Goal: Task Accomplishment & Management: Complete application form

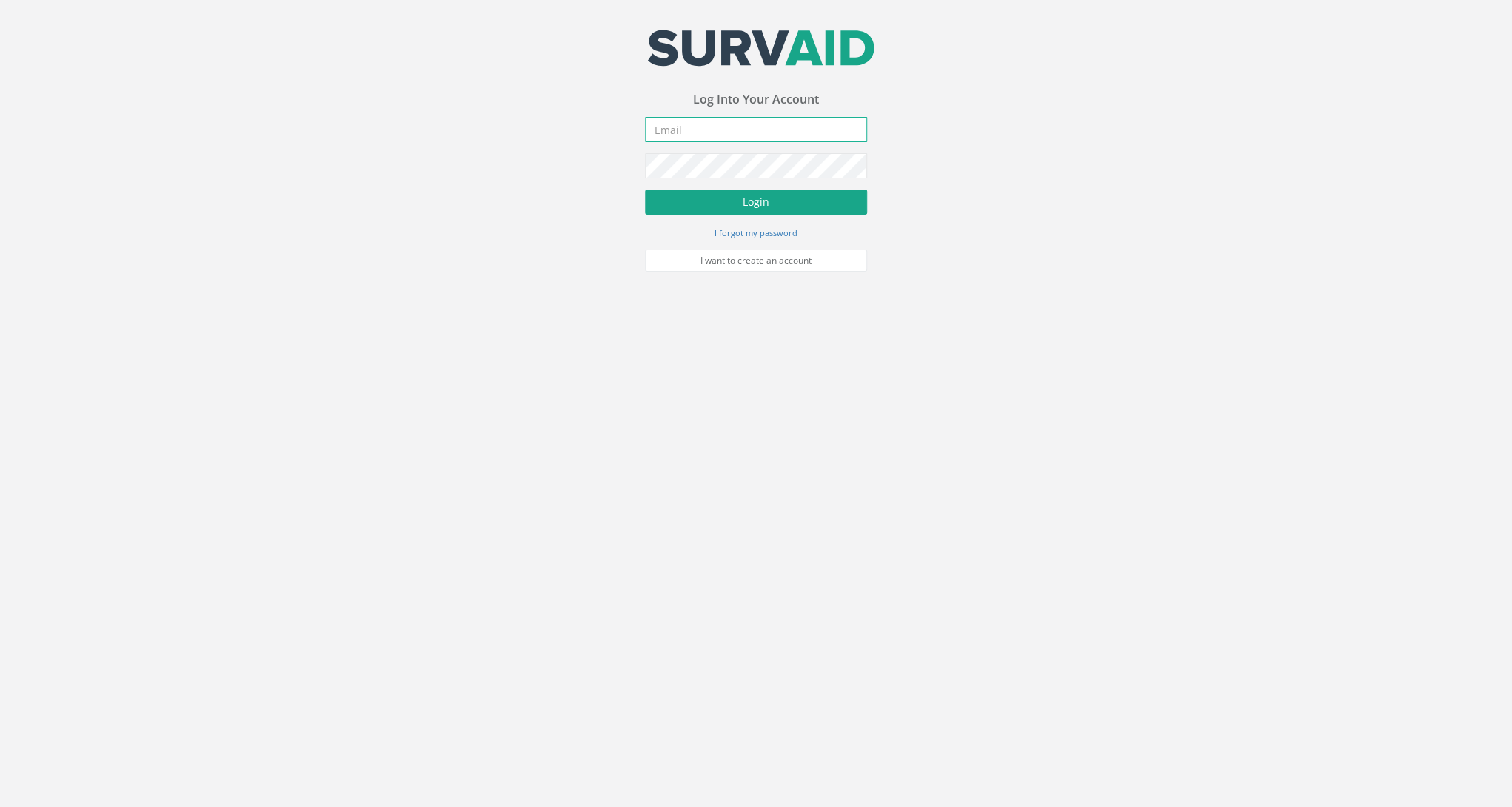
type input "[EMAIL_ADDRESS][DOMAIN_NAME]"
click at [751, 203] on button "Login" at bounding box center [756, 202] width 222 height 25
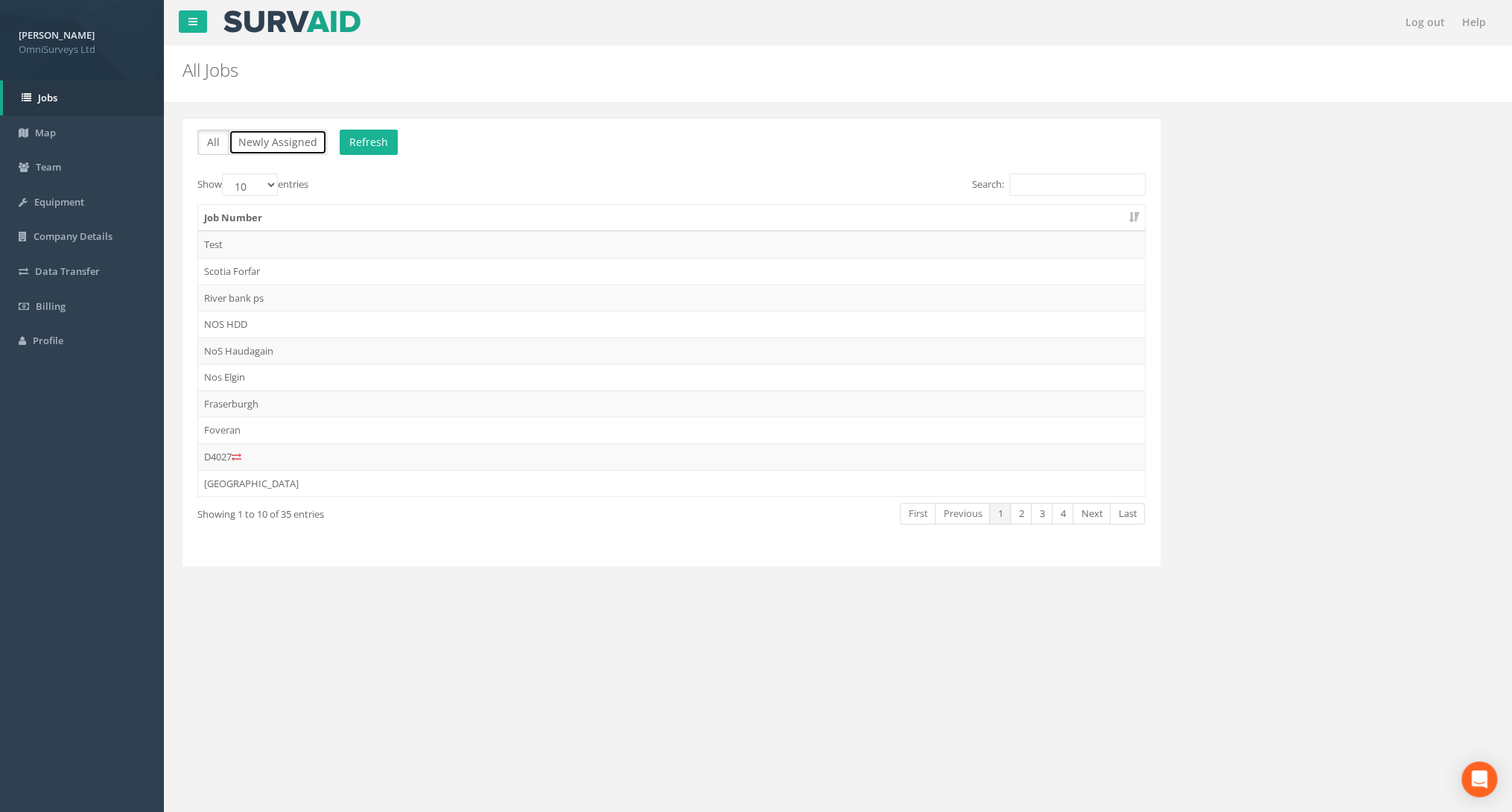
click at [286, 149] on button "Newly Assigned" at bounding box center [278, 142] width 98 height 25
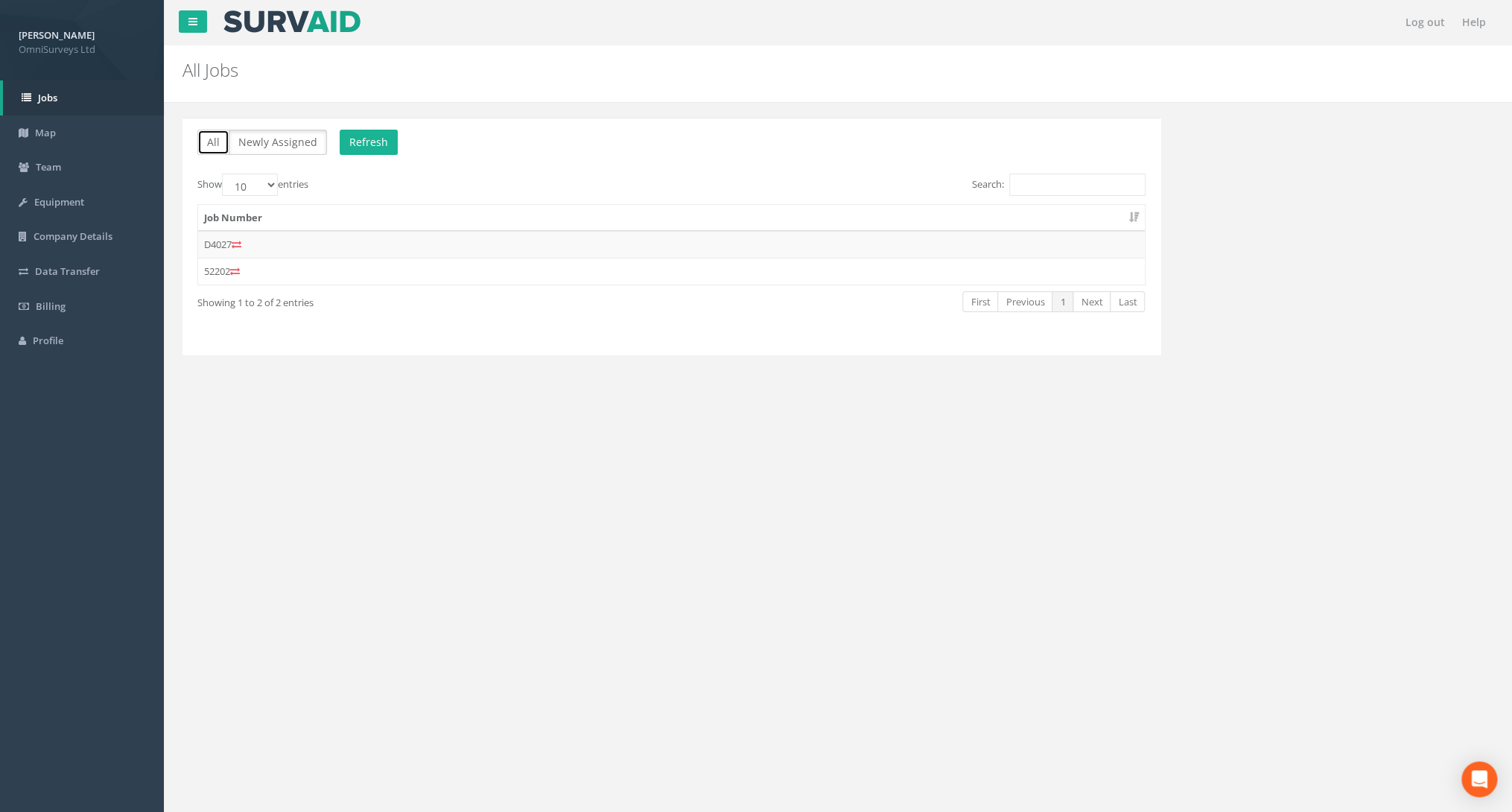
click at [211, 146] on button "All" at bounding box center [213, 142] width 32 height 25
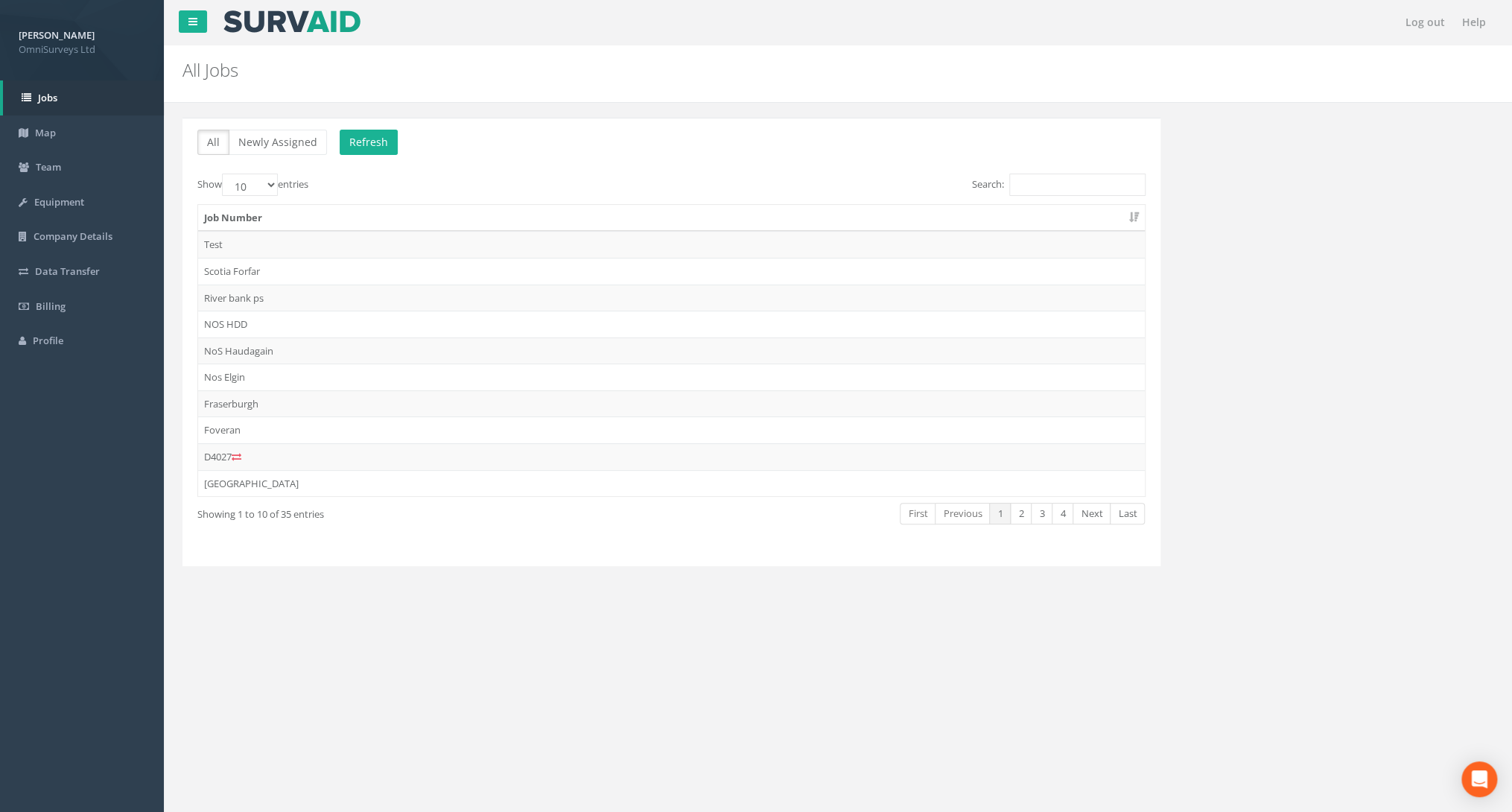
click at [1129, 217] on th "Job Number" at bounding box center [671, 218] width 946 height 27
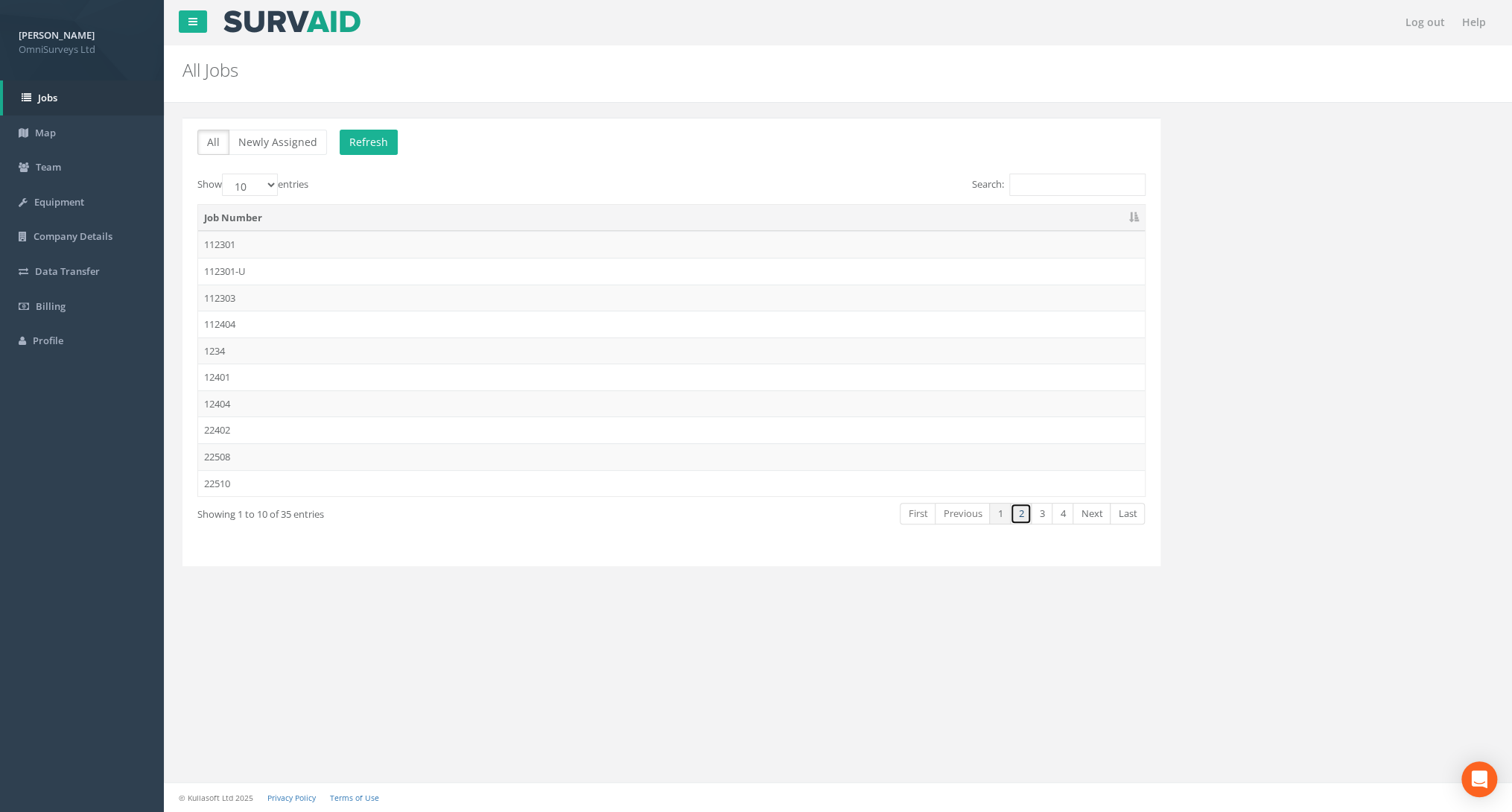
click at [1027, 507] on link "2" at bounding box center [1020, 513] width 22 height 22
click at [1040, 508] on link "3" at bounding box center [1041, 513] width 22 height 22
click at [322, 347] on td "92501" at bounding box center [671, 351] width 946 height 27
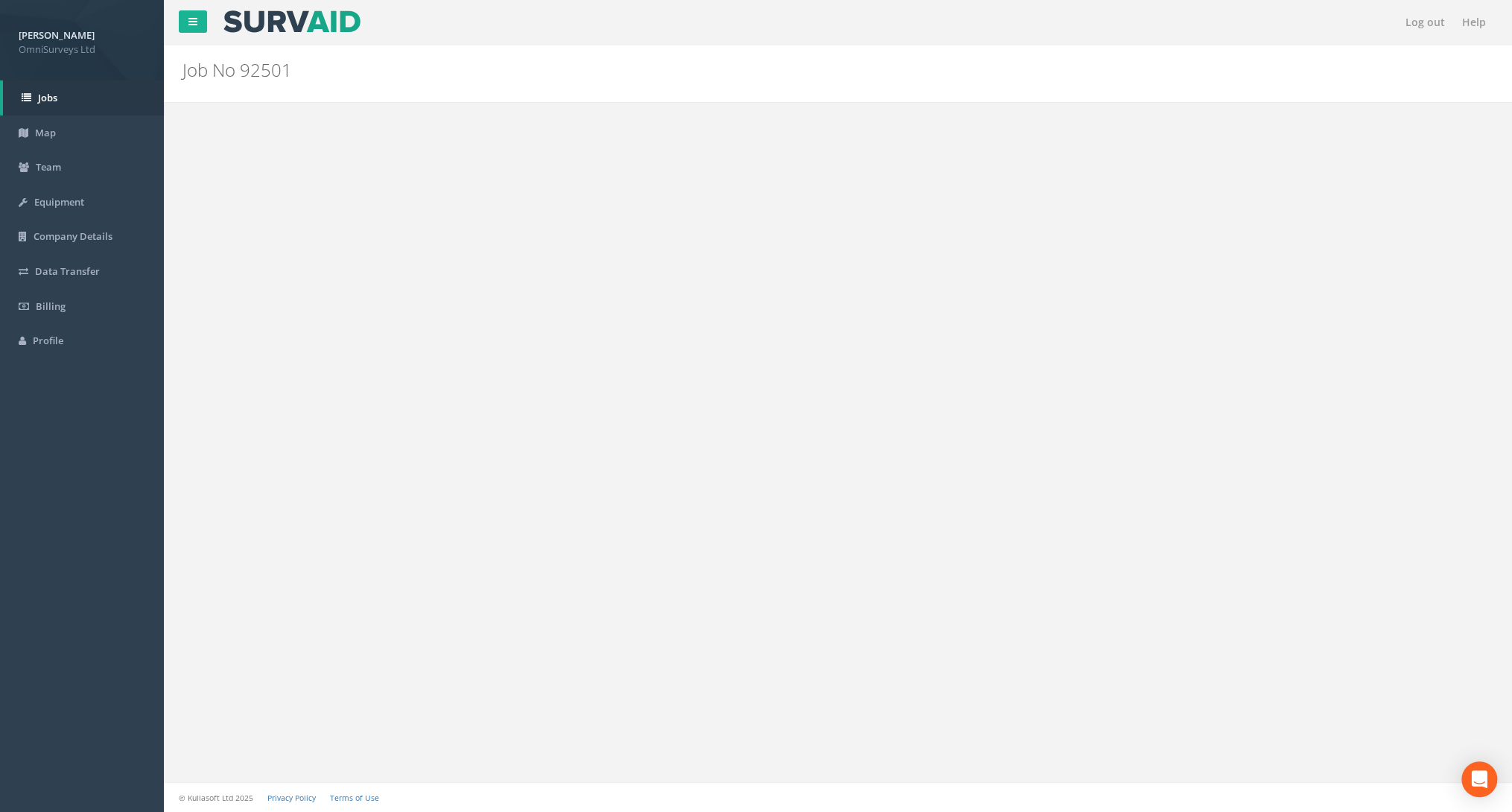
click at [322, 347] on div "Log out Help Job No 92501 PGMs for Job 92501 × There was an error fetching the …" at bounding box center [837, 406] width 1348 height 812
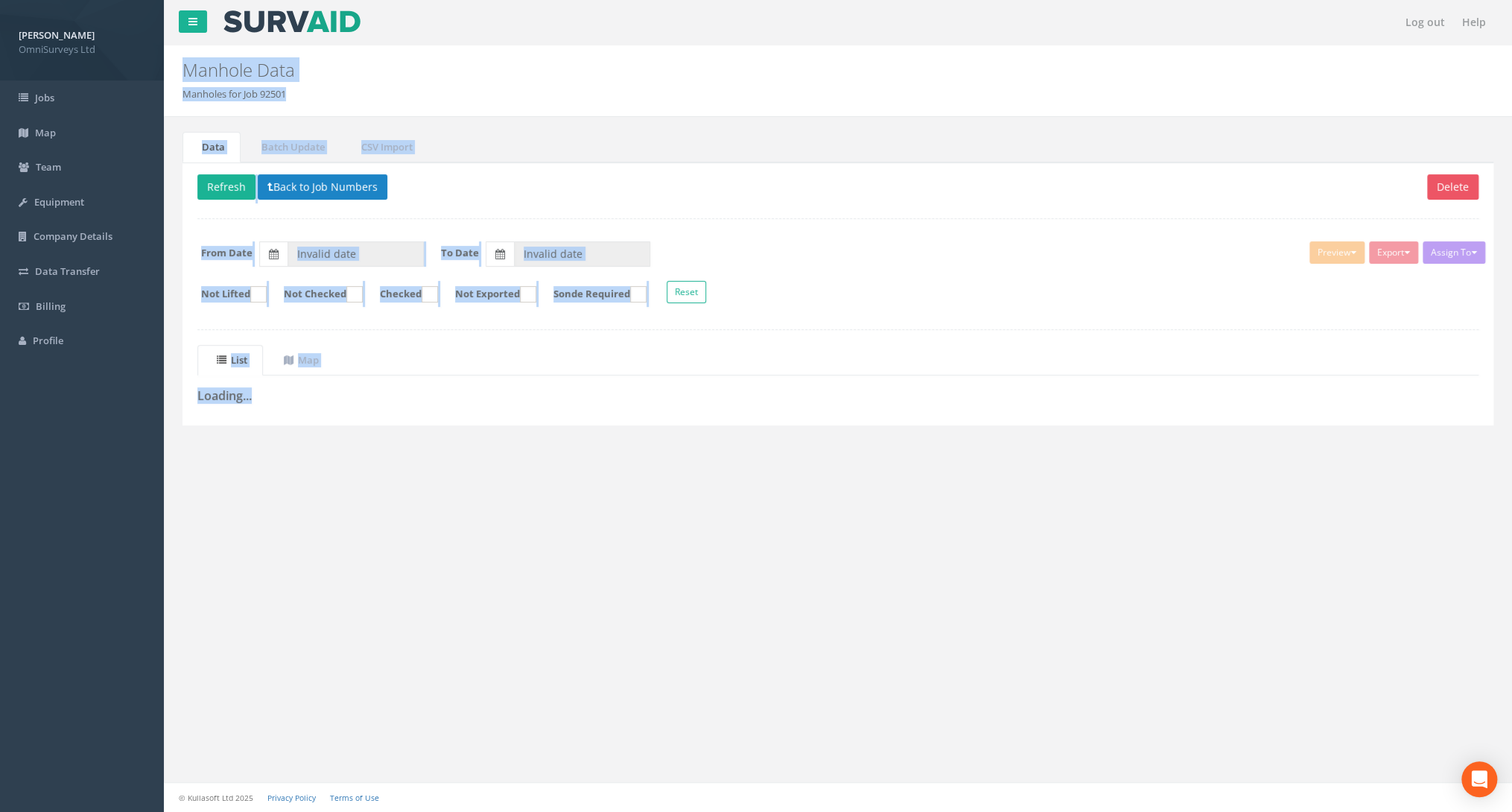
type input "[DATE]"
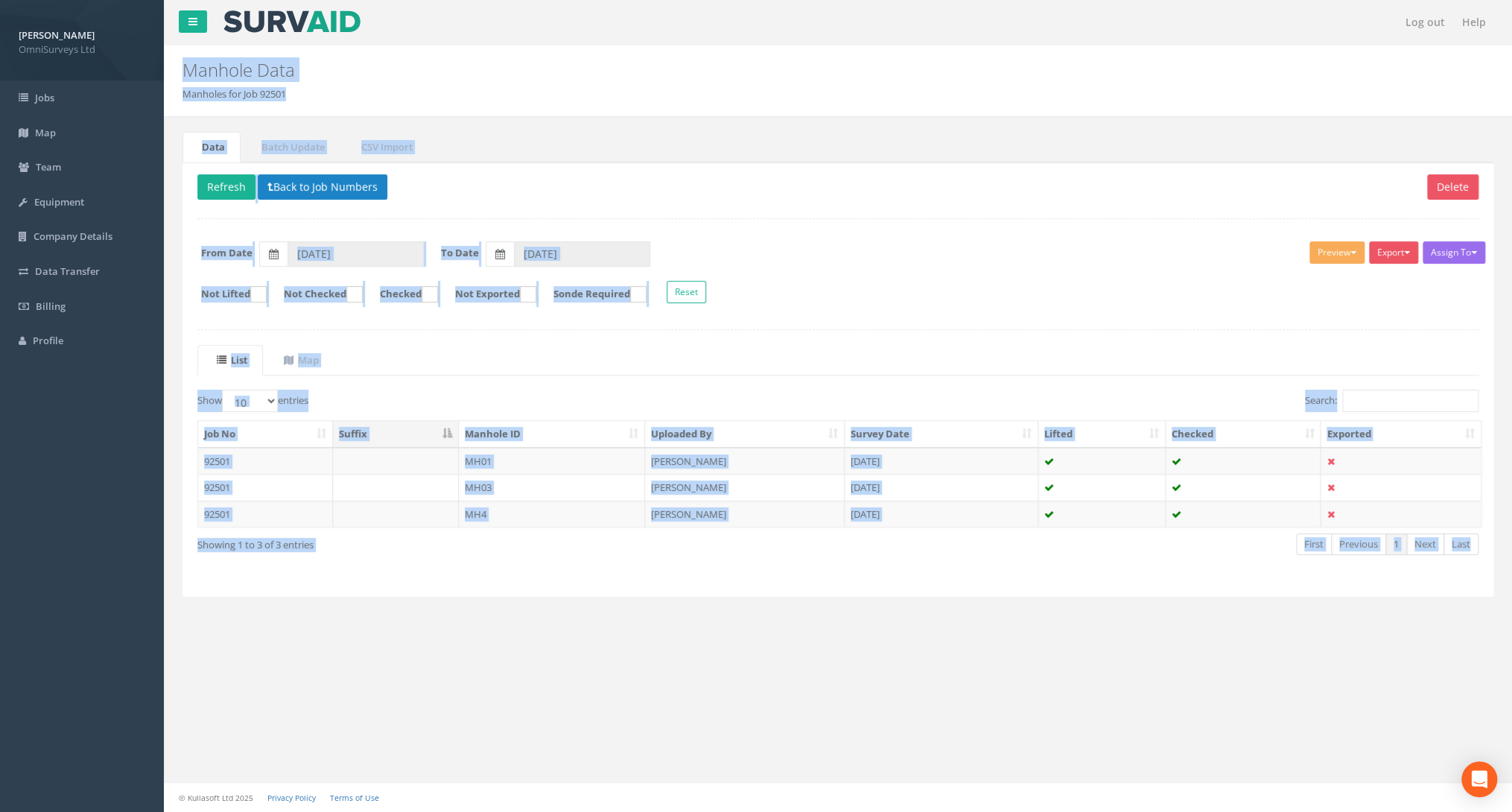
click at [482, 478] on td "MH03" at bounding box center [552, 487] width 187 height 27
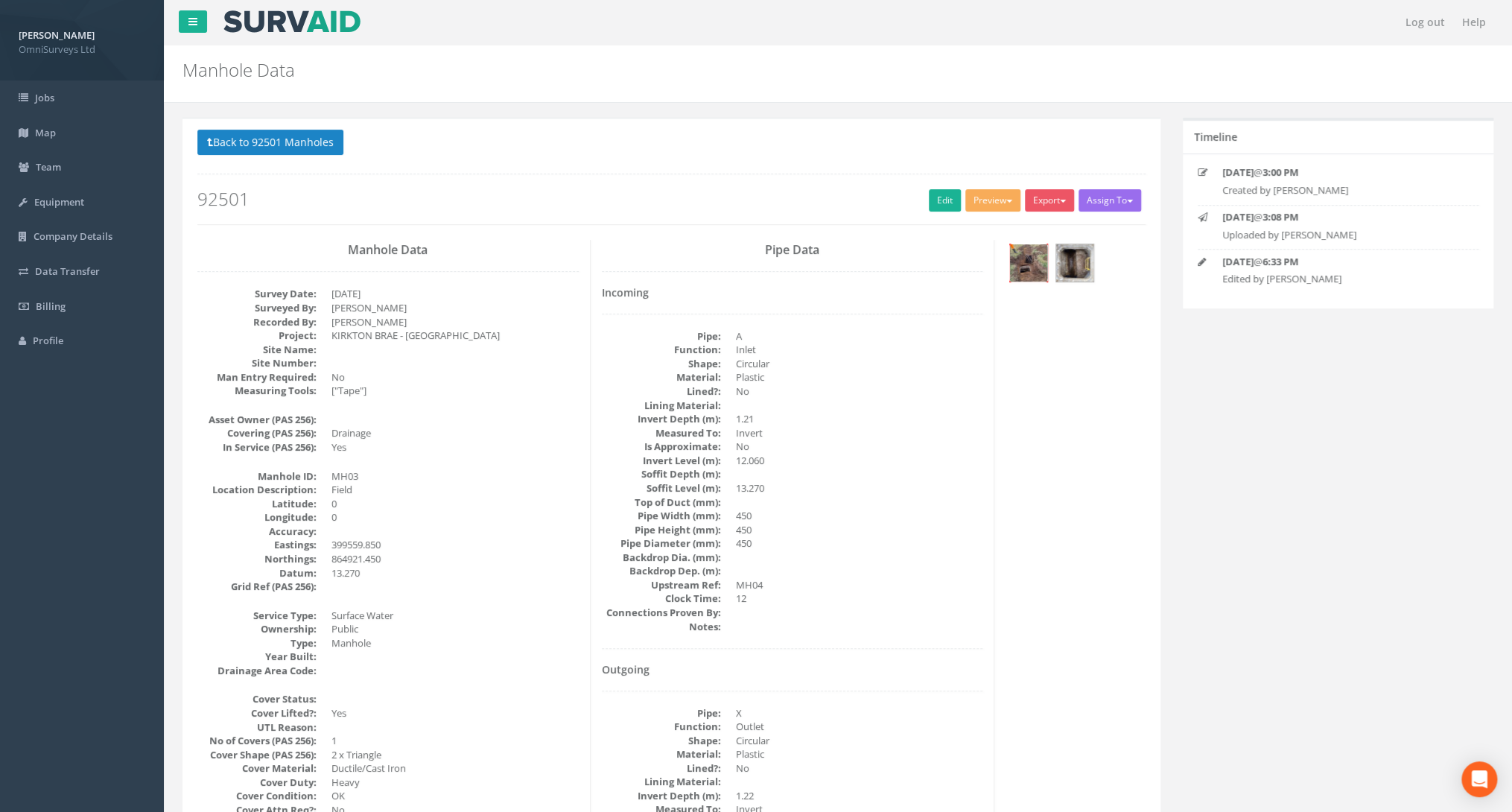
click at [1028, 263] on img at bounding box center [1028, 263] width 37 height 37
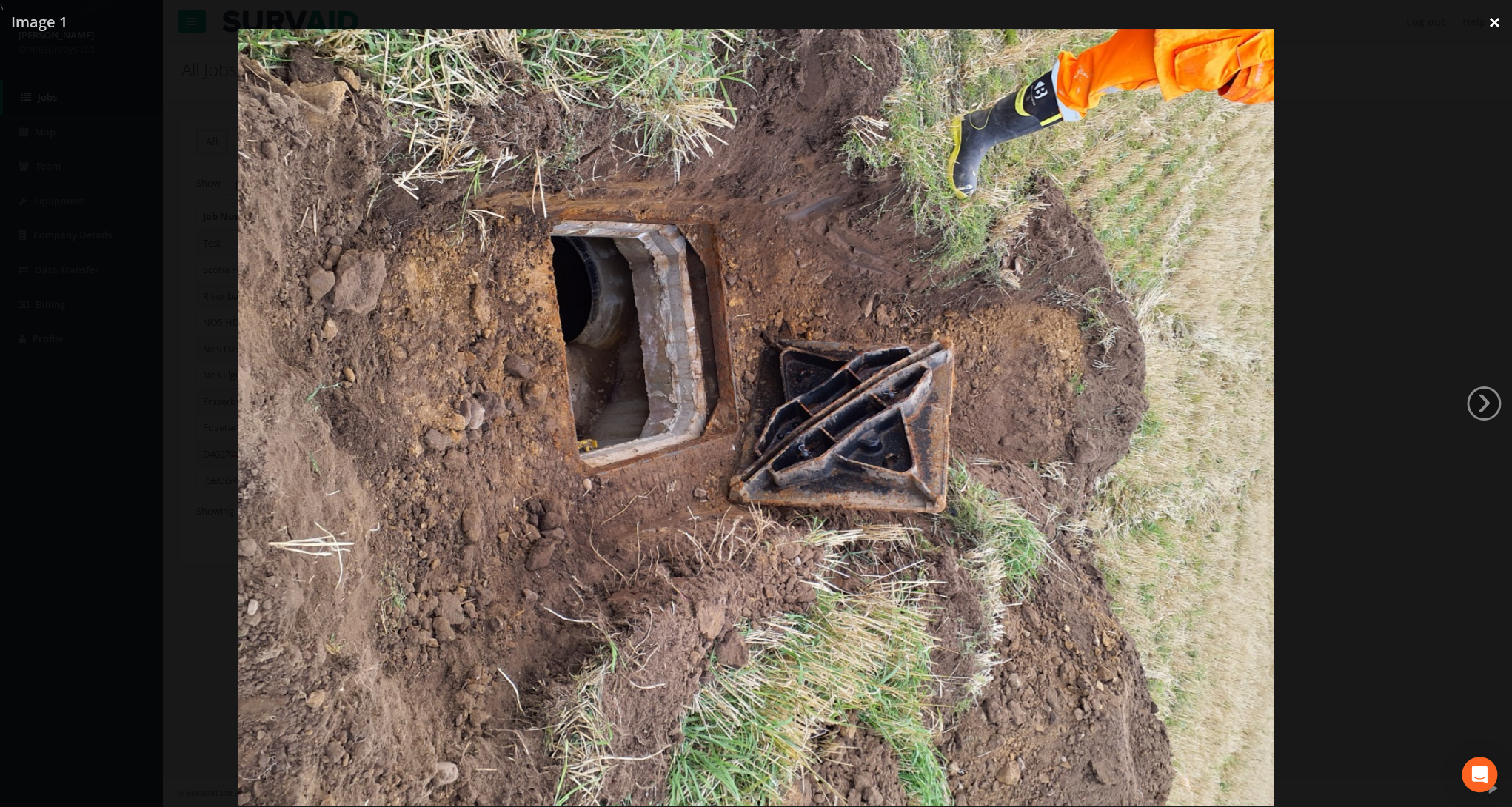
click at [1492, 21] on link "×" at bounding box center [1495, 22] width 35 height 44
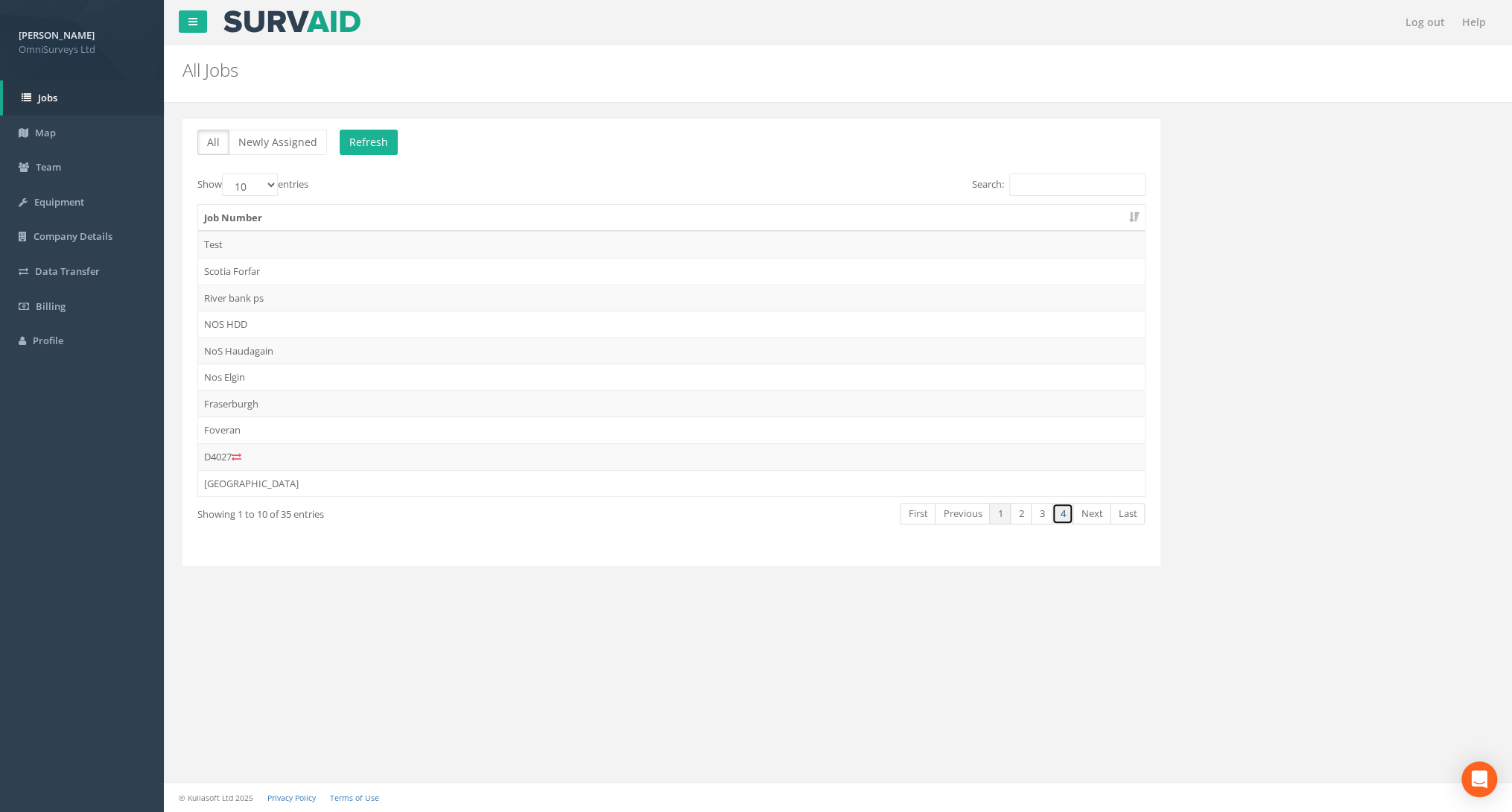
click at [1063, 512] on link "4" at bounding box center [1062, 513] width 22 height 22
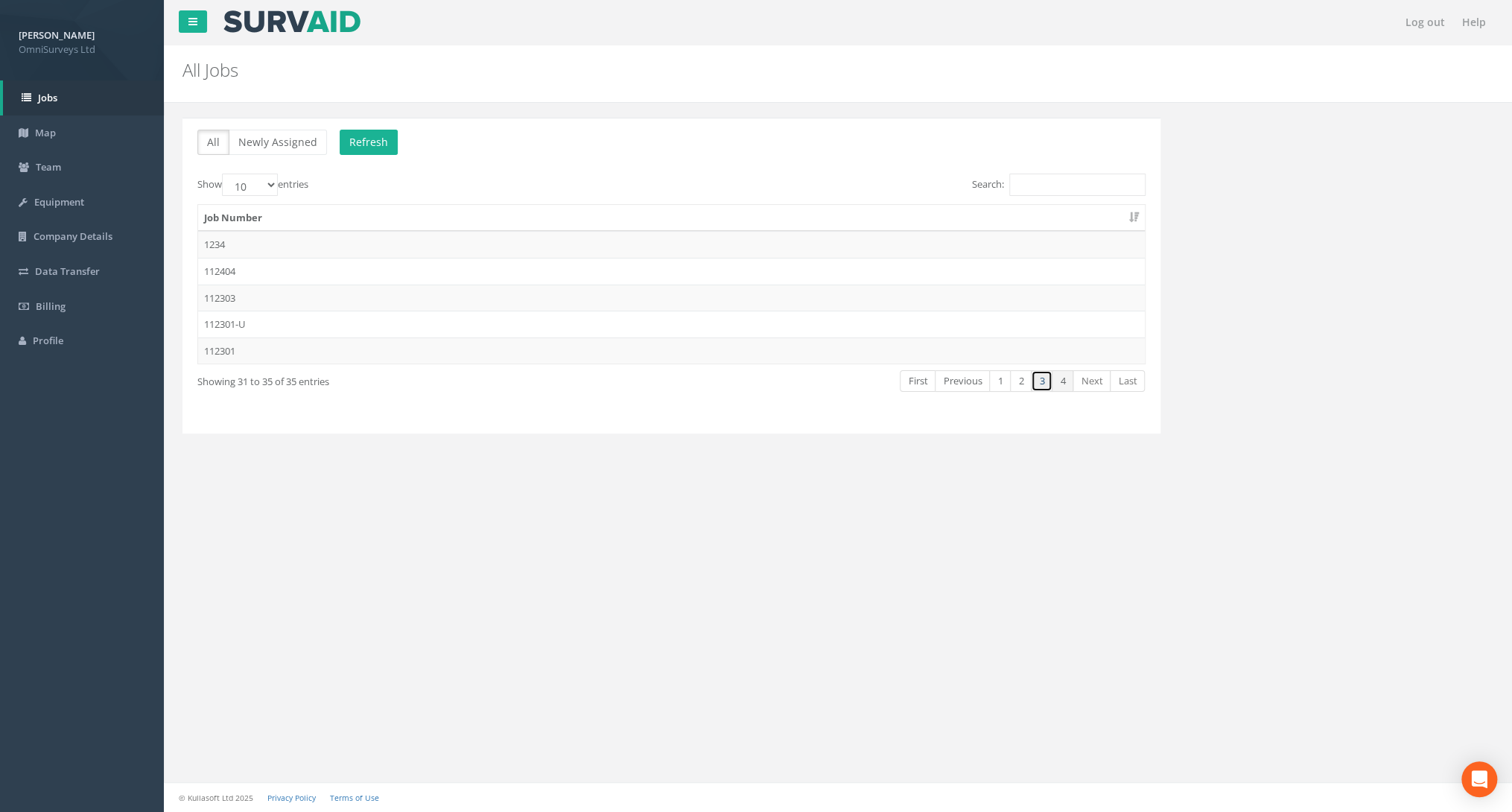
click at [1047, 375] on link "3" at bounding box center [1041, 380] width 22 height 22
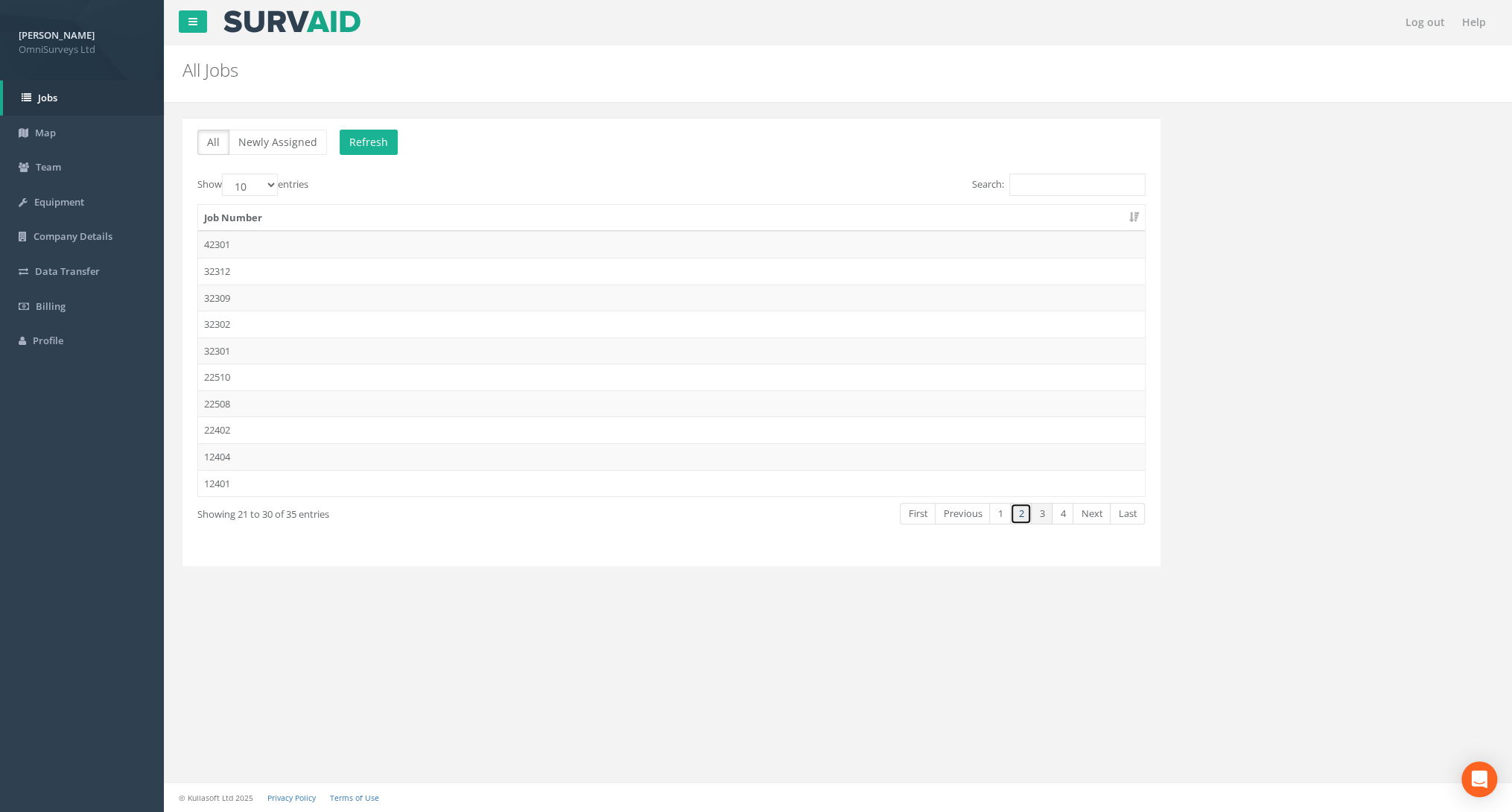
click at [1024, 515] on link "2" at bounding box center [1020, 513] width 22 height 22
click at [246, 244] on td "92501" at bounding box center [671, 244] width 946 height 27
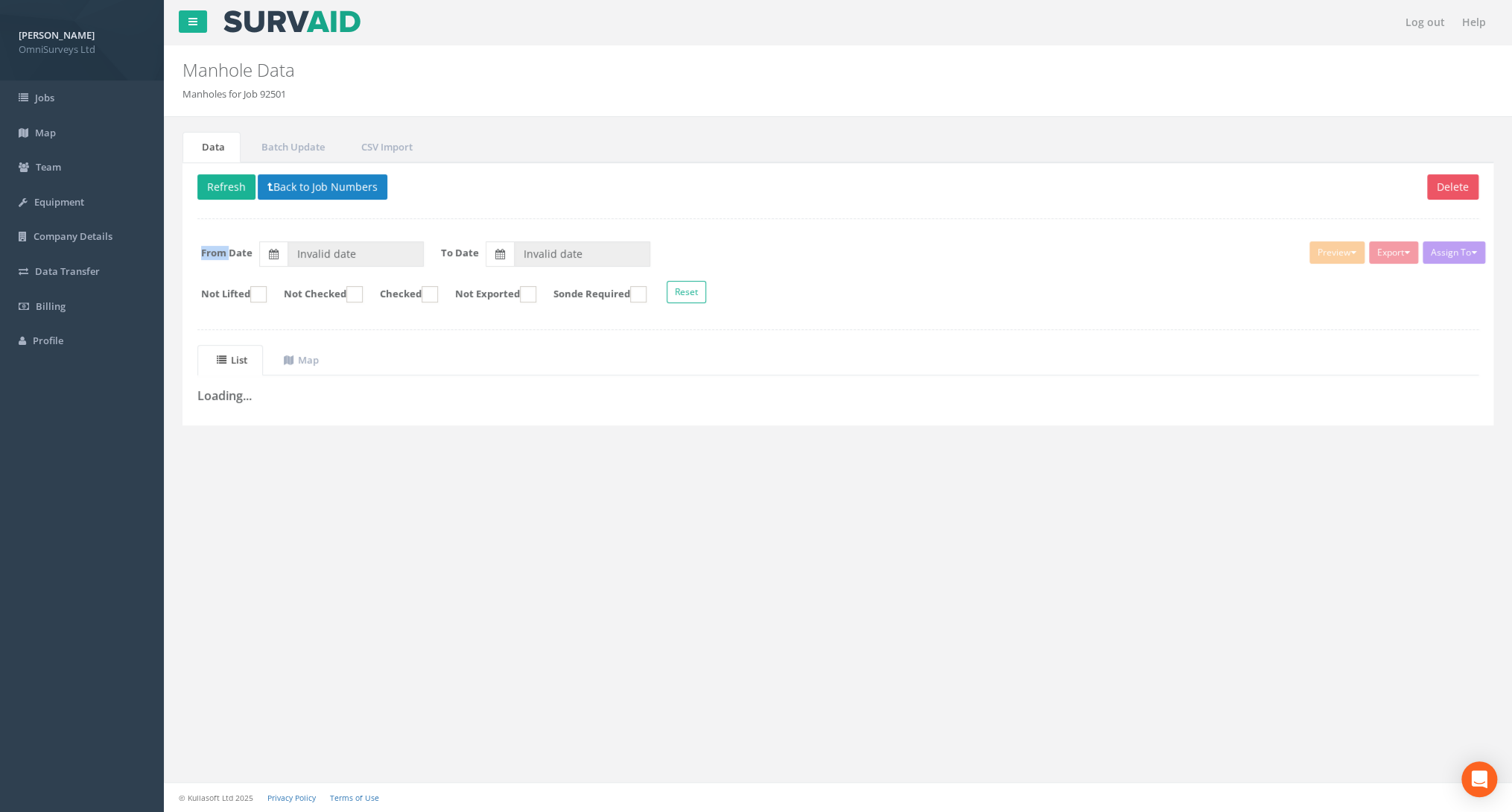
click at [246, 244] on div "From Date Invalid date" at bounding box center [305, 253] width 238 height 25
type input "[DATE]"
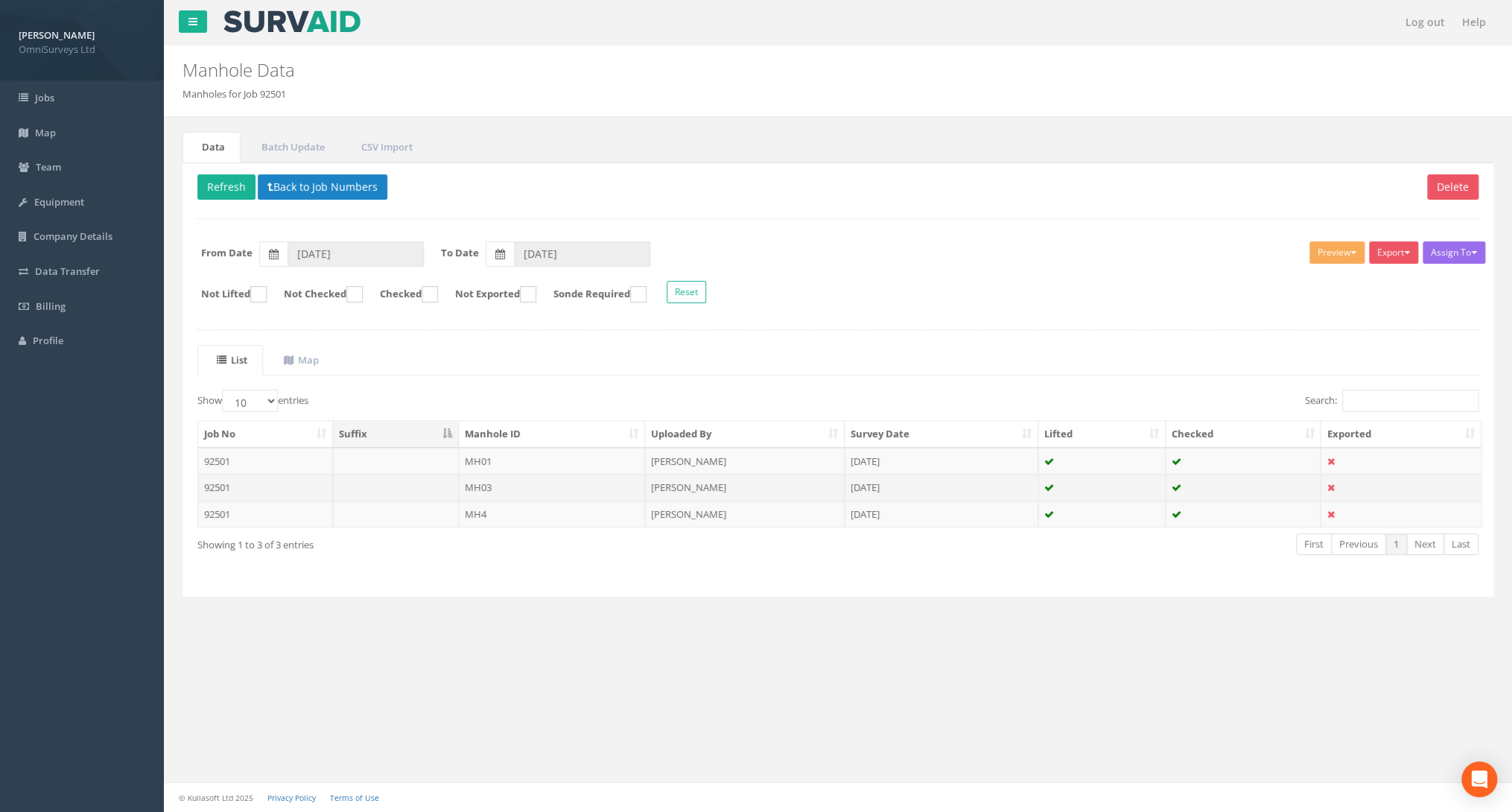
click at [482, 488] on td "MH03" at bounding box center [552, 487] width 187 height 27
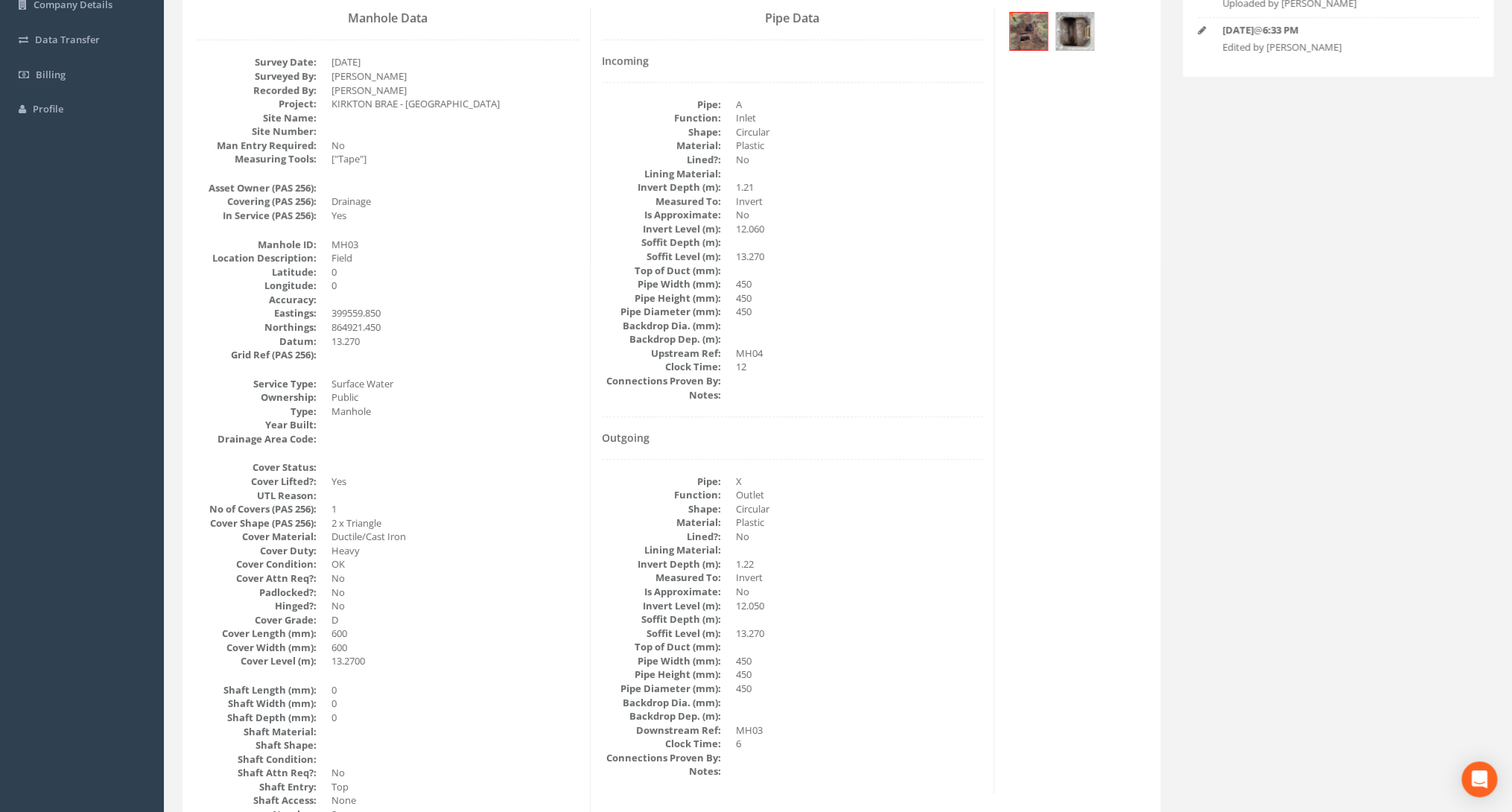
scroll to position [233, 0]
click at [828, 420] on div "Pipe Data Incoming Pipe: A Function: Inlet Shape: Circular Material: Plastic Li…" at bounding box center [792, 399] width 405 height 785
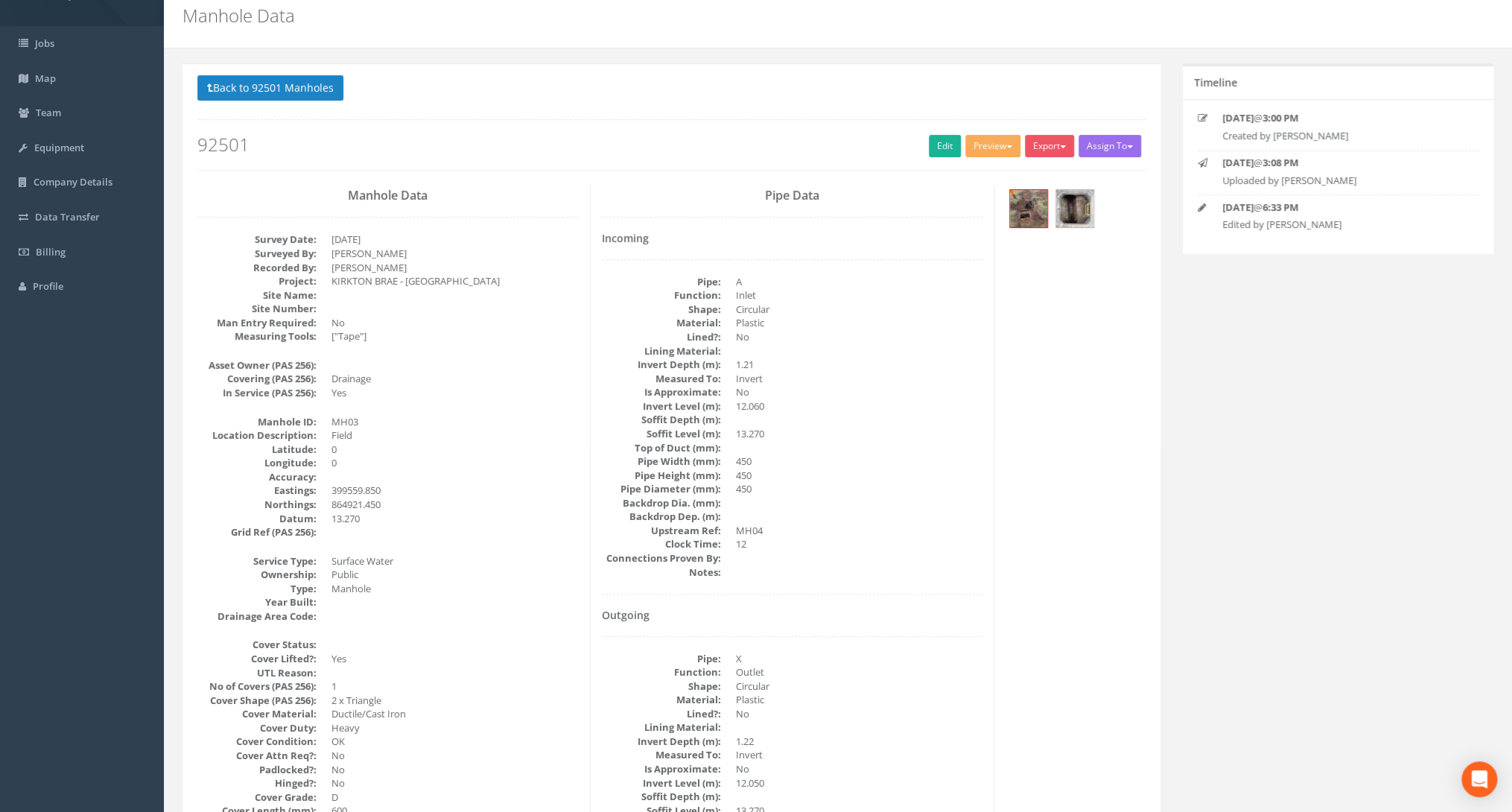
scroll to position [0, 0]
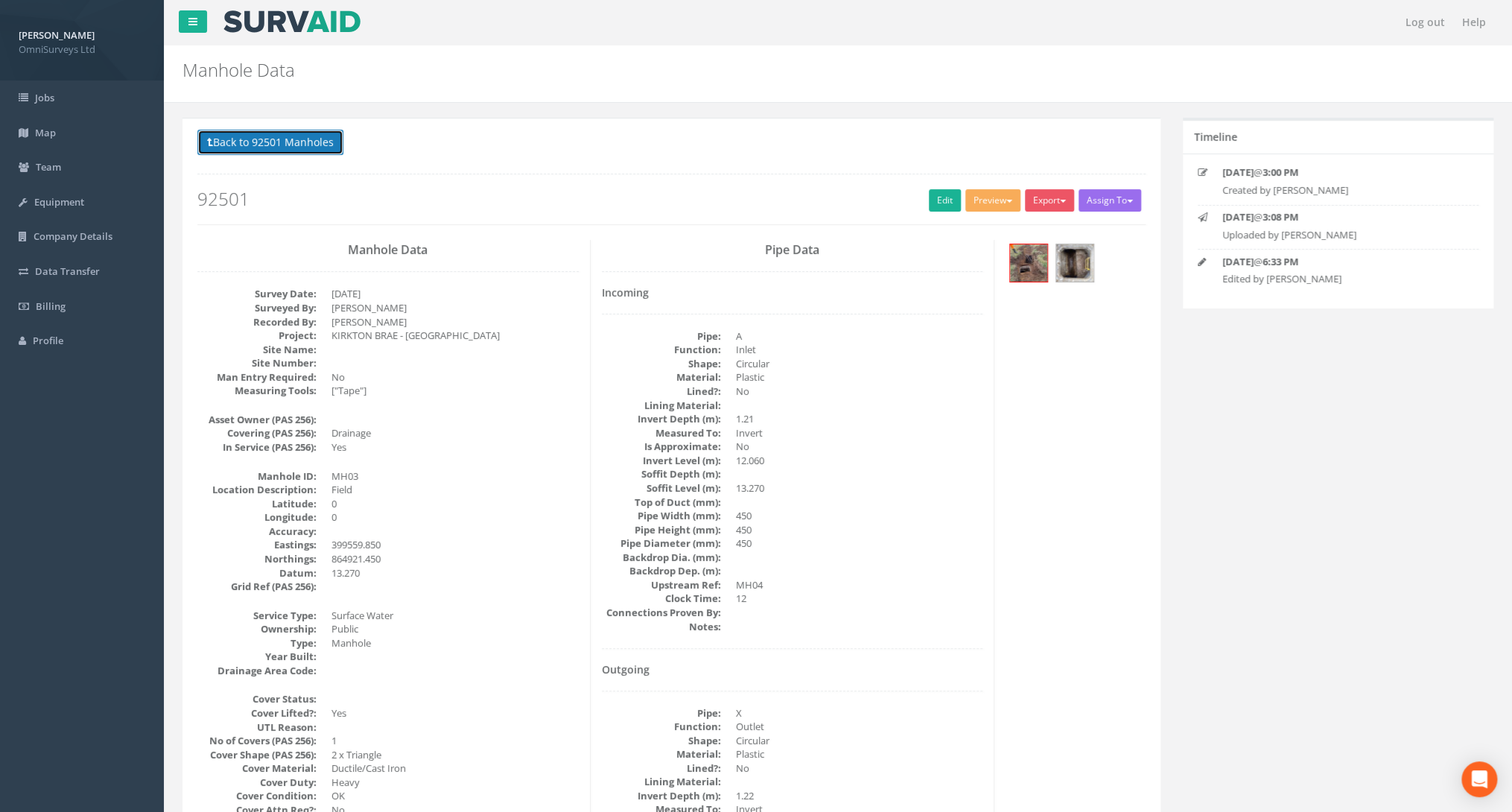
click at [230, 147] on button "Back to 92501 Manholes" at bounding box center [271, 142] width 146 height 25
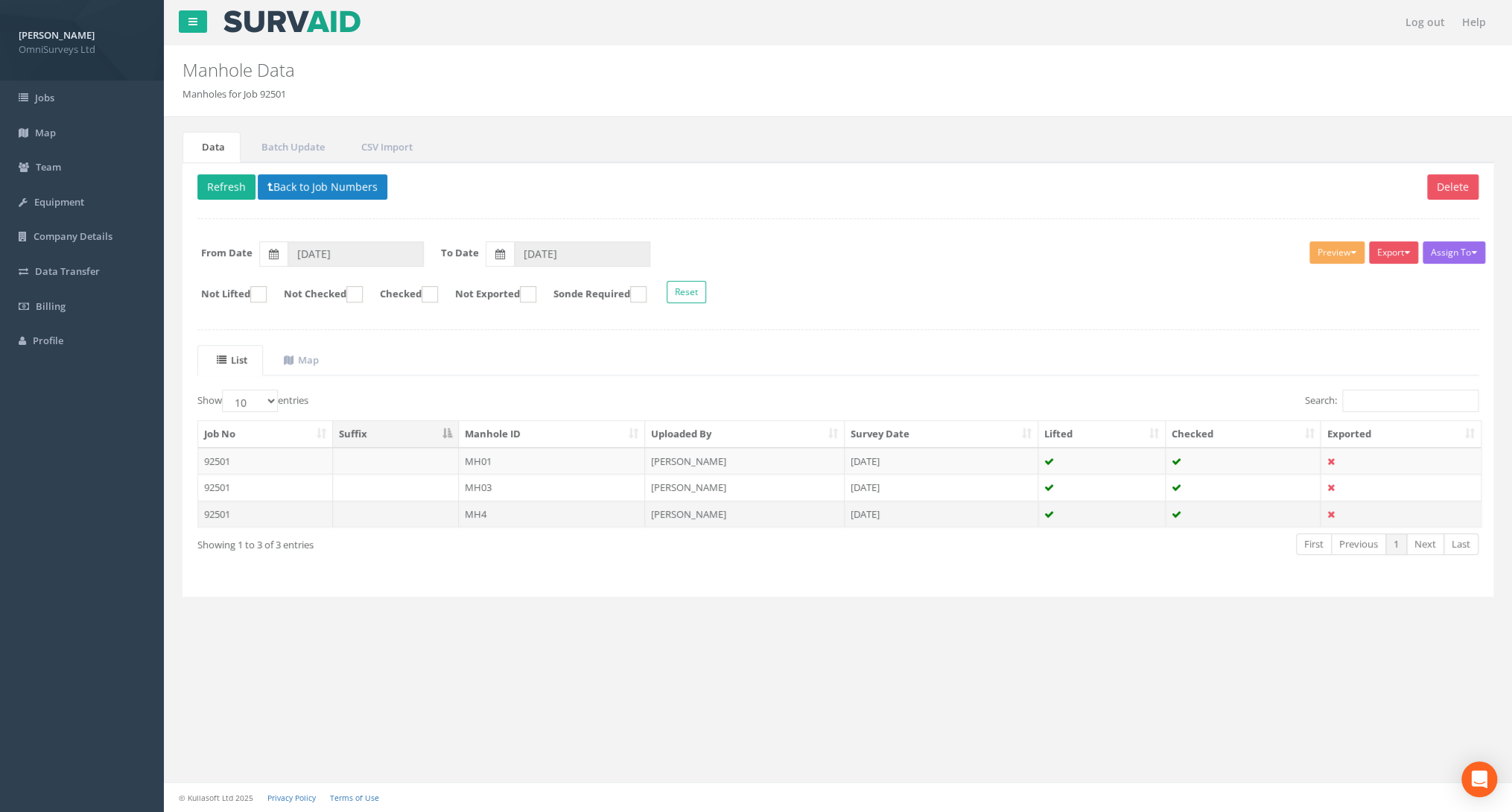
click at [488, 503] on td "MH4" at bounding box center [552, 513] width 187 height 27
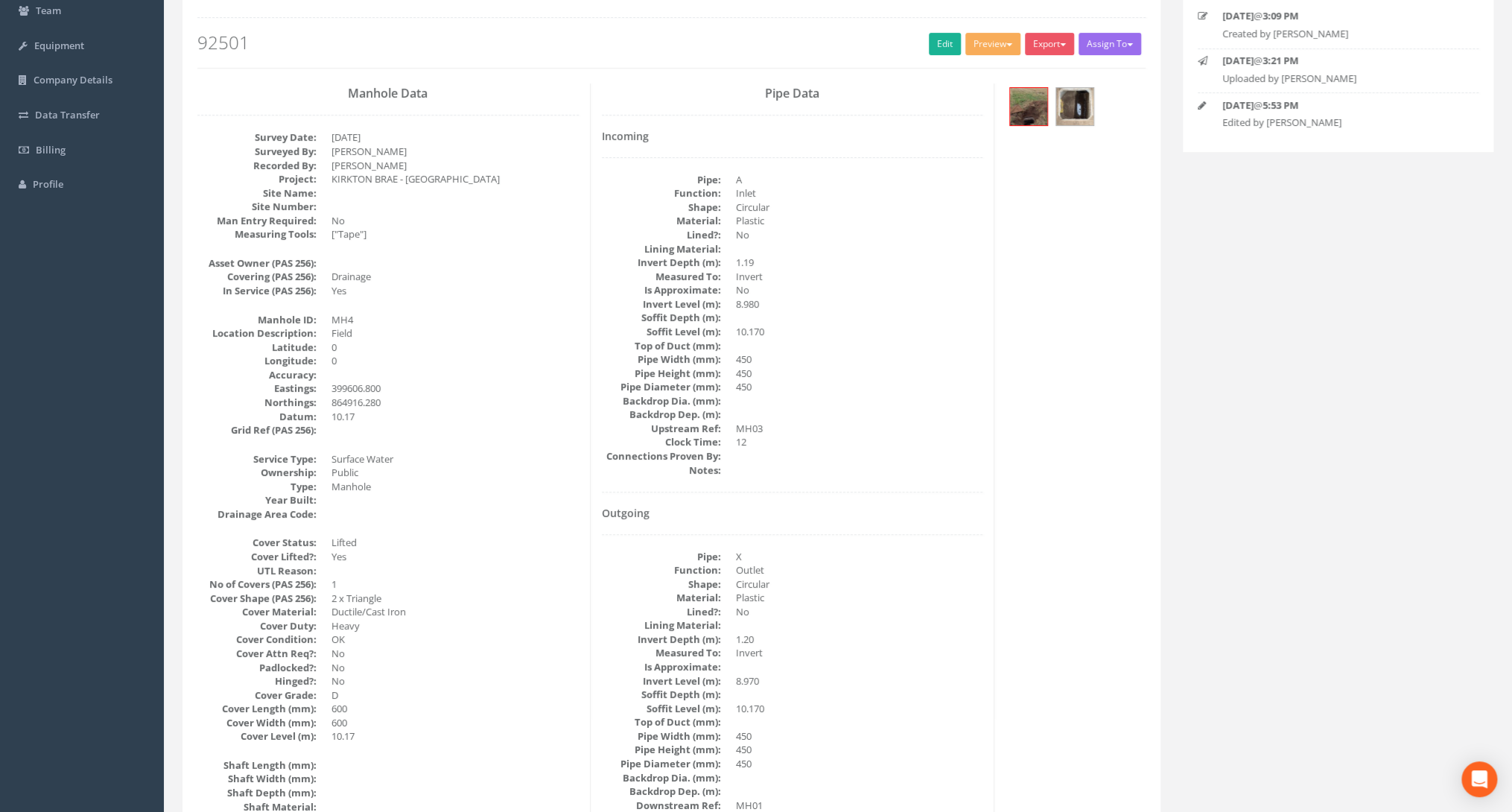
scroll to position [178, 0]
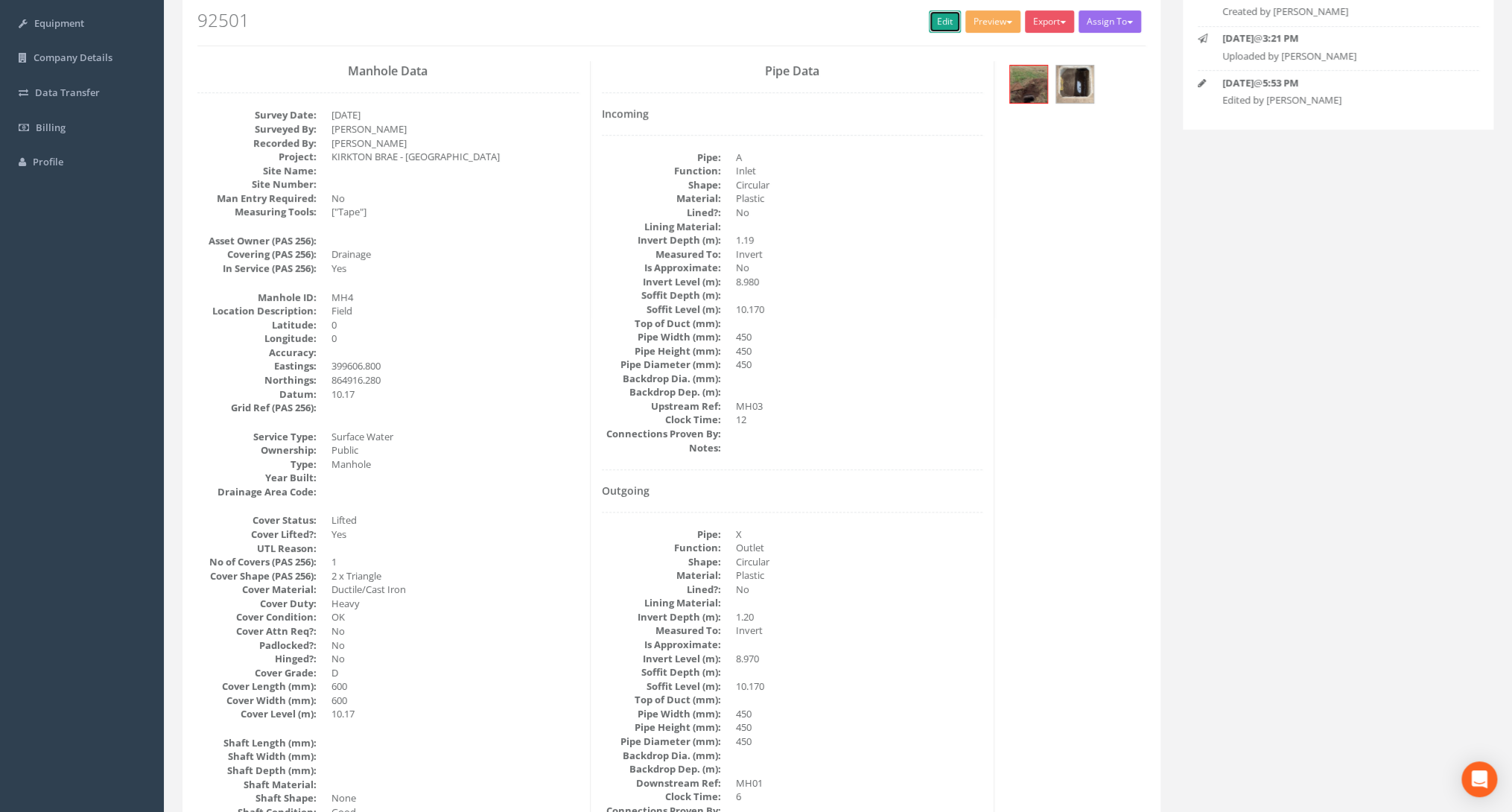
click at [941, 21] on link "Edit" at bounding box center [944, 22] width 32 height 23
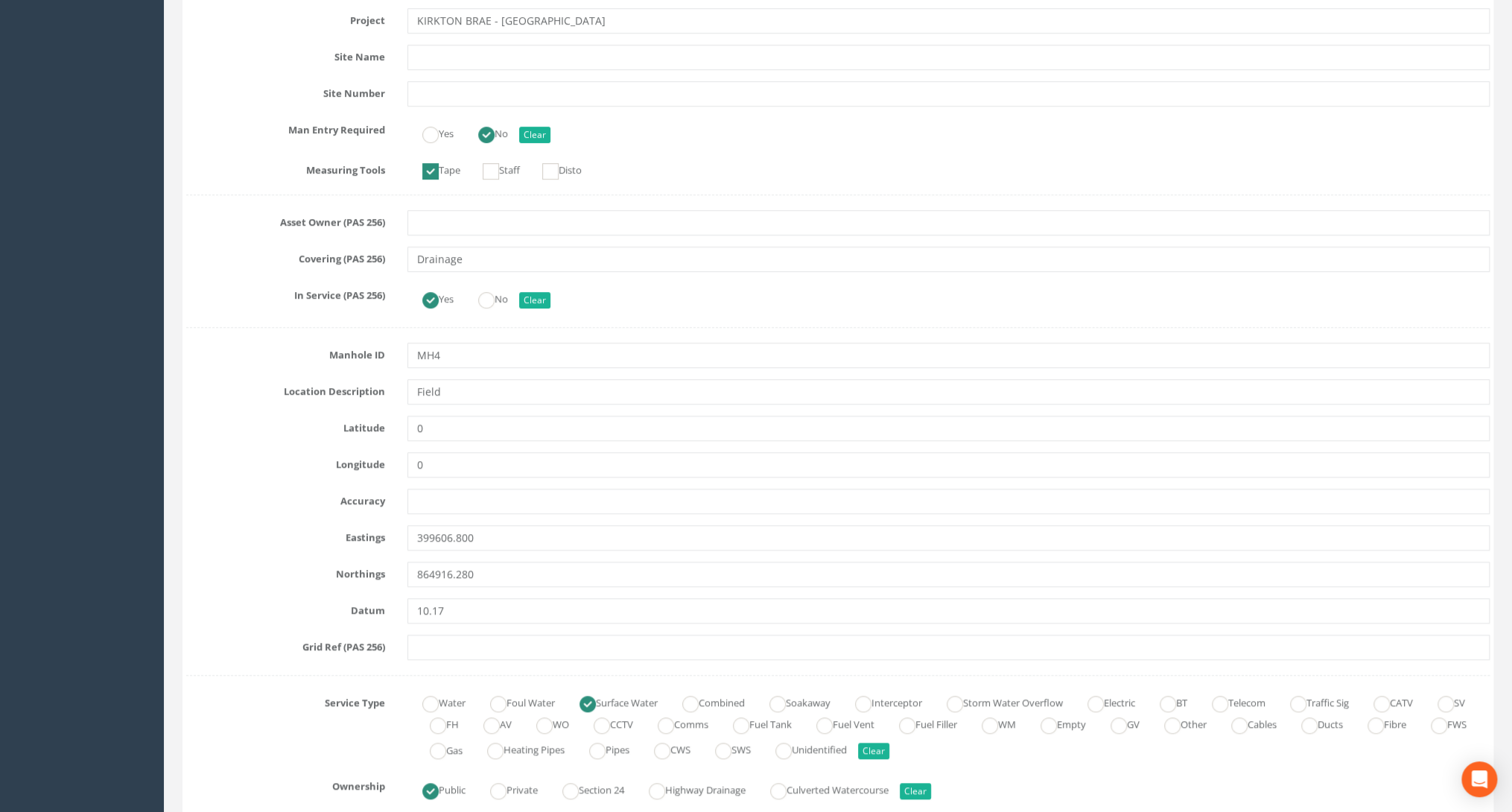
scroll to position [417, 0]
drag, startPoint x: 453, startPoint y: 354, endPoint x: 433, endPoint y: 353, distance: 20.0
click at [433, 353] on input "MH4" at bounding box center [948, 354] width 1082 height 25
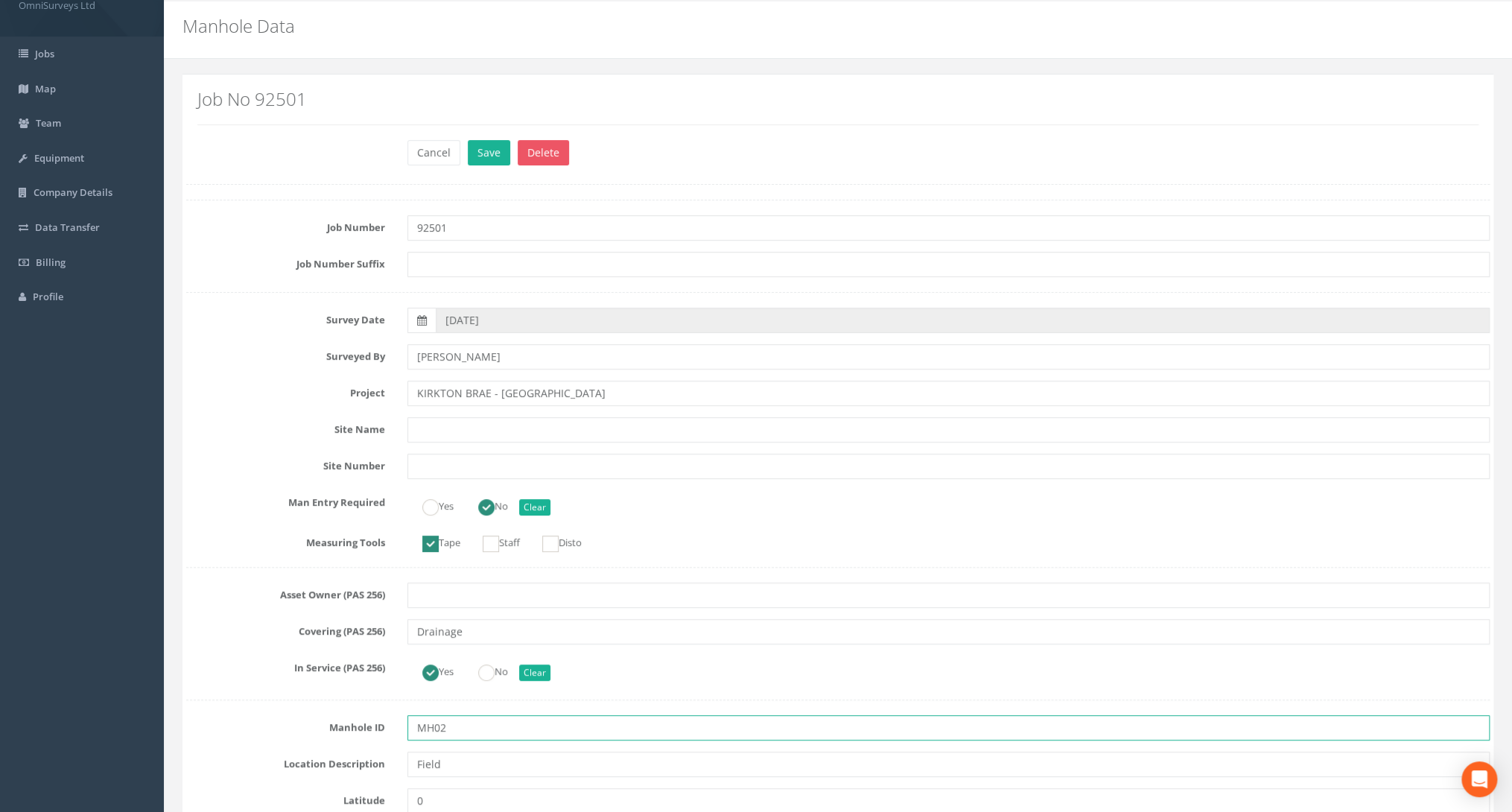
scroll to position [0, 0]
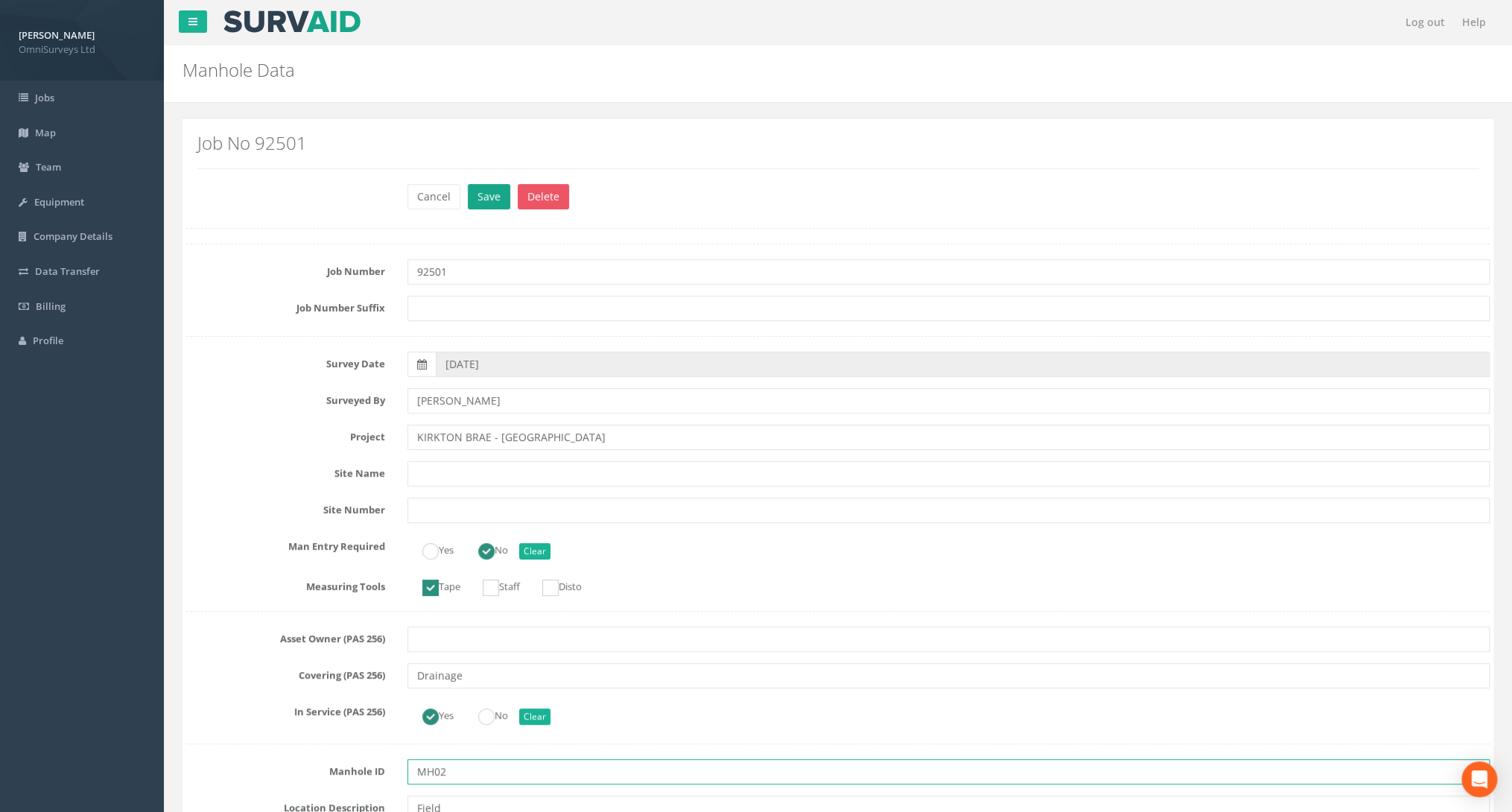
type input "MH02"
click at [495, 199] on button "Save" at bounding box center [488, 196] width 43 height 25
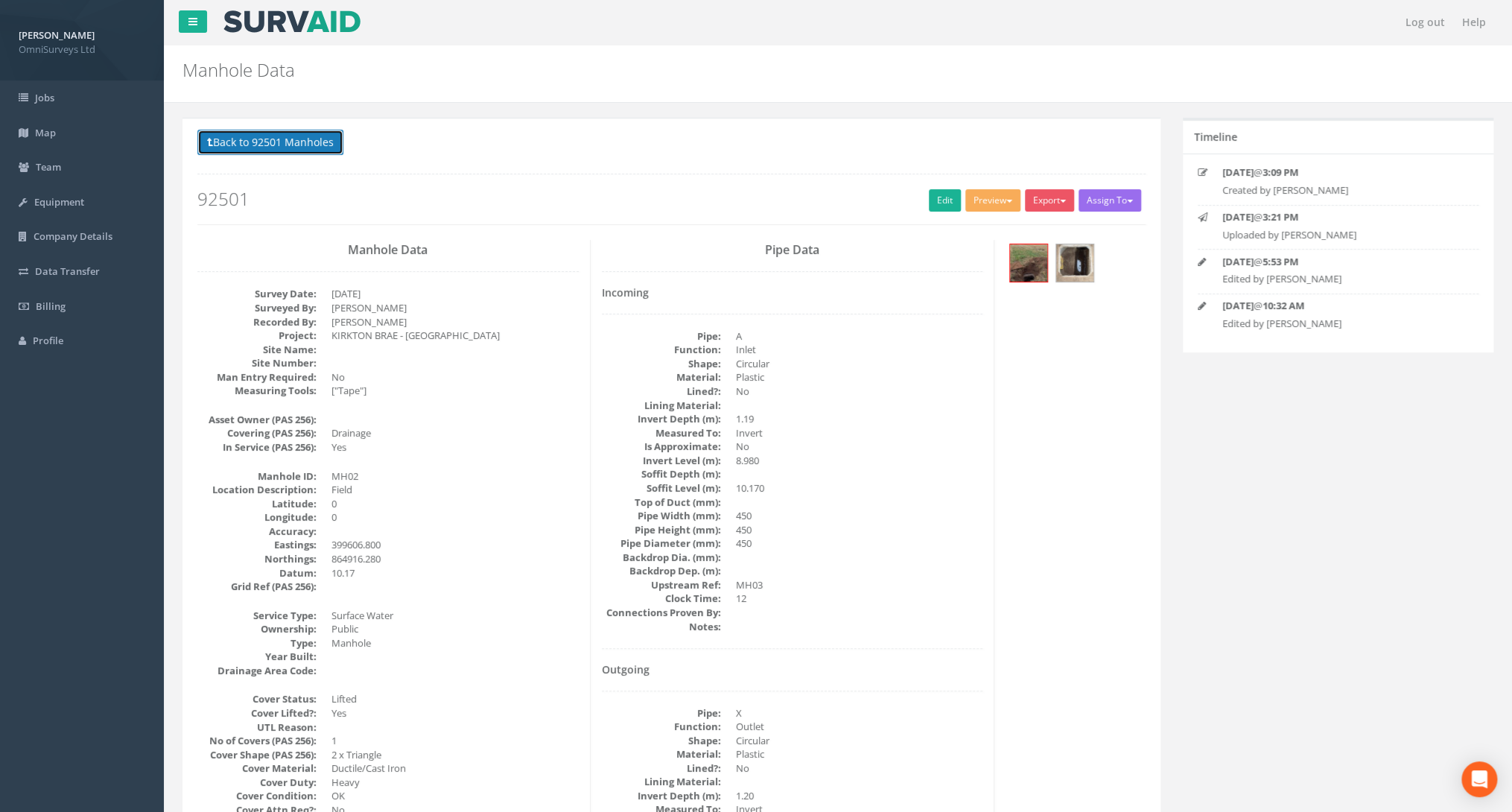
click at [282, 146] on button "Back to 92501 Manholes" at bounding box center [271, 142] width 146 height 25
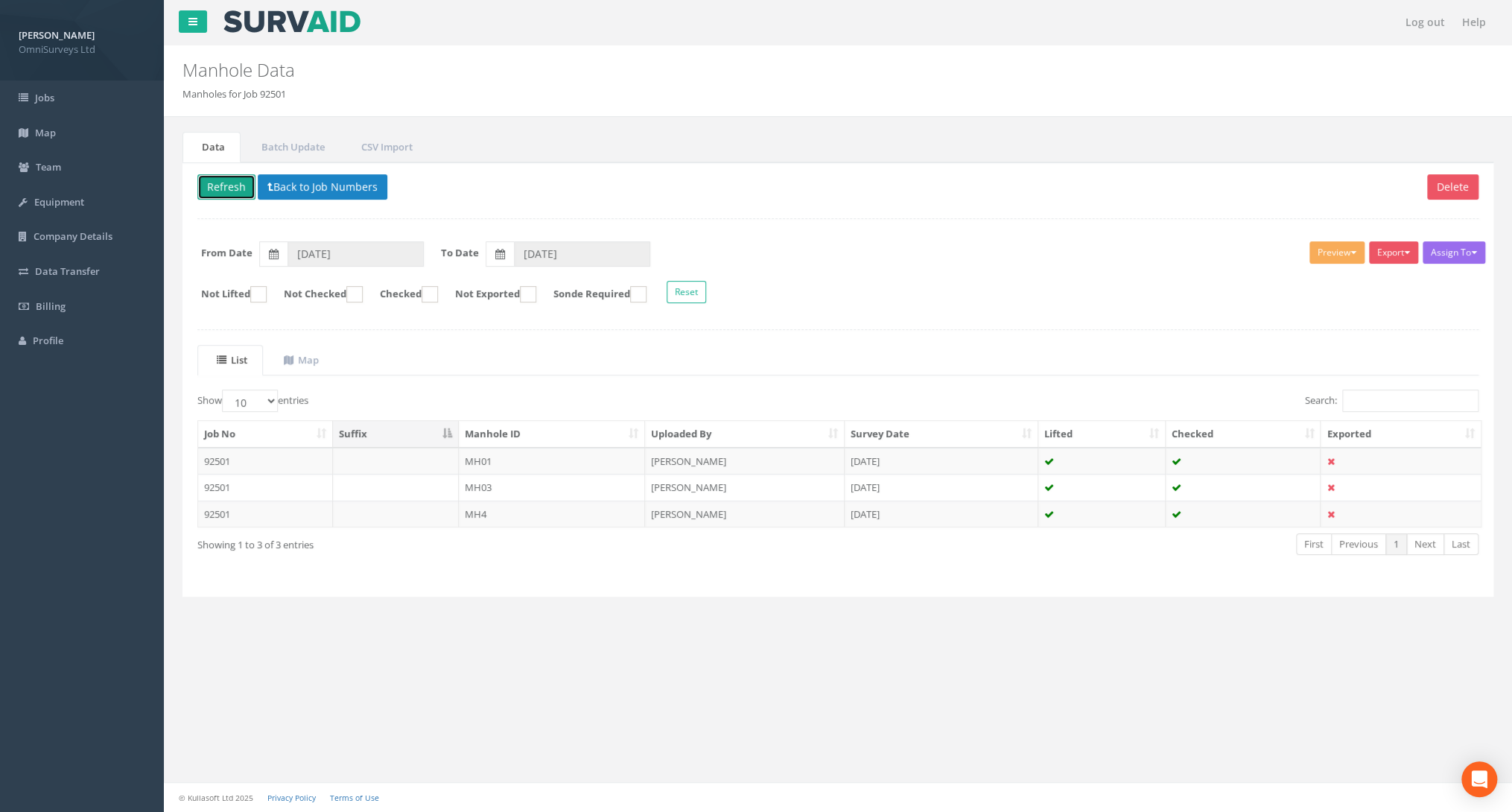
click at [236, 185] on button "Refresh" at bounding box center [226, 186] width 58 height 25
click at [608, 430] on th "Manhole ID" at bounding box center [552, 433] width 187 height 27
click at [261, 192] on button "Back to Job Numbers" at bounding box center [322, 186] width 130 height 25
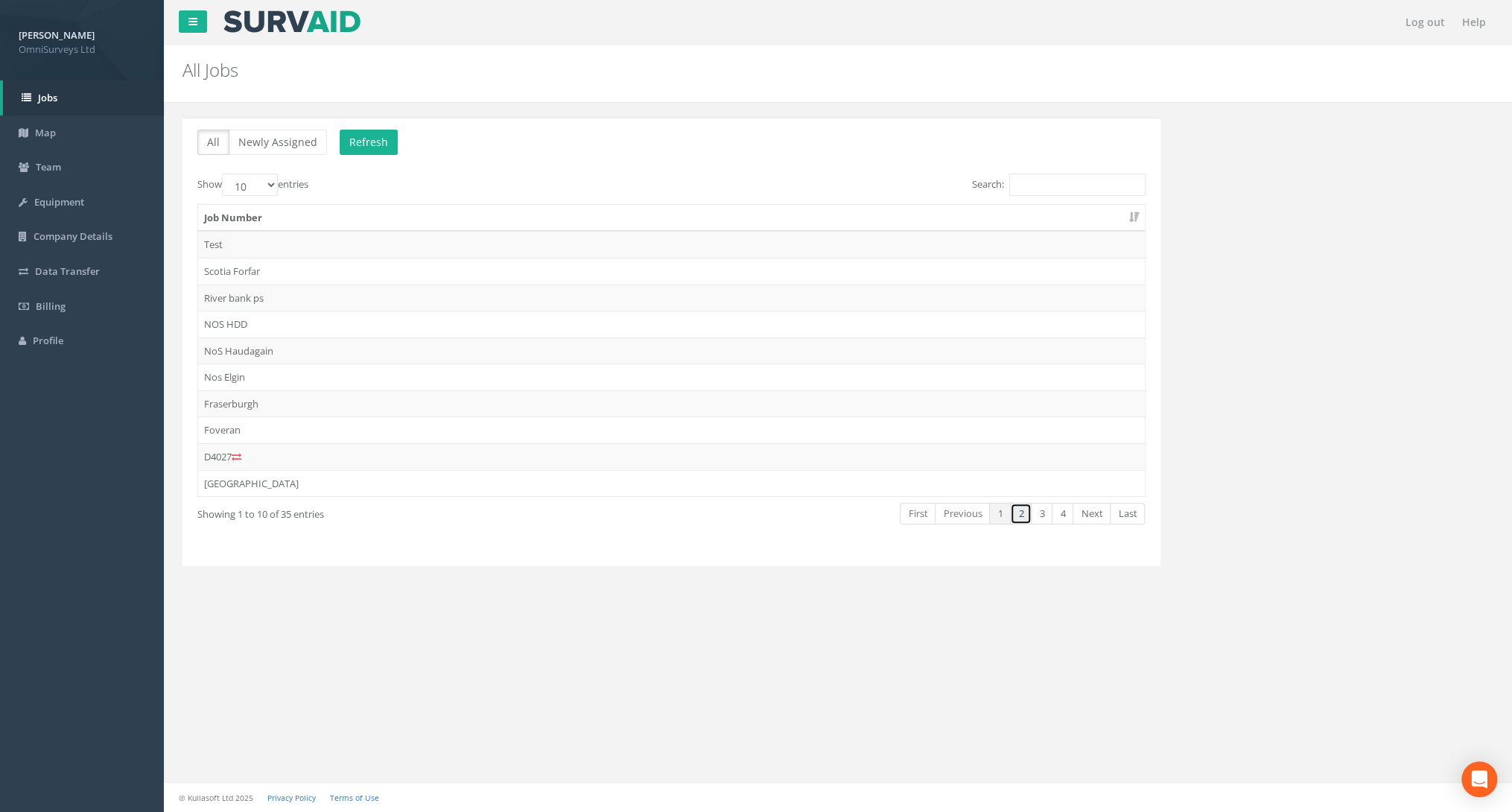
click at [1024, 518] on link "2" at bounding box center [1020, 513] width 22 height 22
click at [1046, 513] on link "3" at bounding box center [1041, 513] width 22 height 22
click at [1052, 513] on link "3" at bounding box center [1041, 513] width 22 height 22
click at [1059, 515] on link "4" at bounding box center [1062, 513] width 22 height 22
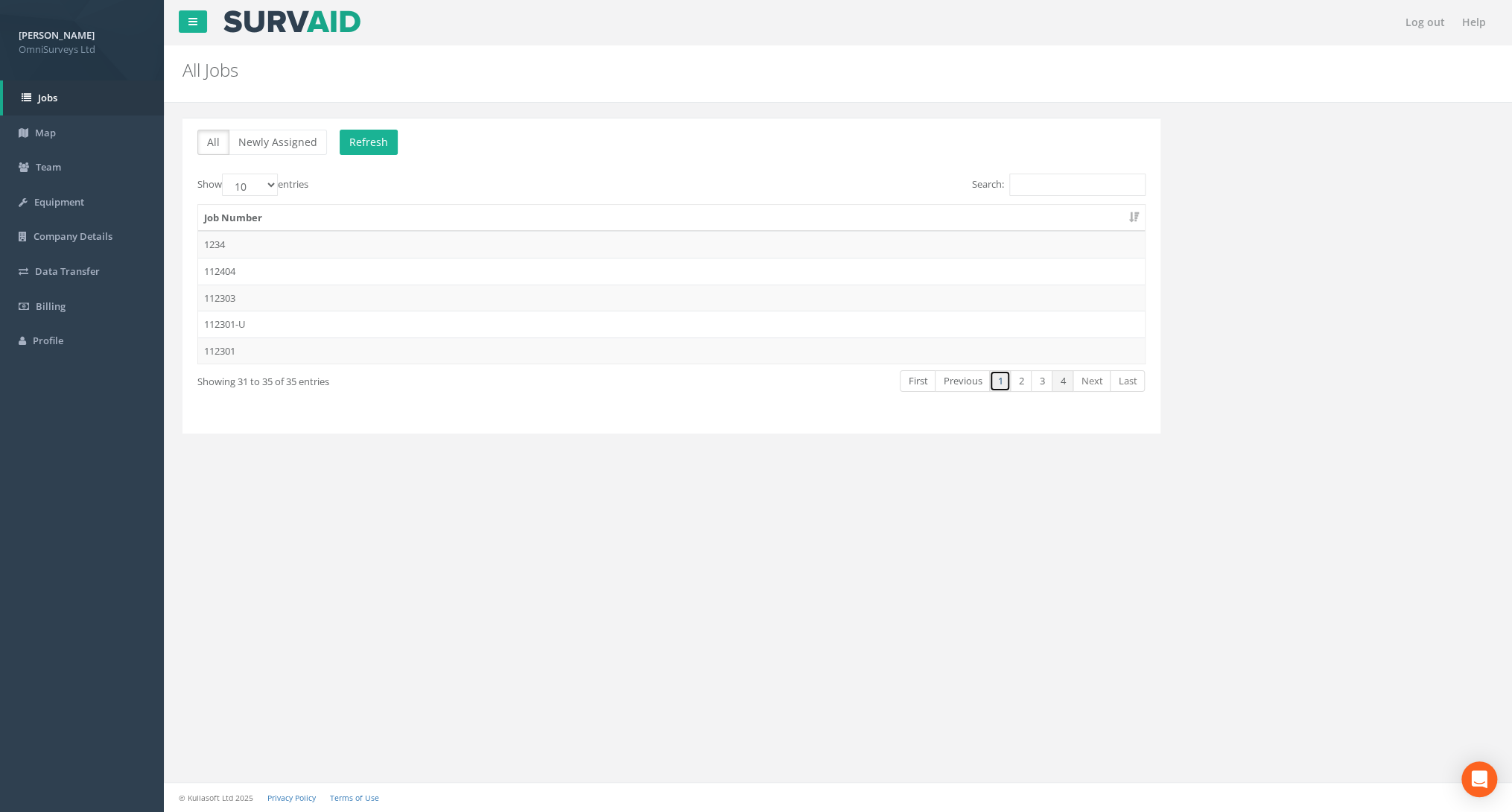
click at [994, 379] on link "1" at bounding box center [999, 380] width 22 height 22
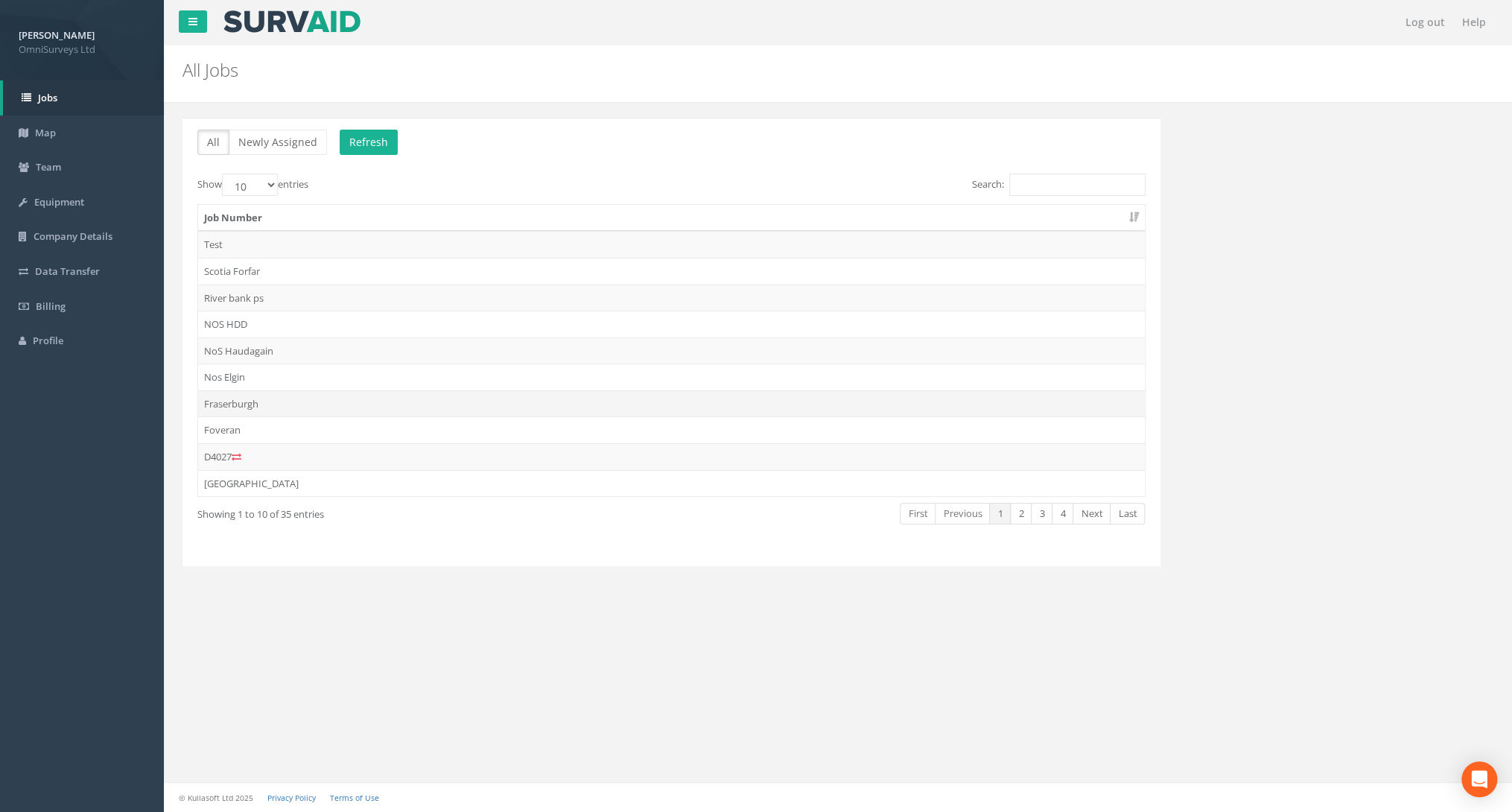
click at [255, 399] on td "Fraserburgh" at bounding box center [671, 403] width 946 height 27
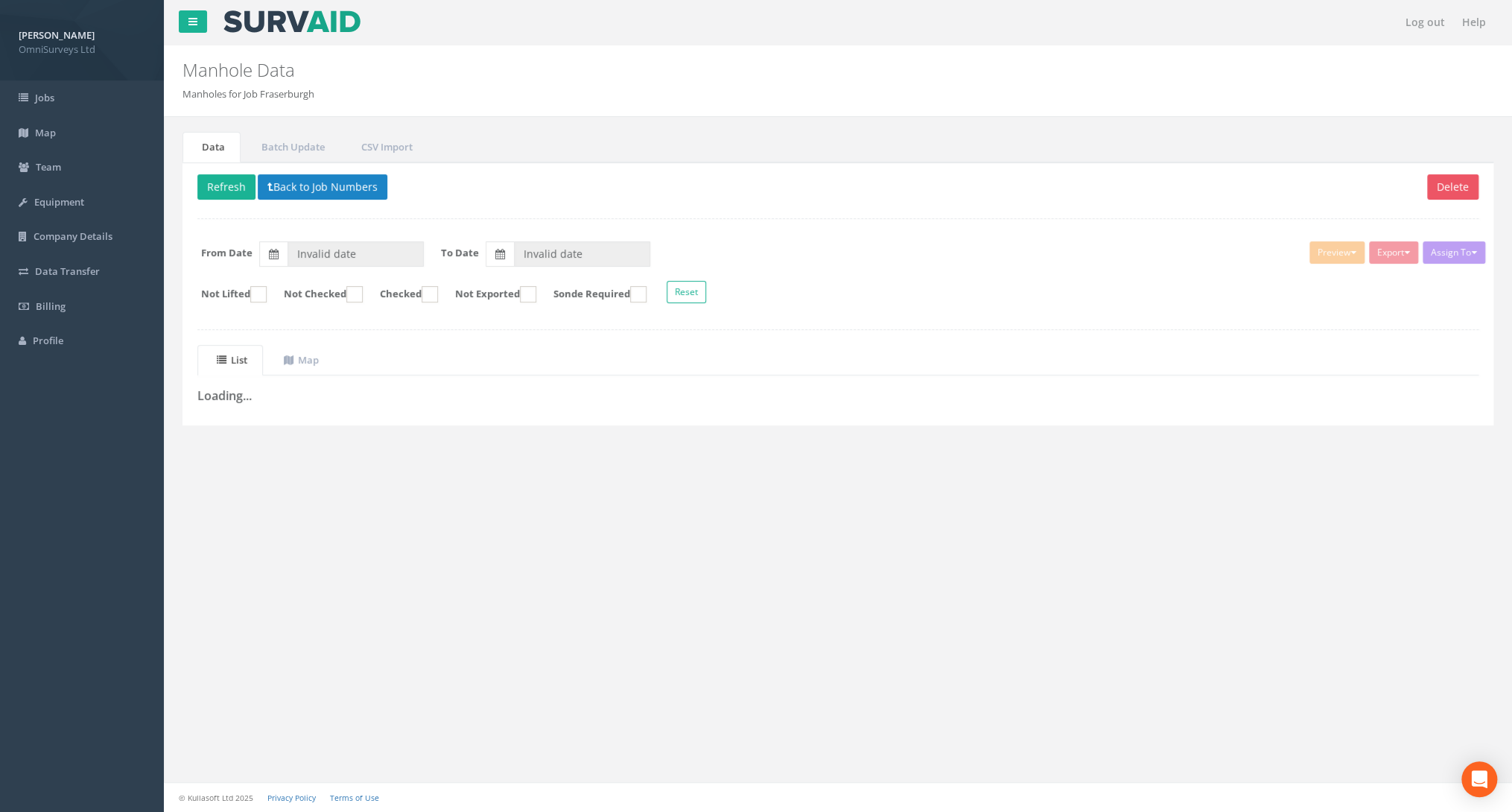
type input "[DATE]"
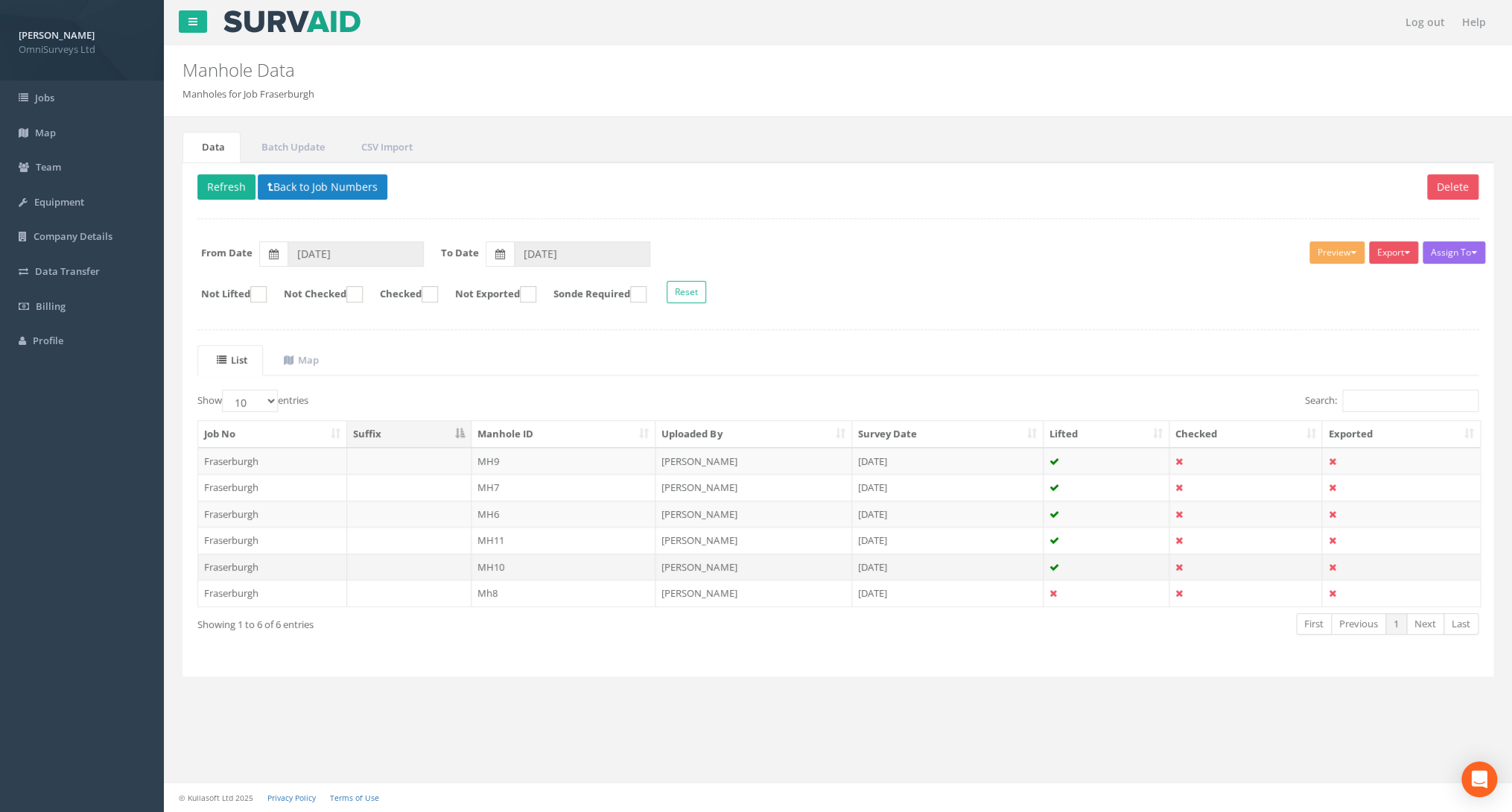
click at [493, 572] on td "MH10" at bounding box center [564, 567] width 185 height 27
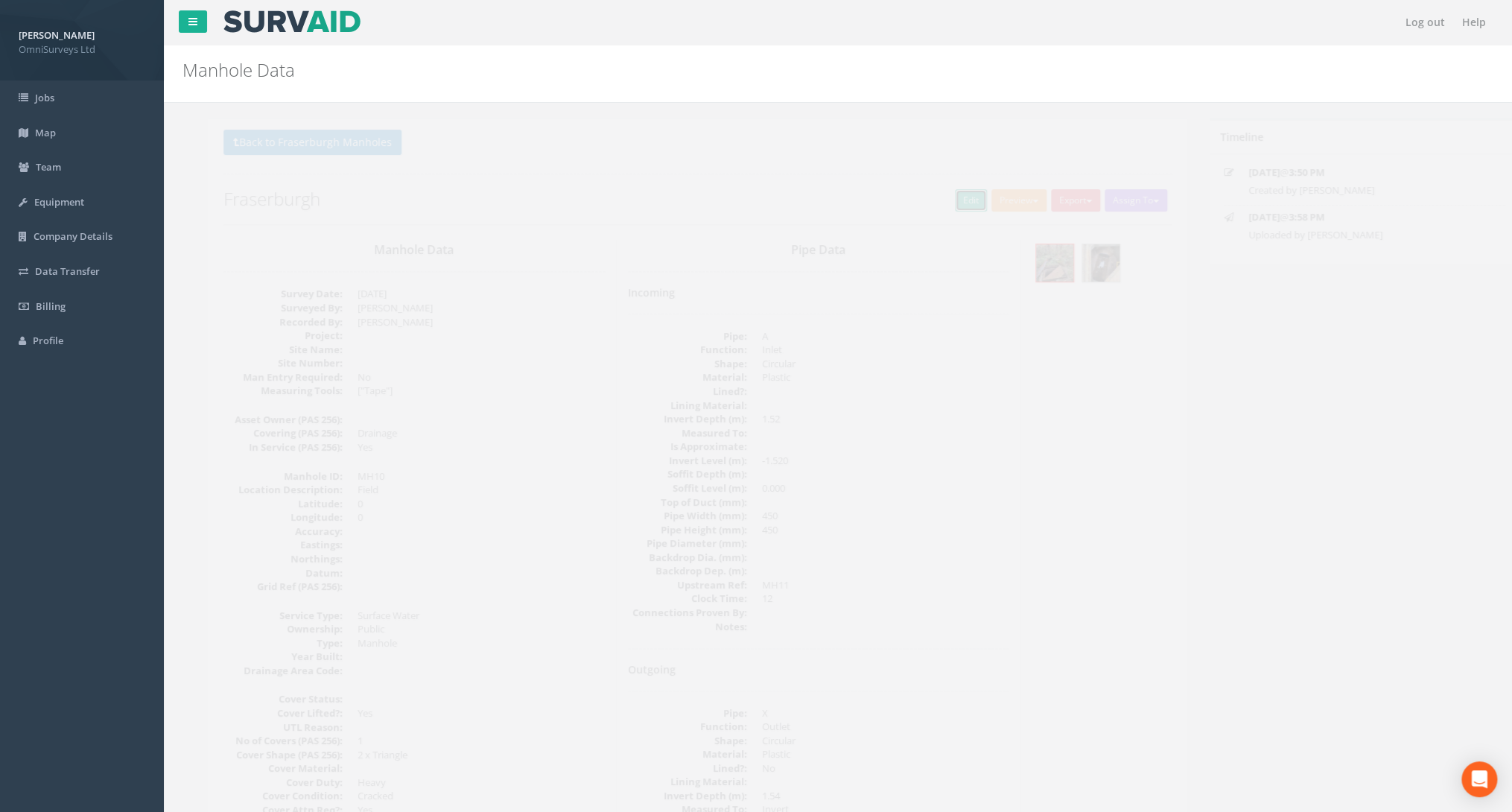
click at [929, 198] on link "Edit" at bounding box center [944, 200] width 32 height 23
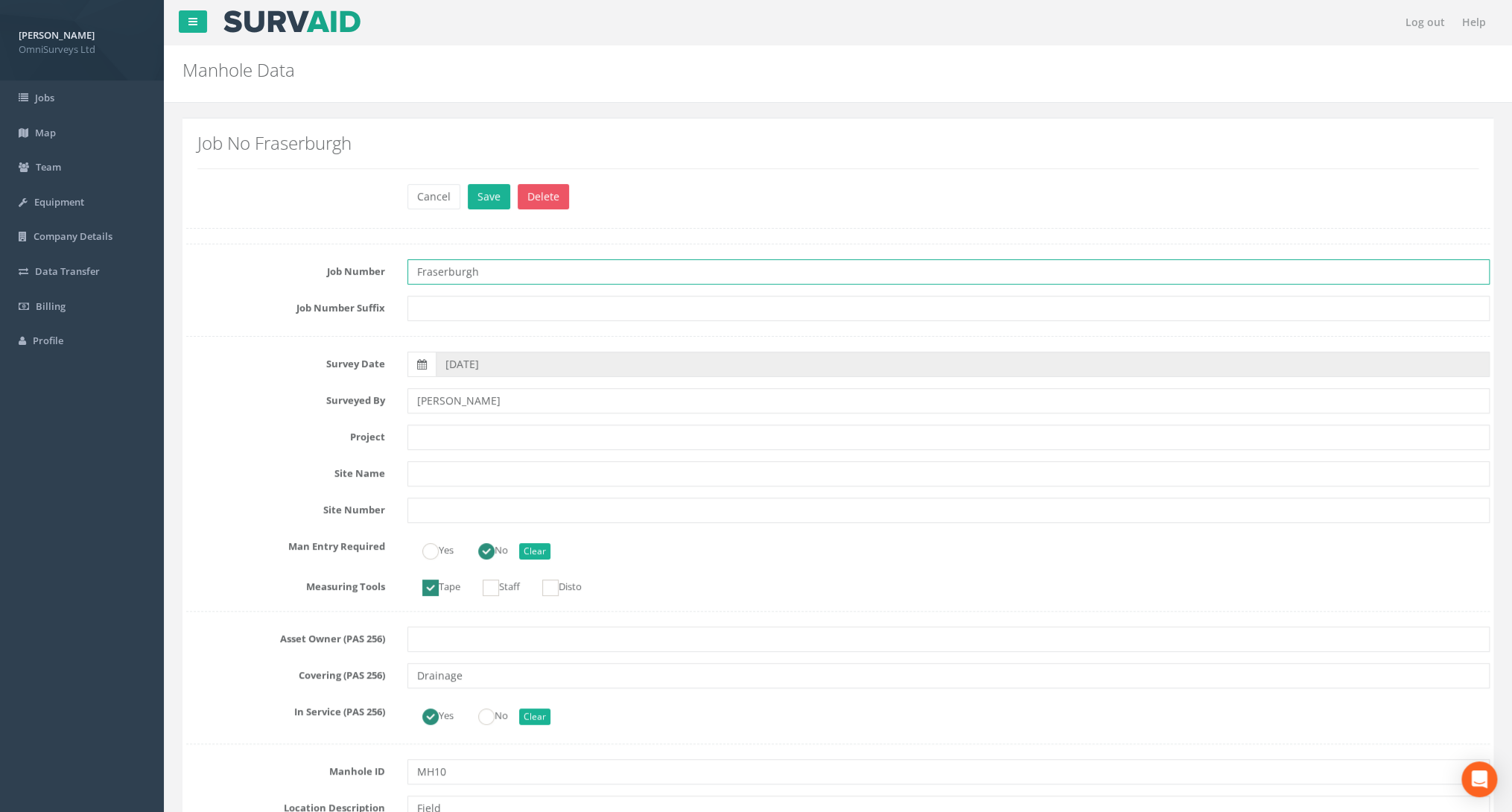
drag, startPoint x: 530, startPoint y: 272, endPoint x: 335, endPoint y: 278, distance: 195.1
click at [335, 278] on div "Job Number Fraserburgh" at bounding box center [837, 272] width 1326 height 25
type input "92501"
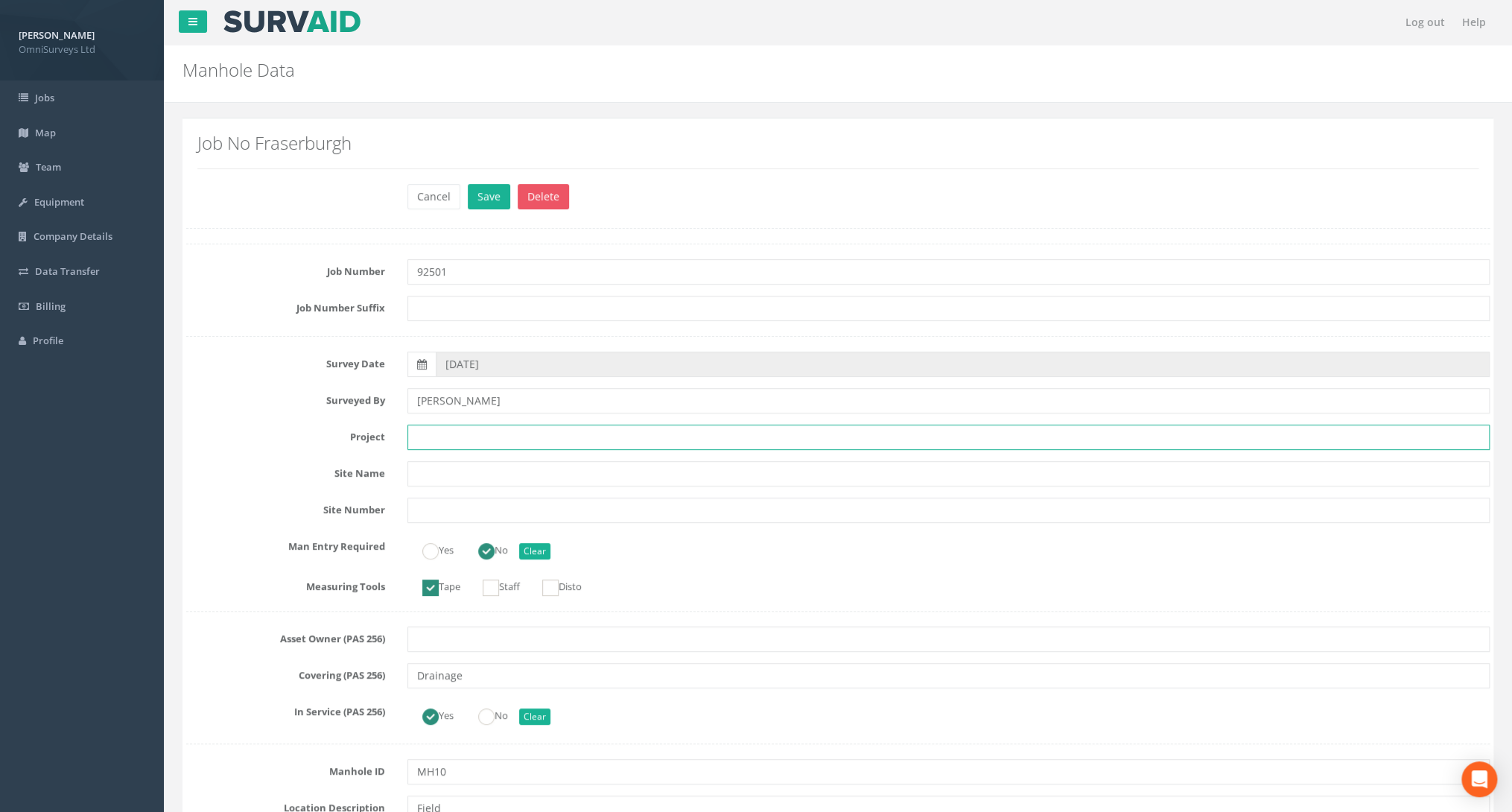
click at [440, 427] on input "text" at bounding box center [948, 437] width 1082 height 25
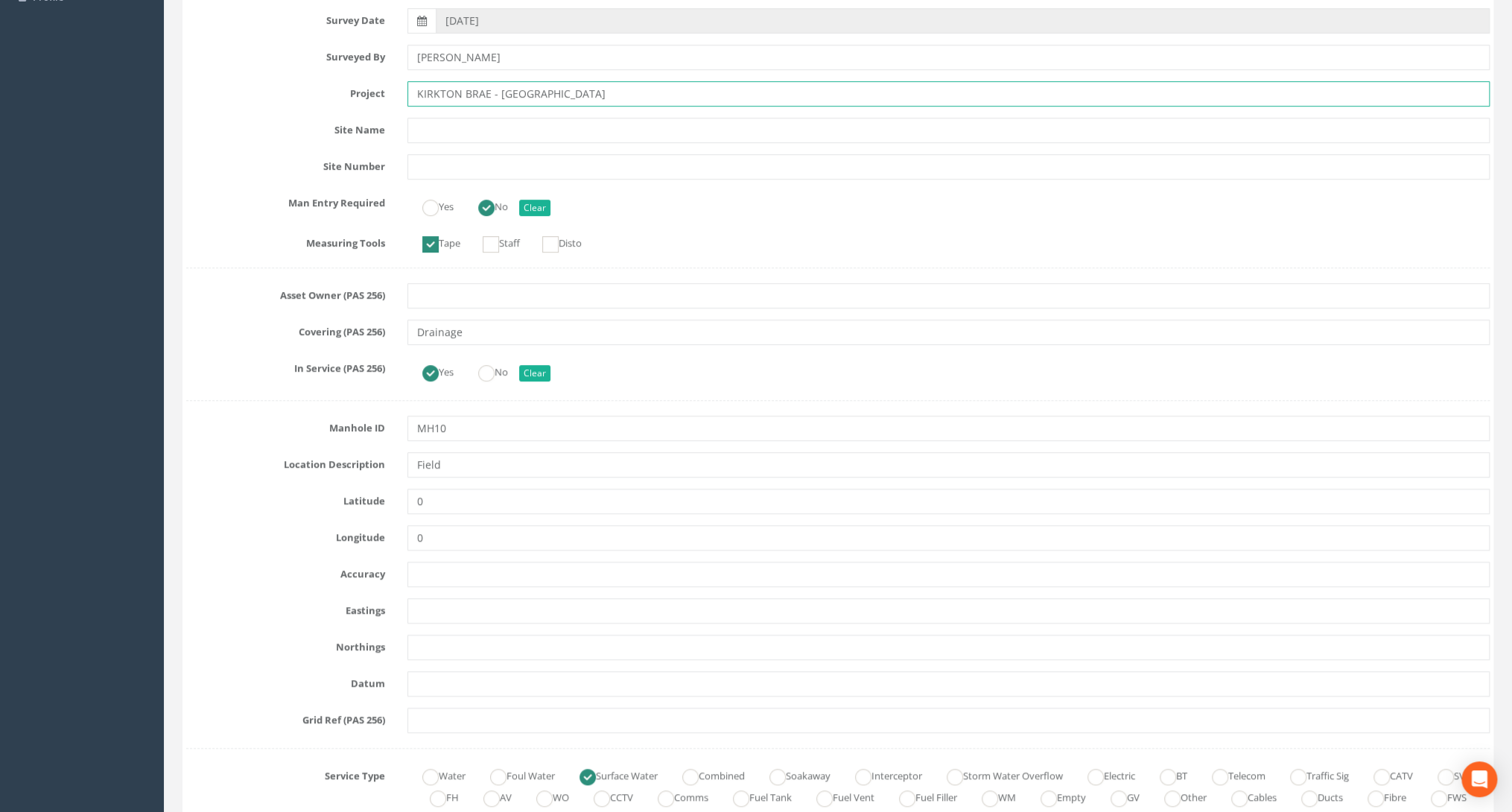
scroll to position [358, 0]
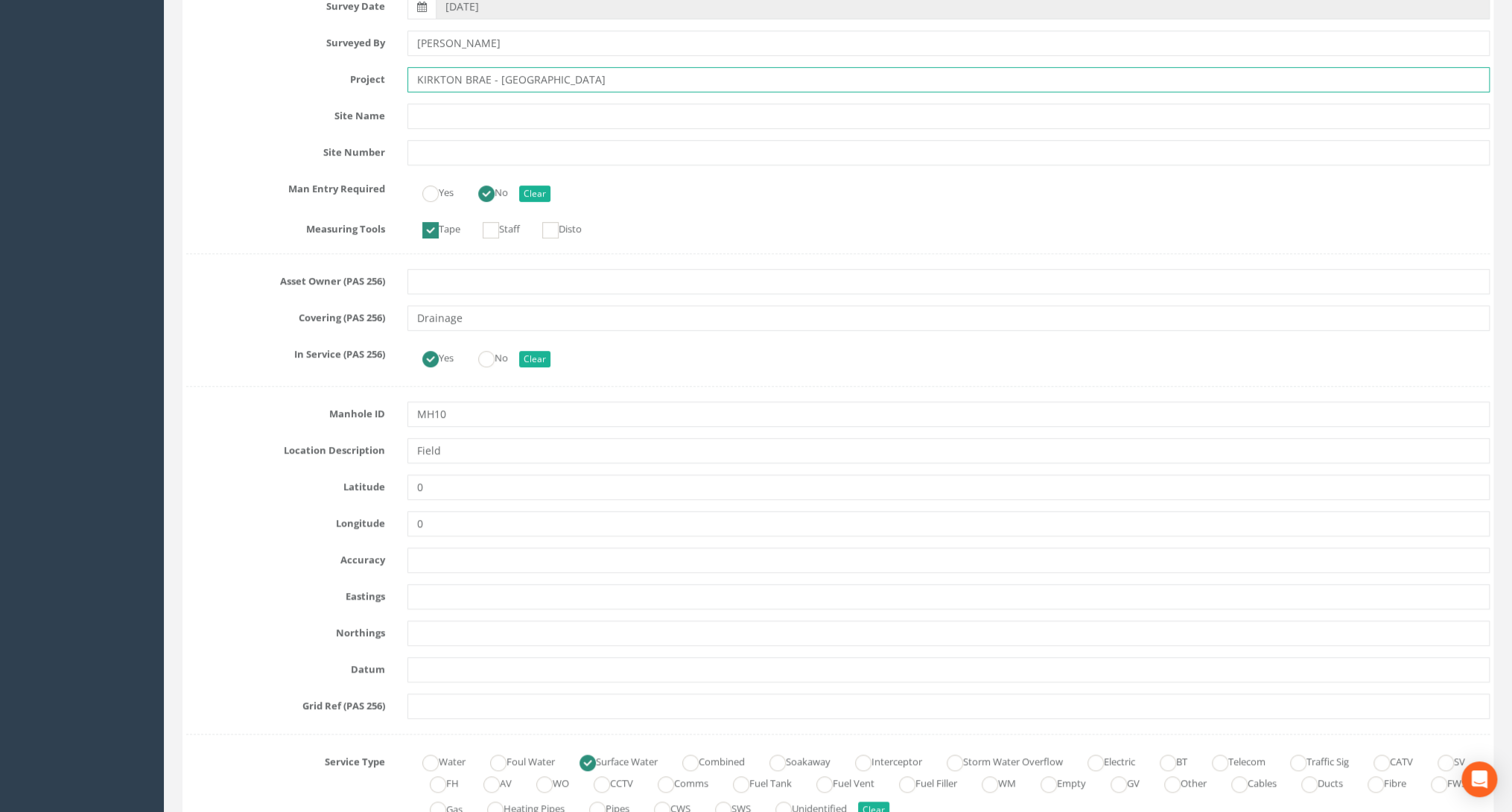
type input "KIRKTON BRAE - [GEOGRAPHIC_DATA]"
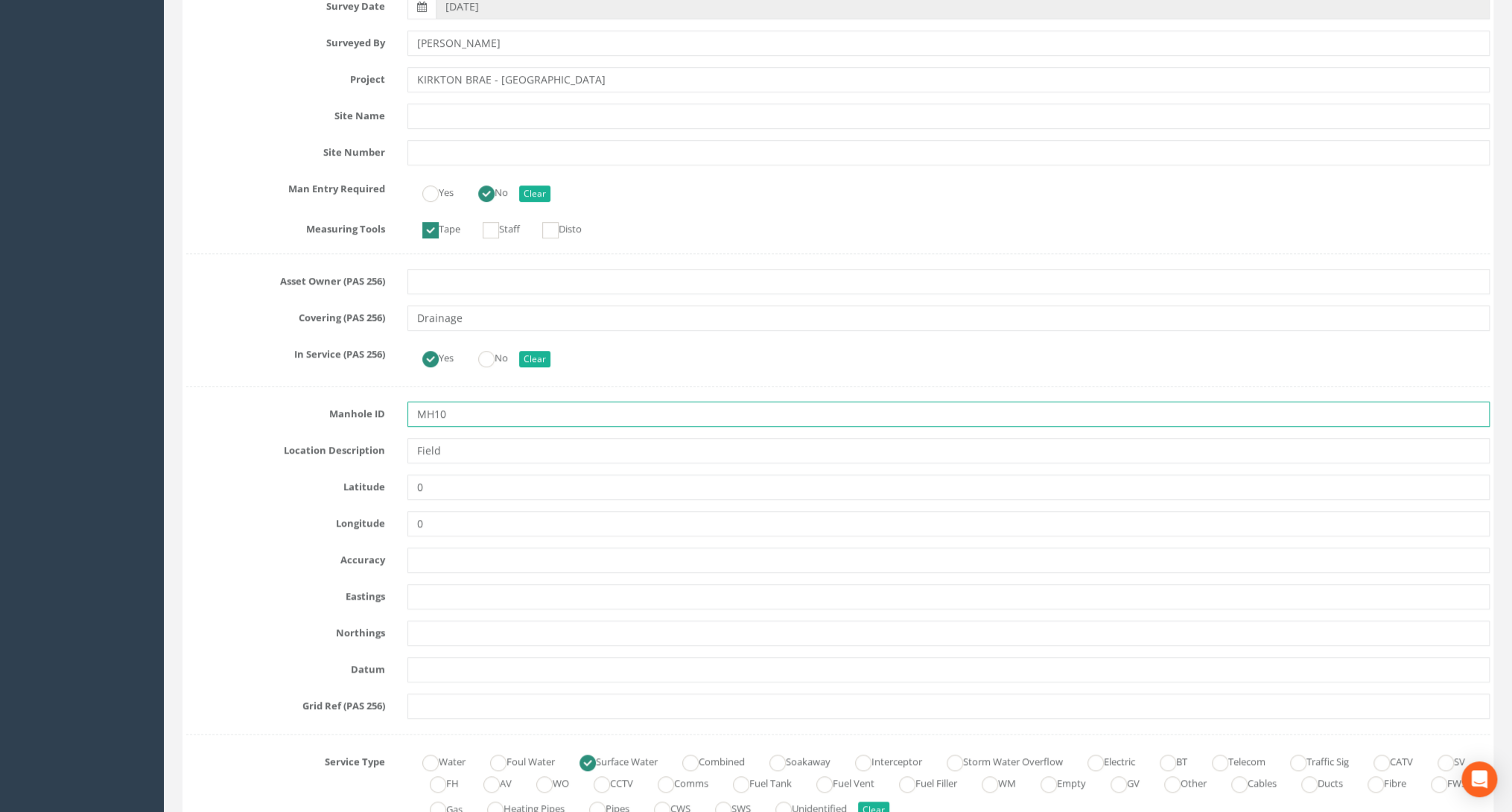
drag, startPoint x: 443, startPoint y: 413, endPoint x: 432, endPoint y: 414, distance: 11.0
click at [432, 414] on input "MH10" at bounding box center [948, 413] width 1082 height 25
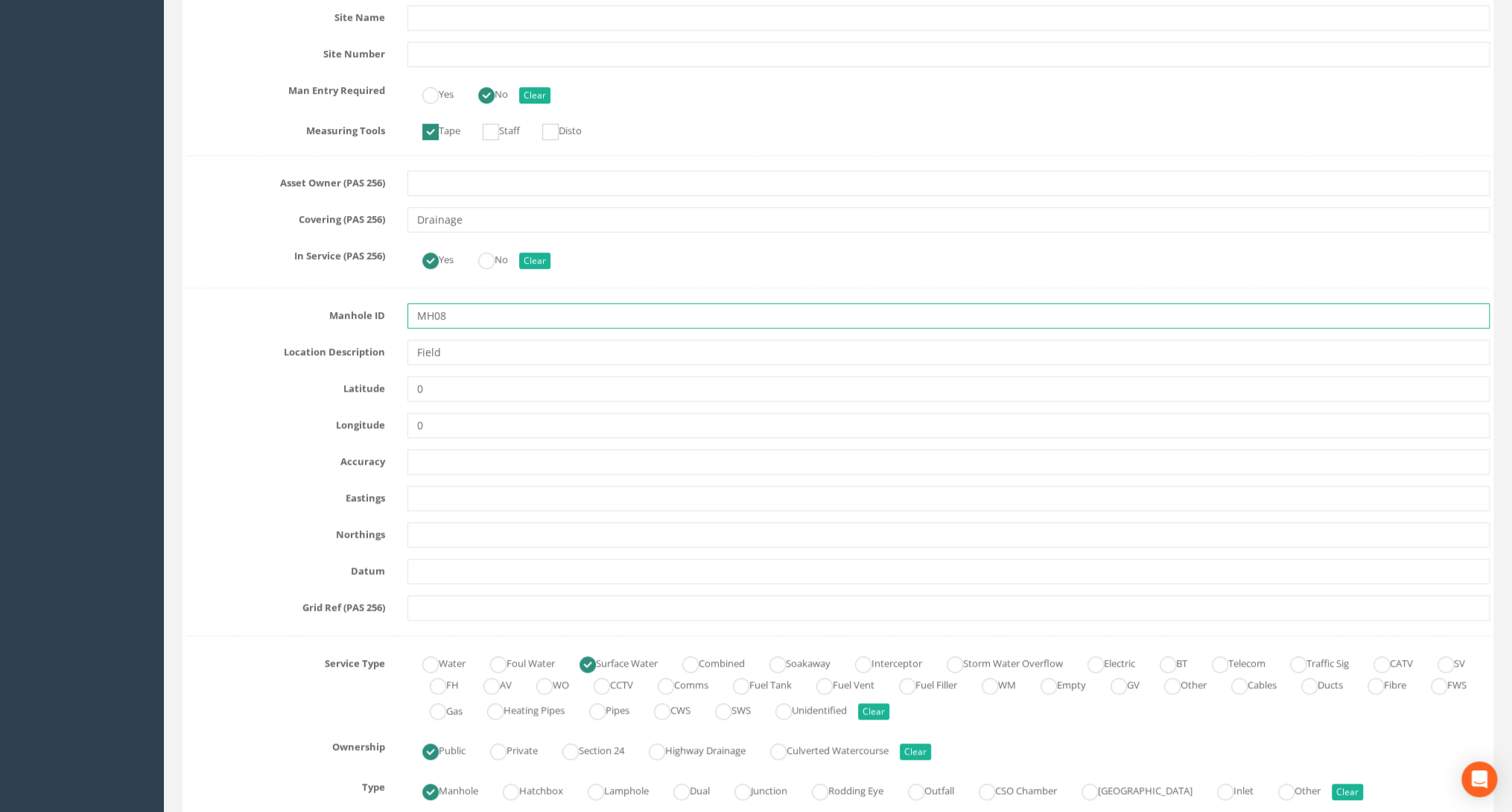
scroll to position [477, 0]
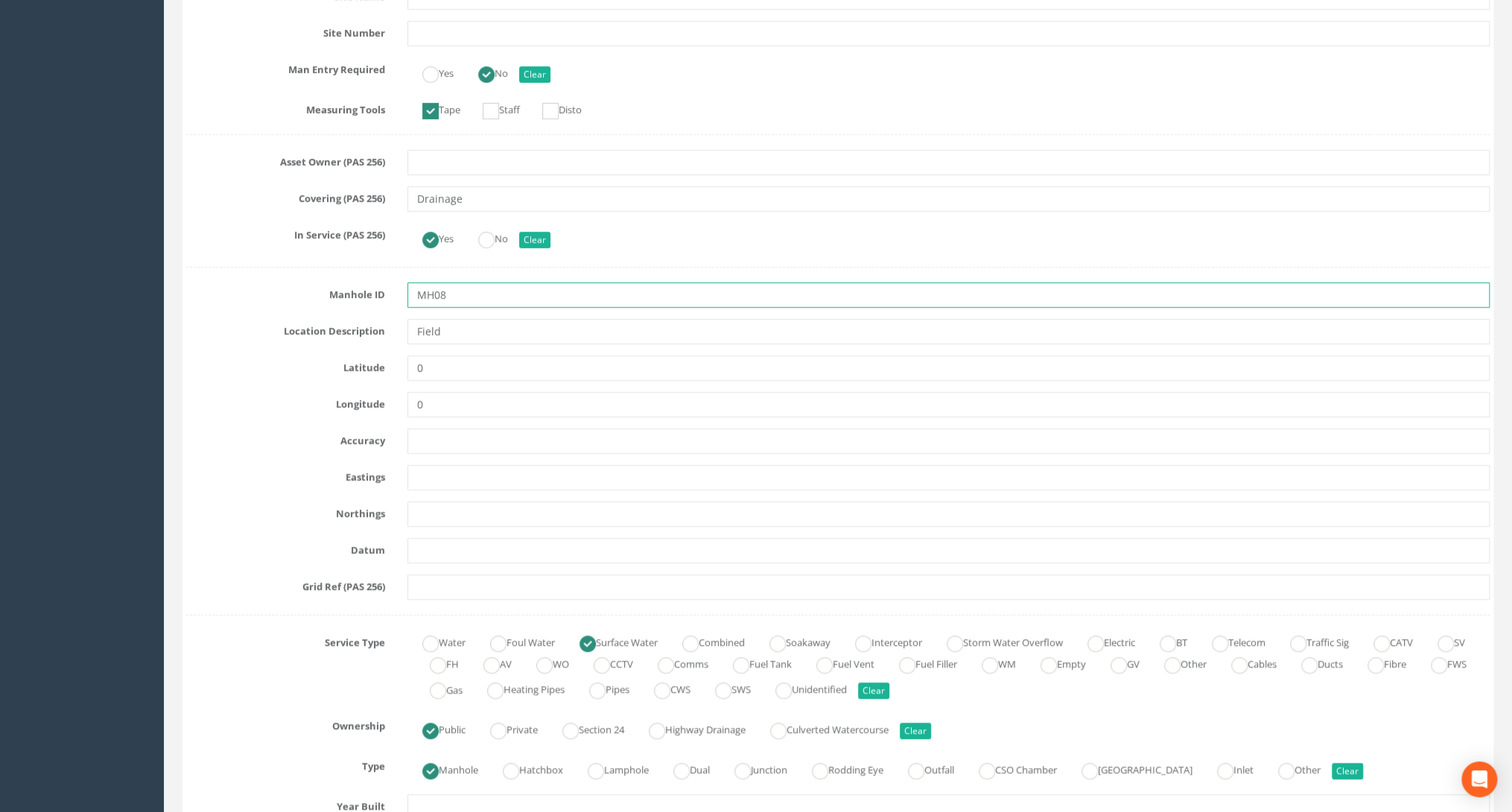
type input "MH08"
click at [431, 478] on input "text" at bounding box center [948, 477] width 1082 height 25
paste input "399113.720"
type input "399113.720"
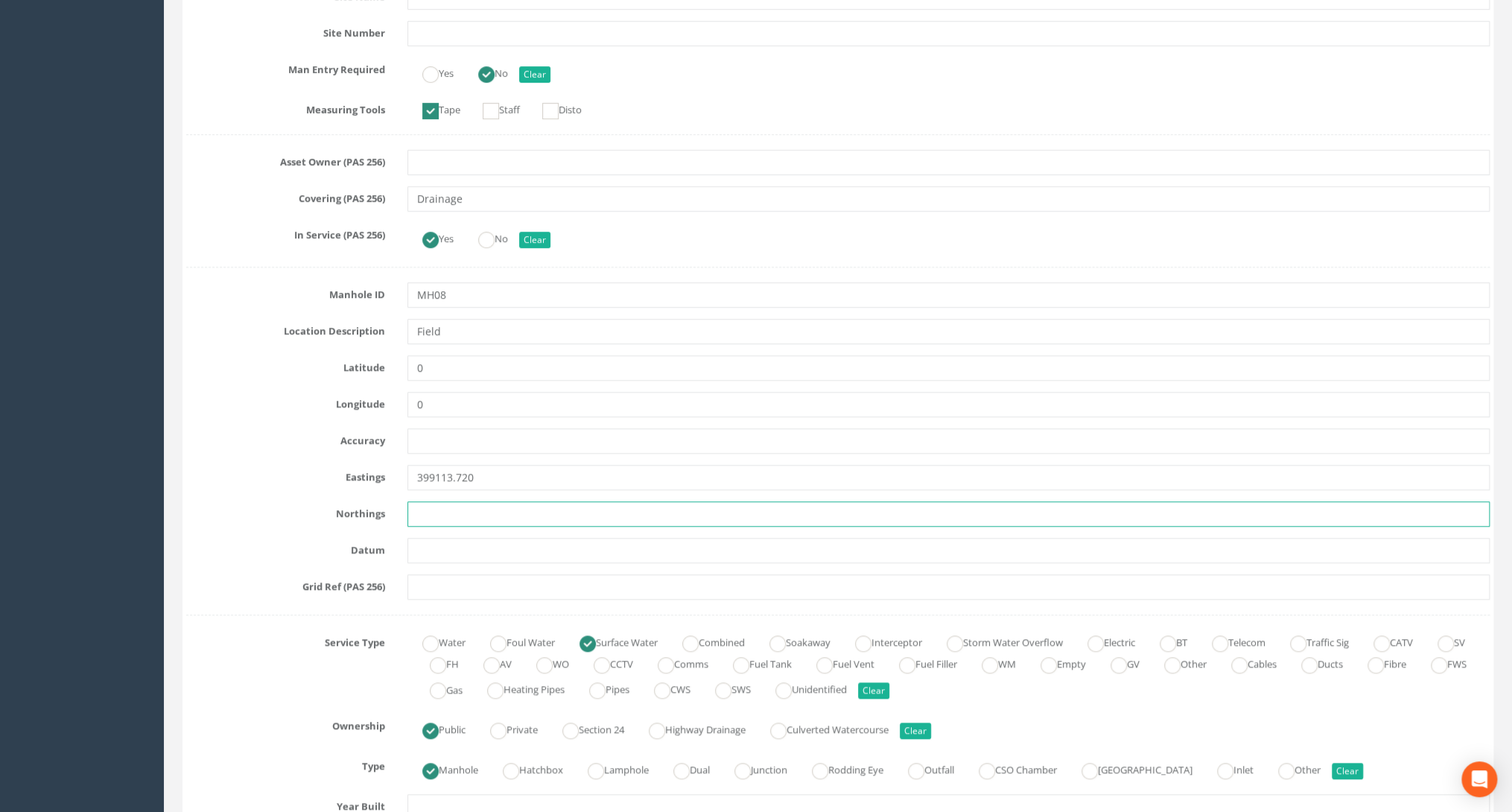
click at [456, 507] on input "text" at bounding box center [948, 513] width 1082 height 25
paste input "864952.510"
type input "864952.510"
click at [413, 544] on input "text" at bounding box center [948, 550] width 1082 height 25
paste input "27.170"
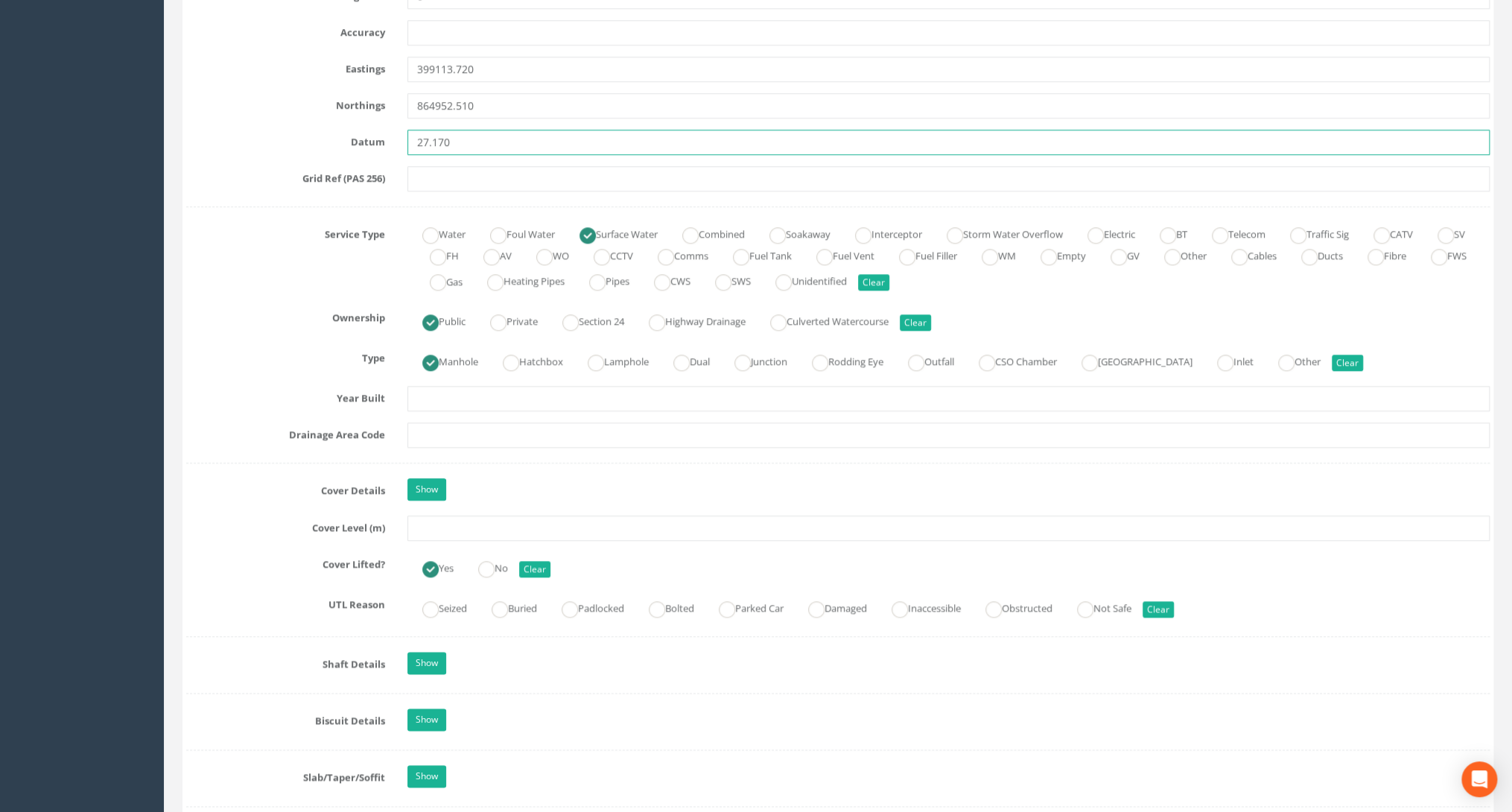
scroll to position [894, 0]
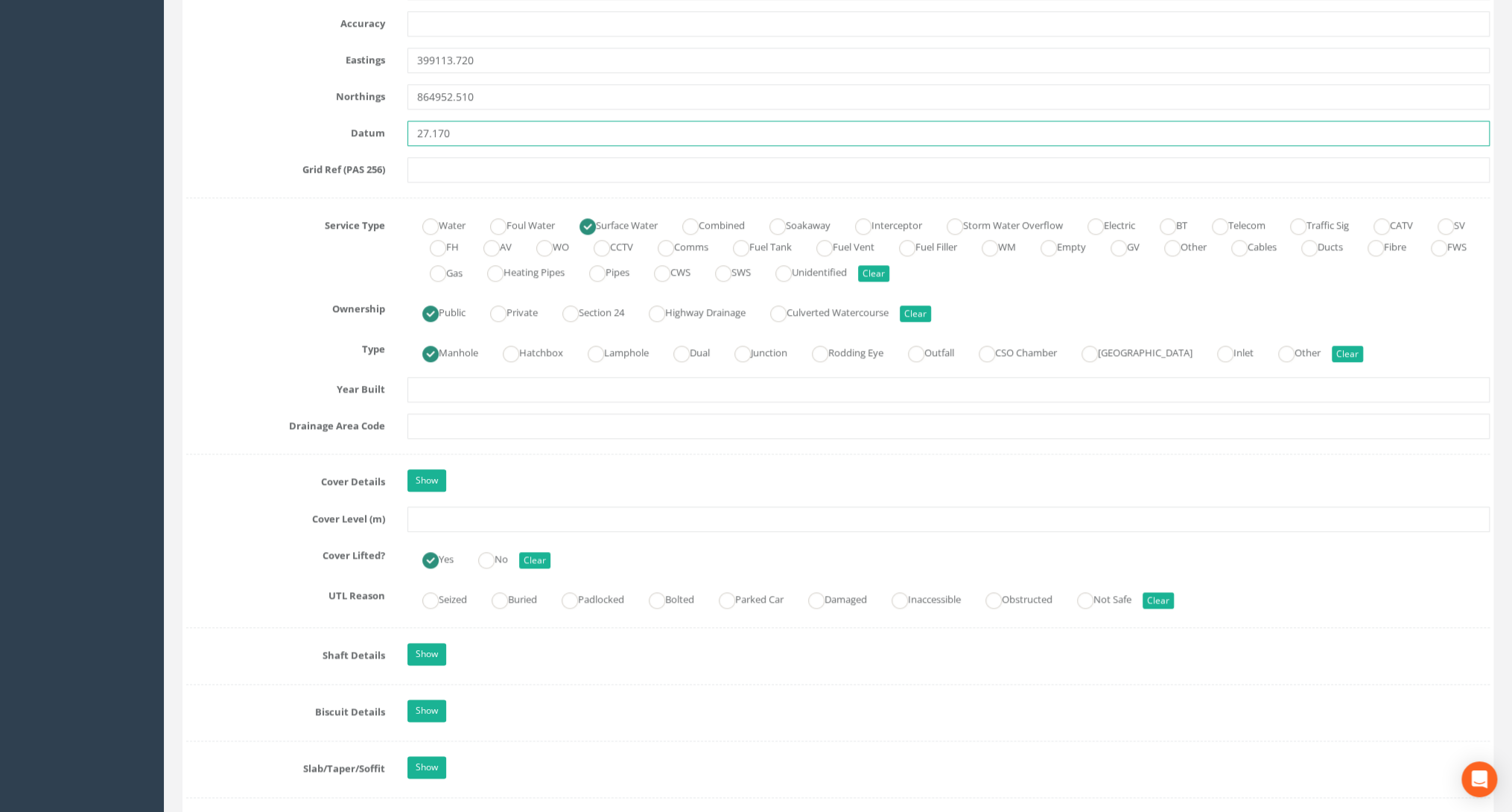
type input "27.170"
click at [430, 513] on input "text" at bounding box center [948, 519] width 1082 height 25
paste input "27.170"
type input "27.170"
click at [415, 482] on link "Show" at bounding box center [427, 480] width 38 height 23
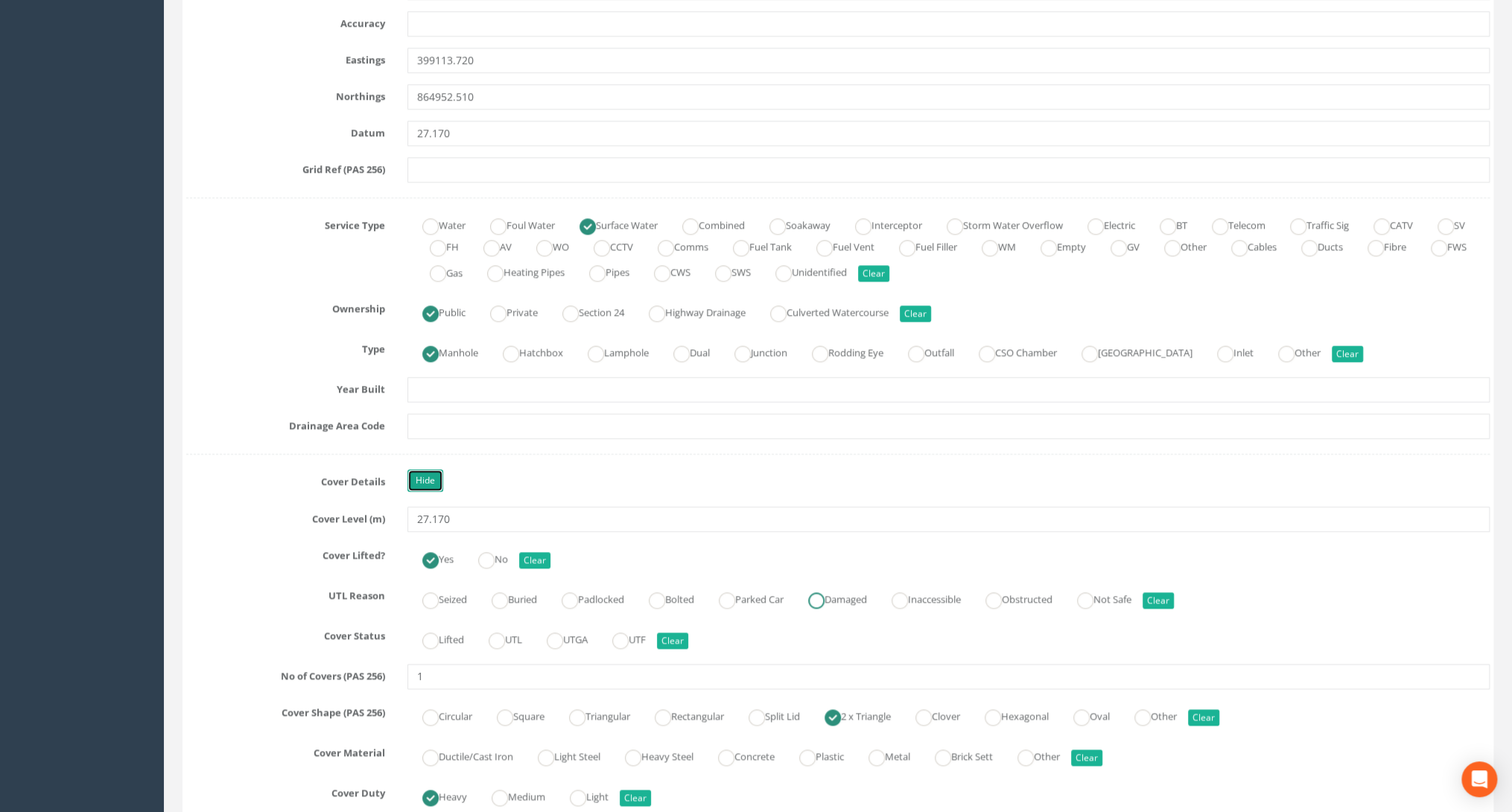
click at [824, 595] on ins at bounding box center [816, 600] width 17 height 17
click at [824, 601] on ins at bounding box center [816, 600] width 17 height 17
click at [1173, 595] on button "Clear" at bounding box center [1158, 600] width 31 height 17
radio input "false"
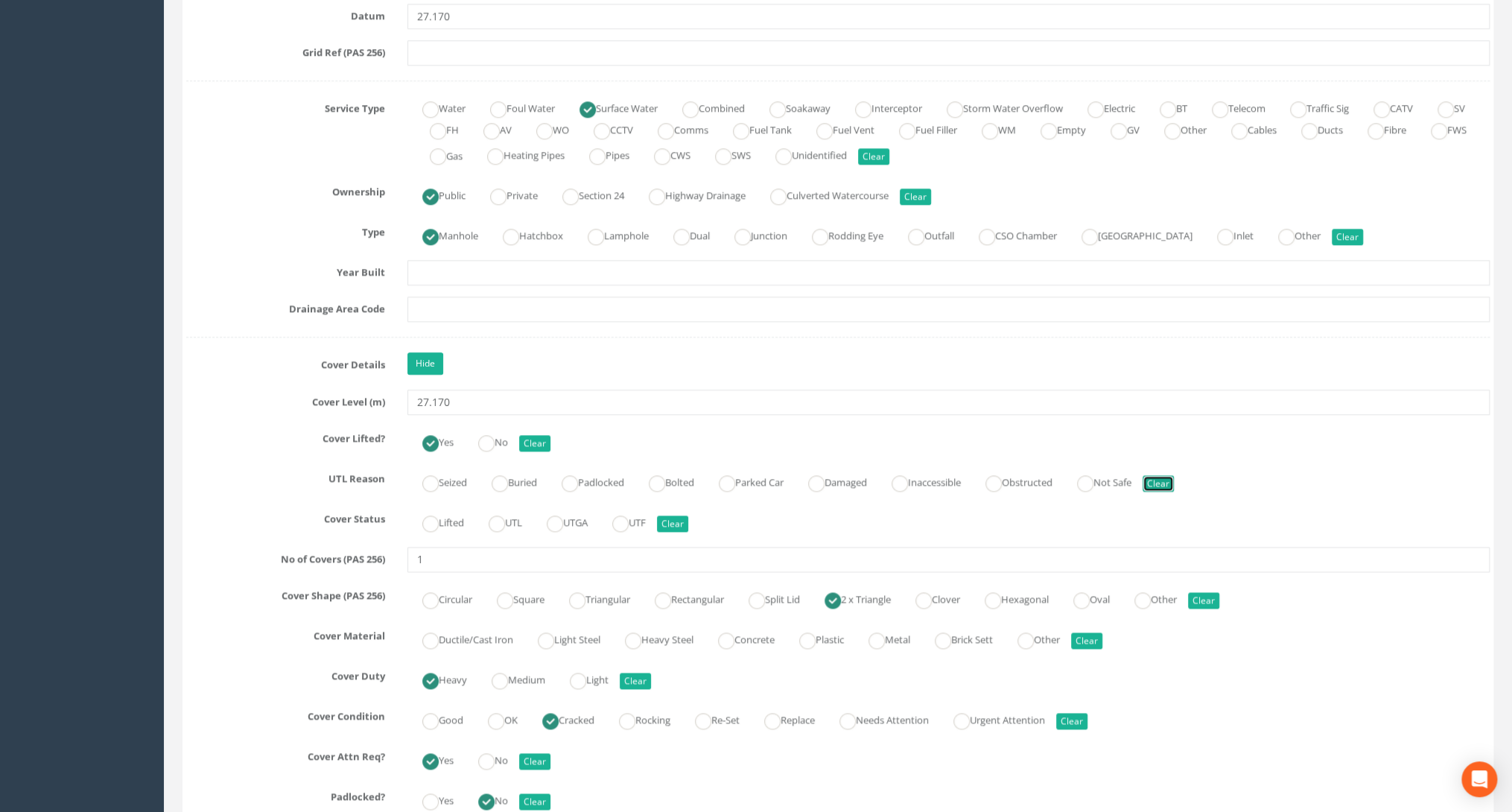
scroll to position [1013, 0]
click at [436, 514] on ins at bounding box center [430, 520] width 17 height 17
radio input "true"
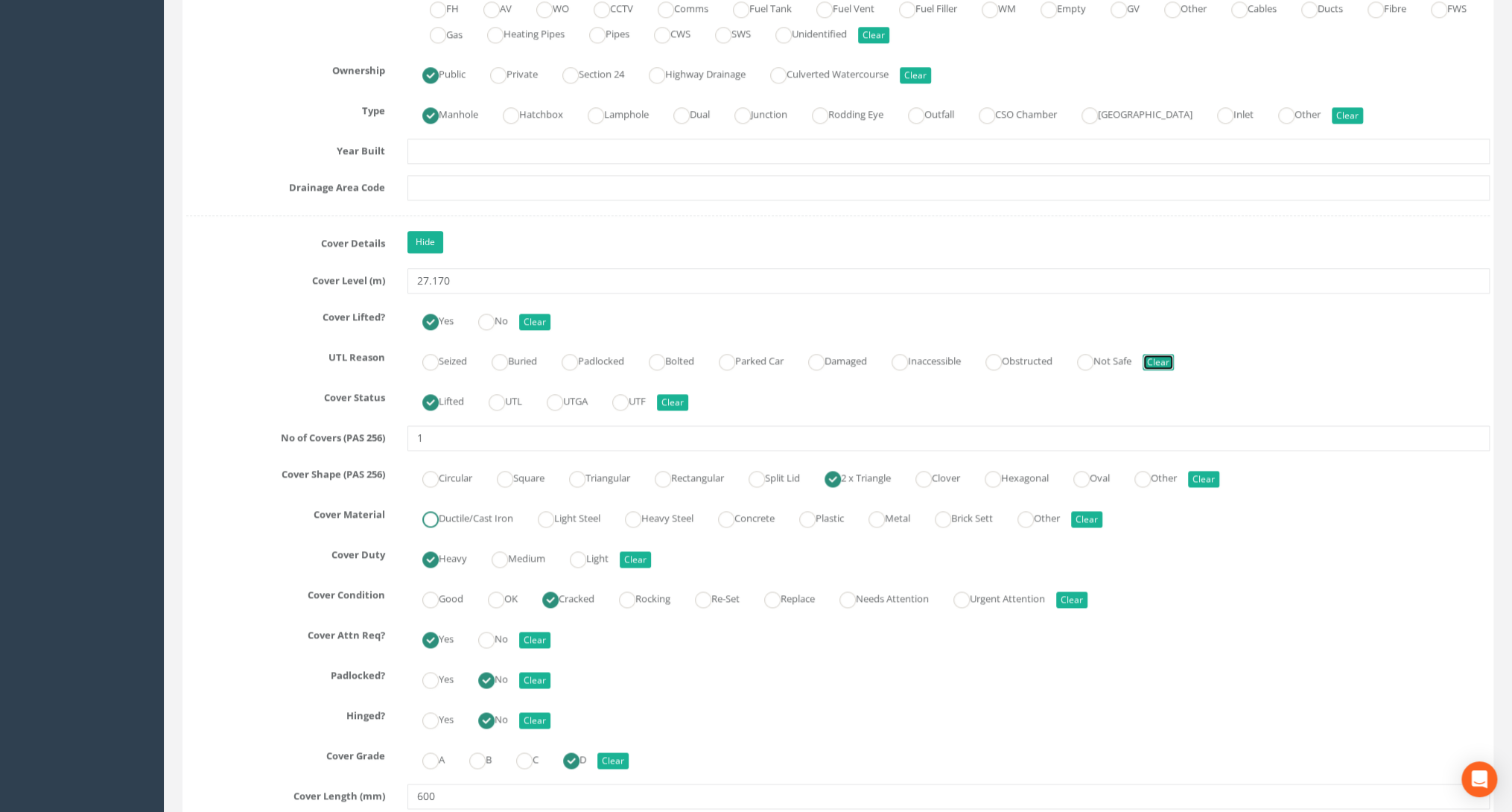
scroll to position [1191, 0]
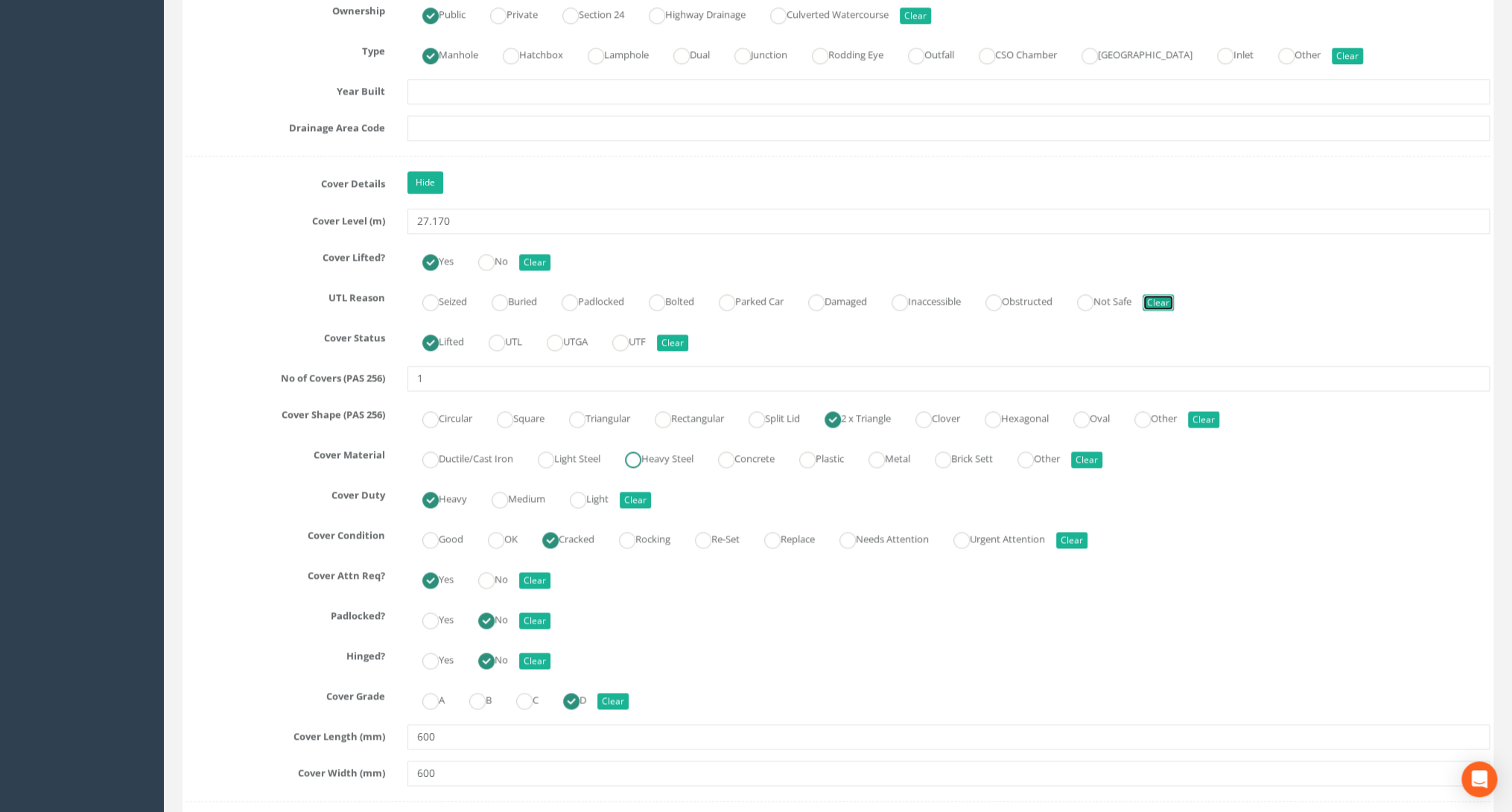
click at [642, 455] on ins at bounding box center [633, 459] width 17 height 17
radio input "true"
click at [450, 451] on label "Ductile/Cast Iron" at bounding box center [460, 456] width 105 height 22
radio input "true"
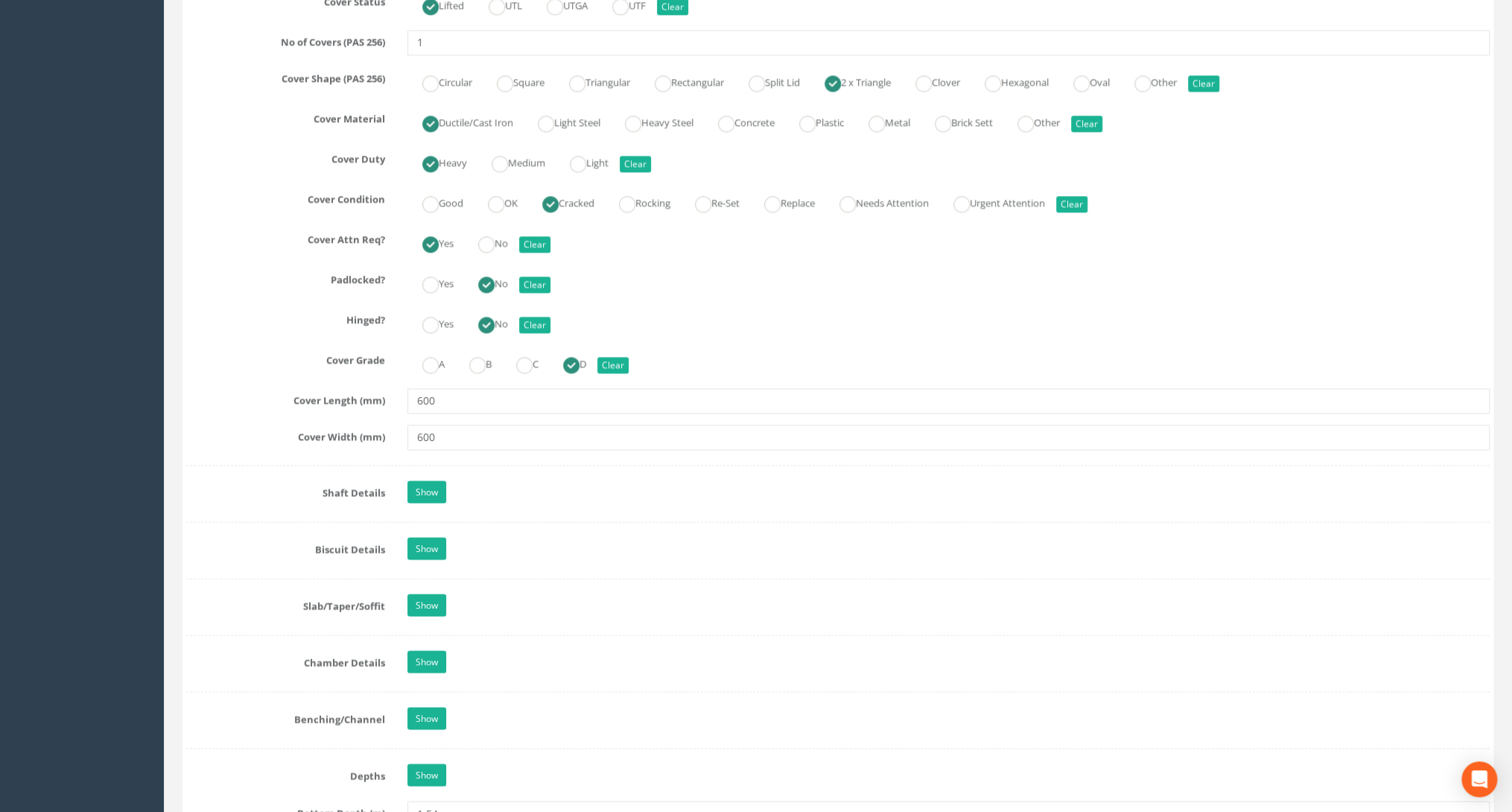
scroll to position [1549, 0]
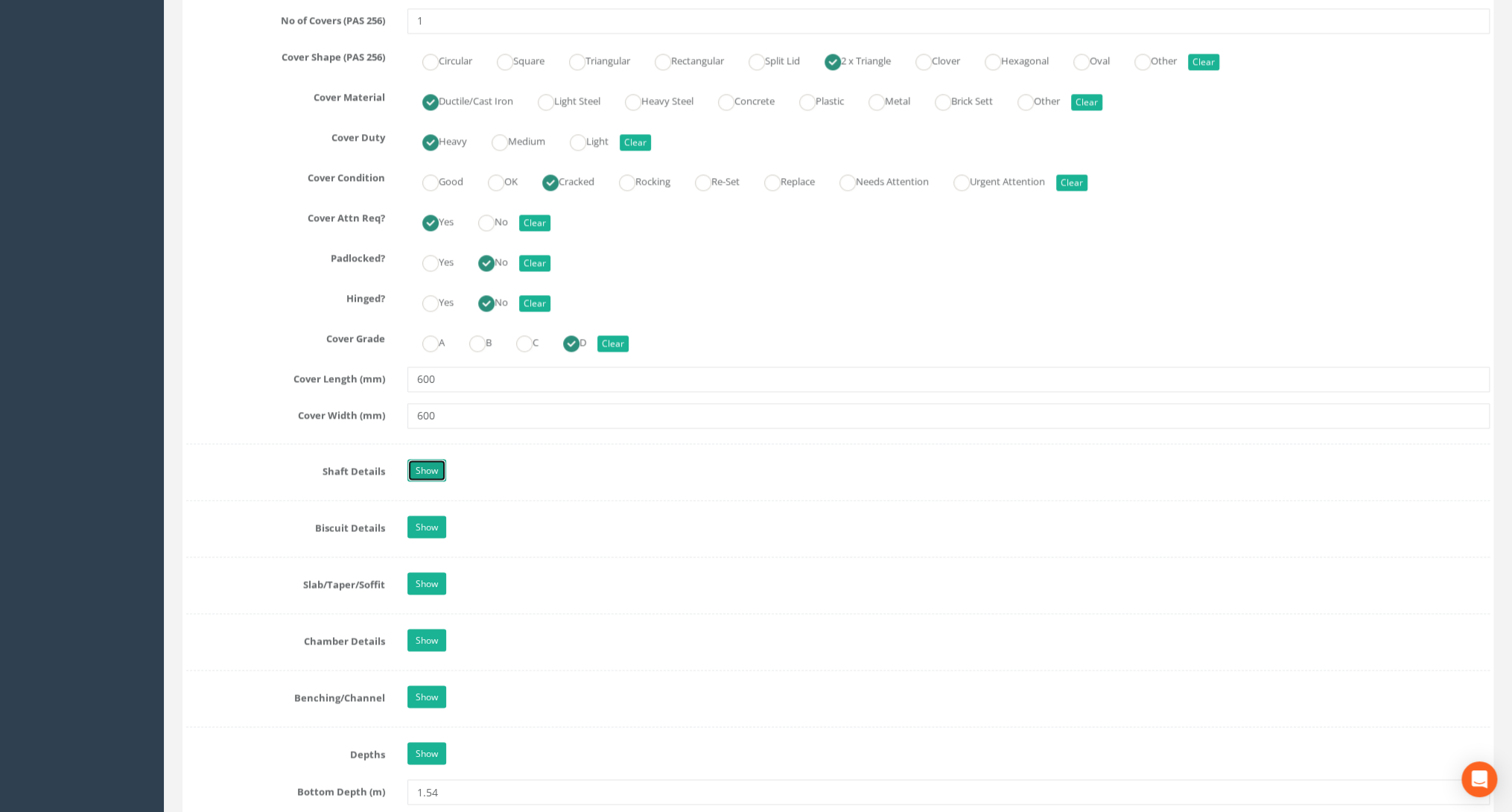
click at [434, 461] on link "Show" at bounding box center [427, 470] width 38 height 23
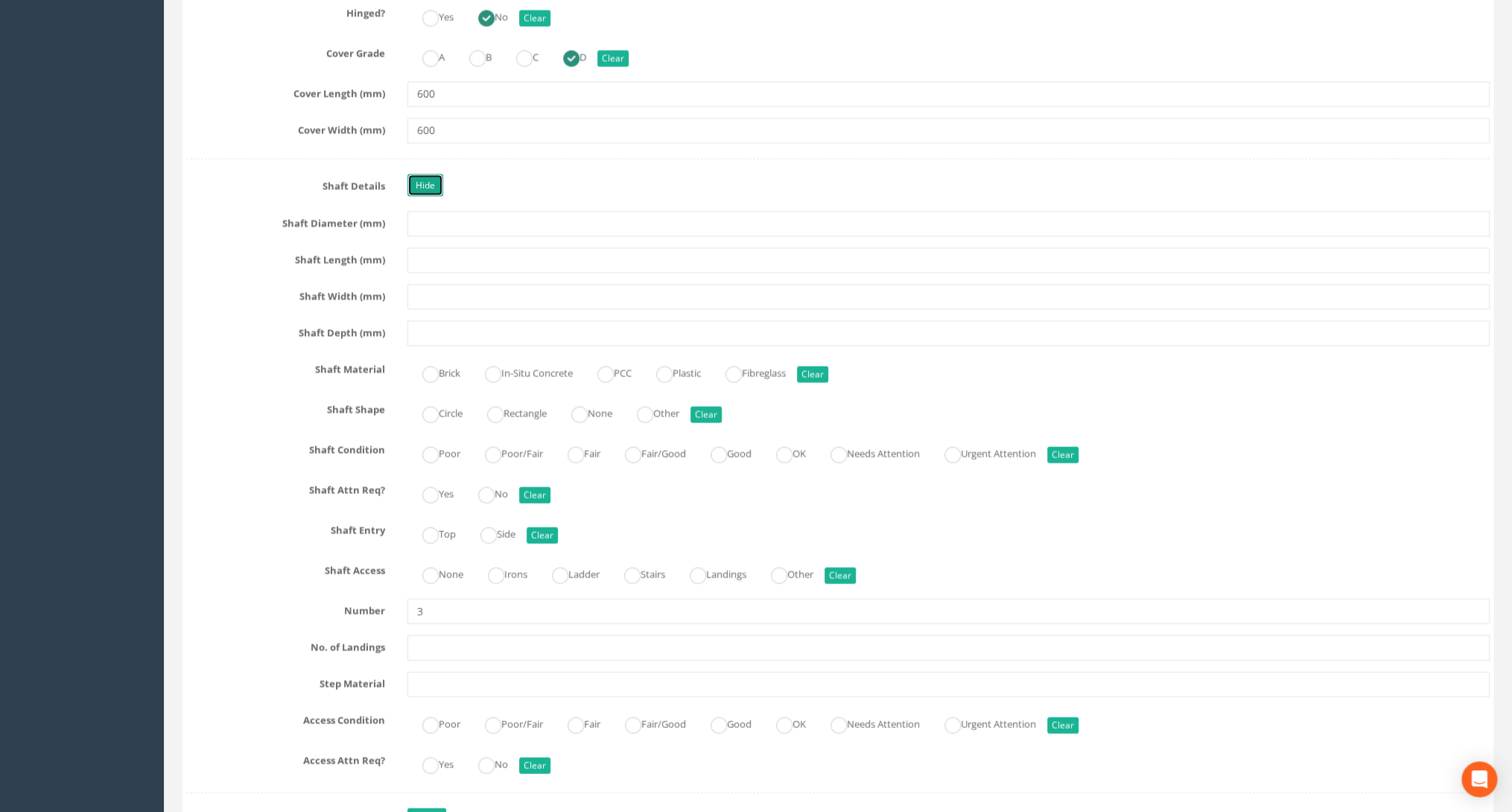
scroll to position [1847, 0]
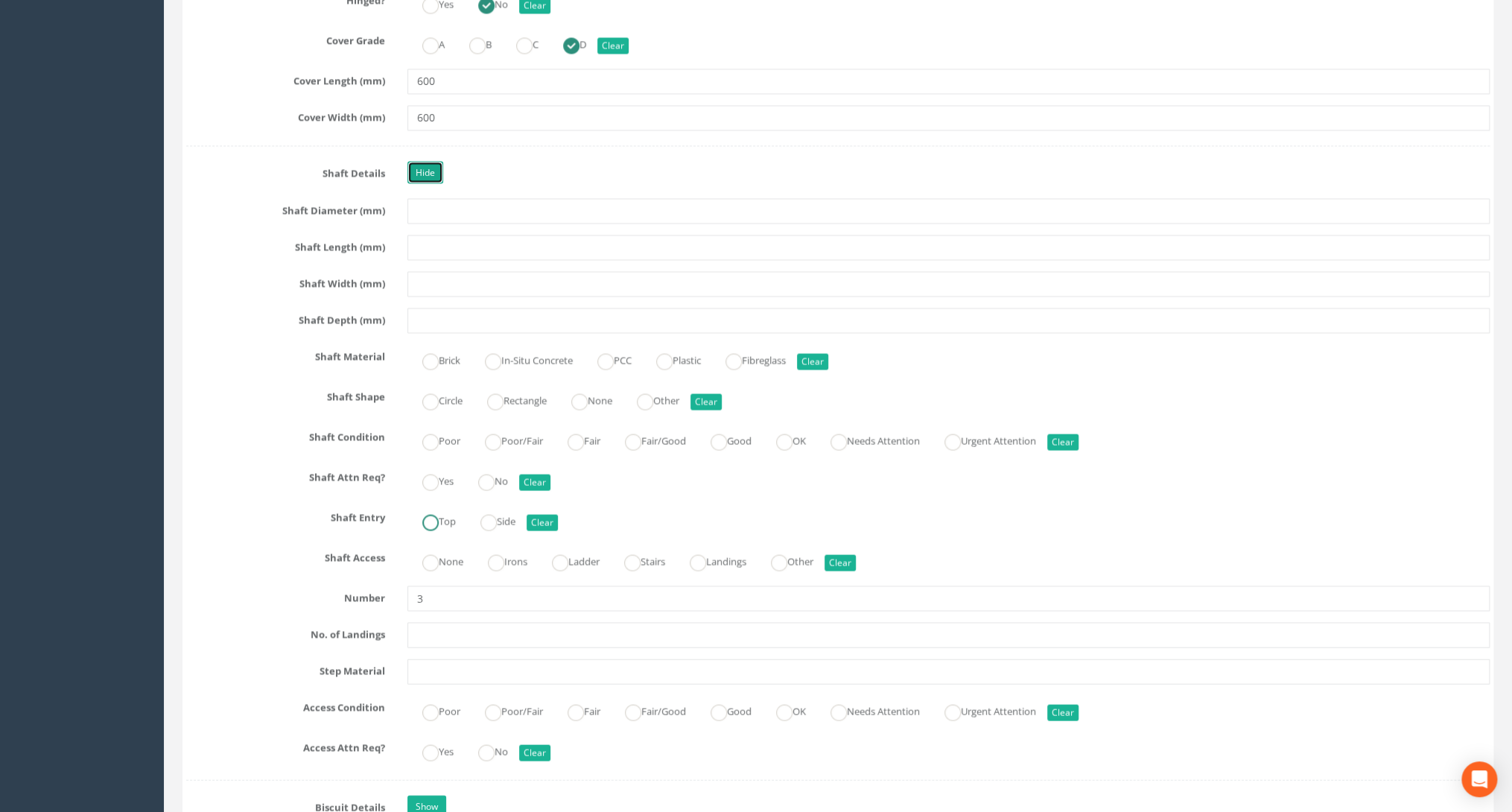
click at [427, 513] on ins at bounding box center [430, 521] width 17 height 17
radio input "true"
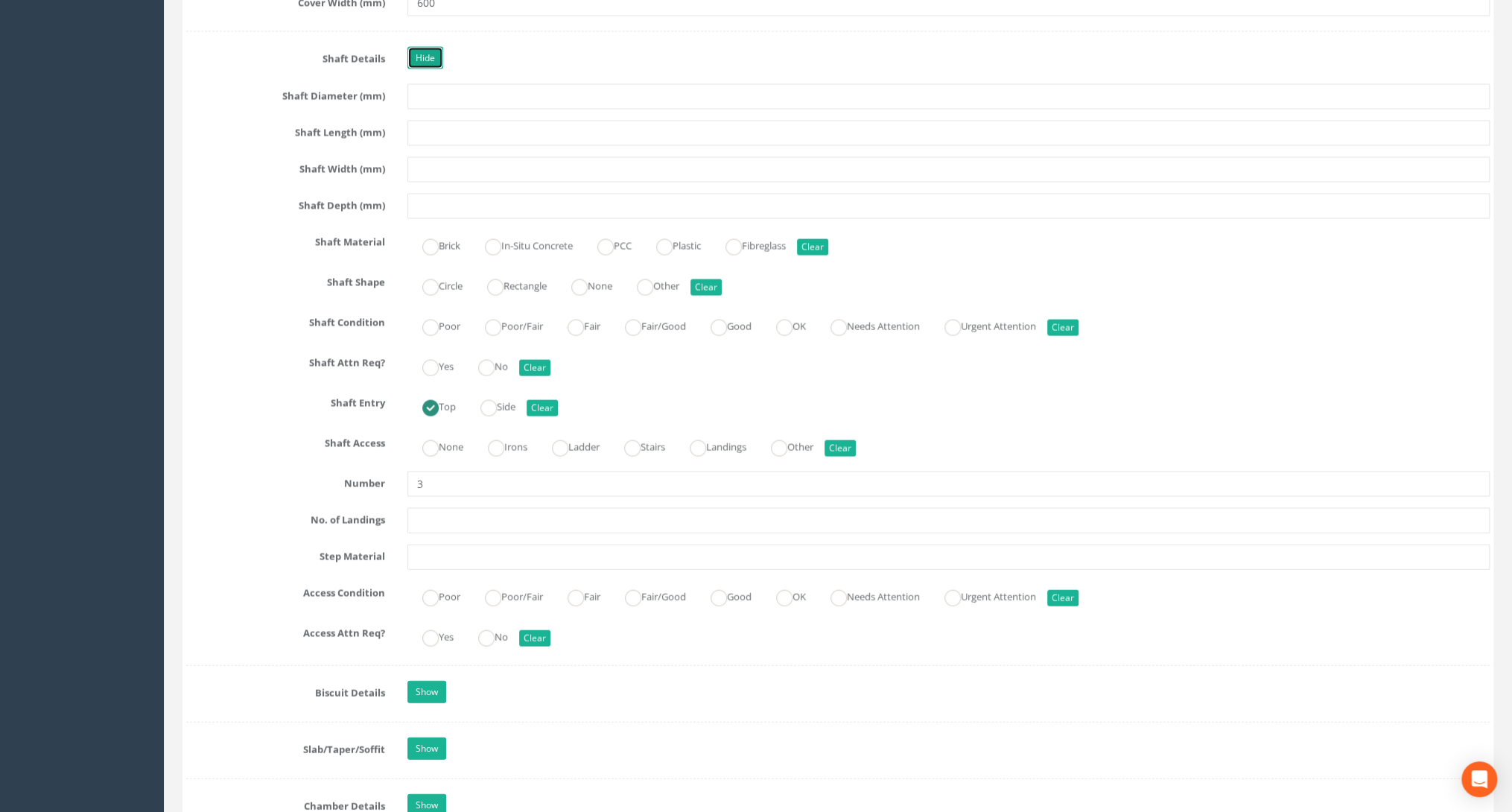
scroll to position [1966, 0]
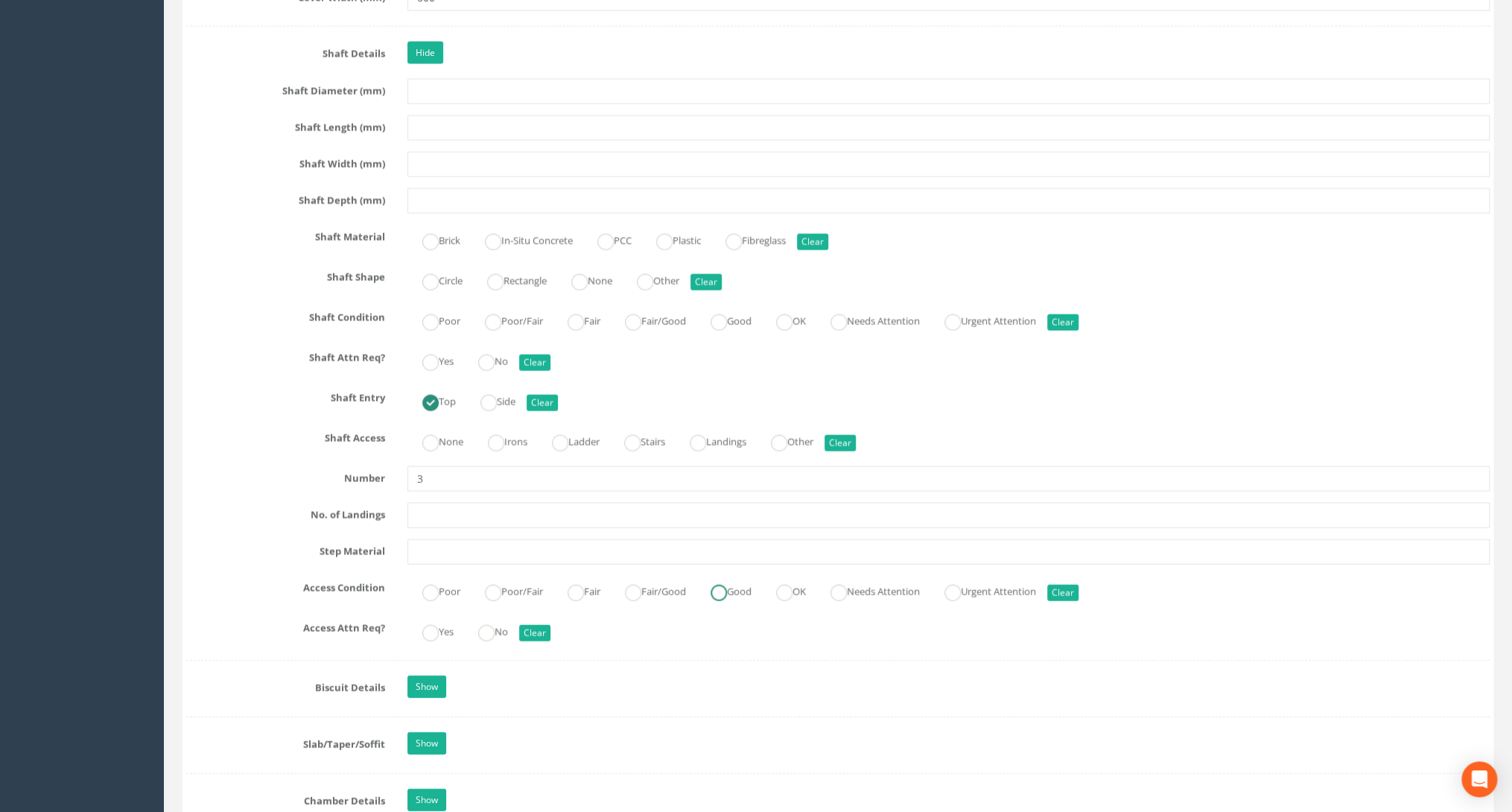
click at [721, 584] on label "Good" at bounding box center [723, 590] width 56 height 22
radio input "true"
click at [494, 625] on ins at bounding box center [486, 633] width 17 height 17
radio input "true"
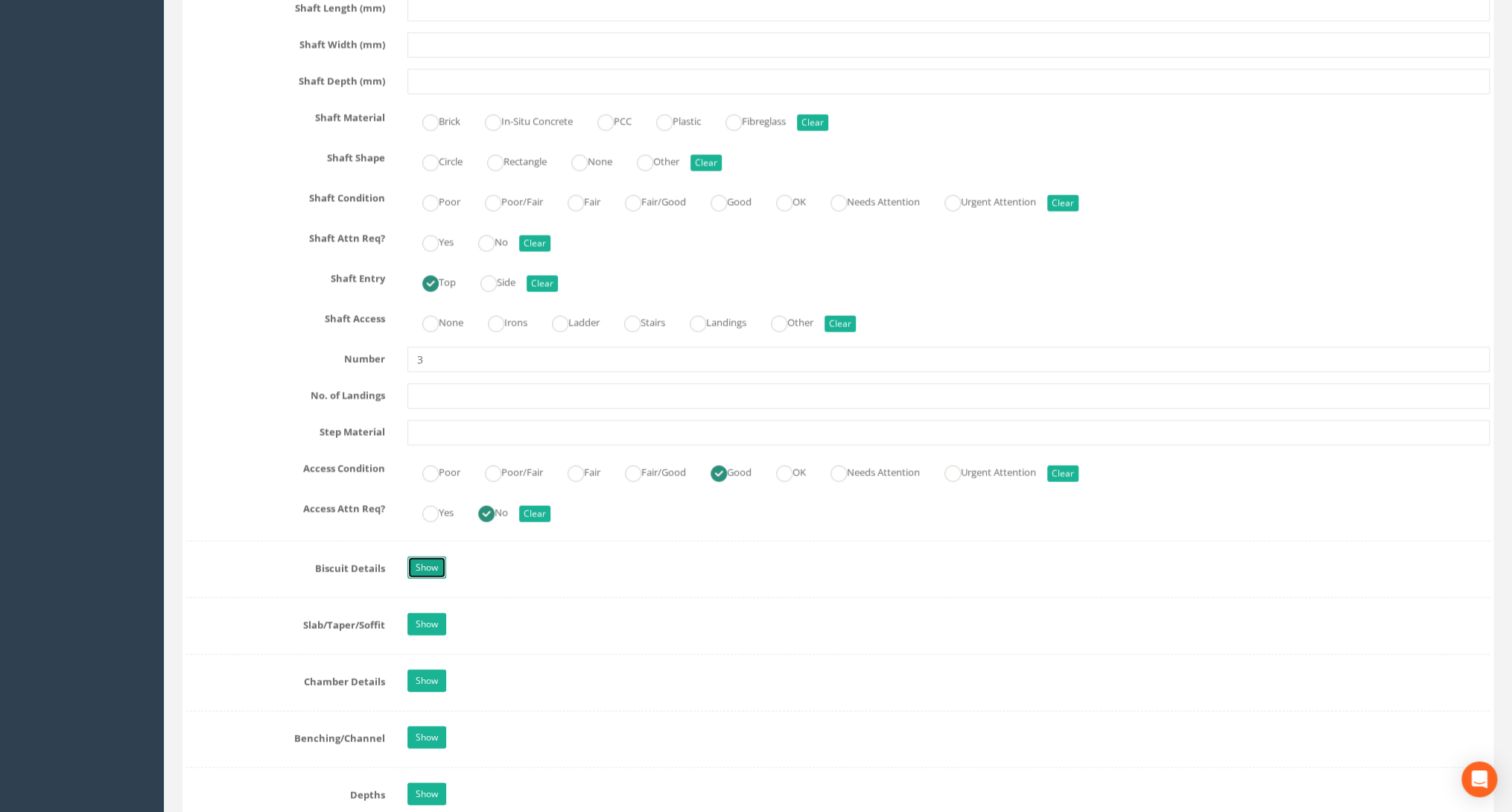
click at [424, 560] on link "Show" at bounding box center [427, 567] width 38 height 23
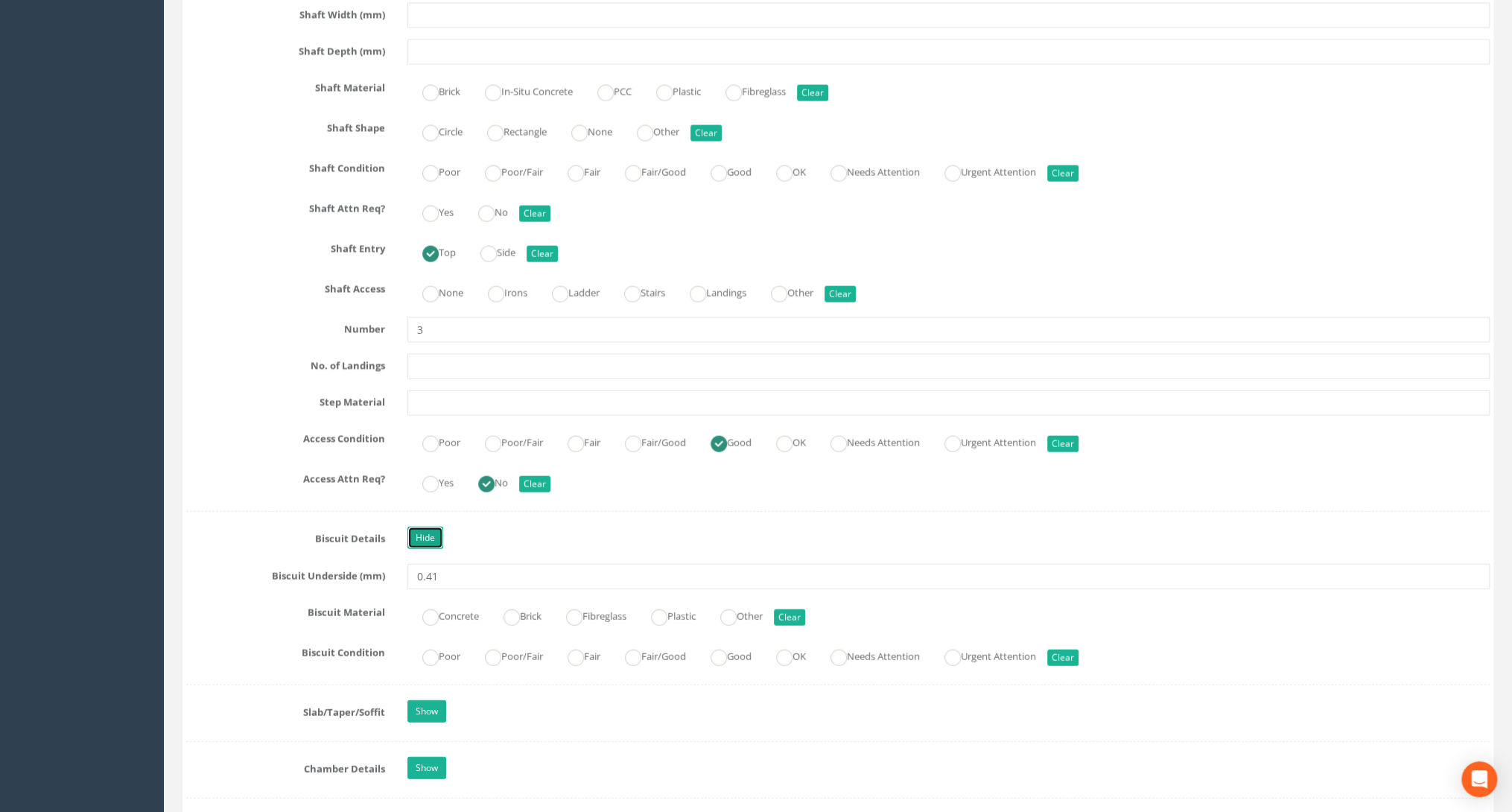
scroll to position [2204, 0]
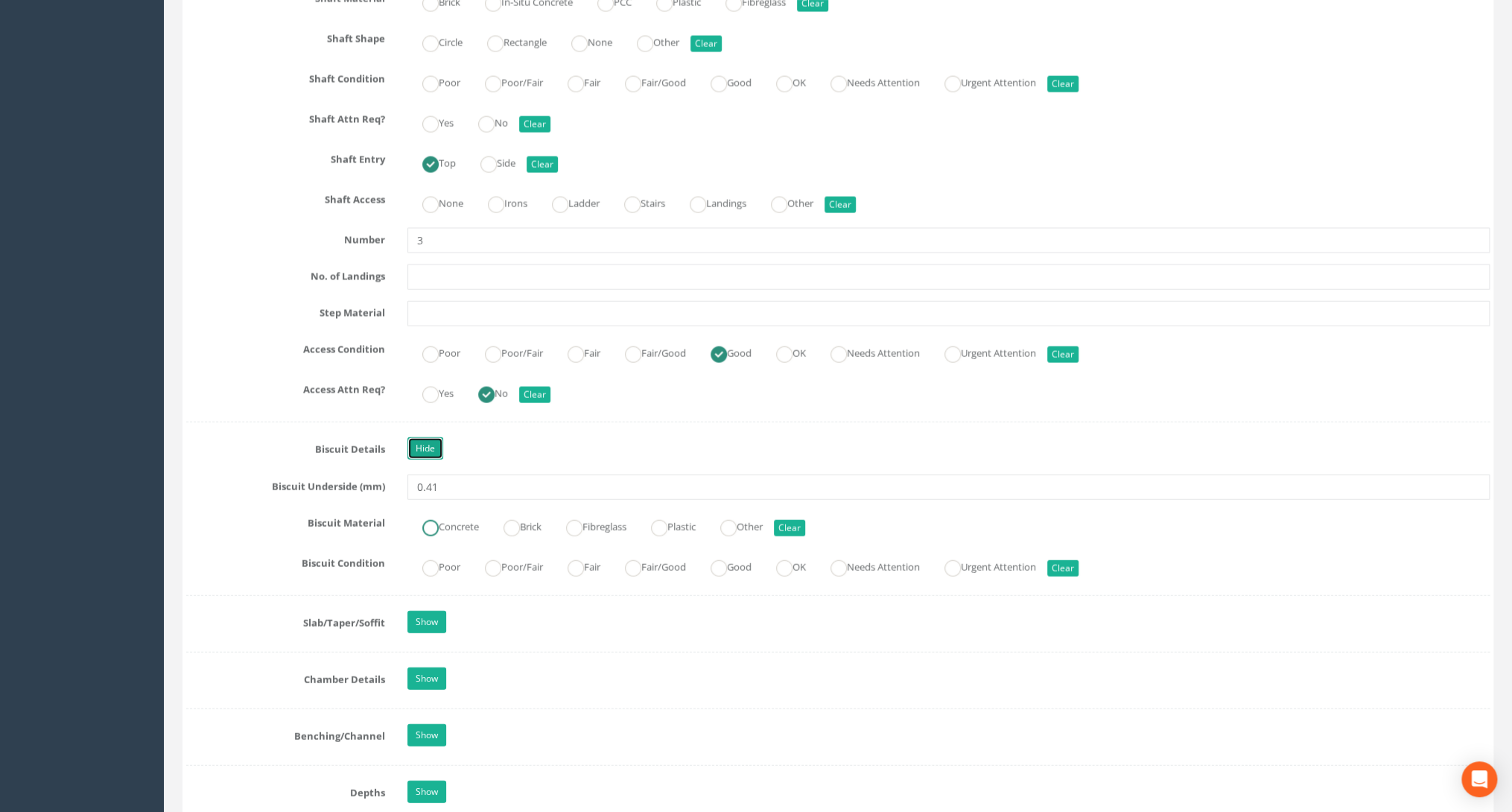
click at [427, 523] on ins at bounding box center [430, 527] width 17 height 17
radio input "true"
click at [727, 560] on ins at bounding box center [718, 567] width 17 height 17
radio input "true"
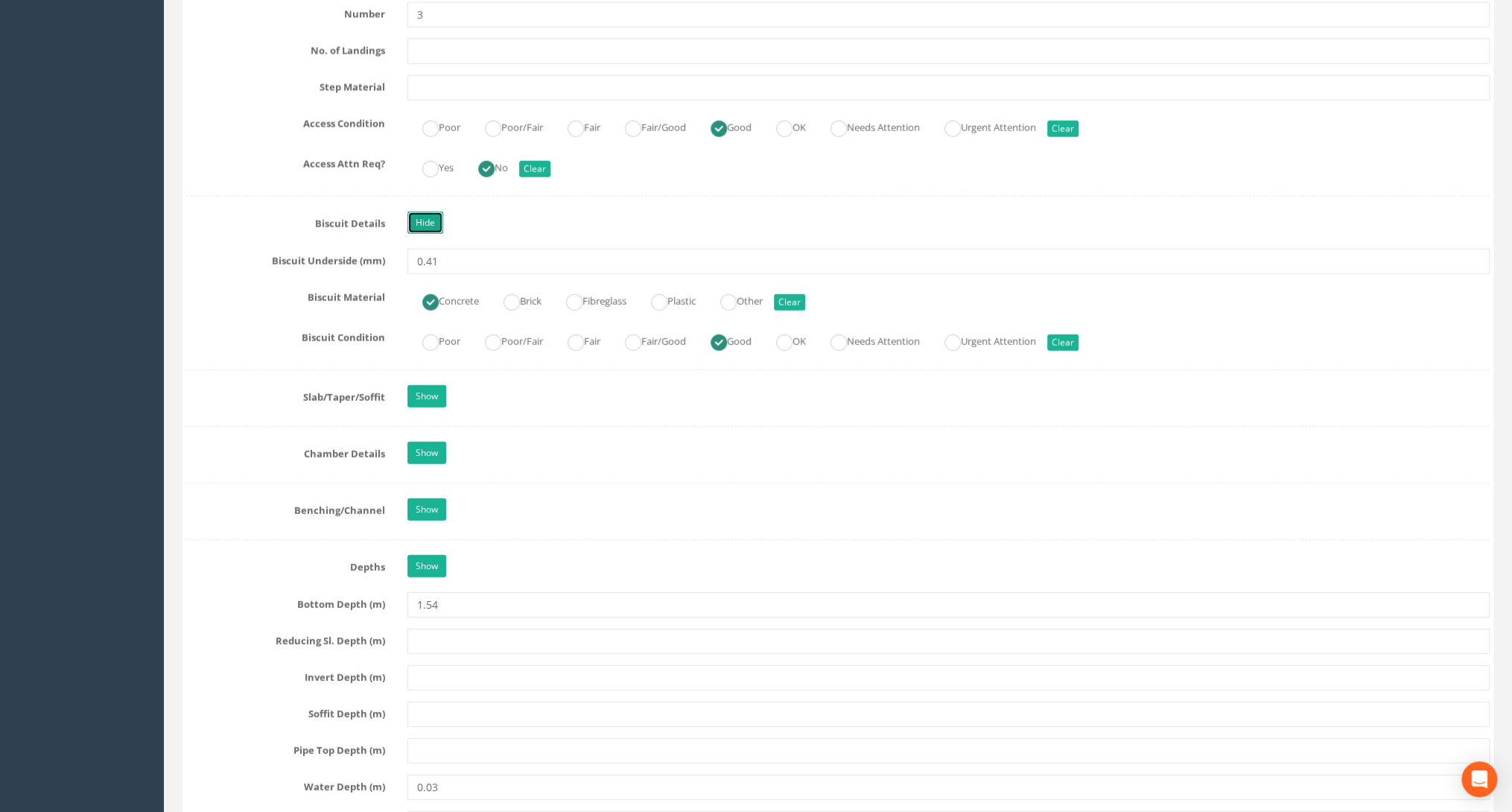
scroll to position [2442, 0]
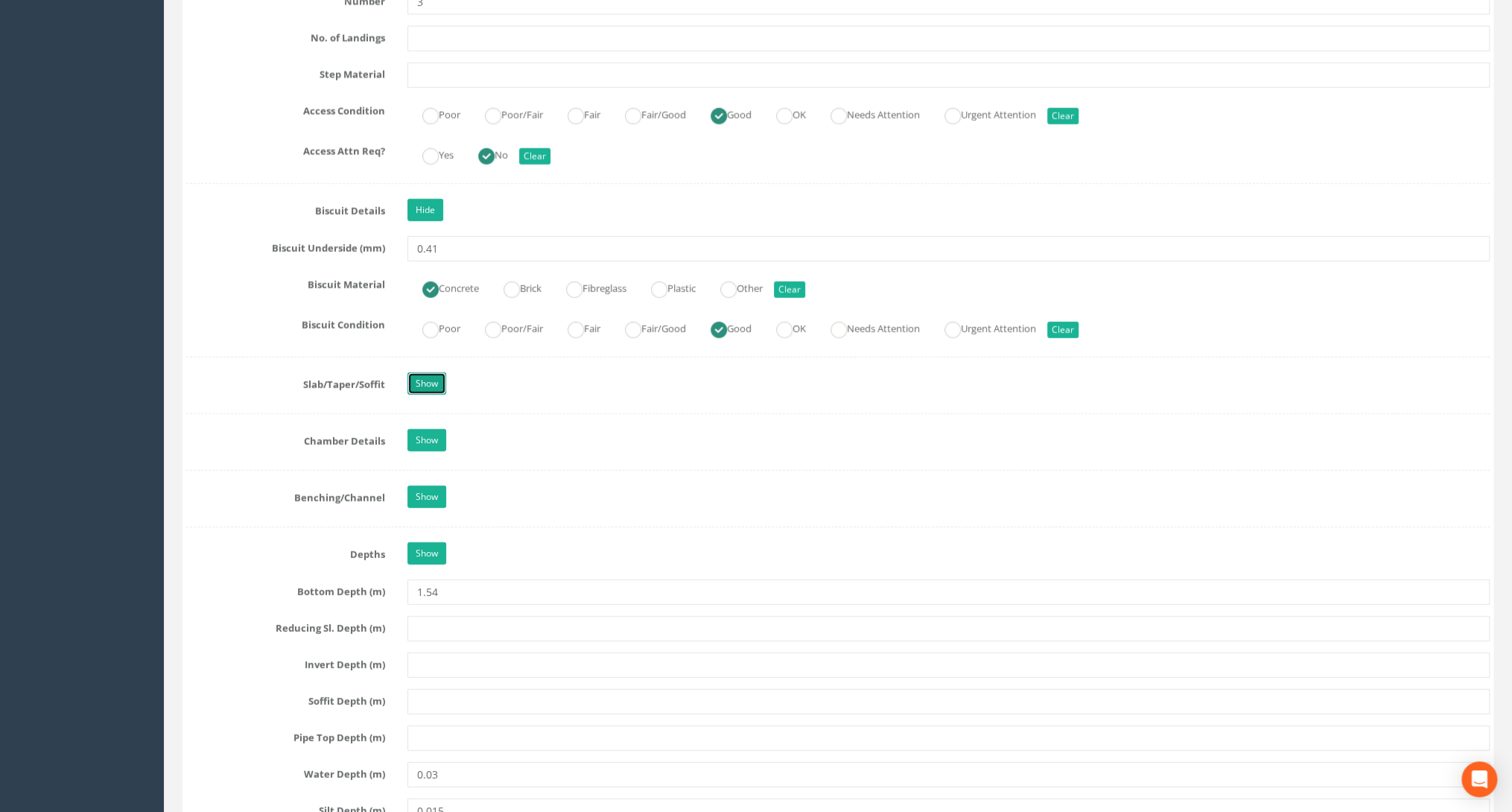
click at [431, 379] on link "Show" at bounding box center [427, 384] width 38 height 23
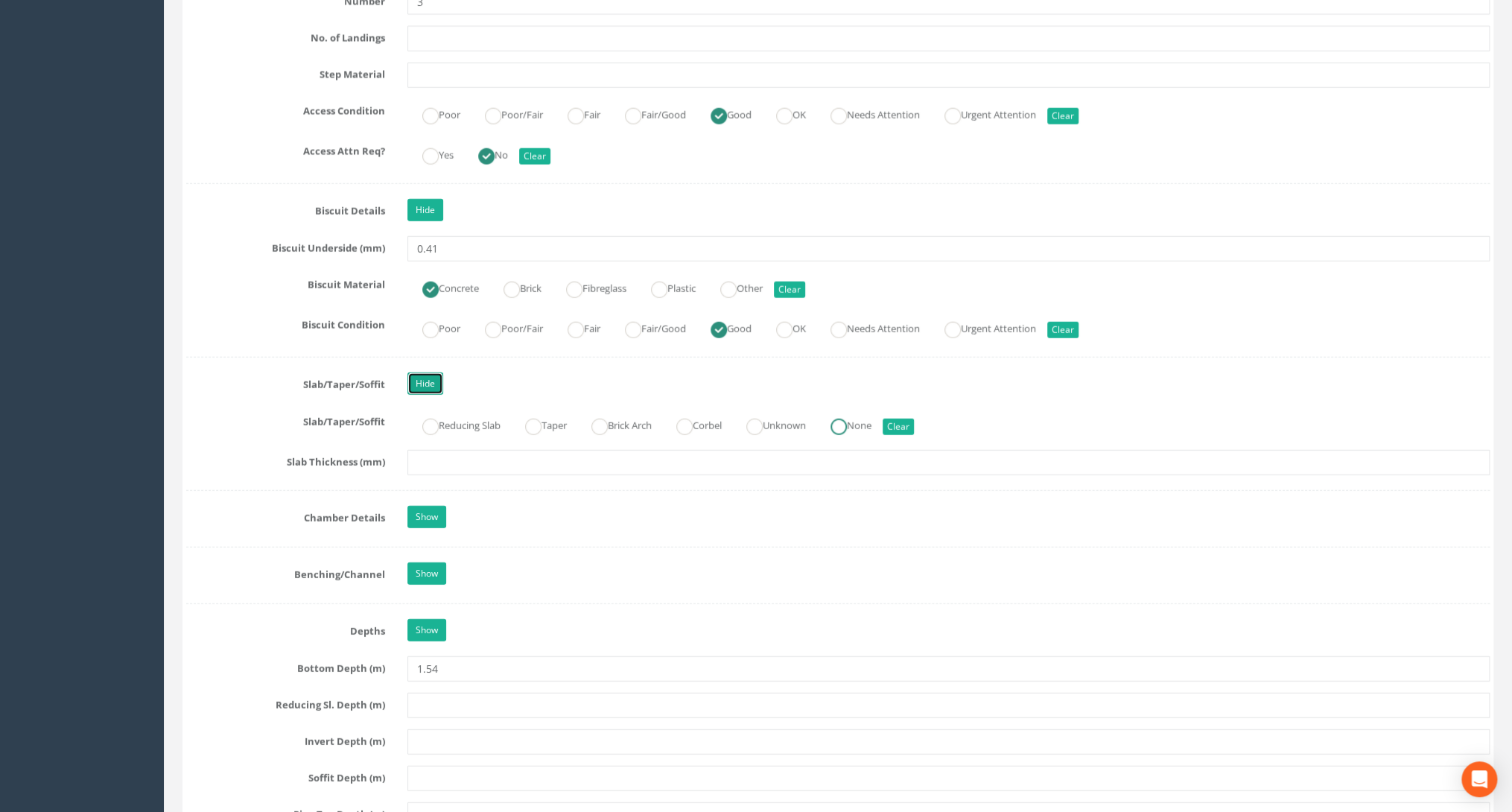
click at [847, 423] on ins at bounding box center [838, 426] width 17 height 17
radio input "true"
click at [425, 506] on link "Show" at bounding box center [427, 517] width 38 height 23
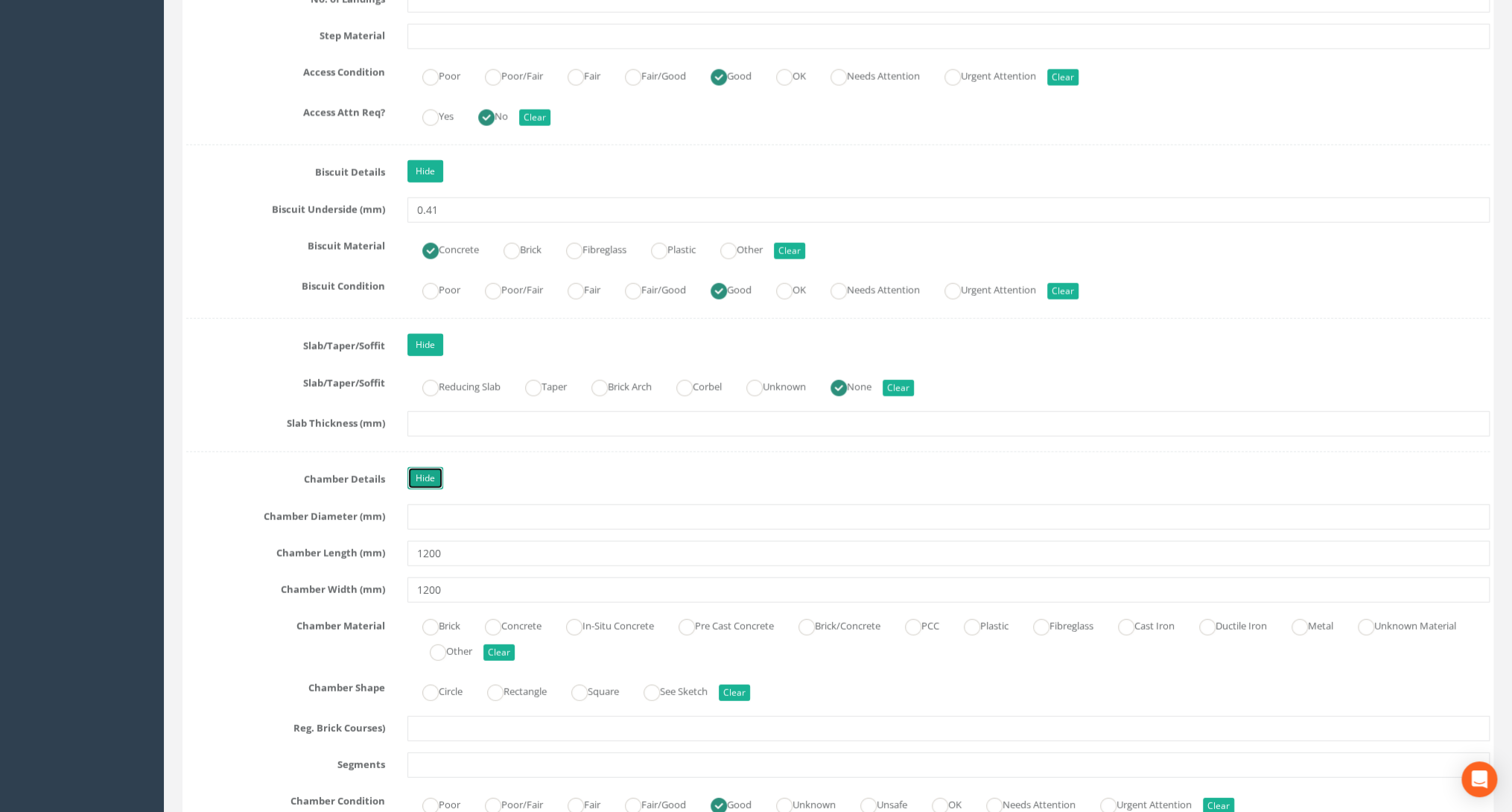
scroll to position [2502, 0]
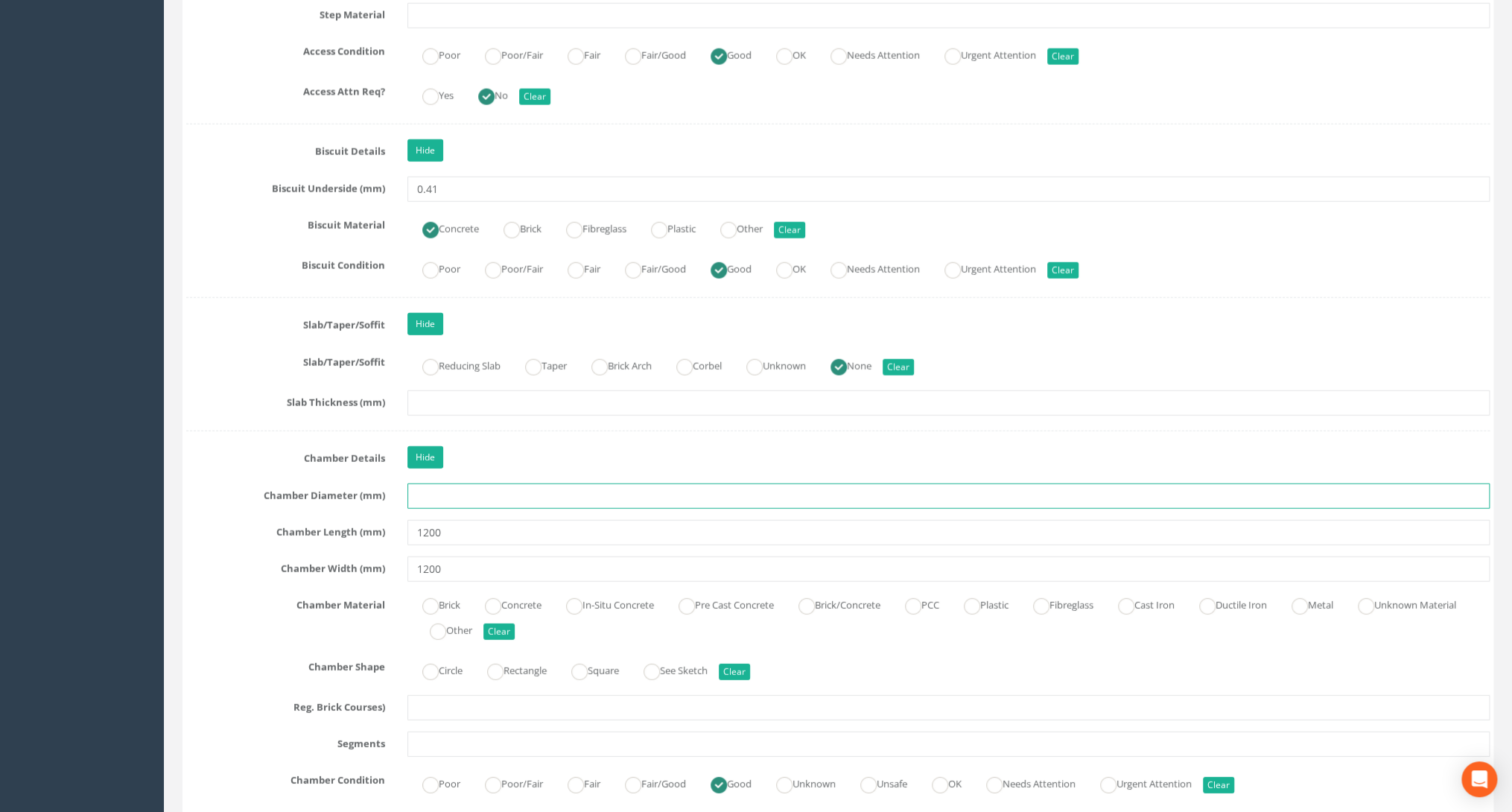
click at [471, 494] on input "text" at bounding box center [948, 495] width 1082 height 25
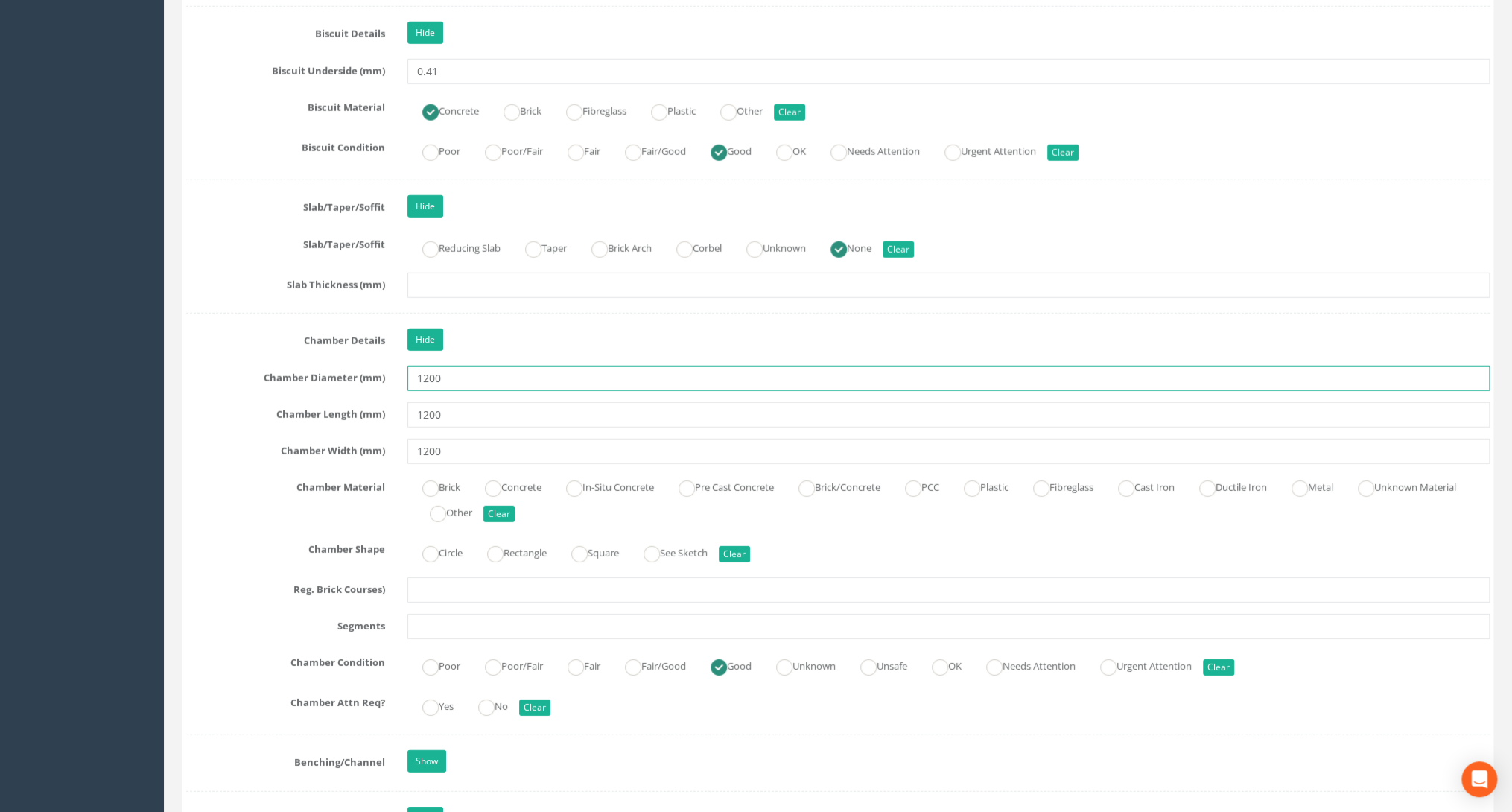
scroll to position [2621, 0]
type input "1200"
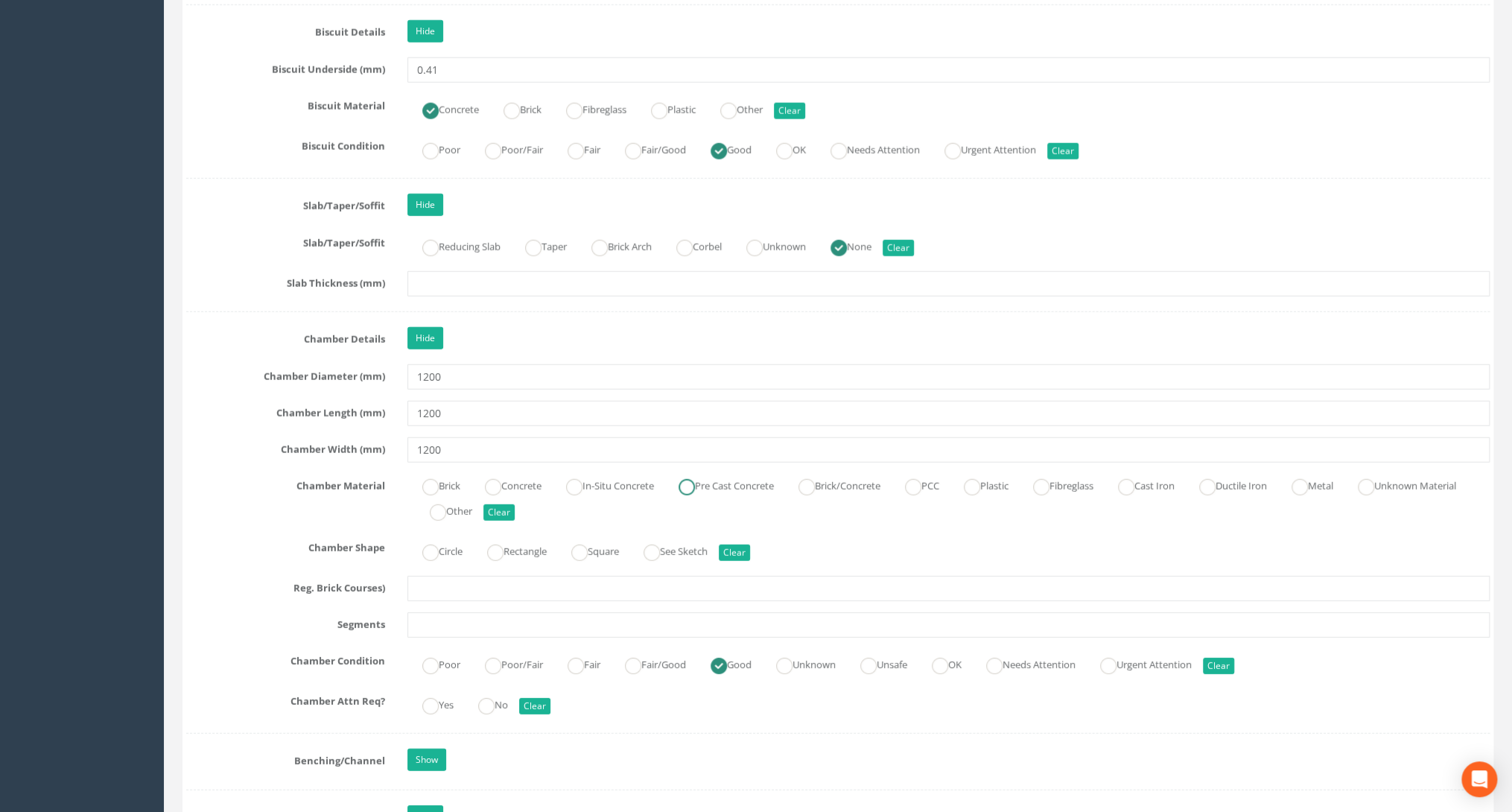
click at [754, 478] on label "Pre Cast Concrete" at bounding box center [718, 484] width 111 height 22
radio input "true"
click at [426, 544] on ins at bounding box center [430, 552] width 17 height 17
radio input "true"
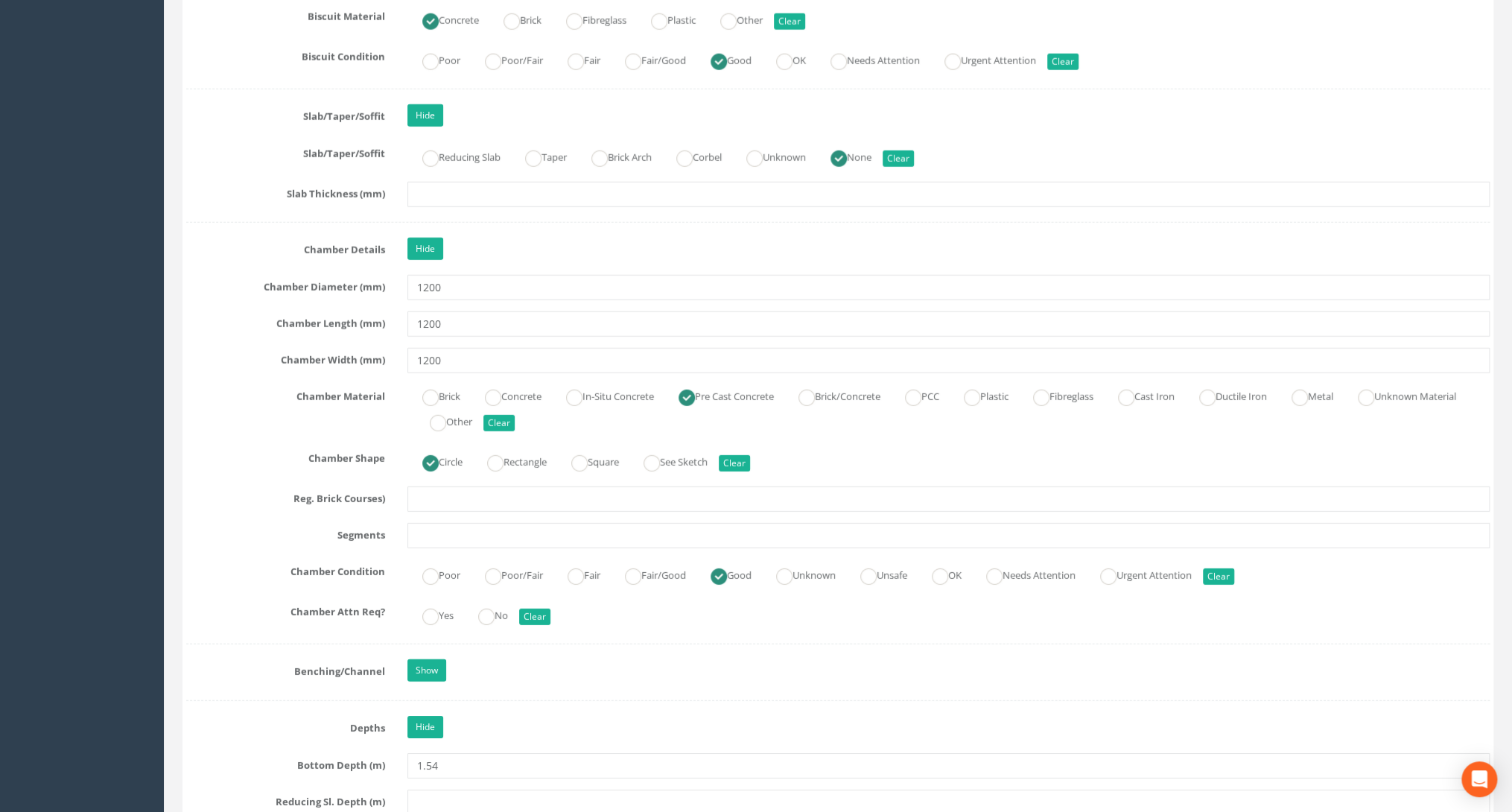
scroll to position [2740, 0]
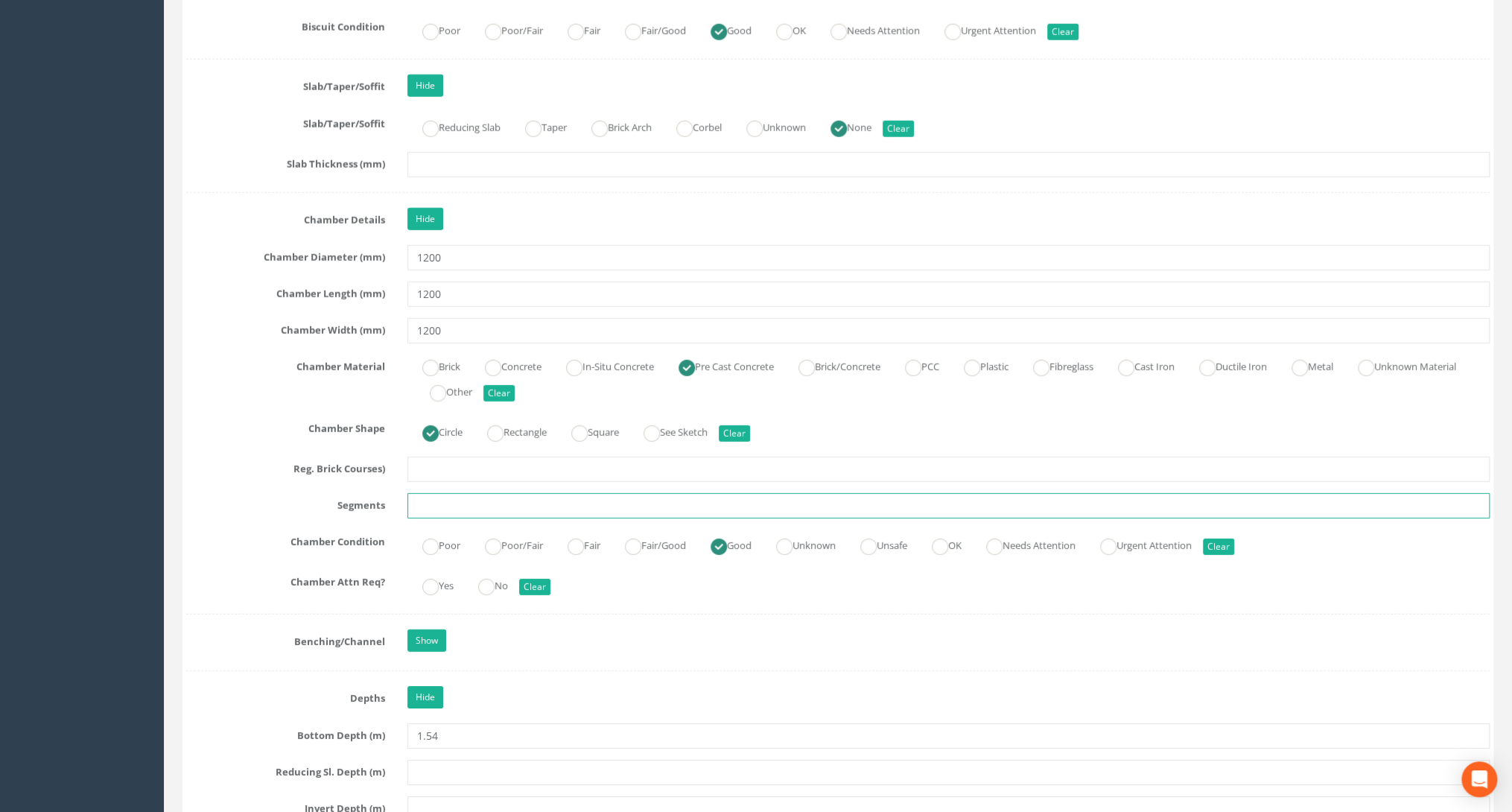
click at [420, 493] on input "text" at bounding box center [948, 505] width 1082 height 25
type input "2"
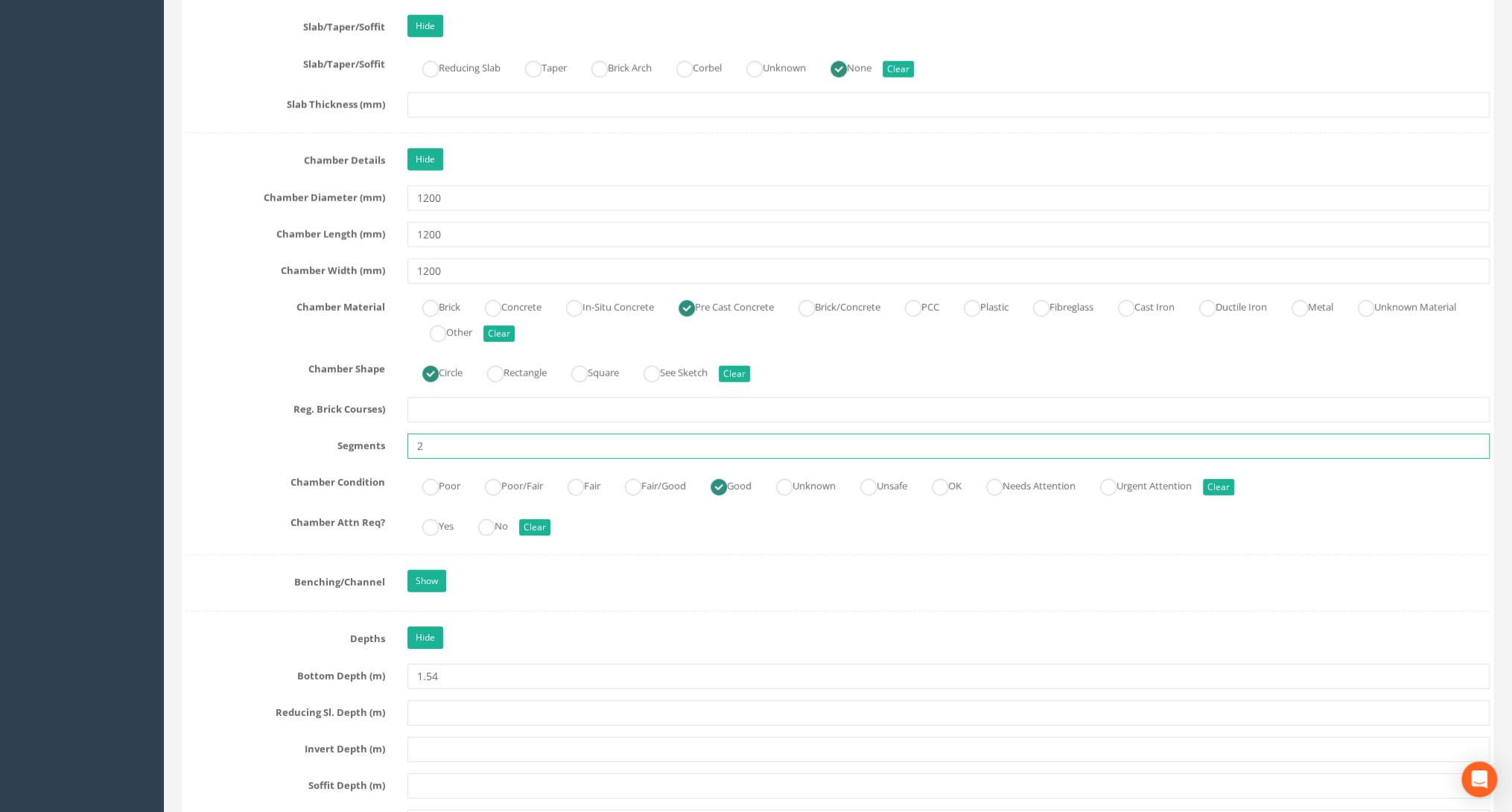
scroll to position [2859, 0]
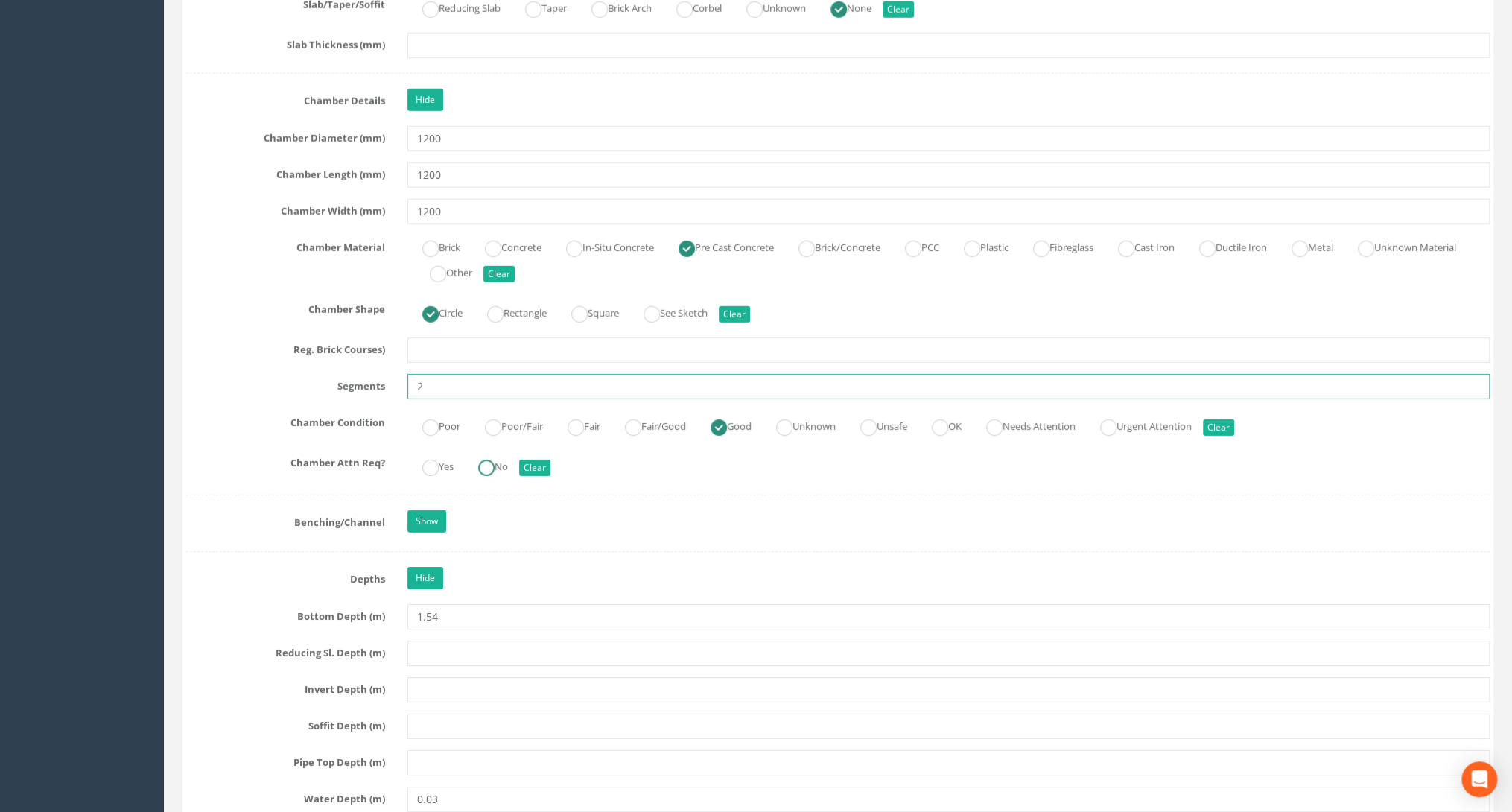
click at [494, 460] on ins at bounding box center [486, 467] width 17 height 17
radio input "true"
type input "2"
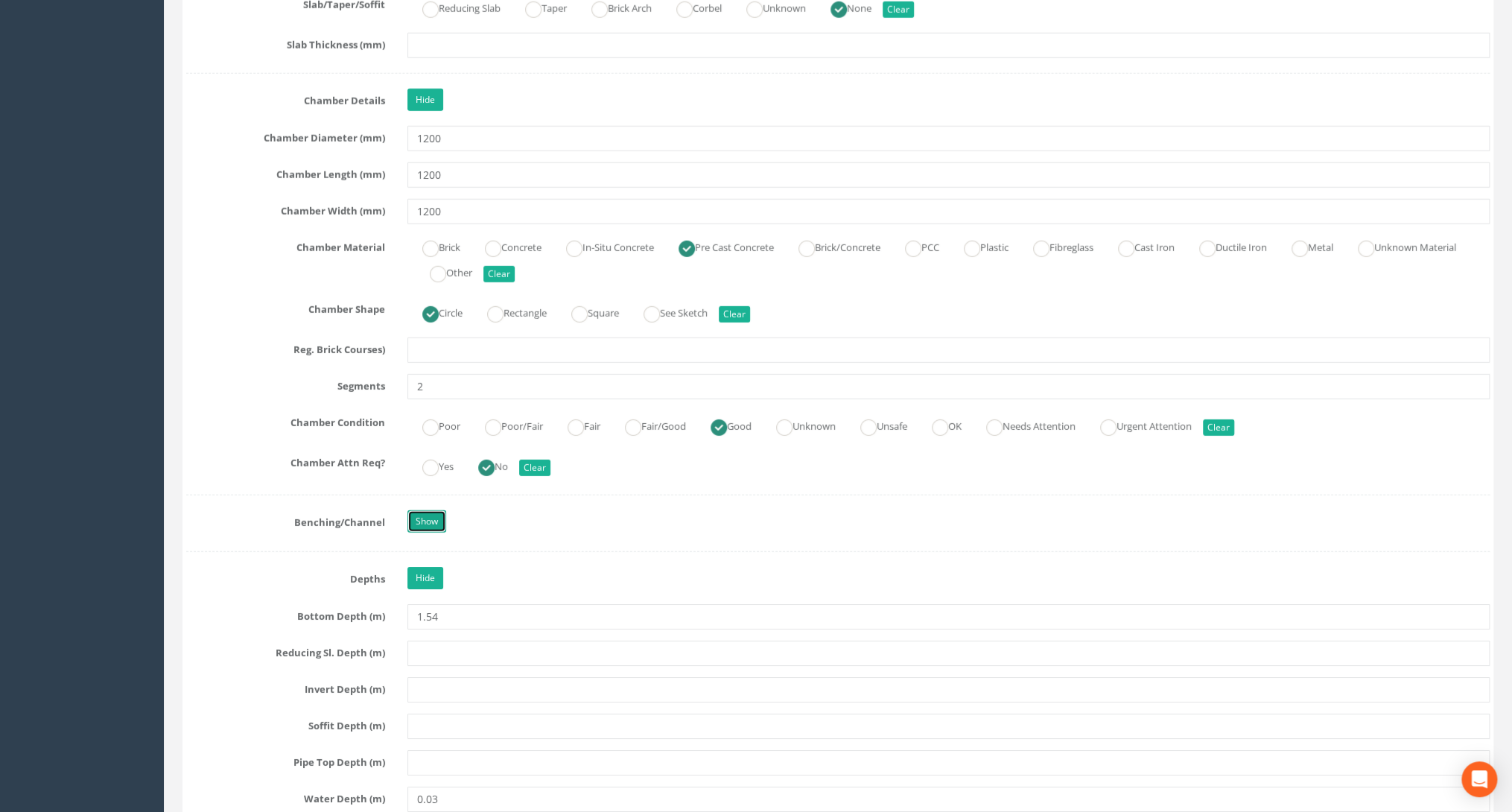
click at [433, 511] on link "Show" at bounding box center [427, 521] width 38 height 23
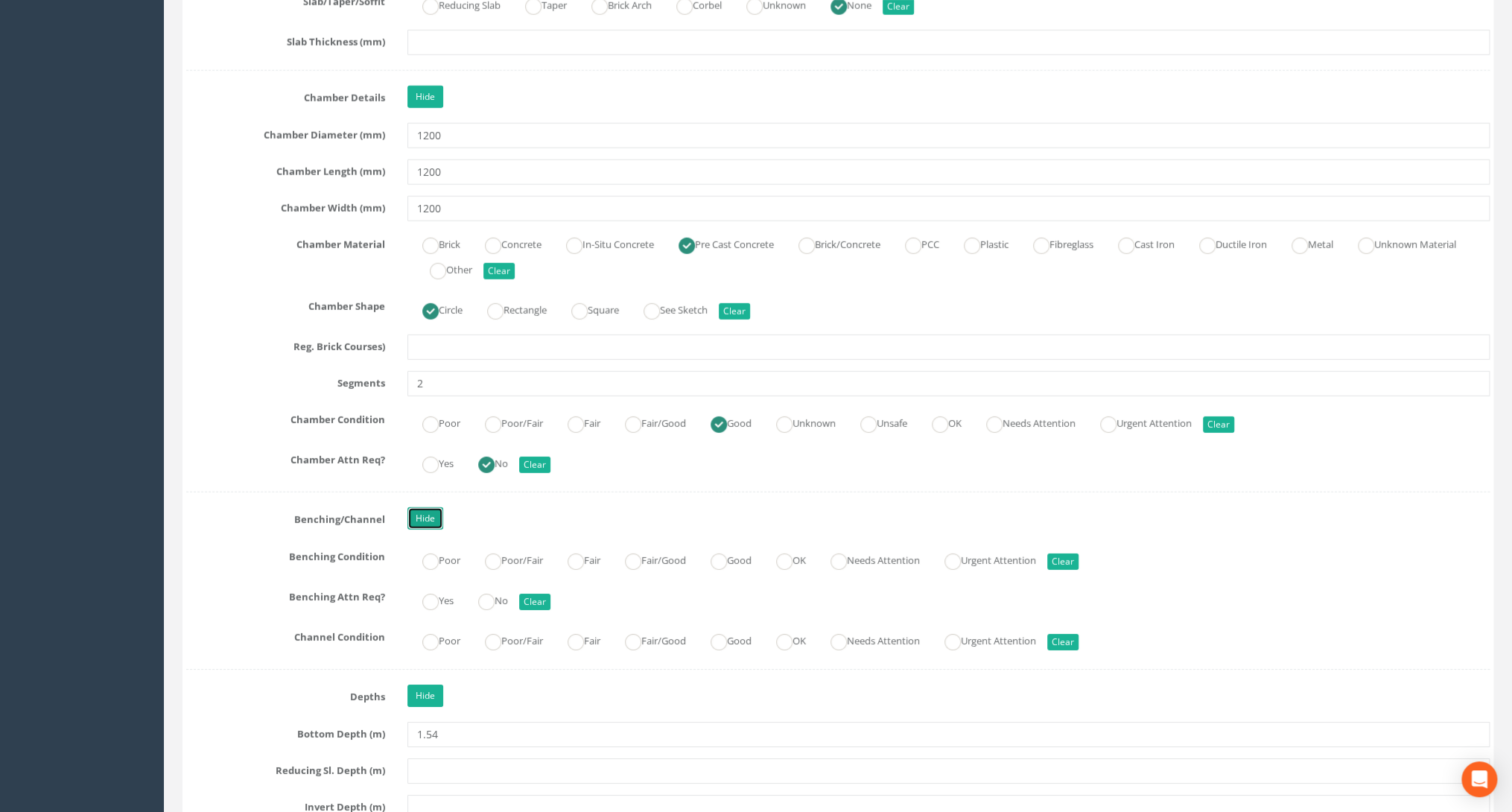
scroll to position [2919, 0]
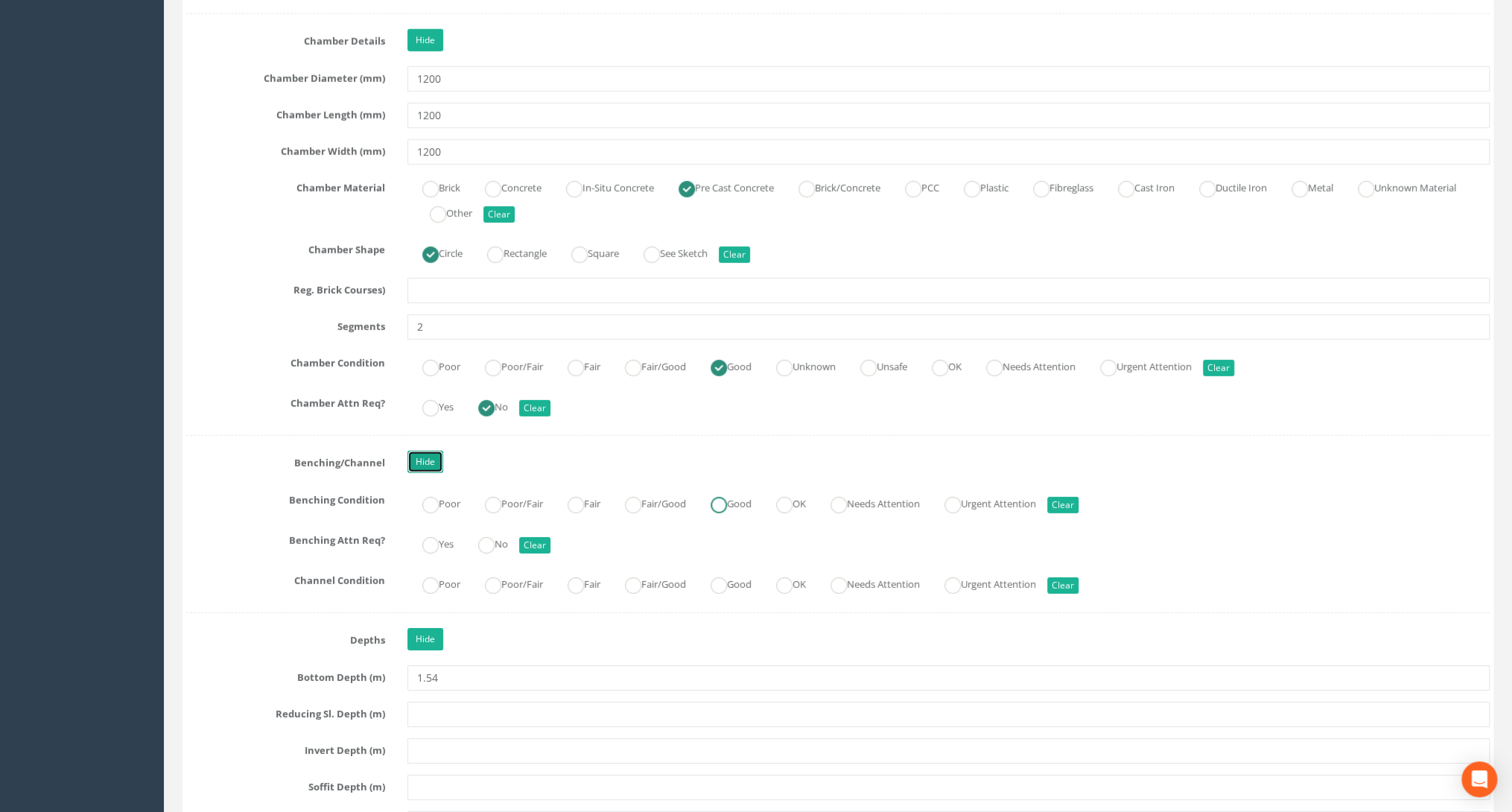
click at [722, 497] on ins at bounding box center [718, 505] width 17 height 17
radio input "true"
click at [487, 537] on ins at bounding box center [486, 545] width 17 height 17
radio input "true"
click at [727, 577] on ins at bounding box center [718, 585] width 17 height 17
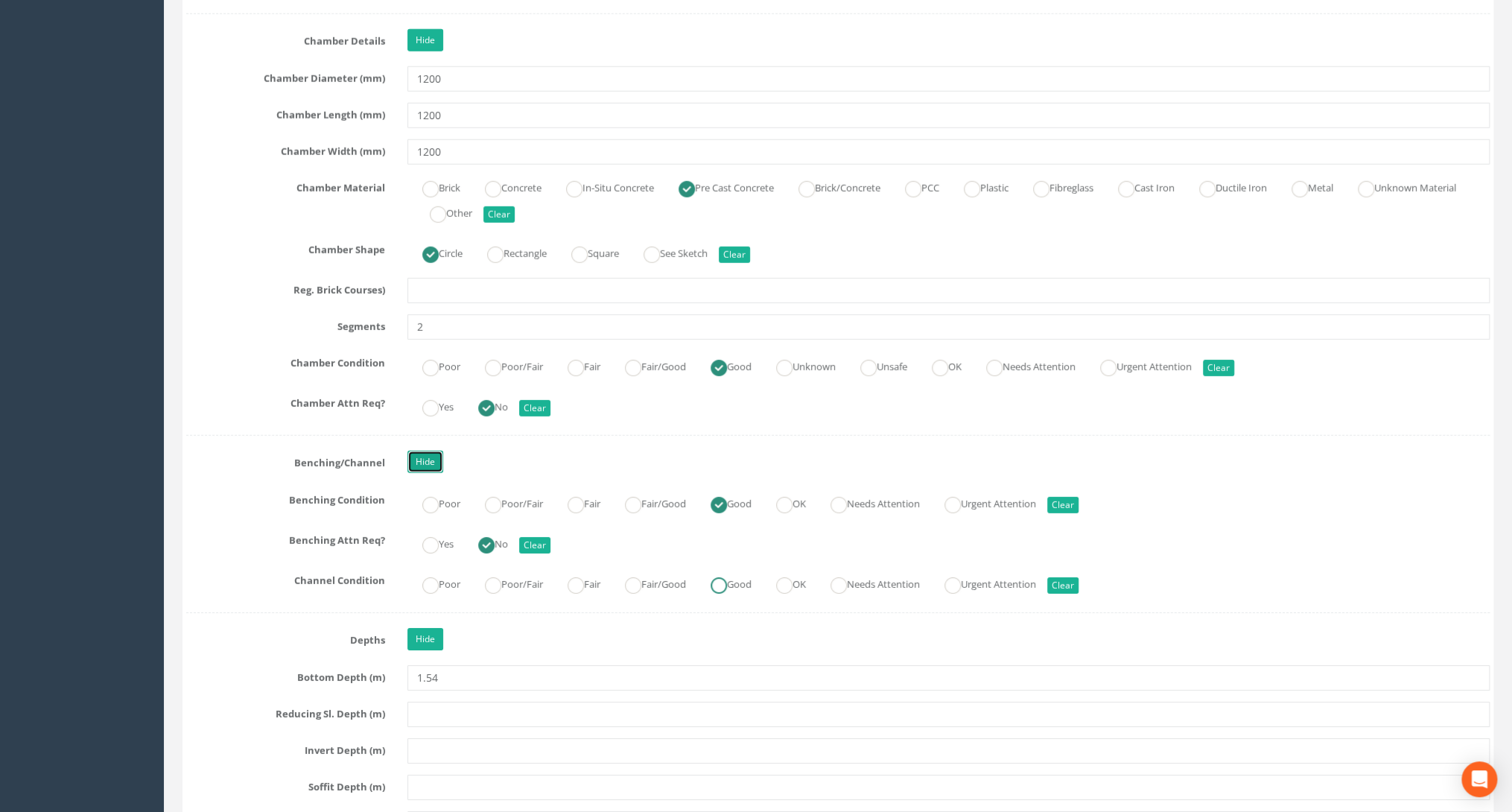
radio input "true"
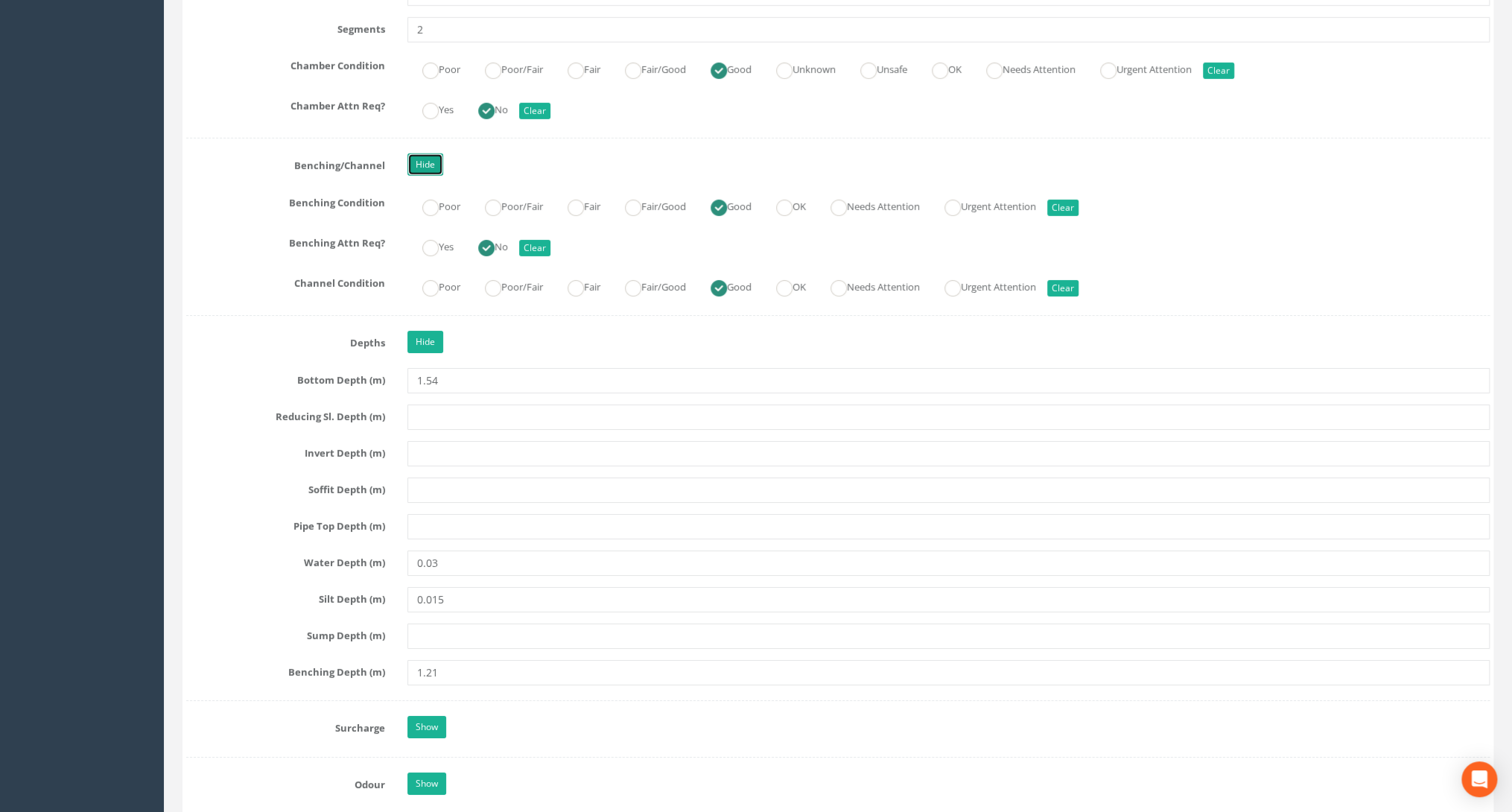
scroll to position [3217, 0]
drag, startPoint x: 280, startPoint y: 415, endPoint x: 248, endPoint y: 420, distance: 32.4
click at [280, 414] on div "Reducing Sl. Depth (m)" at bounding box center [837, 416] width 1326 height 25
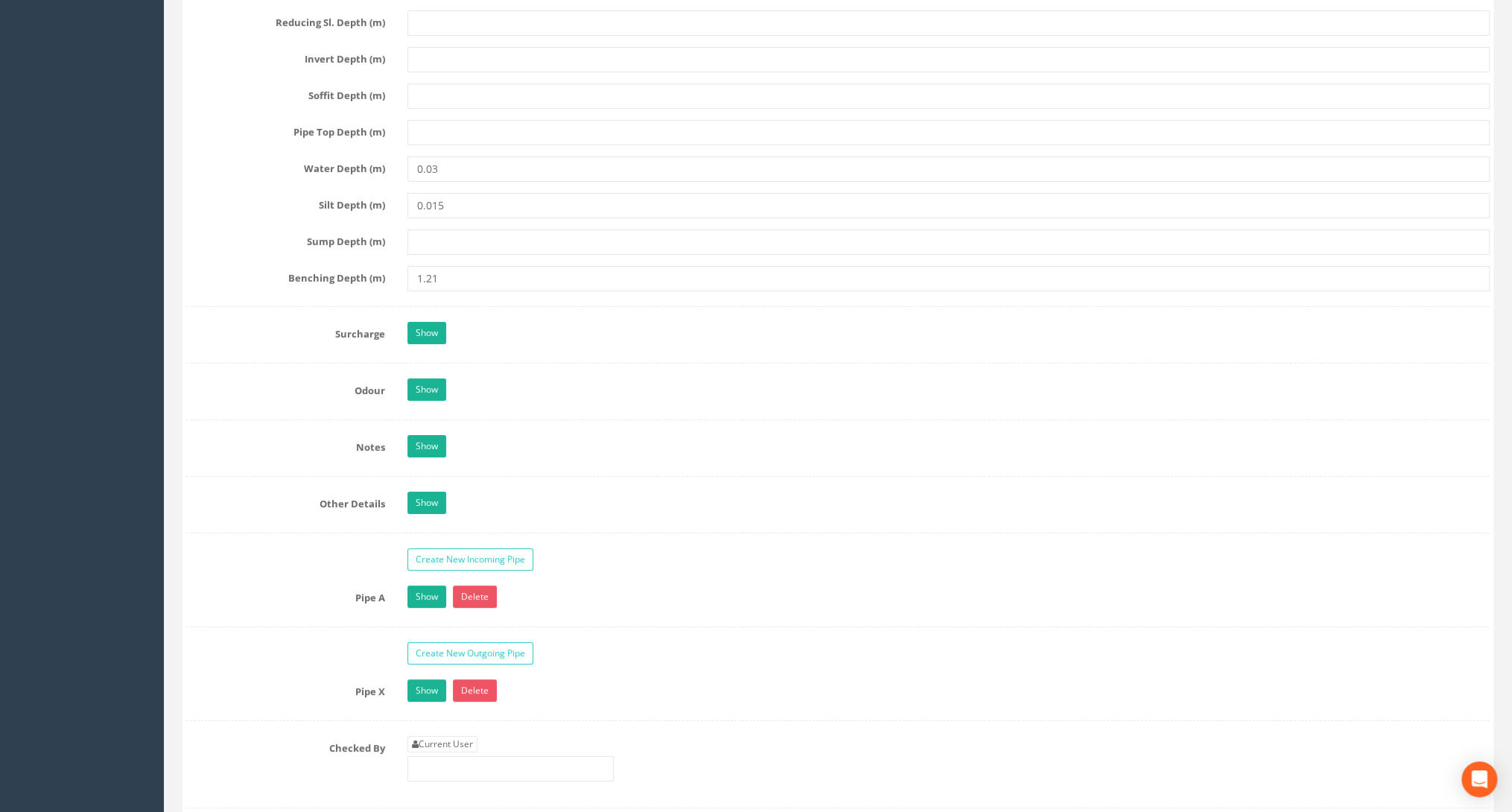
scroll to position [3634, 0]
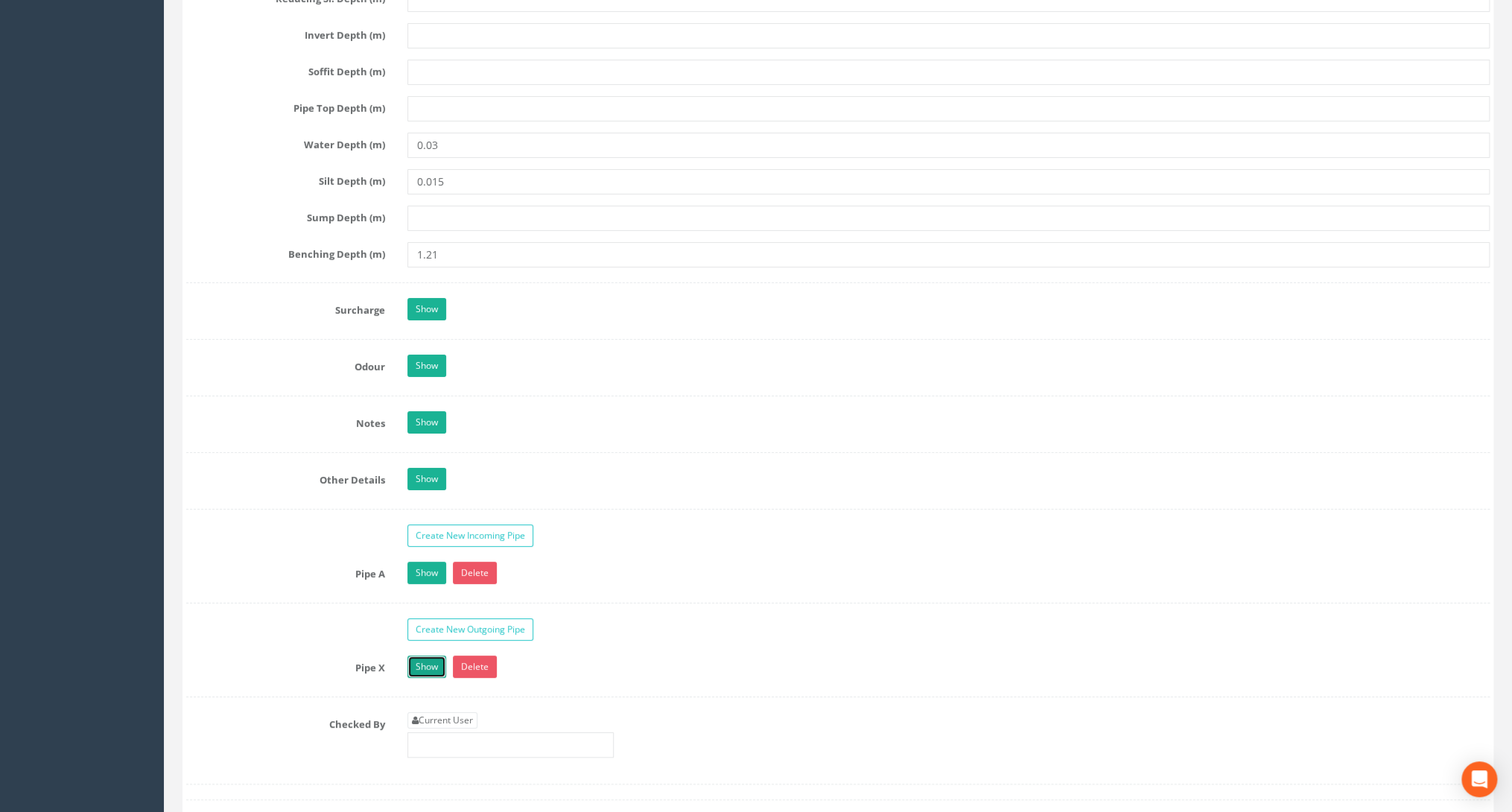
click at [435, 655] on link "Show" at bounding box center [427, 667] width 38 height 23
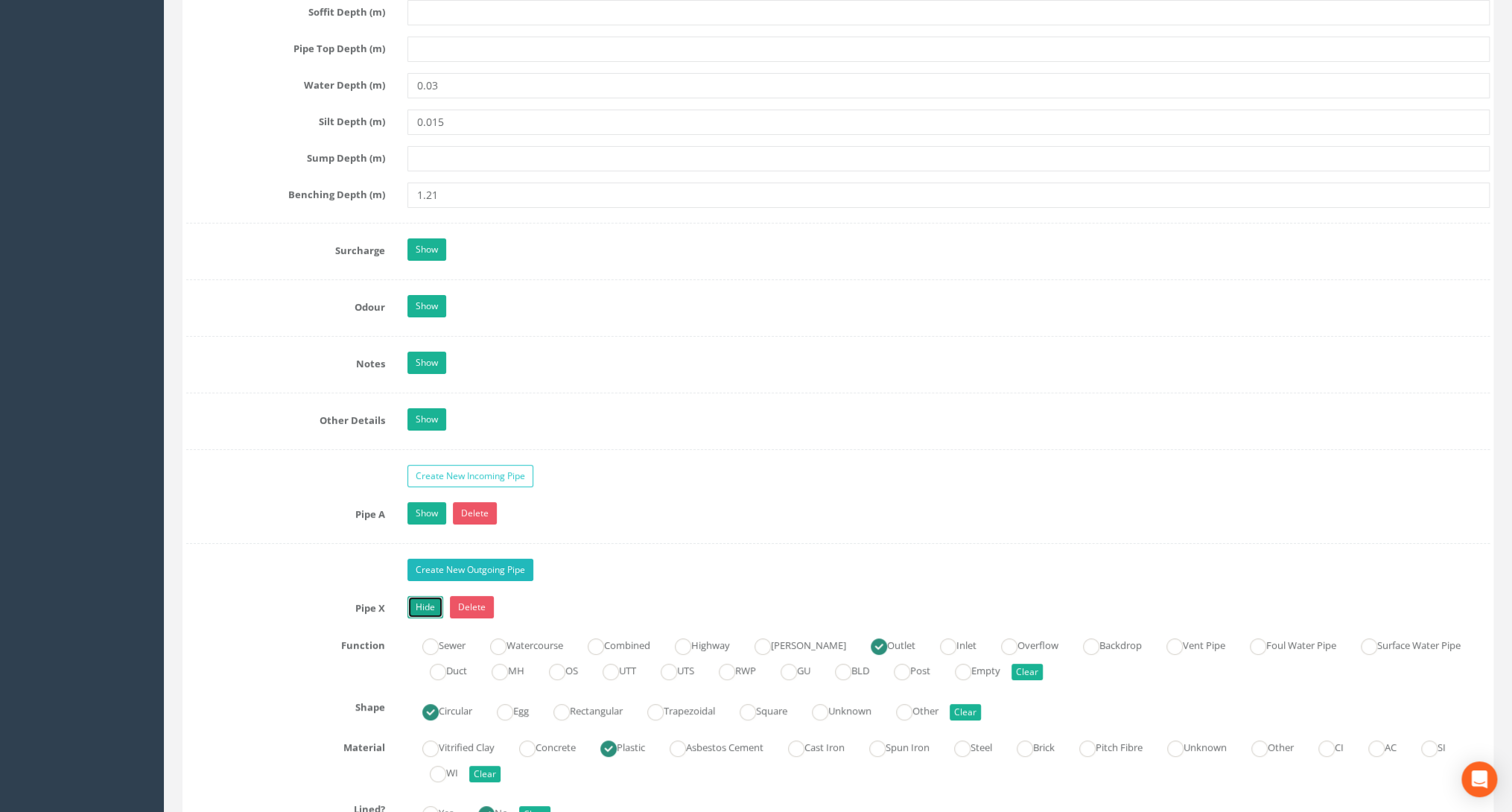
scroll to position [3455, 0]
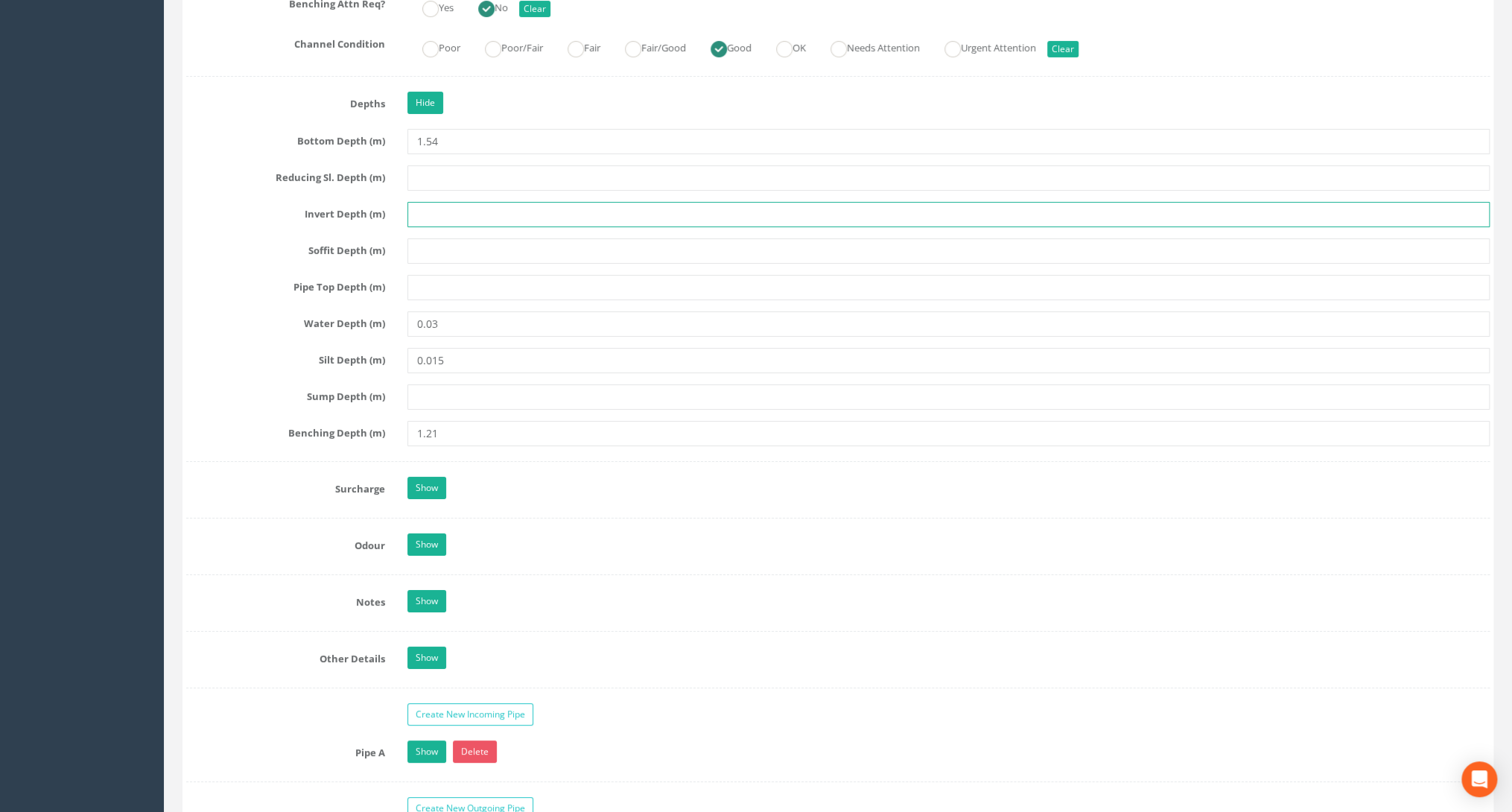
click at [429, 212] on input "text" at bounding box center [948, 214] width 1082 height 25
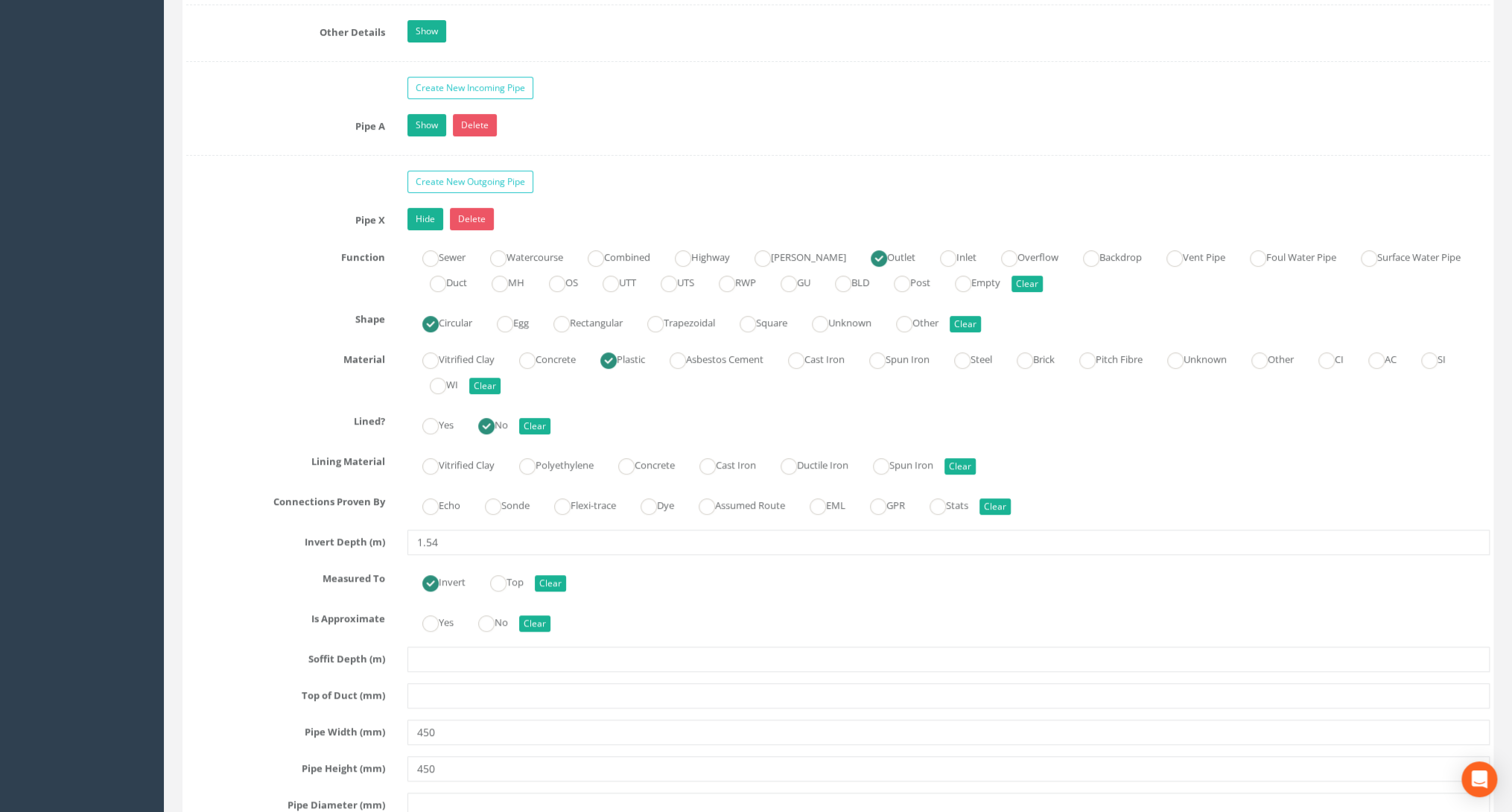
scroll to position [4110, 0]
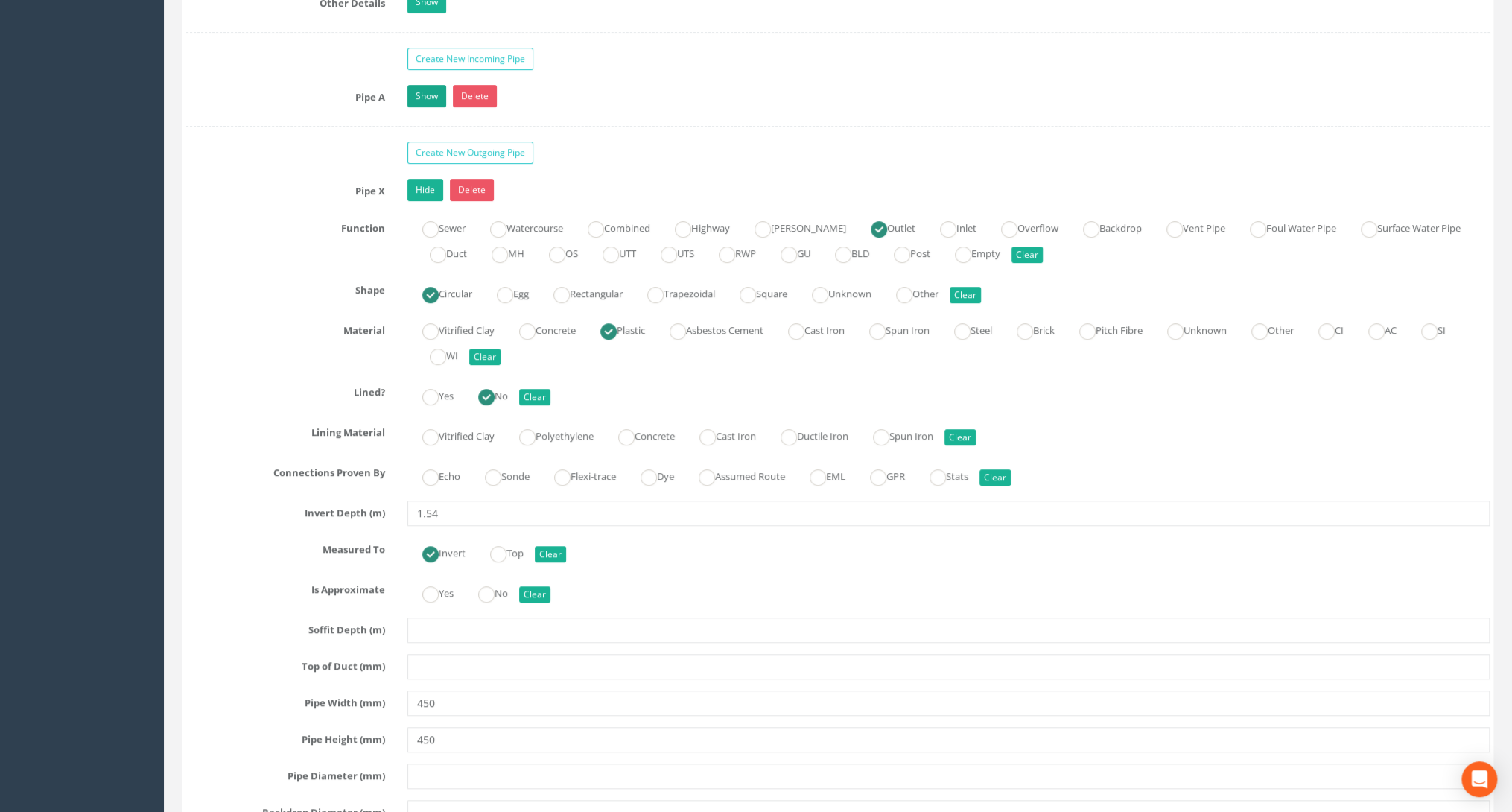
type input "1.54"
click at [427, 85] on link "Show" at bounding box center [427, 97] width 38 height 23
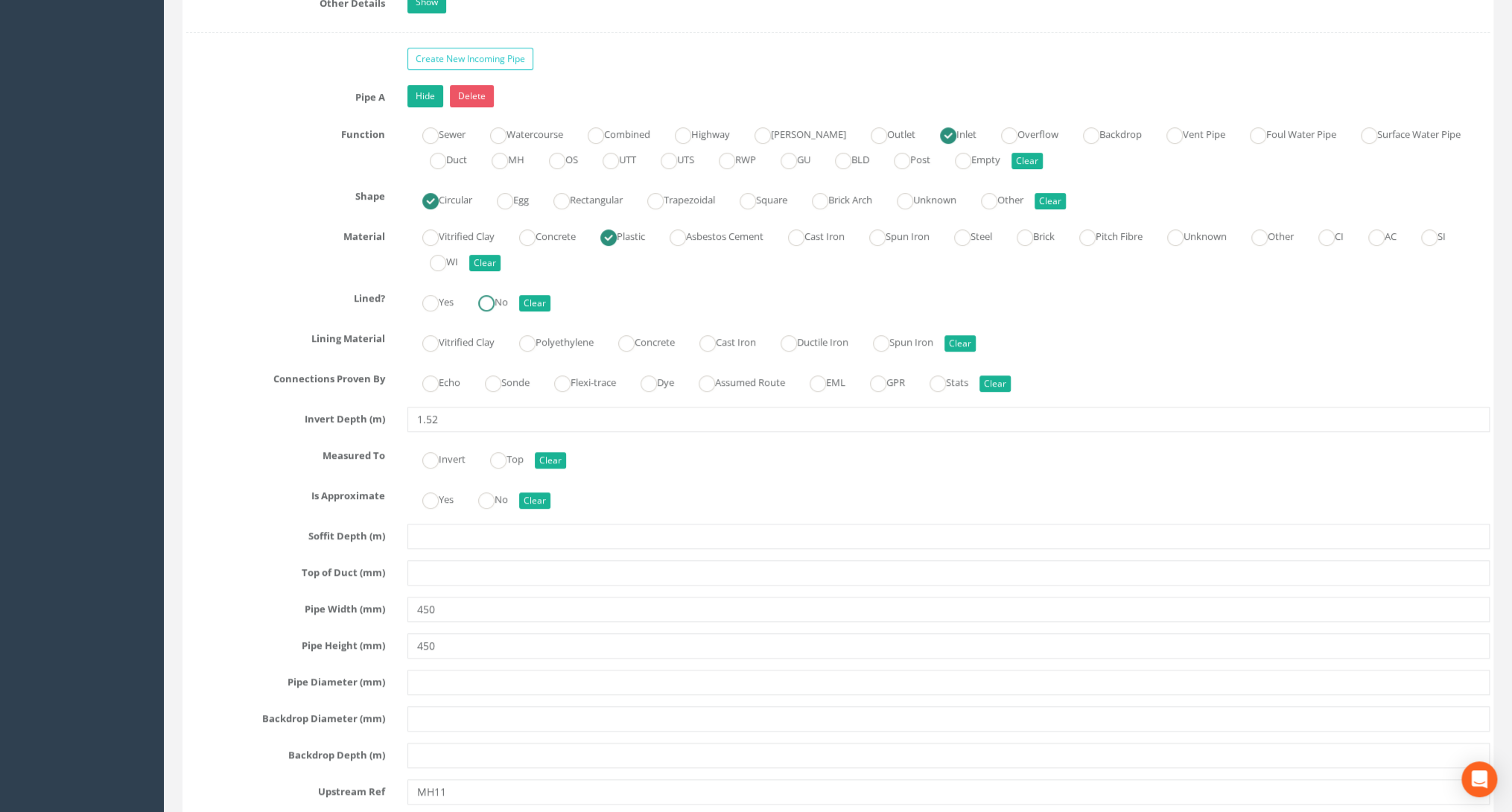
click at [499, 290] on label "No" at bounding box center [485, 300] width 44 height 22
radio input "true"
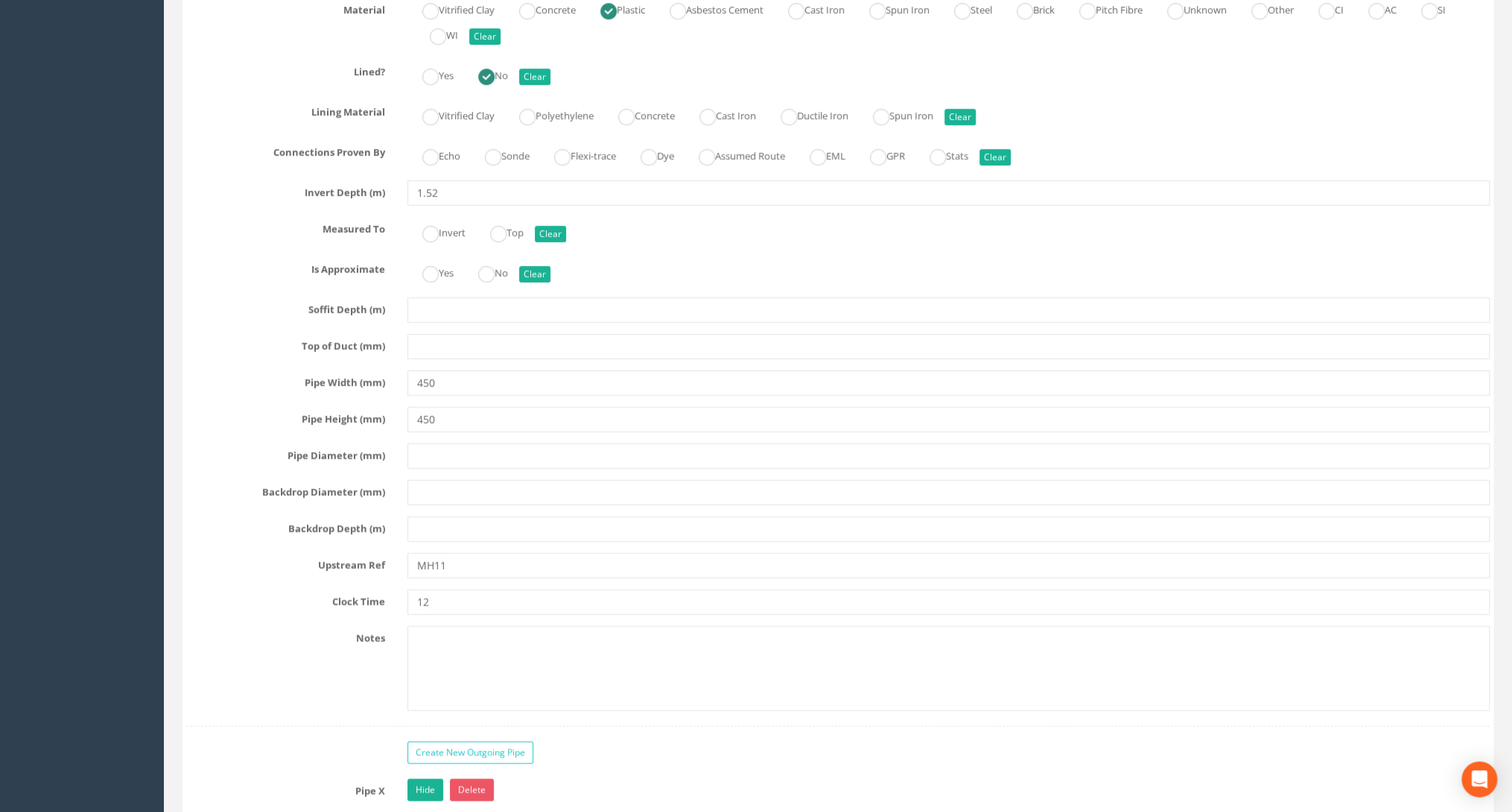
scroll to position [4349, 0]
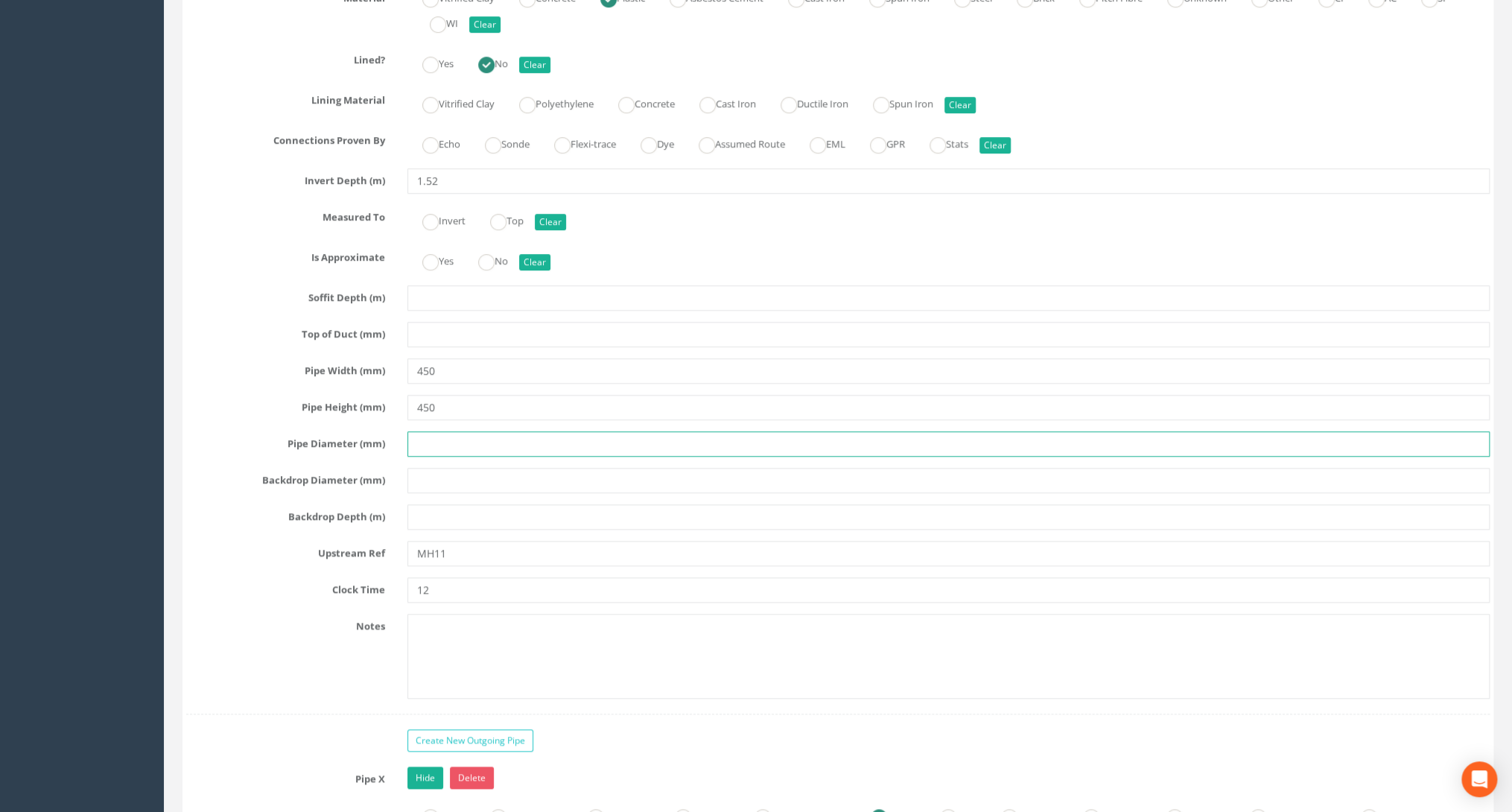
click at [422, 431] on input "text" at bounding box center [948, 443] width 1082 height 25
type input "450"
drag, startPoint x: 453, startPoint y: 535, endPoint x: 434, endPoint y: 538, distance: 19.2
click at [434, 540] on input "MH11" at bounding box center [948, 553] width 1082 height 25
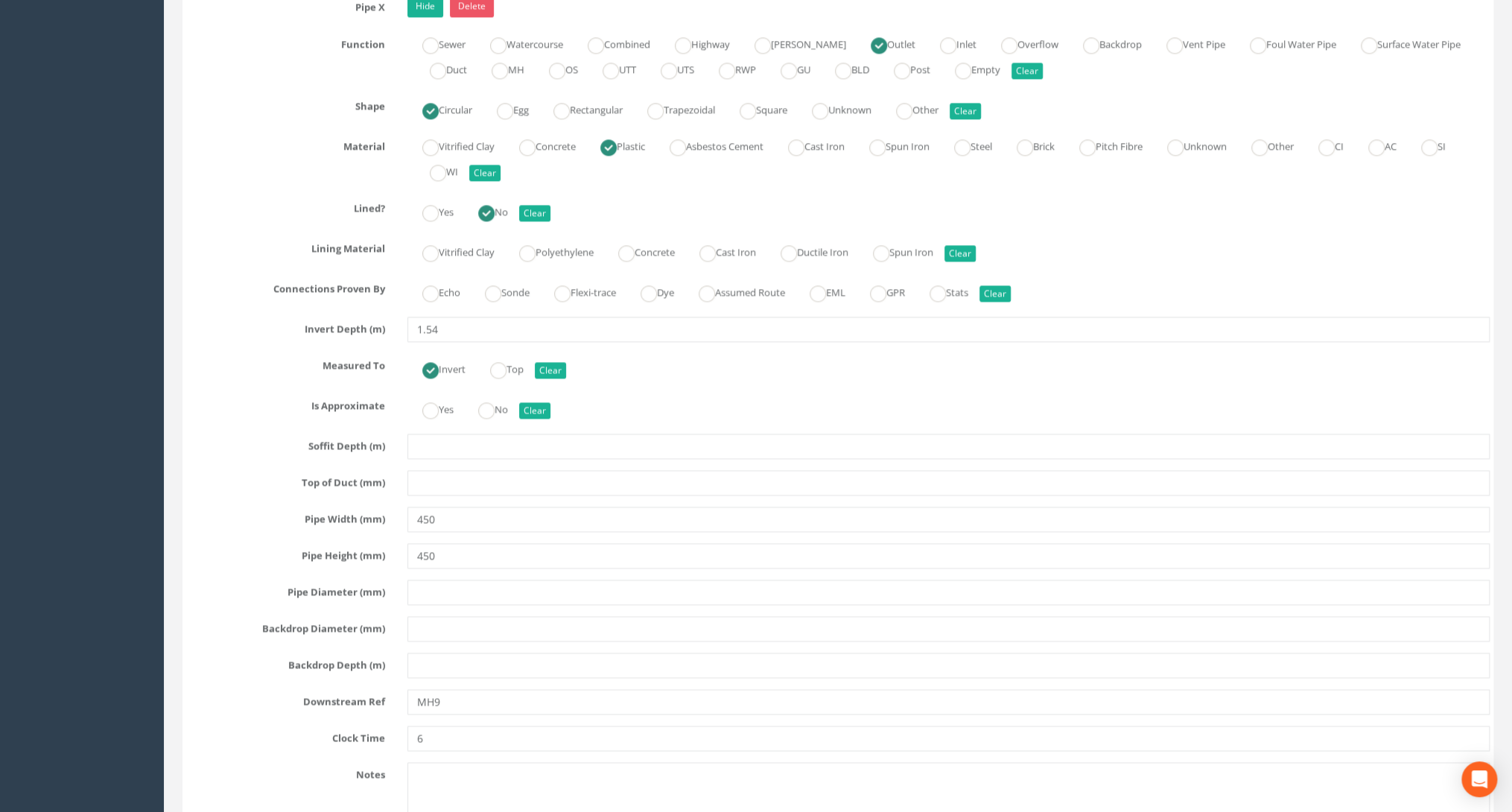
scroll to position [5302, 0]
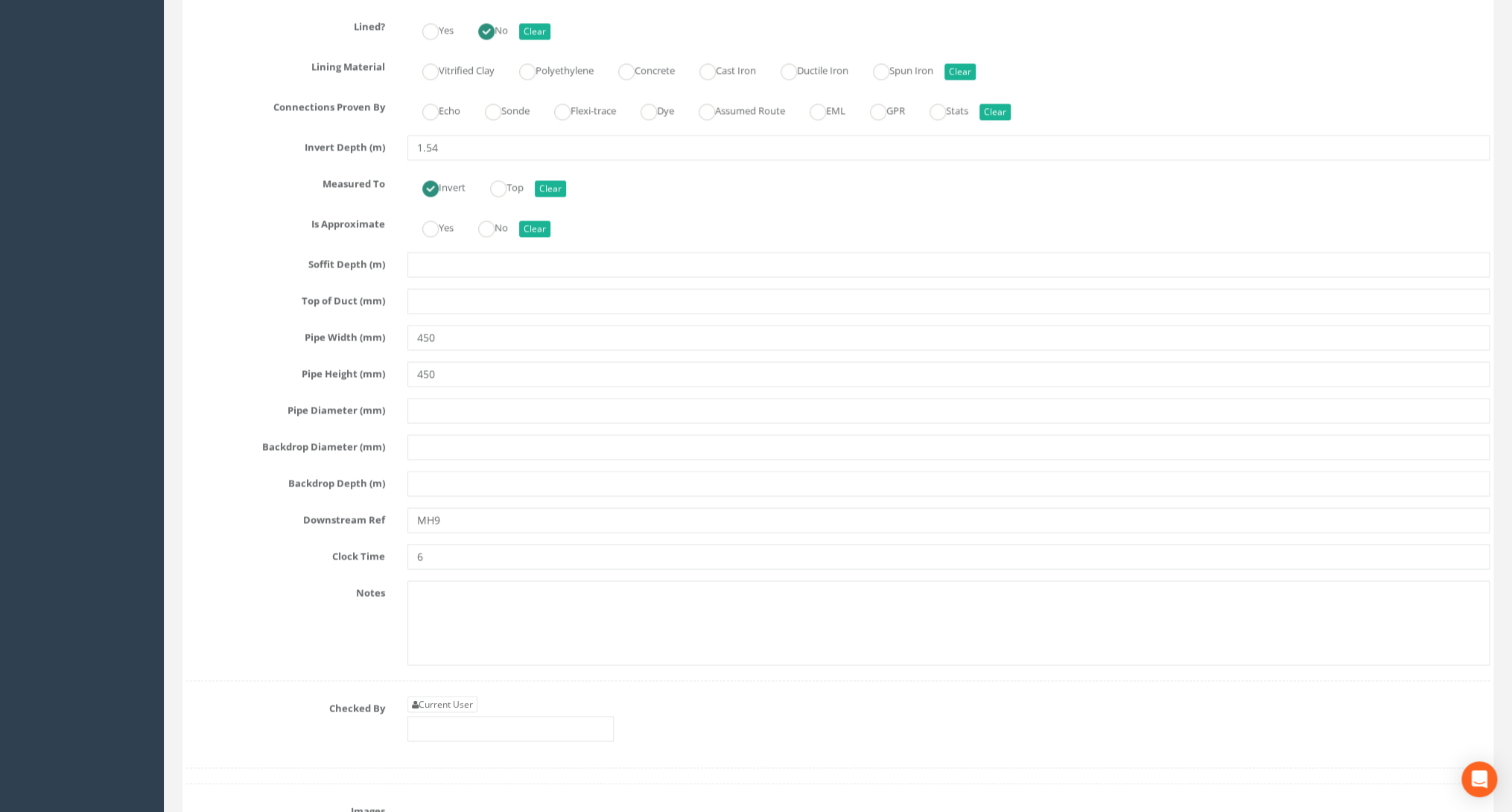
type input "MH 09"
drag, startPoint x: 433, startPoint y: 498, endPoint x: 440, endPoint y: 497, distance: 7.1
click at [440, 507] on input "MH9" at bounding box center [948, 520] width 1082 height 25
type input "MH 07"
click at [436, 695] on link "Current User" at bounding box center [442, 703] width 70 height 17
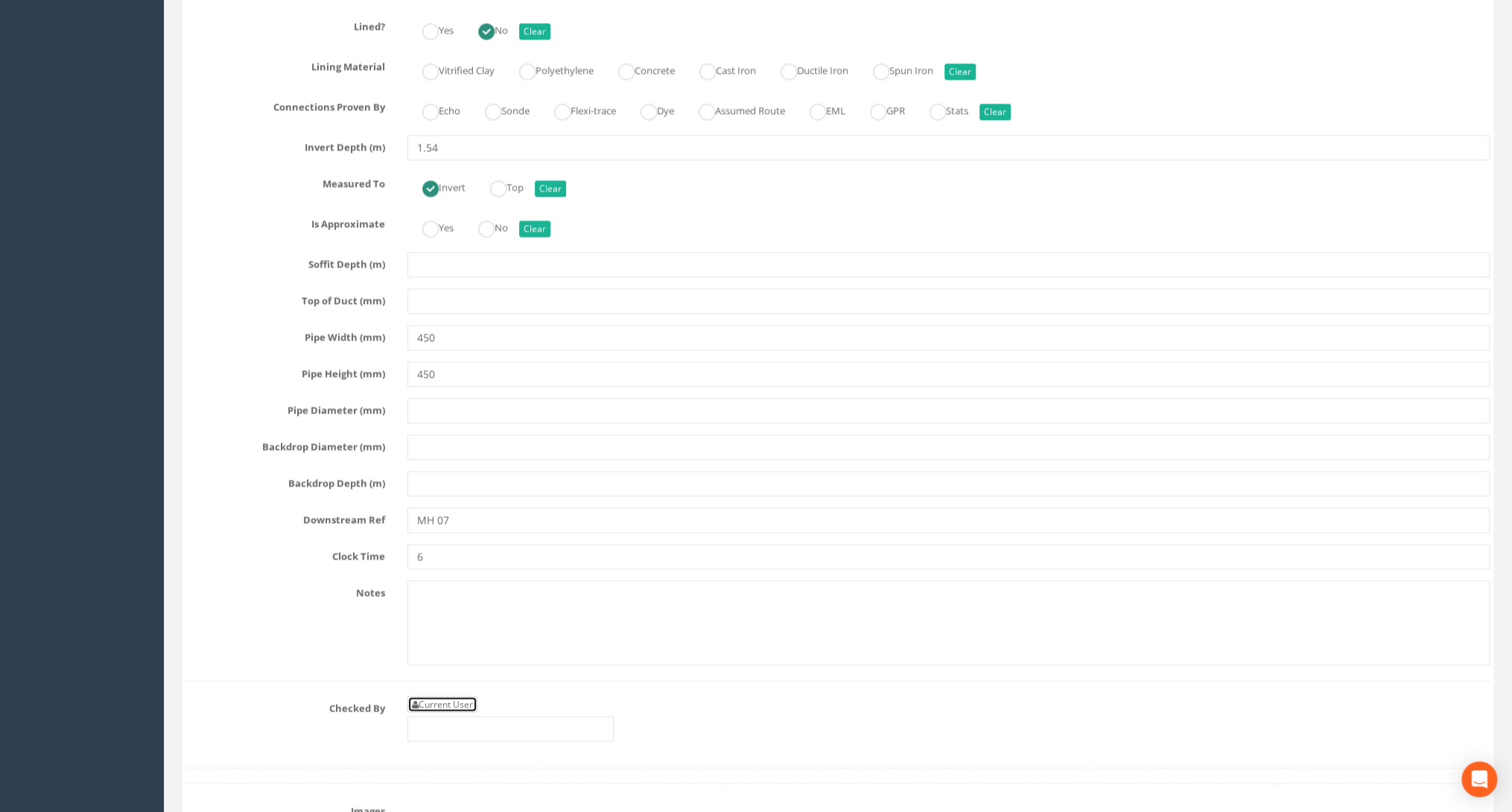
type input "[PERSON_NAME]"
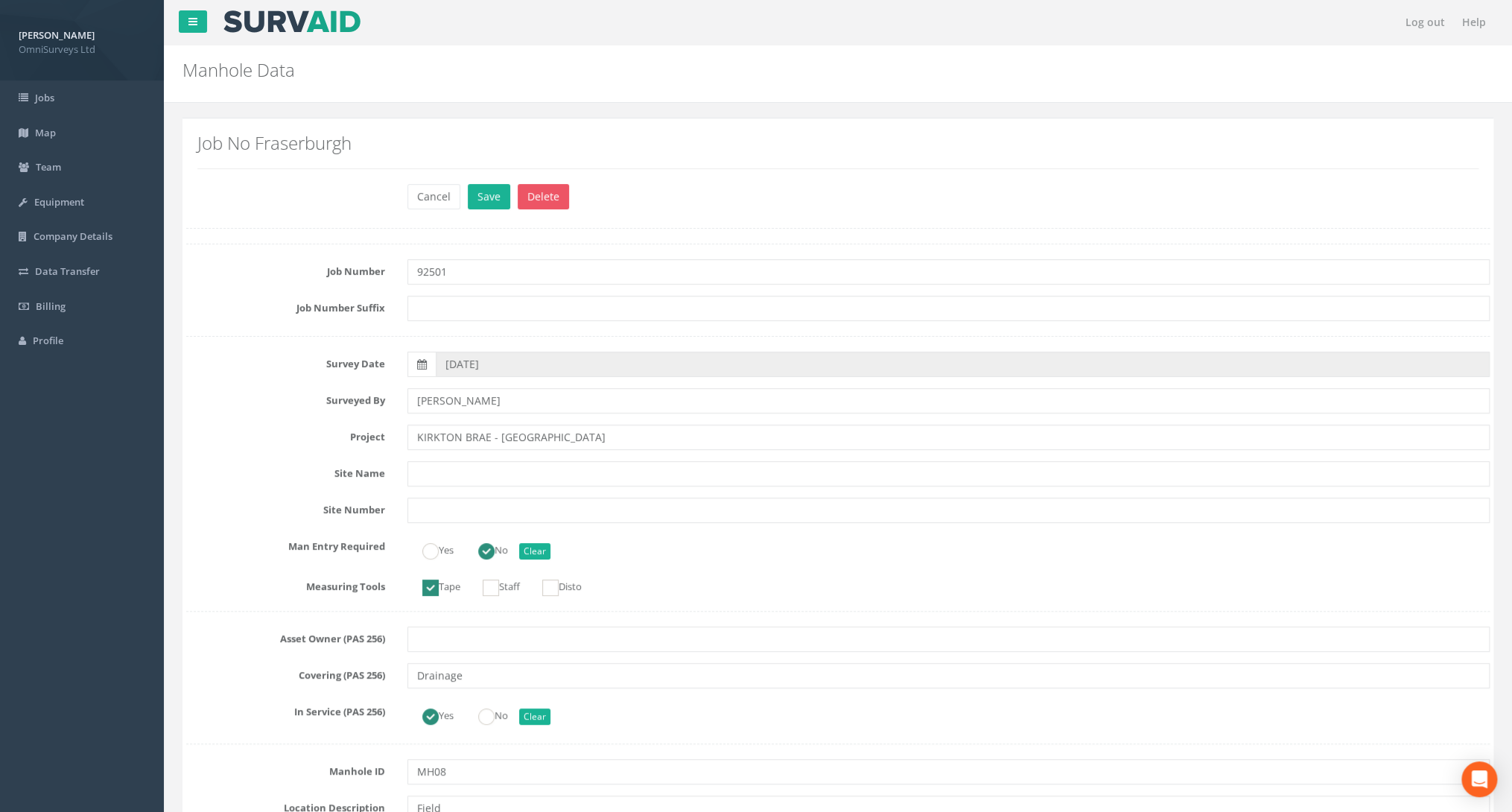
scroll to position [0, 0]
click at [484, 198] on button "Save" at bounding box center [488, 196] width 43 height 25
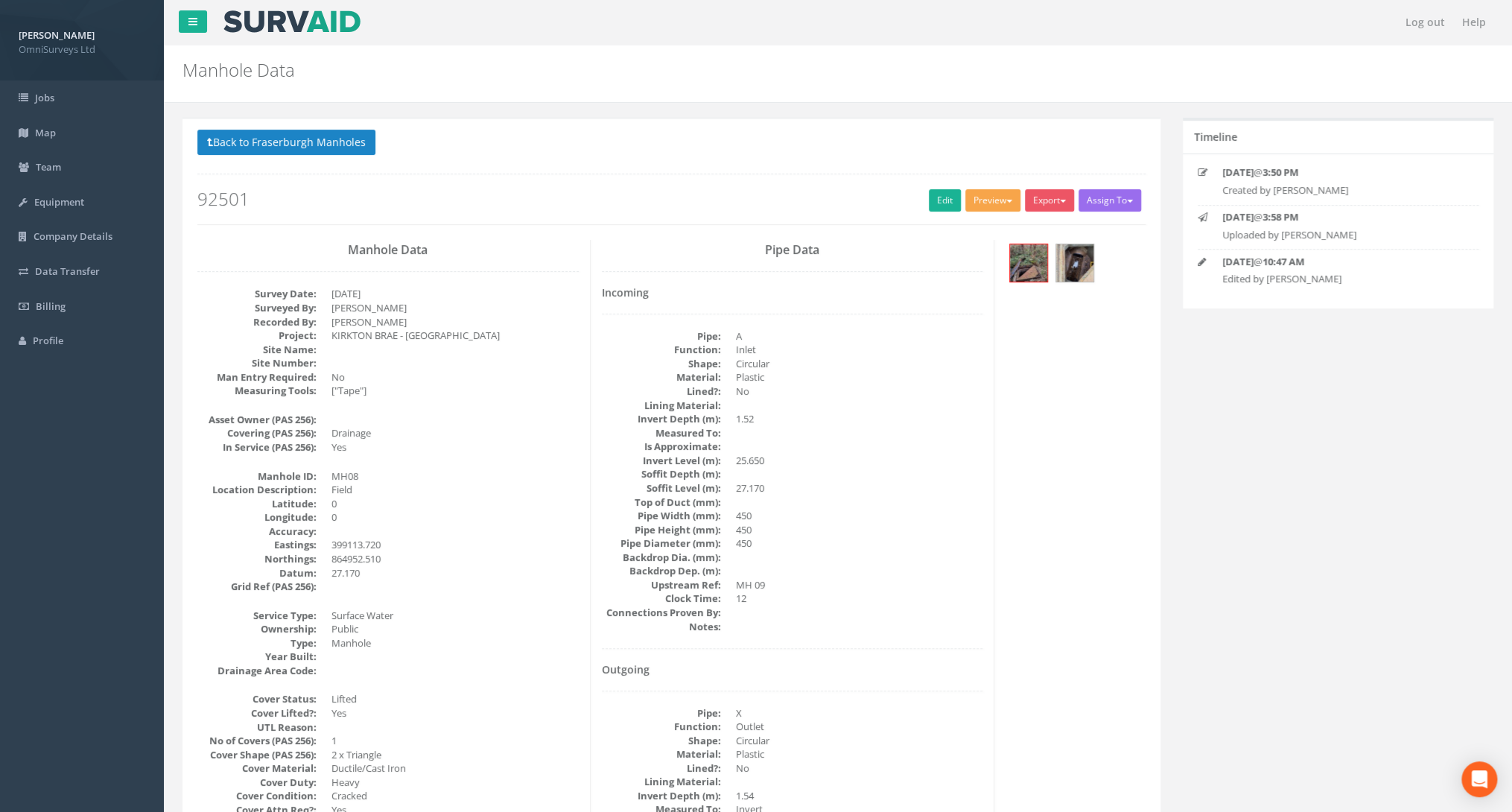
click at [991, 199] on button "Preview" at bounding box center [992, 200] width 55 height 23
click at [964, 250] on link "Omni Manhole" at bounding box center [965, 257] width 113 height 23
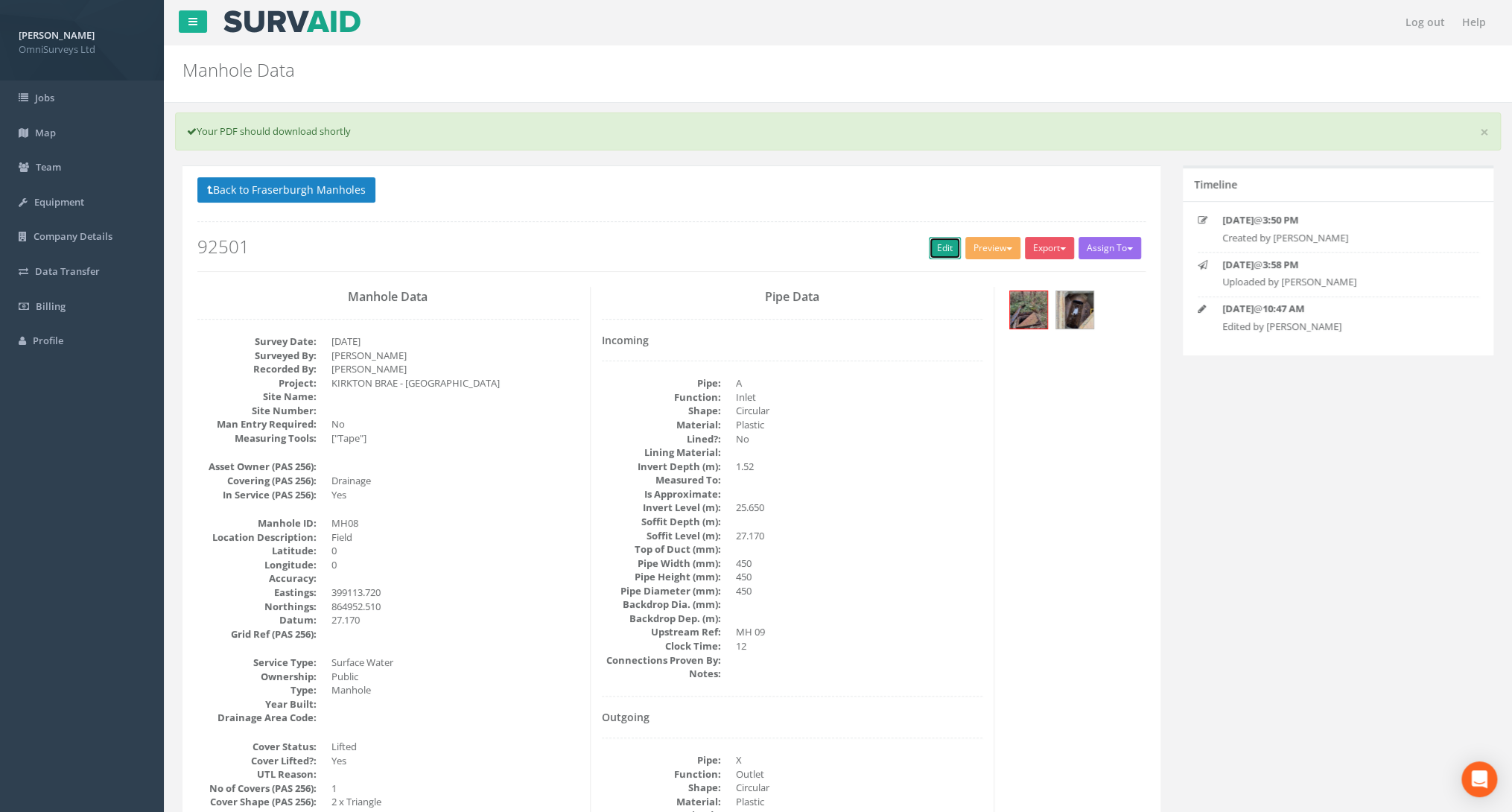
click at [943, 243] on link "Edit" at bounding box center [944, 248] width 32 height 23
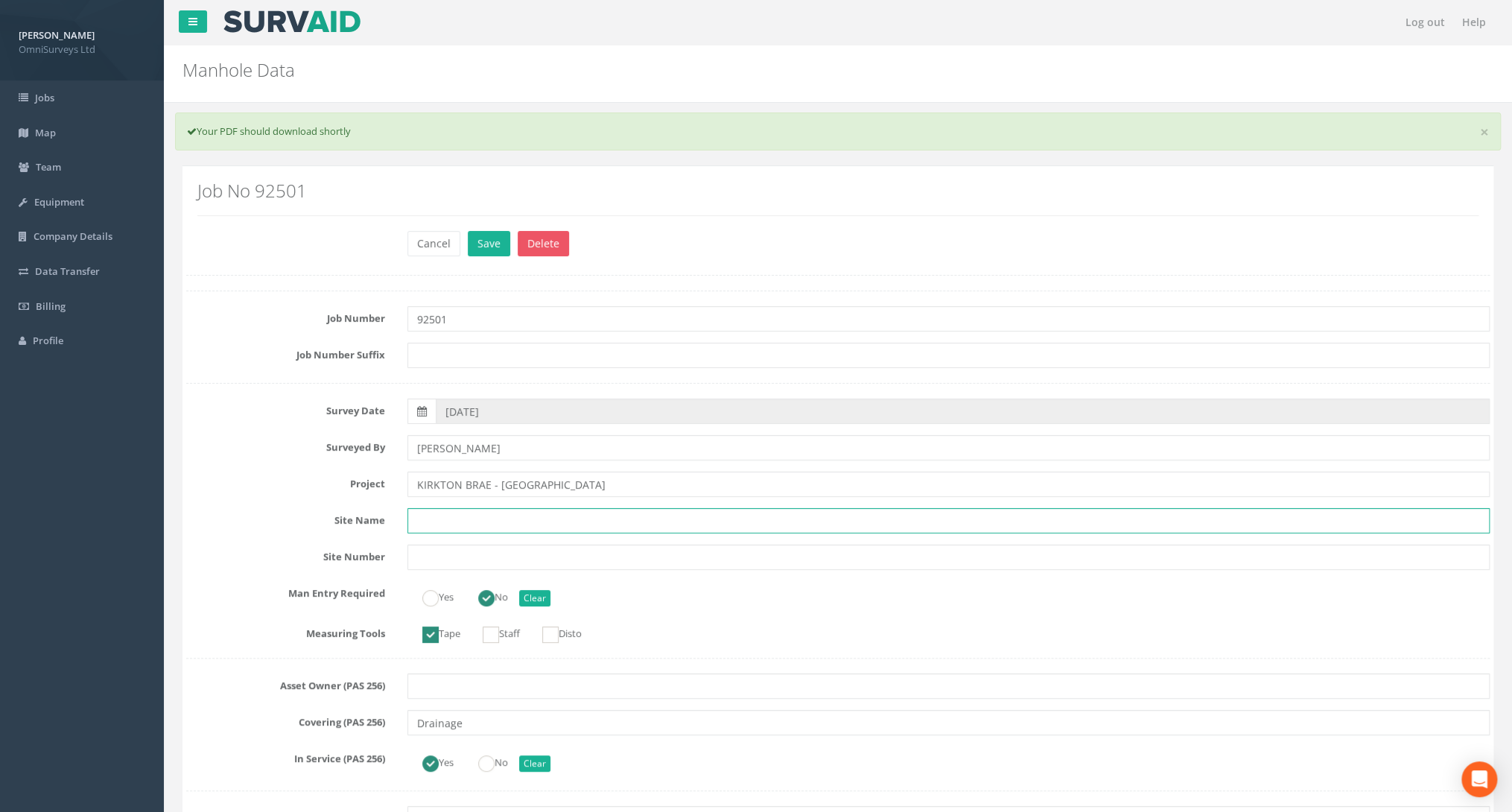
click at [736, 528] on input "text" at bounding box center [948, 520] width 1082 height 25
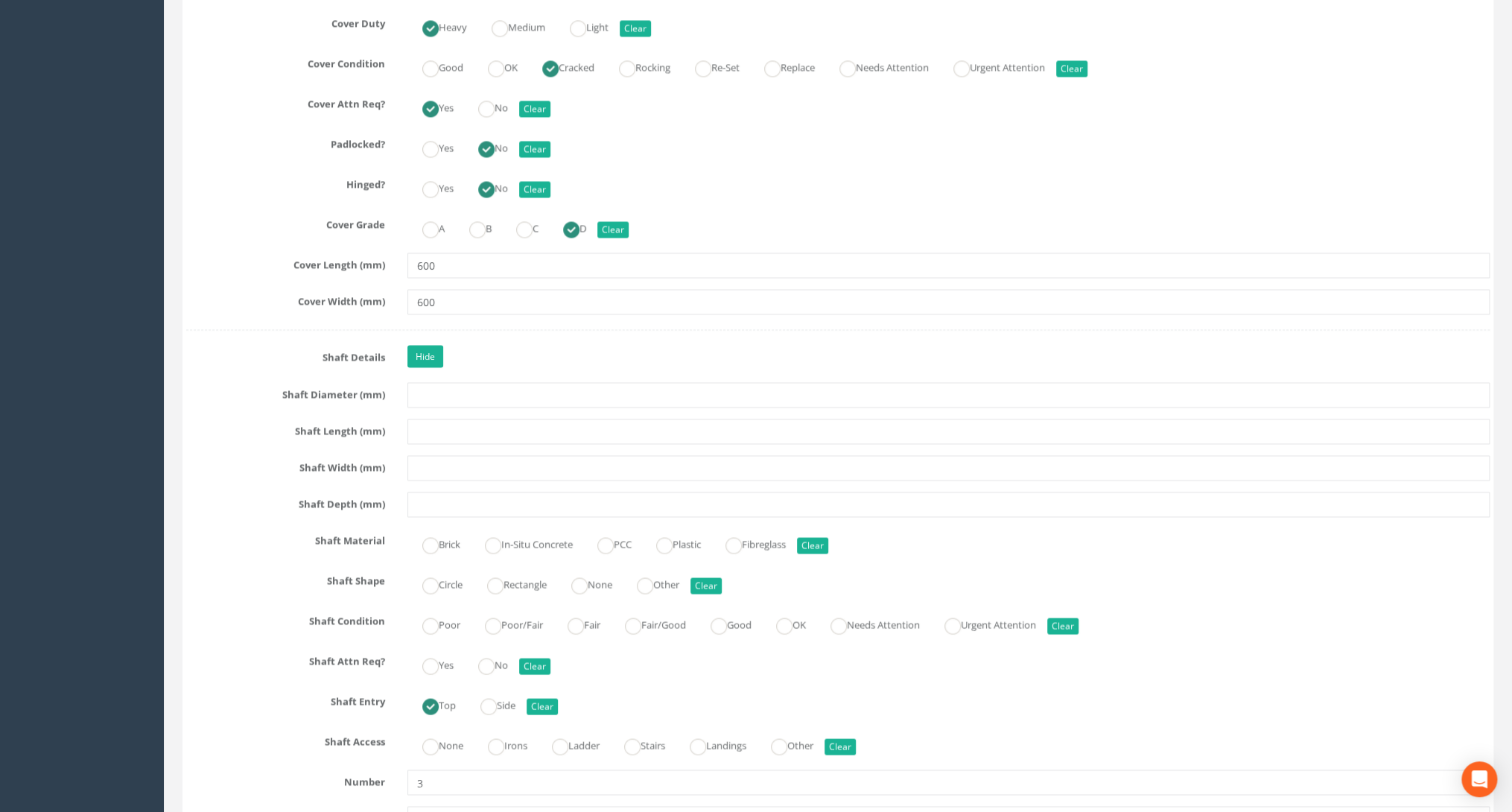
scroll to position [1728, 0]
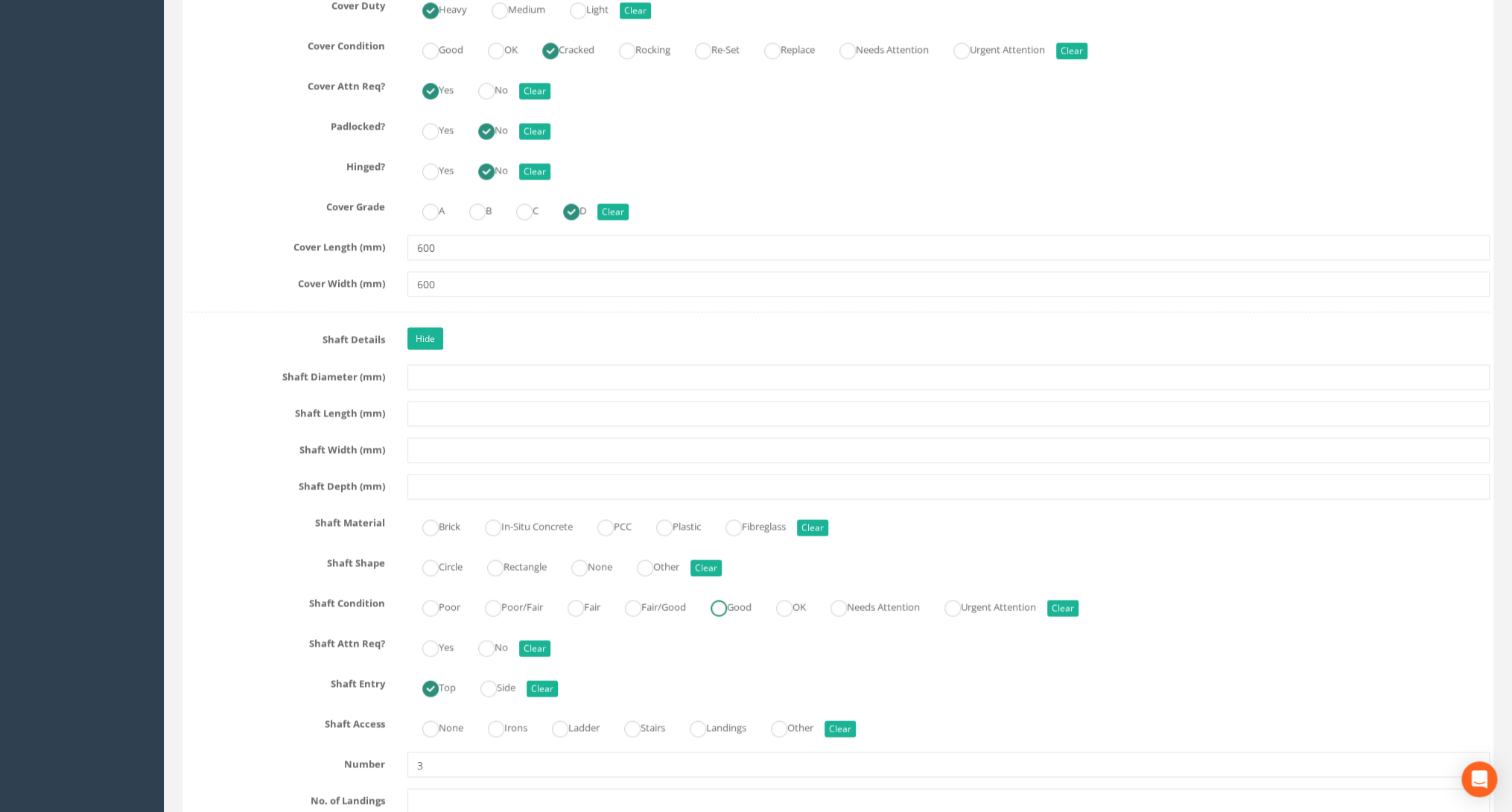
click at [727, 601] on ins at bounding box center [718, 607] width 17 height 17
radio input "true"
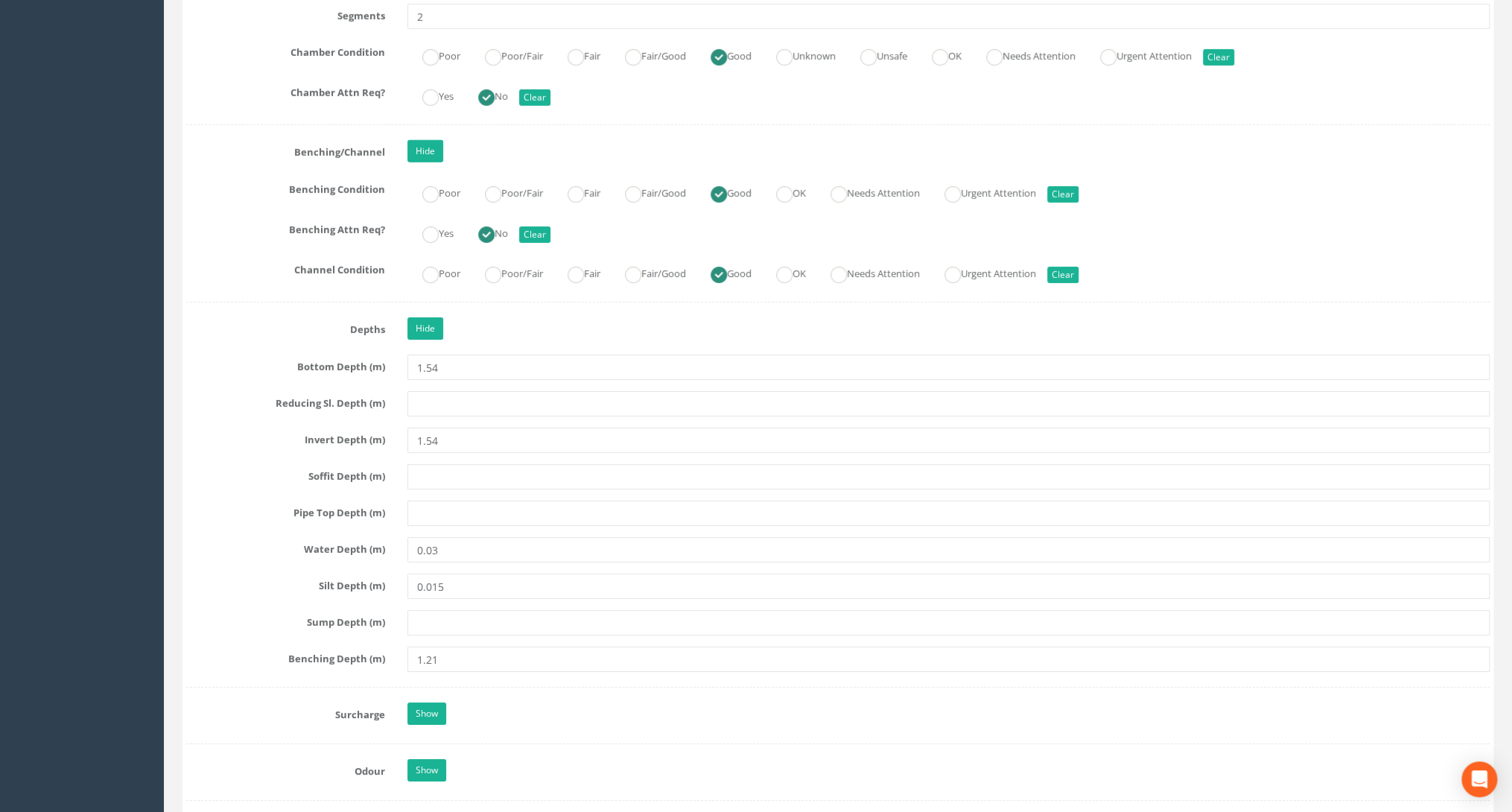
scroll to position [3336, 0]
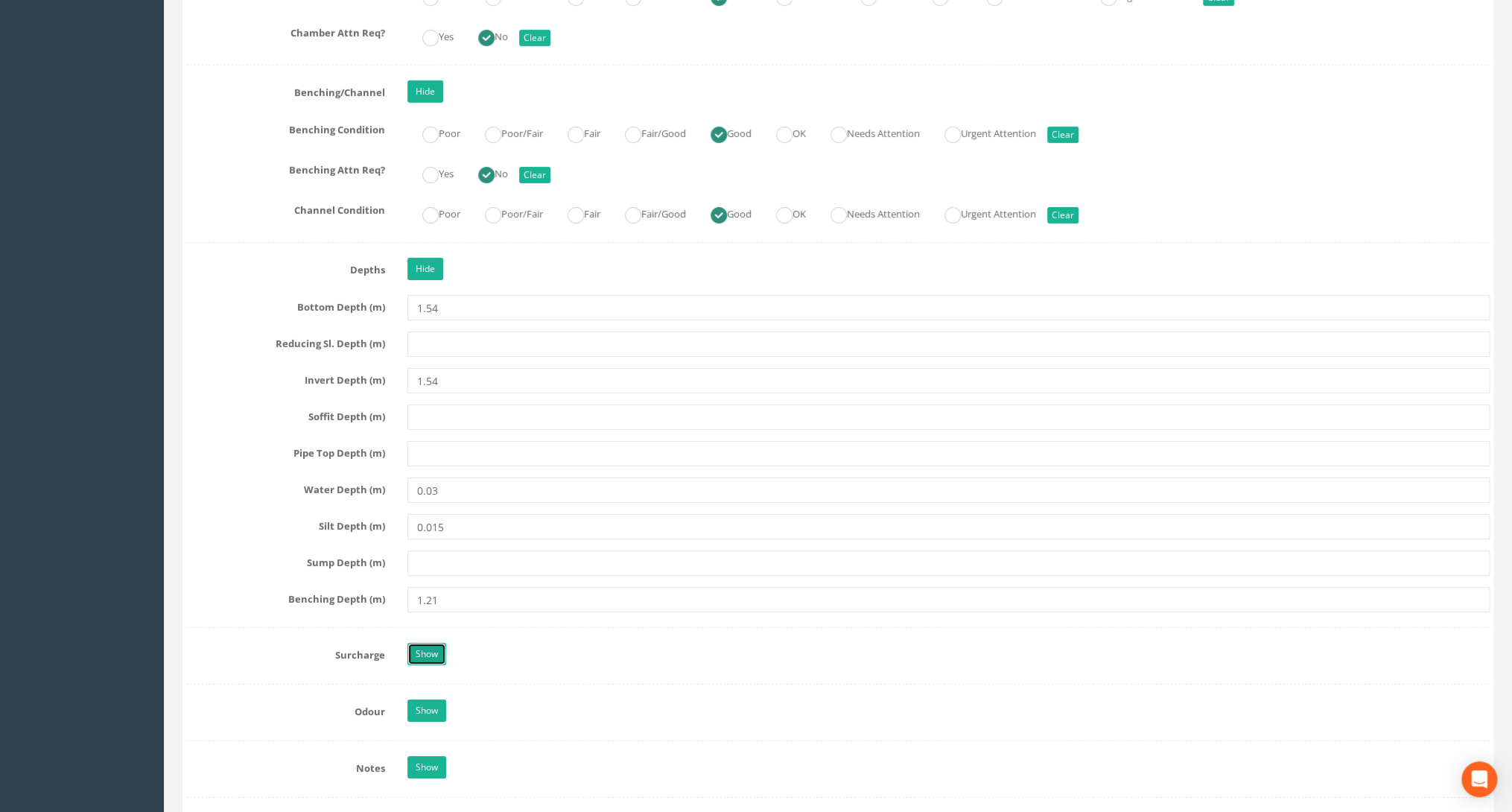
click at [424, 642] on link "Show" at bounding box center [427, 654] width 38 height 23
click at [499, 683] on label "No" at bounding box center [485, 694] width 44 height 22
radio input "true"
click at [465, 720] on input "text" at bounding box center [948, 732] width 1082 height 25
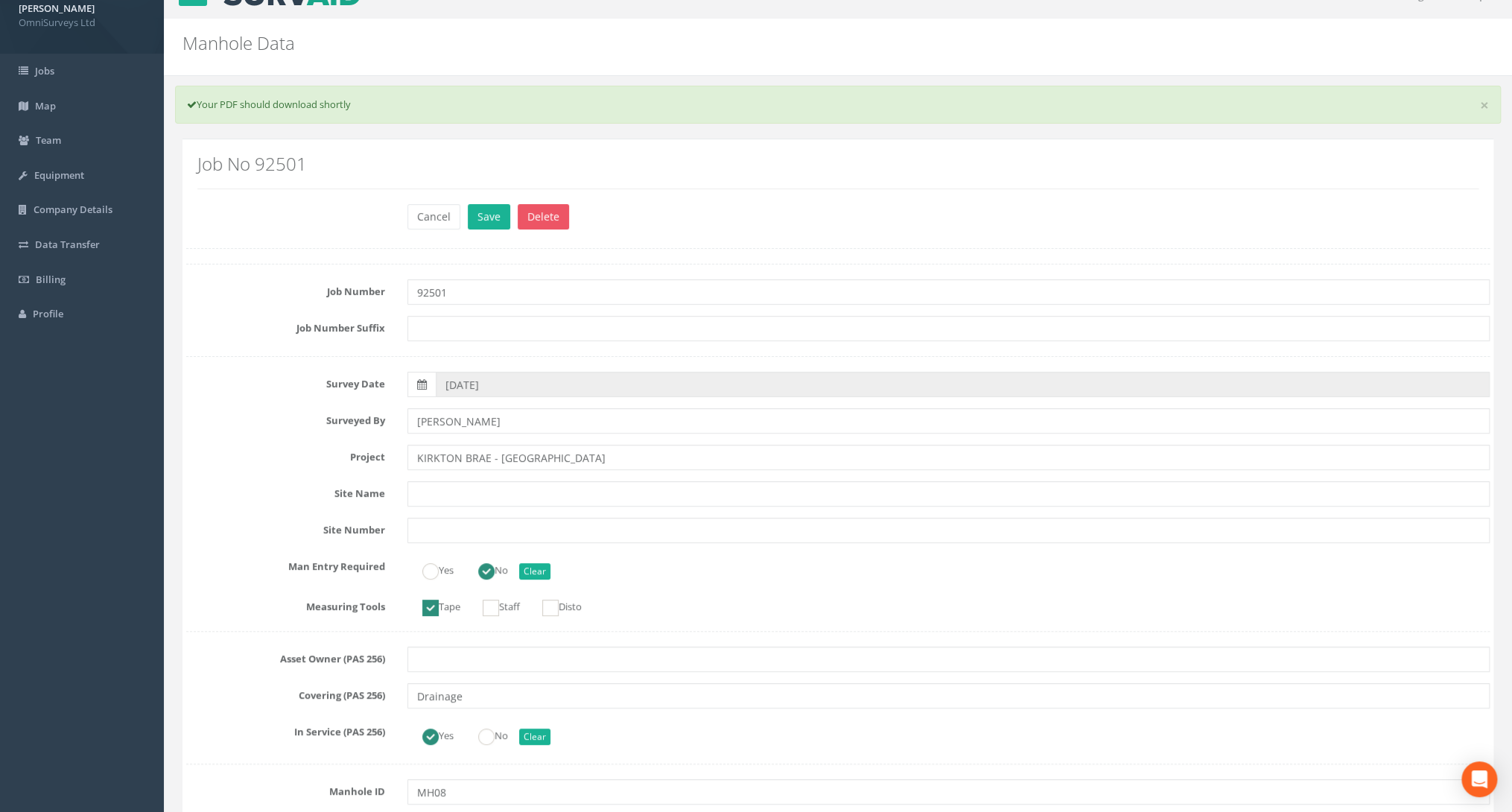
scroll to position [0, 0]
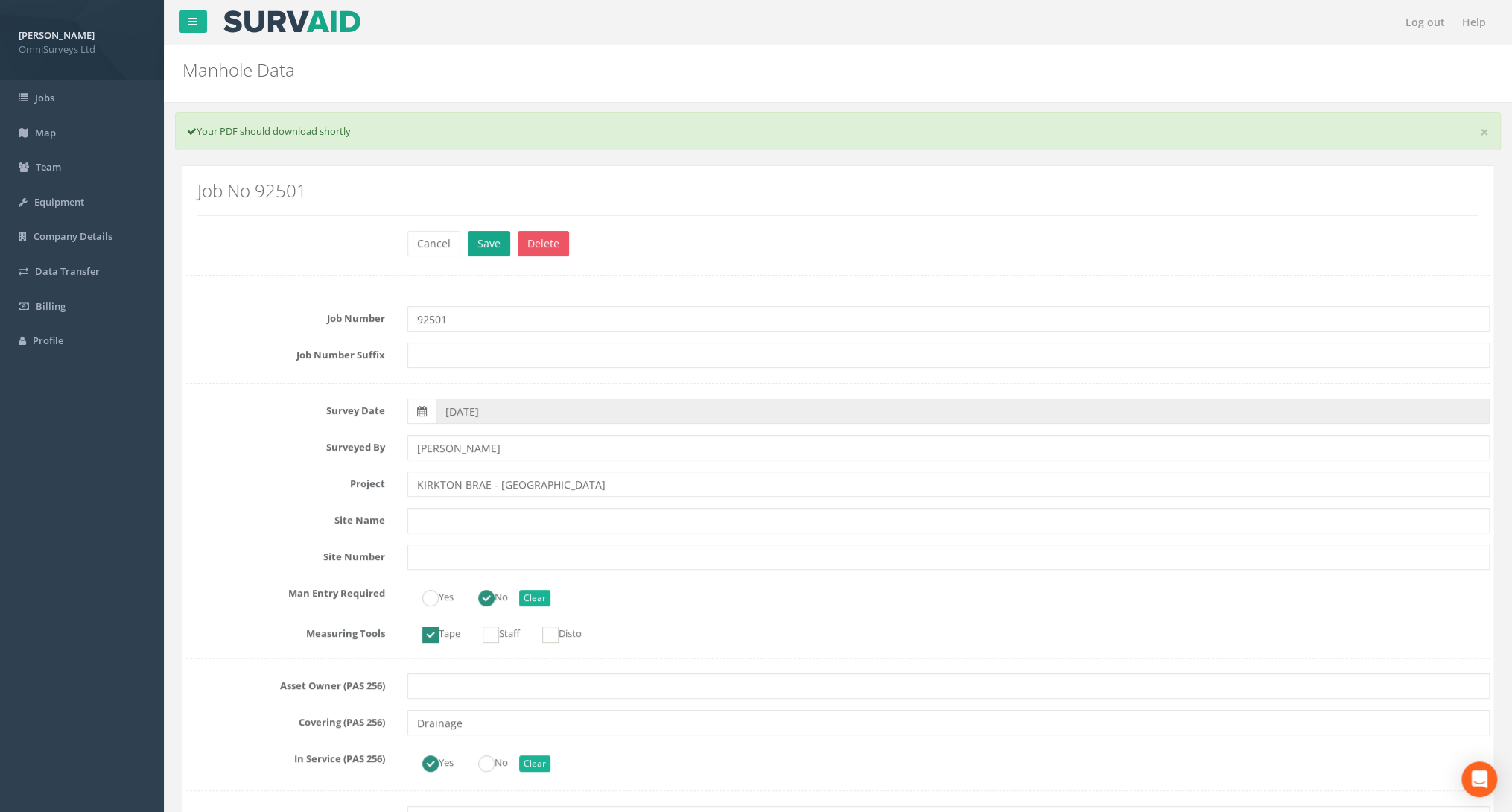
type input "0"
click at [492, 247] on button "Save" at bounding box center [488, 243] width 43 height 25
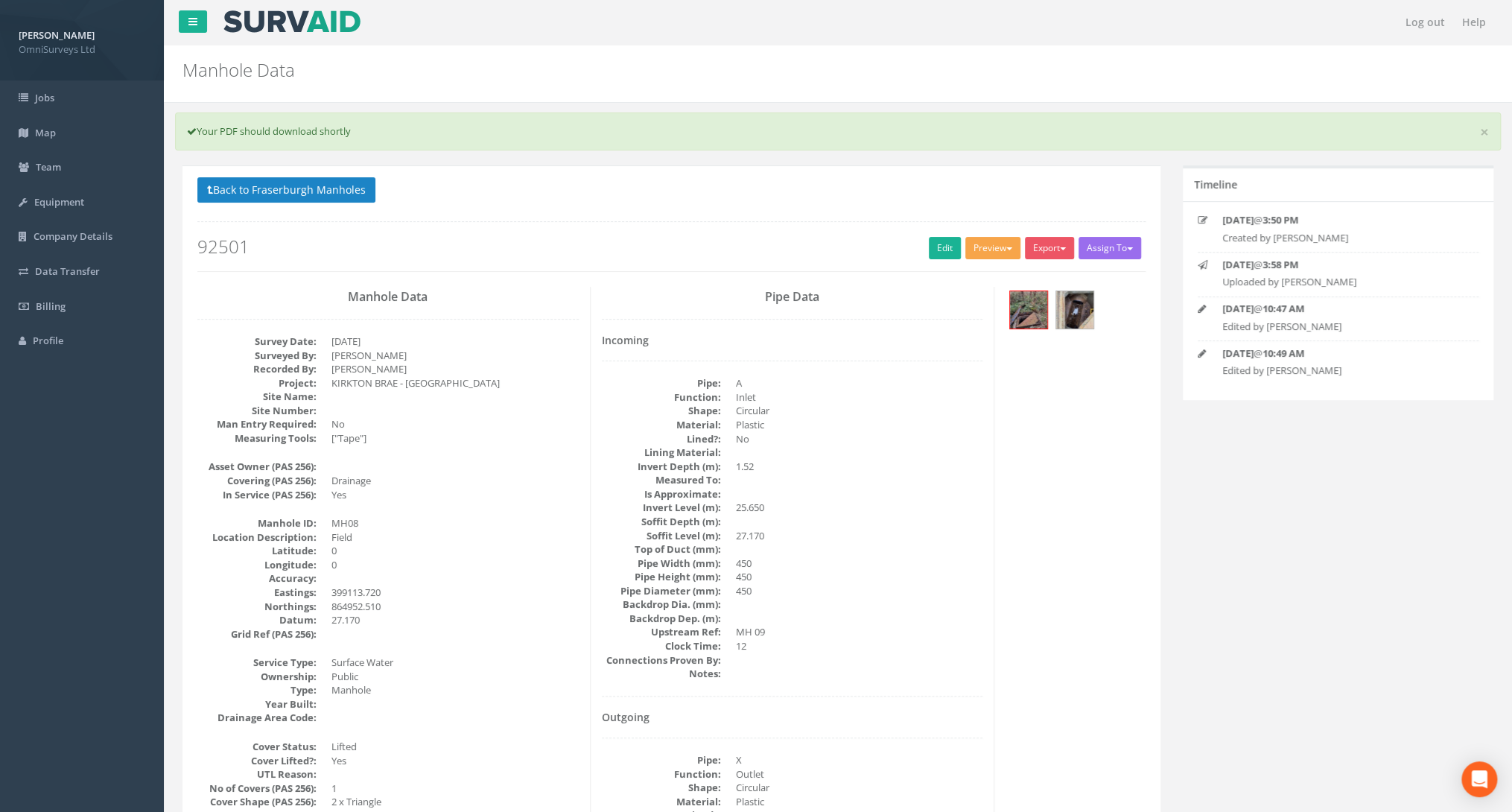
click at [976, 244] on button "Preview" at bounding box center [992, 248] width 55 height 23
click at [957, 306] on link "Omni Manhole" at bounding box center [965, 305] width 113 height 23
click at [292, 193] on button "Back to Fraserburgh Manholes" at bounding box center [286, 190] width 178 height 25
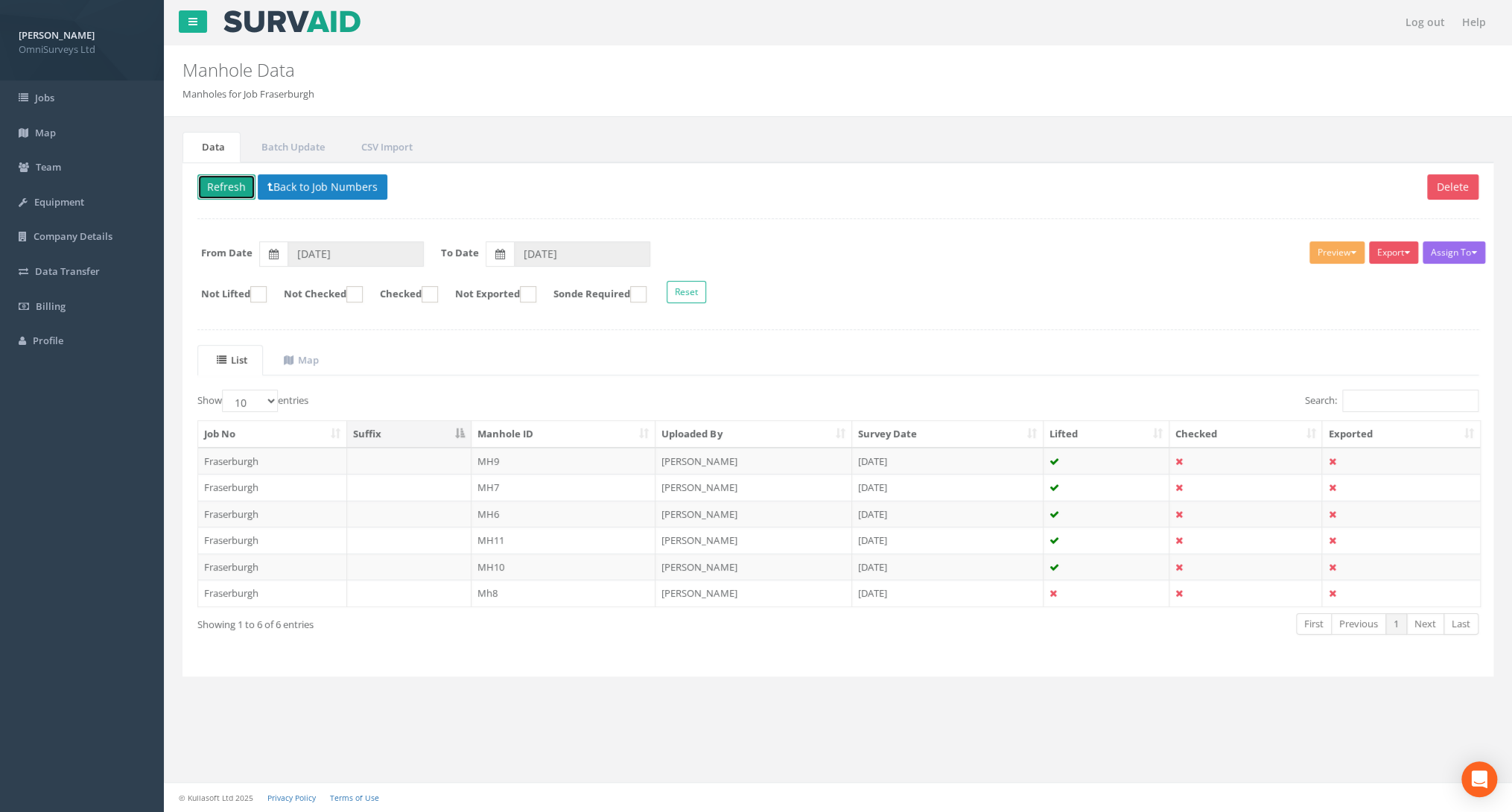
click at [230, 181] on button "Refresh" at bounding box center [226, 186] width 58 height 25
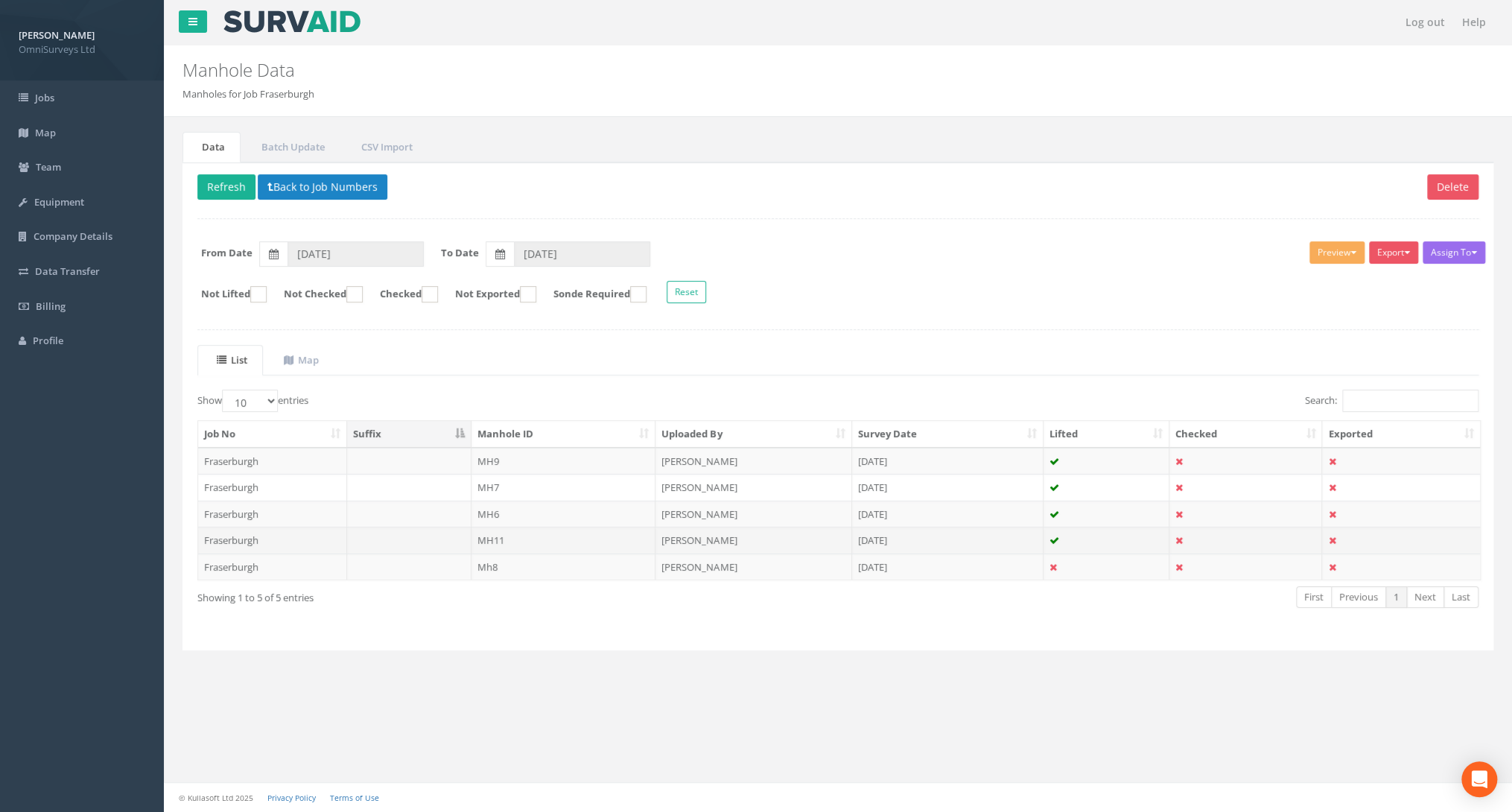
click at [525, 534] on td "MH11" at bounding box center [564, 540] width 185 height 27
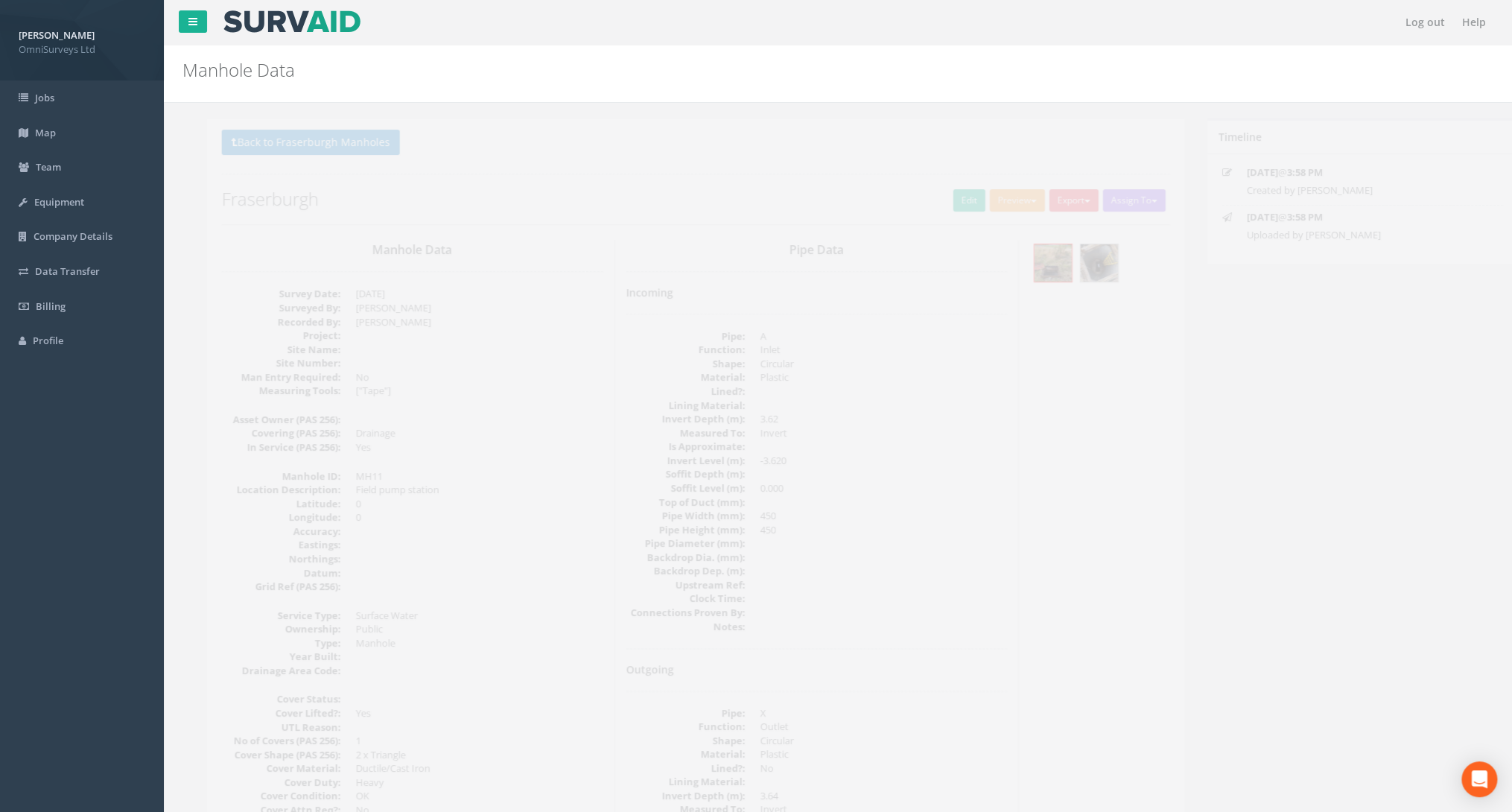
click at [890, 500] on dd at bounding box center [859, 502] width 247 height 14
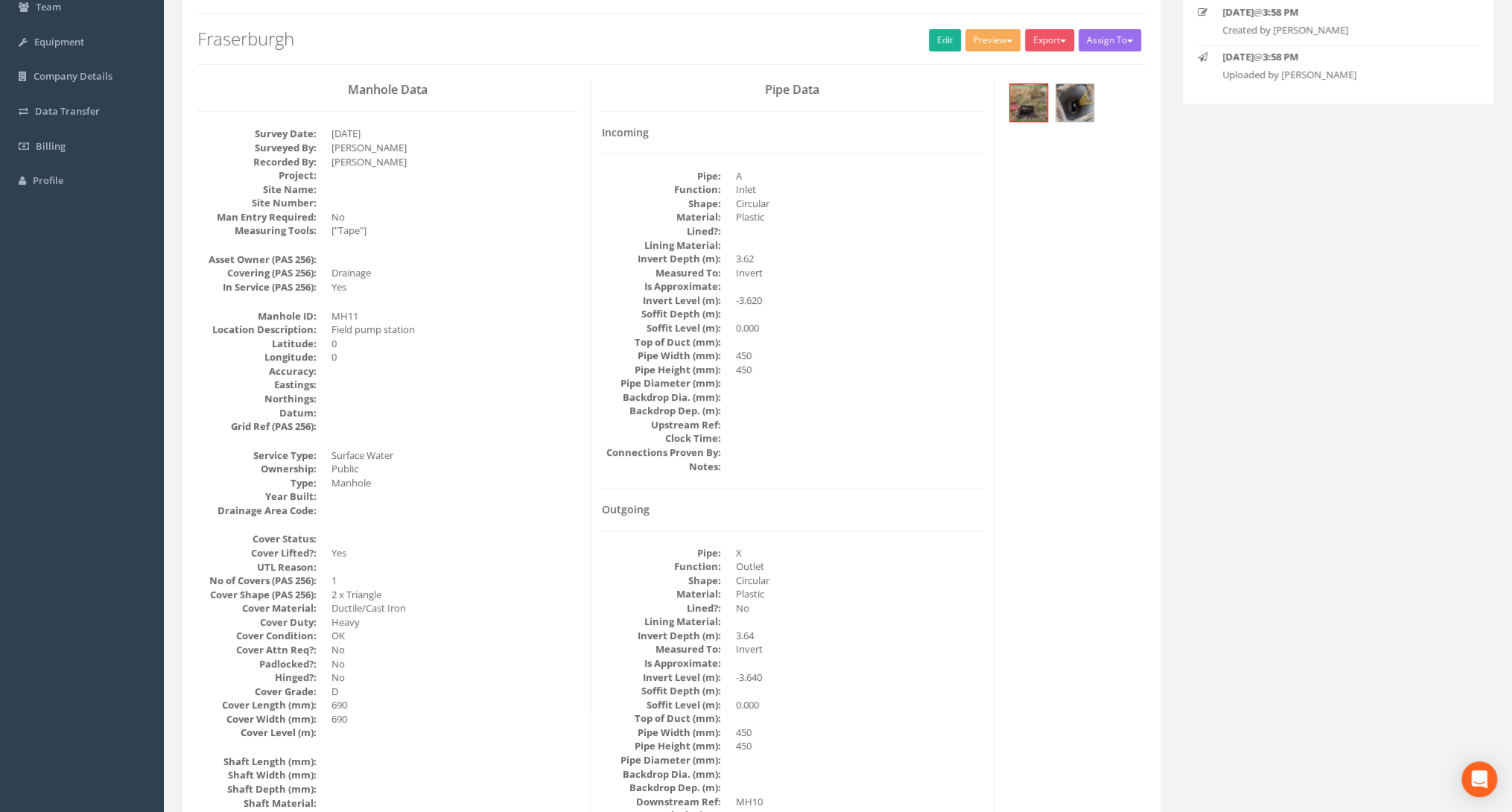
scroll to position [178, 0]
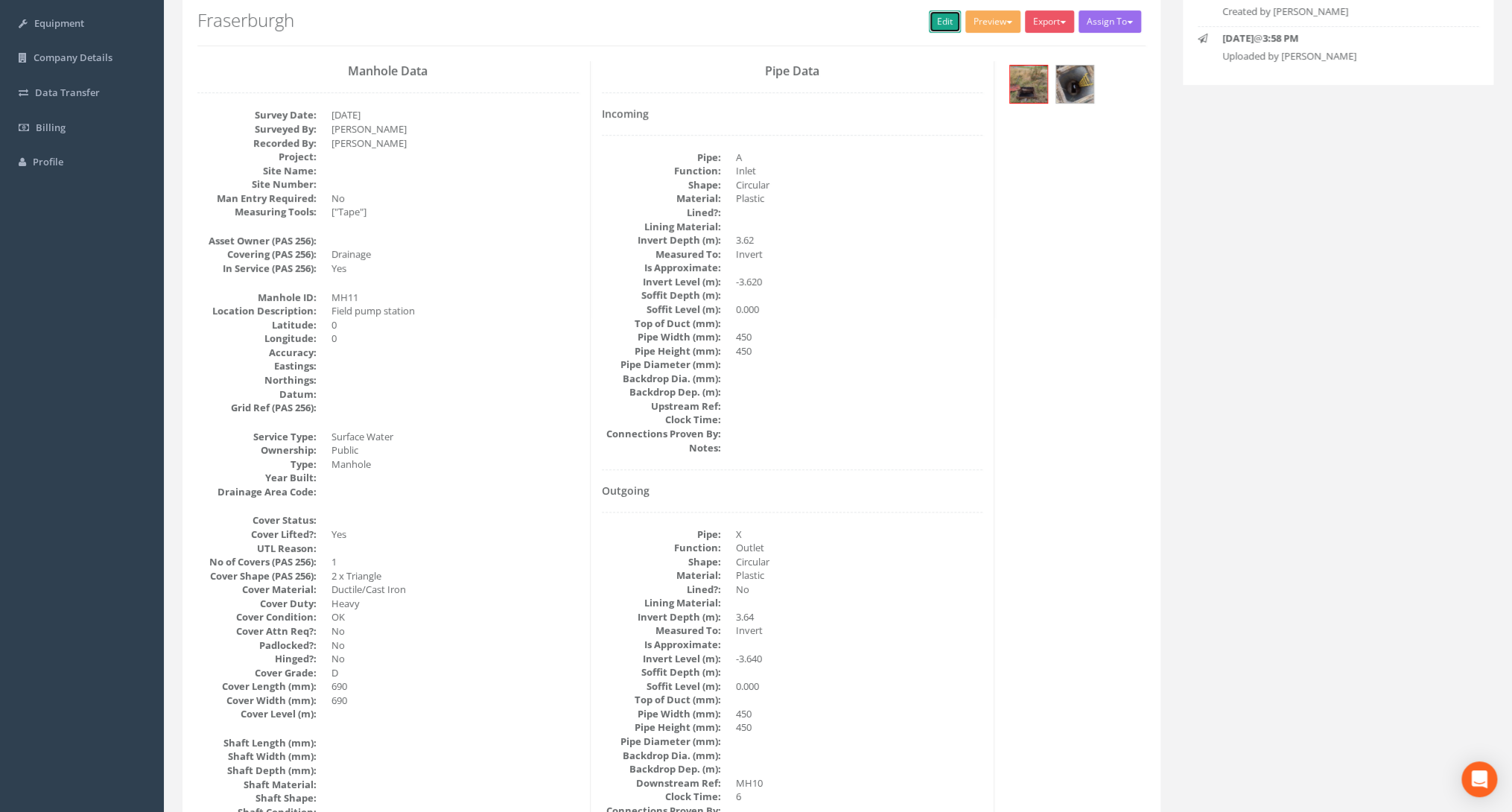
click at [934, 30] on link "Edit" at bounding box center [944, 22] width 32 height 23
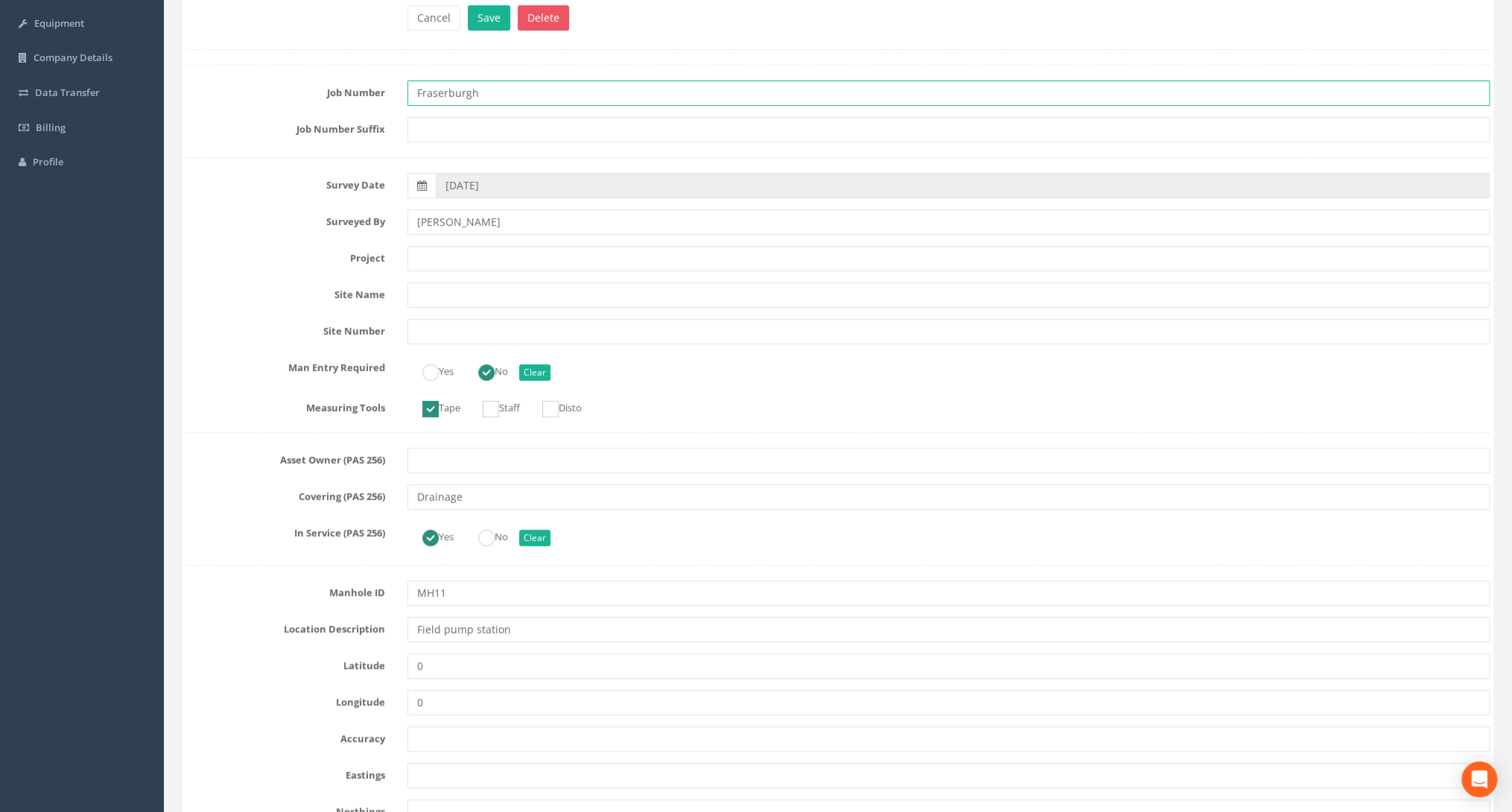
drag, startPoint x: 493, startPoint y: 87, endPoint x: 295, endPoint y: 91, distance: 198.0
click at [295, 91] on div "Job Number Fraserburgh" at bounding box center [837, 92] width 1326 height 25
type input "92501"
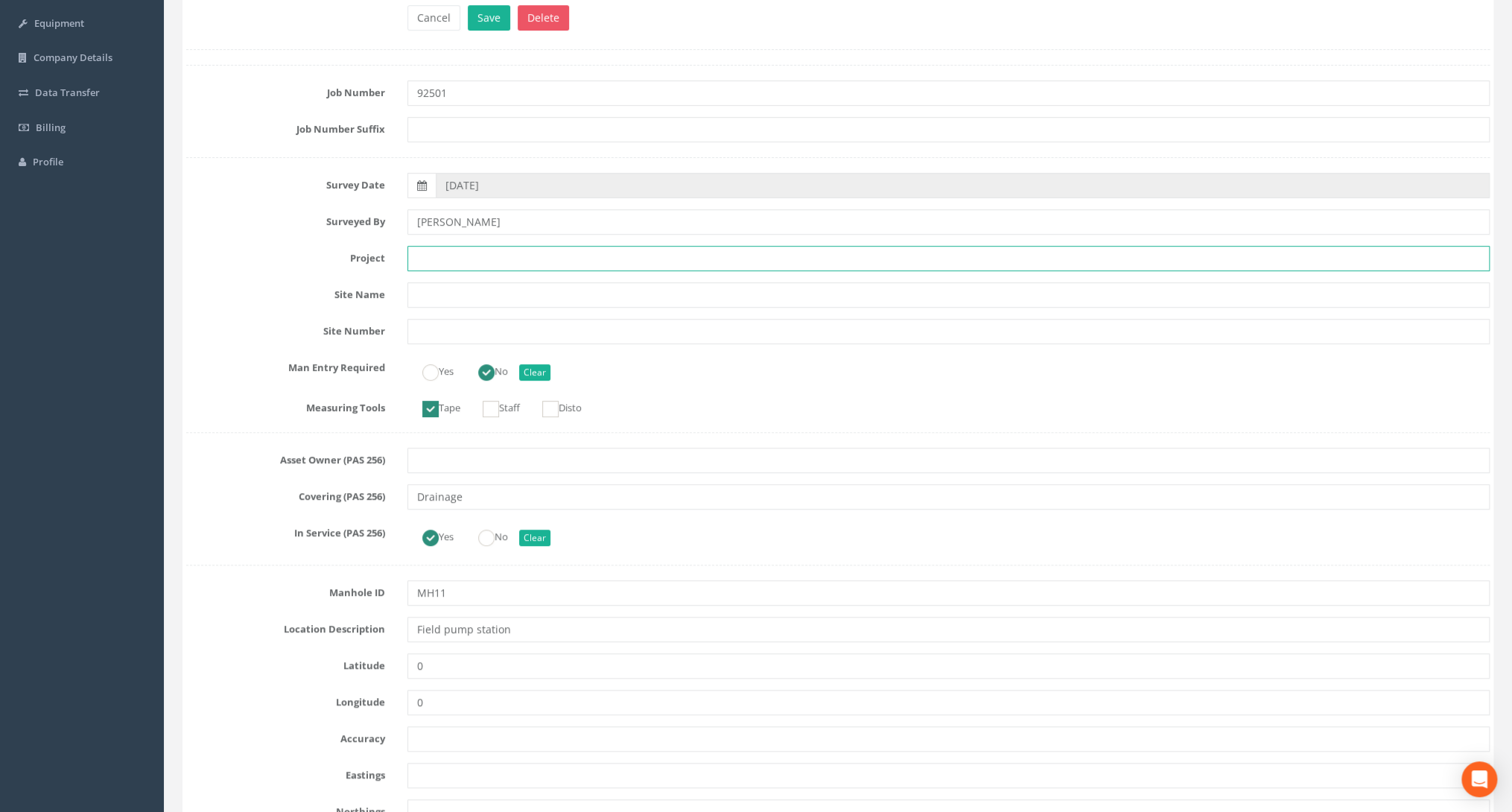
click at [410, 251] on input "text" at bounding box center [948, 258] width 1082 height 25
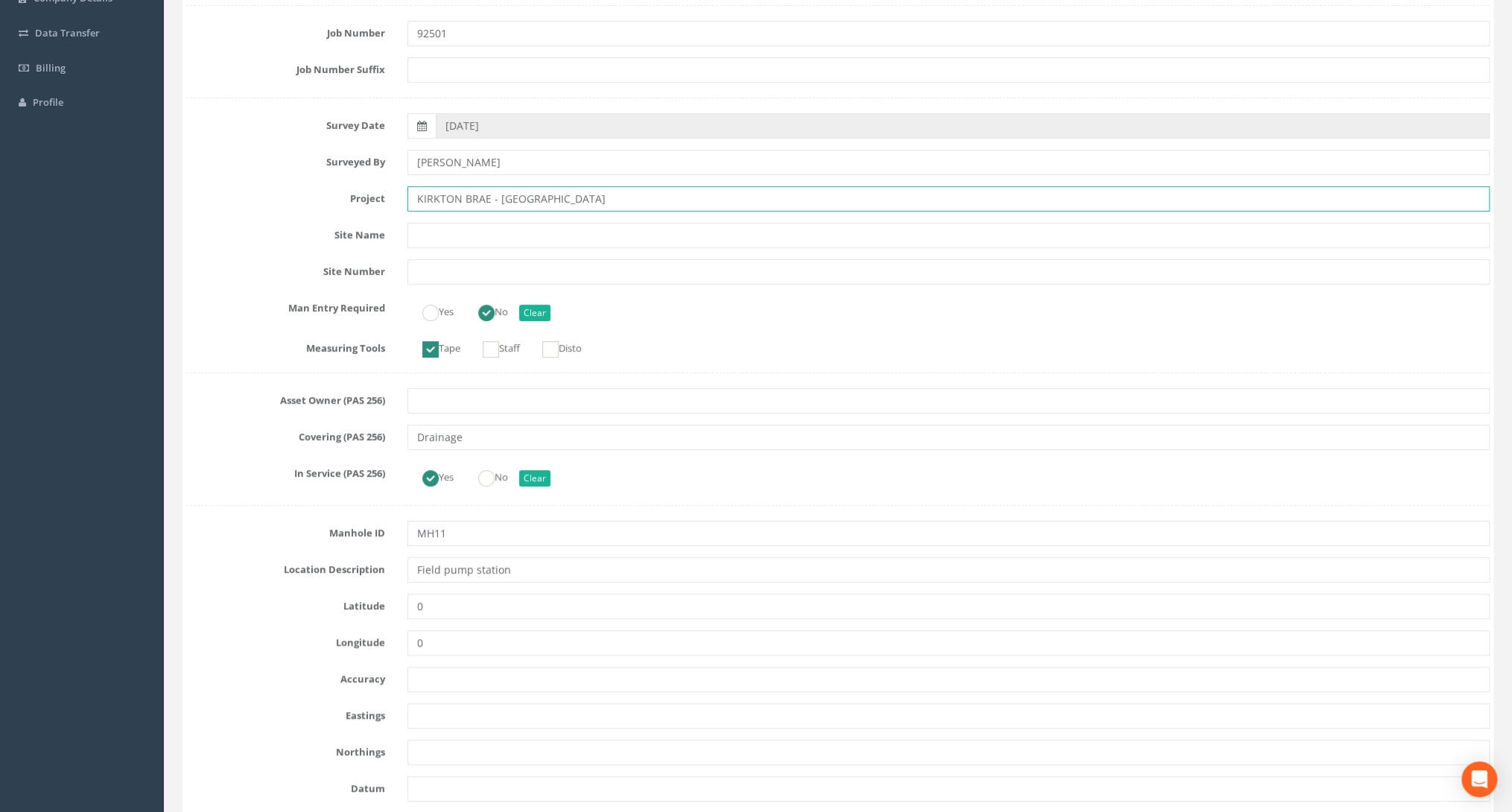
scroll to position [298, 0]
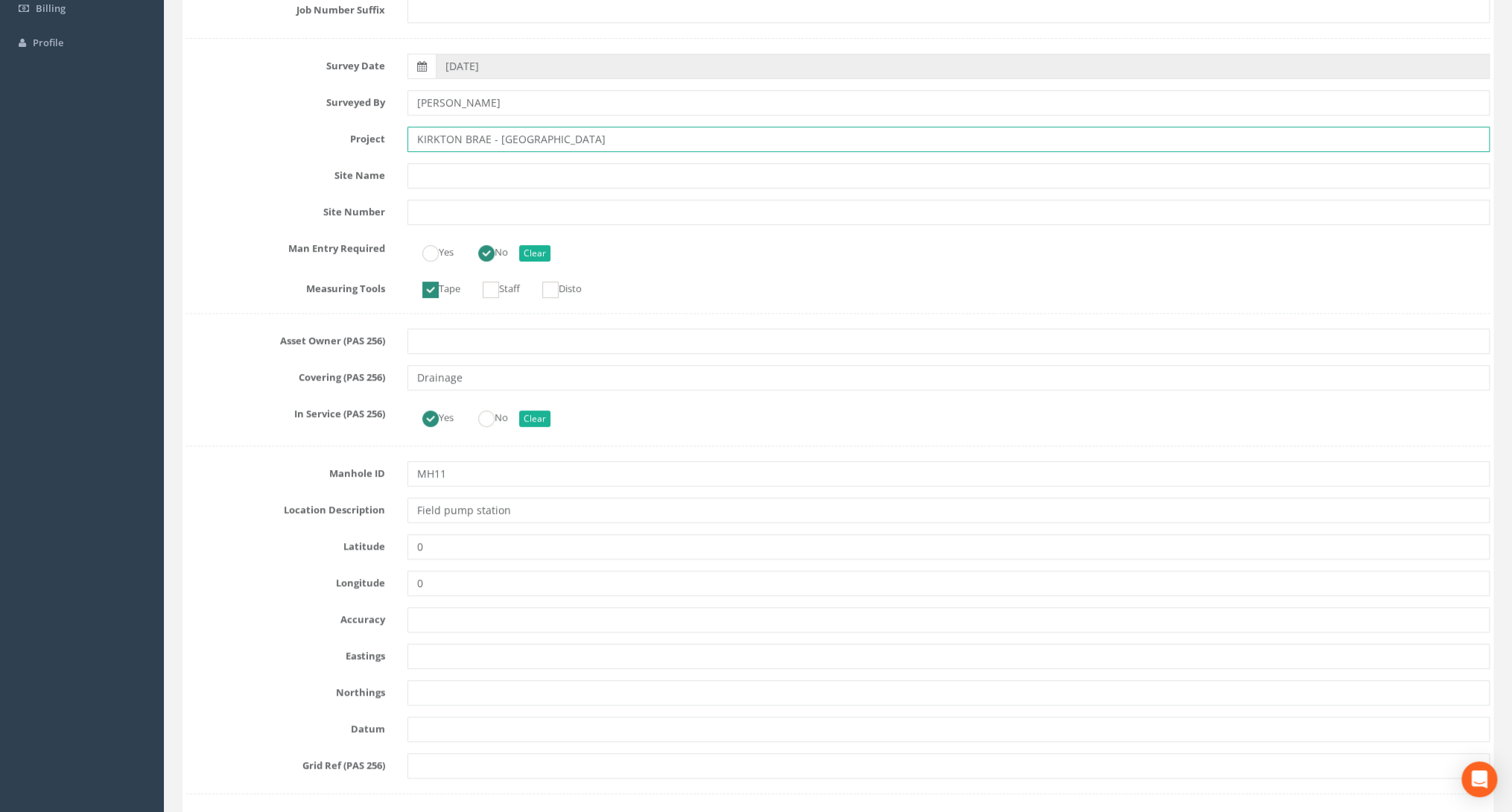
type input "KIRKTON BRAE - [GEOGRAPHIC_DATA]"
click at [441, 331] on input "text" at bounding box center [948, 340] width 1082 height 25
type input "SCOTTISH WATER"
drag, startPoint x: 458, startPoint y: 465, endPoint x: 435, endPoint y: 468, distance: 23.2
click at [435, 468] on input "MH11" at bounding box center [948, 473] width 1082 height 25
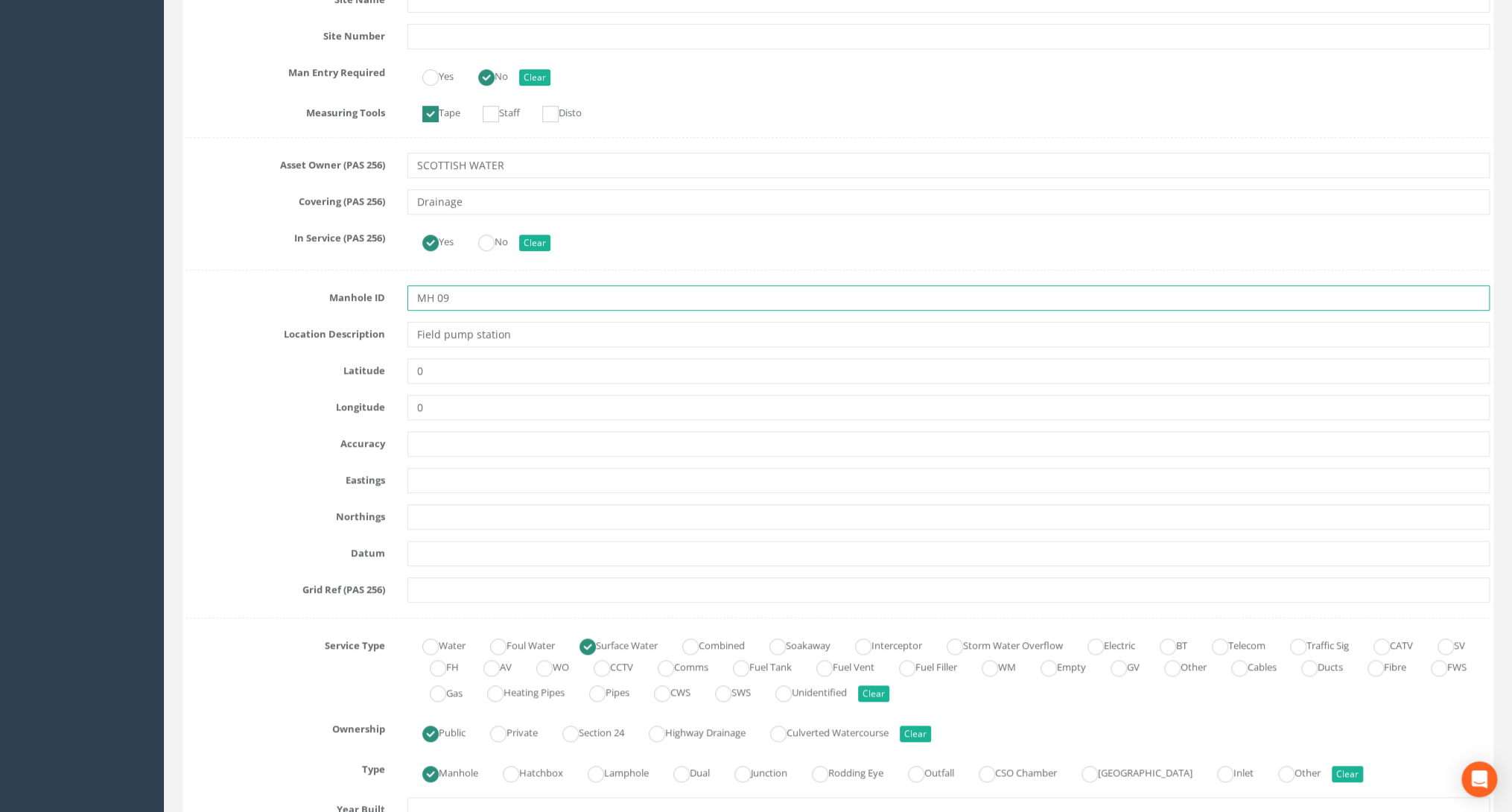
scroll to position [477, 0]
type input "MH 09"
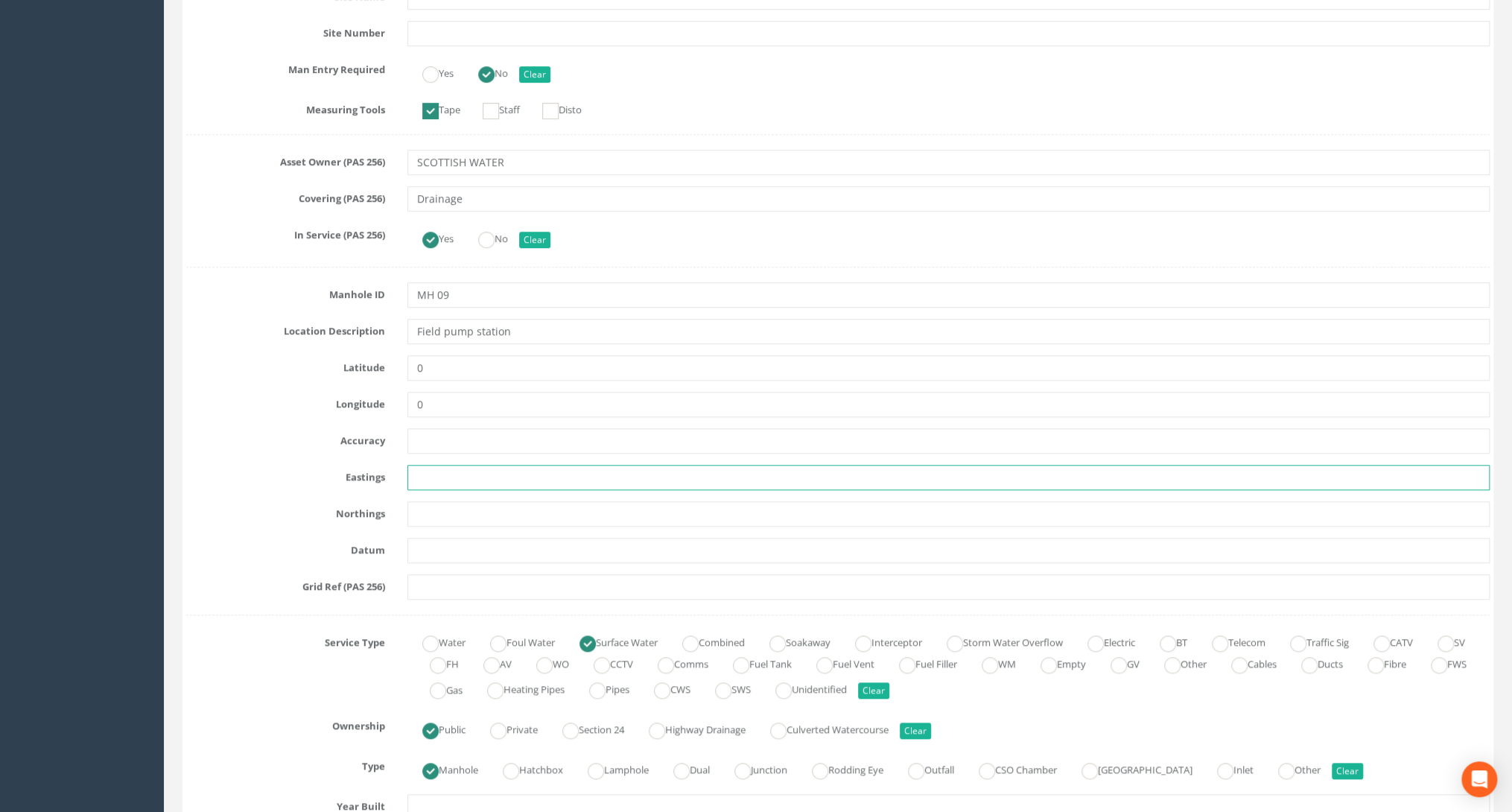
click at [426, 480] on input "text" at bounding box center [948, 477] width 1082 height 25
paste input "399015.150"
type input "399015.150"
click at [447, 508] on input "text" at bounding box center [948, 513] width 1082 height 25
paste input "864961.040"
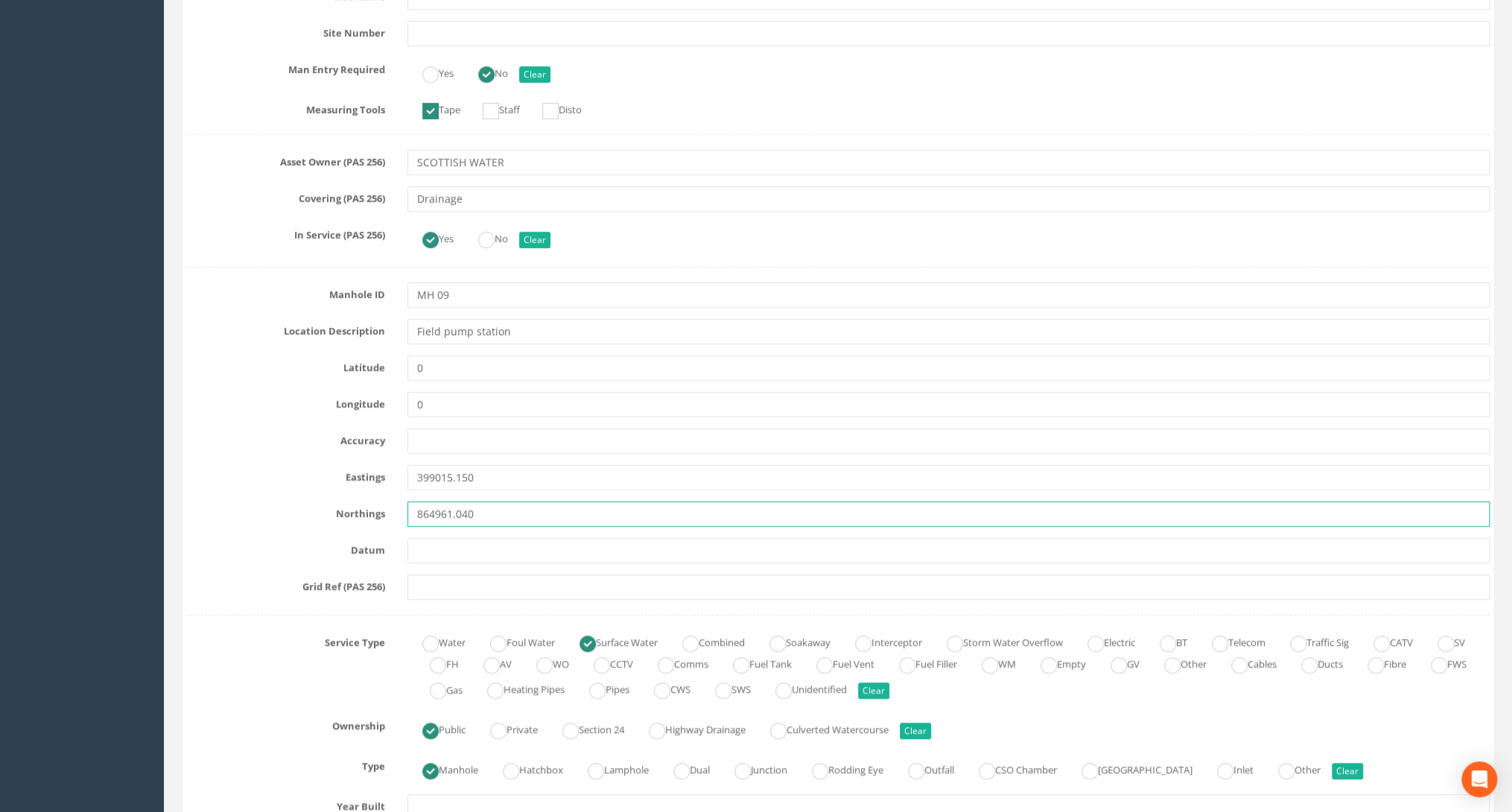
type input "864961.040"
click at [420, 548] on input "text" at bounding box center [948, 550] width 1082 height 25
paste input "29.990"
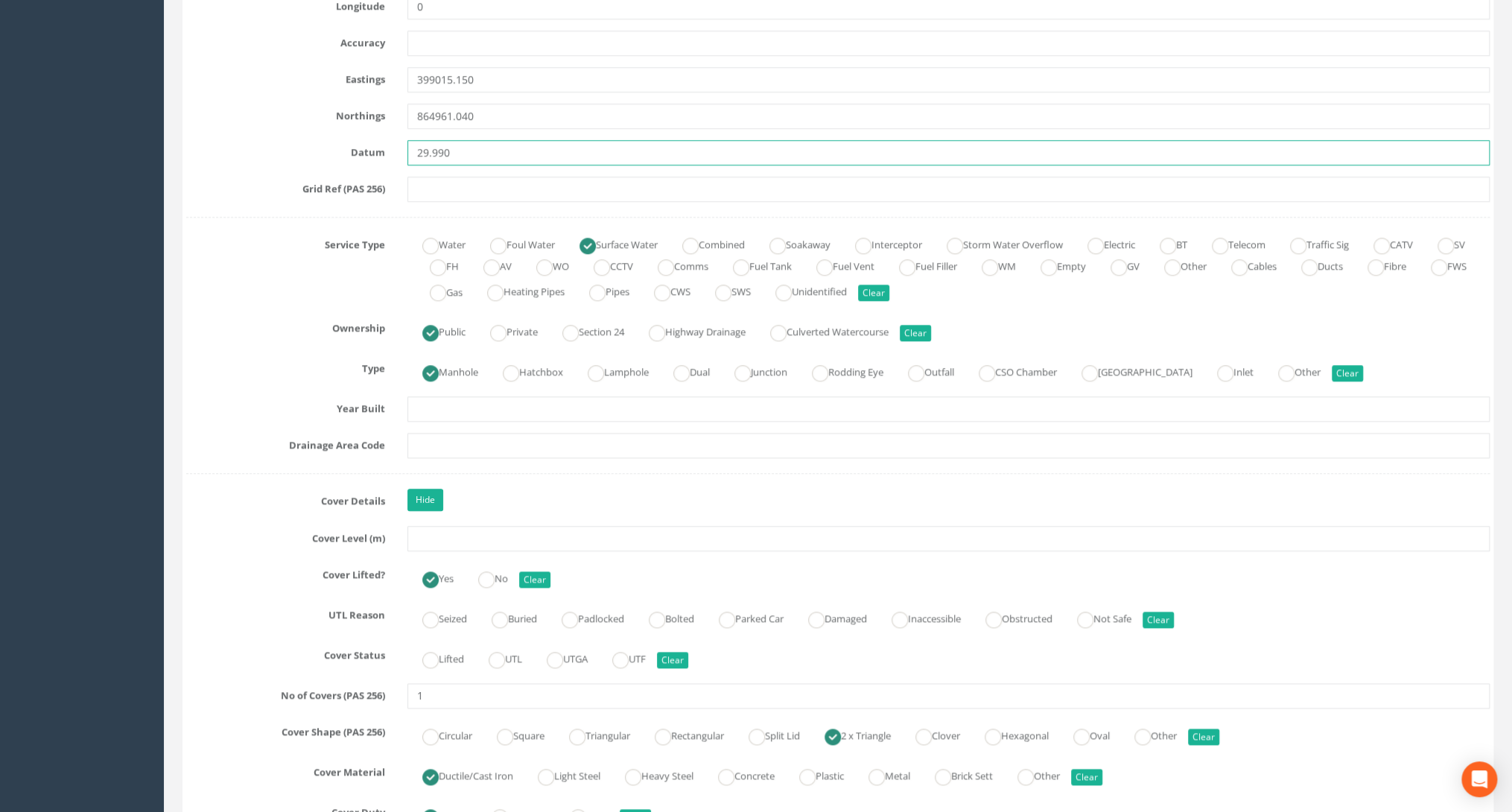
scroll to position [894, 0]
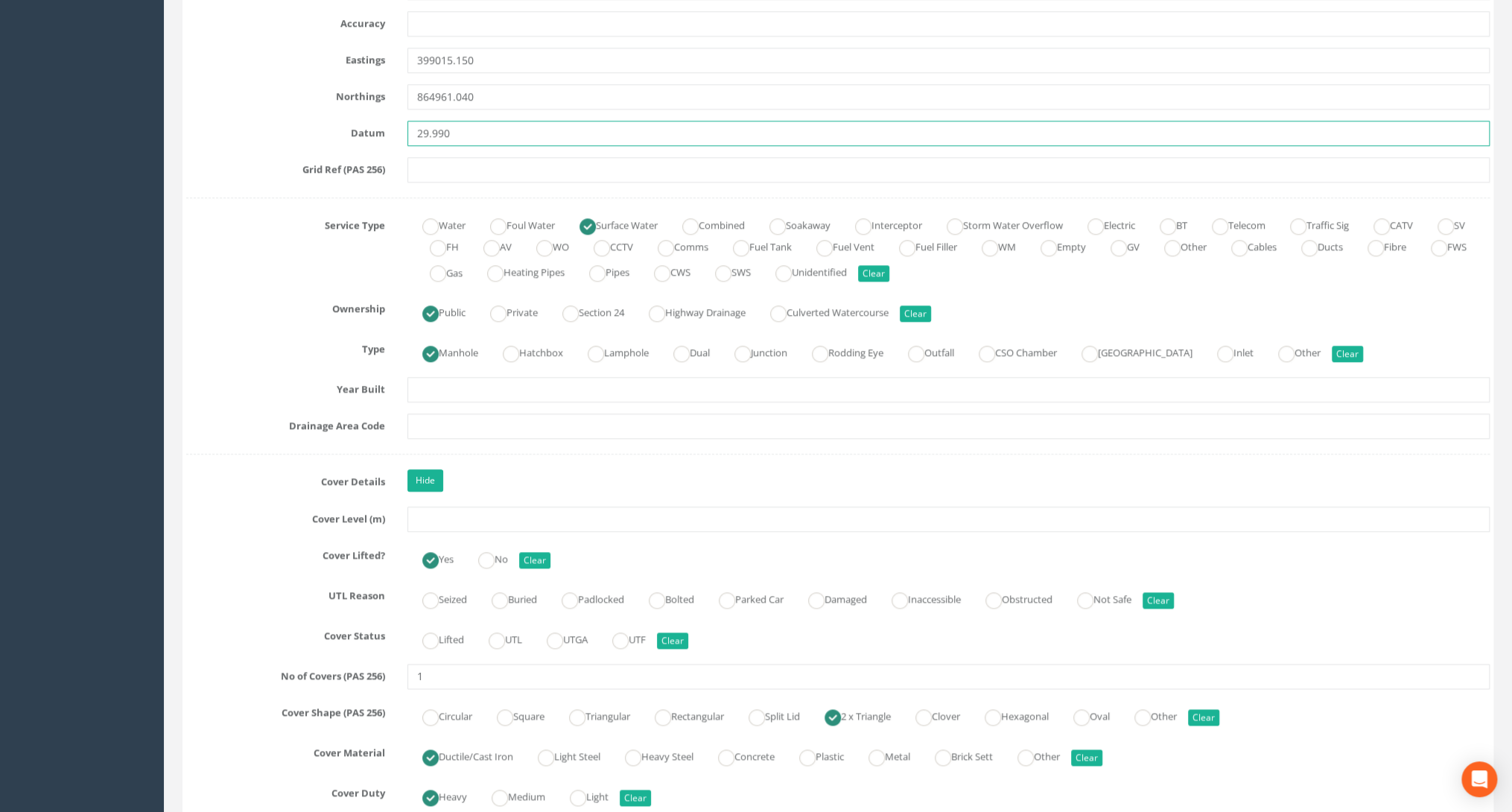
type input "29.990"
click at [440, 523] on input "text" at bounding box center [948, 519] width 1082 height 25
paste input "29.990"
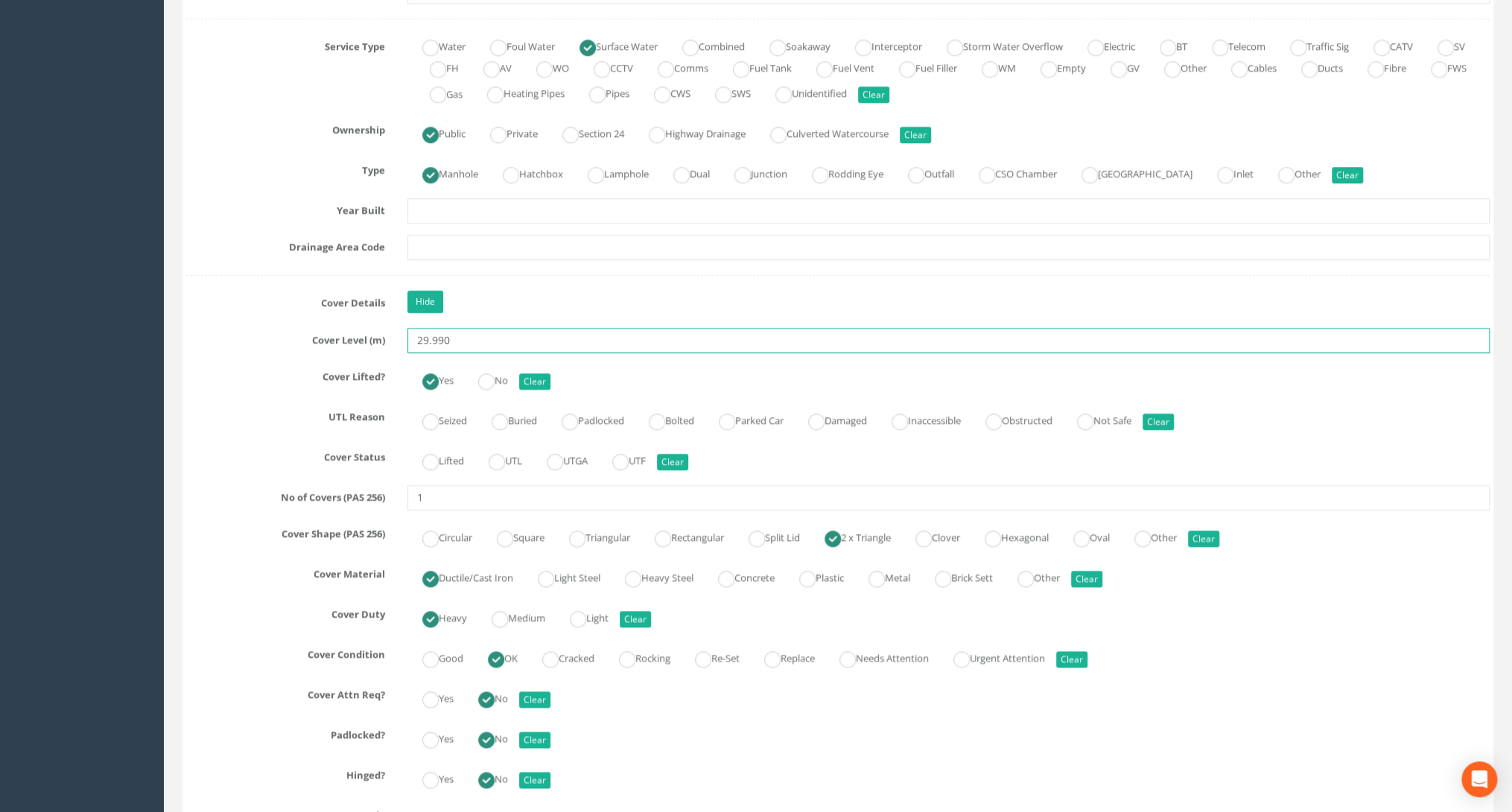
scroll to position [1072, 0]
type input "29.990"
click at [439, 461] on label "Lifted" at bounding box center [435, 459] width 57 height 22
radio input "true"
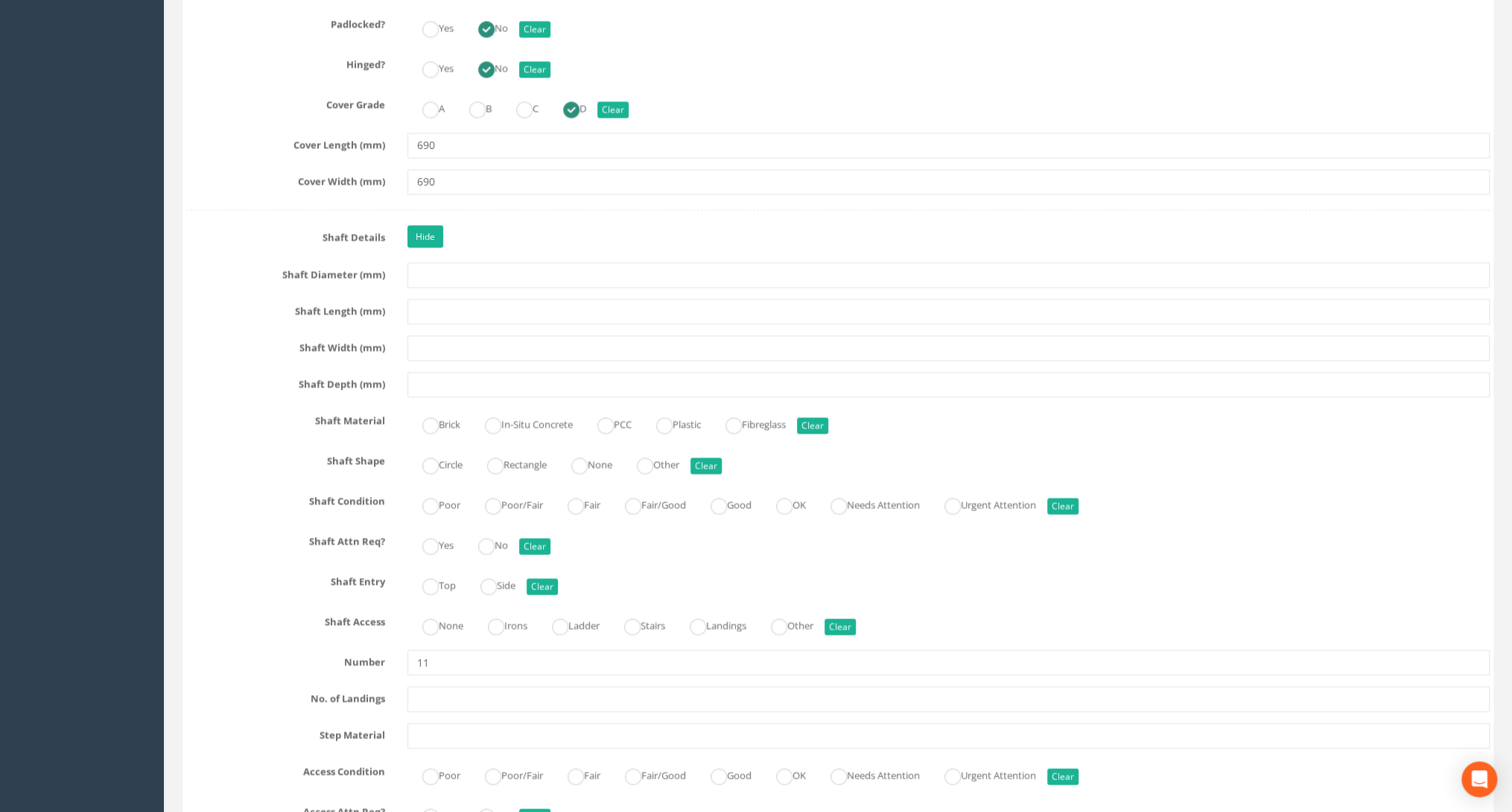
scroll to position [1787, 0]
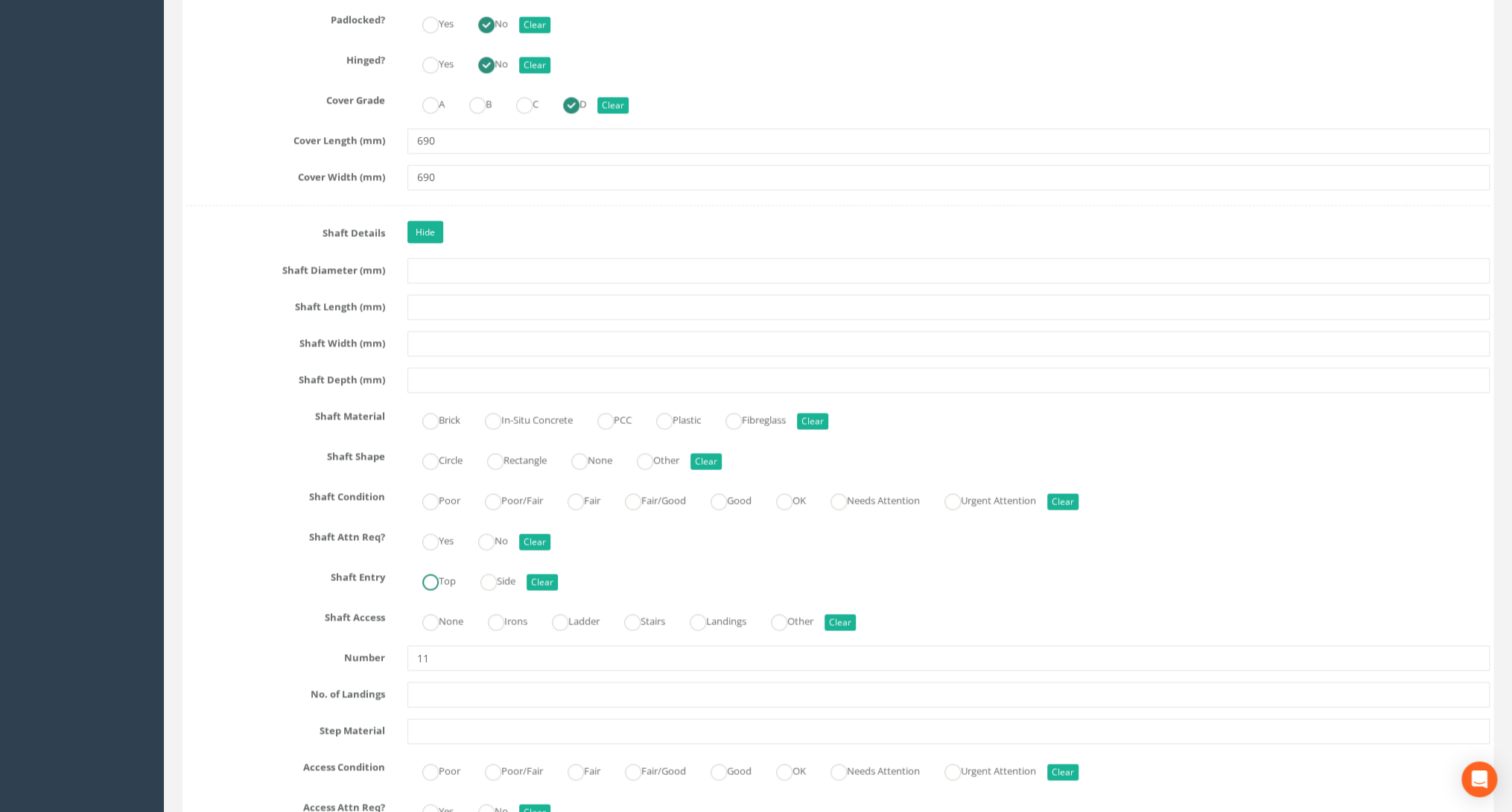
click at [426, 574] on ins at bounding box center [430, 581] width 17 height 17
radio input "true"
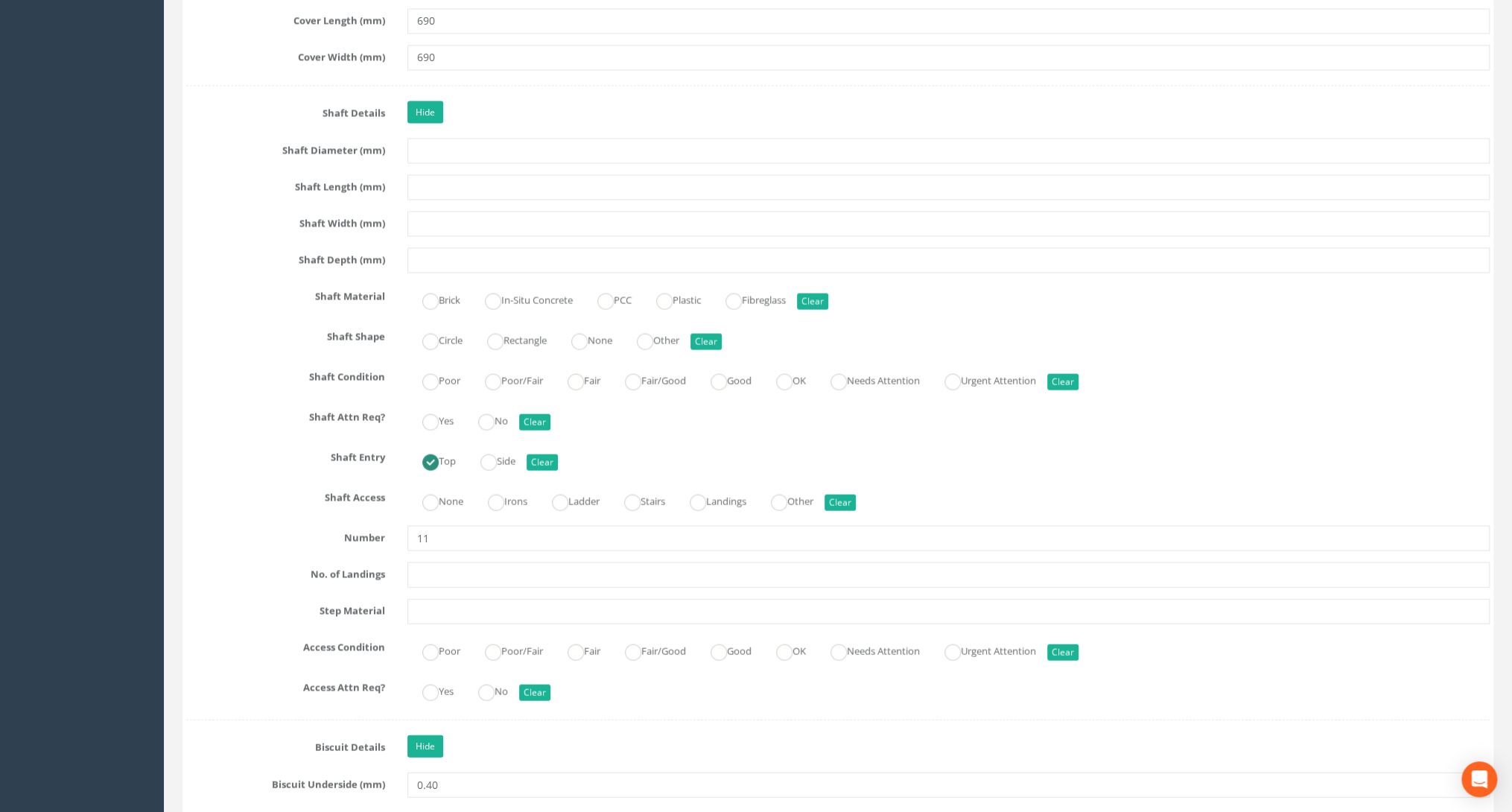
scroll to position [1966, 0]
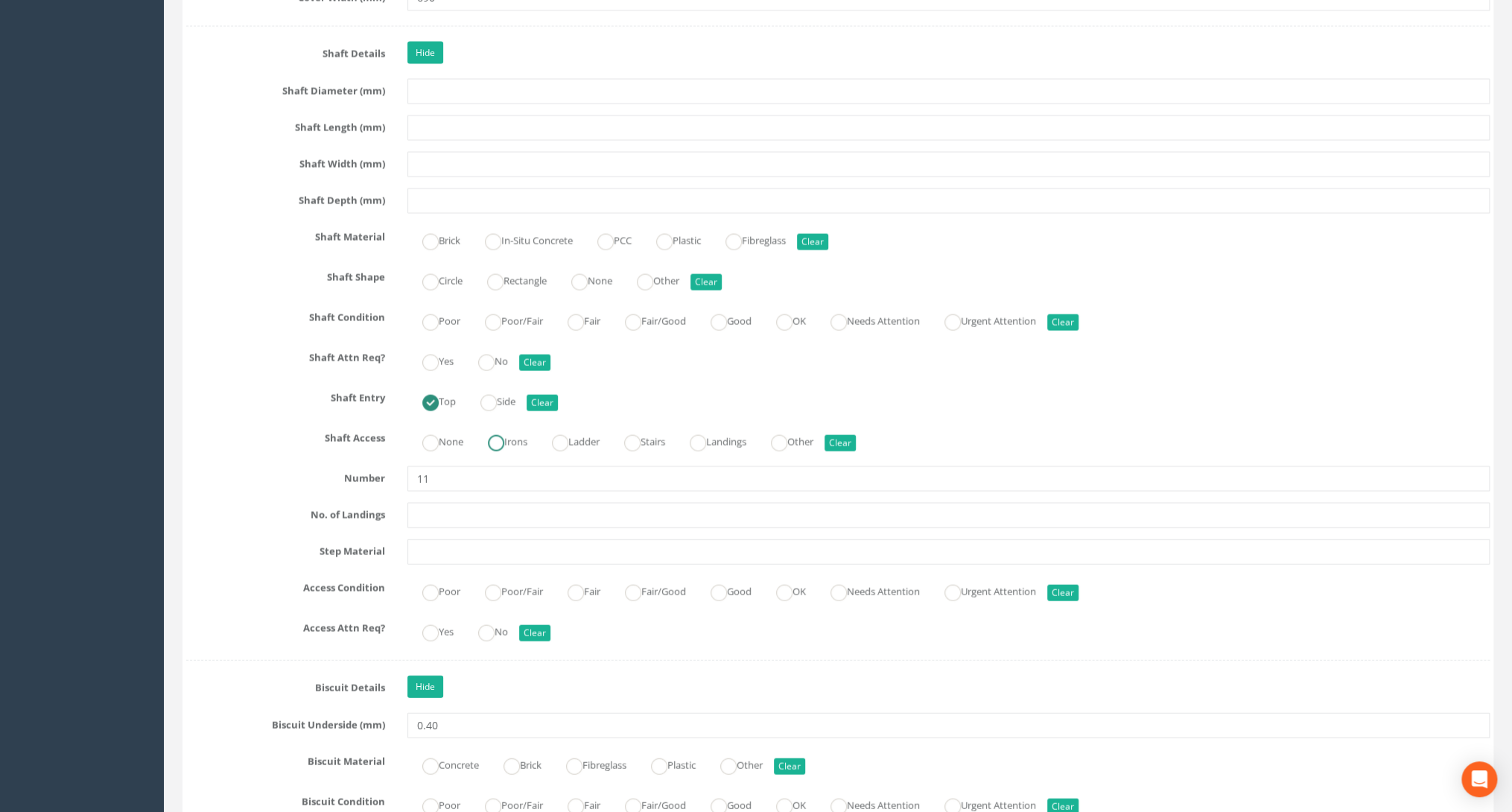
click at [501, 440] on ins at bounding box center [495, 443] width 17 height 17
radio input "true"
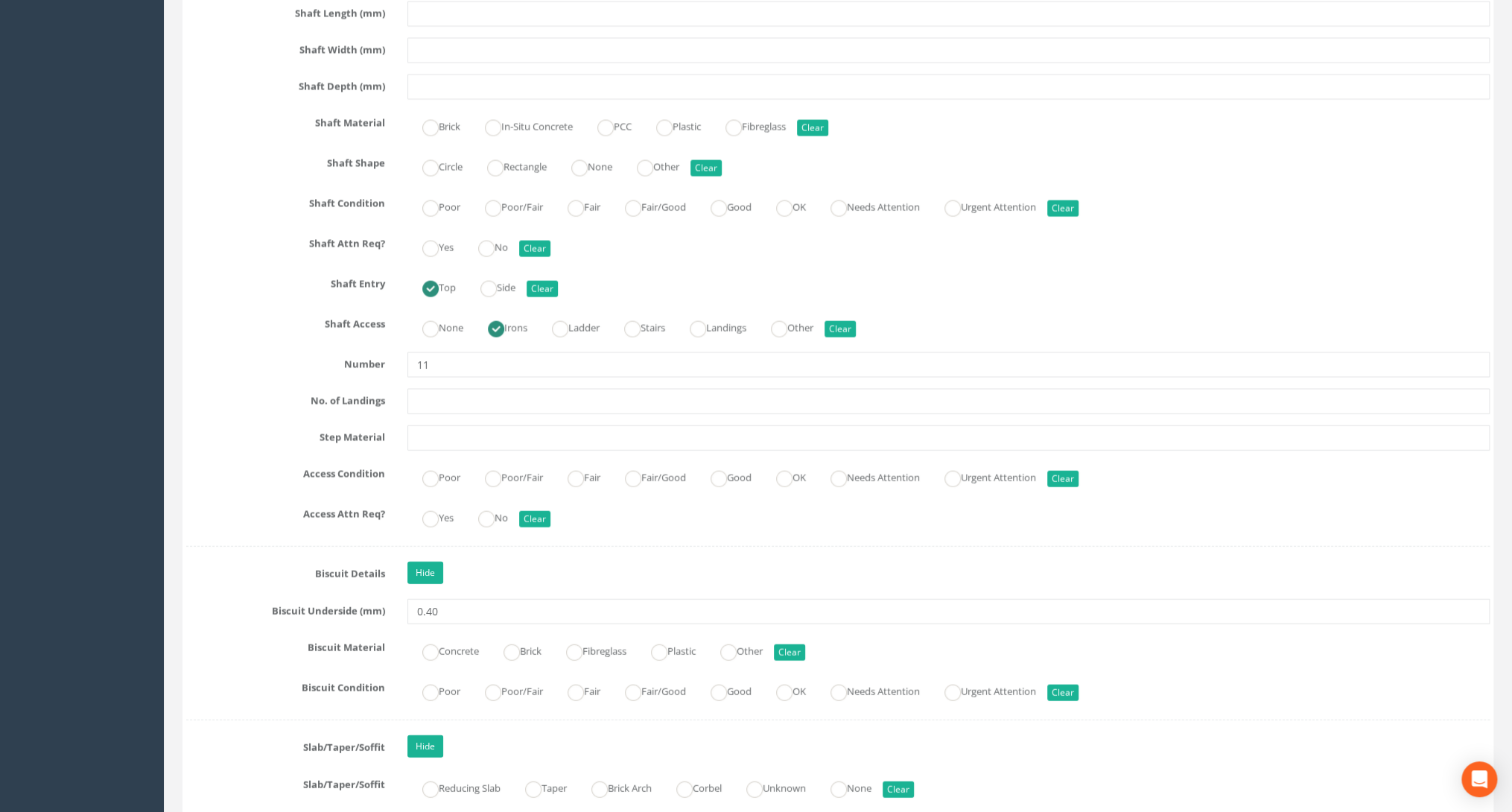
scroll to position [2085, 0]
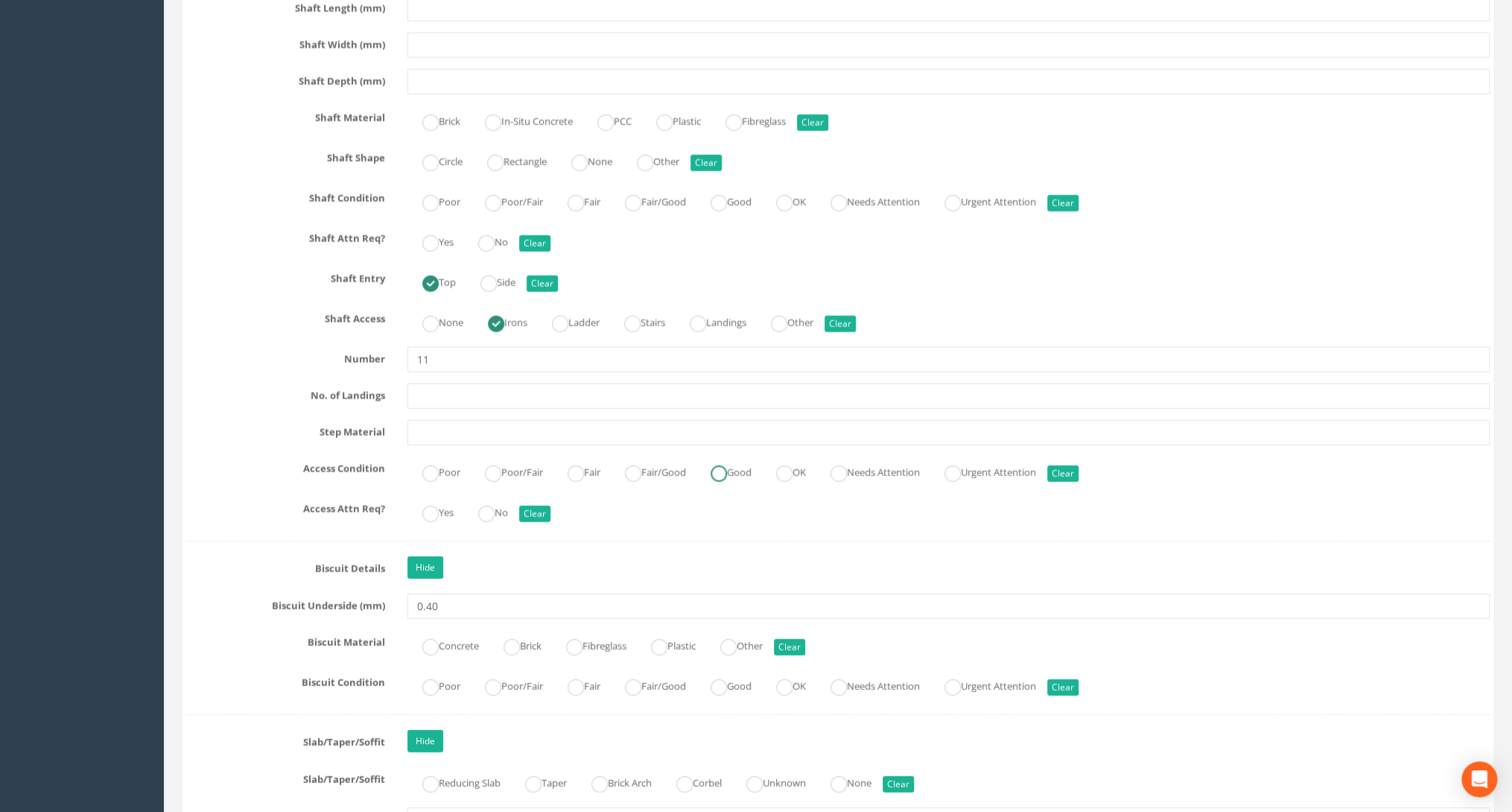
click at [727, 472] on ins at bounding box center [718, 473] width 17 height 17
radio input "true"
click at [493, 506] on ins at bounding box center [486, 513] width 17 height 17
radio input "true"
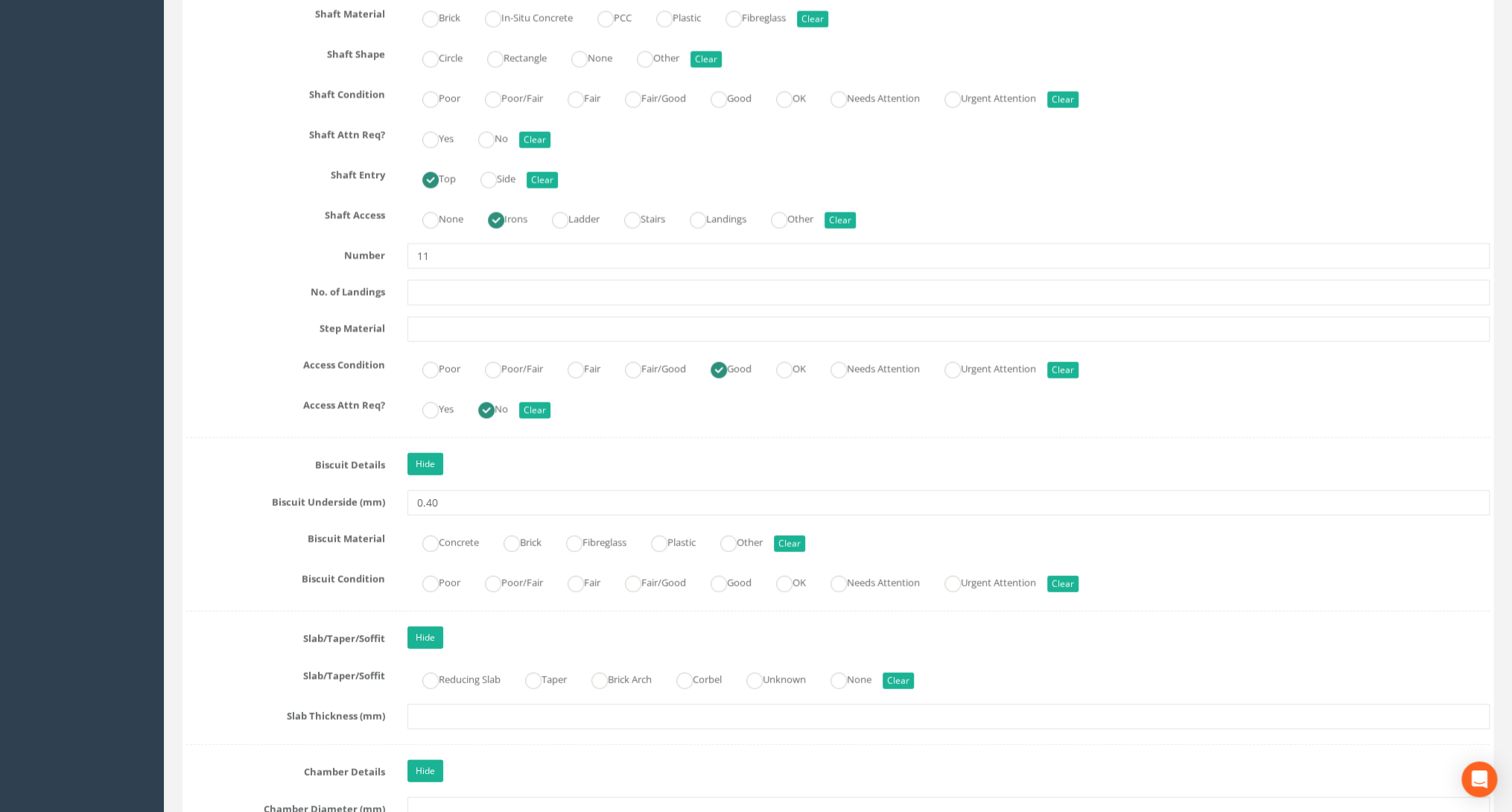
scroll to position [2264, 0]
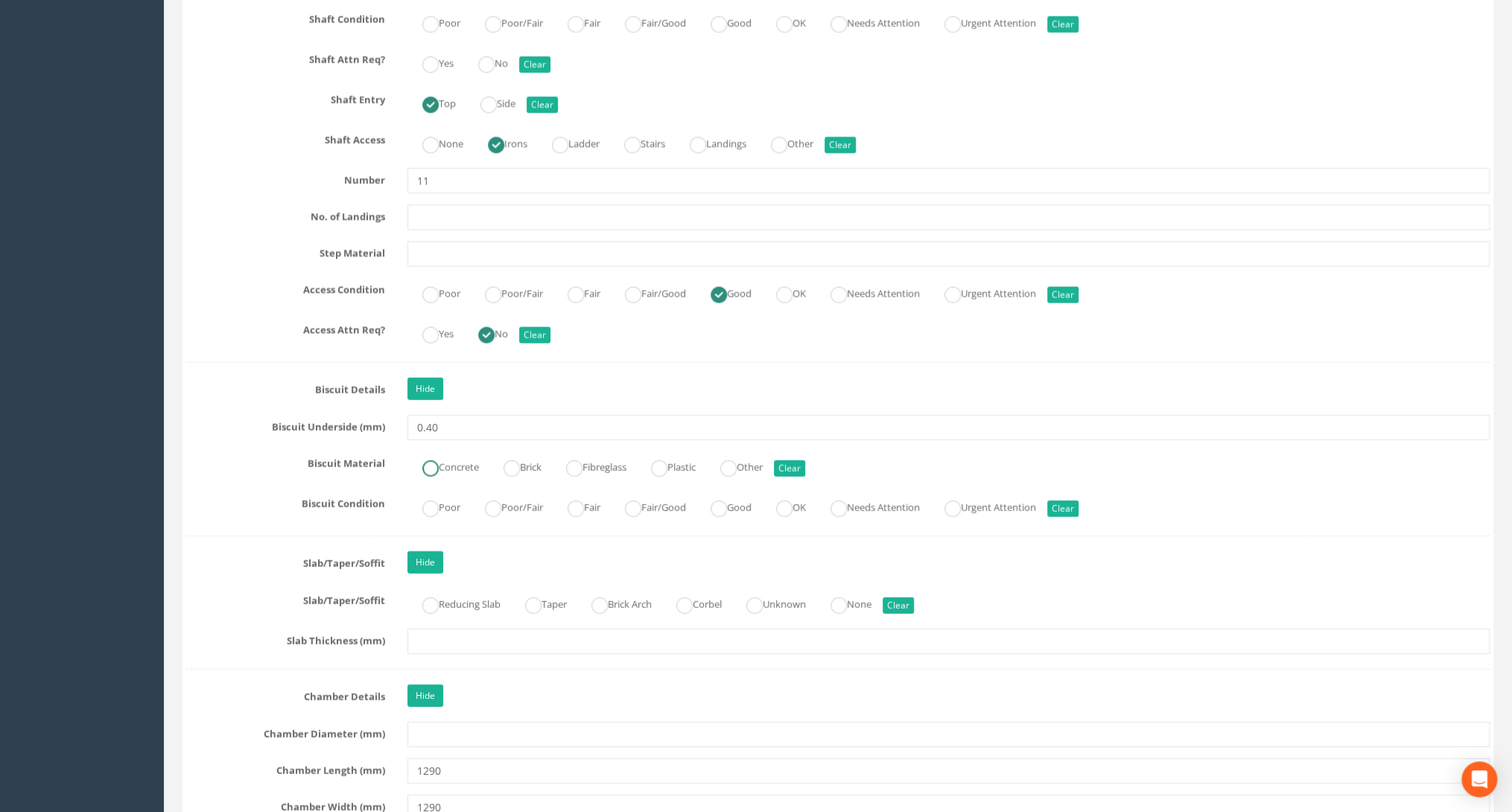
click at [445, 465] on label "Concrete" at bounding box center [443, 466] width 71 height 22
radio input "true"
click at [718, 500] on label "Good" at bounding box center [723, 506] width 56 height 22
radio input "true"
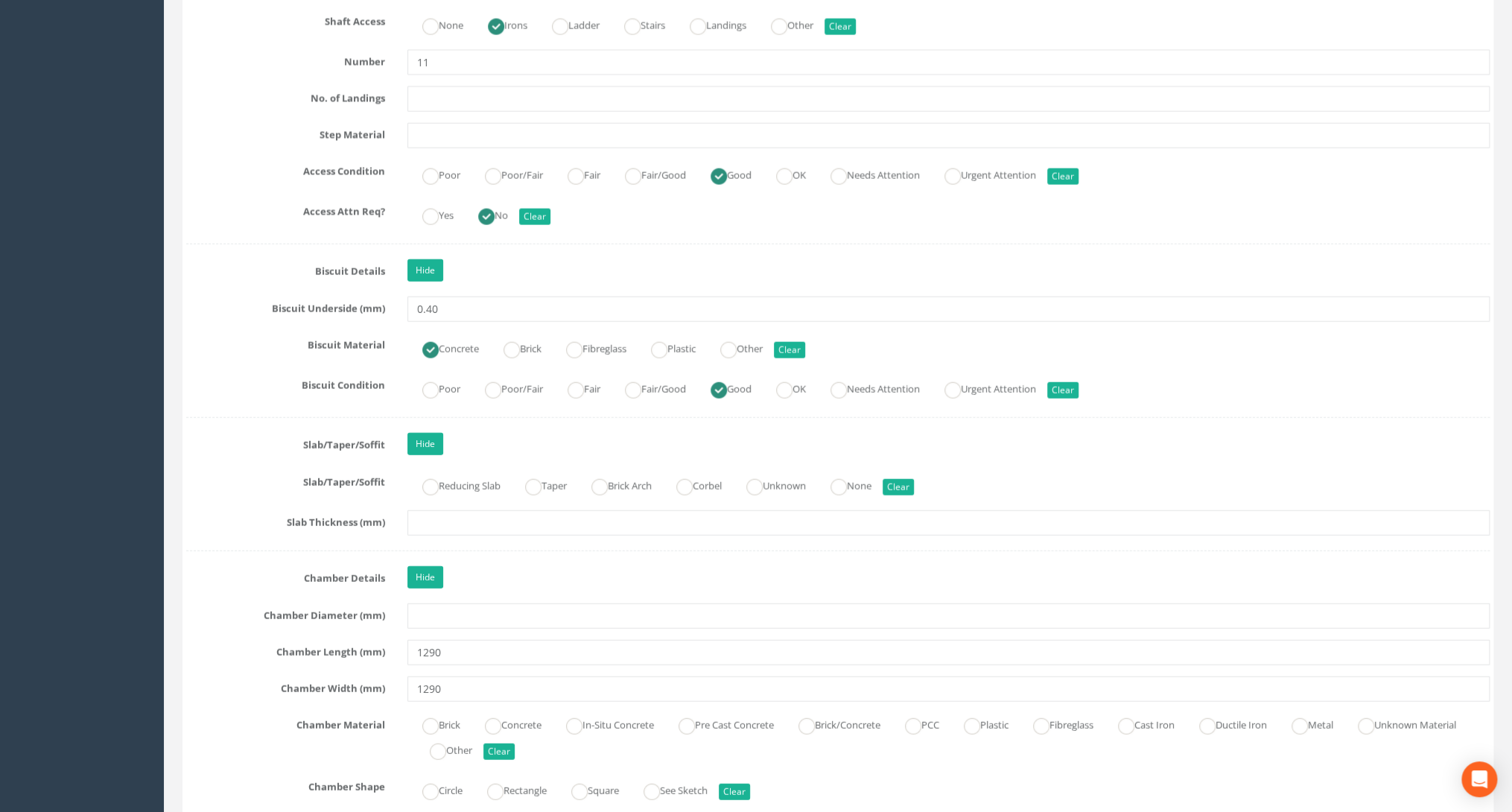
scroll to position [2383, 0]
click at [847, 478] on ins at bounding box center [838, 486] width 17 height 17
radio input "true"
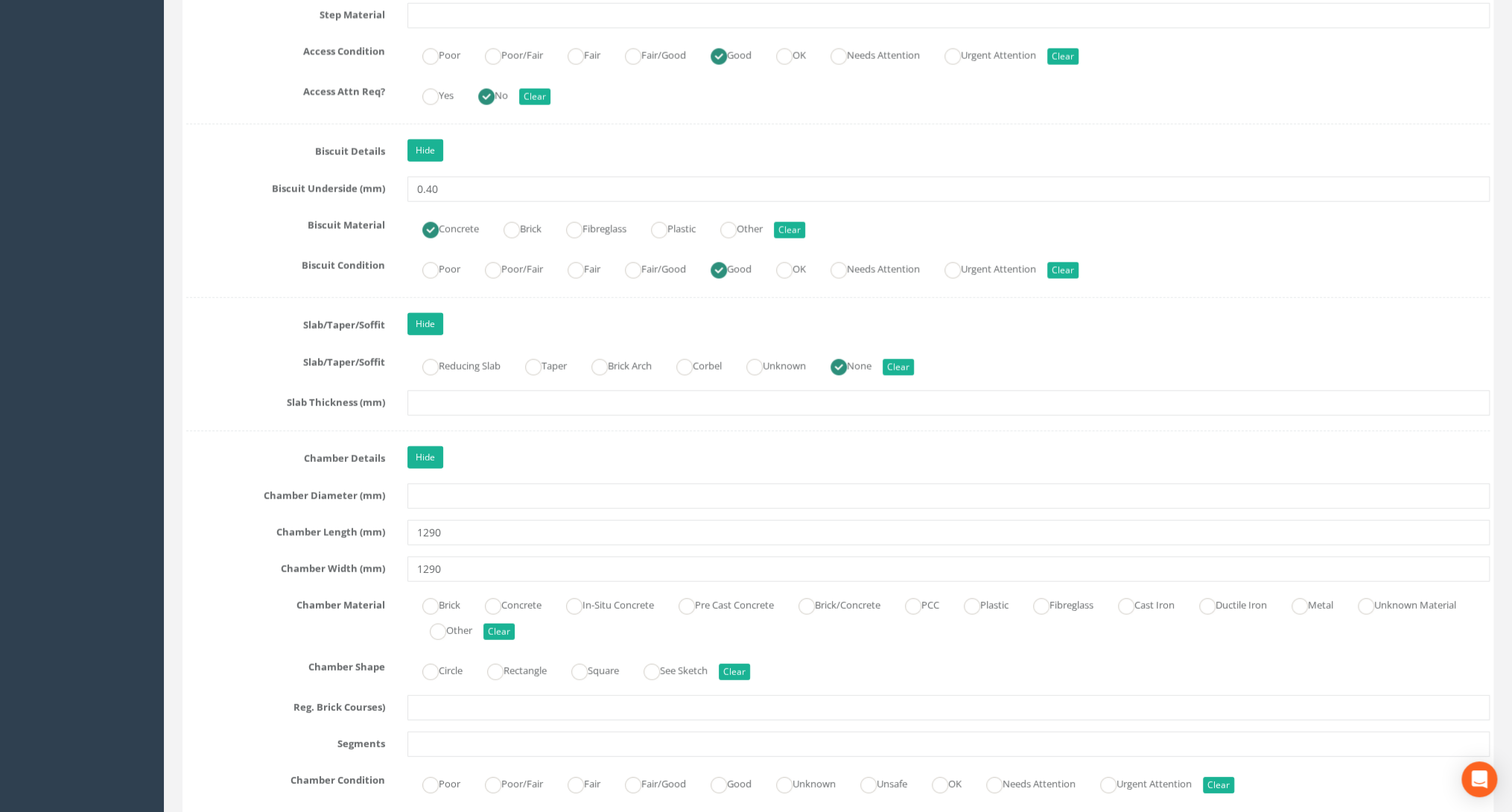
scroll to position [2561, 0]
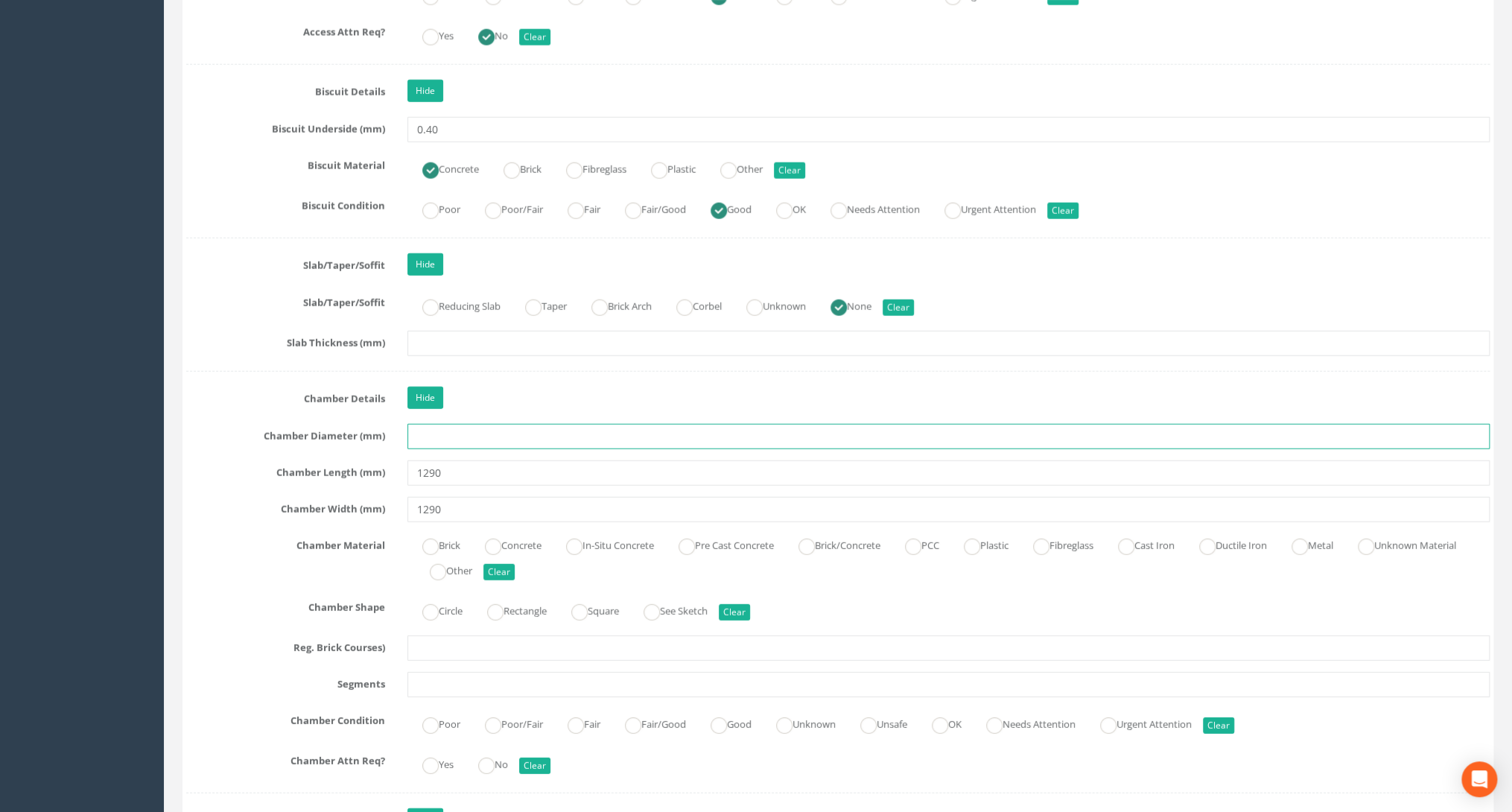
click at [424, 429] on input "text" at bounding box center [948, 436] width 1082 height 25
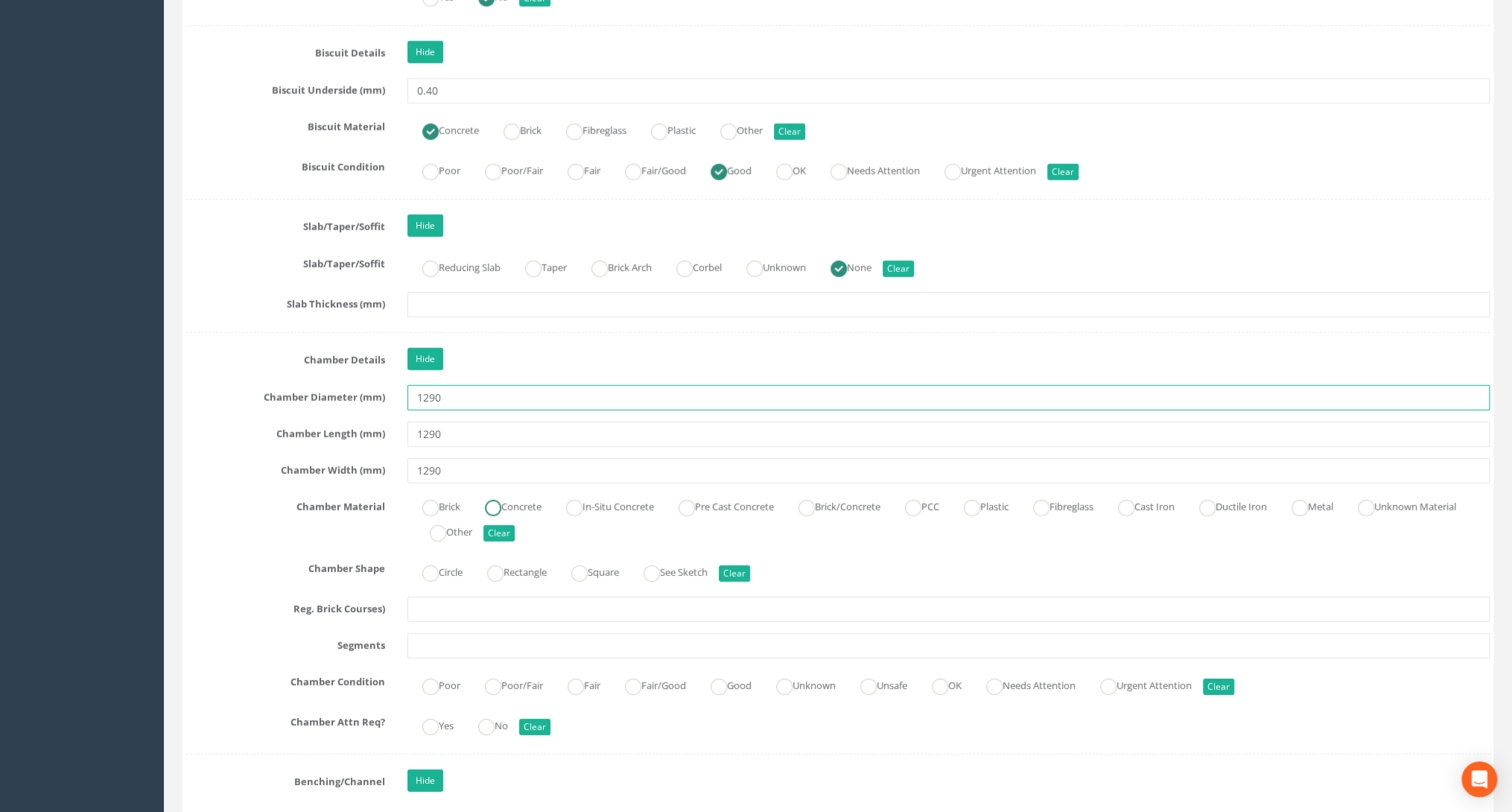
scroll to position [2621, 0]
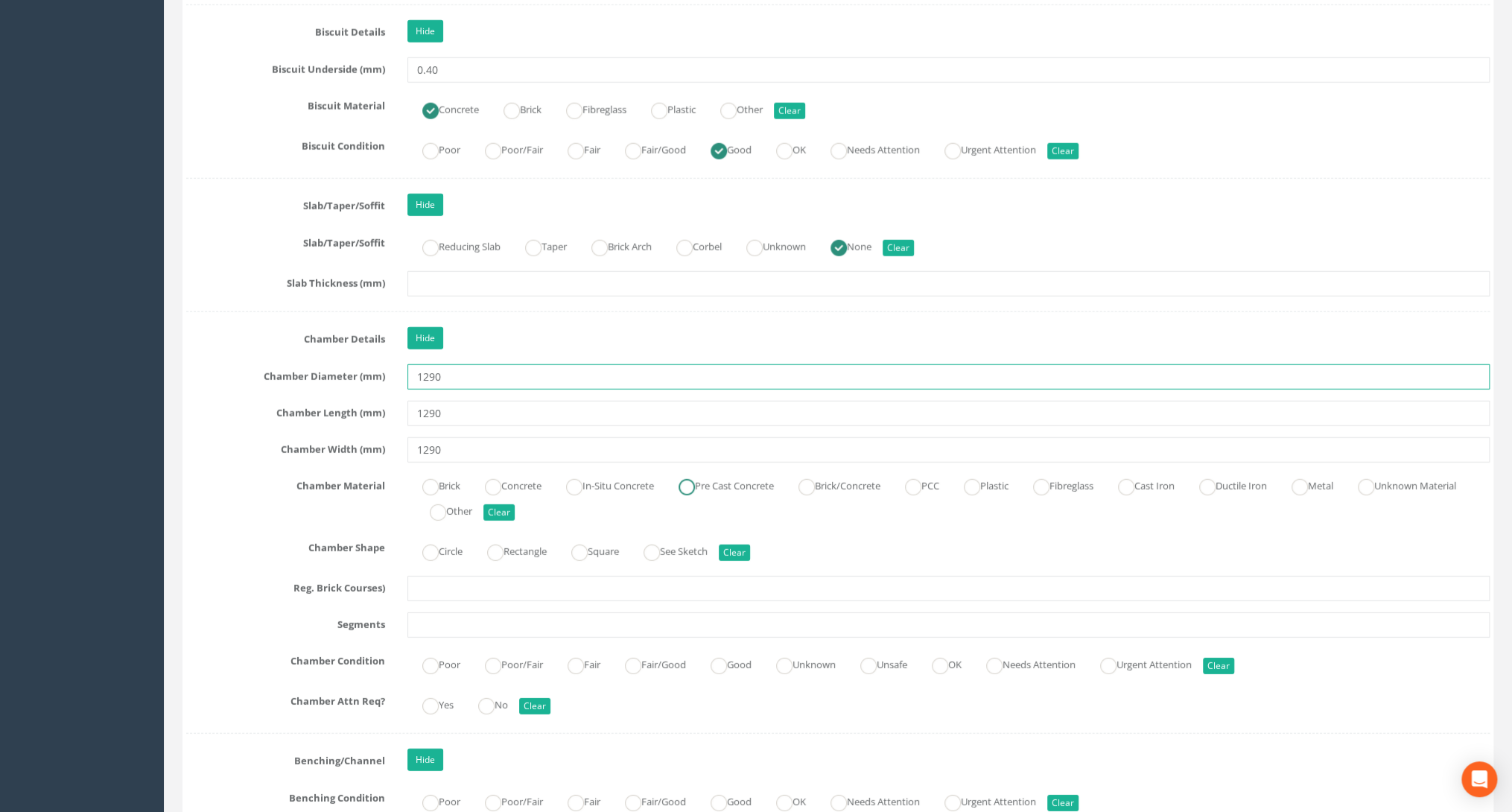
type input "1290"
click at [728, 478] on label "Pre Cast Concrete" at bounding box center [718, 484] width 111 height 22
radio input "true"
click at [447, 544] on label "Circle" at bounding box center [434, 549] width 55 height 22
radio input "true"
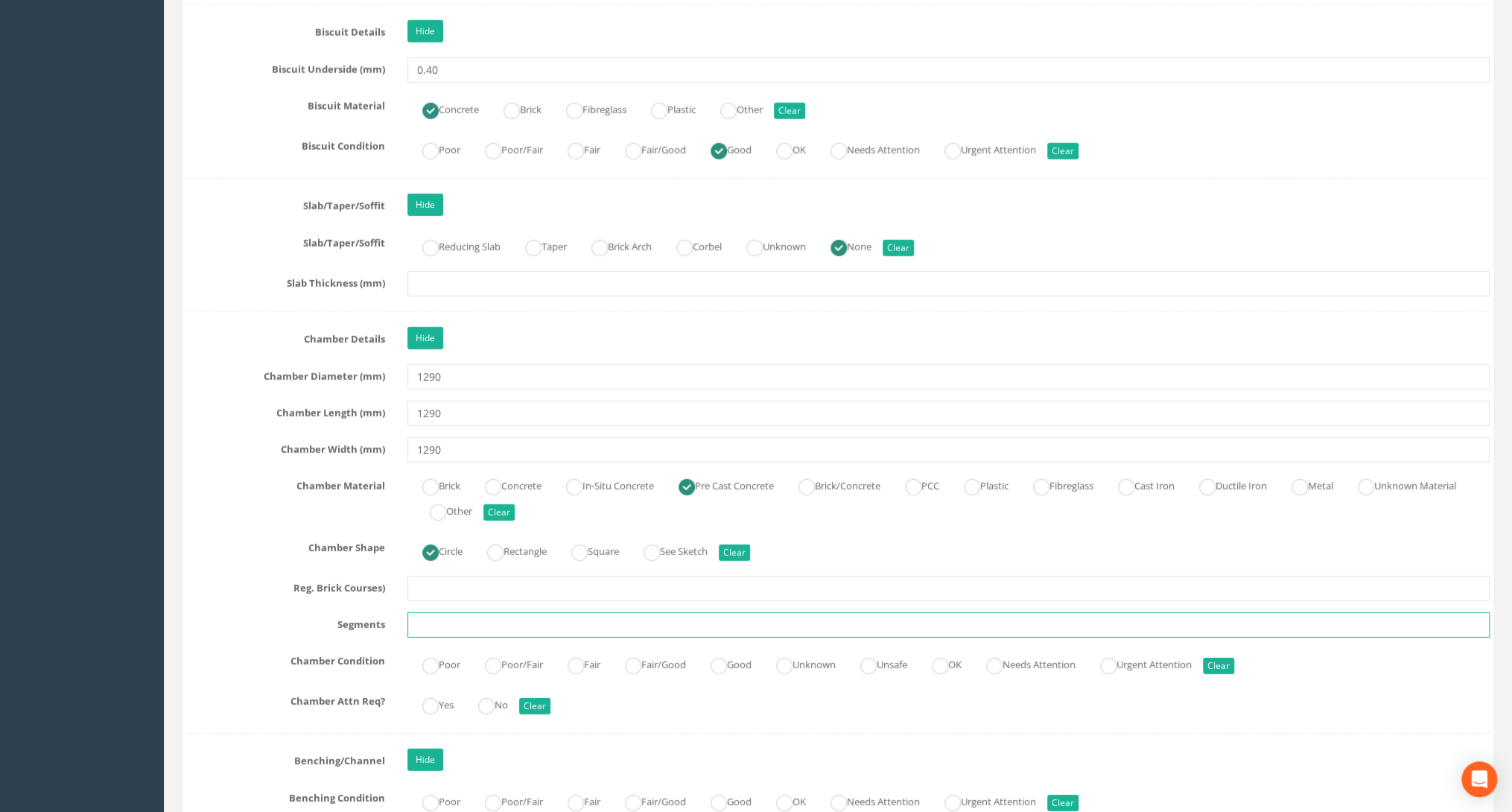
click at [425, 612] on input "text" at bounding box center [948, 624] width 1082 height 25
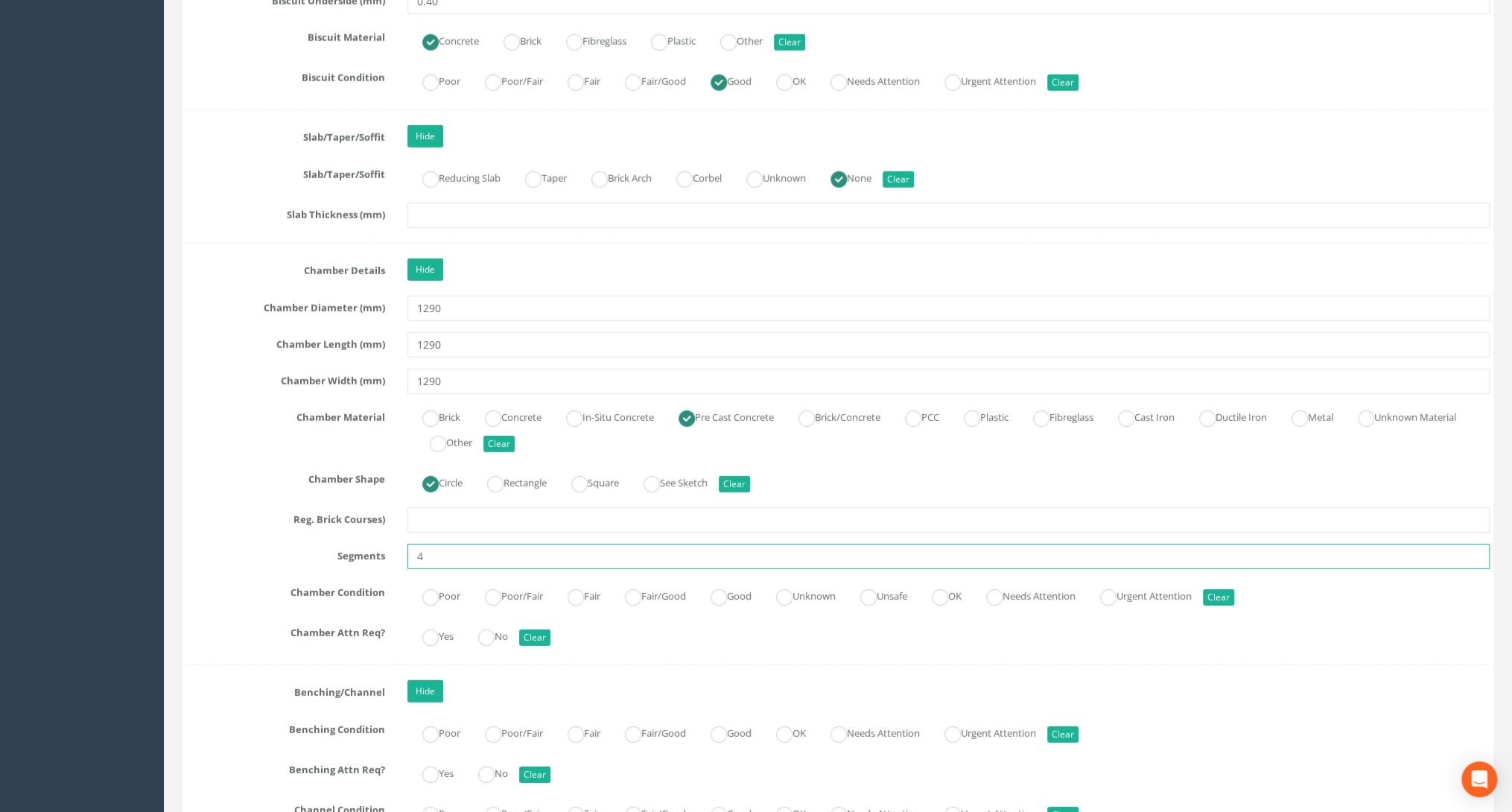
scroll to position [2800, 0]
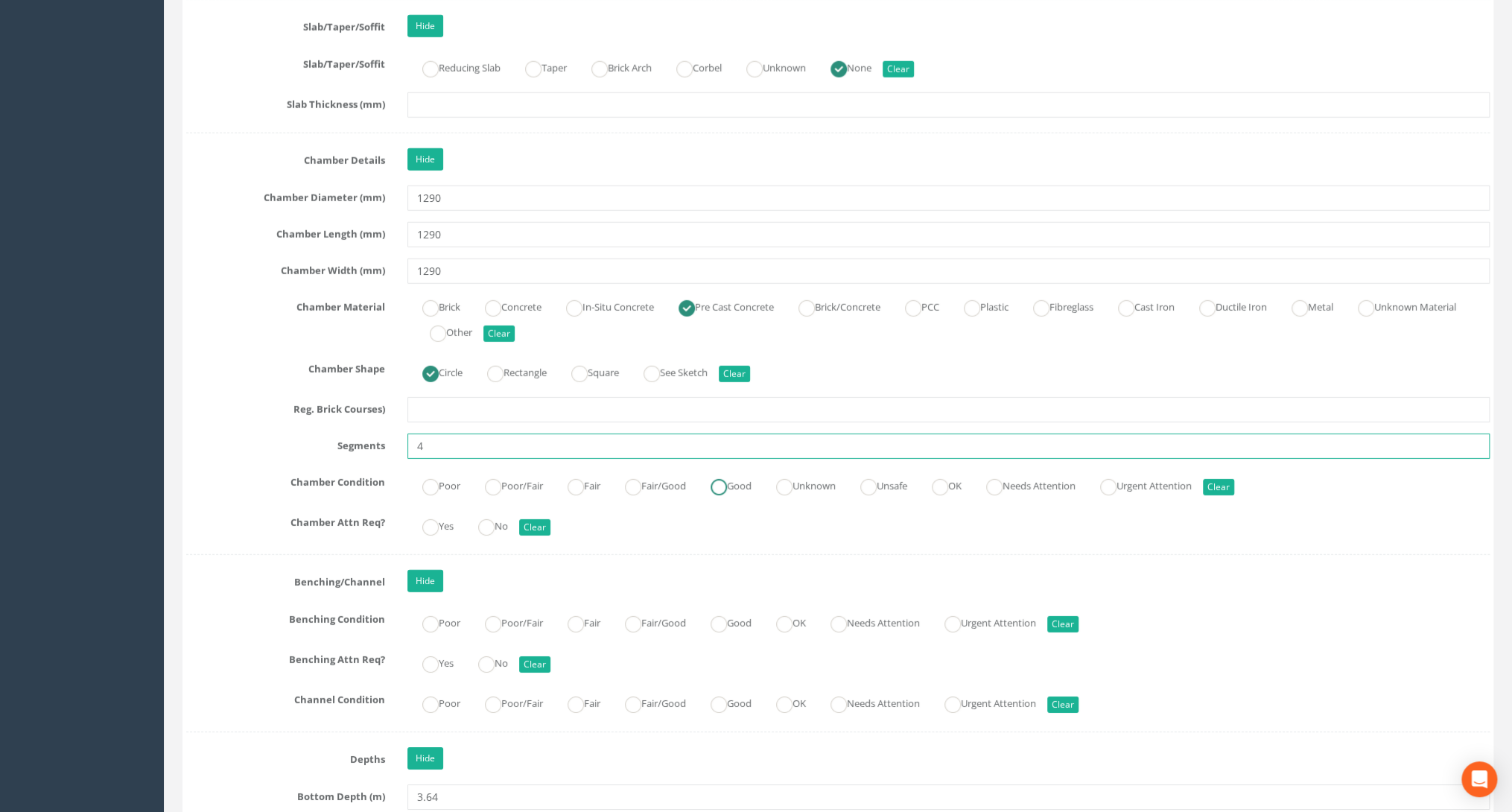
type input "4"
click at [751, 473] on label "Good" at bounding box center [723, 484] width 56 height 22
radio input "true"
click at [488, 519] on ins at bounding box center [486, 527] width 17 height 17
radio input "true"
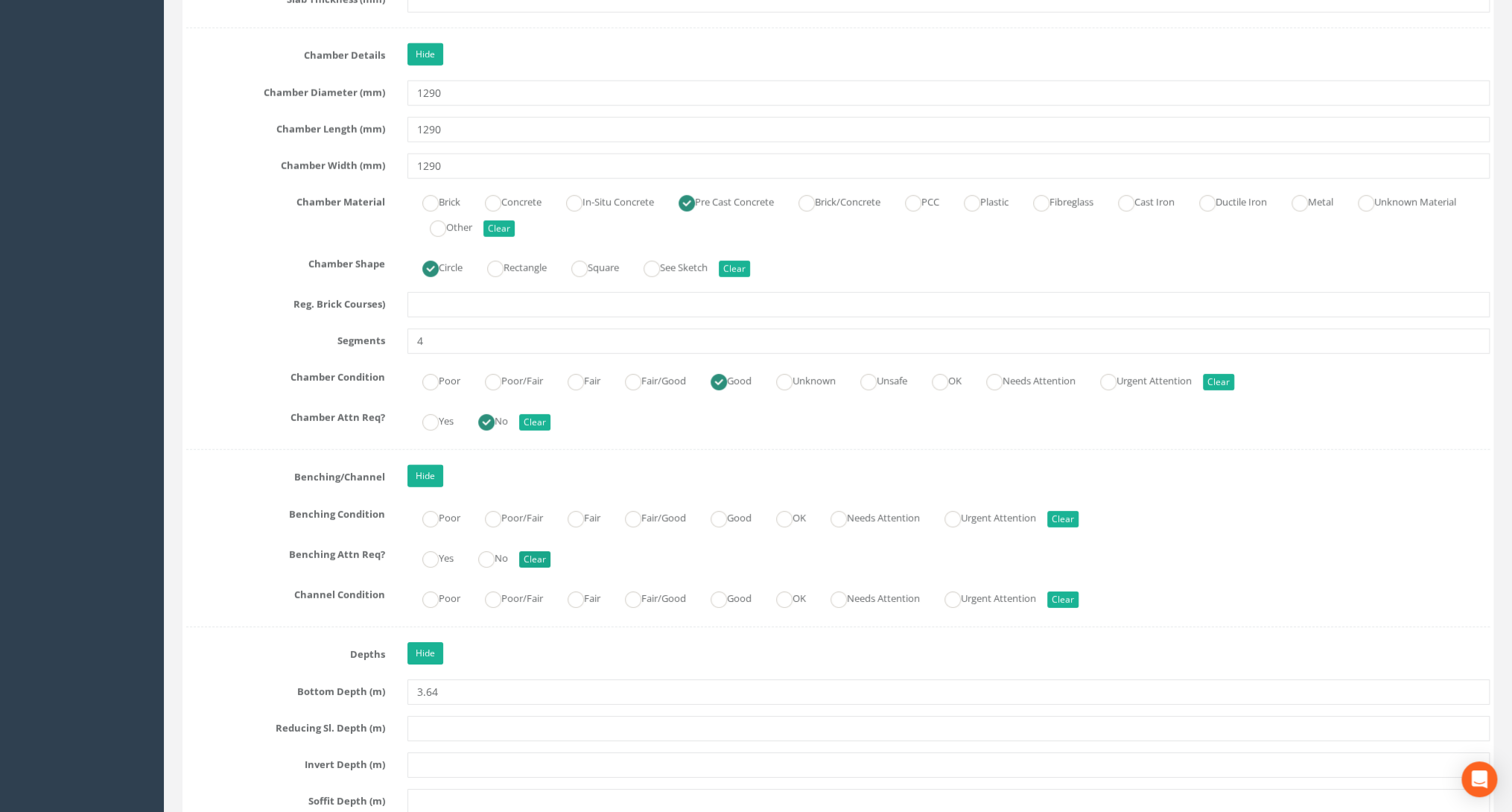
scroll to position [2919, 0]
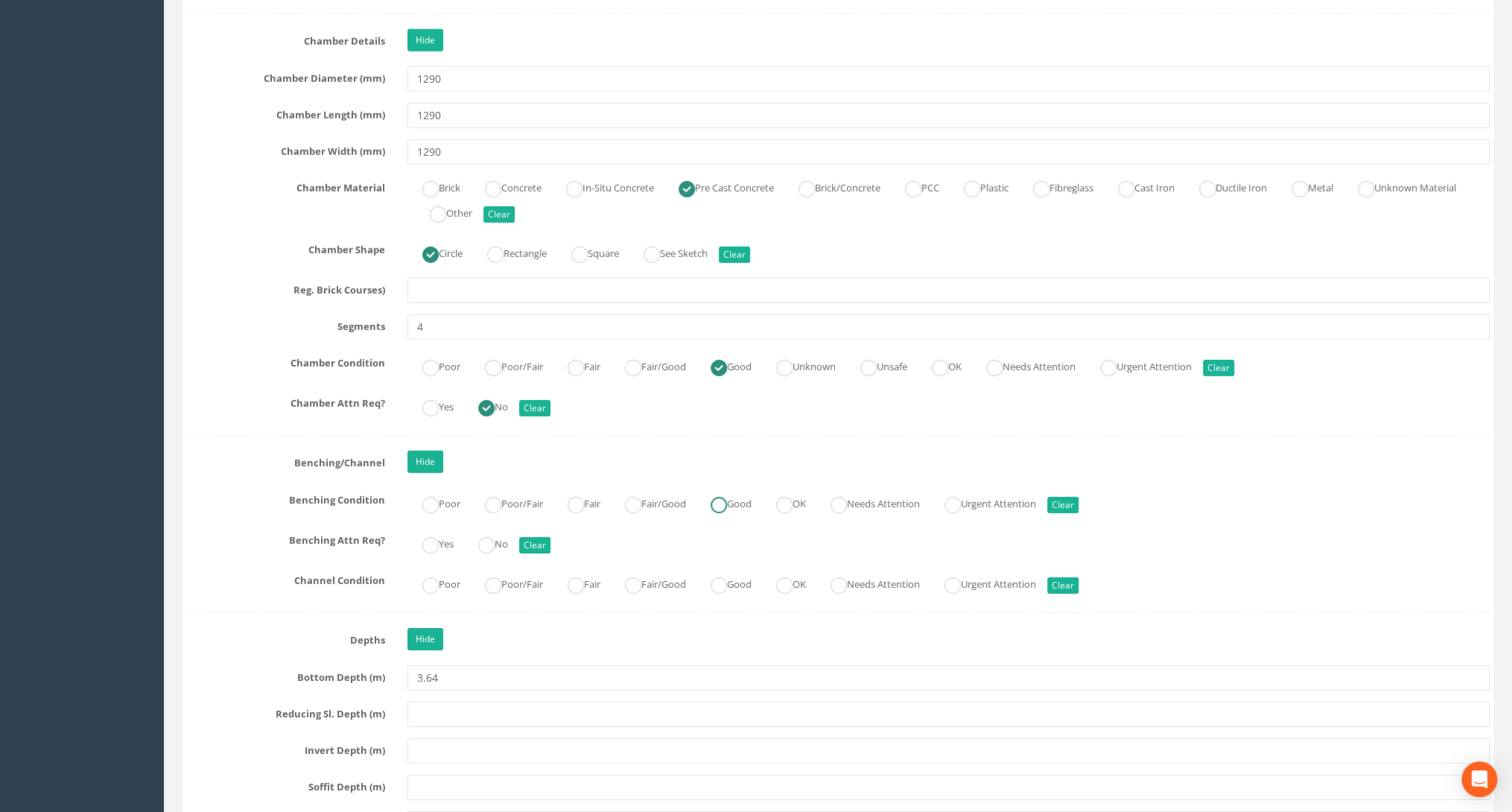
click at [727, 497] on ins at bounding box center [718, 505] width 17 height 17
radio input "true"
click at [494, 539] on ins at bounding box center [486, 545] width 17 height 17
radio input "true"
click at [727, 577] on ins at bounding box center [718, 585] width 17 height 17
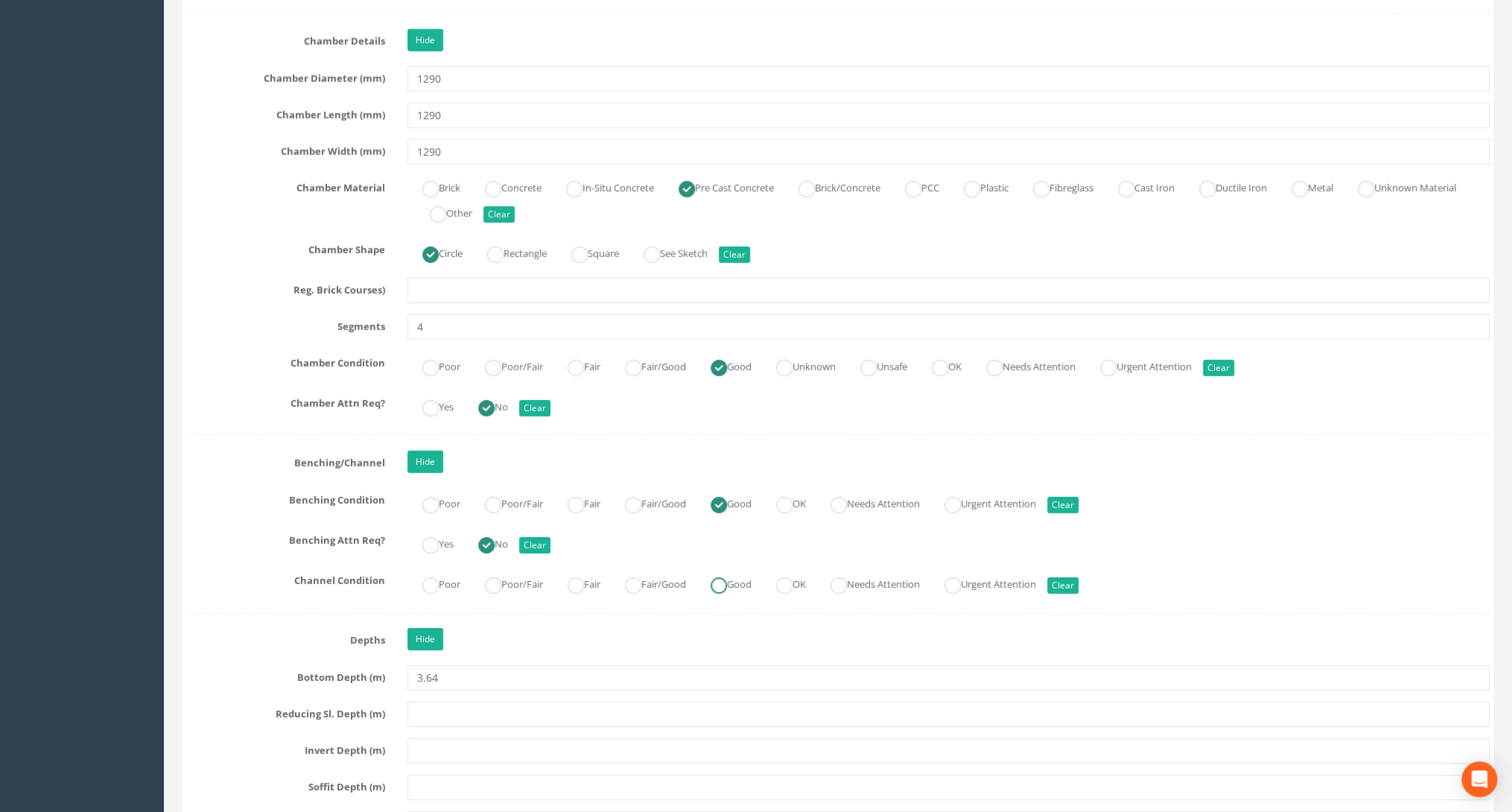
radio input "true"
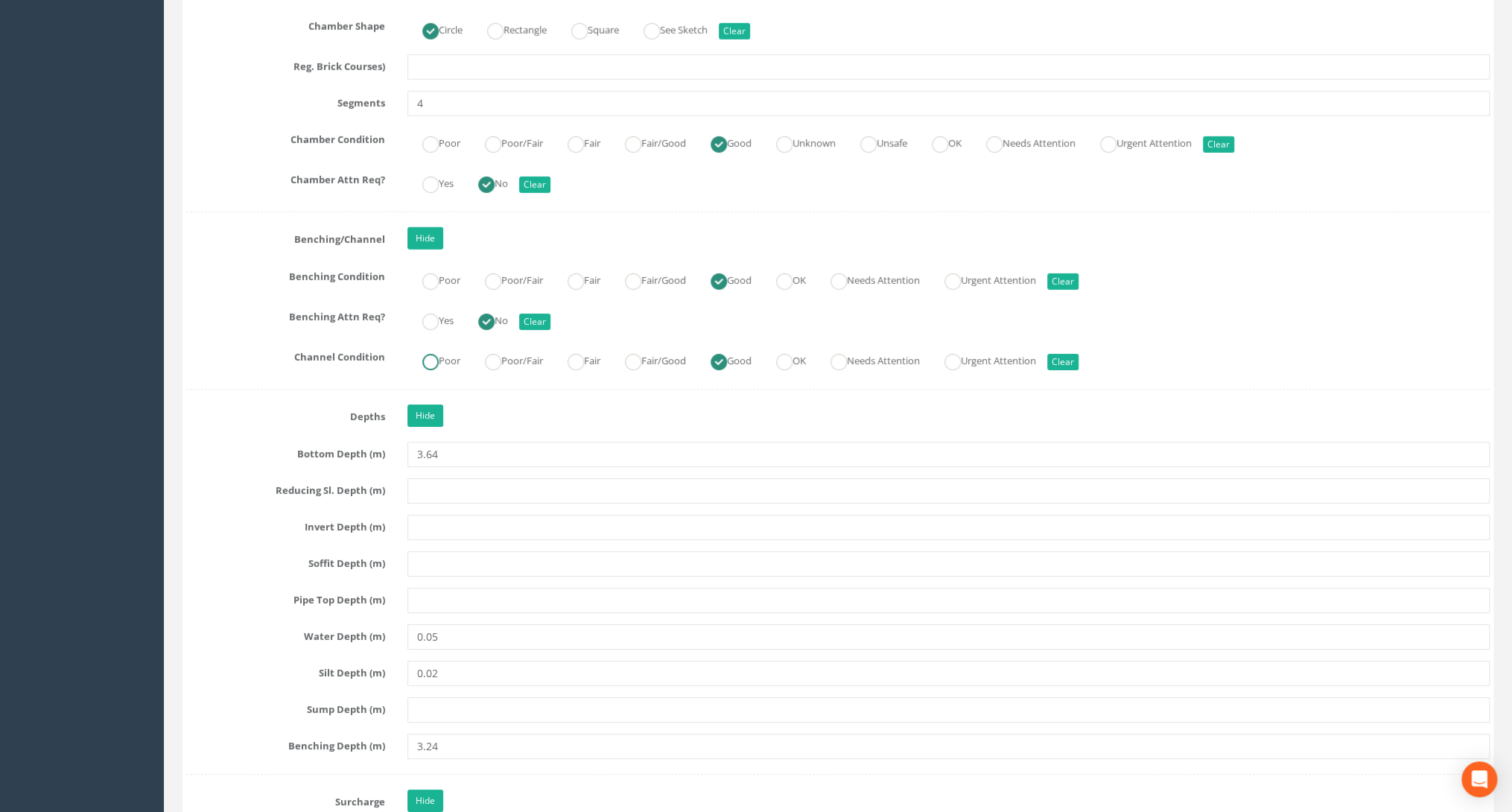
scroll to position [3157, 0]
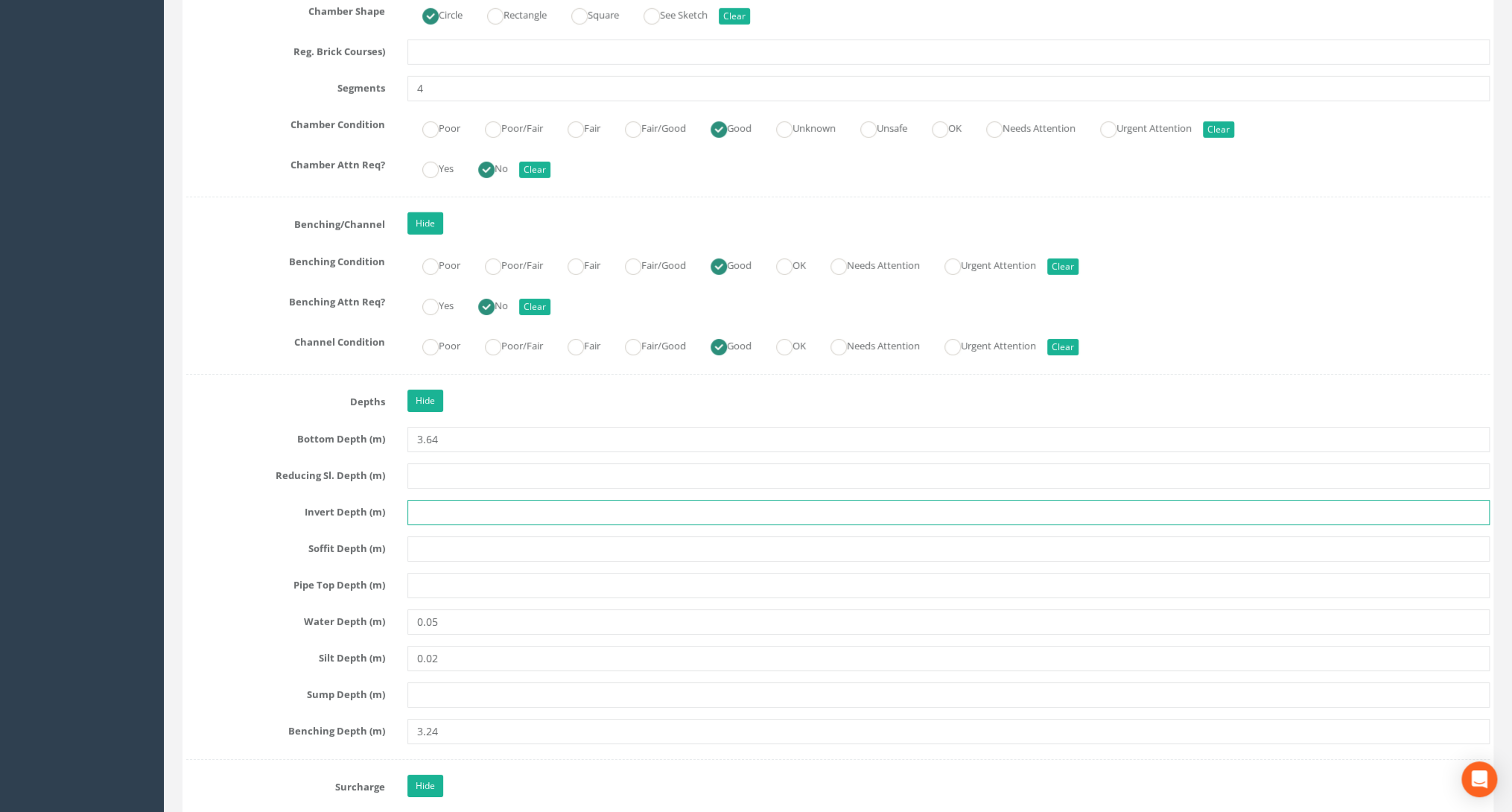
click at [435, 503] on input "text" at bounding box center [948, 512] width 1082 height 25
type input "3.64"
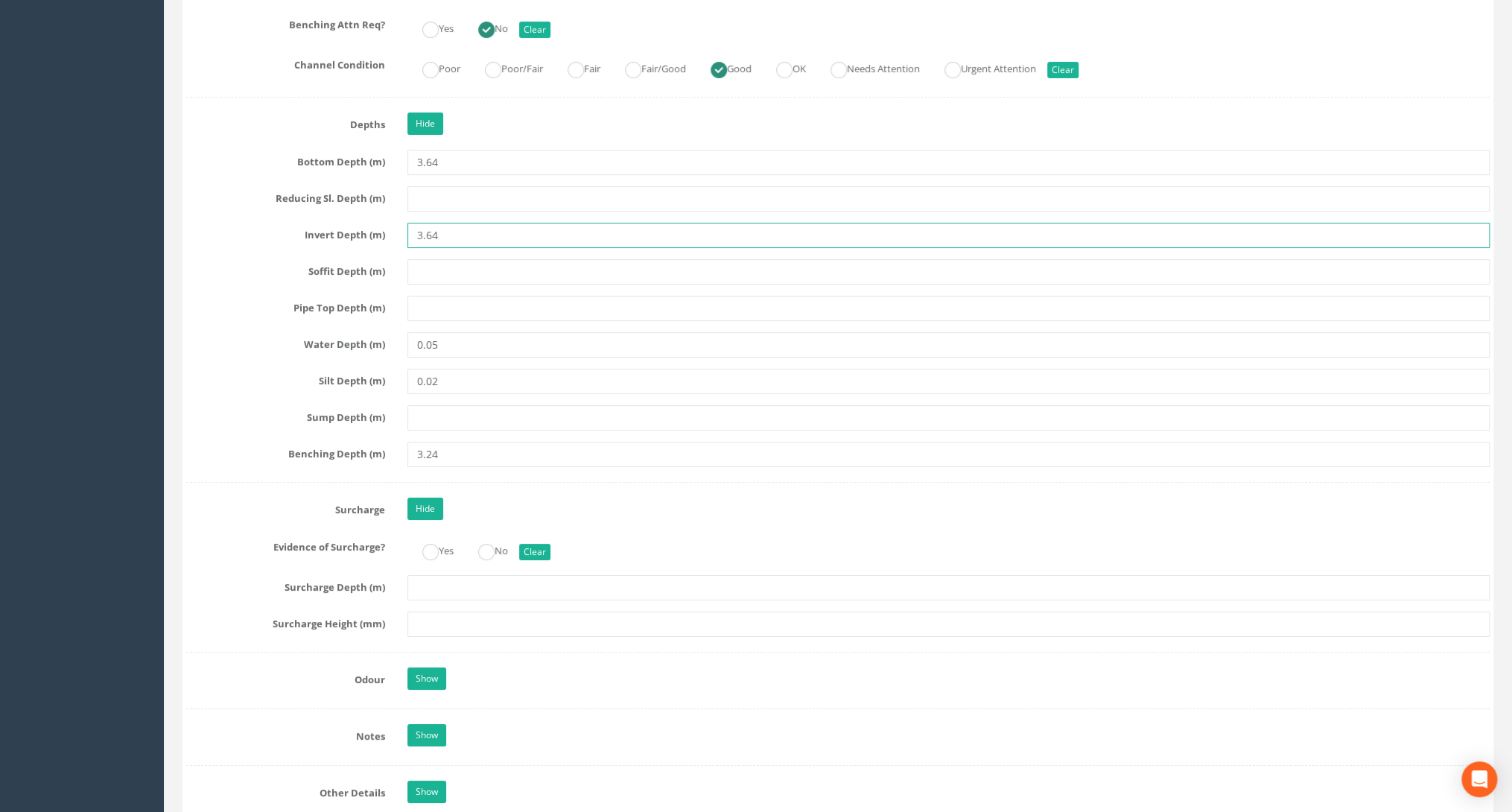
scroll to position [3455, 0]
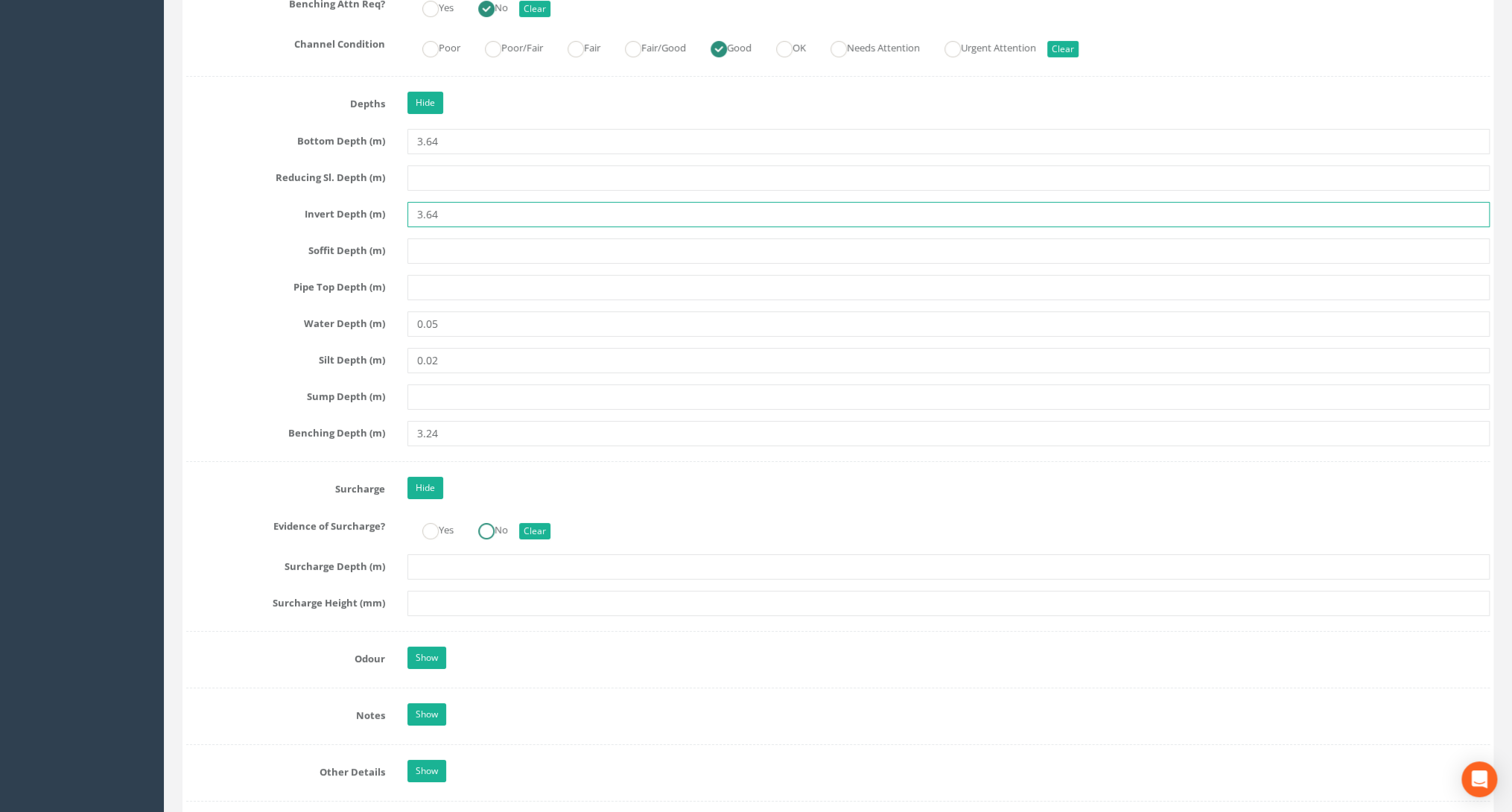
click at [492, 523] on ins at bounding box center [486, 531] width 17 height 17
radio input "true"
type input "3.64"
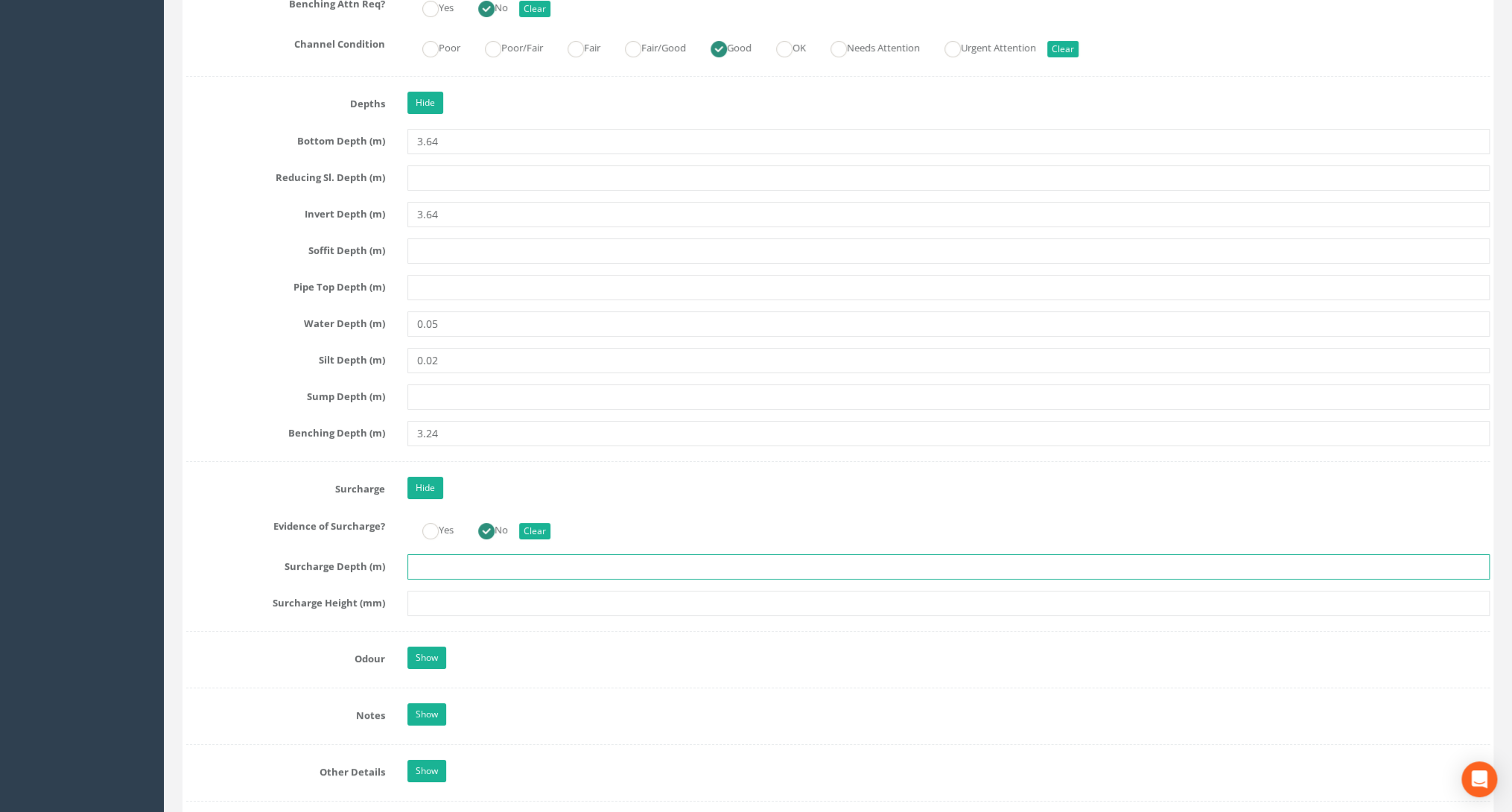
click at [437, 554] on input "text" at bounding box center [948, 567] width 1082 height 25
type input "0"
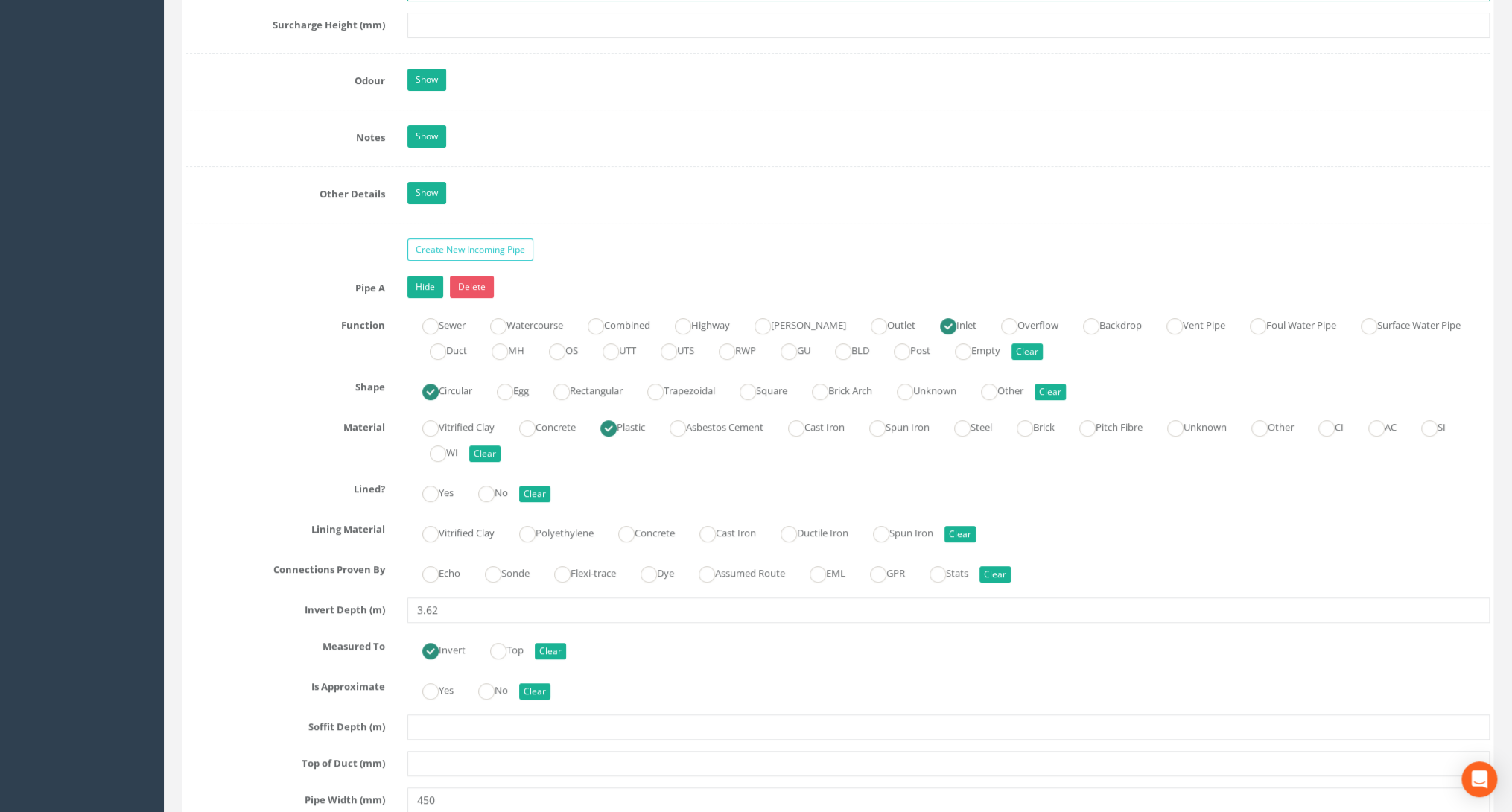
scroll to position [4050, 0]
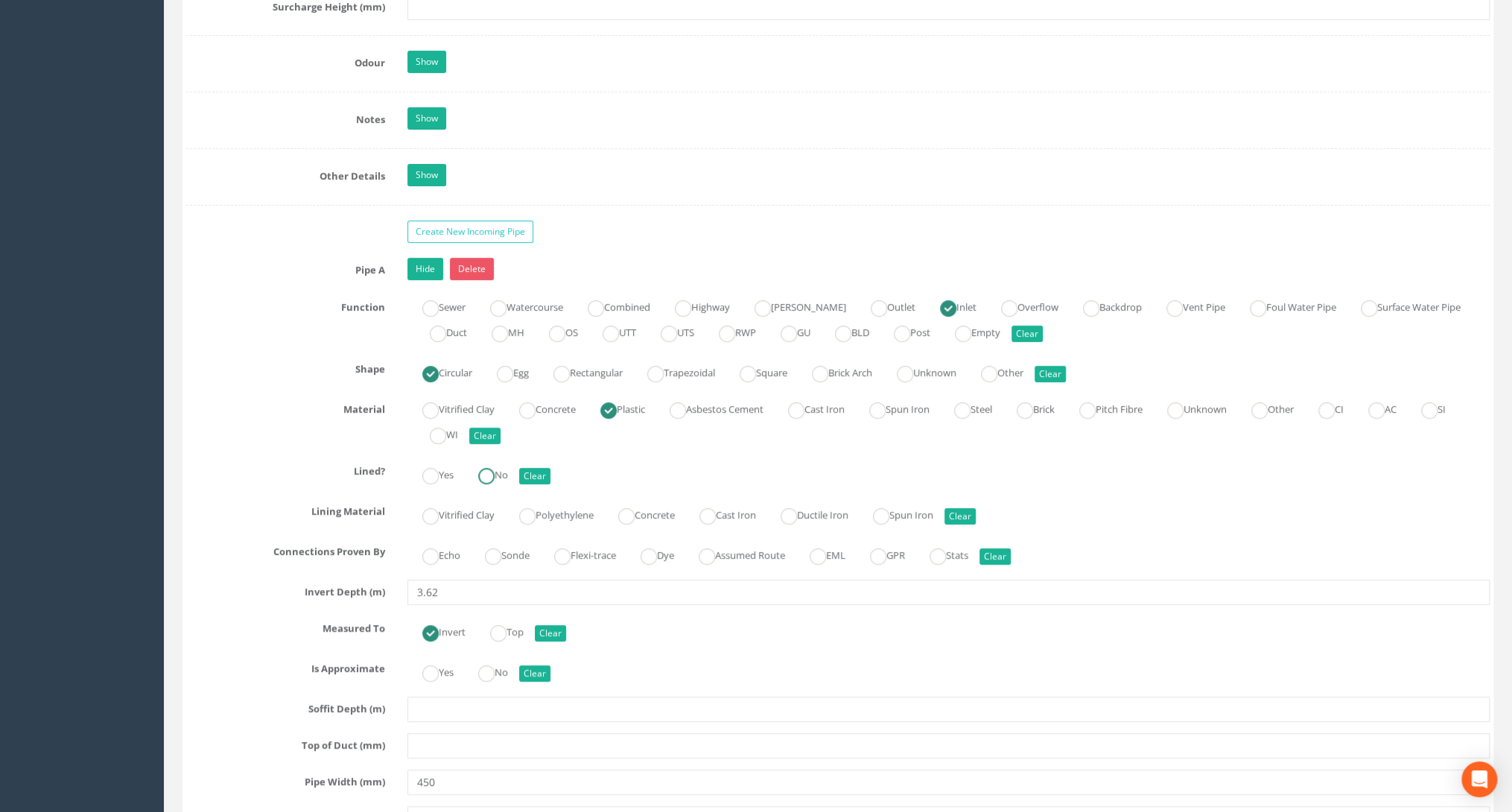
click at [494, 467] on ins at bounding box center [486, 475] width 17 height 17
radio input "true"
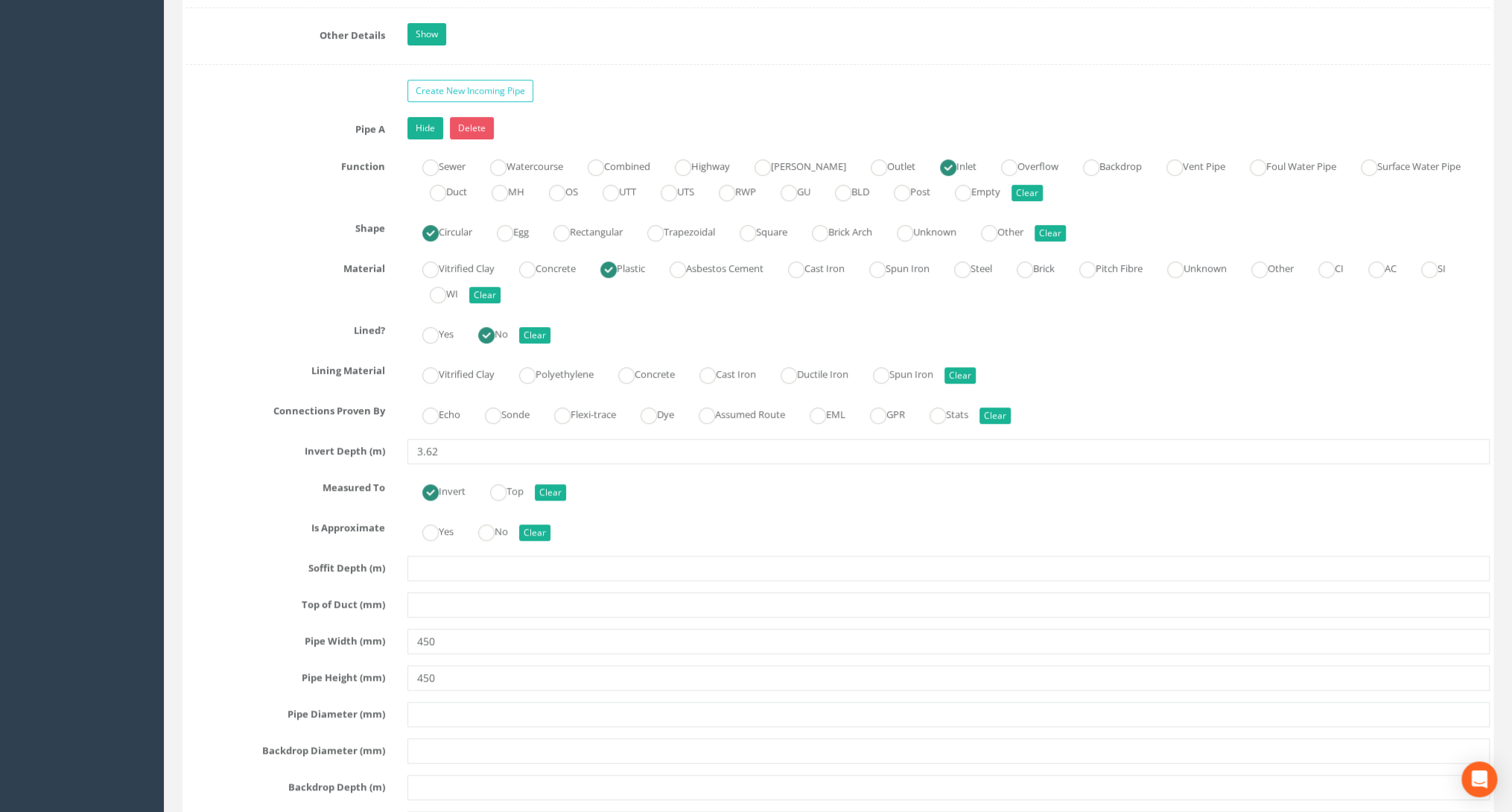
scroll to position [4230, 0]
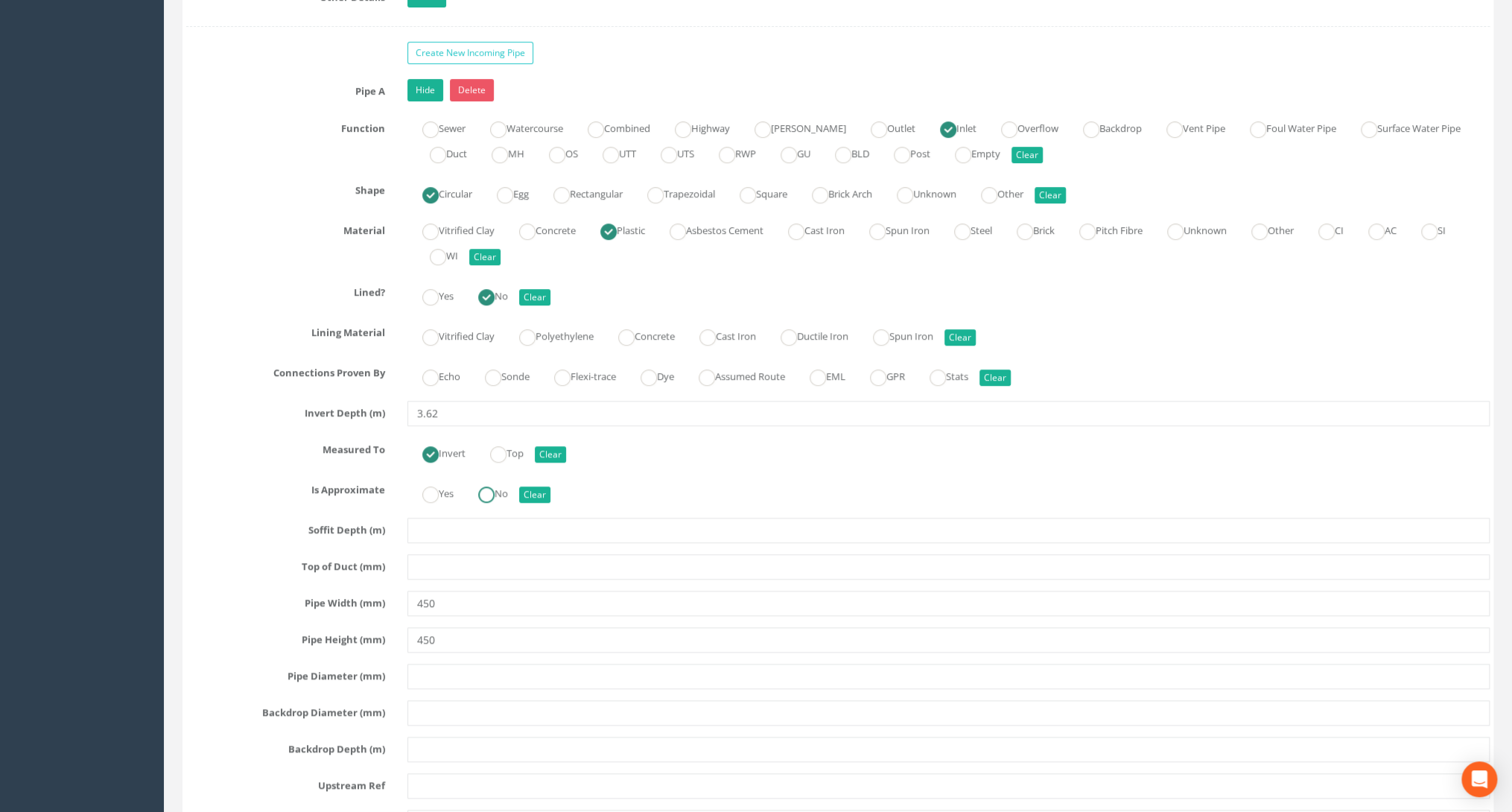
click at [494, 487] on ins at bounding box center [486, 494] width 17 height 17
radio input "true"
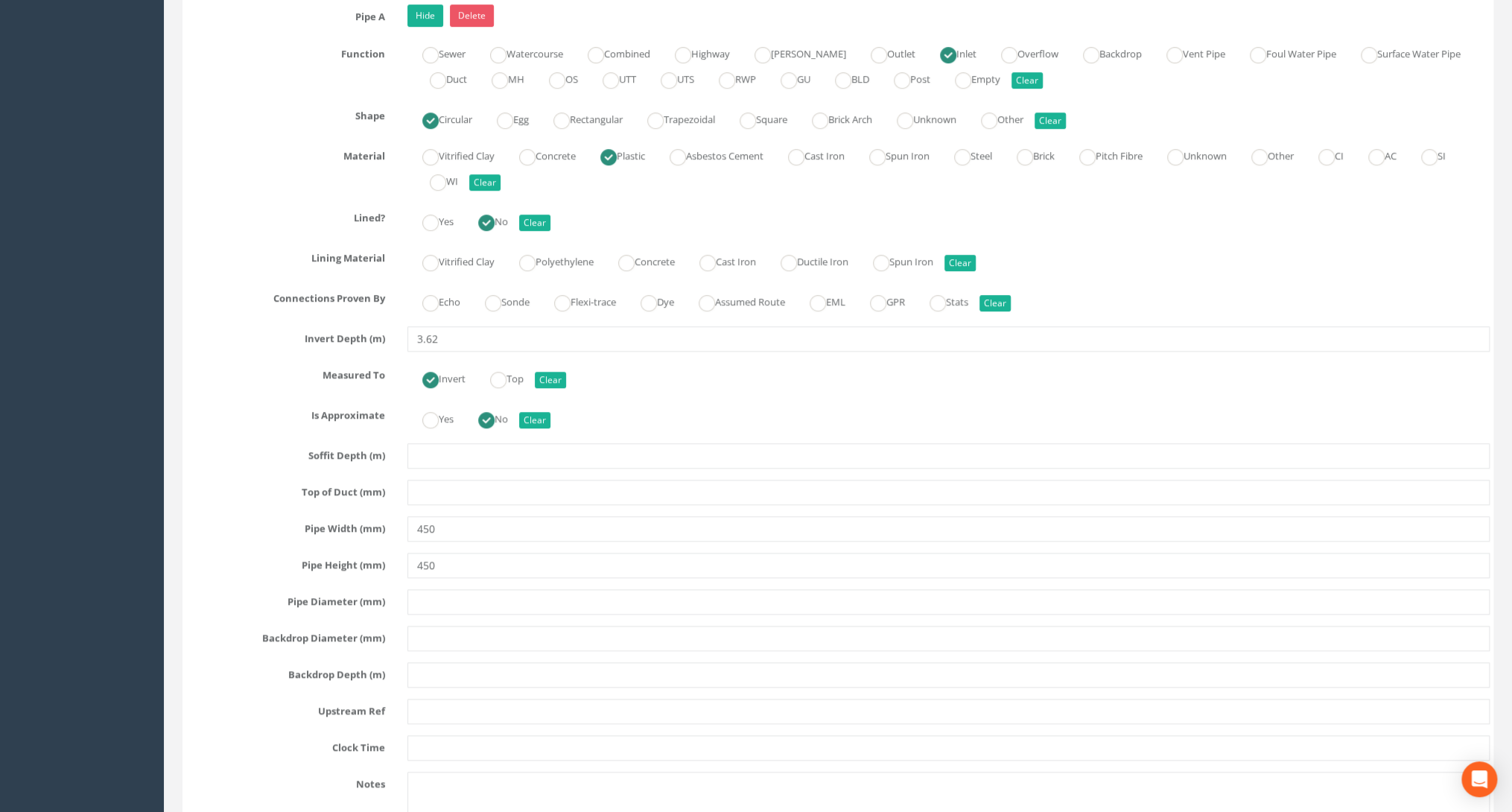
scroll to position [4349, 0]
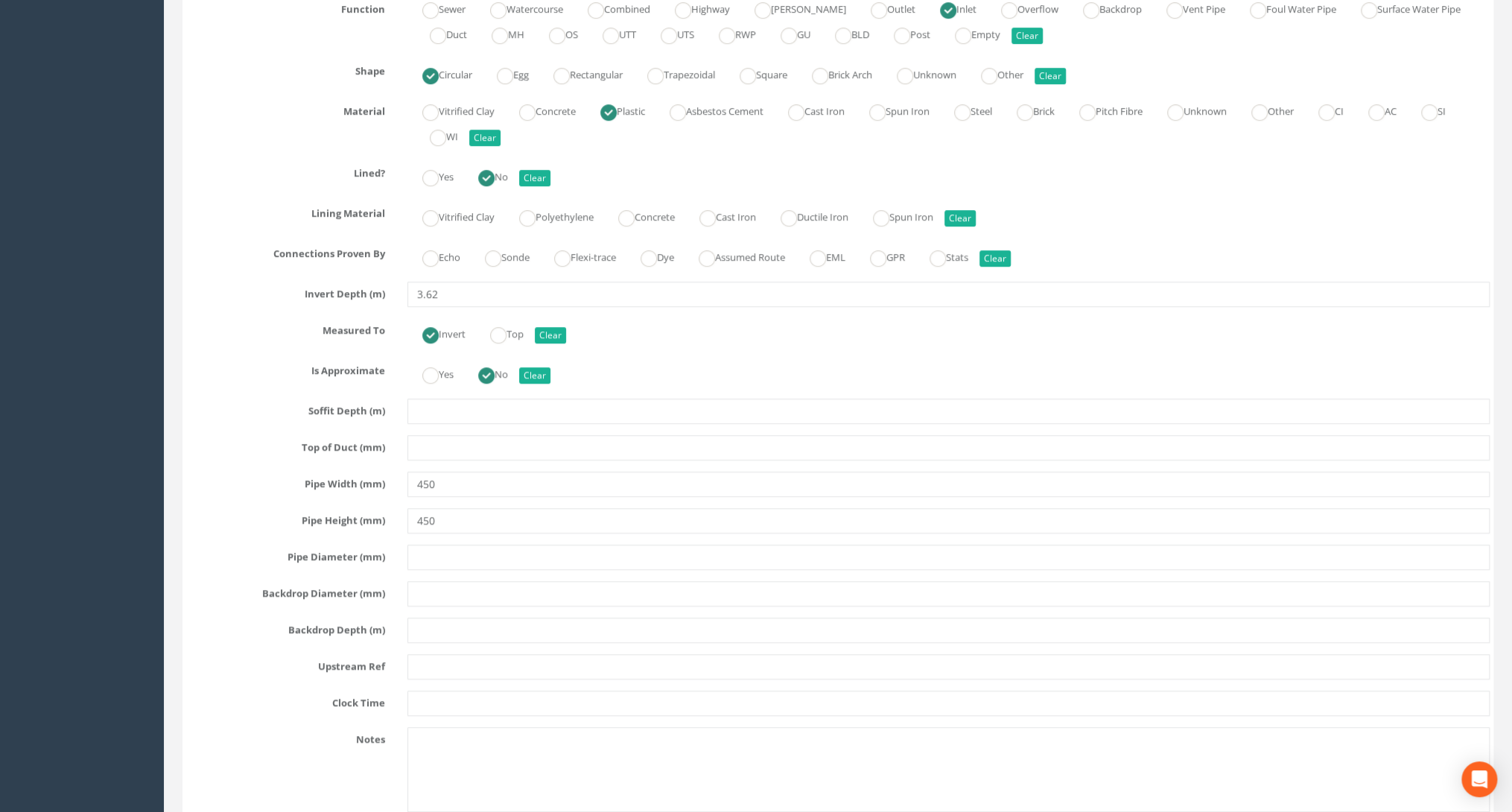
type input "0"
click at [443, 544] on input "text" at bounding box center [948, 556] width 1082 height 25
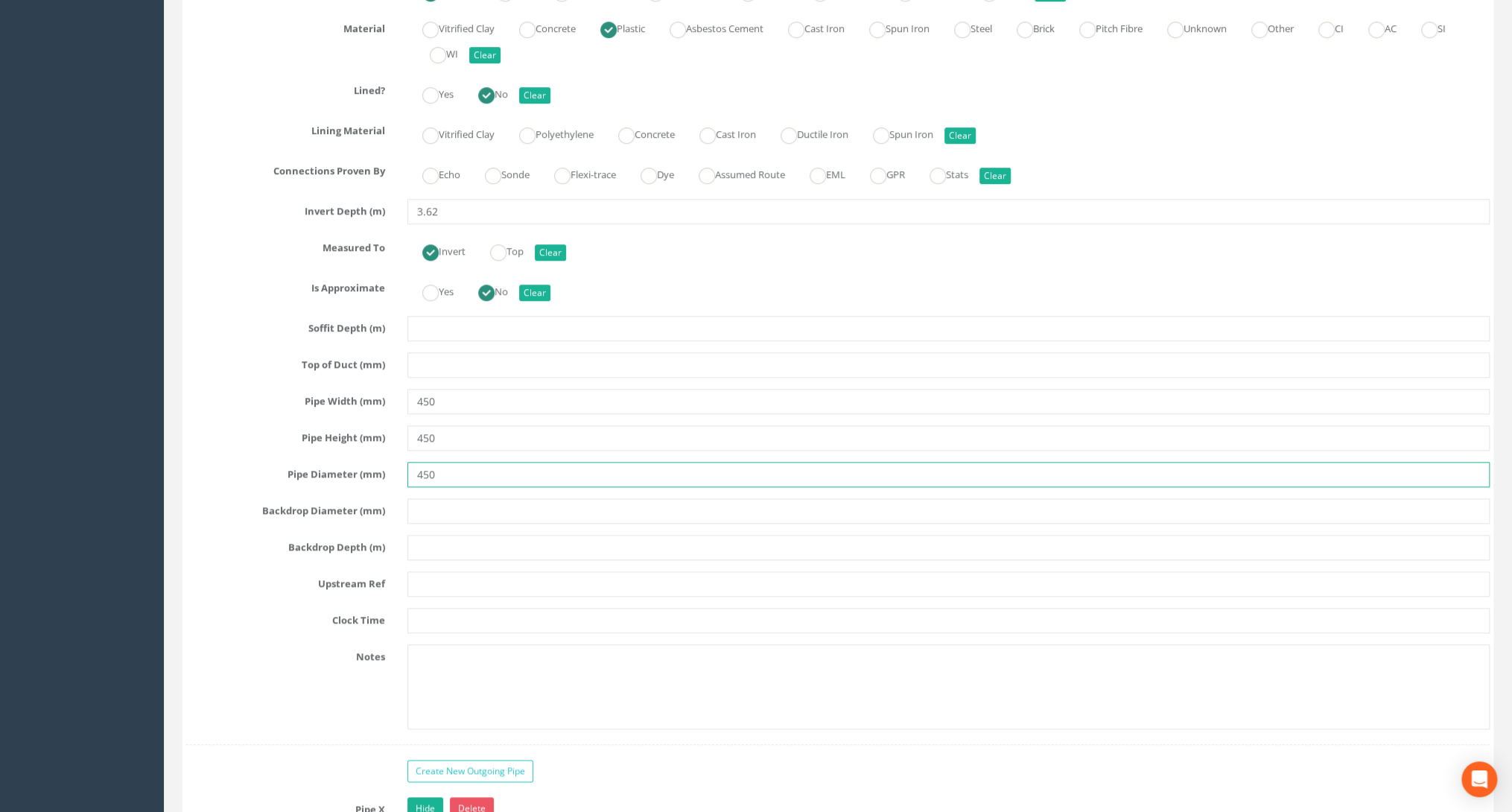
scroll to position [4467, 0]
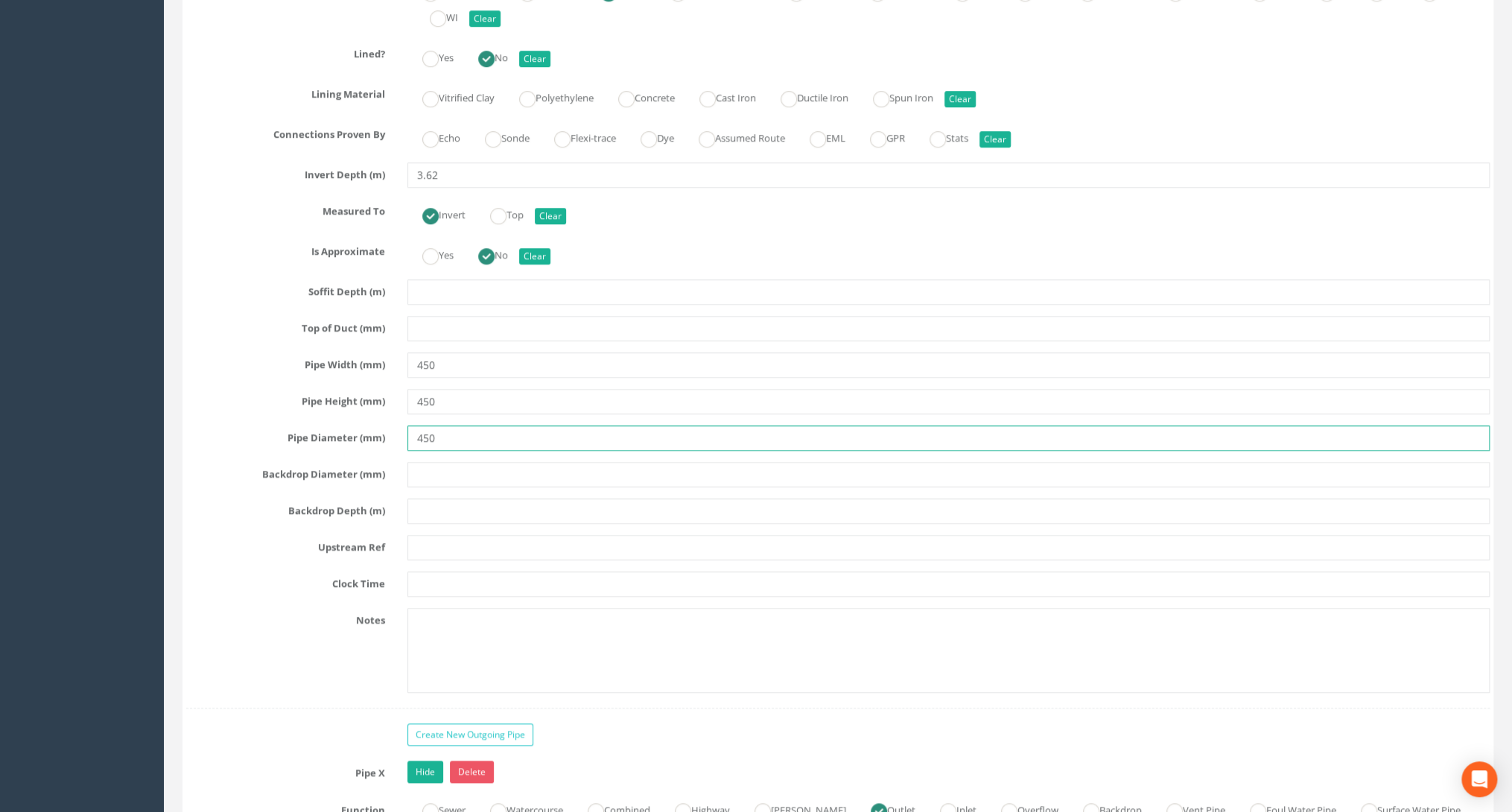
type input "450"
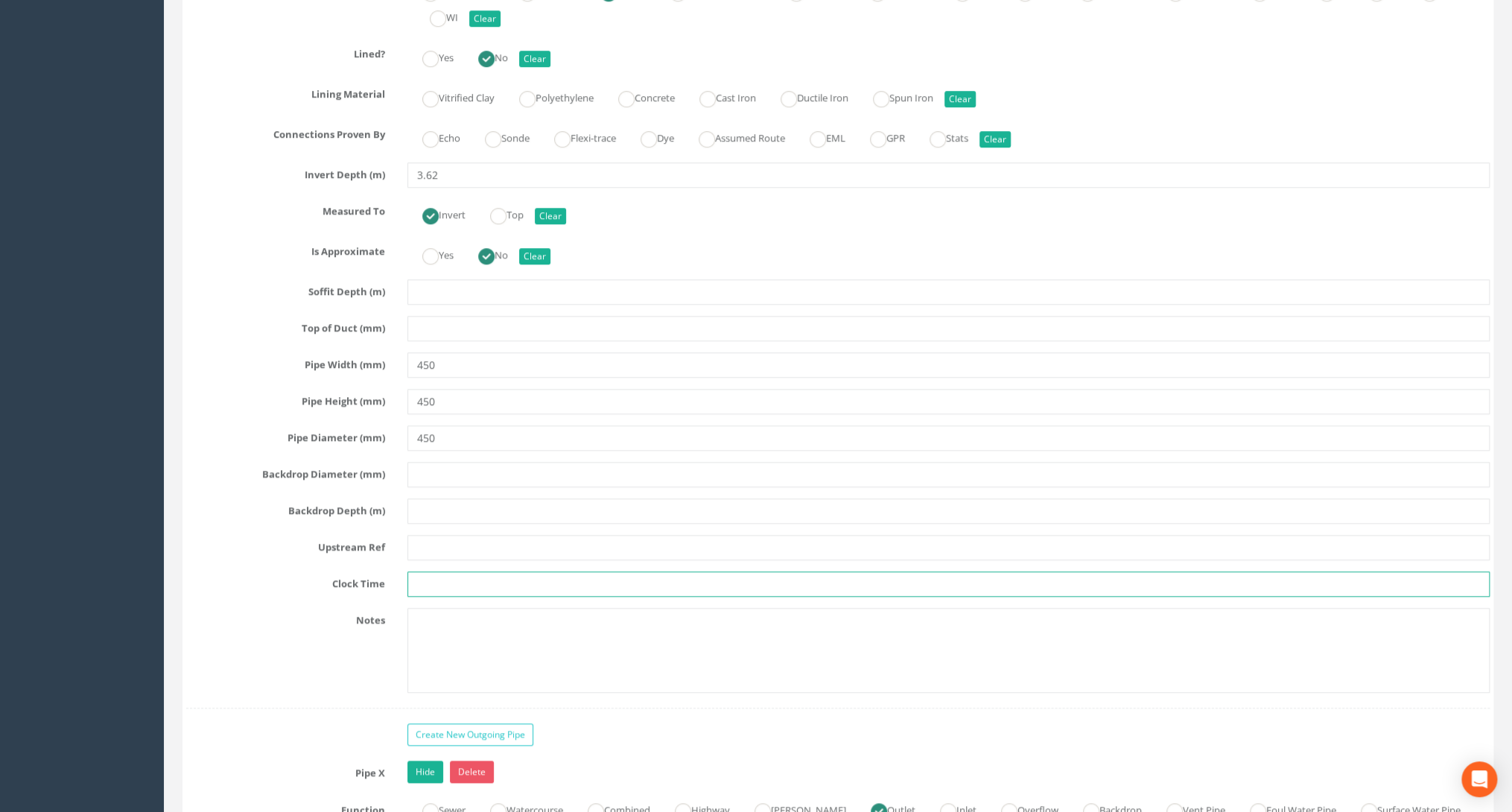
click at [431, 571] on input "text" at bounding box center [948, 583] width 1082 height 25
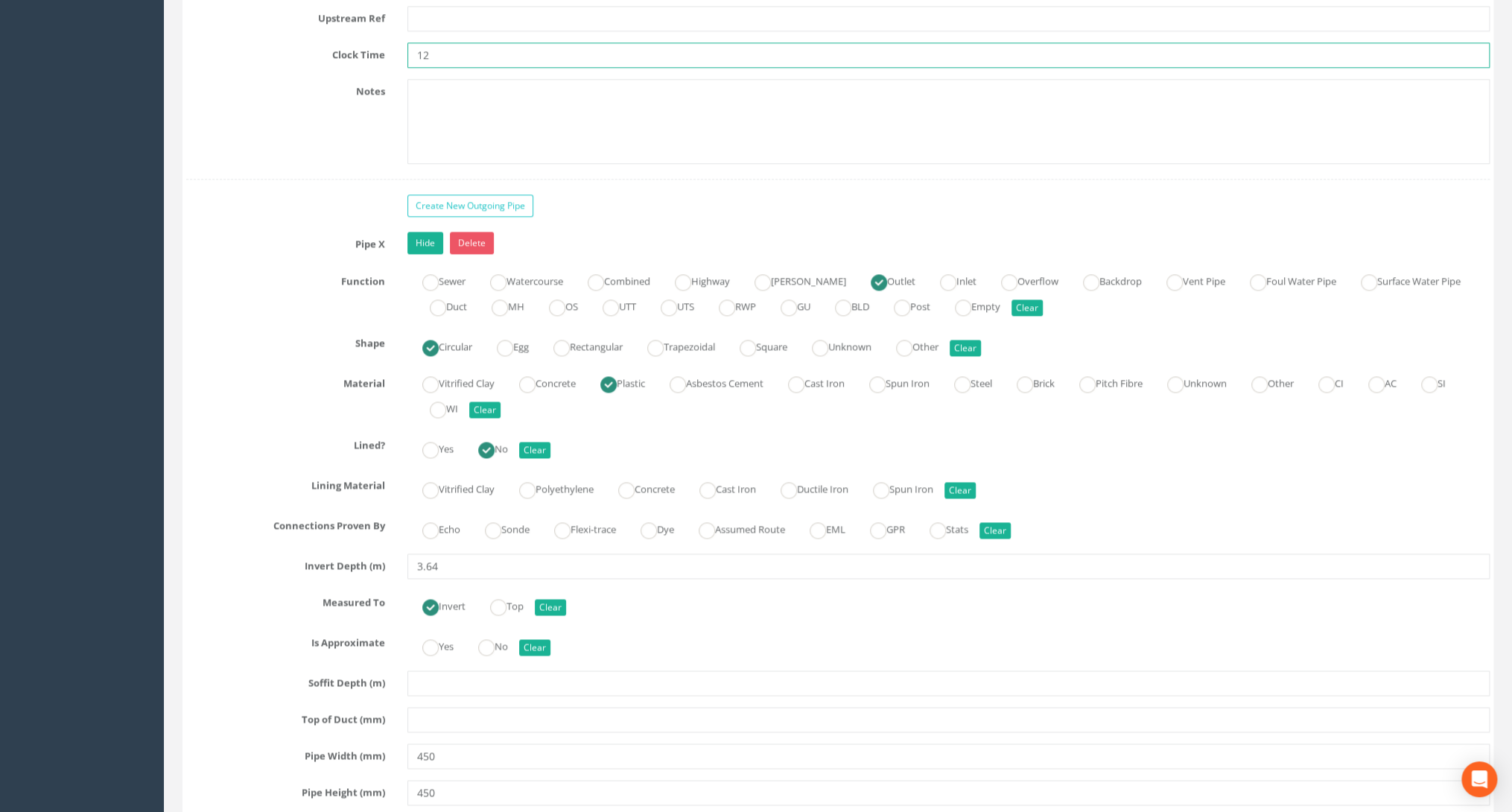
scroll to position [5063, 0]
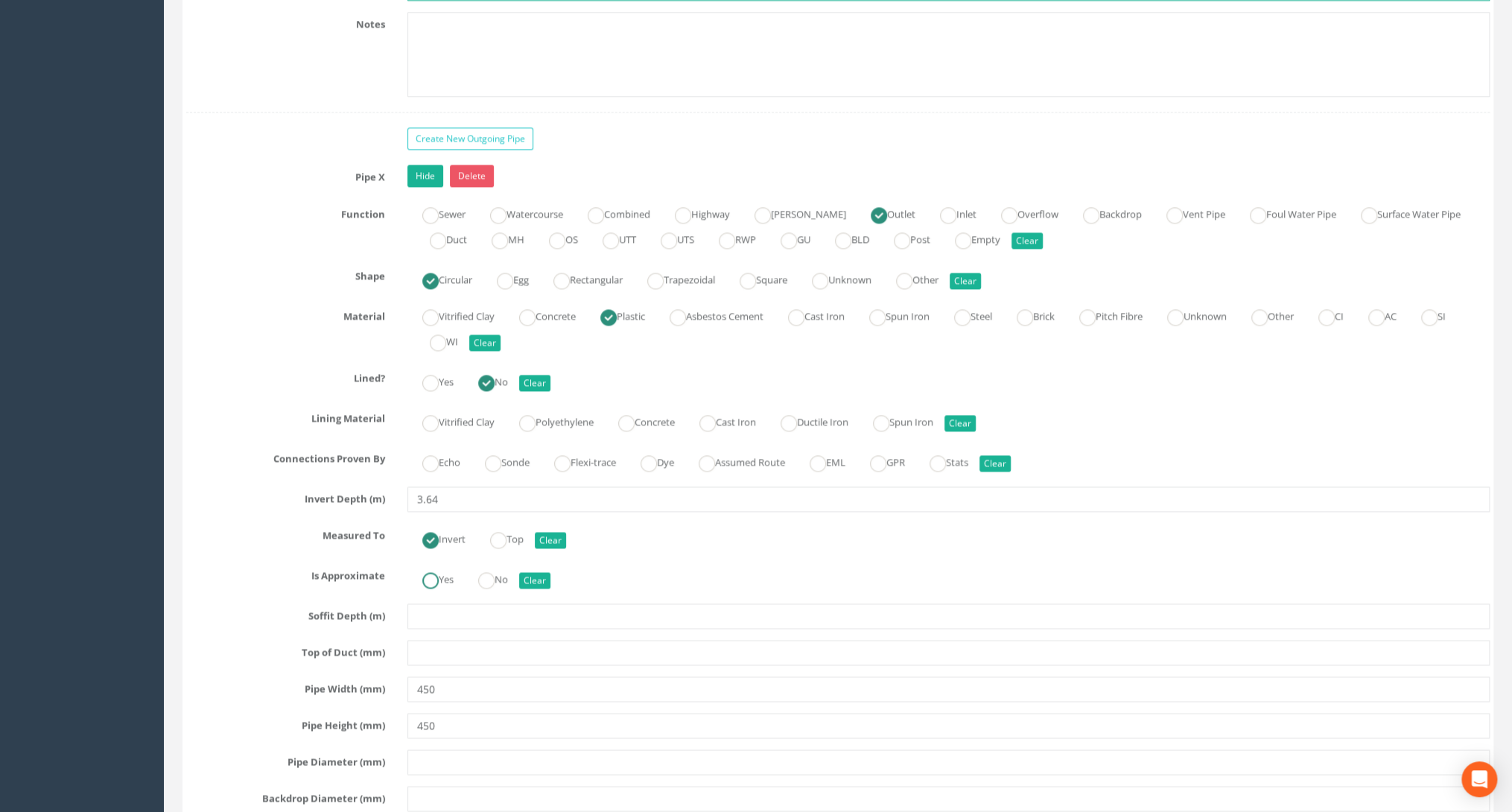
type input "12"
click at [440, 567] on label "Yes" at bounding box center [430, 577] width 46 height 22
radio input "true"
click at [430, 749] on input "text" at bounding box center [948, 762] width 1082 height 25
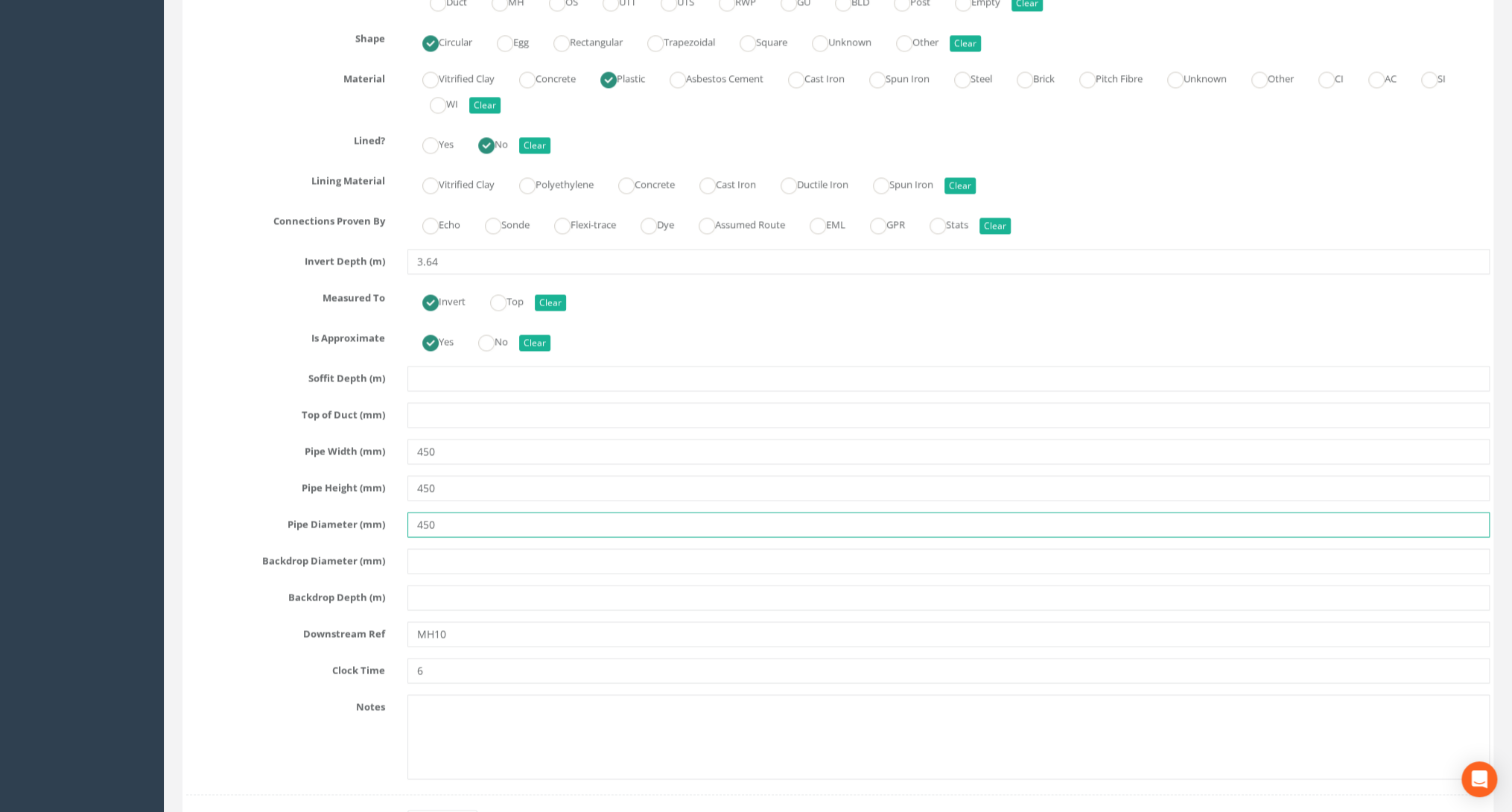
scroll to position [5302, 0]
type input "450"
drag, startPoint x: 451, startPoint y: 613, endPoint x: 434, endPoint y: 614, distance: 17.0
click at [434, 621] on input "MH10" at bounding box center [948, 633] width 1082 height 25
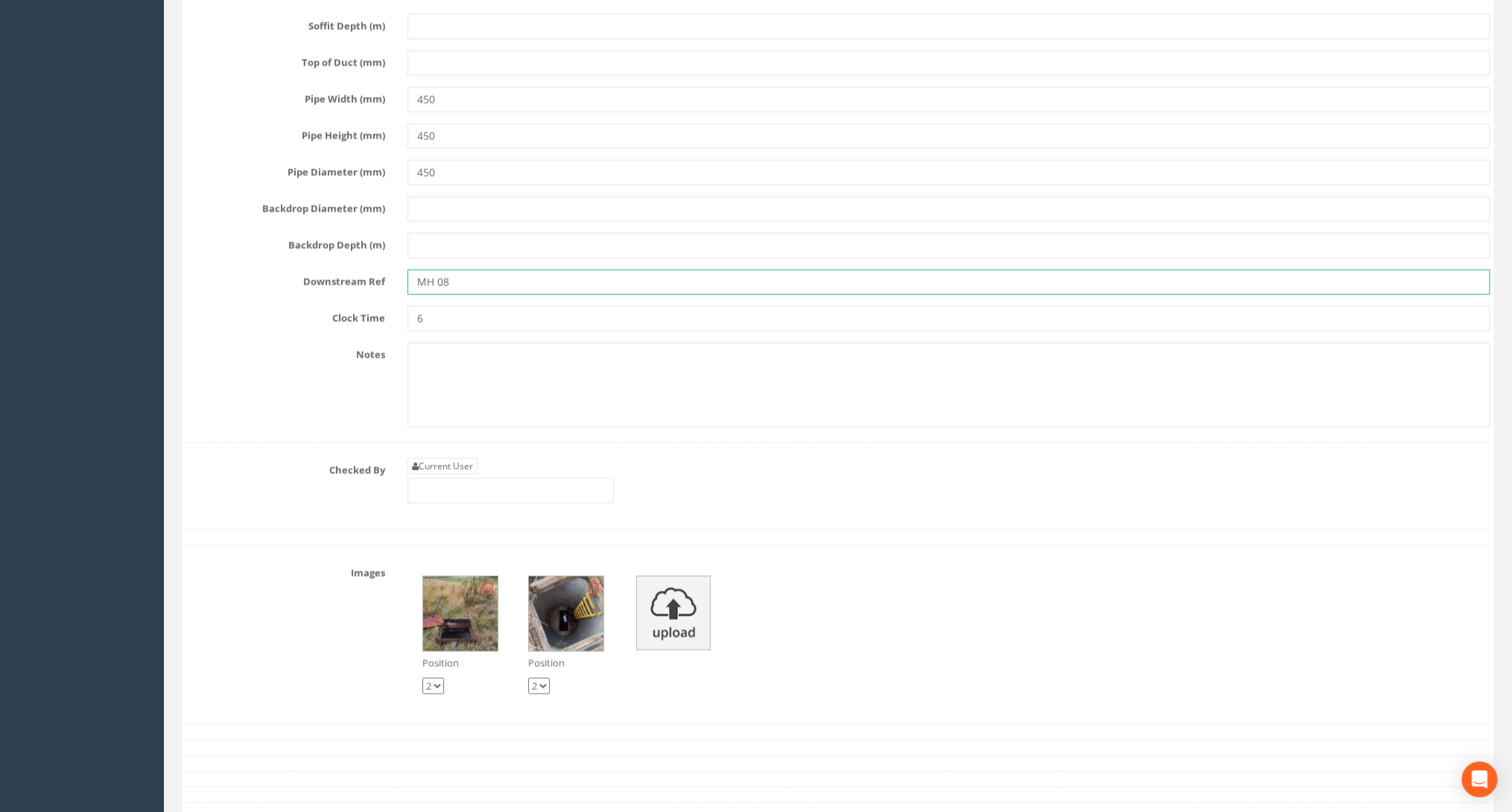
scroll to position [5659, 0]
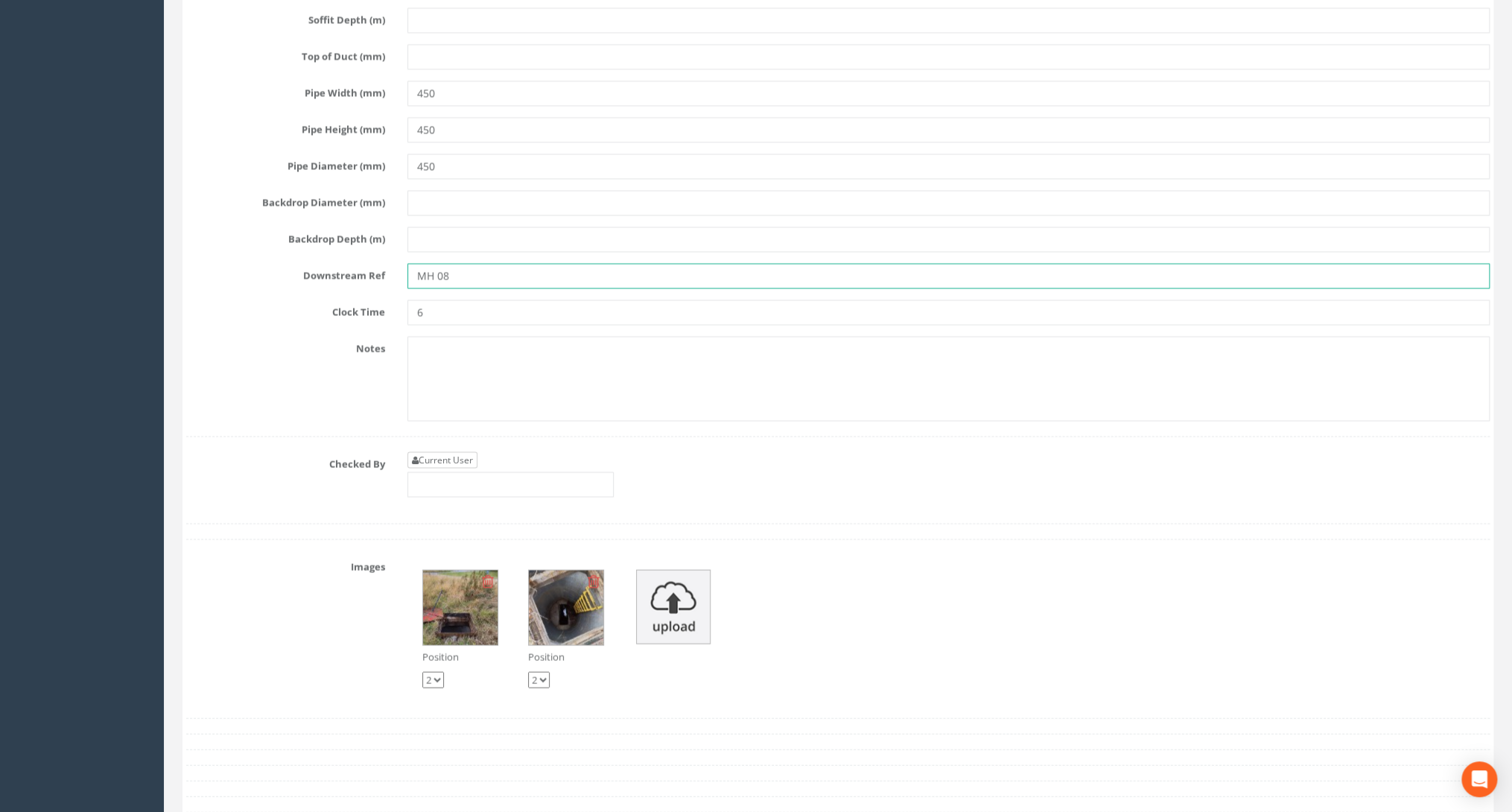
type input "MH 08"
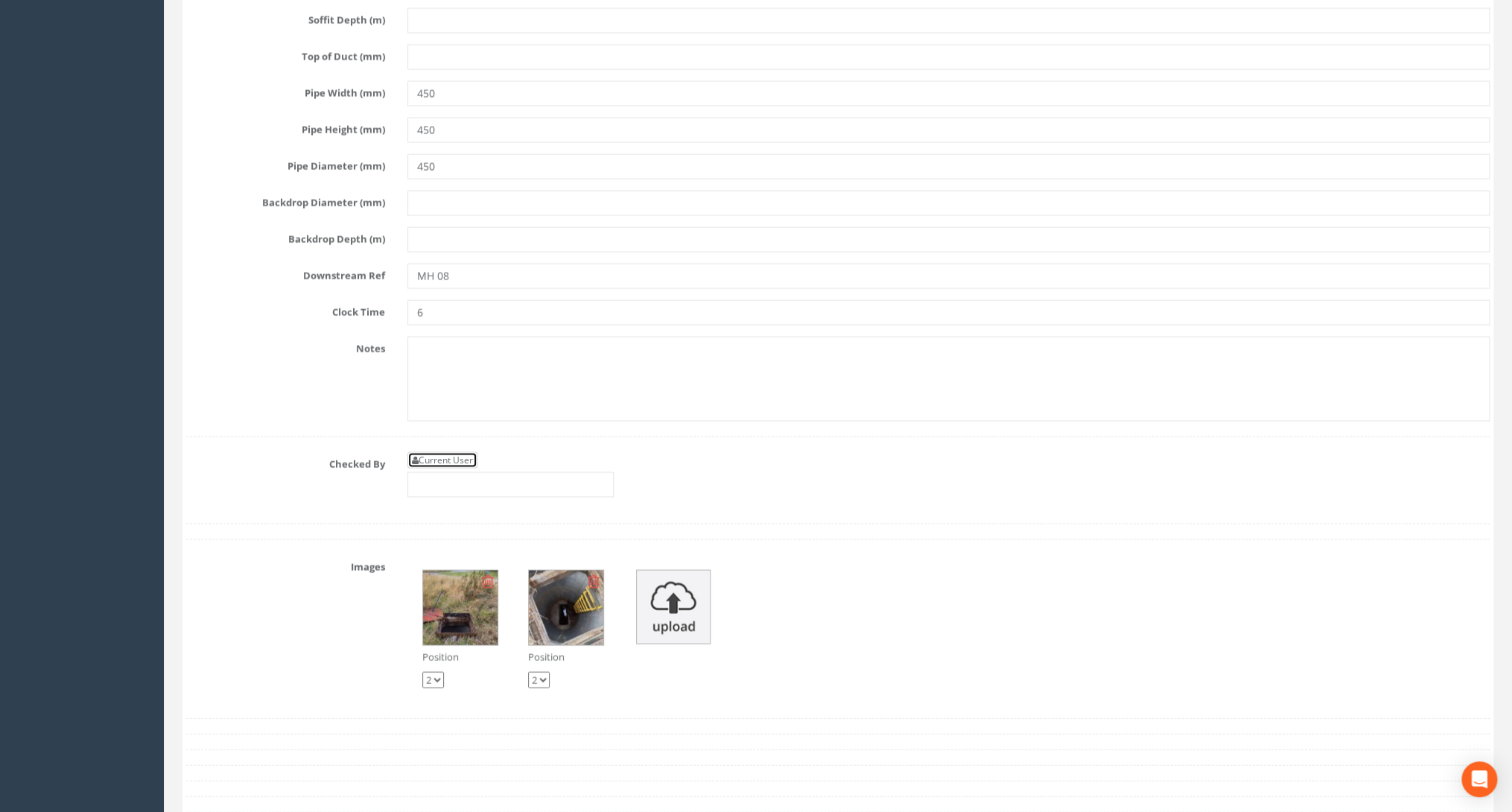
click at [427, 451] on link "Current User" at bounding box center [442, 459] width 70 height 17
type input "[PERSON_NAME]"
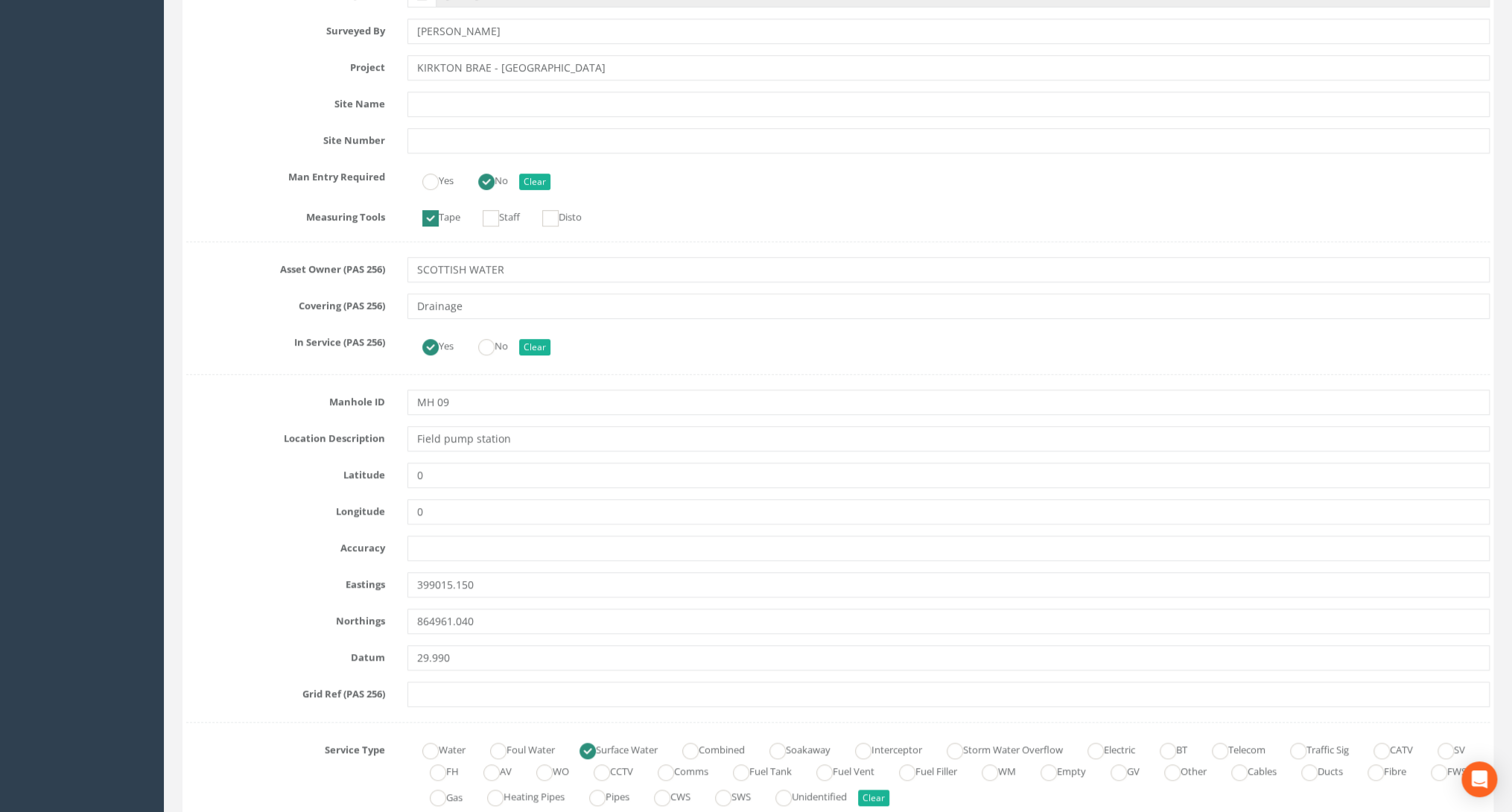
scroll to position [0, 0]
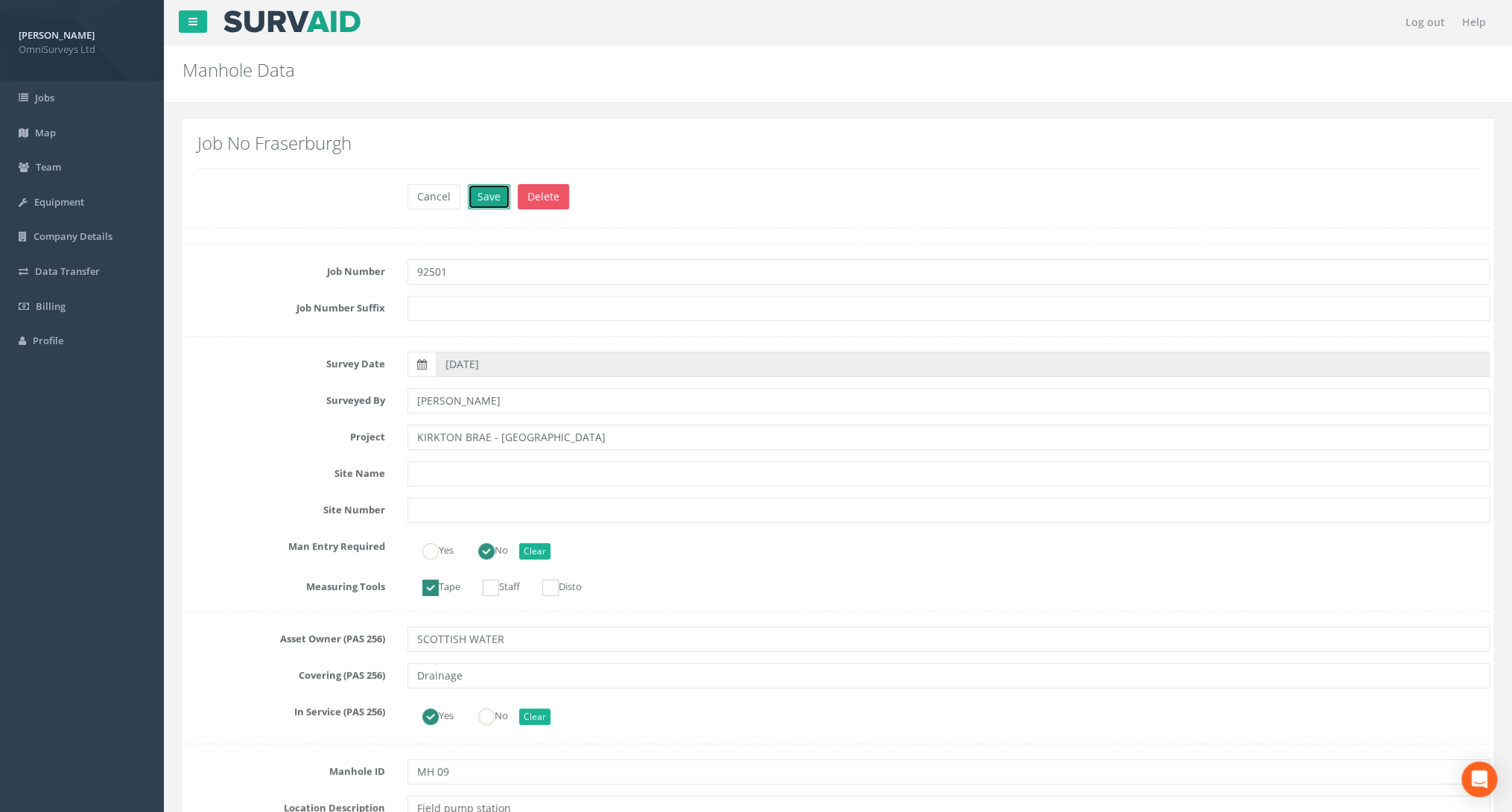
click at [478, 198] on button "Save" at bounding box center [488, 196] width 43 height 25
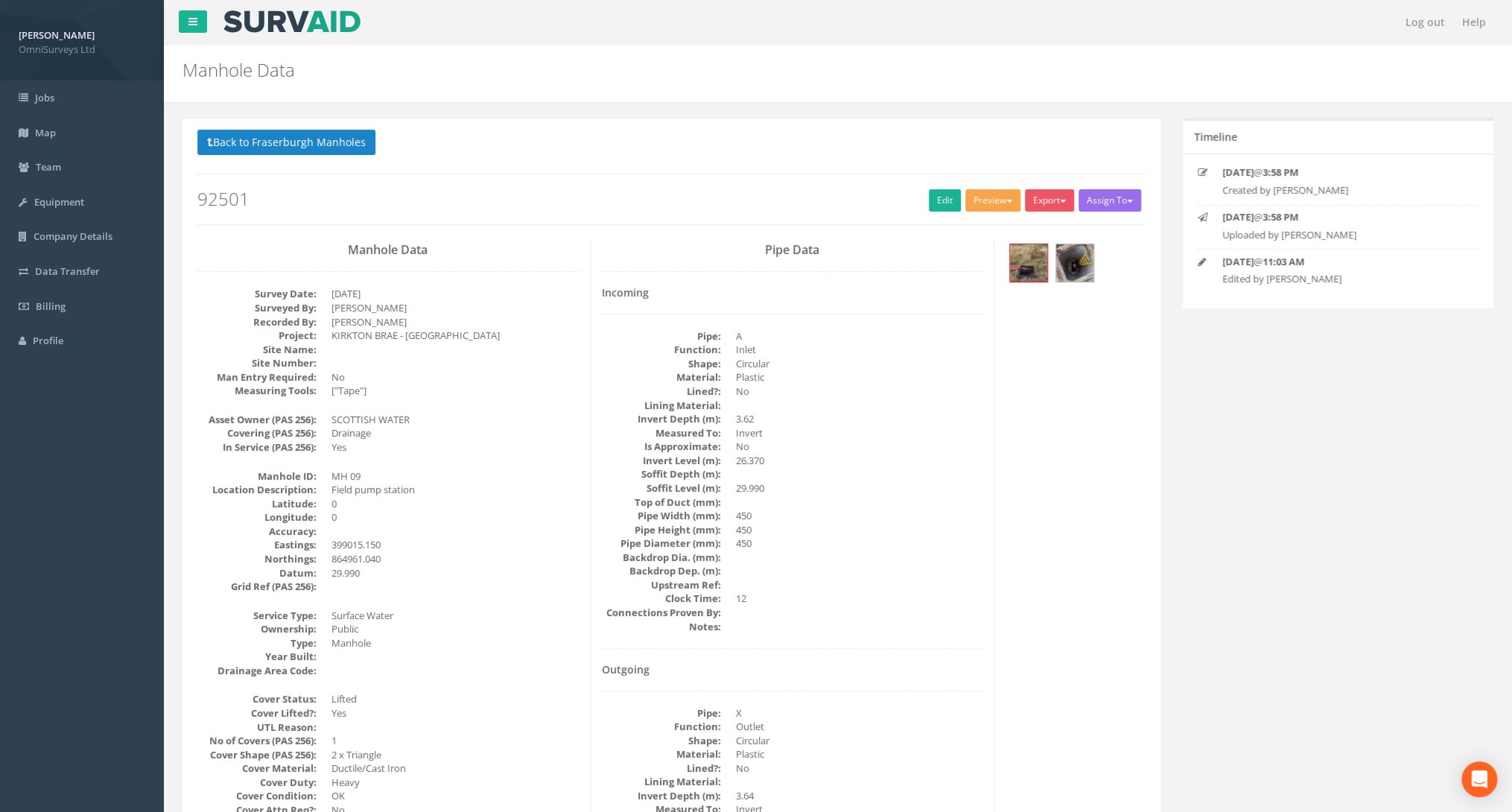
click at [990, 199] on button "Preview" at bounding box center [992, 200] width 55 height 23
click at [951, 250] on link "Omni Manhole" at bounding box center [965, 257] width 113 height 23
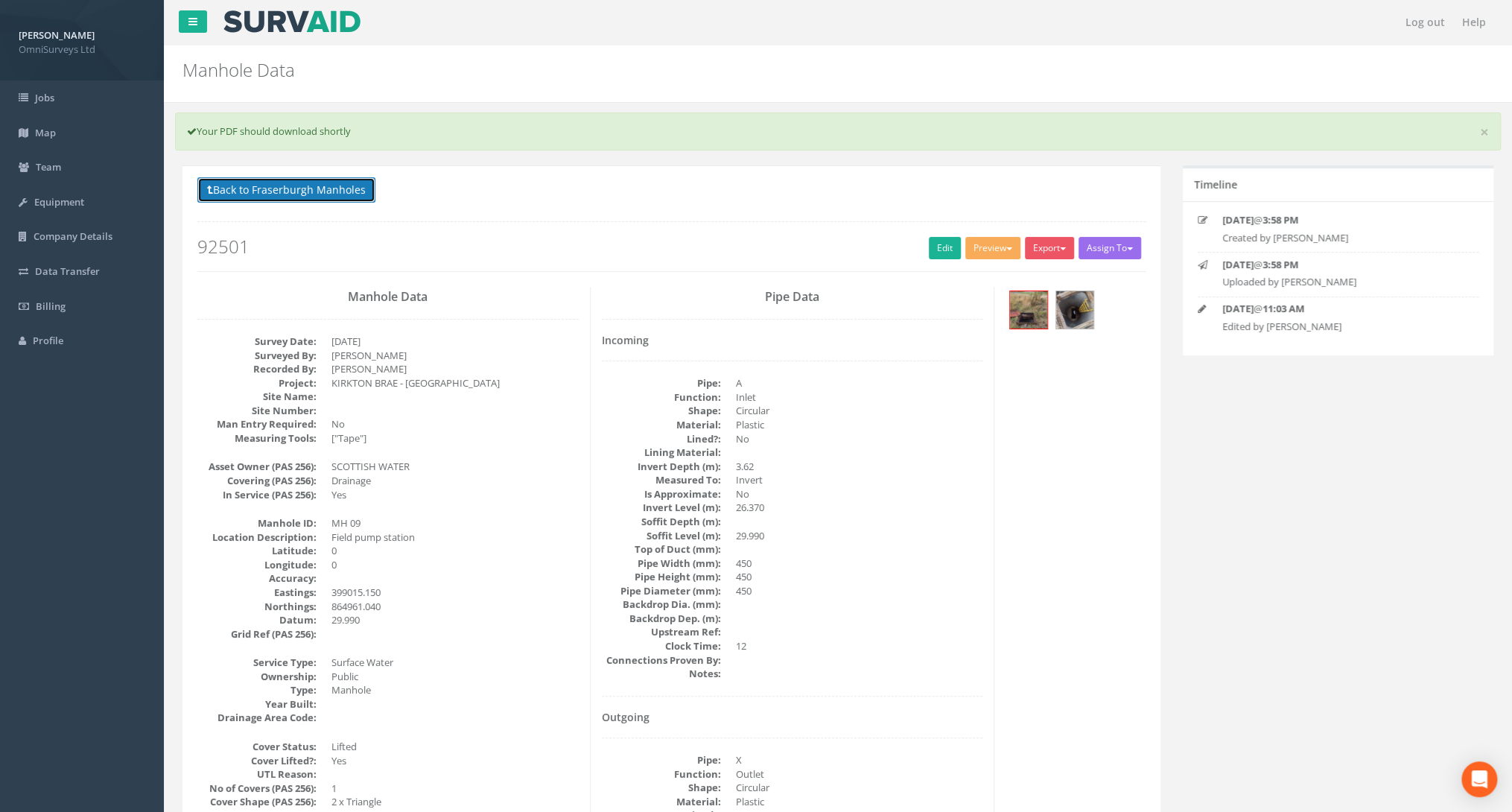
click at [333, 188] on button "Back to Fraserburgh Manholes" at bounding box center [286, 190] width 178 height 25
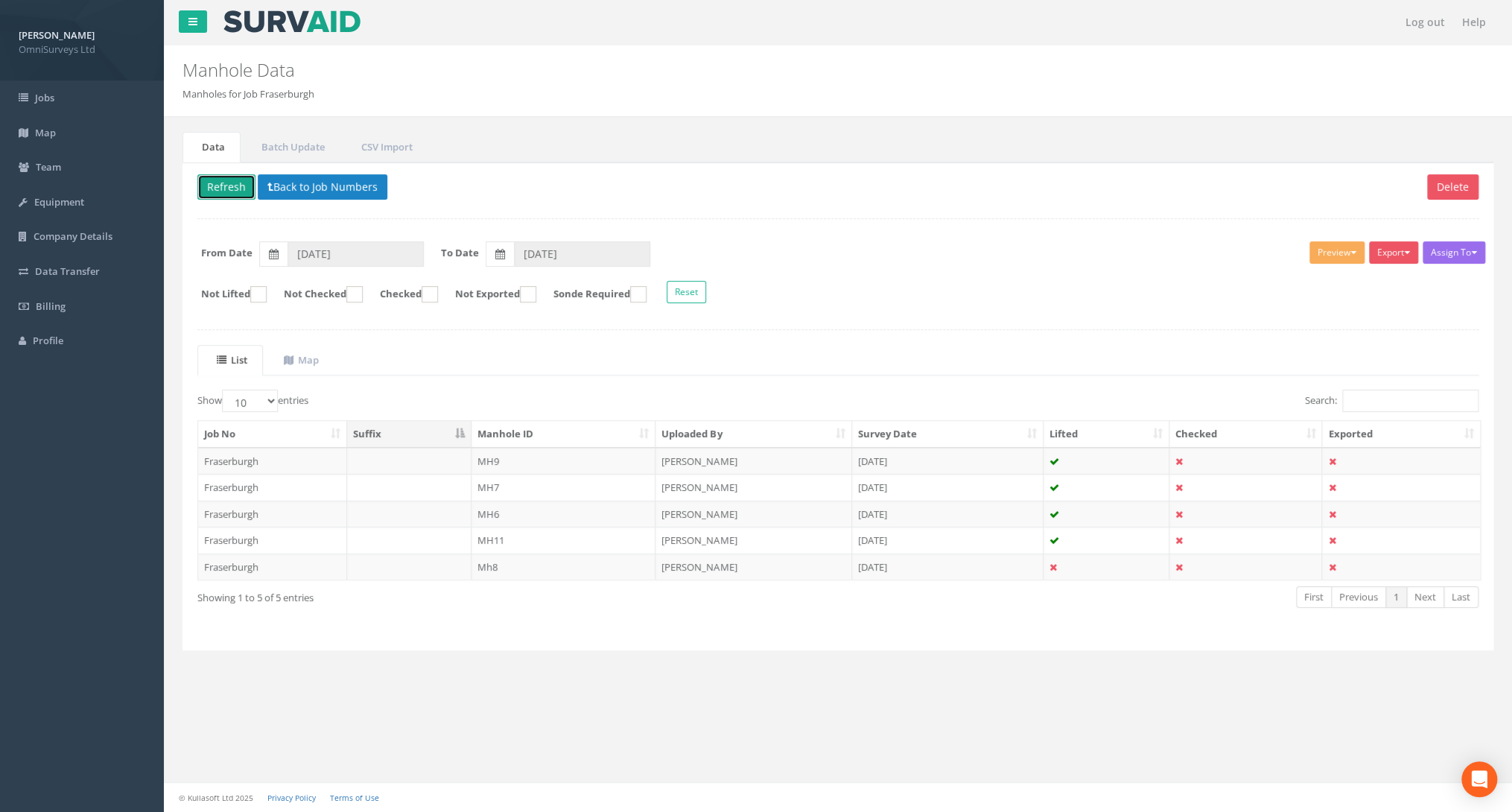
click at [233, 185] on button "Refresh" at bounding box center [226, 186] width 58 height 25
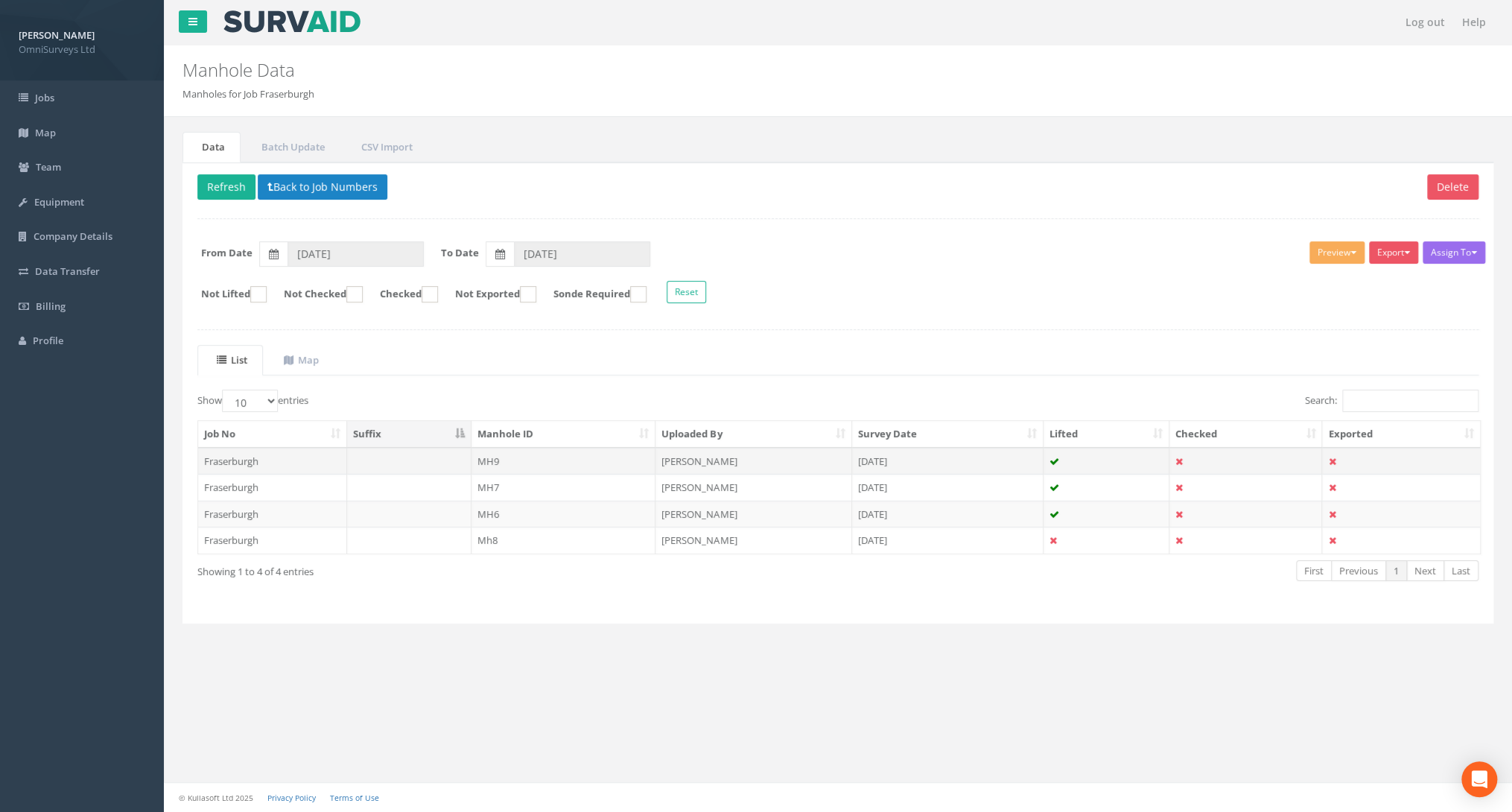
click at [484, 459] on td "MH9" at bounding box center [564, 460] width 185 height 27
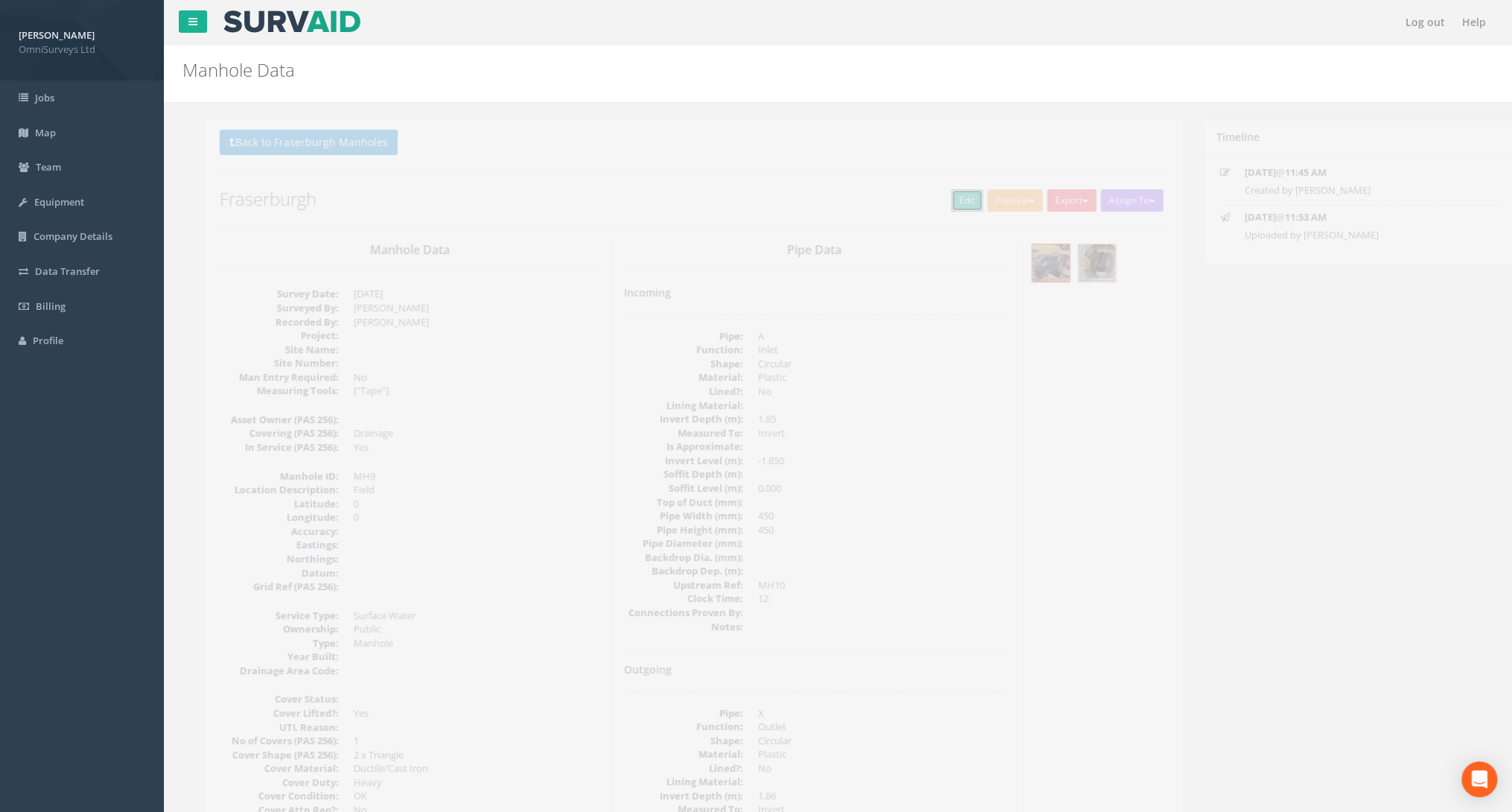
click at [936, 195] on link "Edit" at bounding box center [944, 200] width 32 height 23
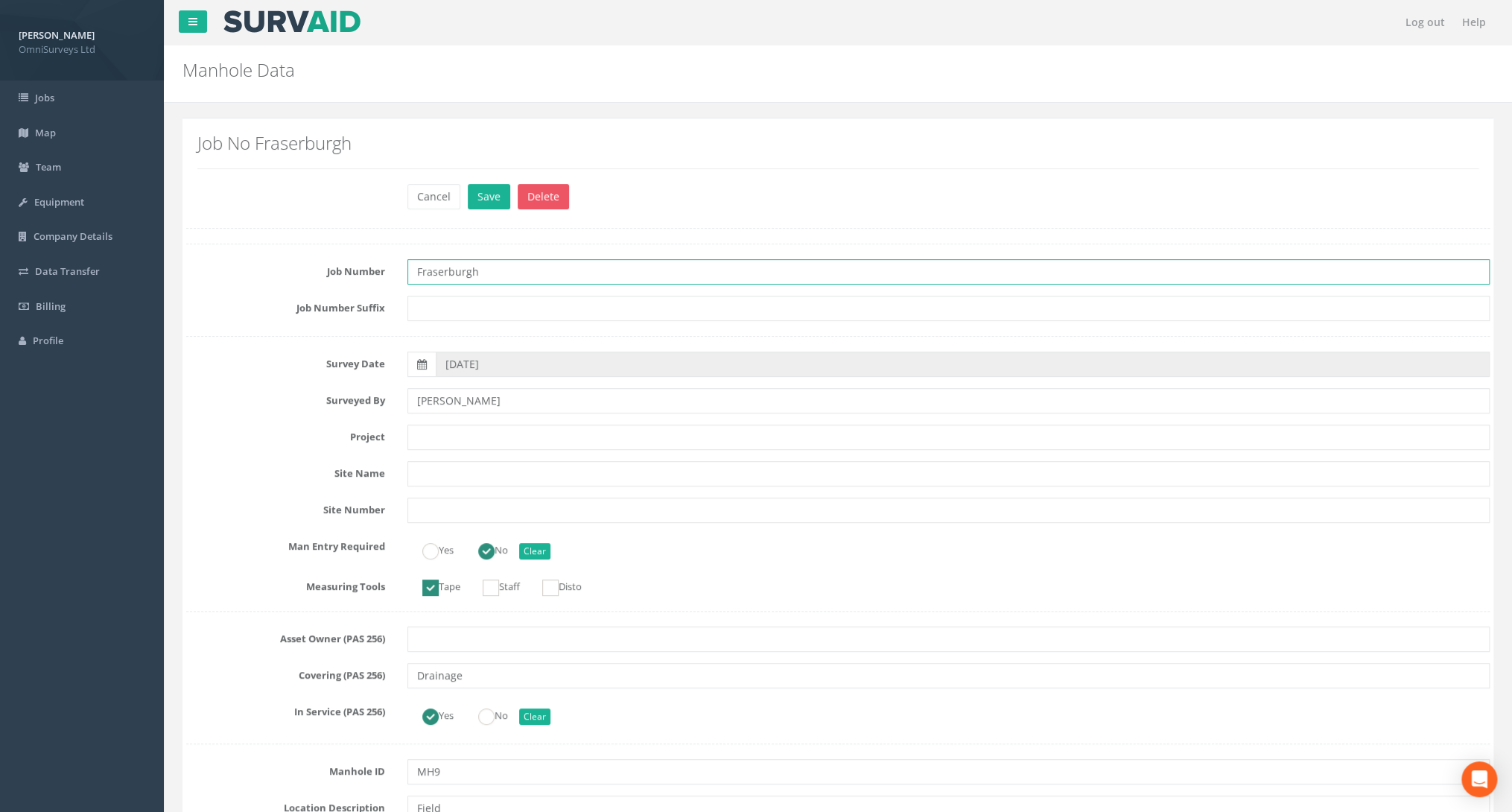
drag, startPoint x: 936, startPoint y: 195, endPoint x: 235, endPoint y: 265, distance: 704.5
click at [235, 265] on div "Job Number Fraserburgh" at bounding box center [837, 272] width 1326 height 25
type input "92501"
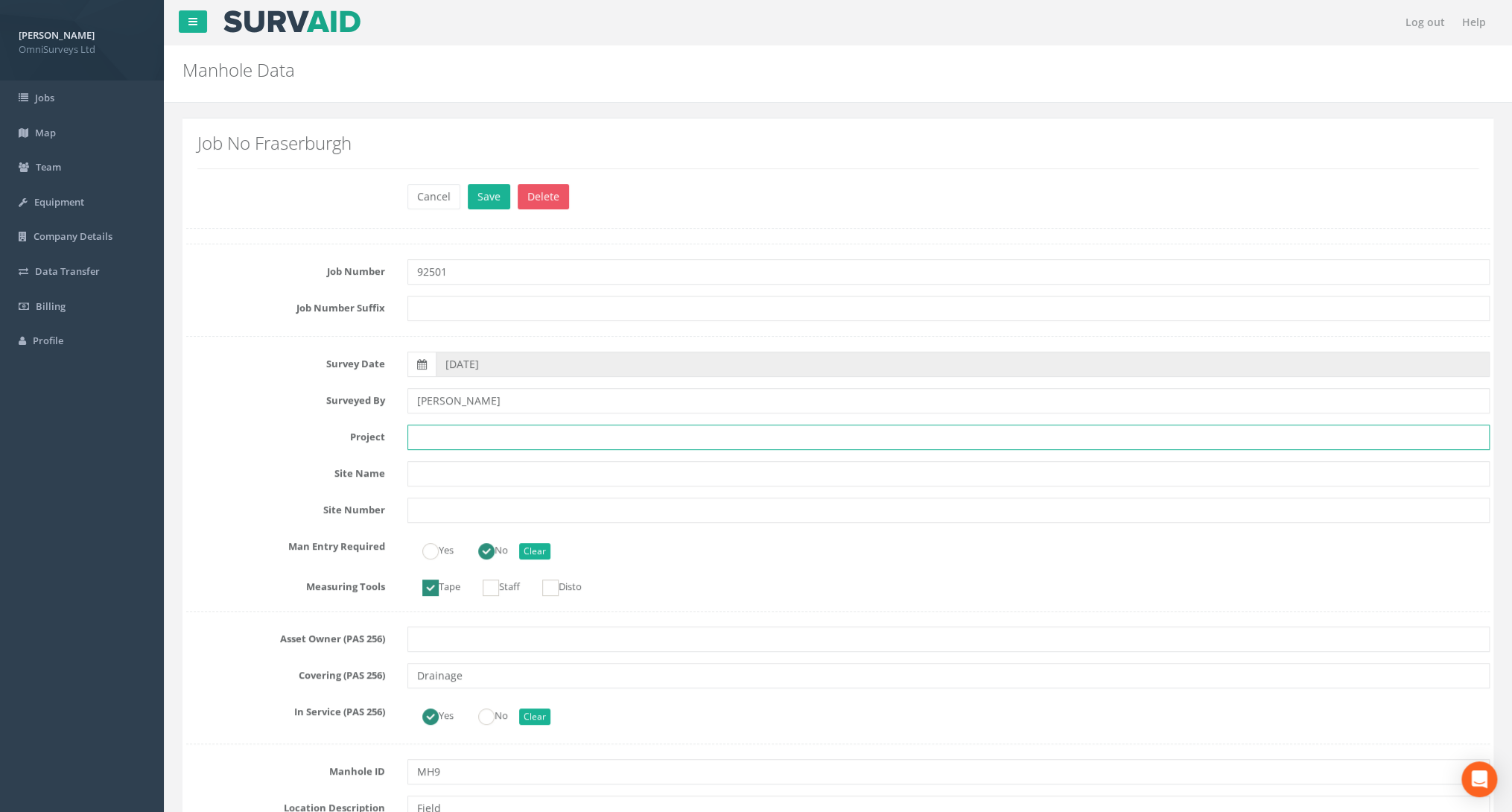
click at [429, 438] on input "text" at bounding box center [948, 437] width 1082 height 25
type input "KIRKTON BRAE - [GEOGRAPHIC_DATA]"
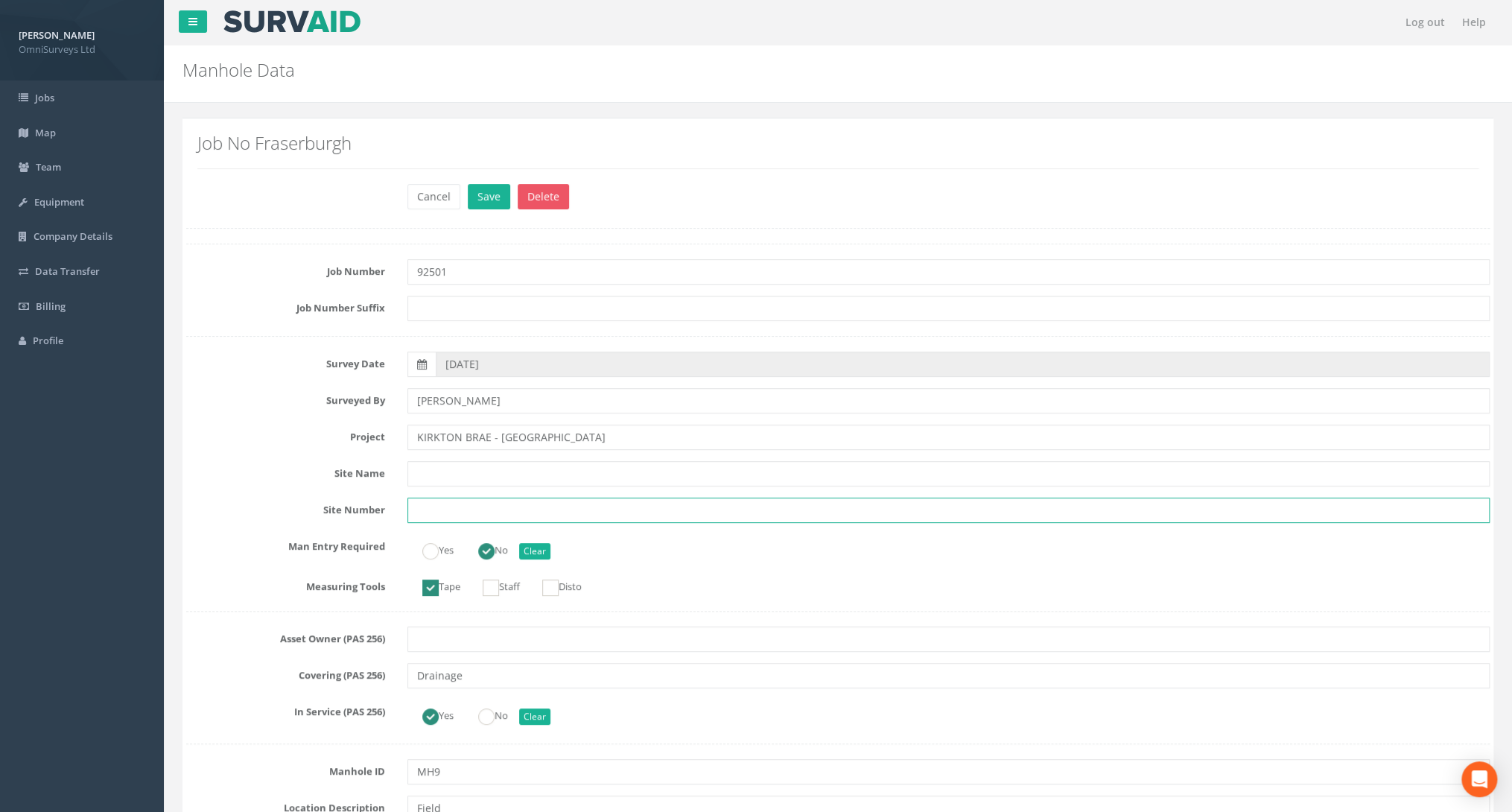
click at [694, 508] on input "text" at bounding box center [948, 510] width 1082 height 25
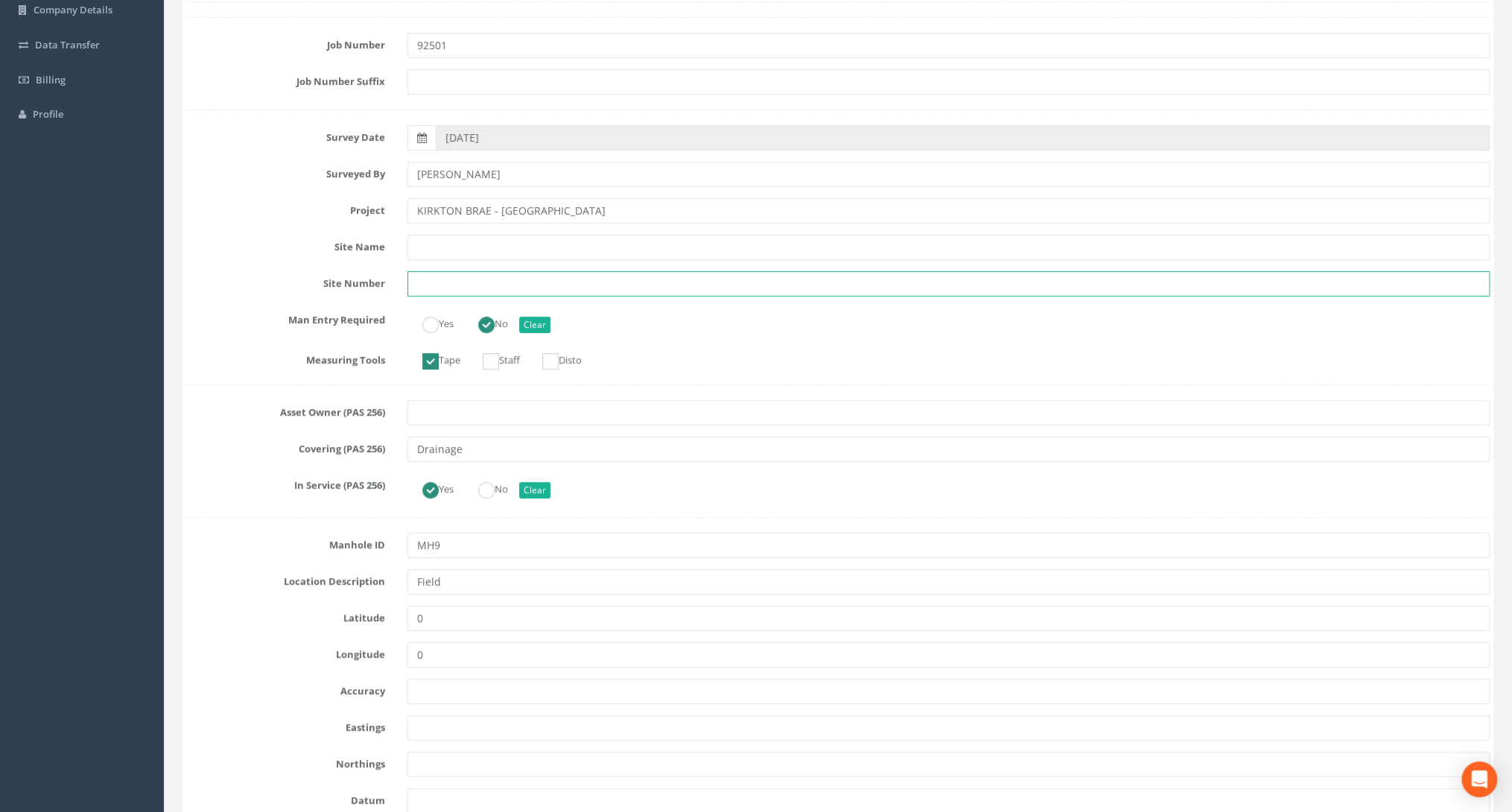
scroll to position [238, 0]
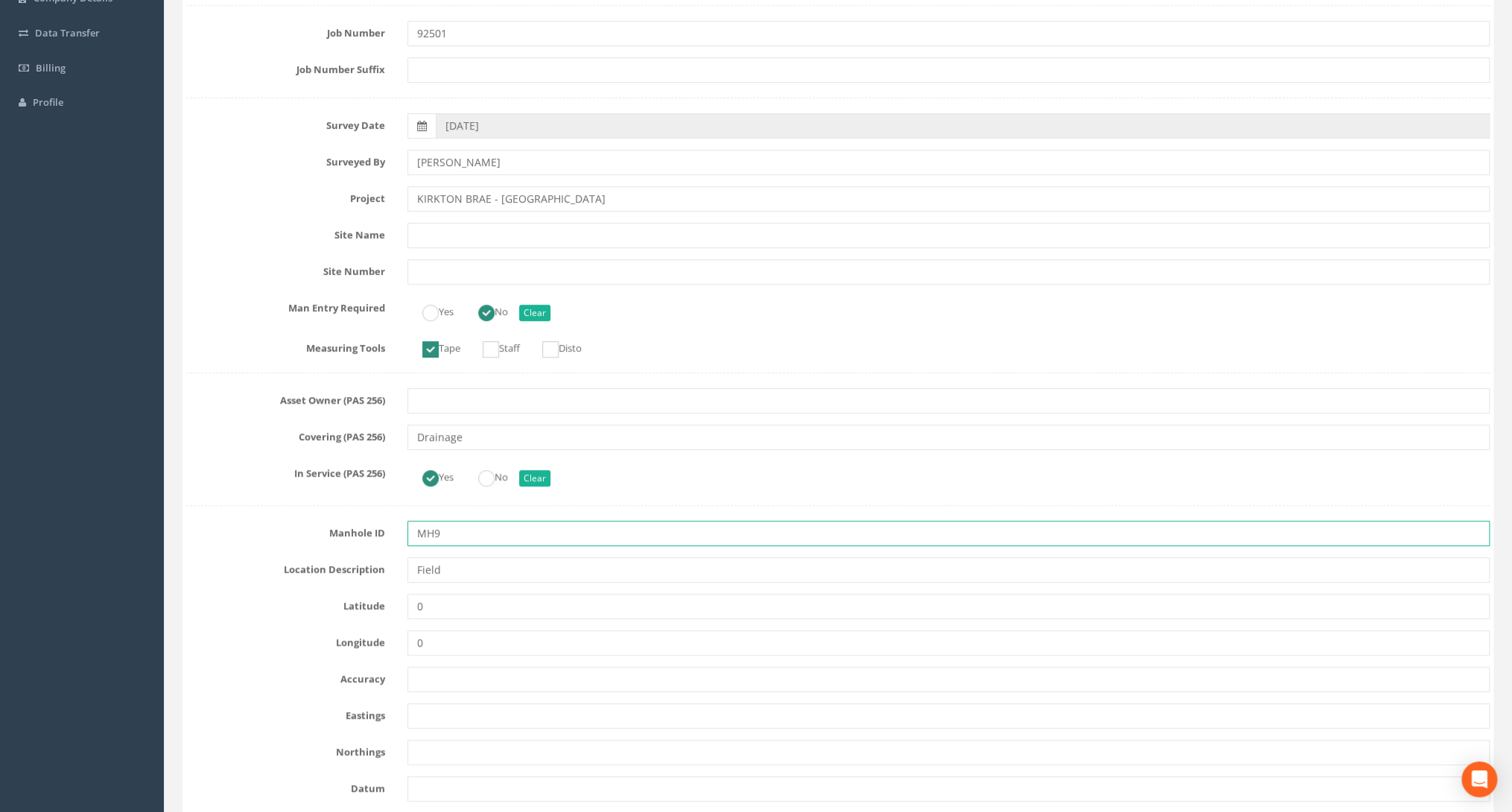
click at [450, 536] on input "MH9" at bounding box center [948, 533] width 1082 height 25
click at [447, 529] on input "MH9" at bounding box center [948, 533] width 1082 height 25
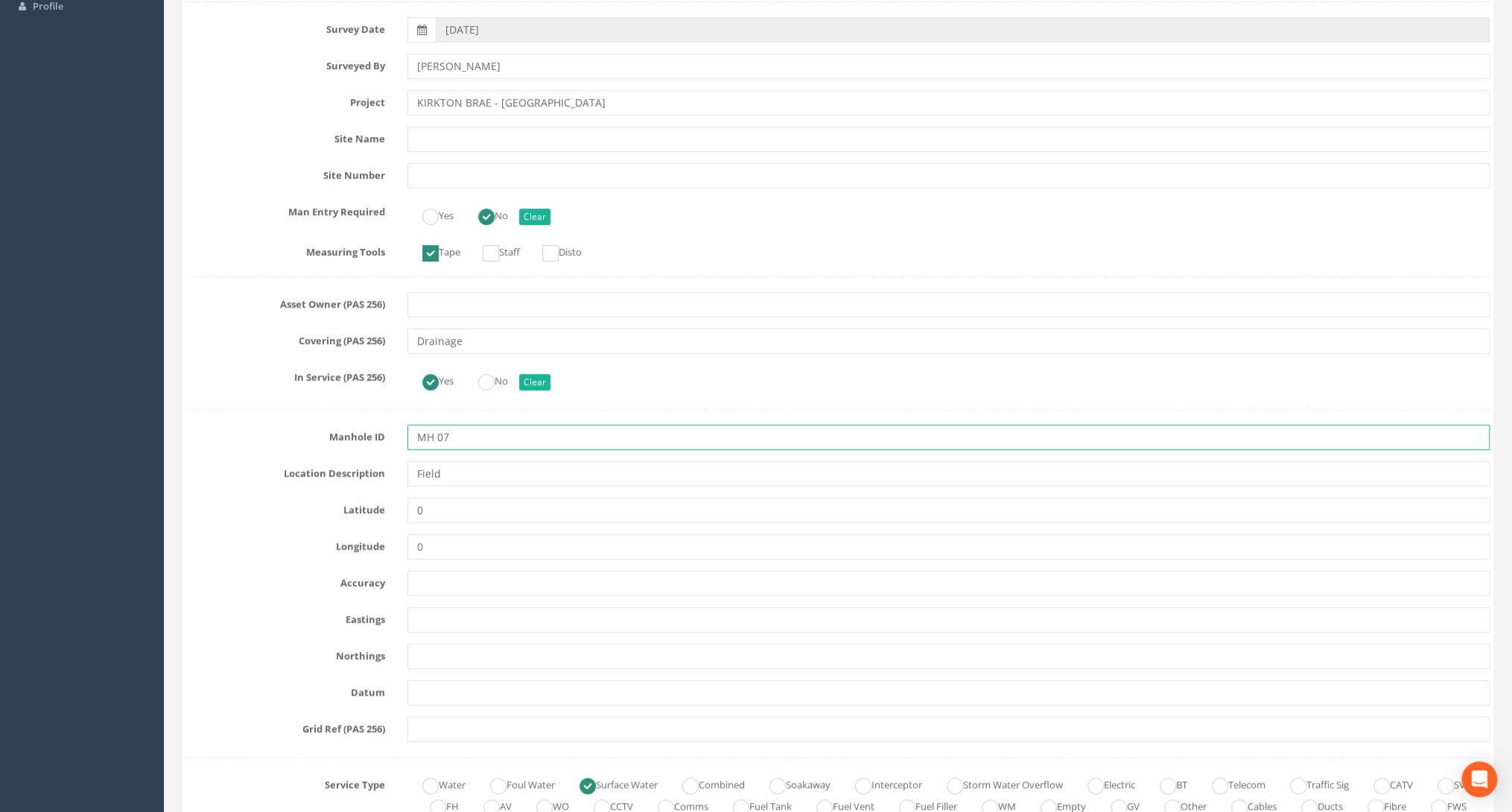
scroll to position [358, 0]
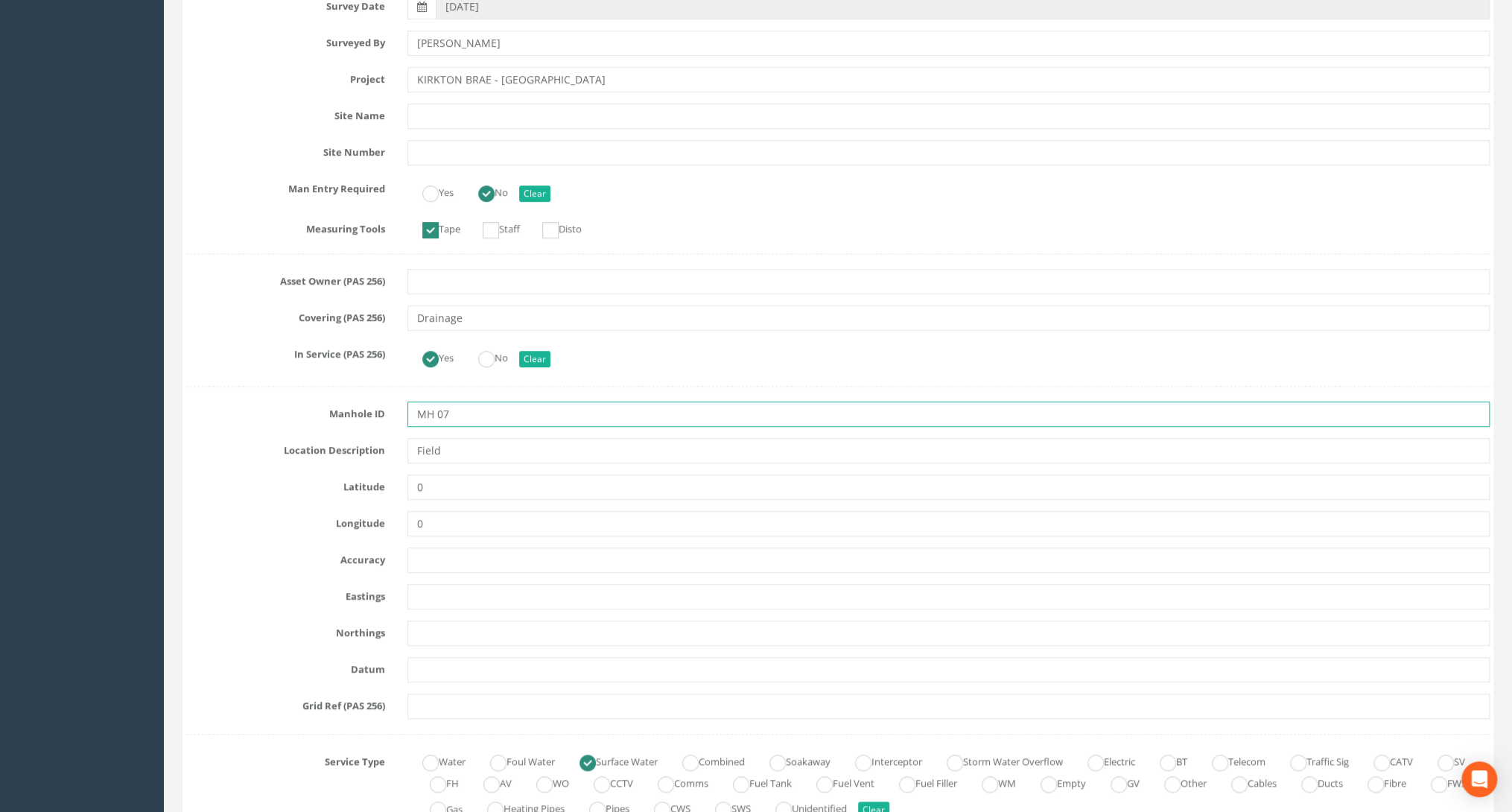
type input "MH 07"
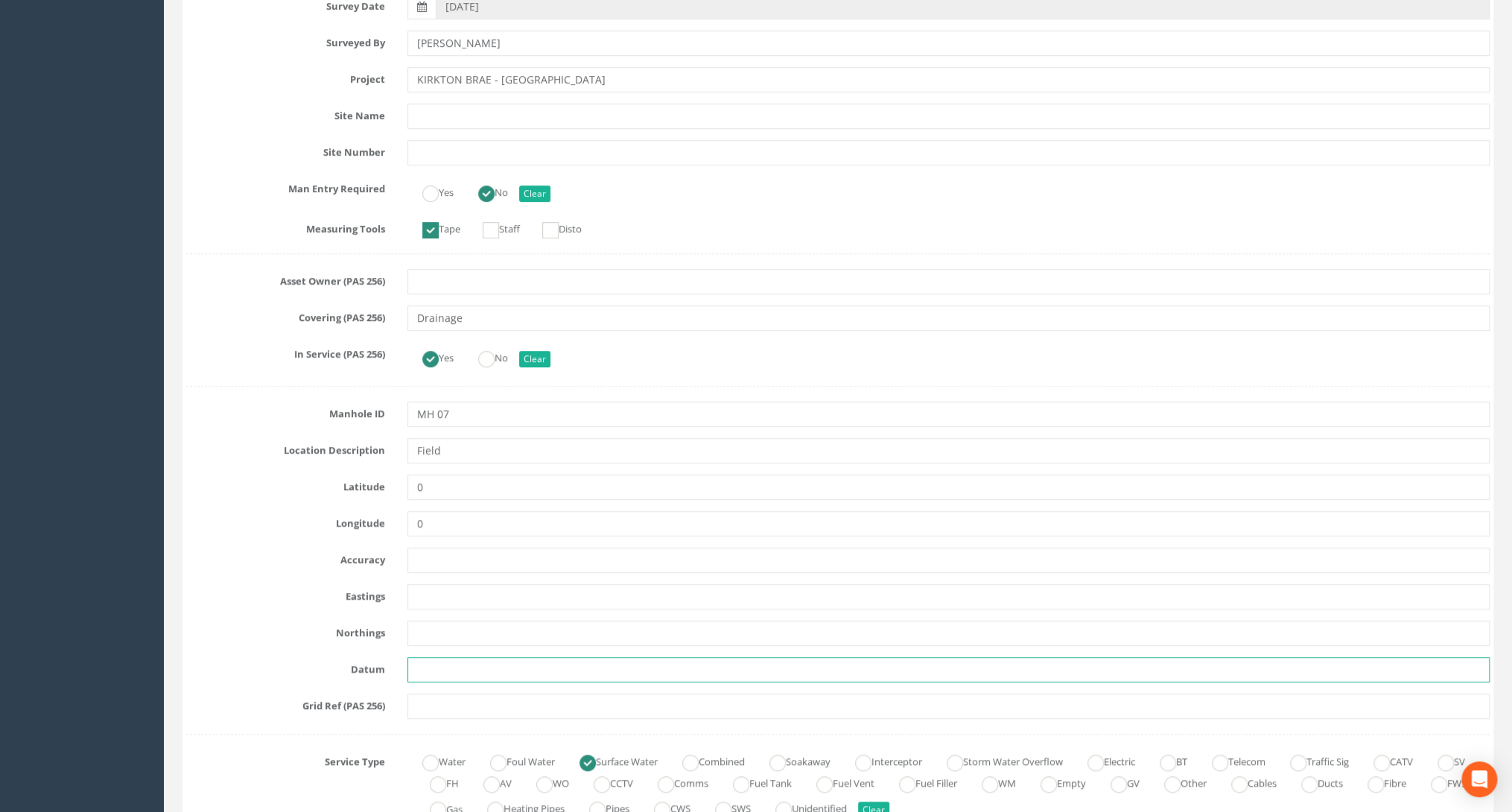
click at [414, 668] on input "text" at bounding box center [948, 669] width 1082 height 25
paste input "26.770"
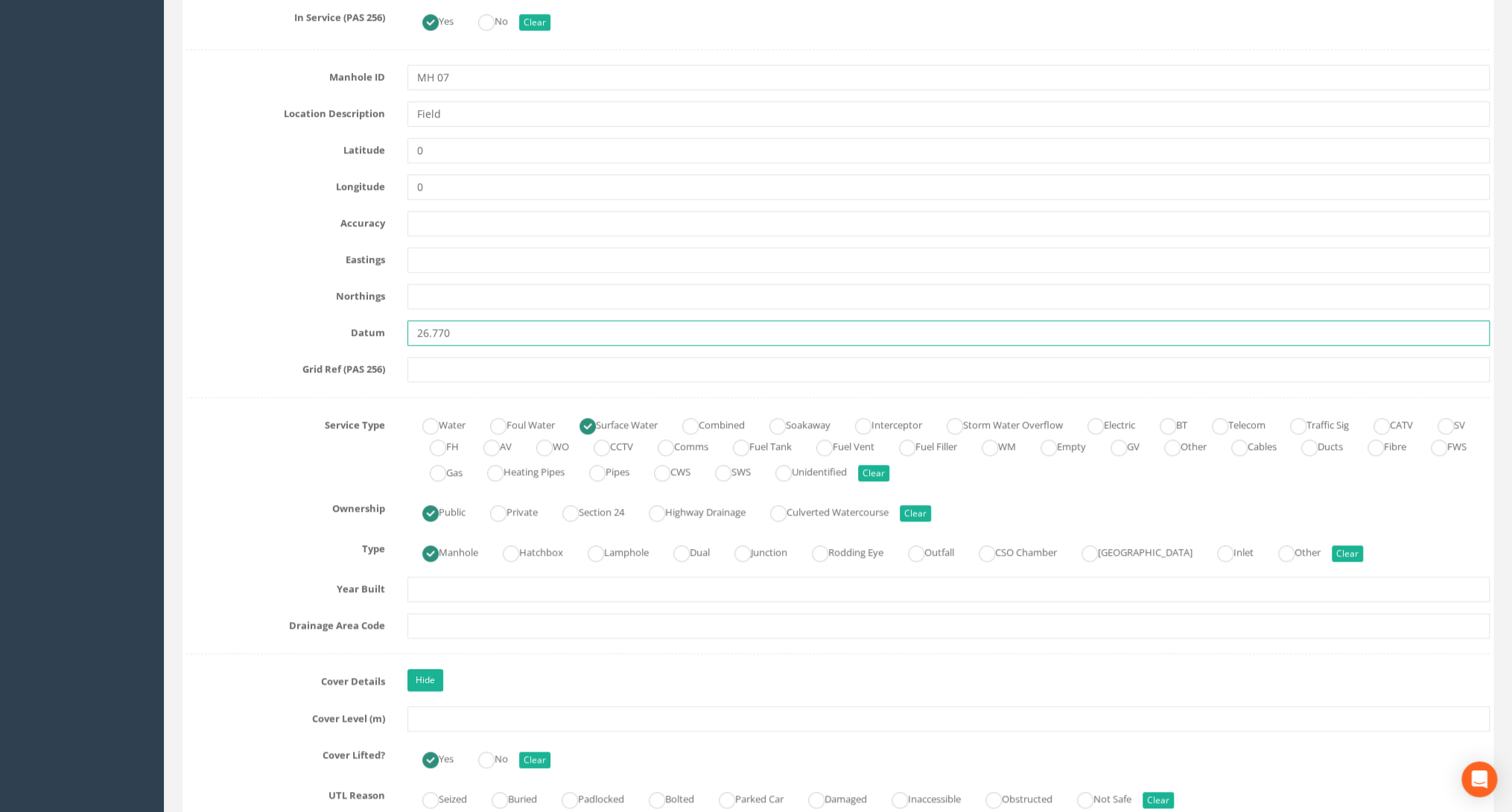
scroll to position [775, 0]
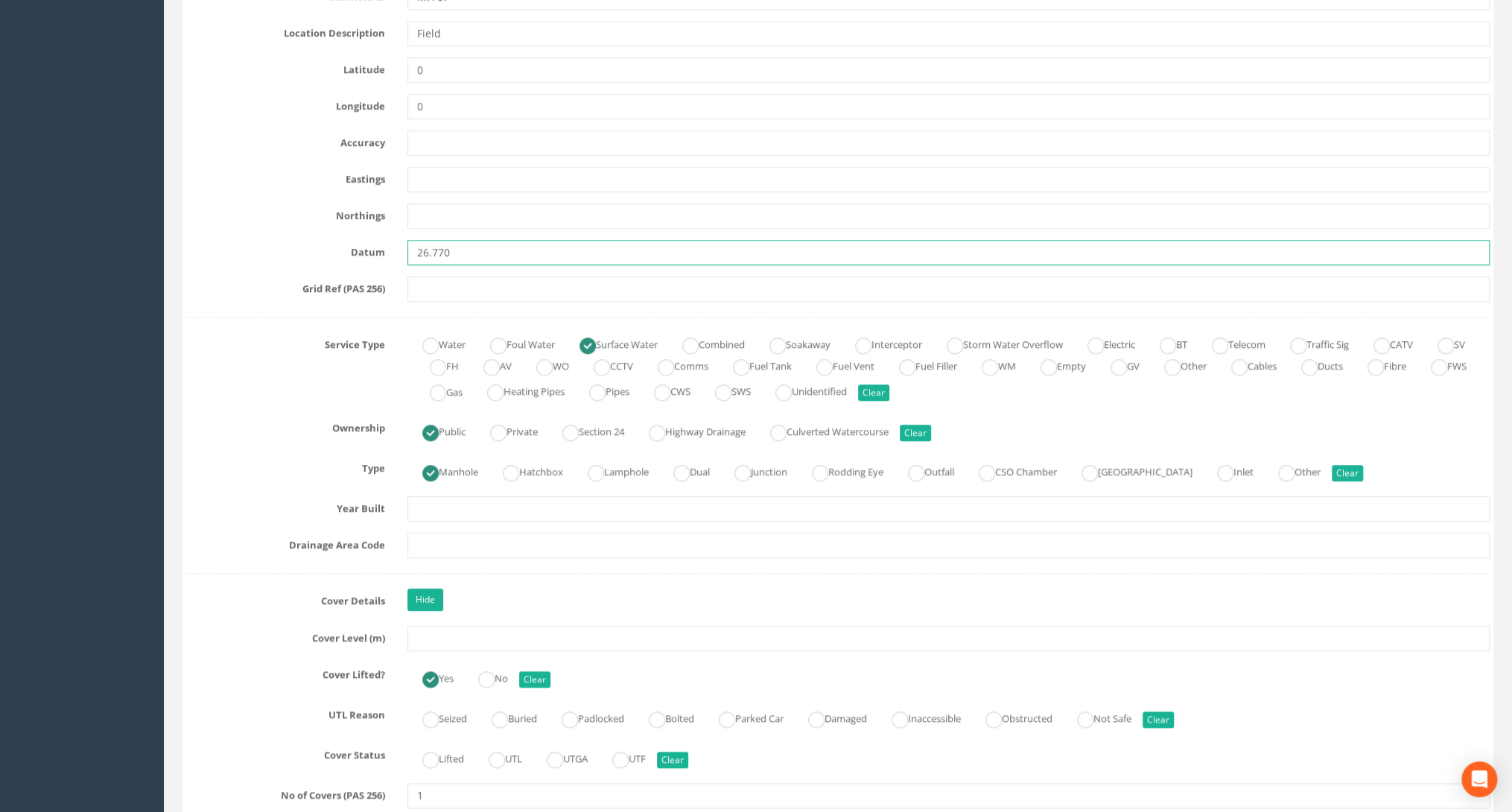
type input "26.770"
click at [427, 643] on input "text" at bounding box center [948, 638] width 1082 height 25
paste input "26.770"
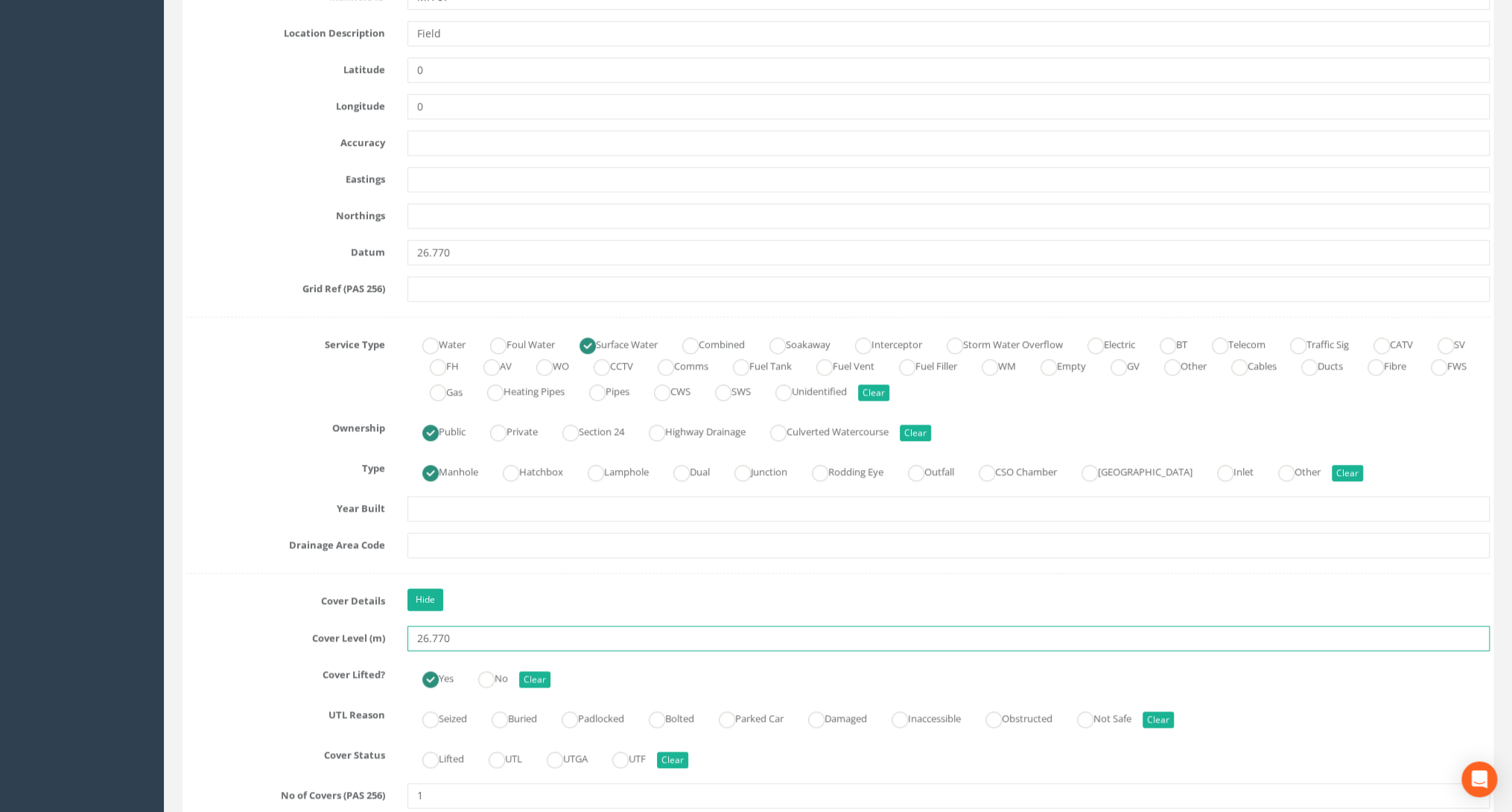
type input "26.770"
click at [416, 214] on input "text" at bounding box center [948, 216] width 1082 height 25
paste input "864947.670"
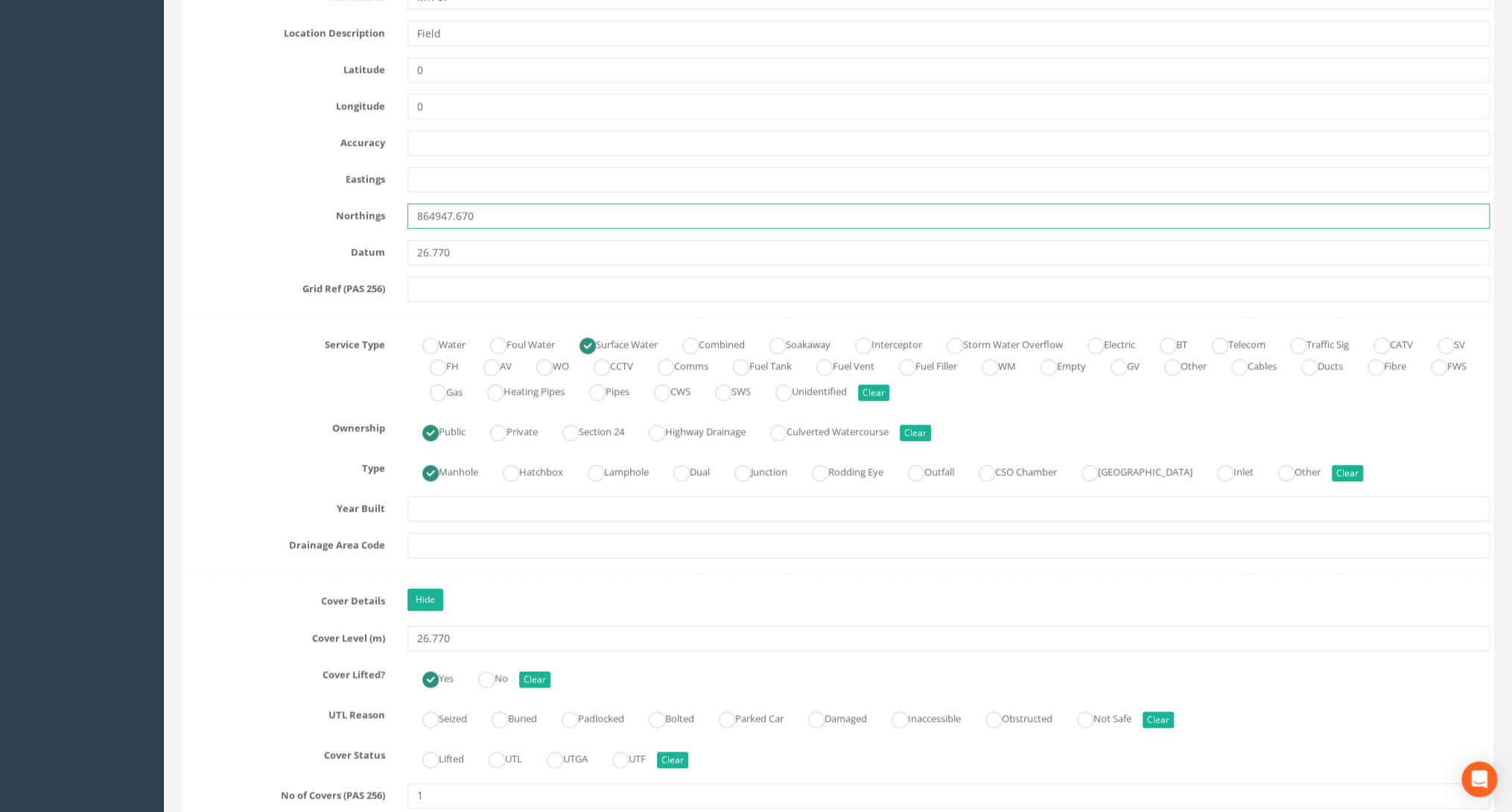
type input "864947.670"
click at [414, 182] on input "text" at bounding box center [948, 179] width 1082 height 25
paste input "399212.550"
type input "399212.550"
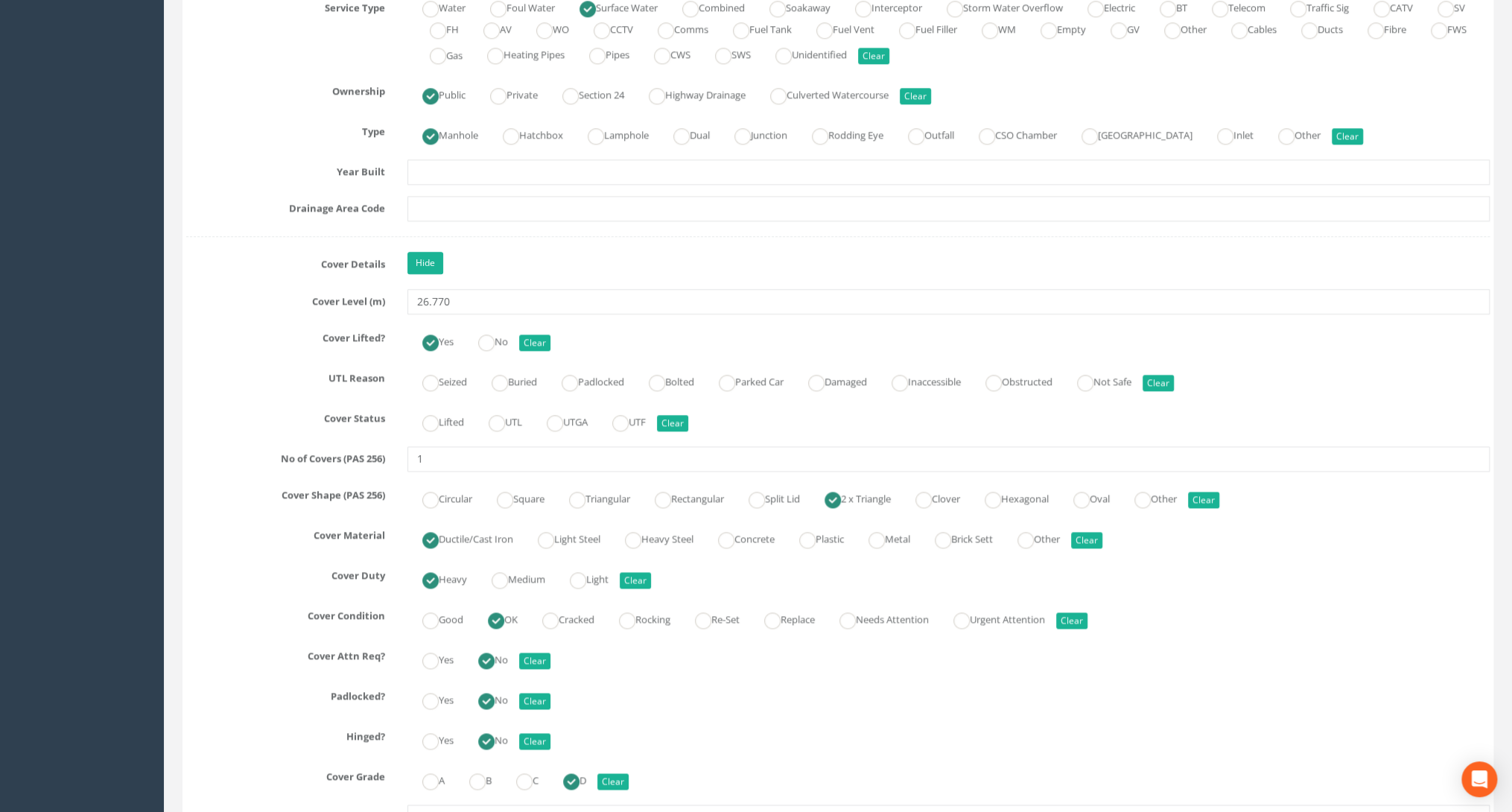
scroll to position [1131, 0]
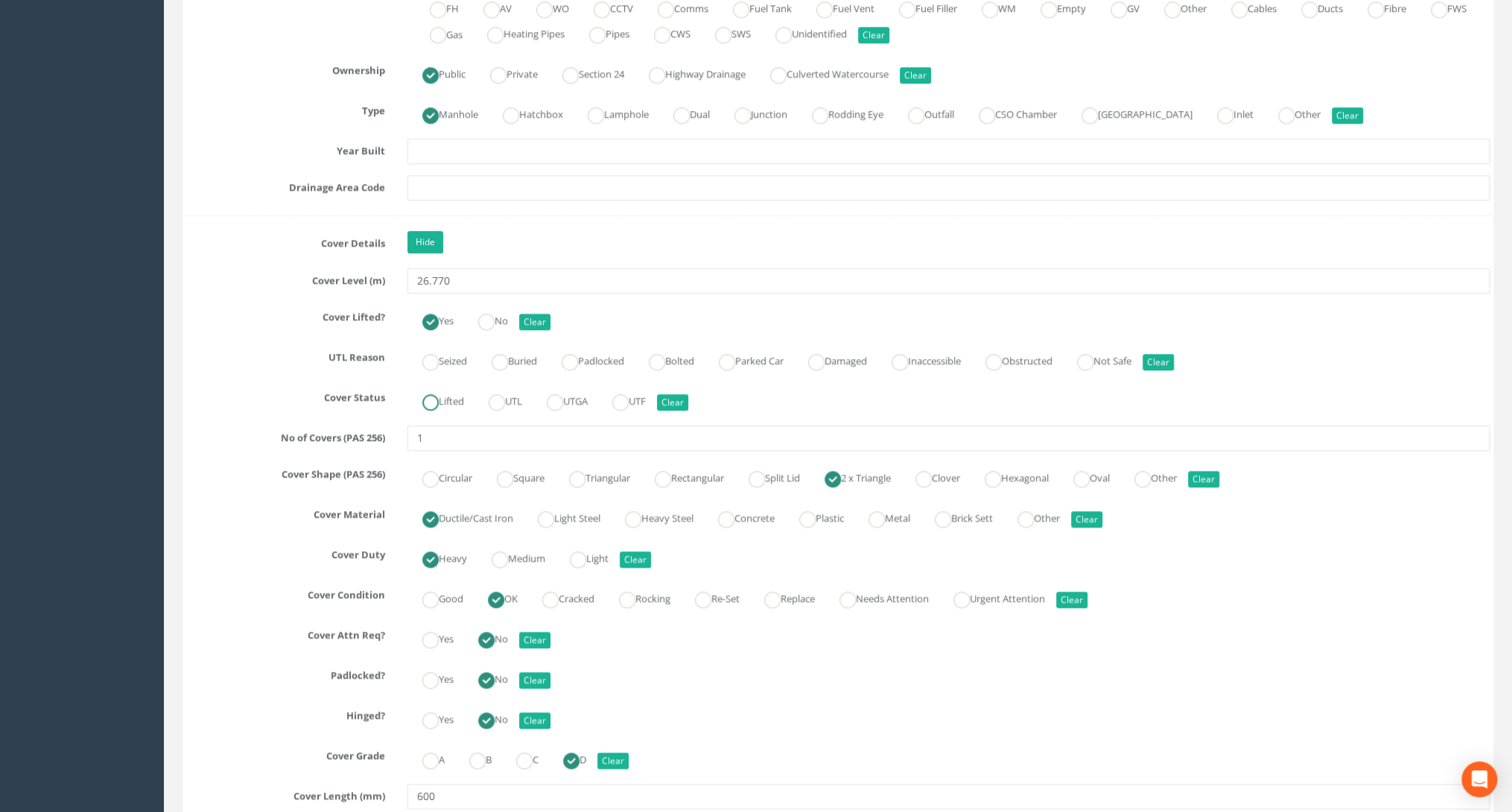
click at [431, 406] on ins at bounding box center [430, 402] width 17 height 17
radio input "true"
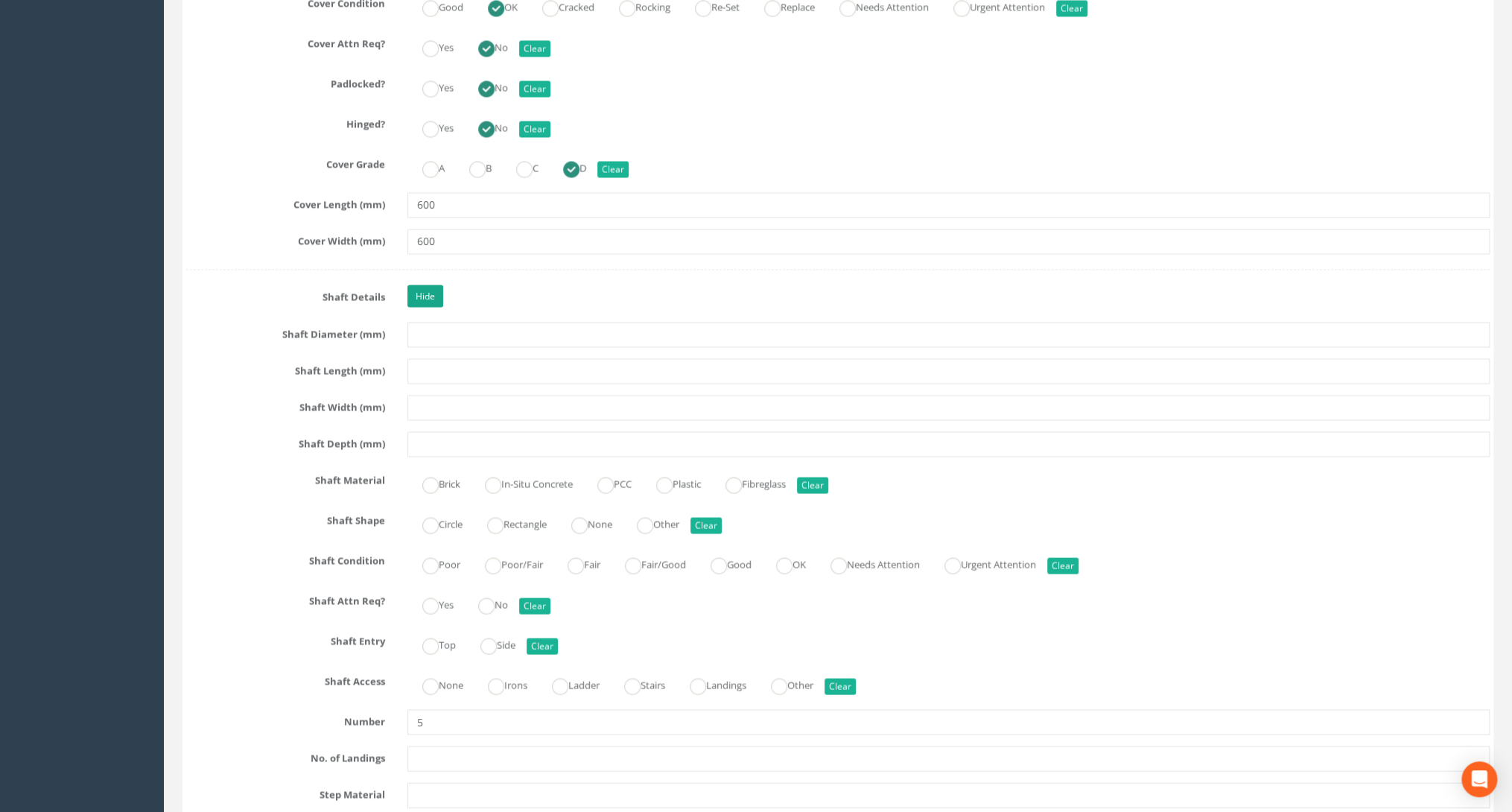
scroll to position [1728, 0]
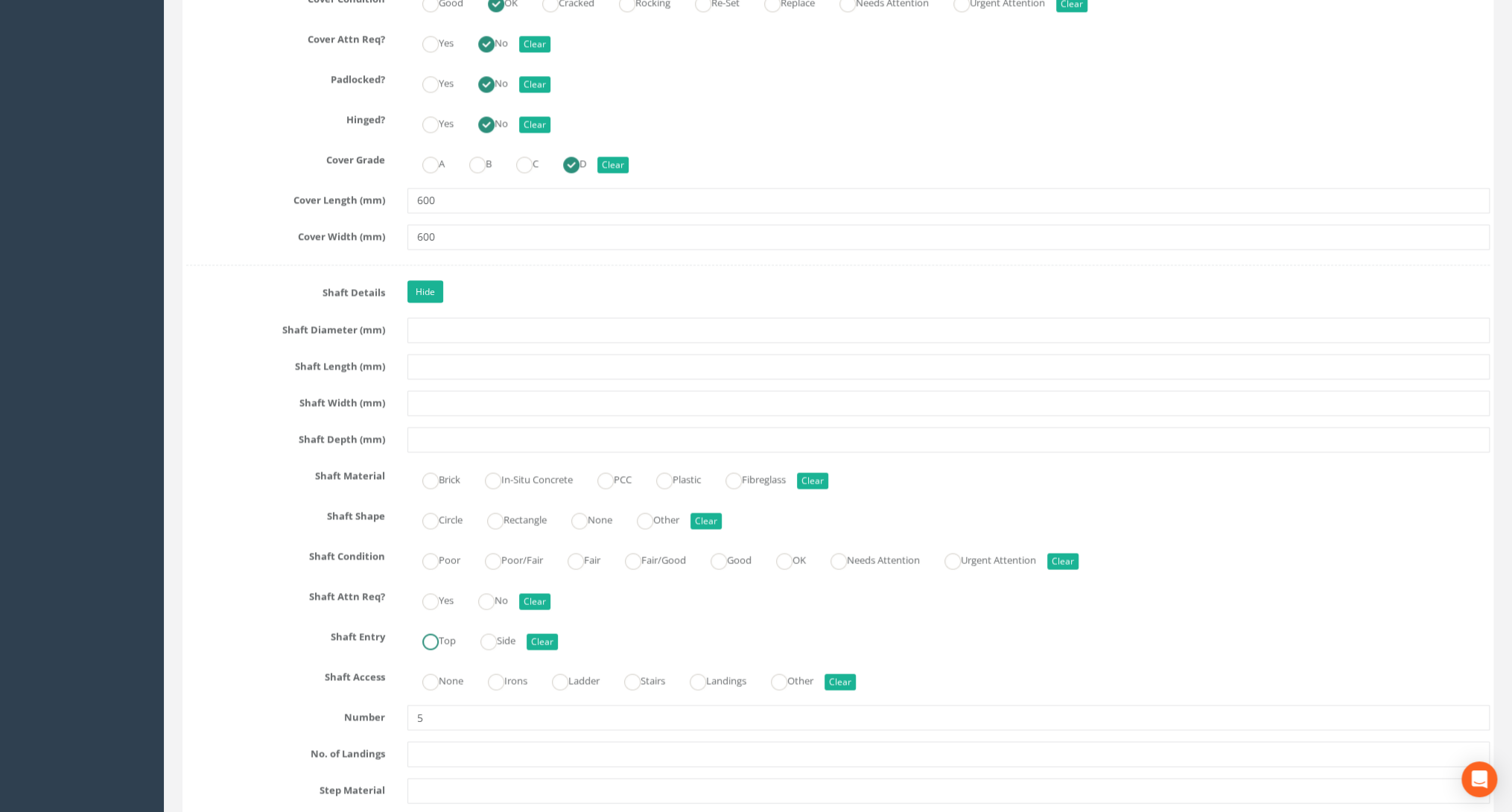
type input "399212.550"
click at [440, 632] on label "Top" at bounding box center [432, 638] width 49 height 22
radio input "true"
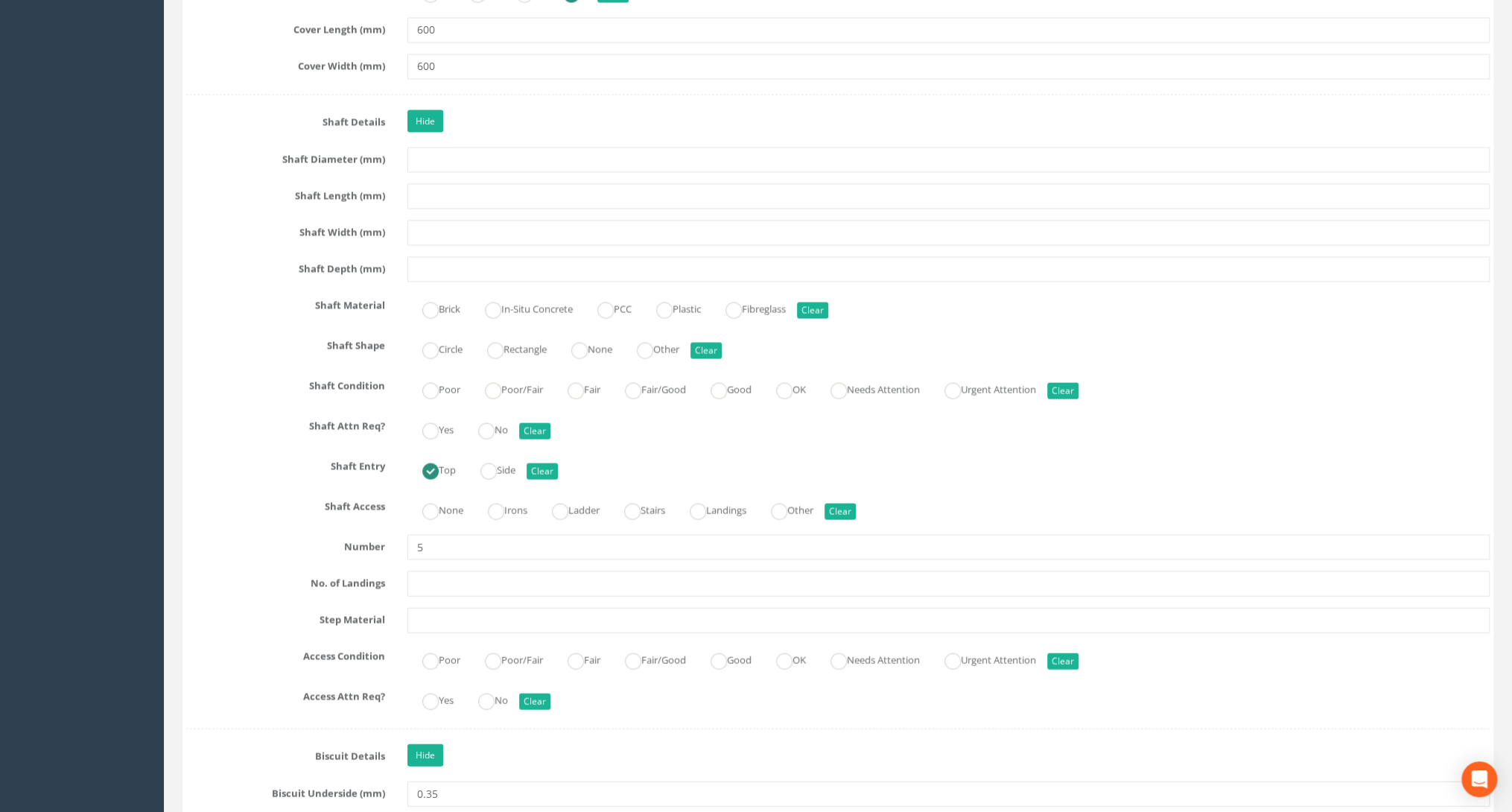
scroll to position [1906, 0]
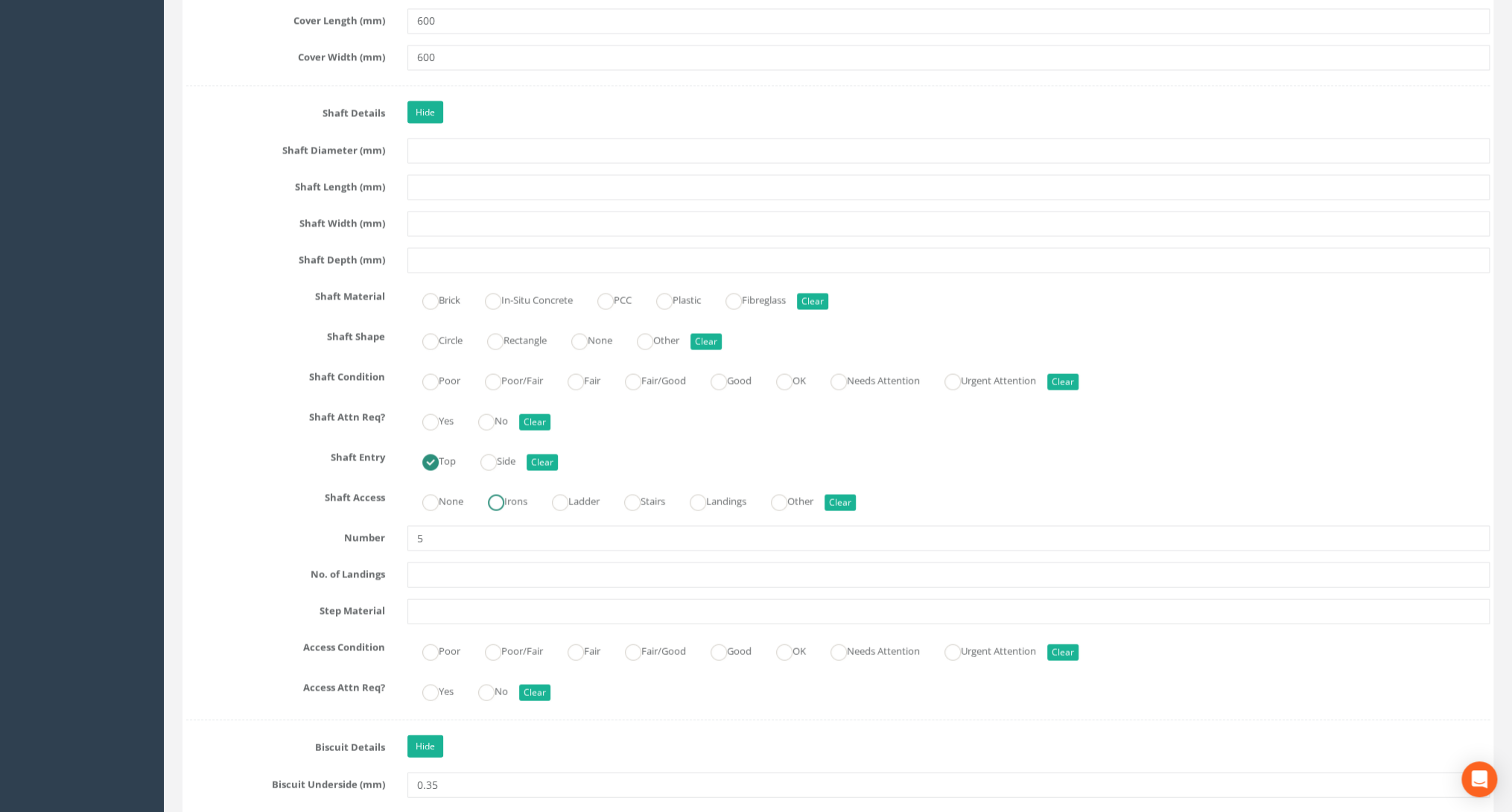
click at [518, 490] on label "Irons" at bounding box center [500, 500] width 54 height 22
radio input "true"
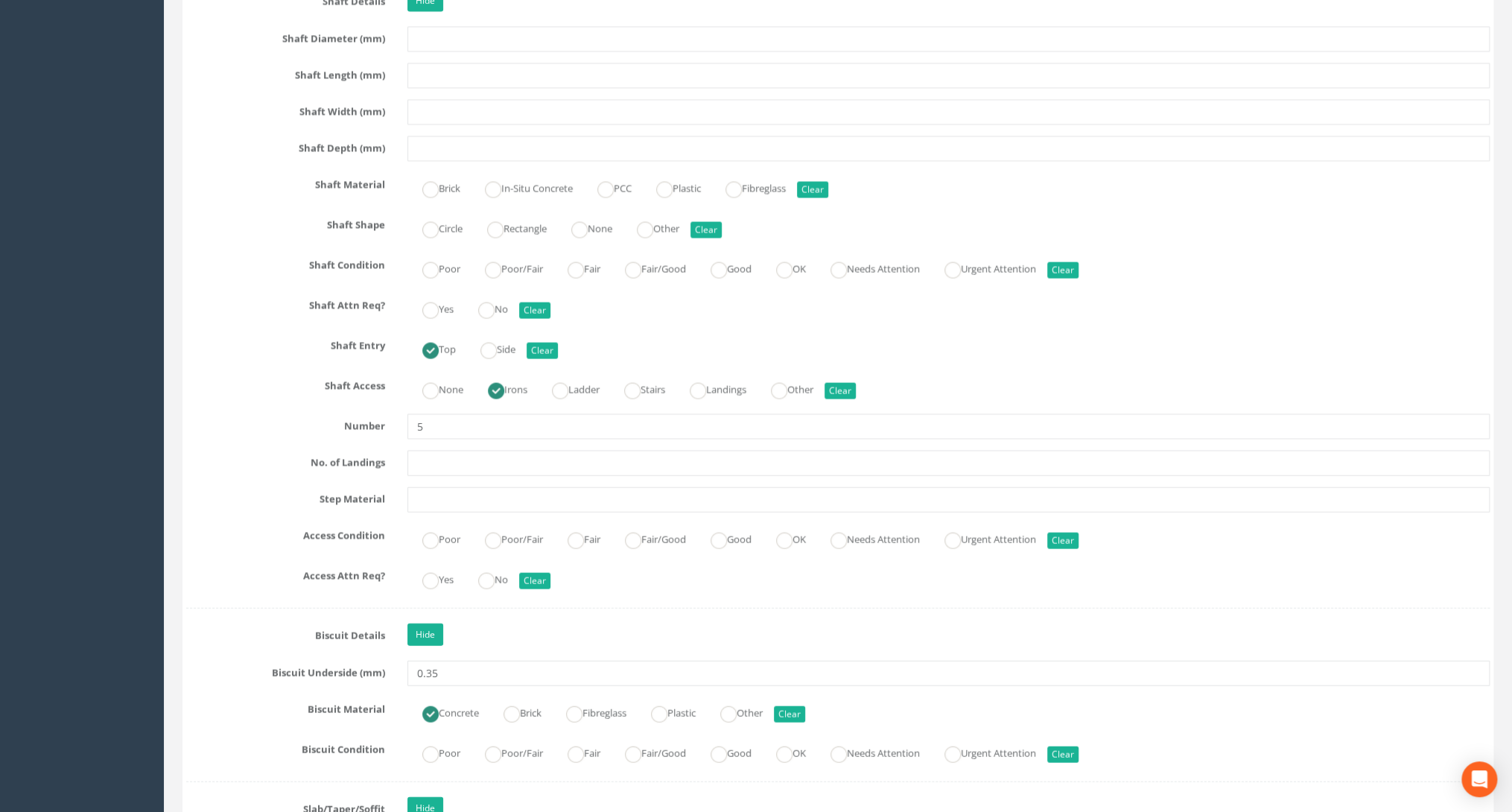
scroll to position [2085, 0]
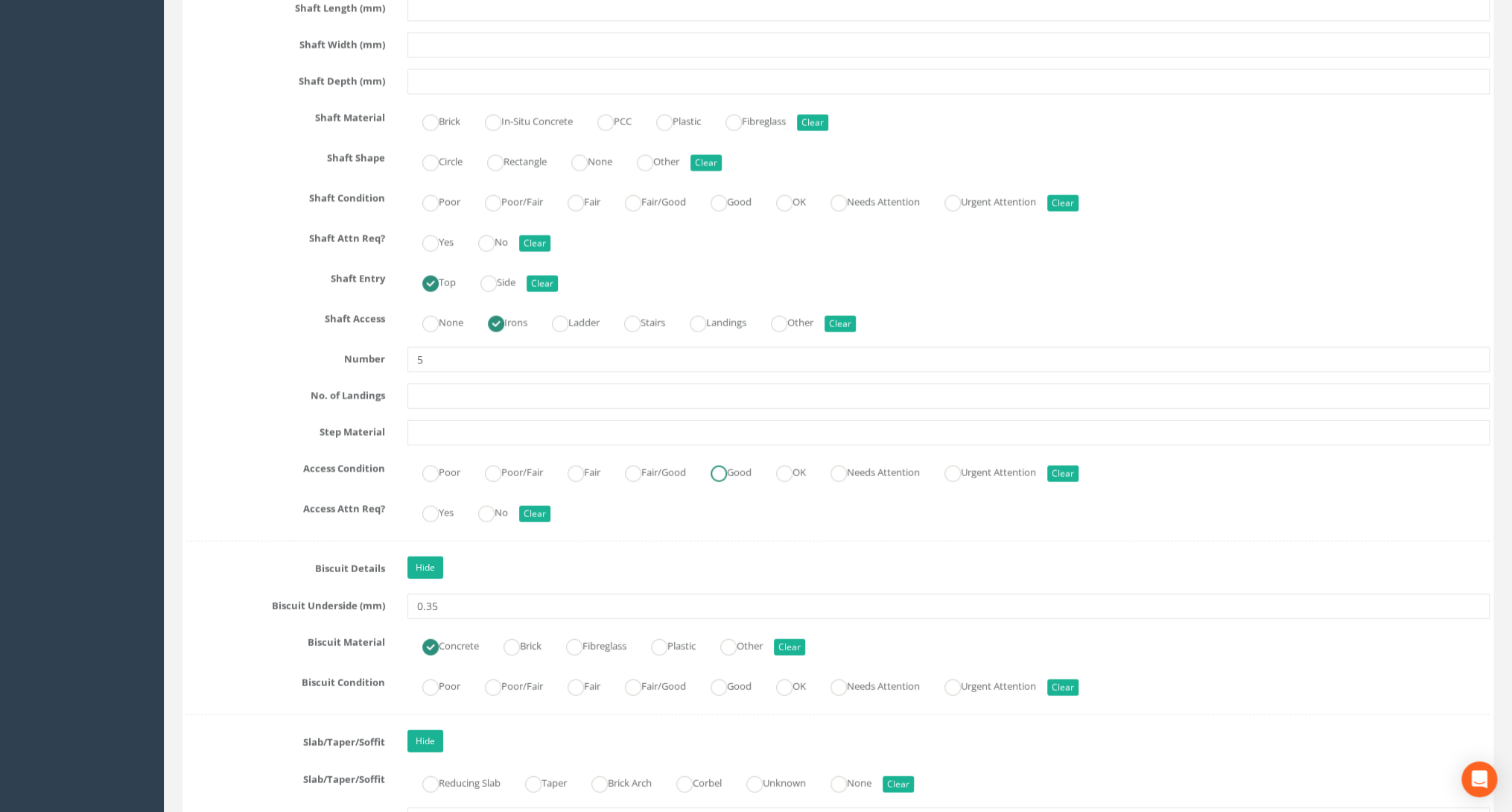
click at [727, 468] on ins at bounding box center [718, 473] width 17 height 17
radio input "true"
click at [493, 506] on ins at bounding box center [486, 513] width 17 height 17
radio input "true"
click at [727, 195] on ins at bounding box center [718, 203] width 17 height 17
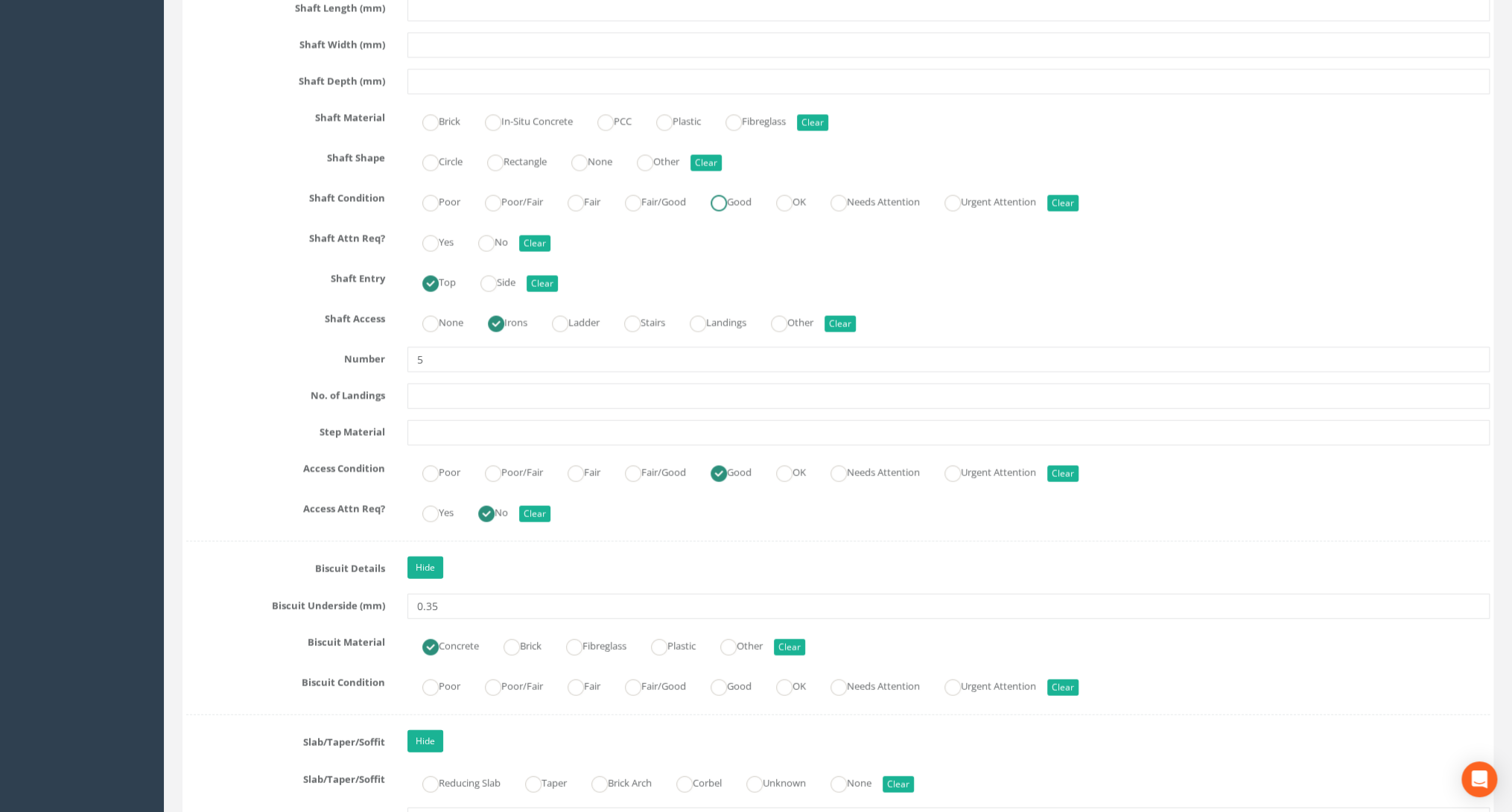
radio input "true"
click at [534, 155] on label "Rectangle" at bounding box center [509, 160] width 75 height 22
radio input "true"
click at [518, 111] on label "In-Situ Concrete" at bounding box center [521, 120] width 103 height 22
radio input "true"
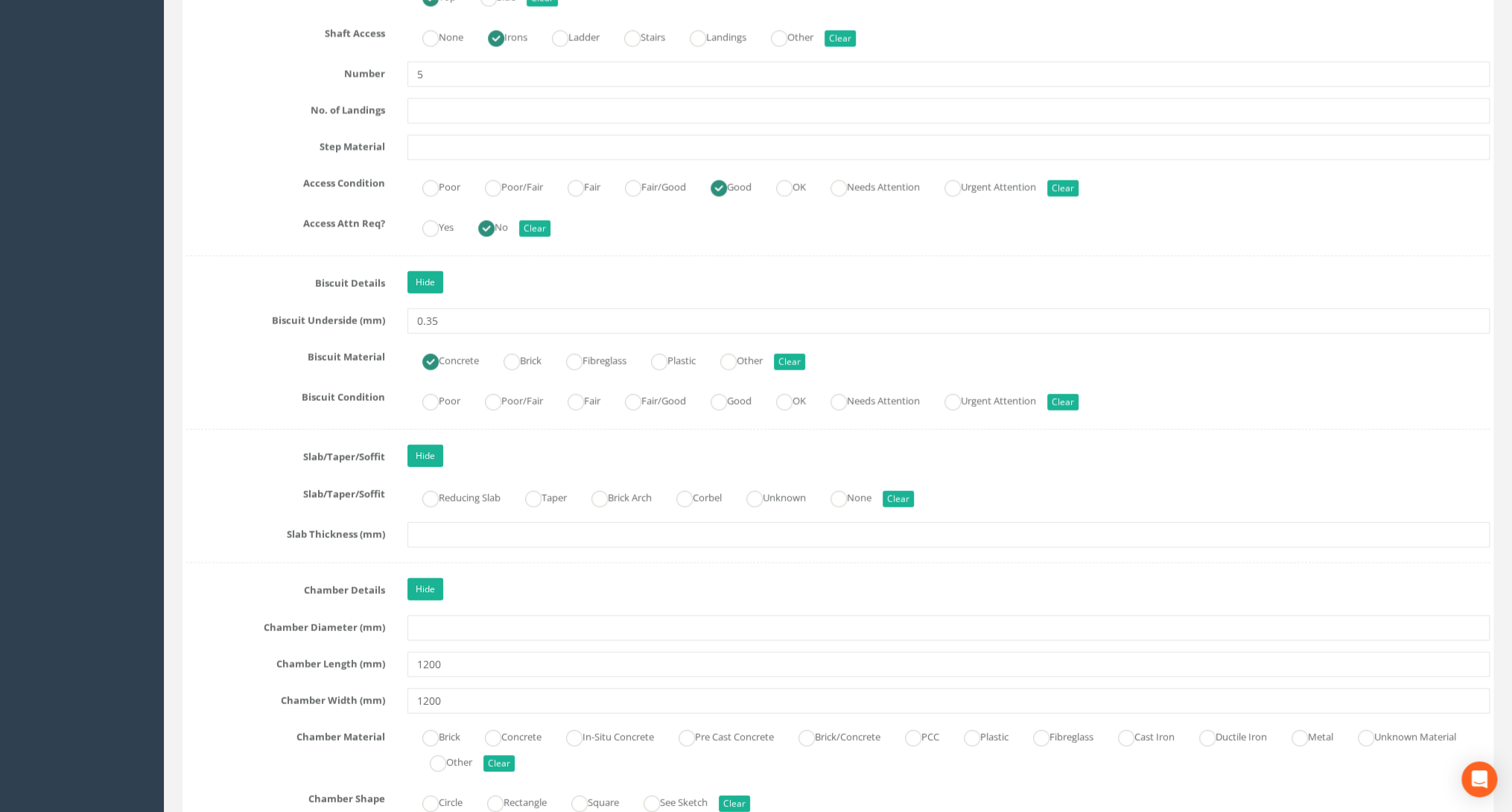
scroll to position [2442, 0]
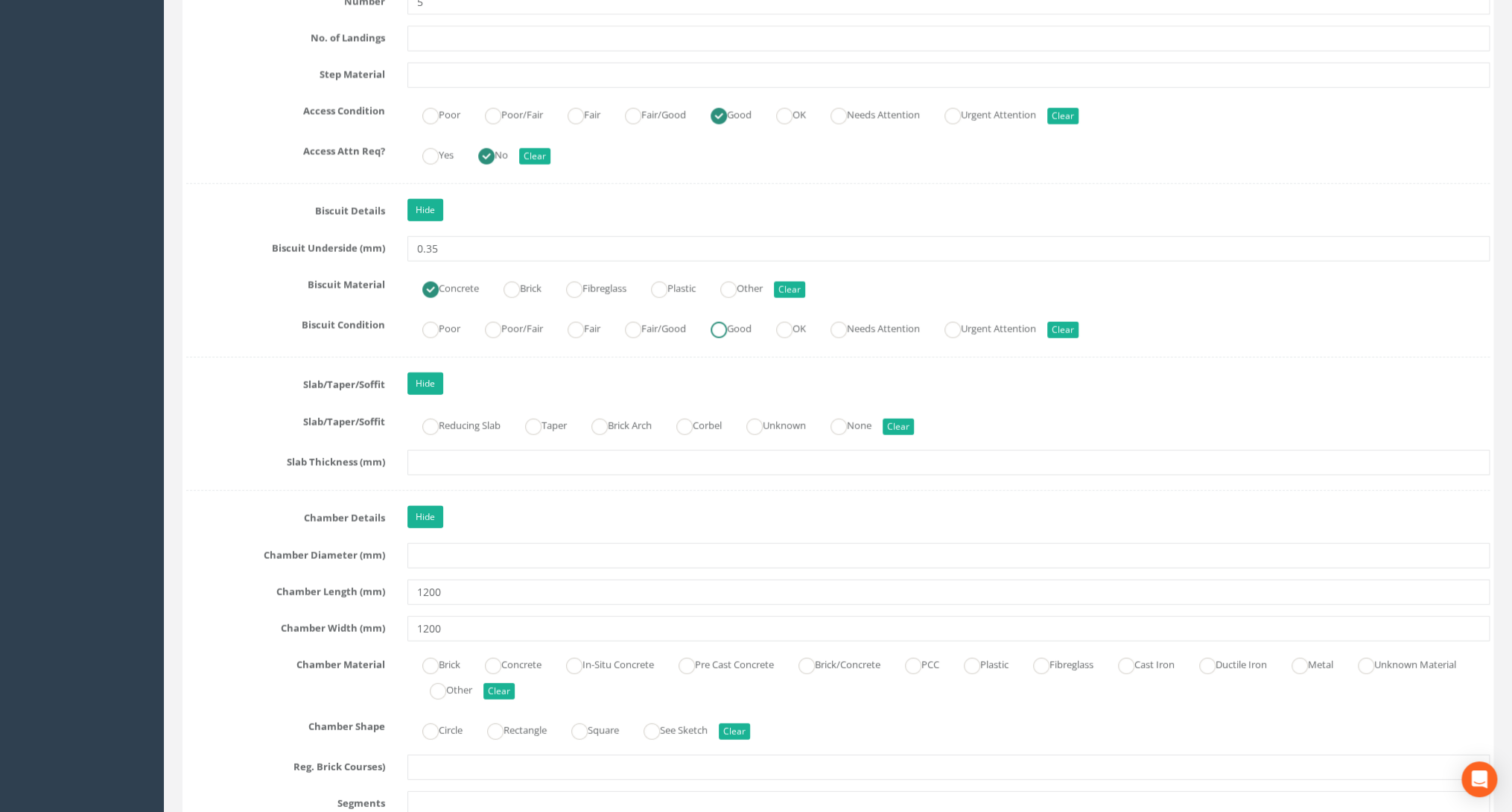
click at [727, 322] on ins at bounding box center [718, 330] width 17 height 17
radio input "true"
click at [847, 419] on ins at bounding box center [838, 426] width 17 height 17
radio input "true"
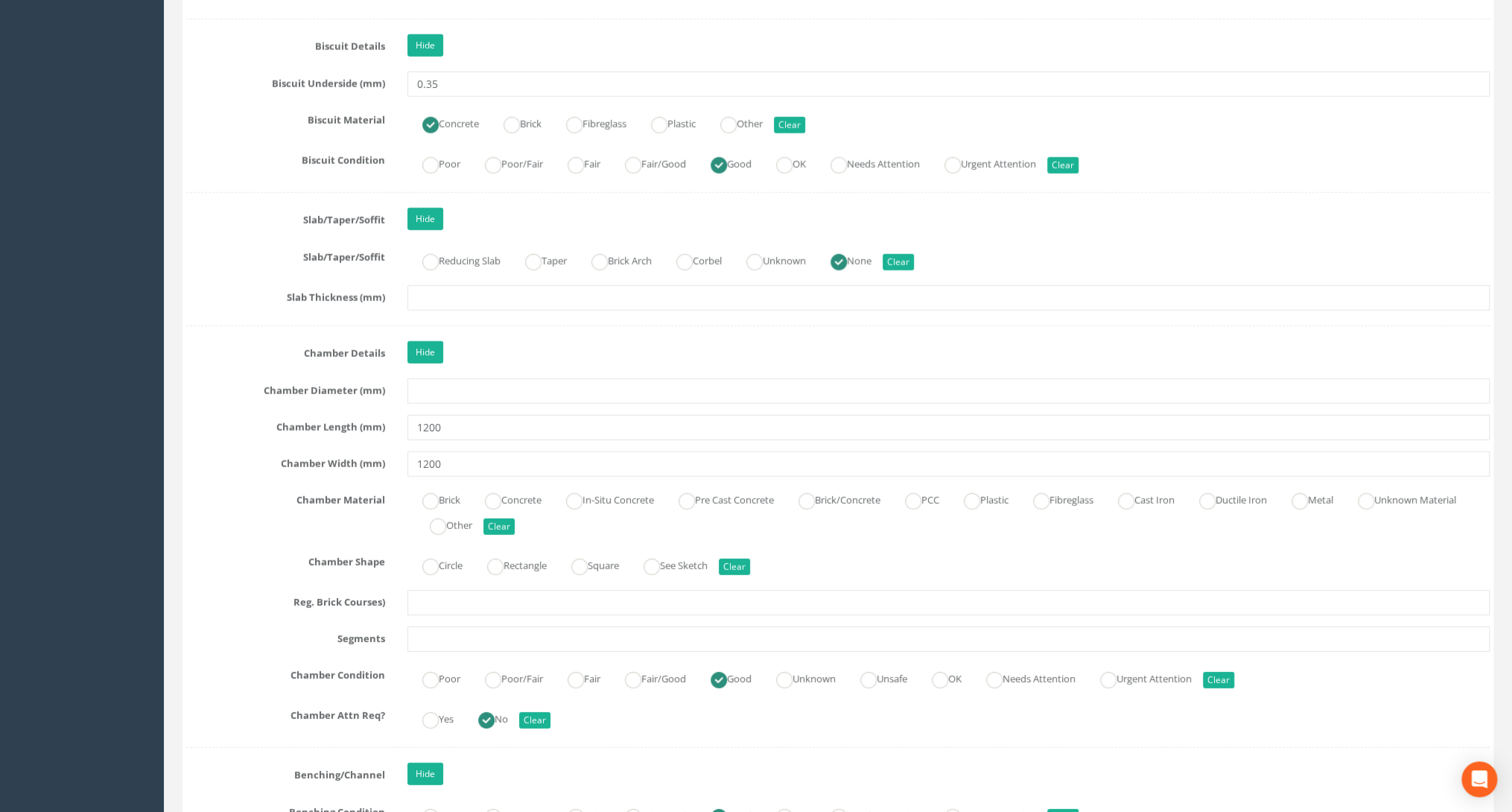
scroll to position [2621, 0]
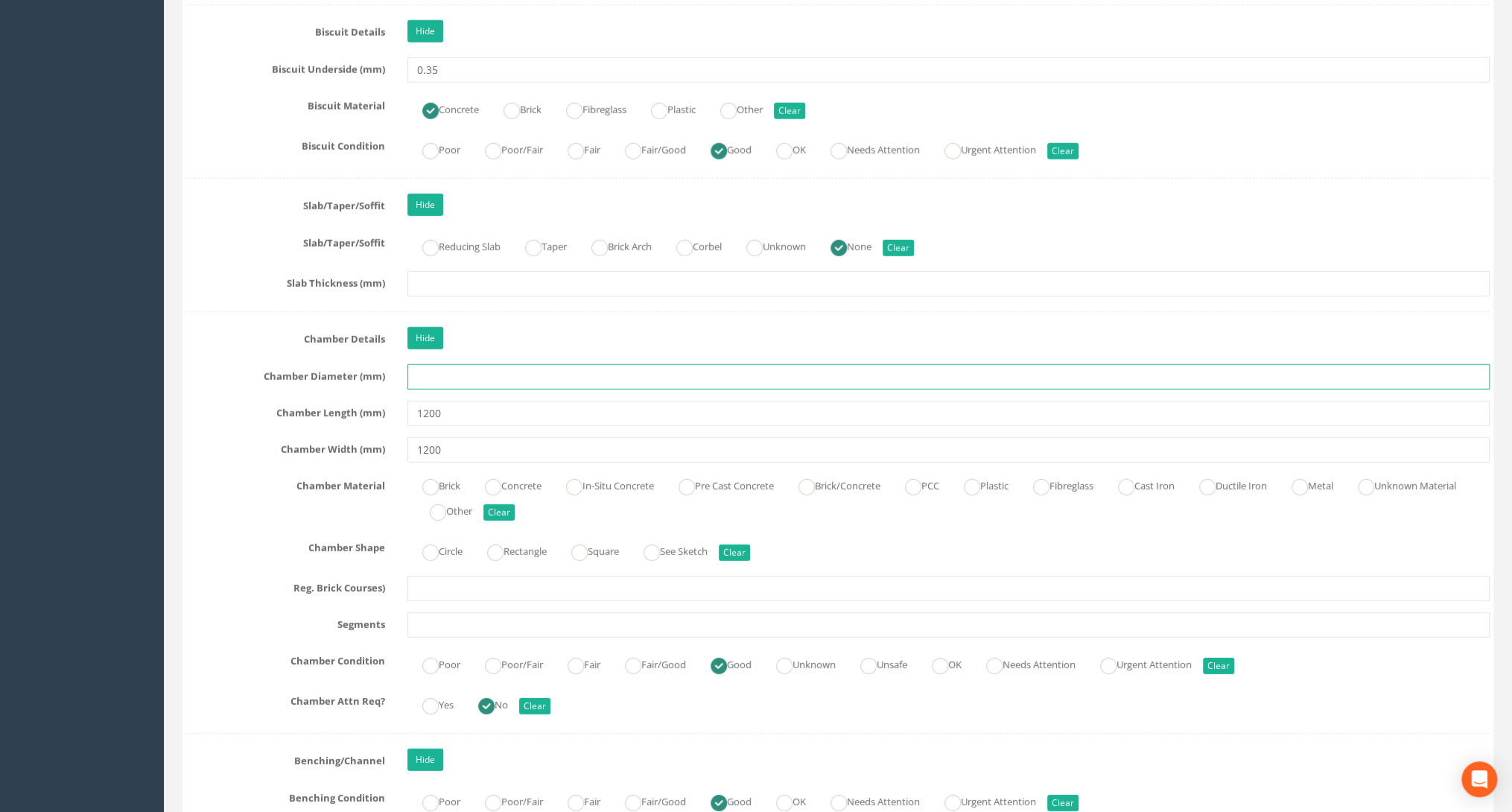
click at [429, 370] on input "text" at bounding box center [948, 376] width 1082 height 25
type input "1200"
click at [727, 473] on label "Pre Cast Concrete" at bounding box center [718, 484] width 111 height 22
radio input "true"
click at [456, 539] on label "Circle" at bounding box center [434, 549] width 55 height 22
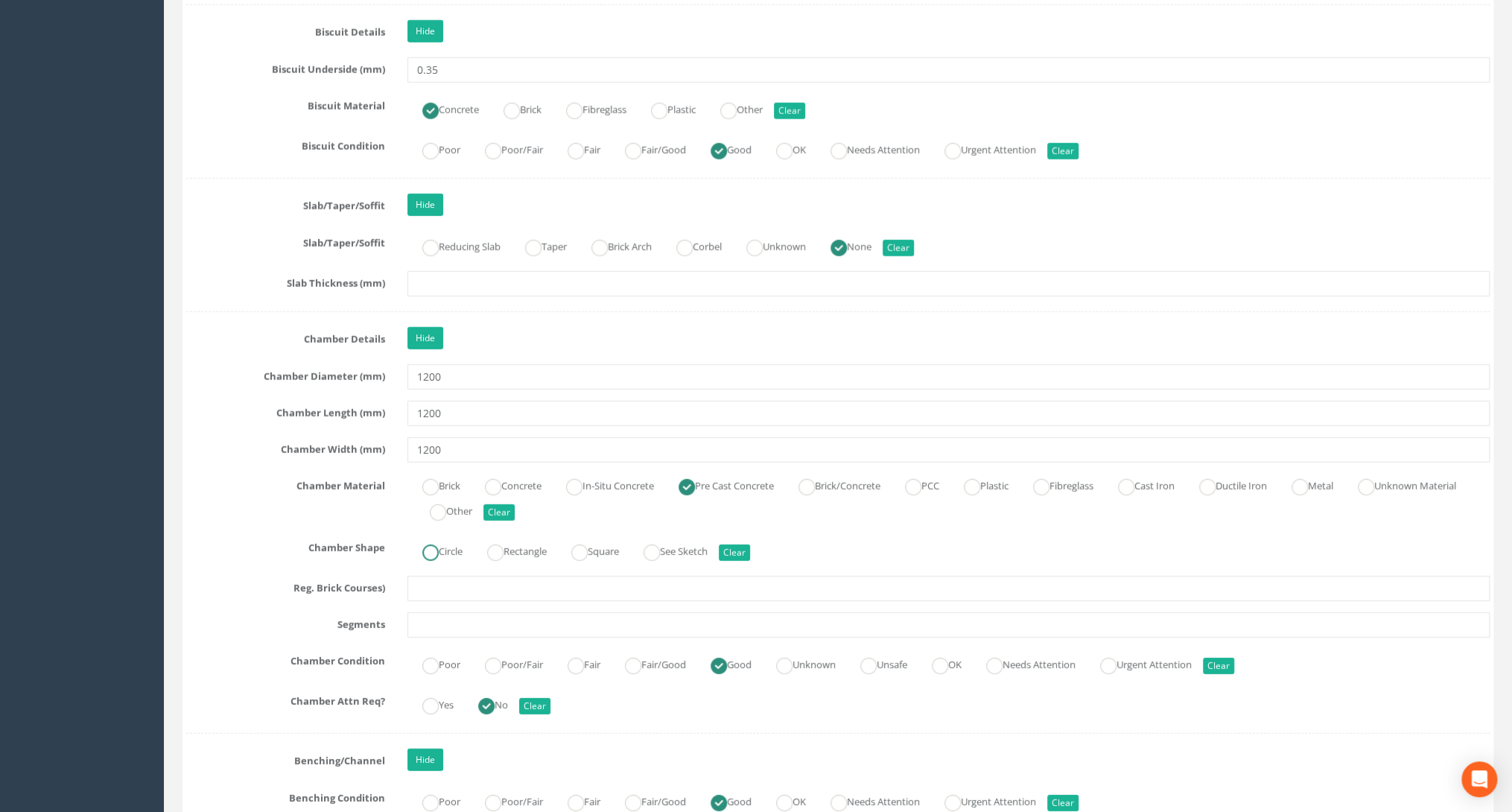
radio input "true"
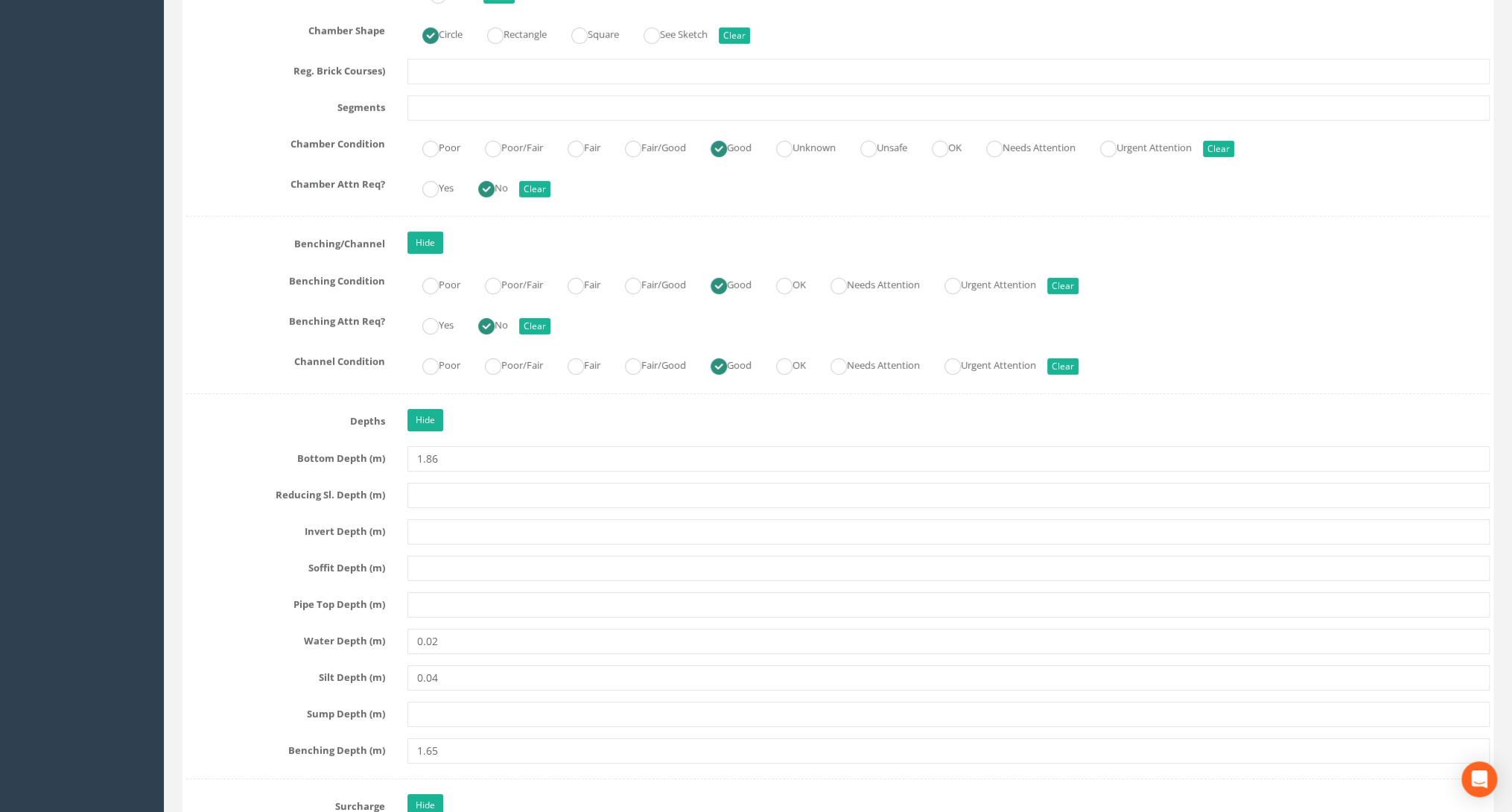
scroll to position [3157, 0]
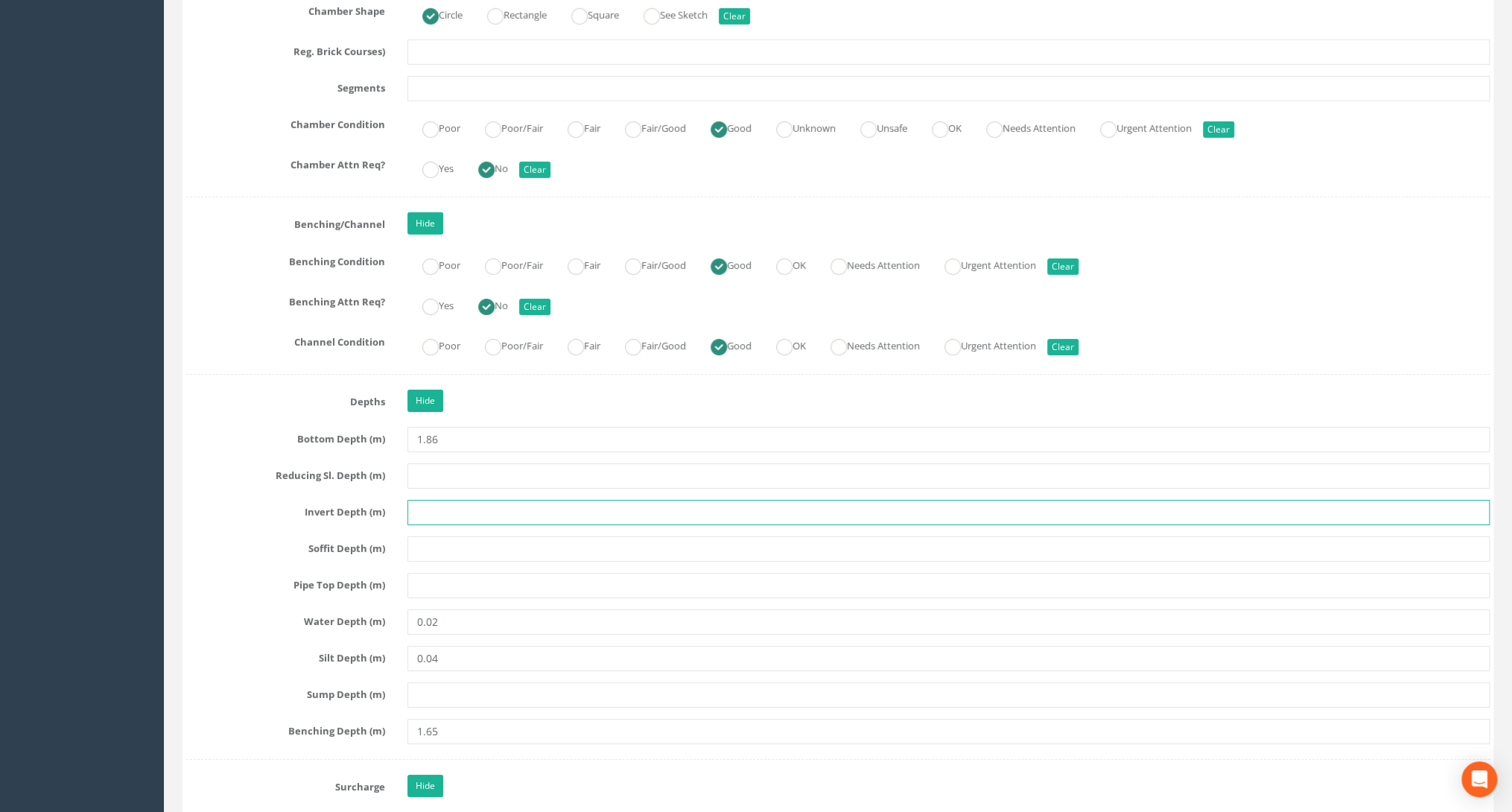
click at [408, 500] on input "text" at bounding box center [948, 512] width 1082 height 25
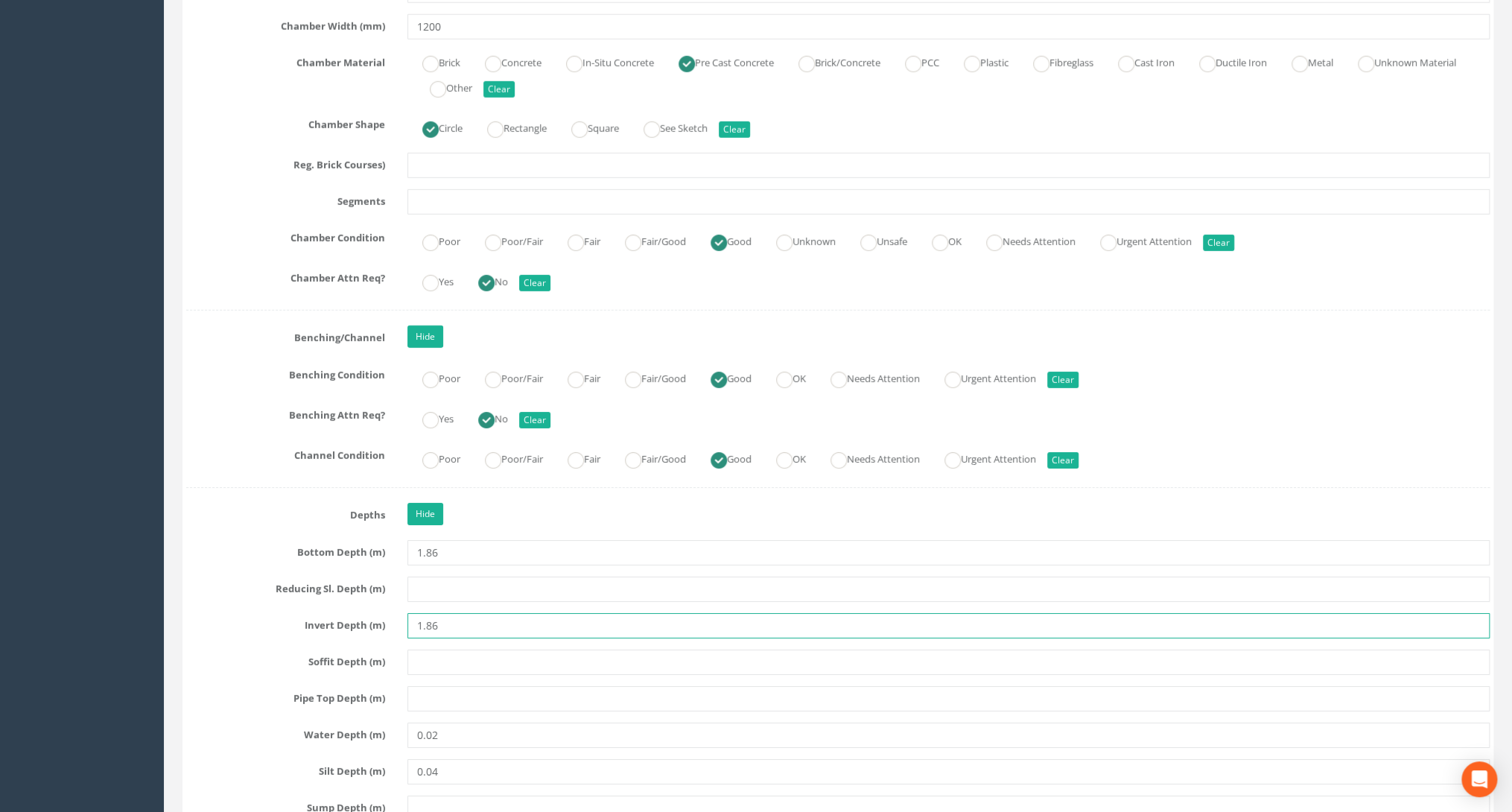
scroll to position [3038, 0]
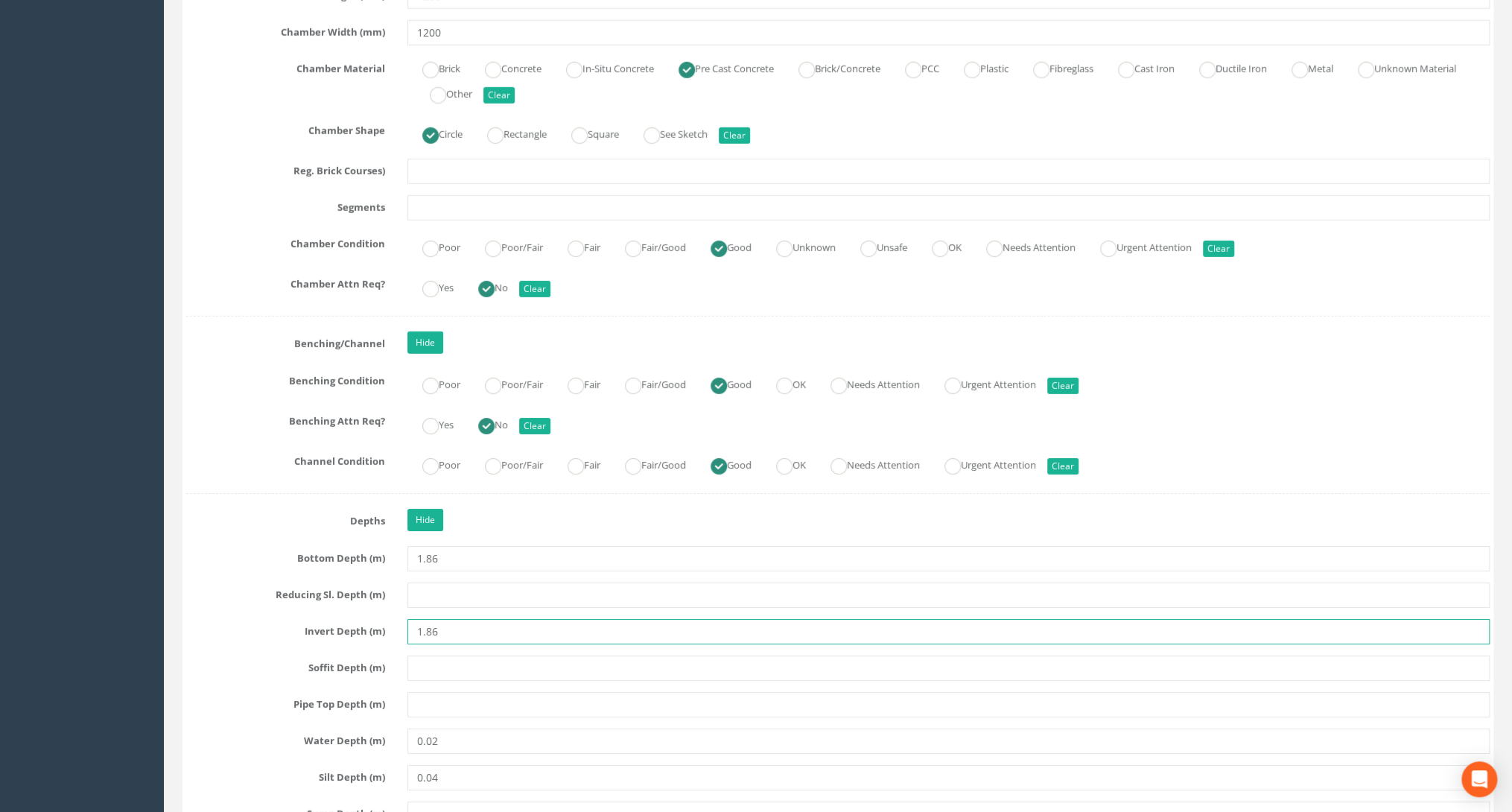
type input "1.86"
drag, startPoint x: 515, startPoint y: 506, endPoint x: 509, endPoint y: 512, distance: 8.5
click at [515, 508] on div "Hide" at bounding box center [948, 521] width 1105 height 26
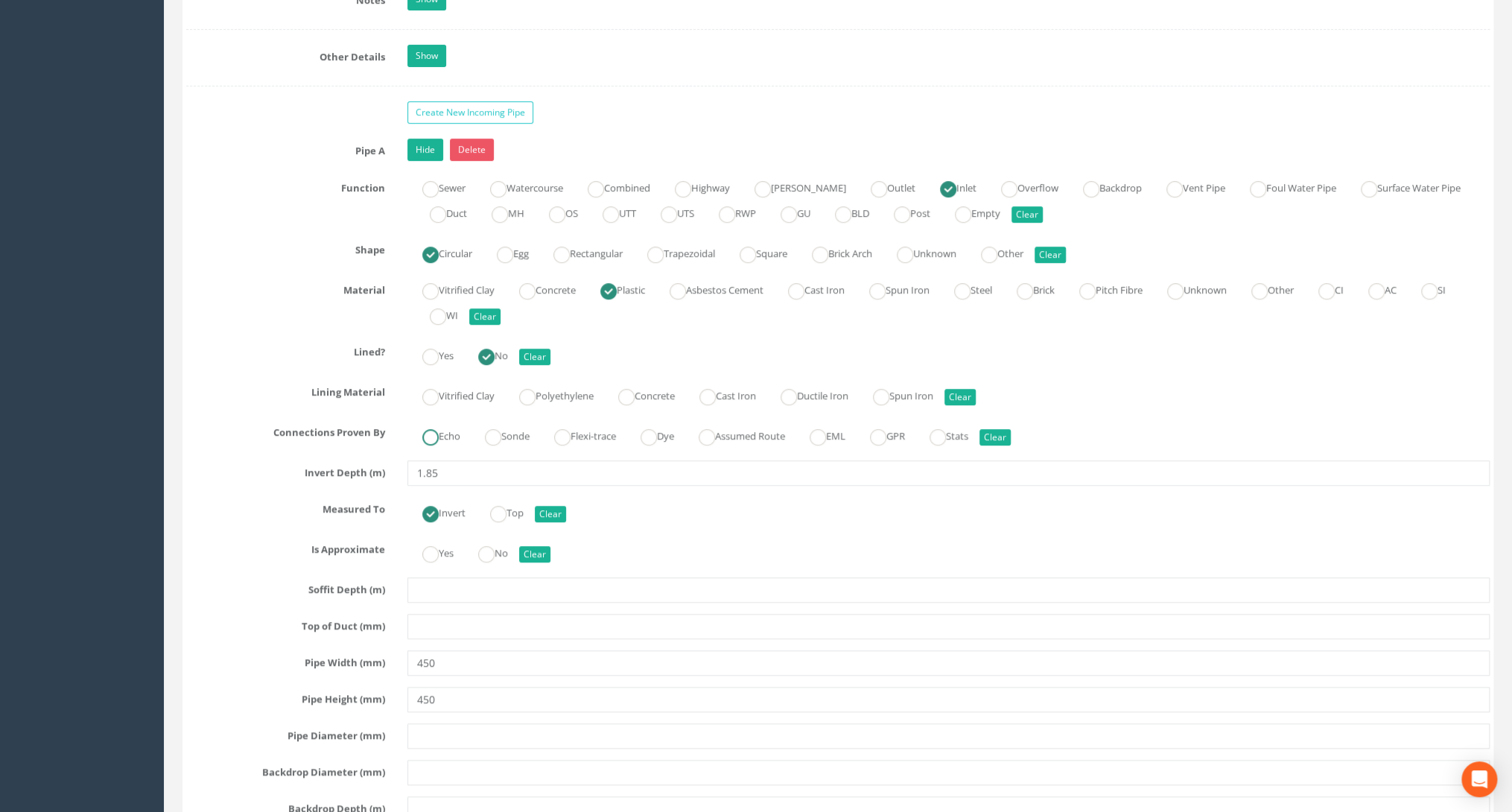
scroll to position [4230, 0]
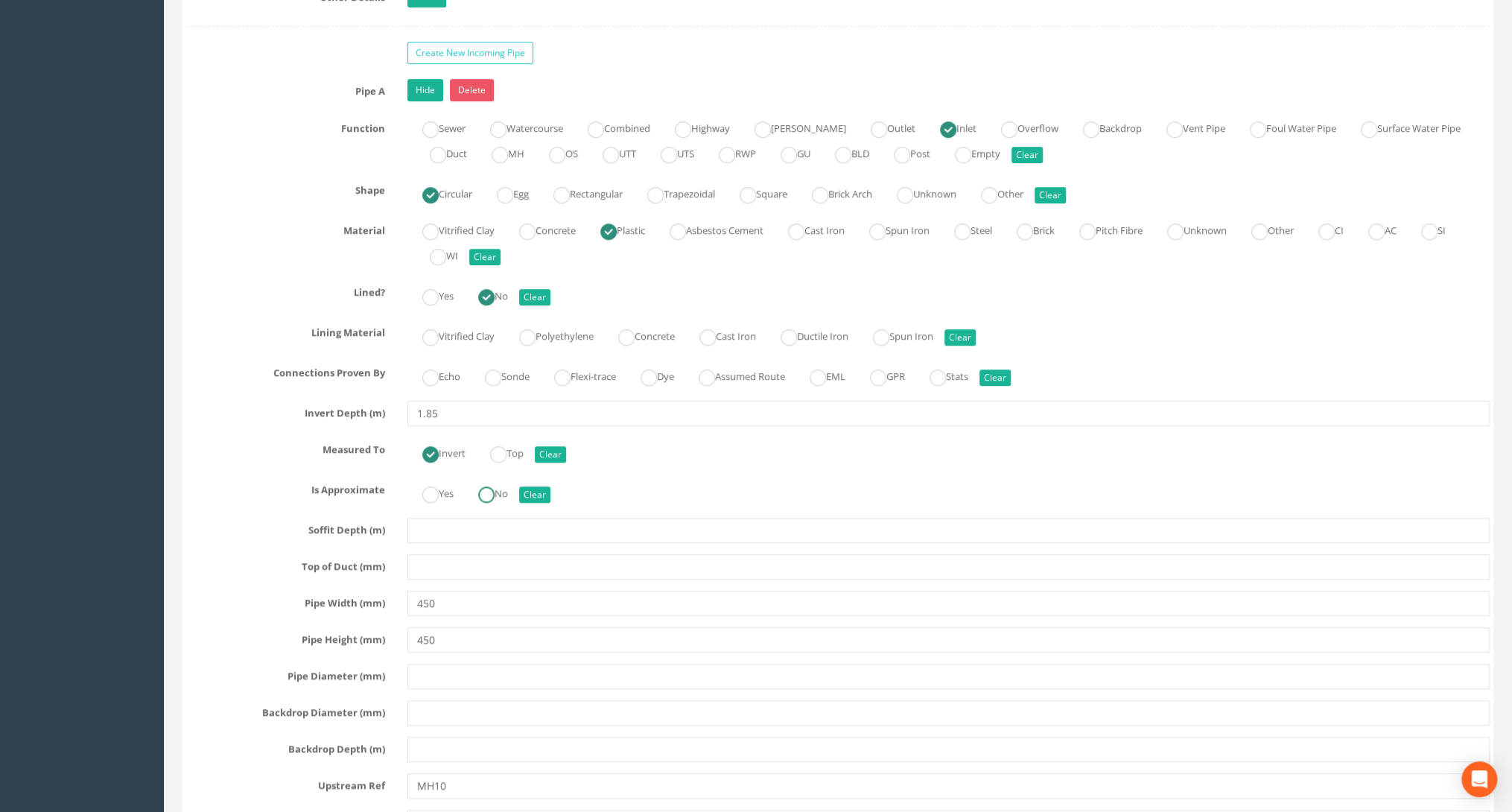
click at [484, 487] on ins at bounding box center [486, 494] width 17 height 17
radio input "true"
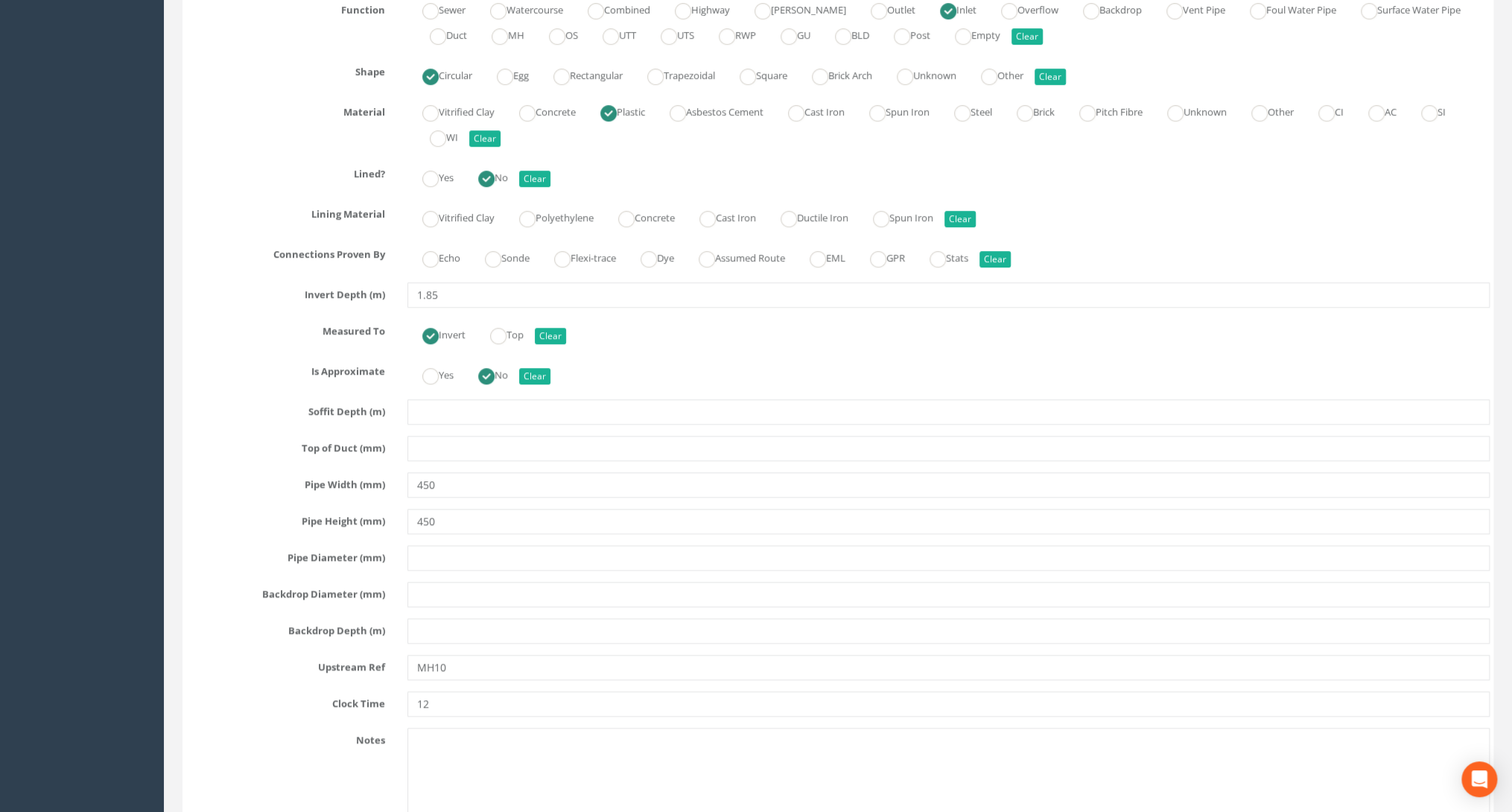
scroll to position [4349, 0]
click at [453, 544] on input "text" at bounding box center [948, 556] width 1082 height 25
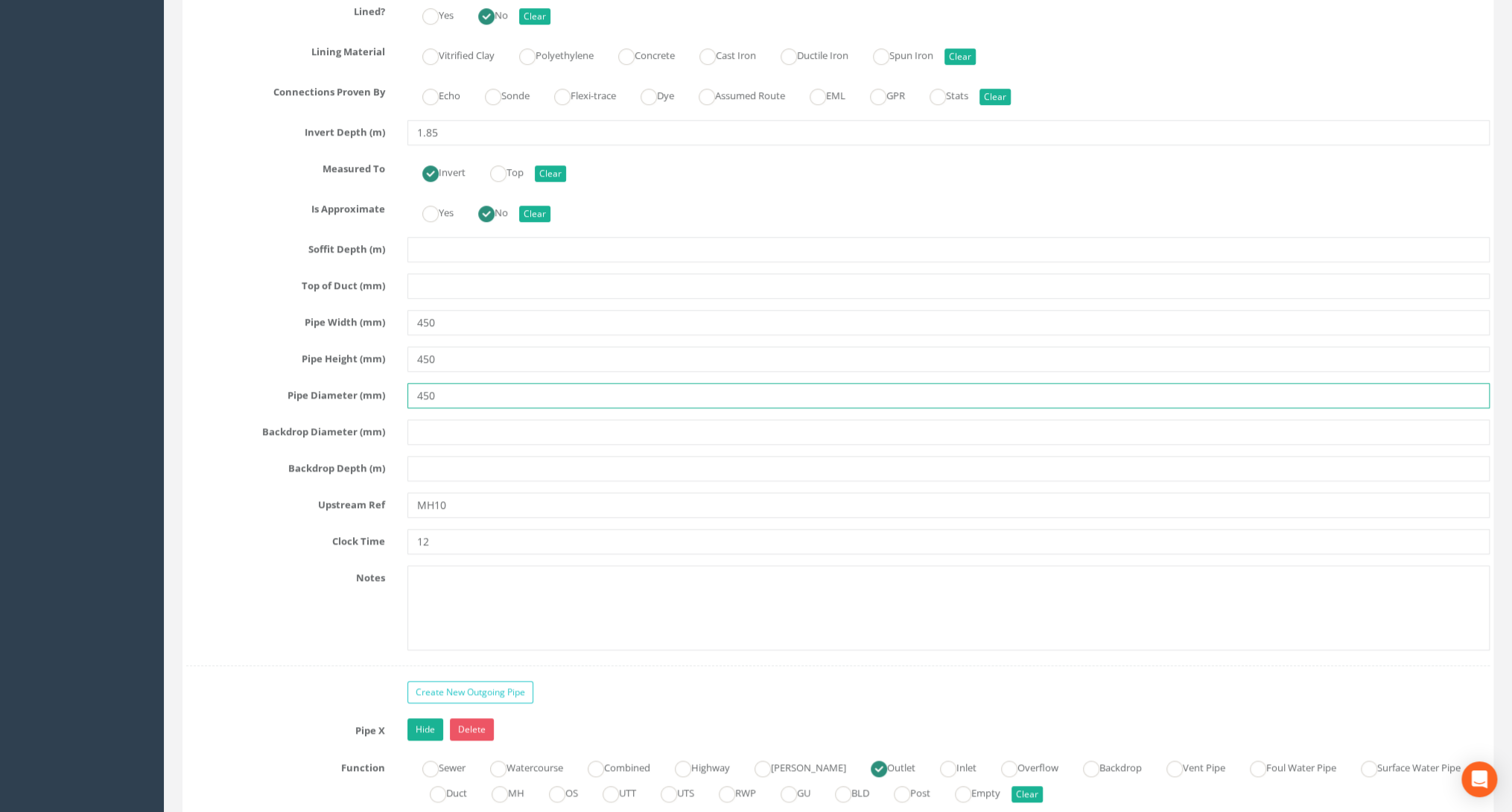
scroll to position [4527, 0]
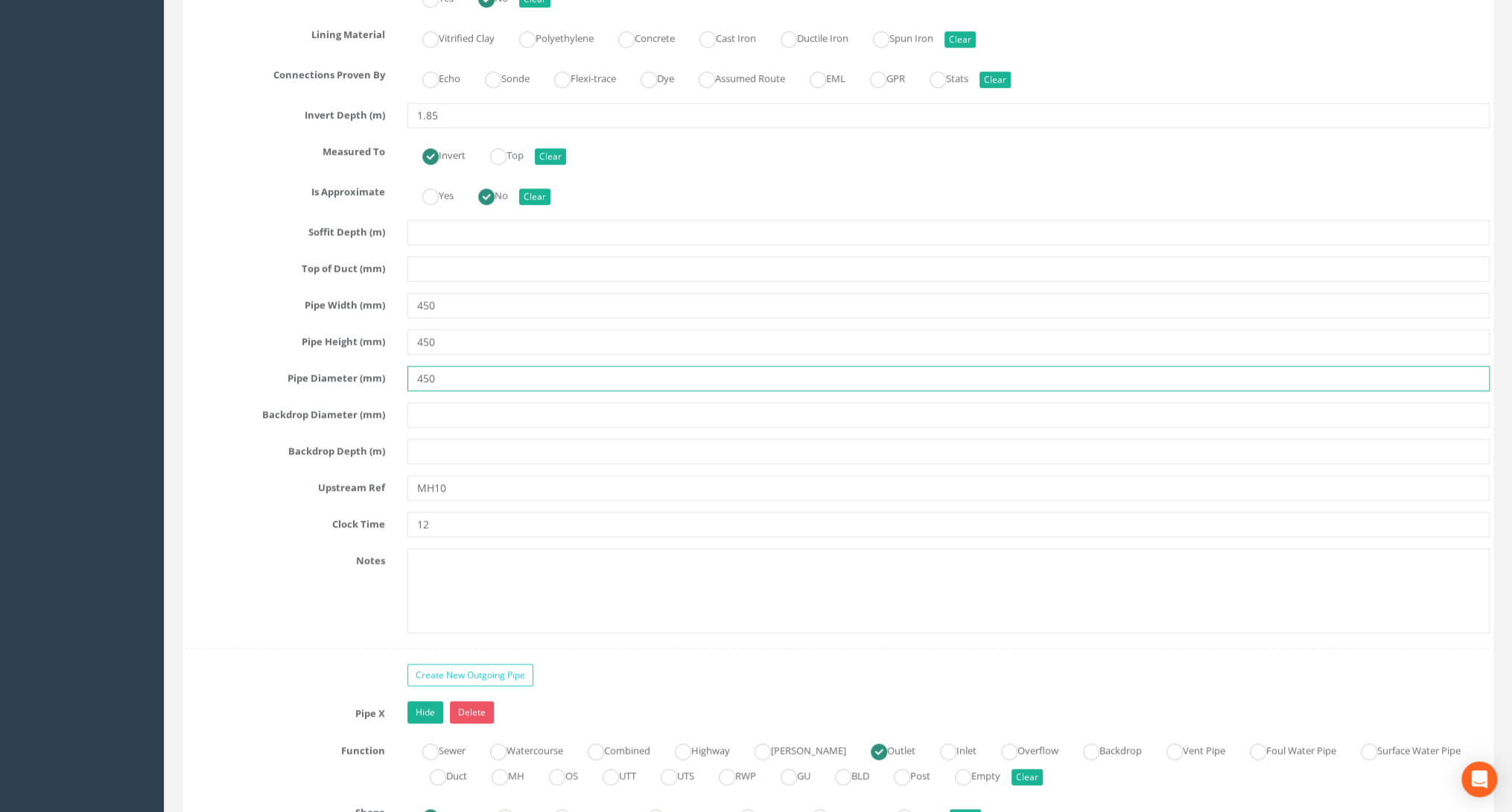
type input "450"
drag, startPoint x: 453, startPoint y: 473, endPoint x: 435, endPoint y: 473, distance: 18.0
click at [435, 475] on input "MH10" at bounding box center [948, 487] width 1082 height 25
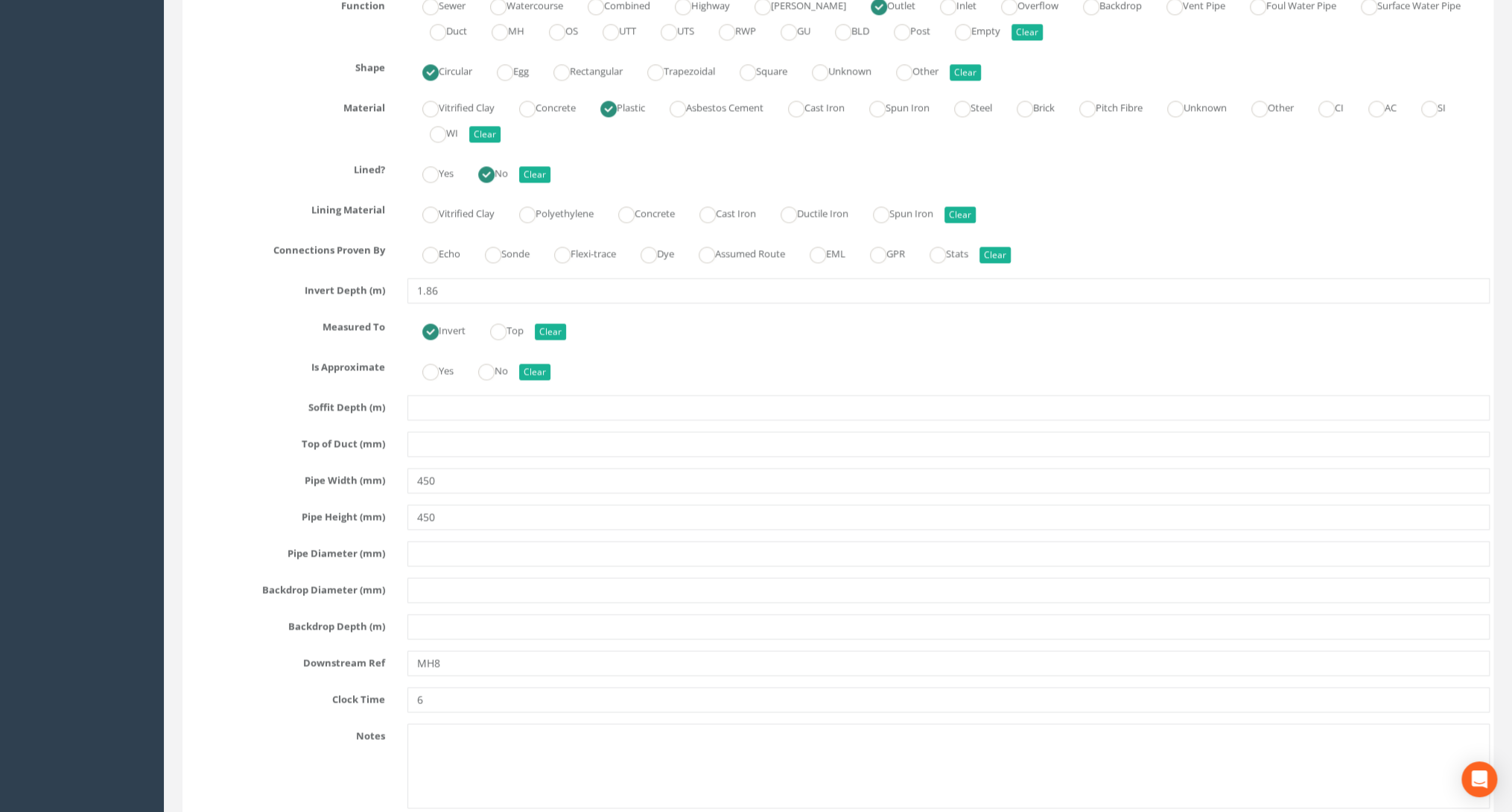
scroll to position [5302, 0]
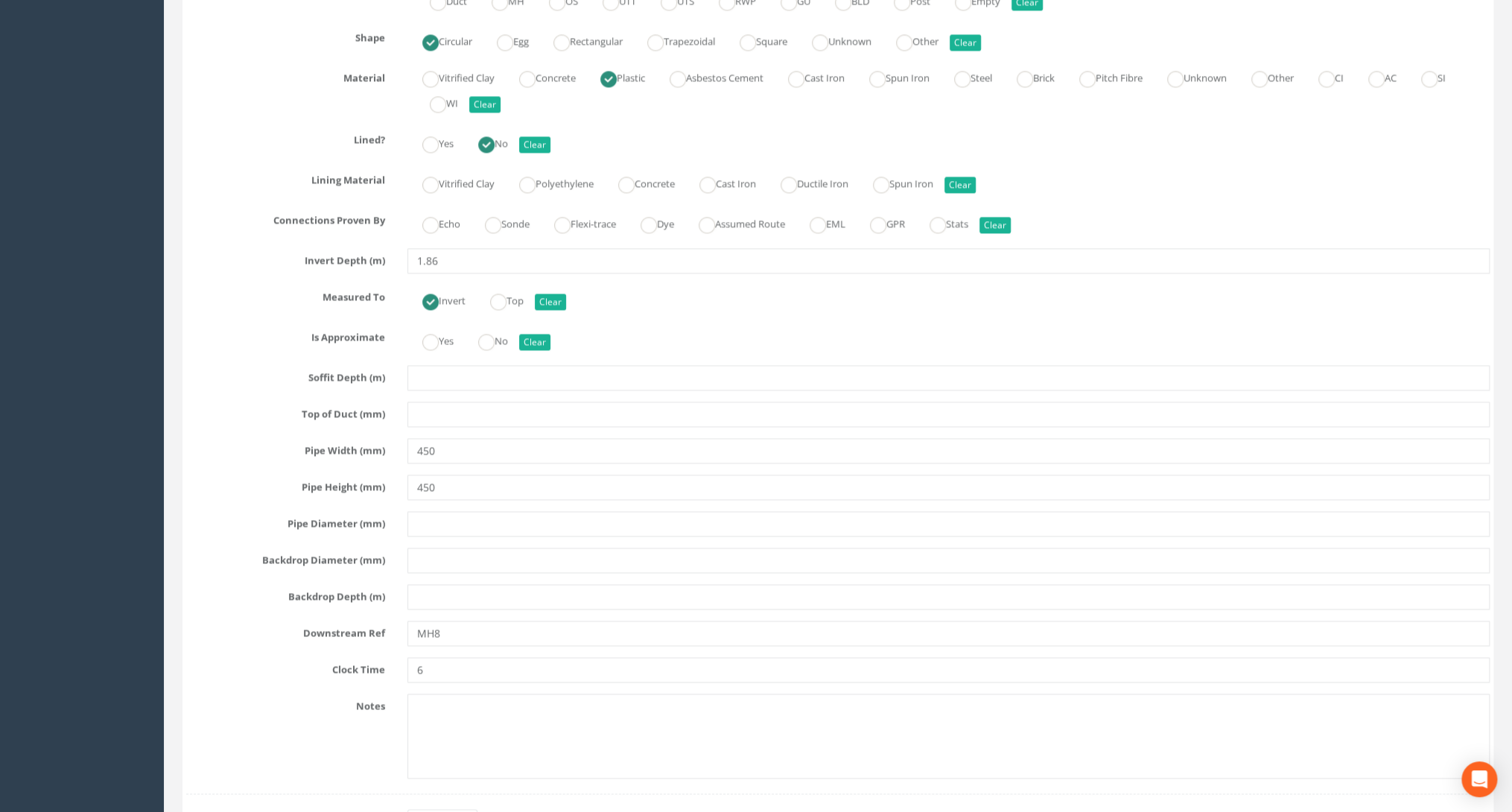
type input "MH 09"
click at [426, 511] on input "text" at bounding box center [948, 523] width 1082 height 25
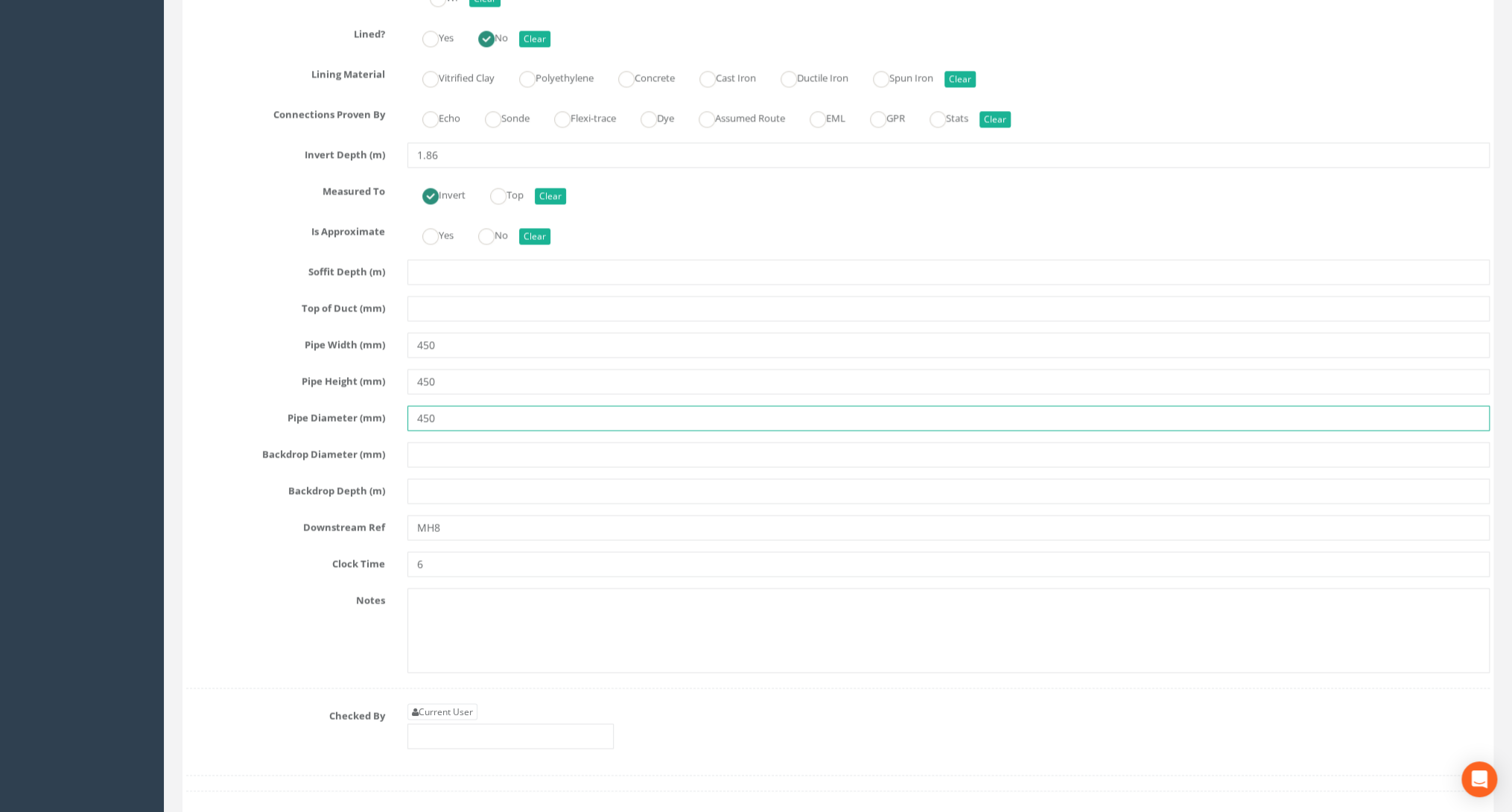
scroll to position [5421, 0]
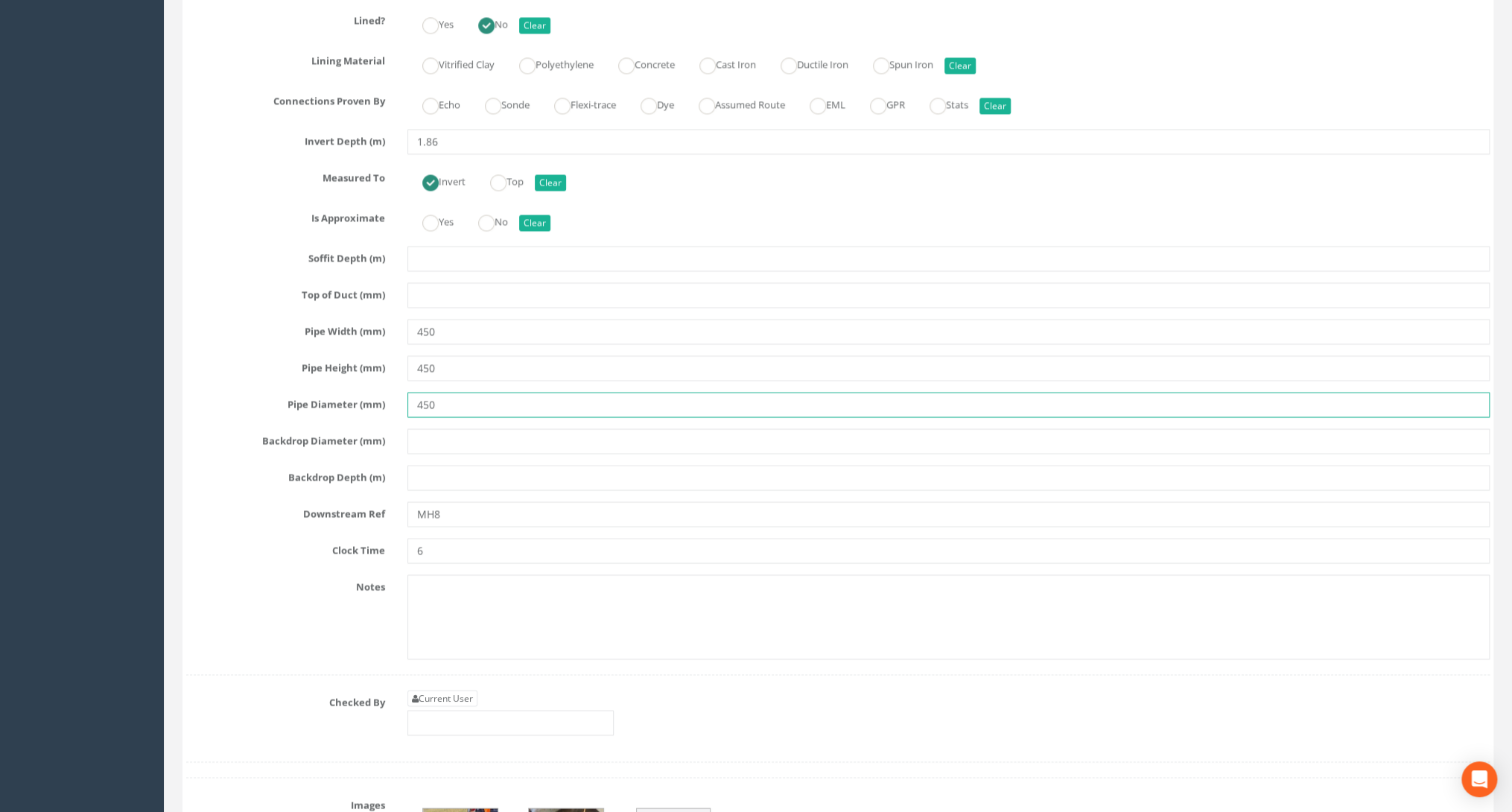
type input "450"
drag, startPoint x: 446, startPoint y: 493, endPoint x: 436, endPoint y: 493, distance: 10.0
click at [436, 501] on input "MH8" at bounding box center [948, 513] width 1082 height 25
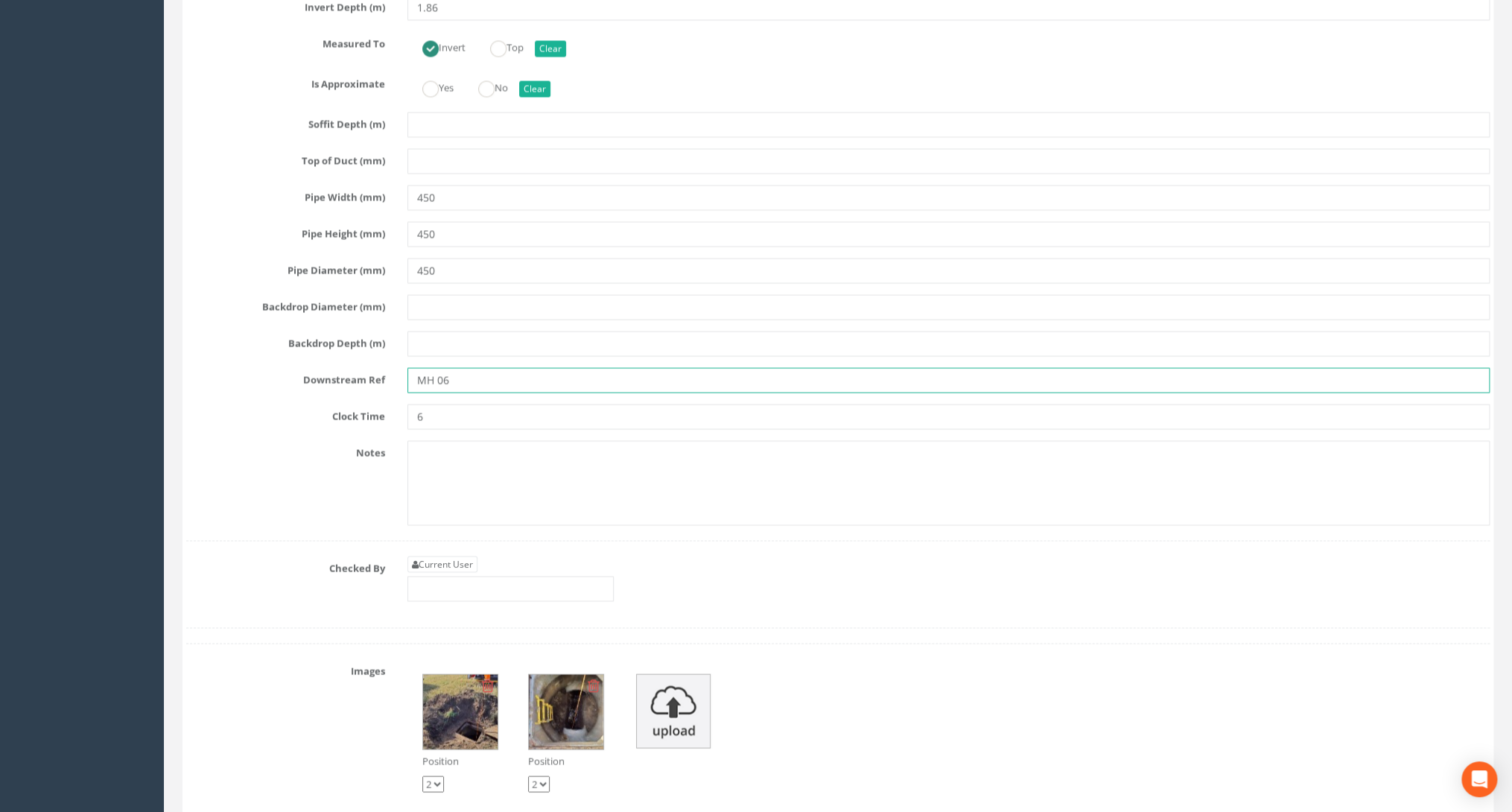
scroll to position [5600, 0]
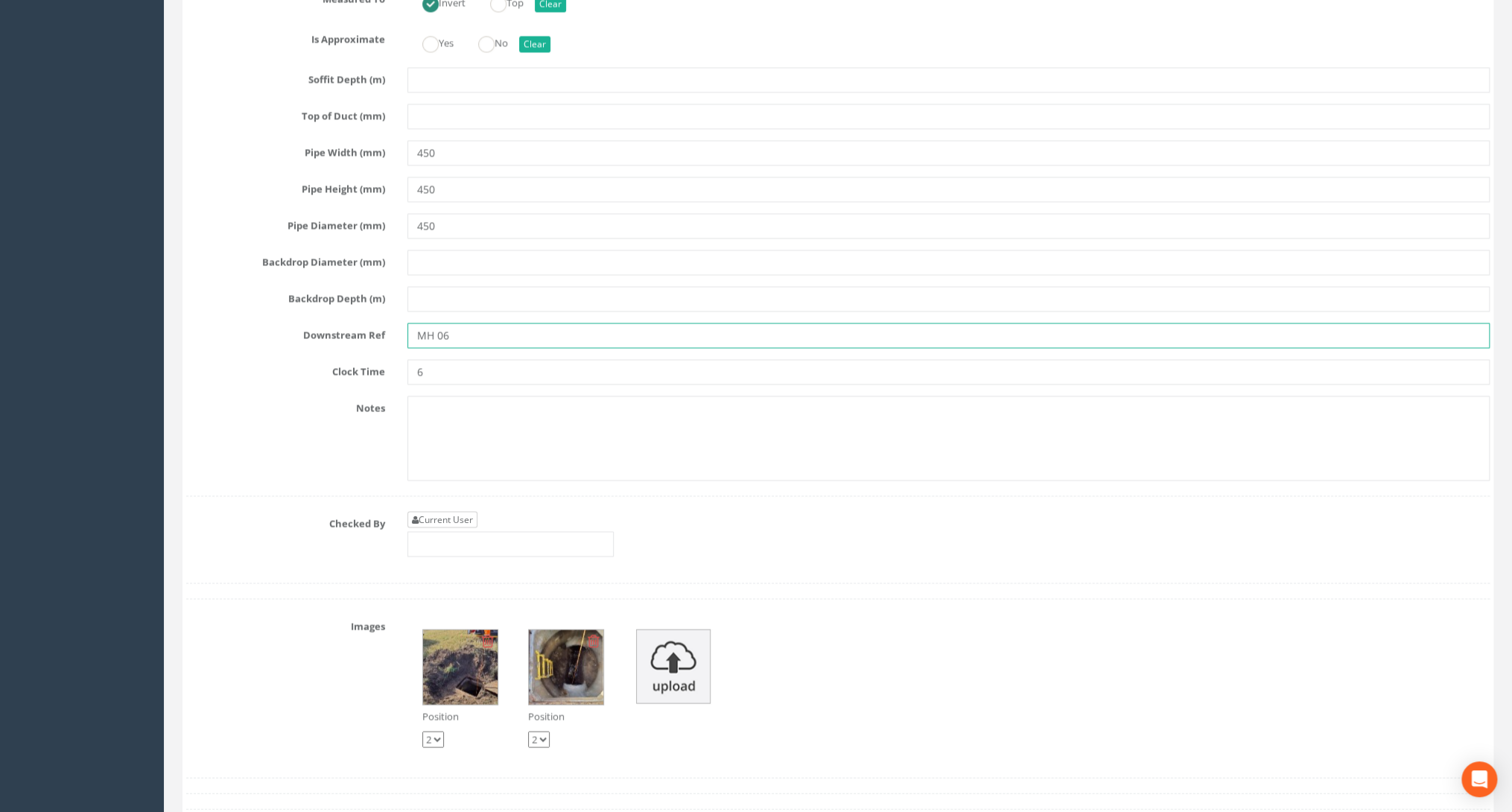
type input "MH 06"
click at [471, 511] on link "Current User" at bounding box center [442, 519] width 70 height 17
type input "[PERSON_NAME]"
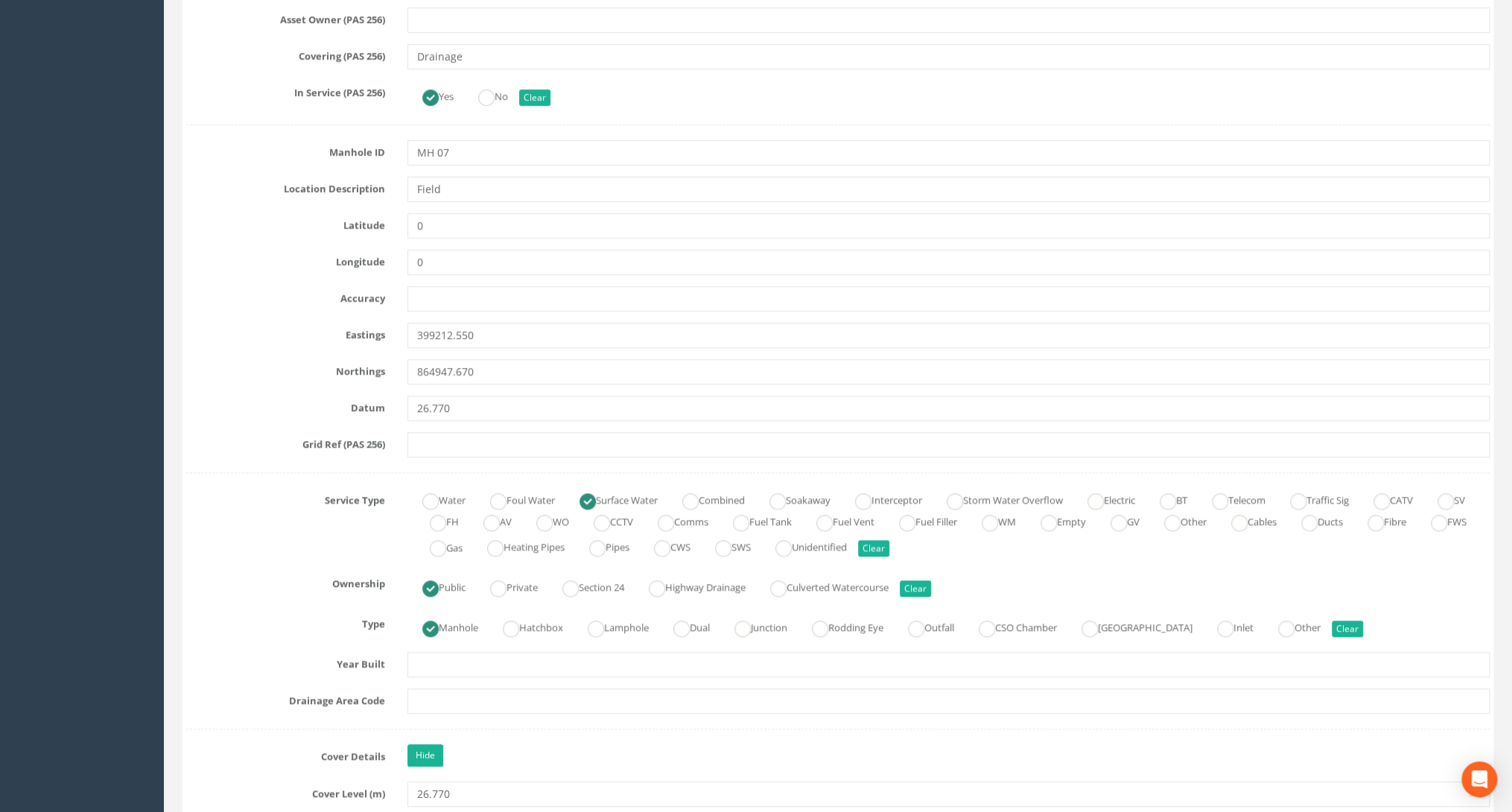
scroll to position [0, 0]
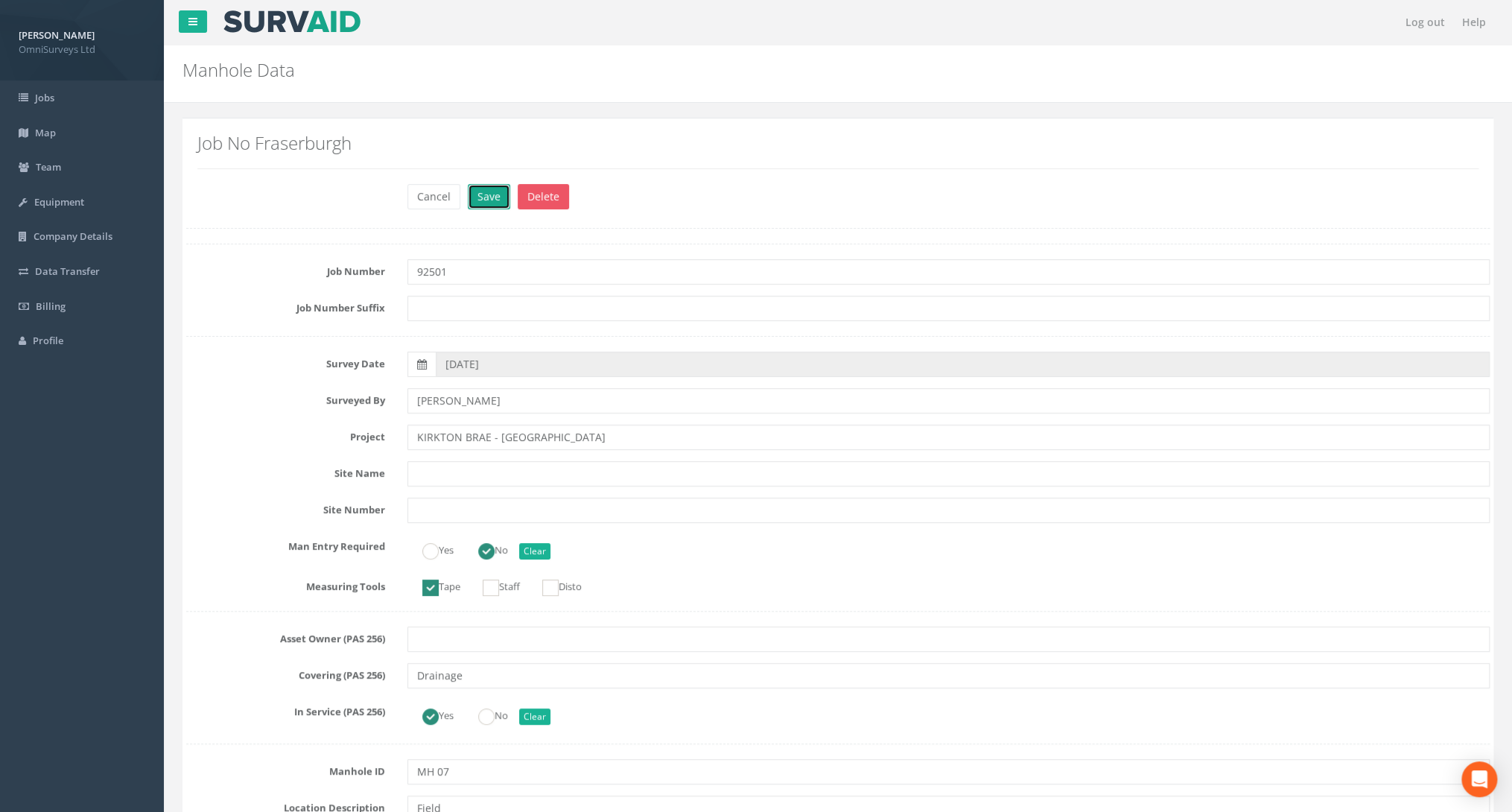
click at [480, 200] on button "Save" at bounding box center [488, 196] width 43 height 25
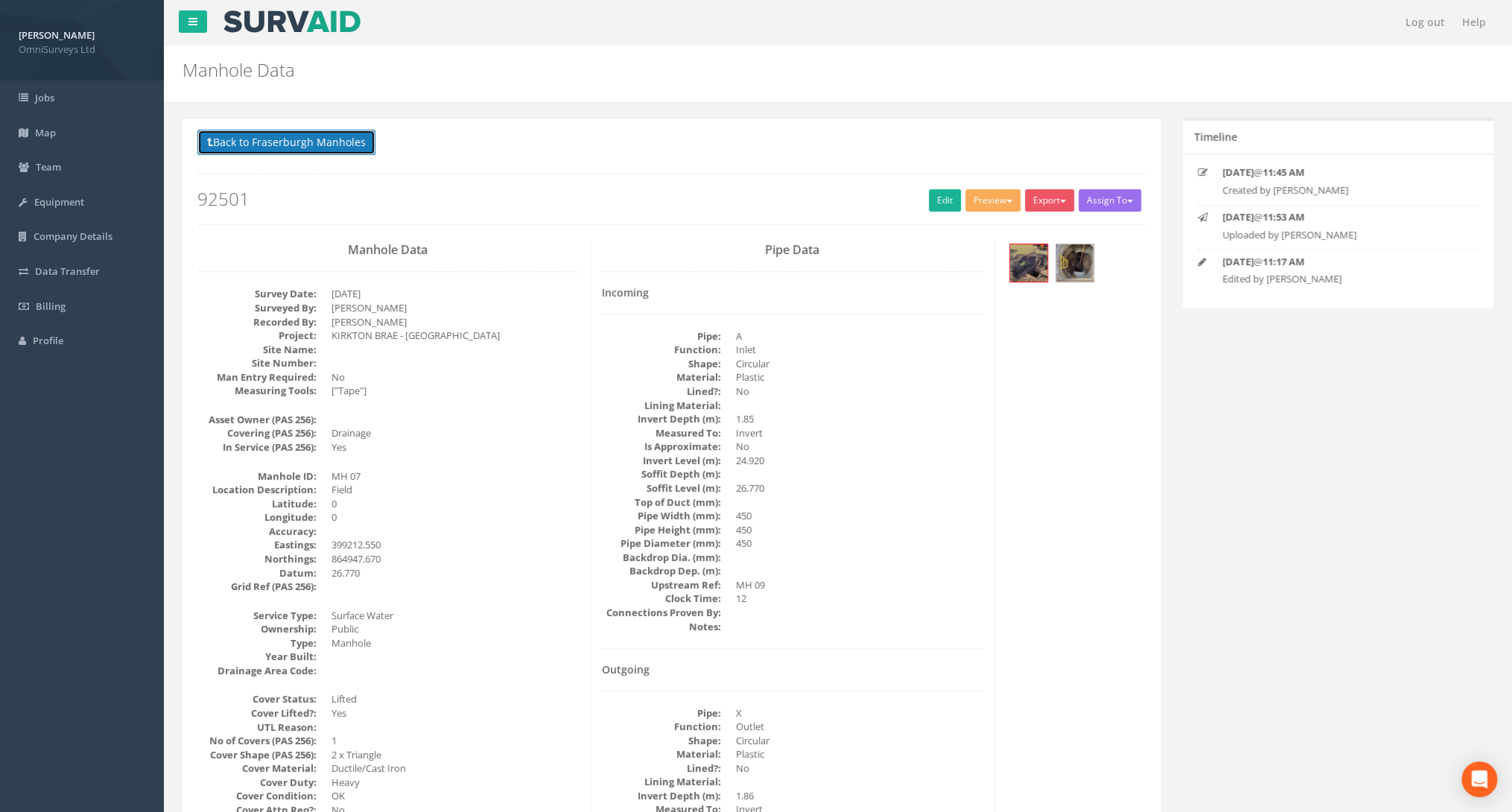
click at [327, 140] on button "Back to Fraserburgh Manholes" at bounding box center [286, 142] width 178 height 25
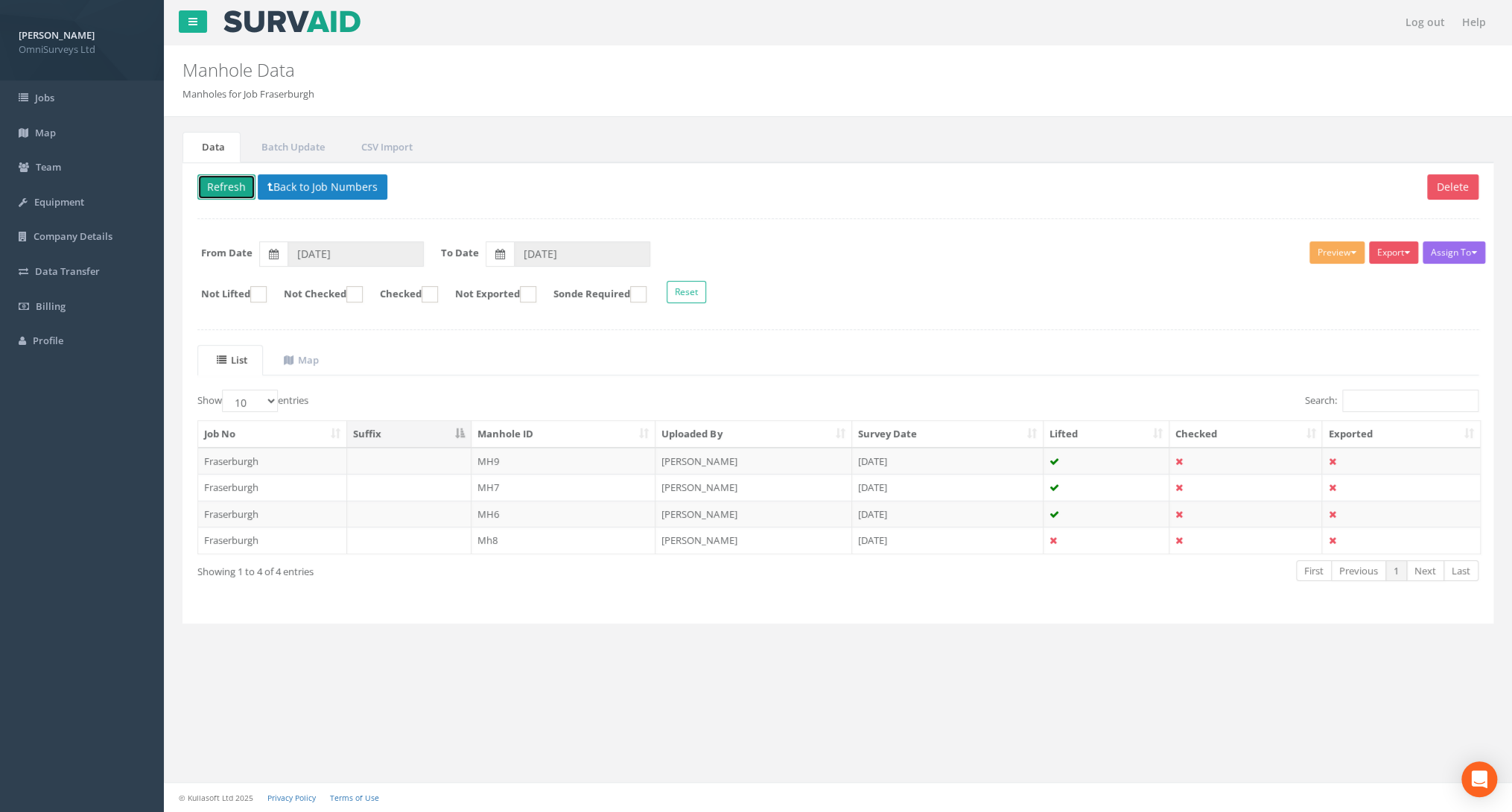
click at [226, 185] on button "Refresh" at bounding box center [226, 186] width 58 height 25
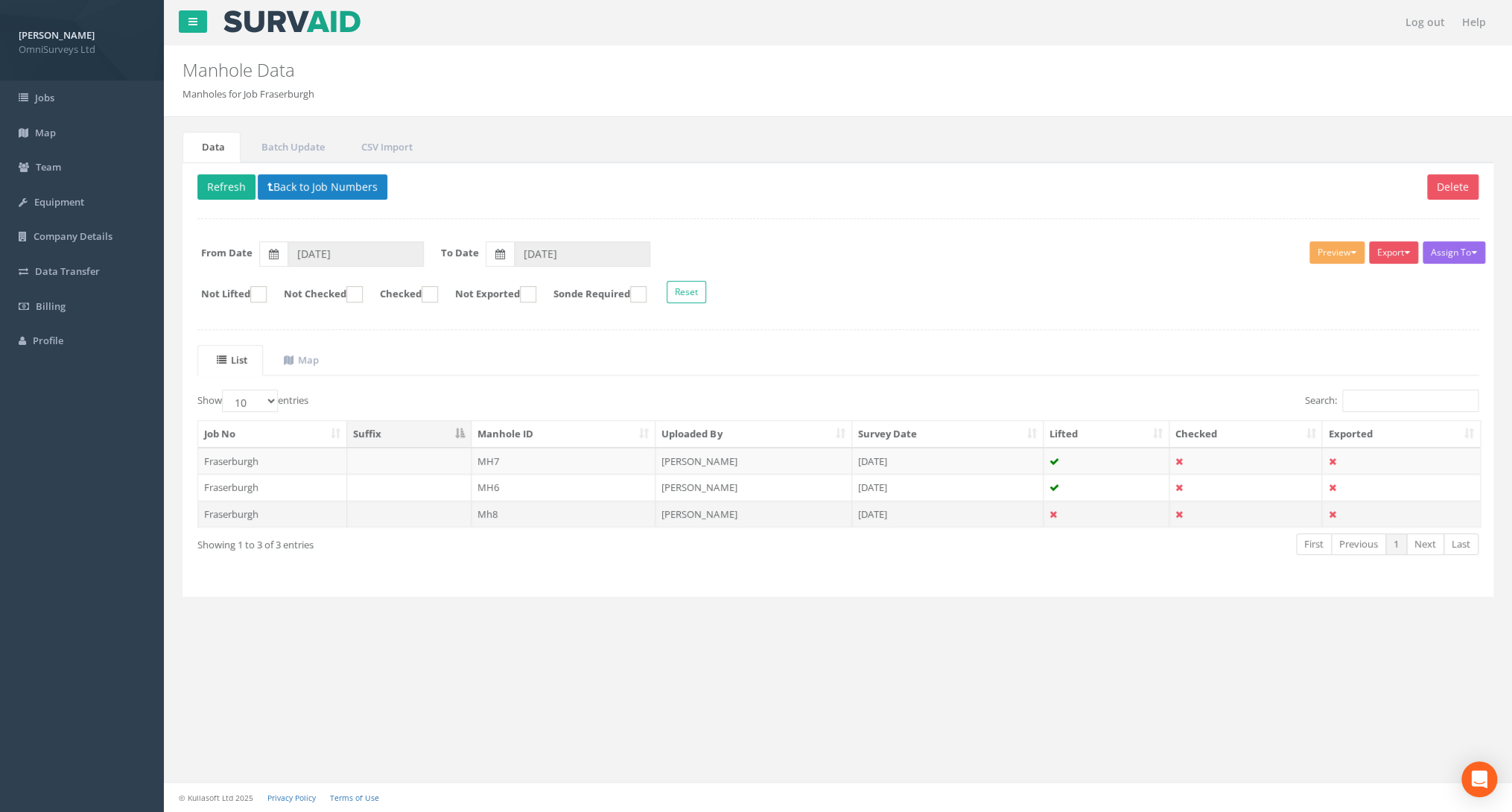
click at [505, 507] on td "Mh8" at bounding box center [564, 513] width 185 height 27
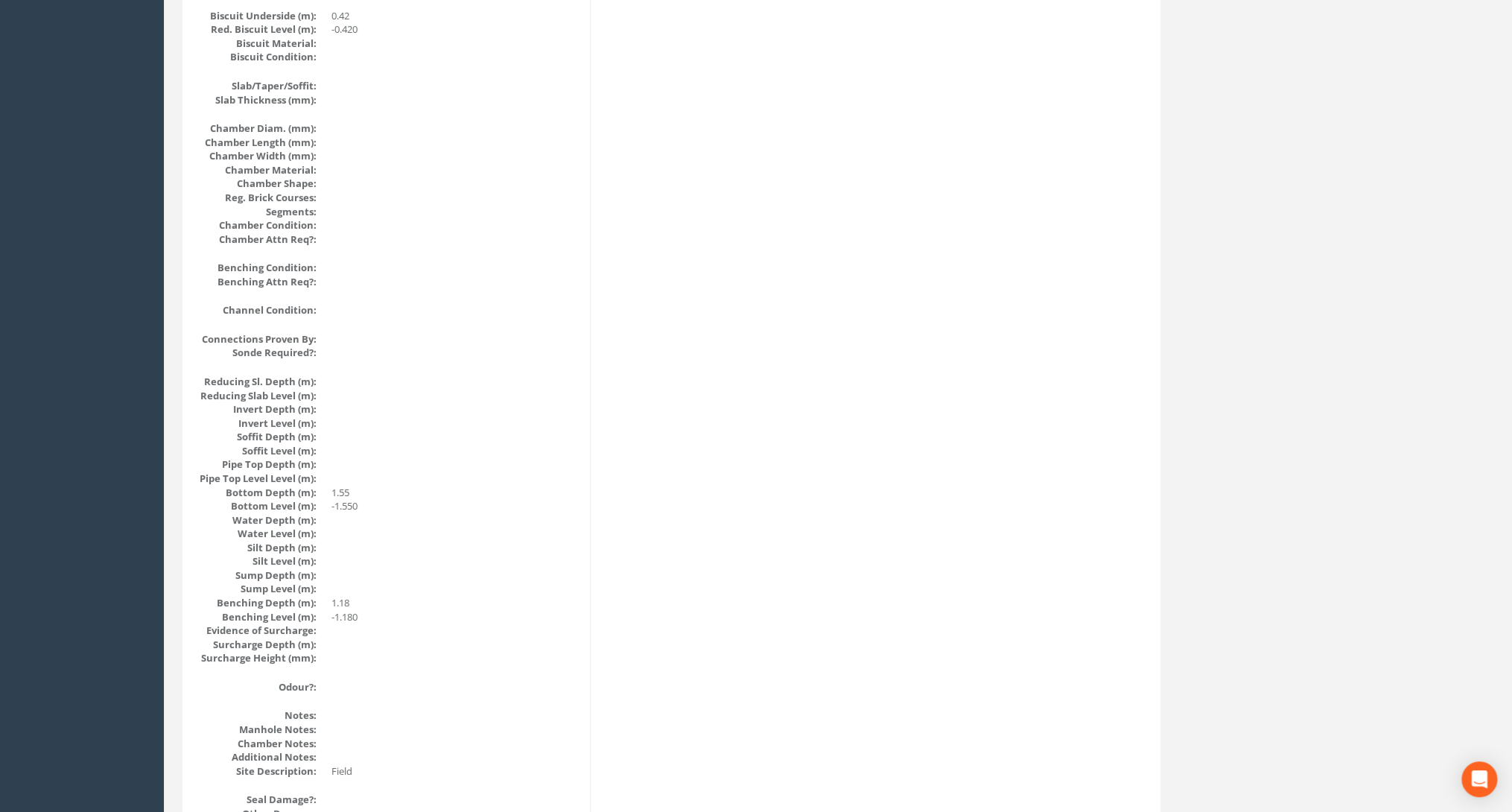
scroll to position [1044, 0]
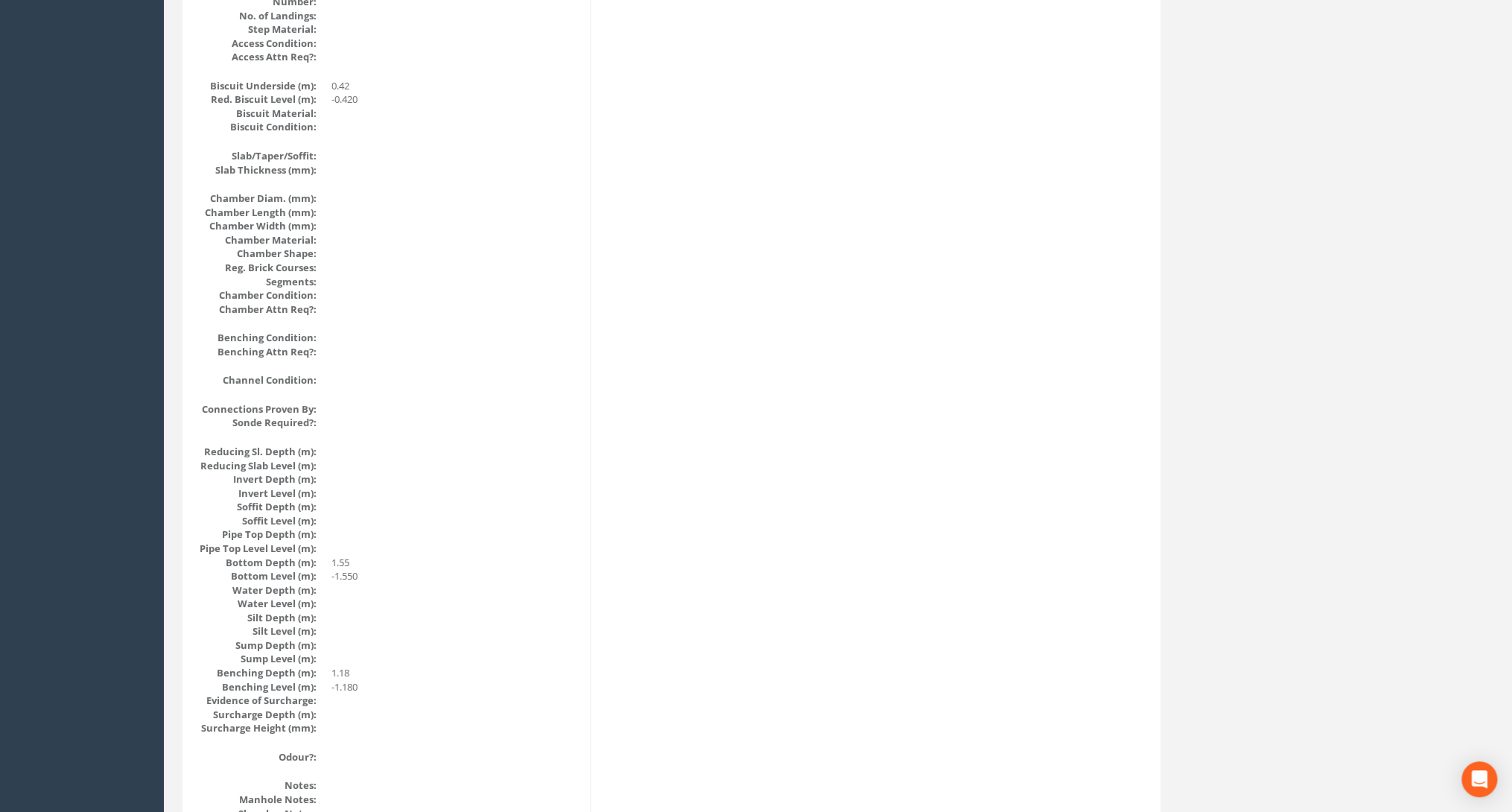
click at [420, 413] on dd at bounding box center [455, 409] width 247 height 14
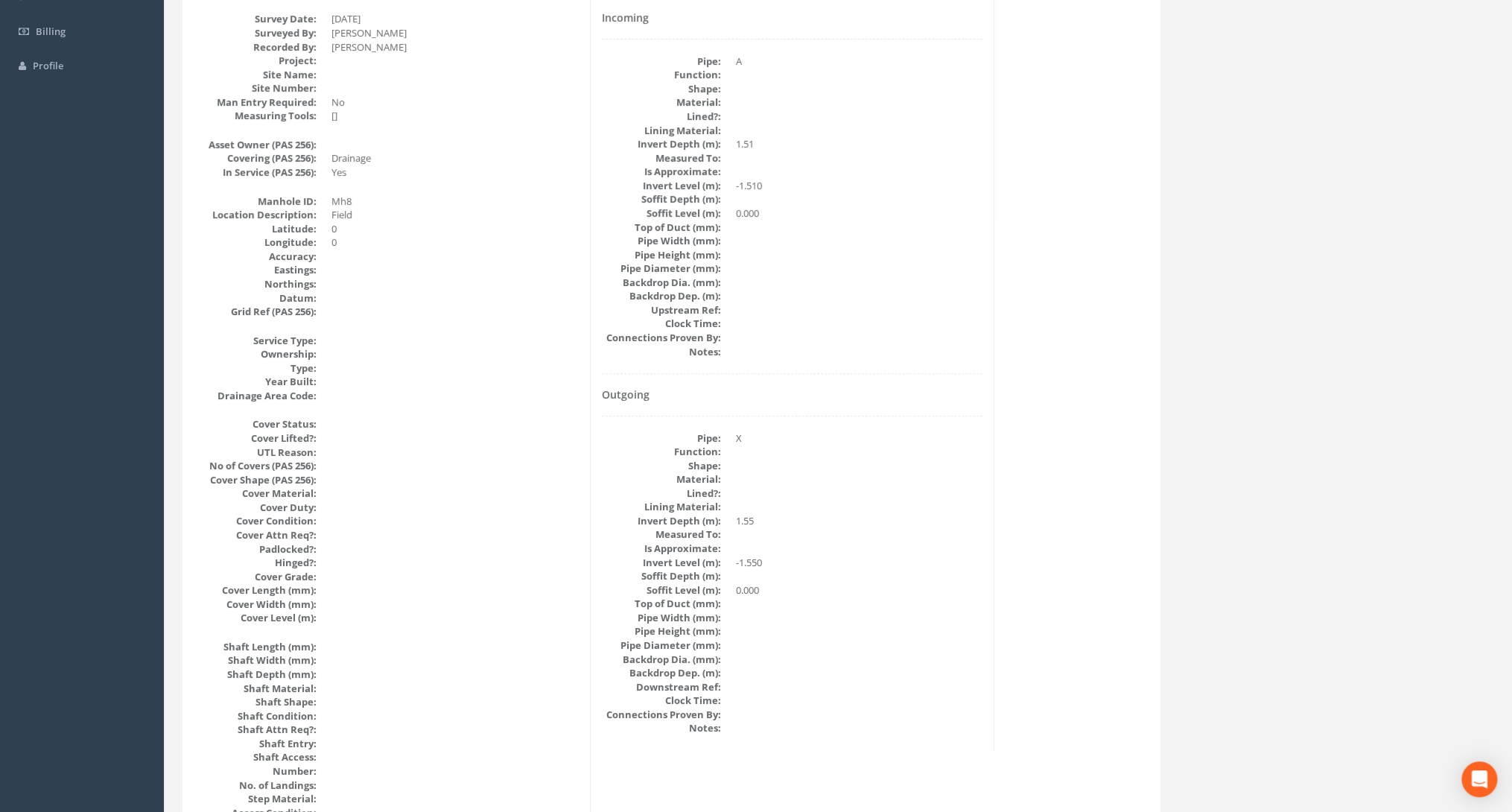
scroll to position [270, 0]
click at [900, 283] on dd at bounding box center [859, 288] width 247 height 14
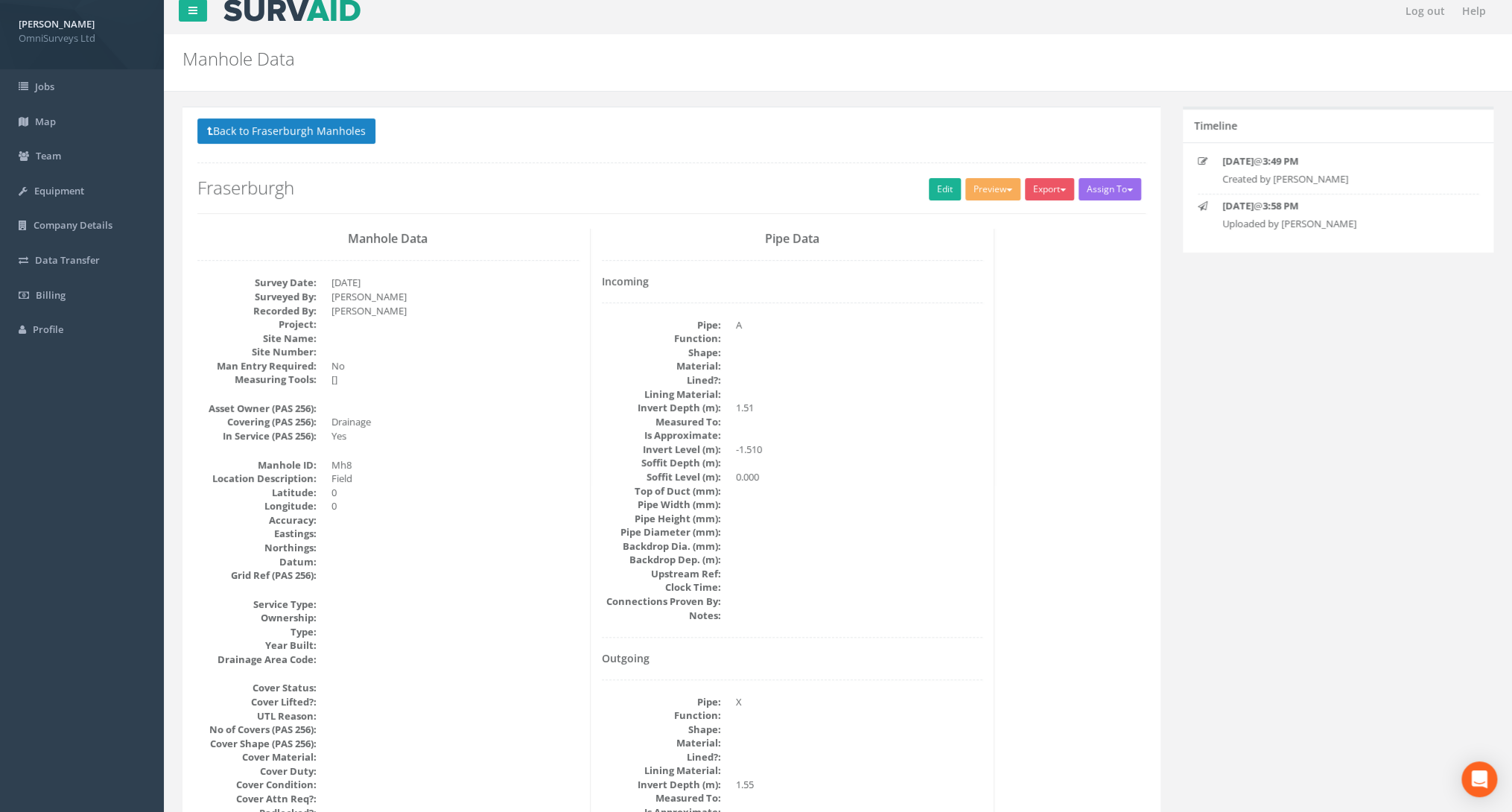
scroll to position [0, 0]
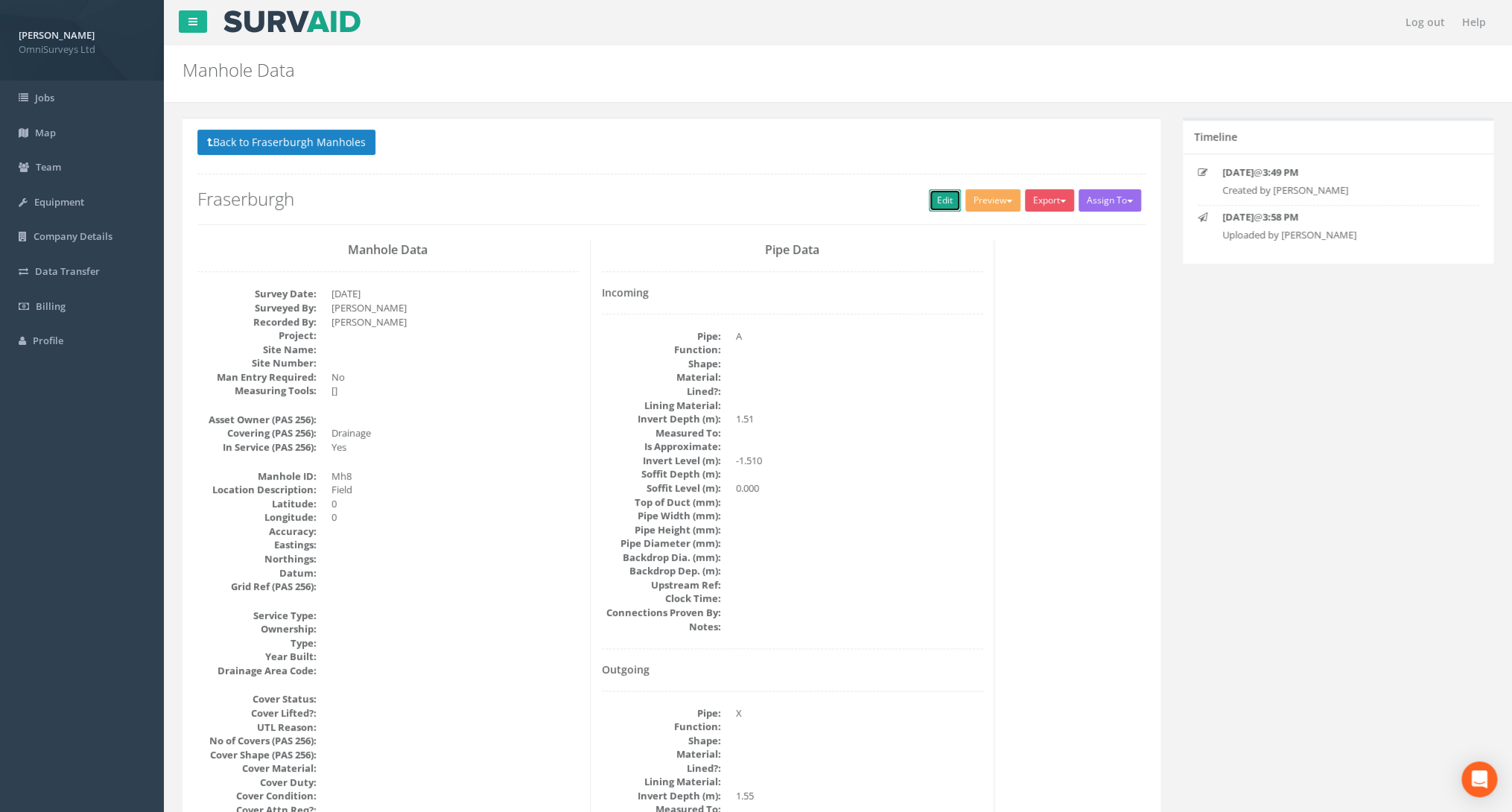
click at [937, 200] on link "Edit" at bounding box center [944, 200] width 32 height 23
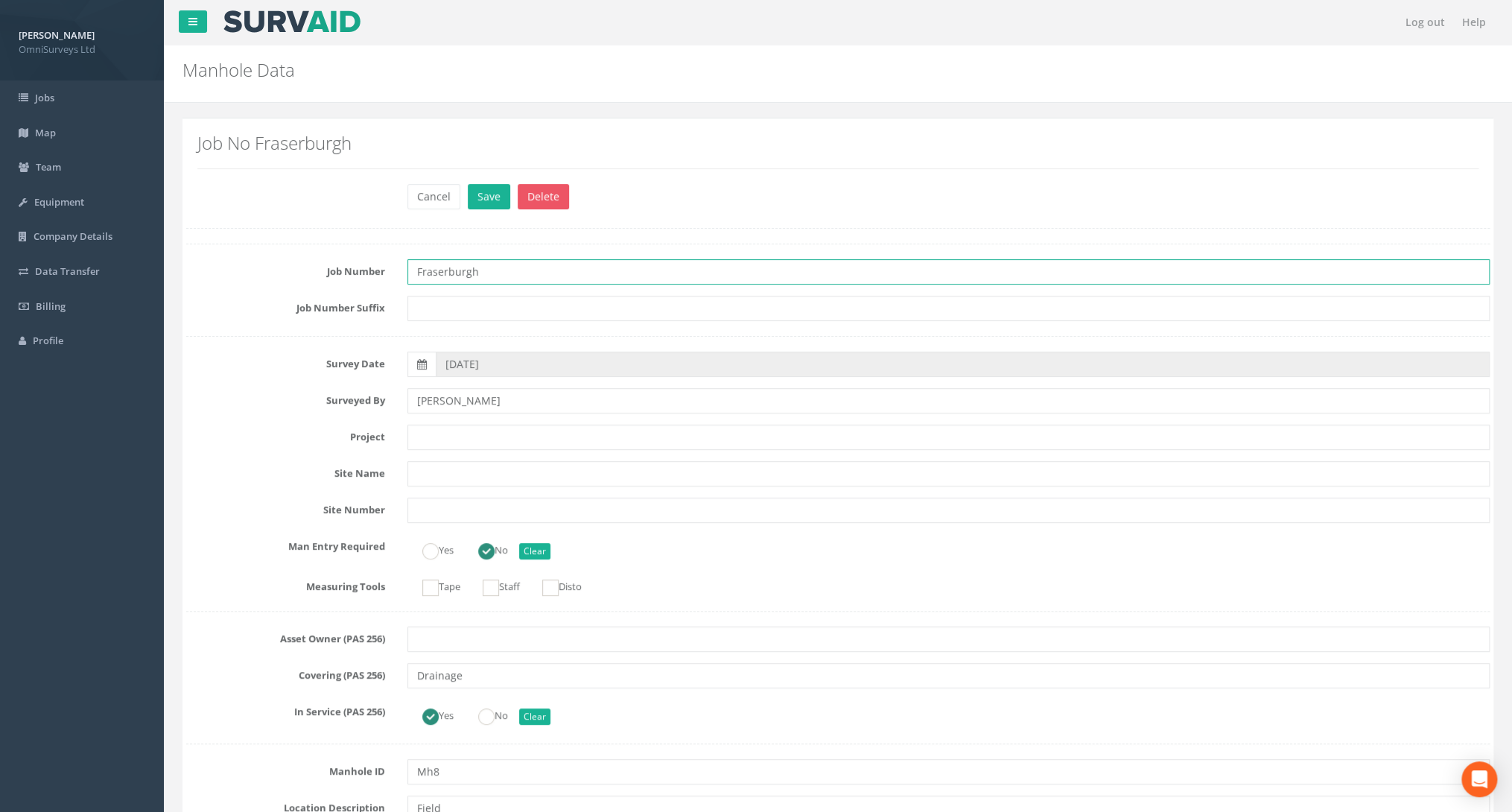
drag, startPoint x: 492, startPoint y: 271, endPoint x: 324, endPoint y: 281, distance: 168.3
click at [324, 281] on div "Job Number Fraserburgh" at bounding box center [837, 272] width 1326 height 25
type input "92501"
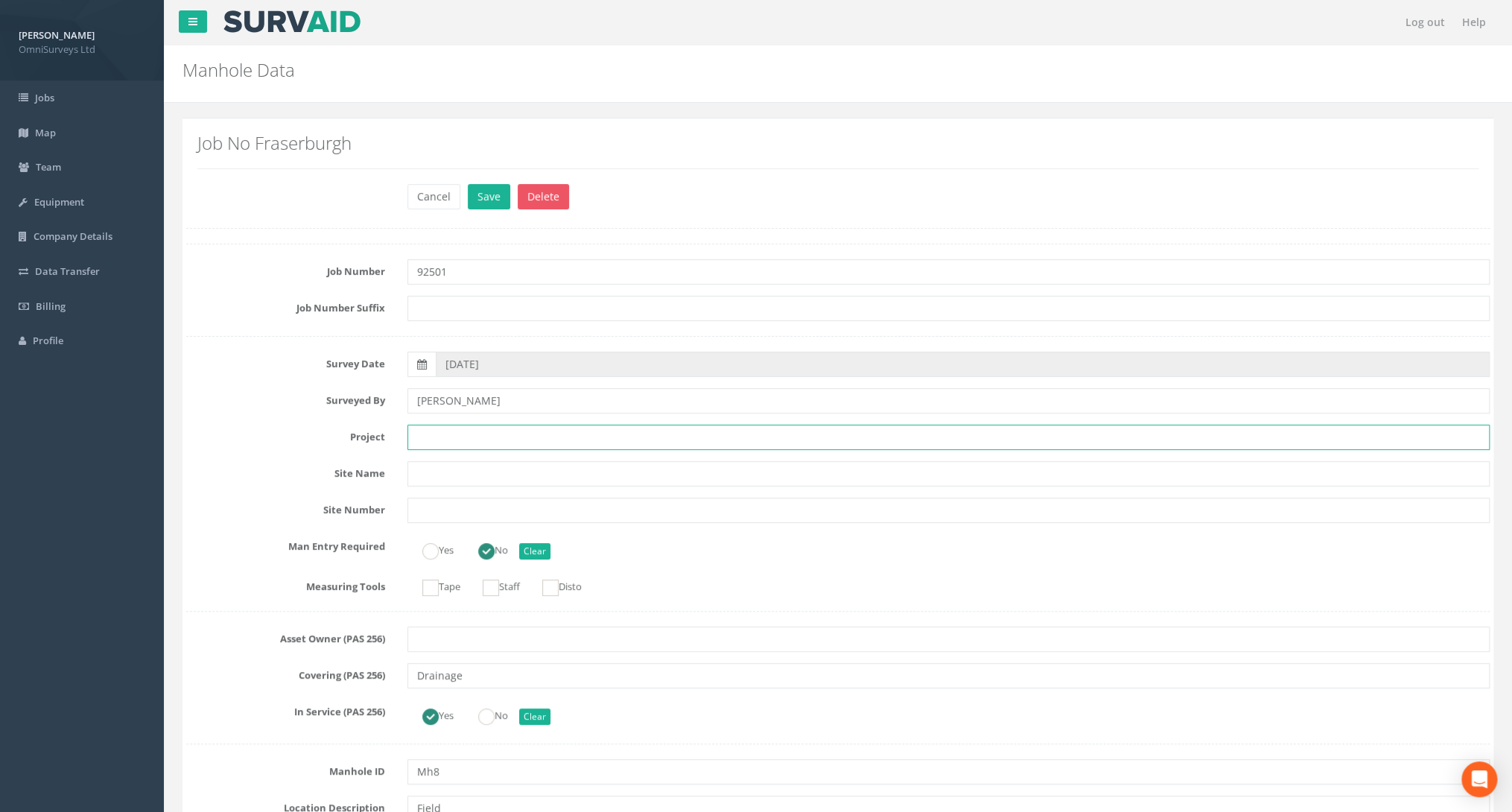
click at [440, 442] on input "text" at bounding box center [948, 437] width 1082 height 25
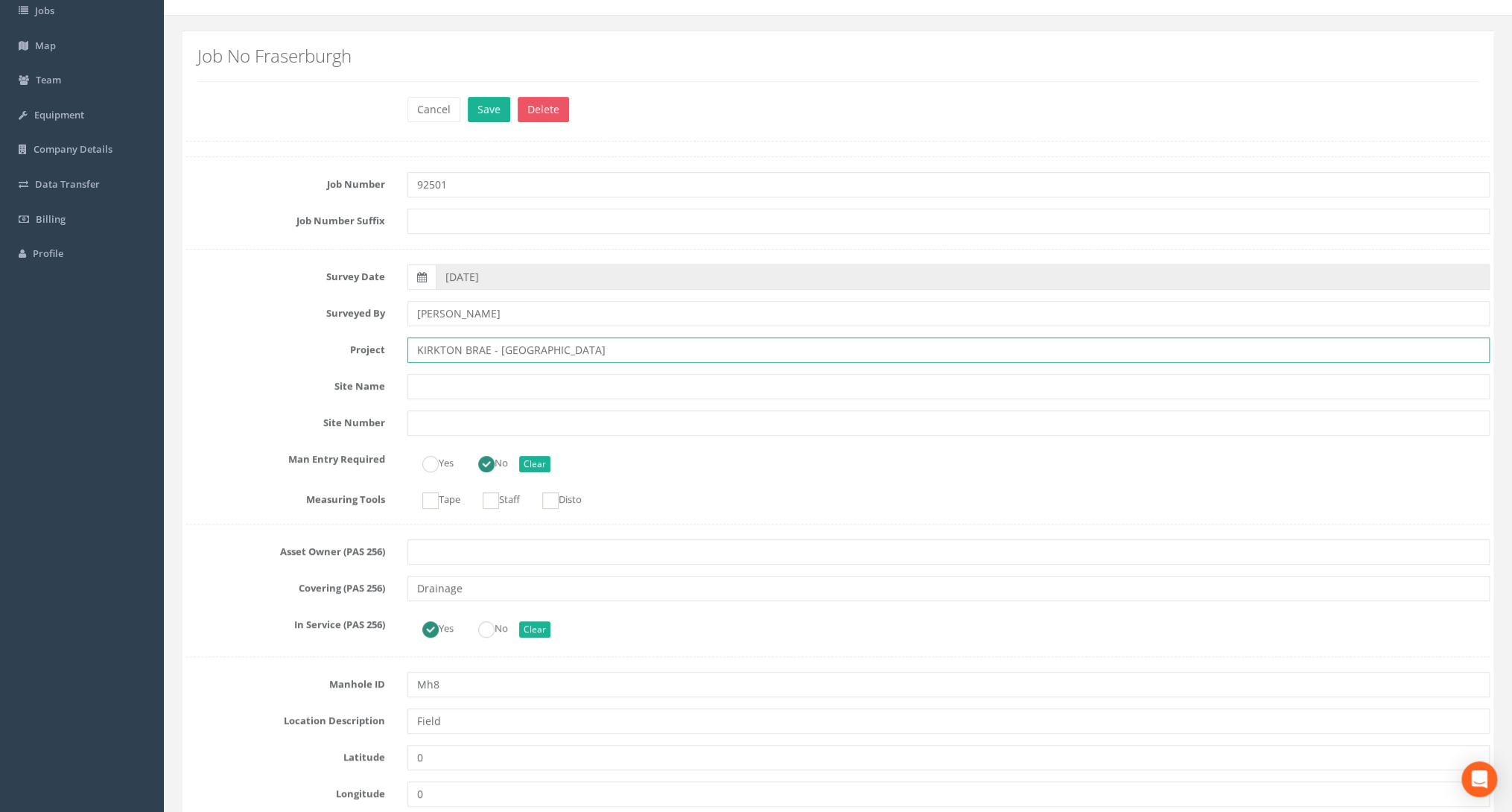
scroll to position [119, 0]
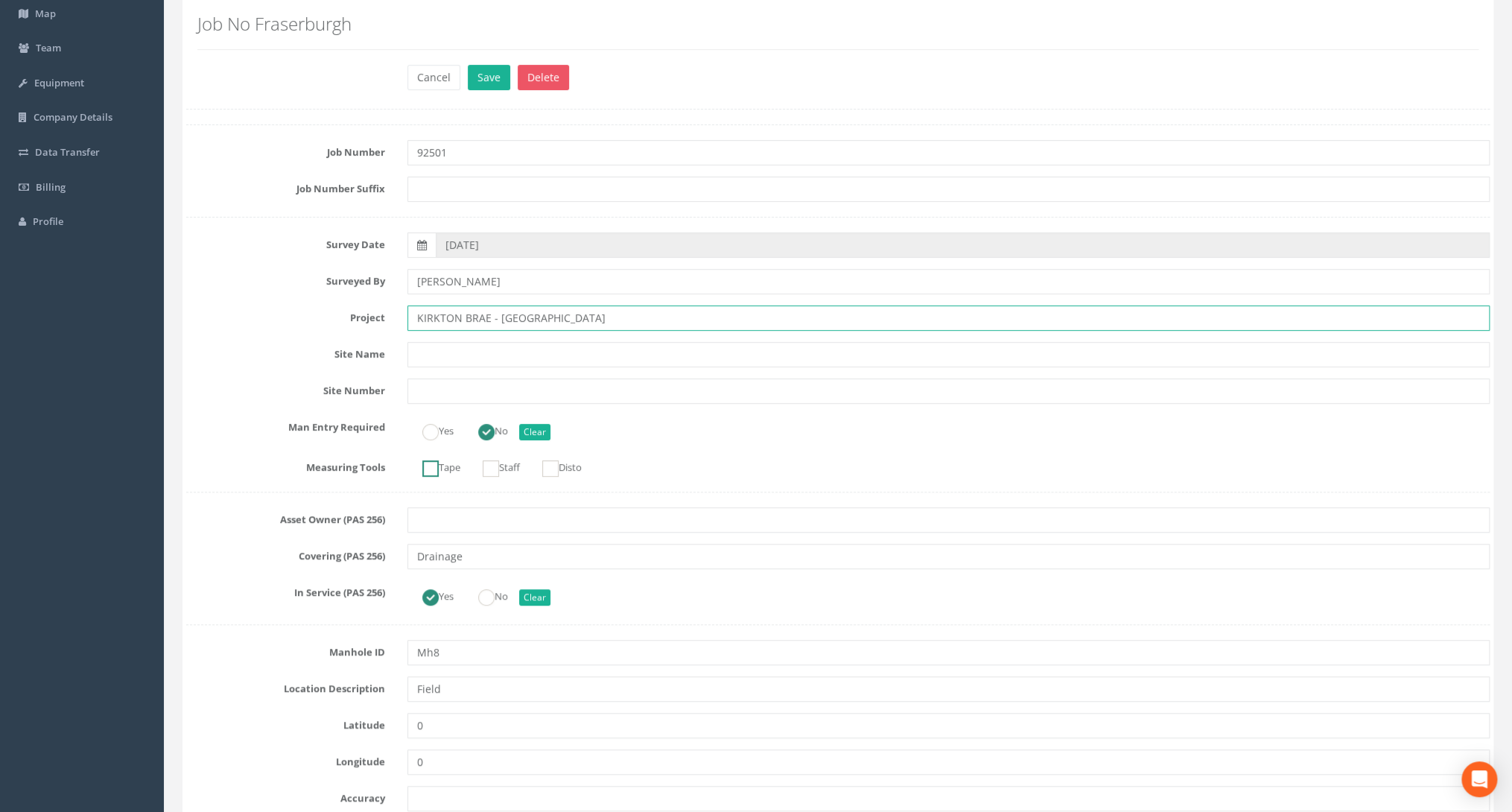
type input "KIRKTON BRAE - [GEOGRAPHIC_DATA]"
click at [456, 469] on label "Tape" at bounding box center [433, 466] width 53 height 22
checkbox input "true"
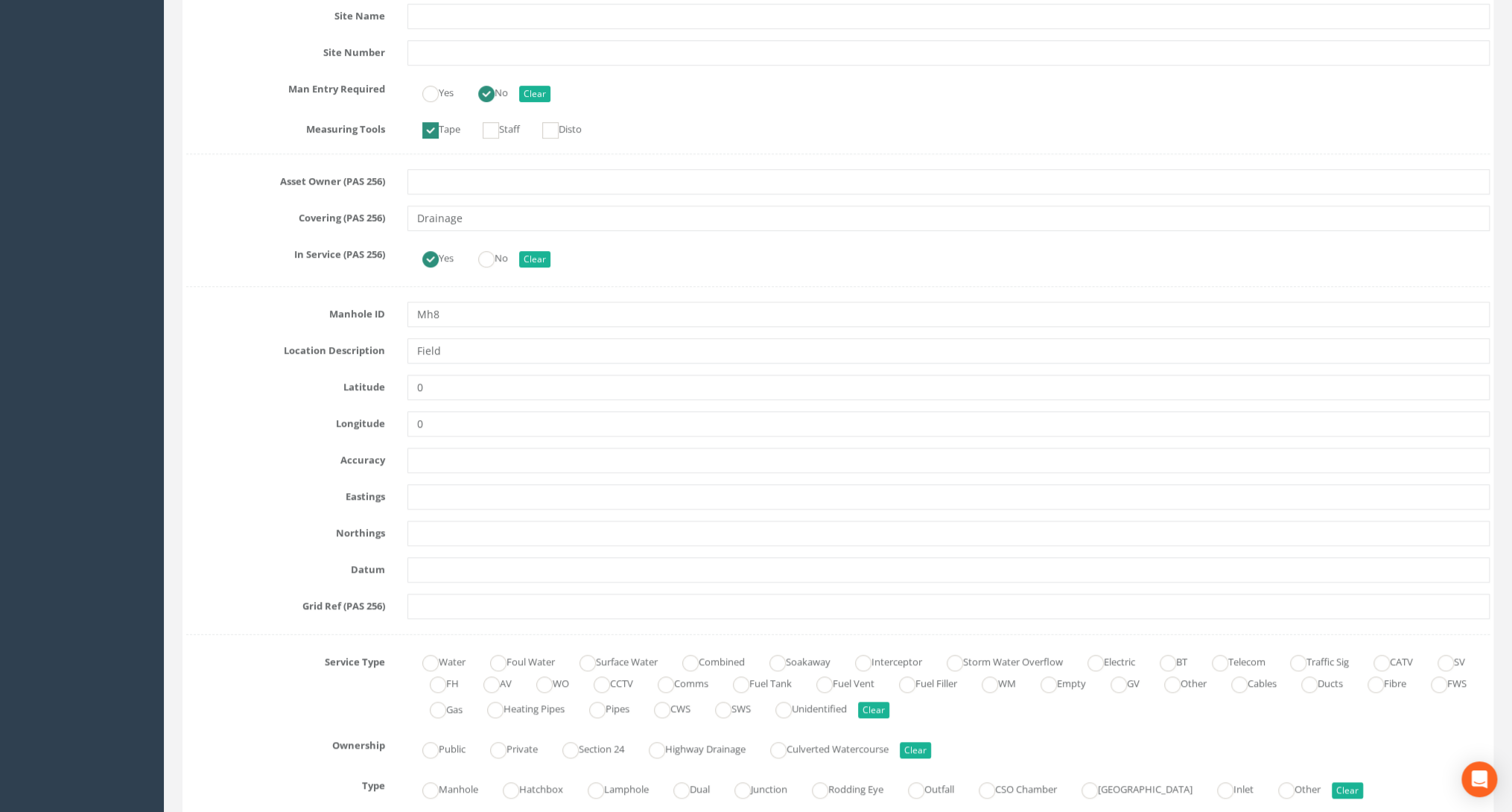
scroll to position [477, 0]
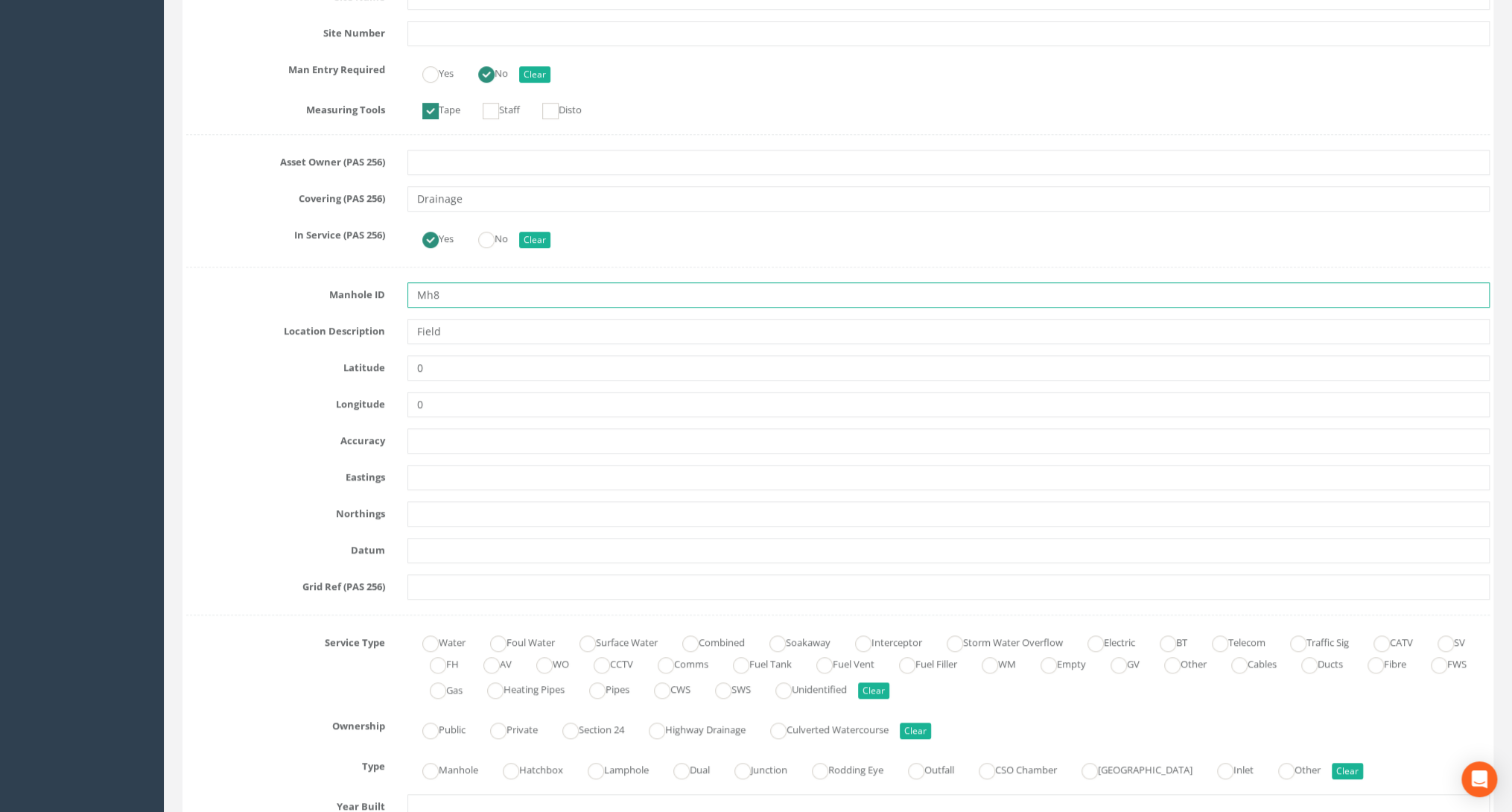
drag, startPoint x: 447, startPoint y: 296, endPoint x: 431, endPoint y: 295, distance: 16.0
click at [431, 295] on input "Mh8" at bounding box center [948, 294] width 1082 height 25
click at [446, 292] on input "Mh8" at bounding box center [948, 294] width 1082 height 25
click at [440, 292] on input "Mh8" at bounding box center [948, 294] width 1082 height 25
click at [440, 292] on input "Mh8" at bounding box center [948, 294] width 1082 height 25
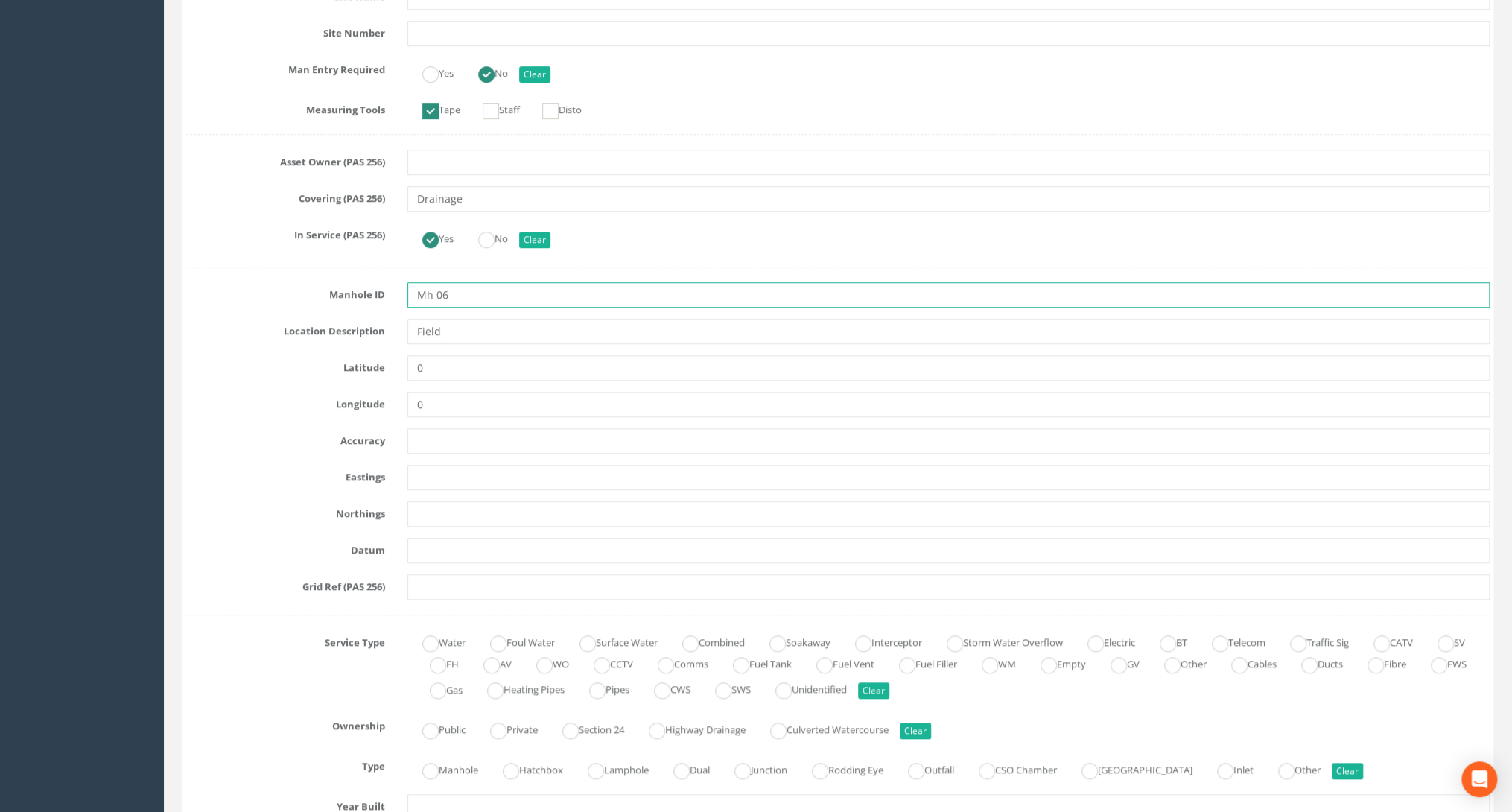
click at [431, 292] on input "Mh 06" at bounding box center [948, 294] width 1082 height 25
type input "MH 06"
click at [427, 466] on input "text" at bounding box center [948, 477] width 1082 height 25
paste input "399309.130"
type input "399309.130"
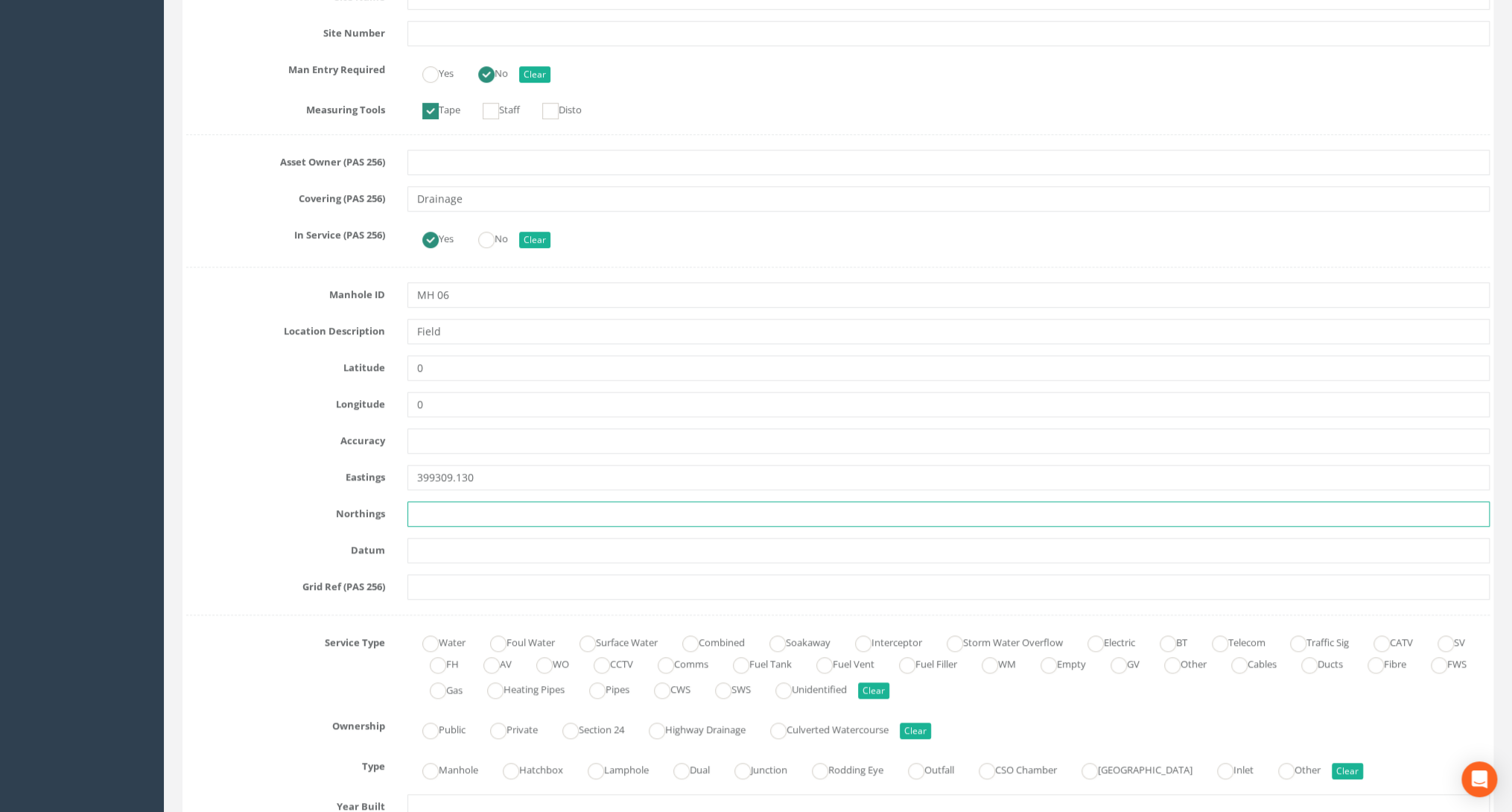
click at [420, 515] on input "text" at bounding box center [948, 513] width 1082 height 25
paste input "864936.260"
type input "864936.260"
click at [442, 548] on input "text" at bounding box center [948, 550] width 1082 height 25
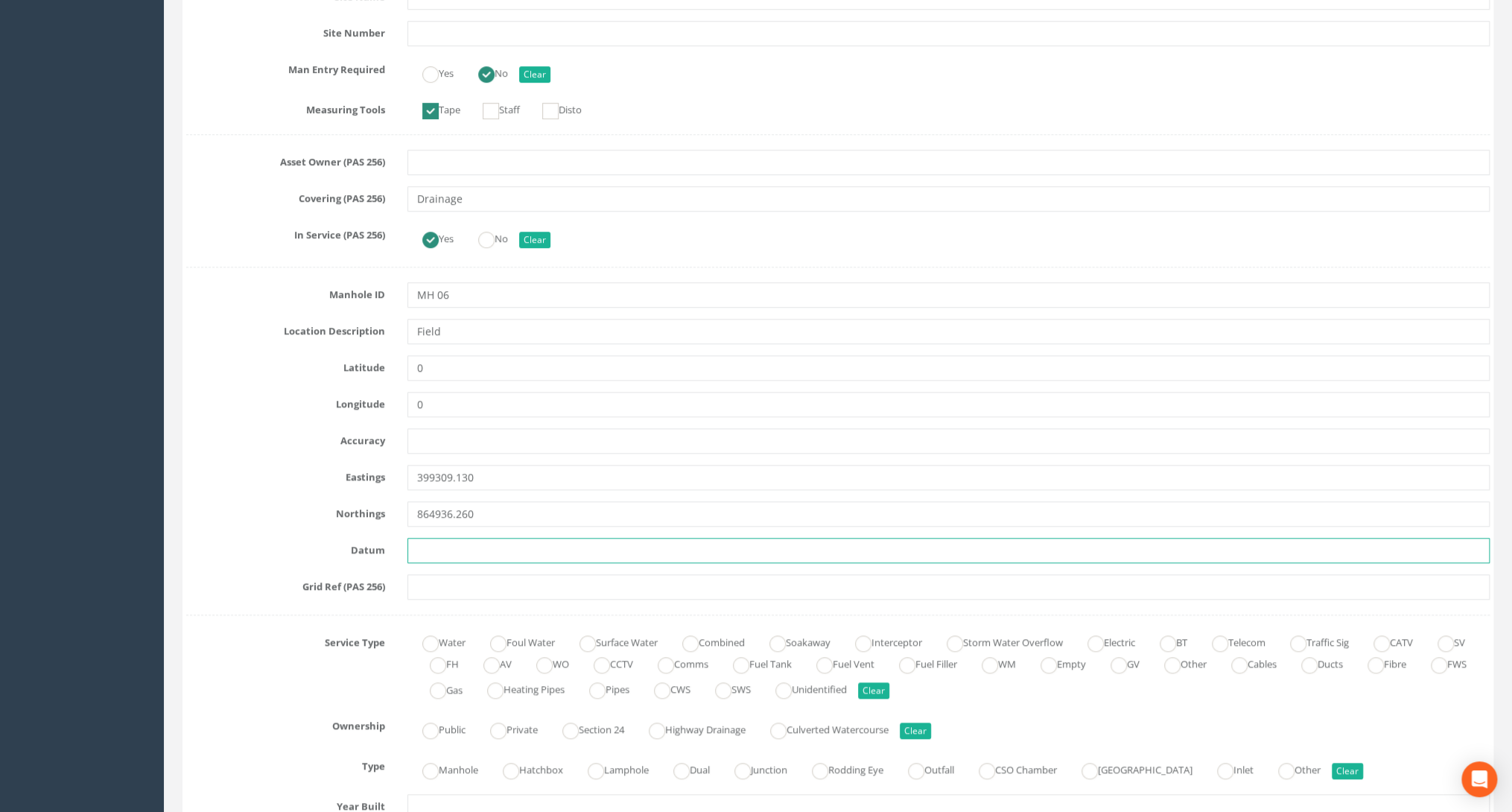
paste input "24.980"
type input "24.980"
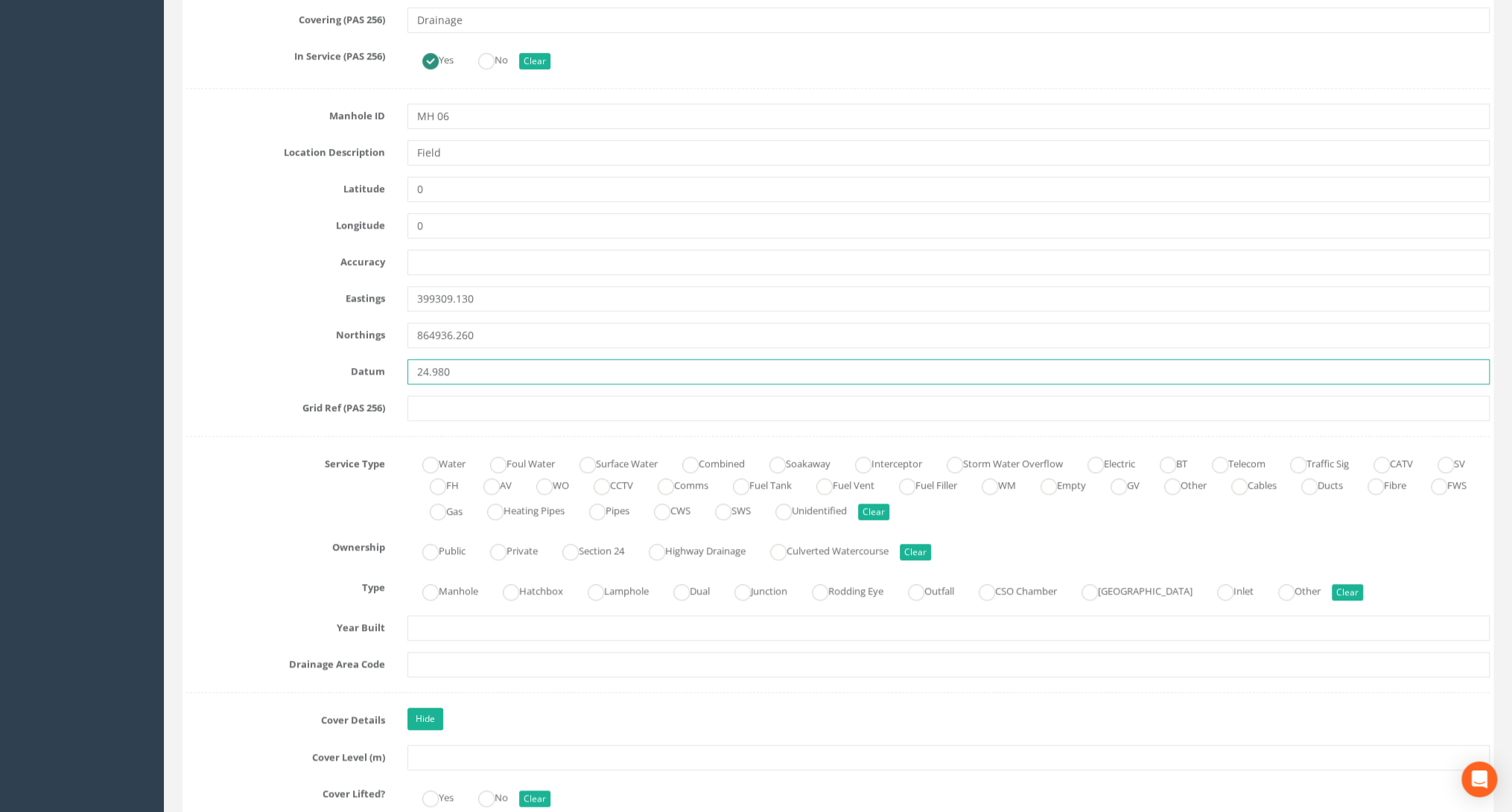
scroll to position [715, 0]
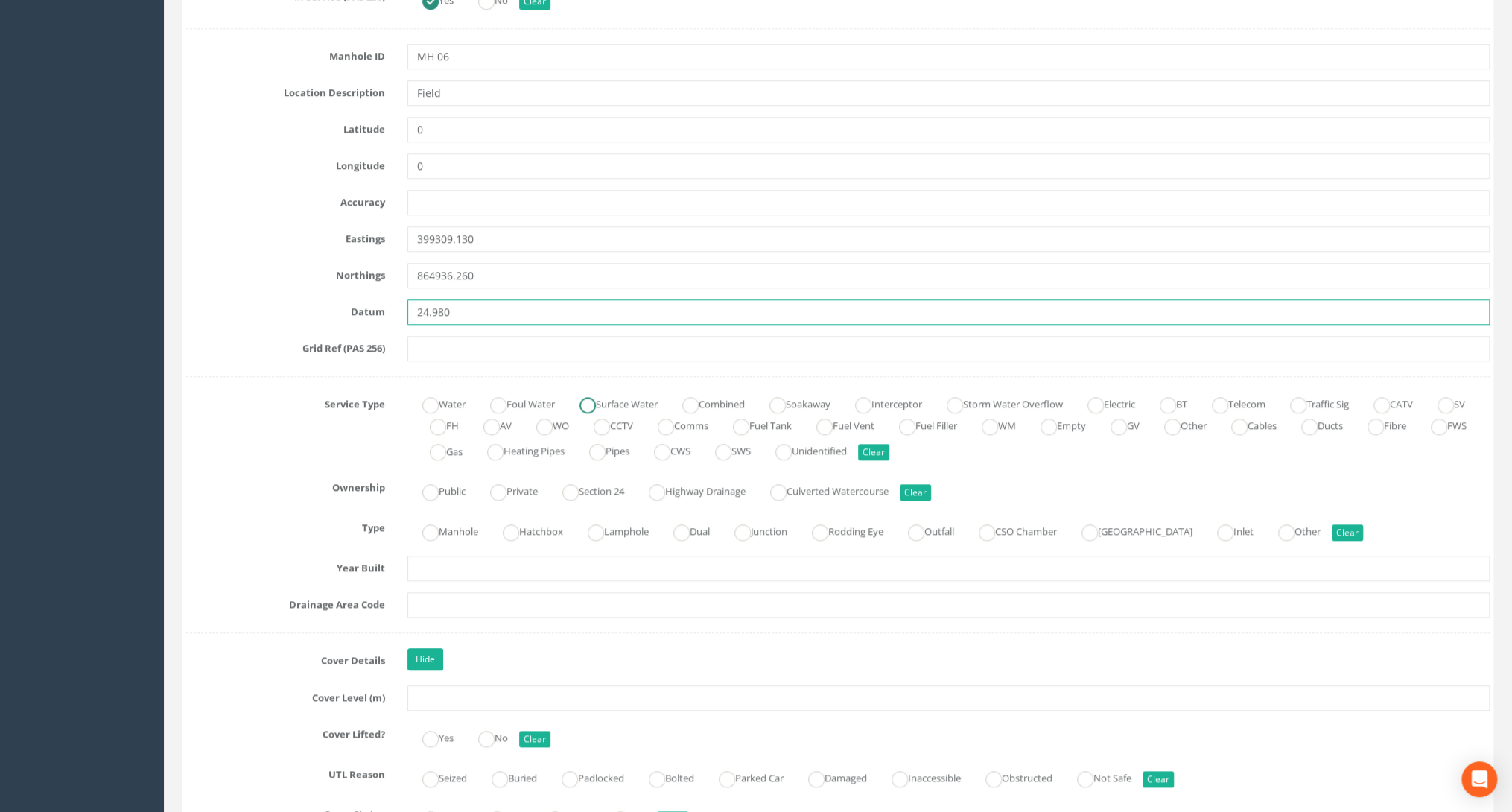
click at [590, 401] on ins at bounding box center [588, 405] width 17 height 17
radio input "true"
type input "24.980"
click at [461, 487] on label "Public" at bounding box center [436, 489] width 58 height 22
radio input "true"
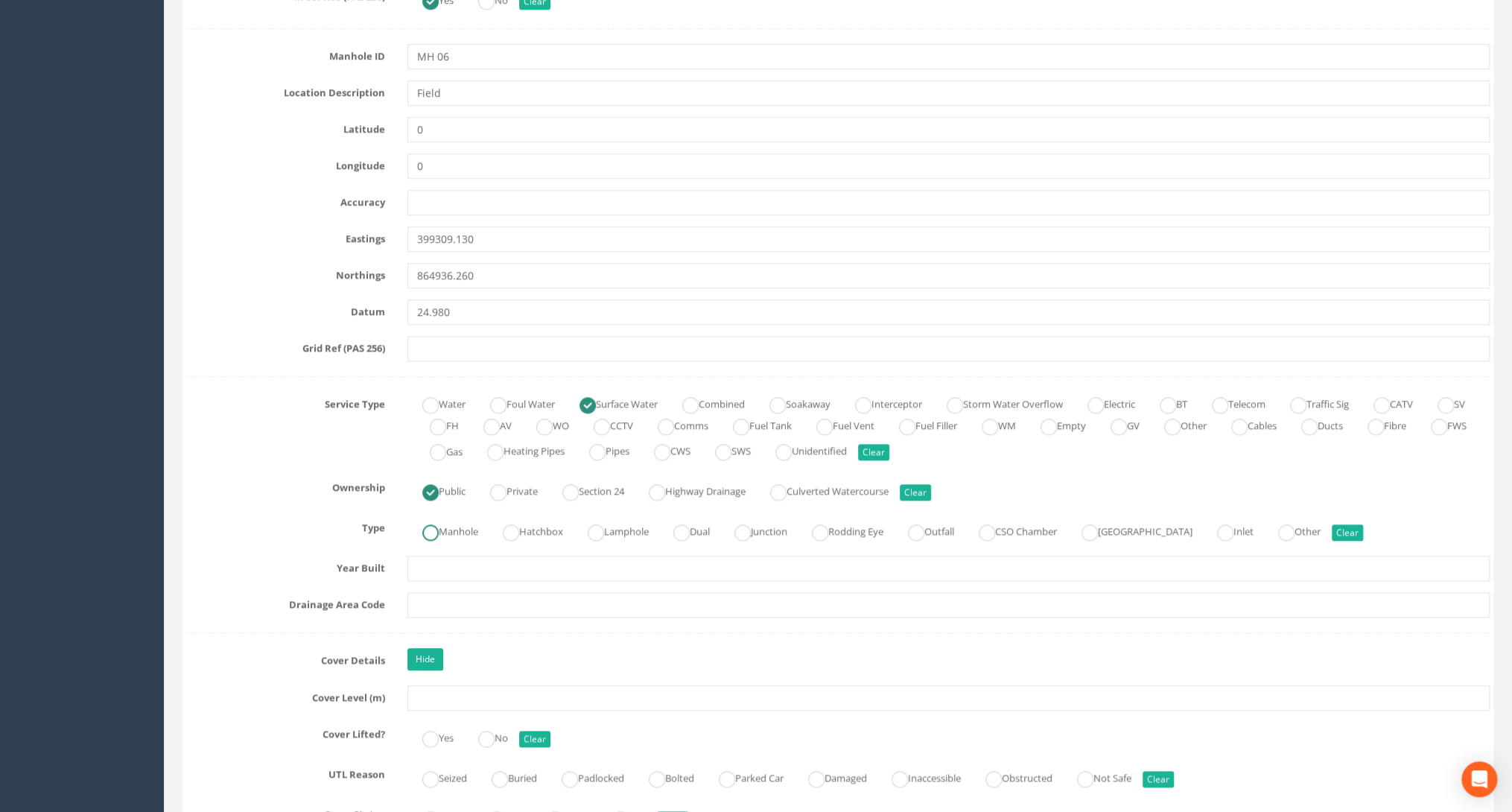
click at [450, 523] on label "Manhole" at bounding box center [442, 529] width 71 height 22
radio input "true"
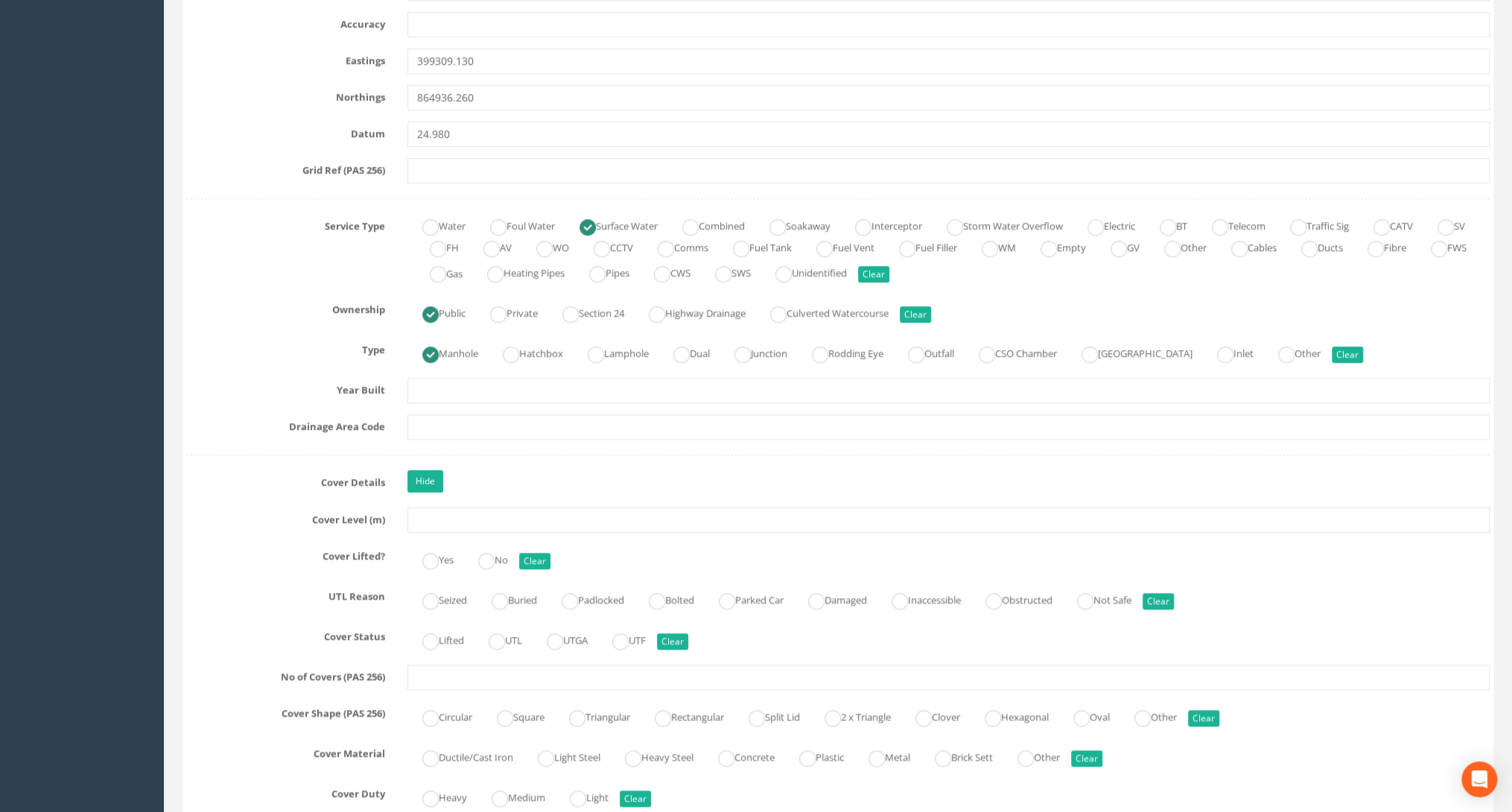
scroll to position [894, 0]
click at [447, 518] on input "text" at bounding box center [948, 519] width 1082 height 25
paste input "24.980"
type input "24.980"
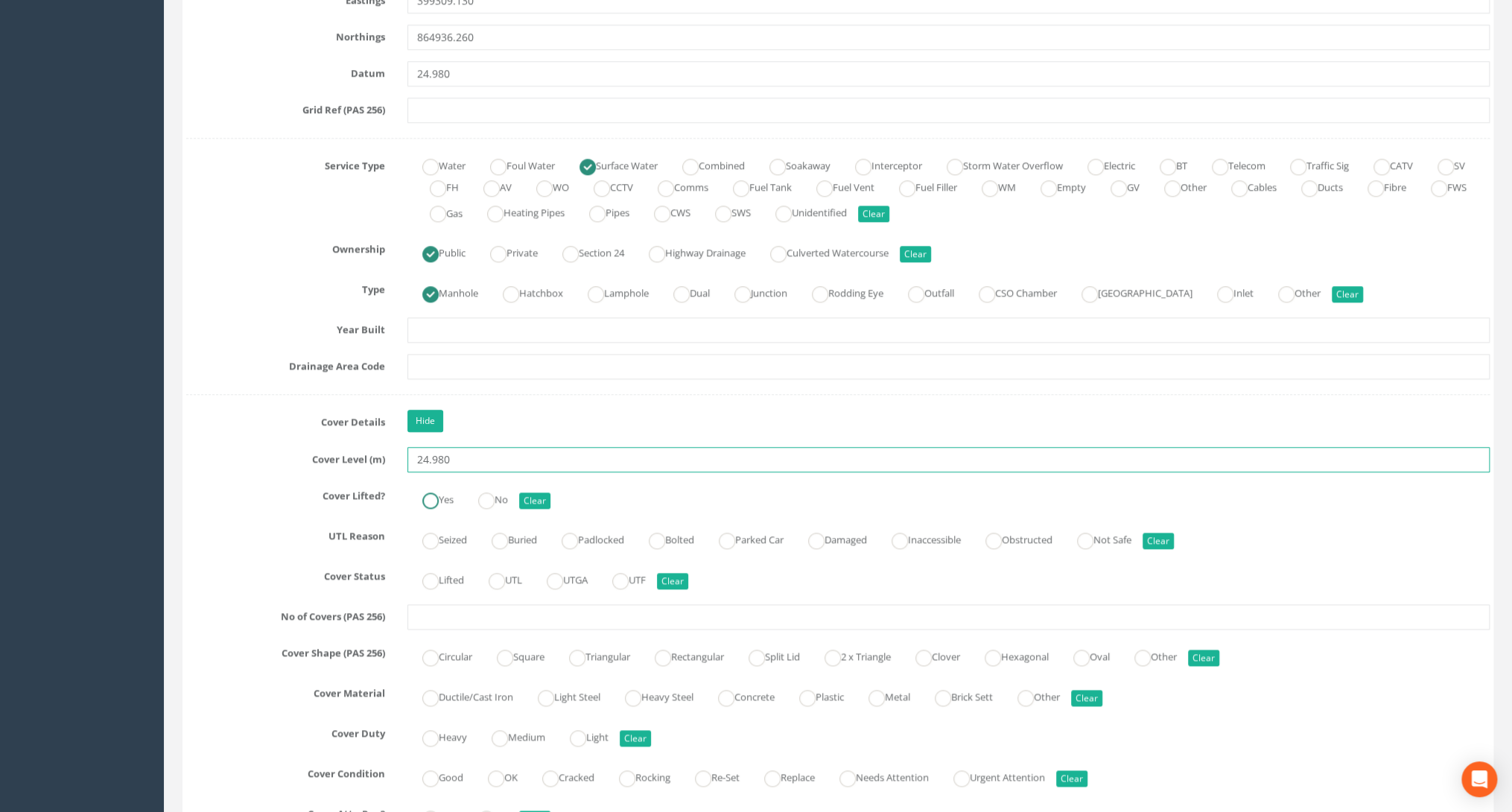
click at [435, 498] on ins at bounding box center [430, 500] width 17 height 17
radio input "true"
type input "24.980"
click at [452, 574] on label "Lifted" at bounding box center [435, 578] width 57 height 22
radio input "true"
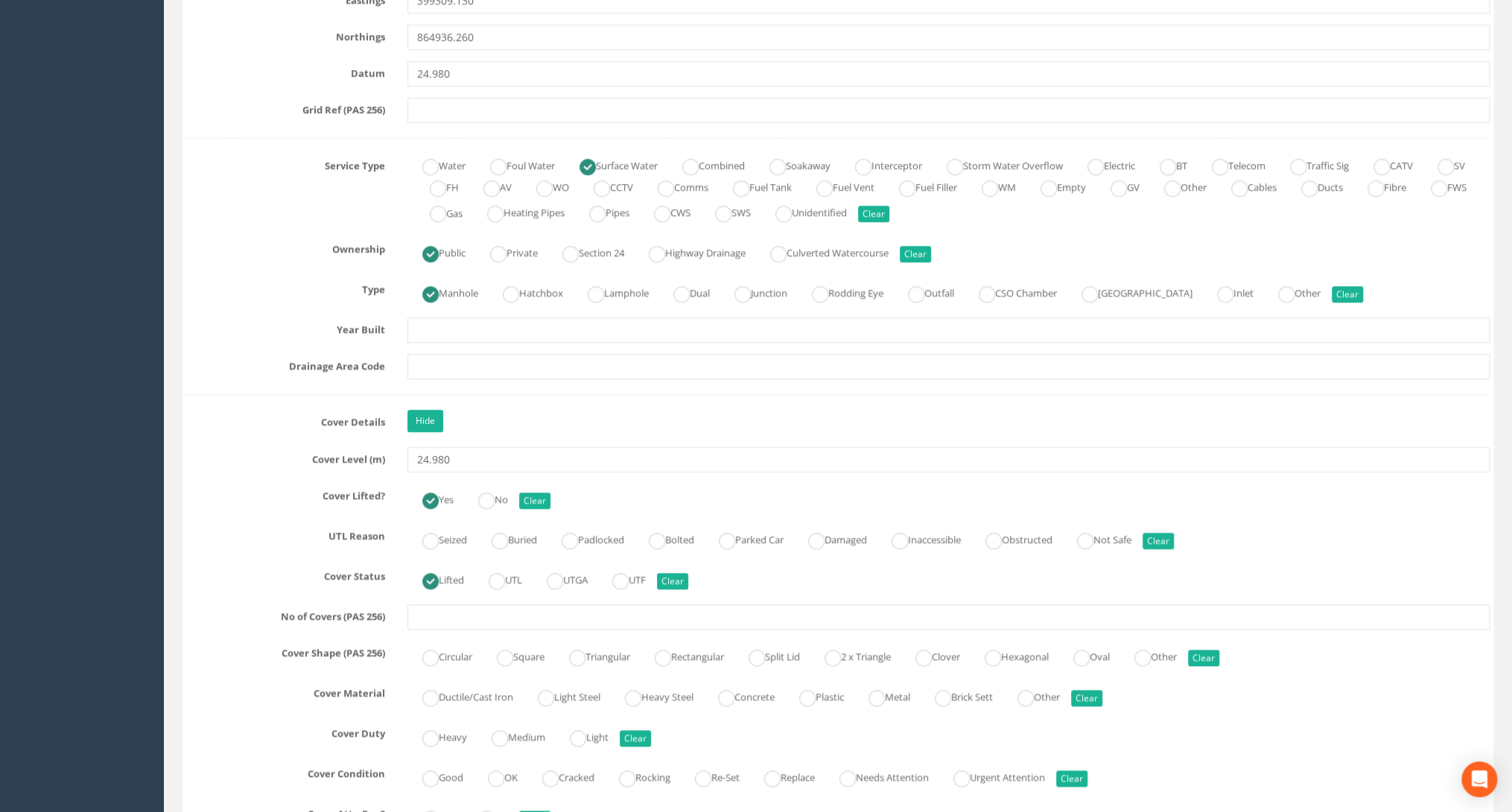
scroll to position [1013, 0]
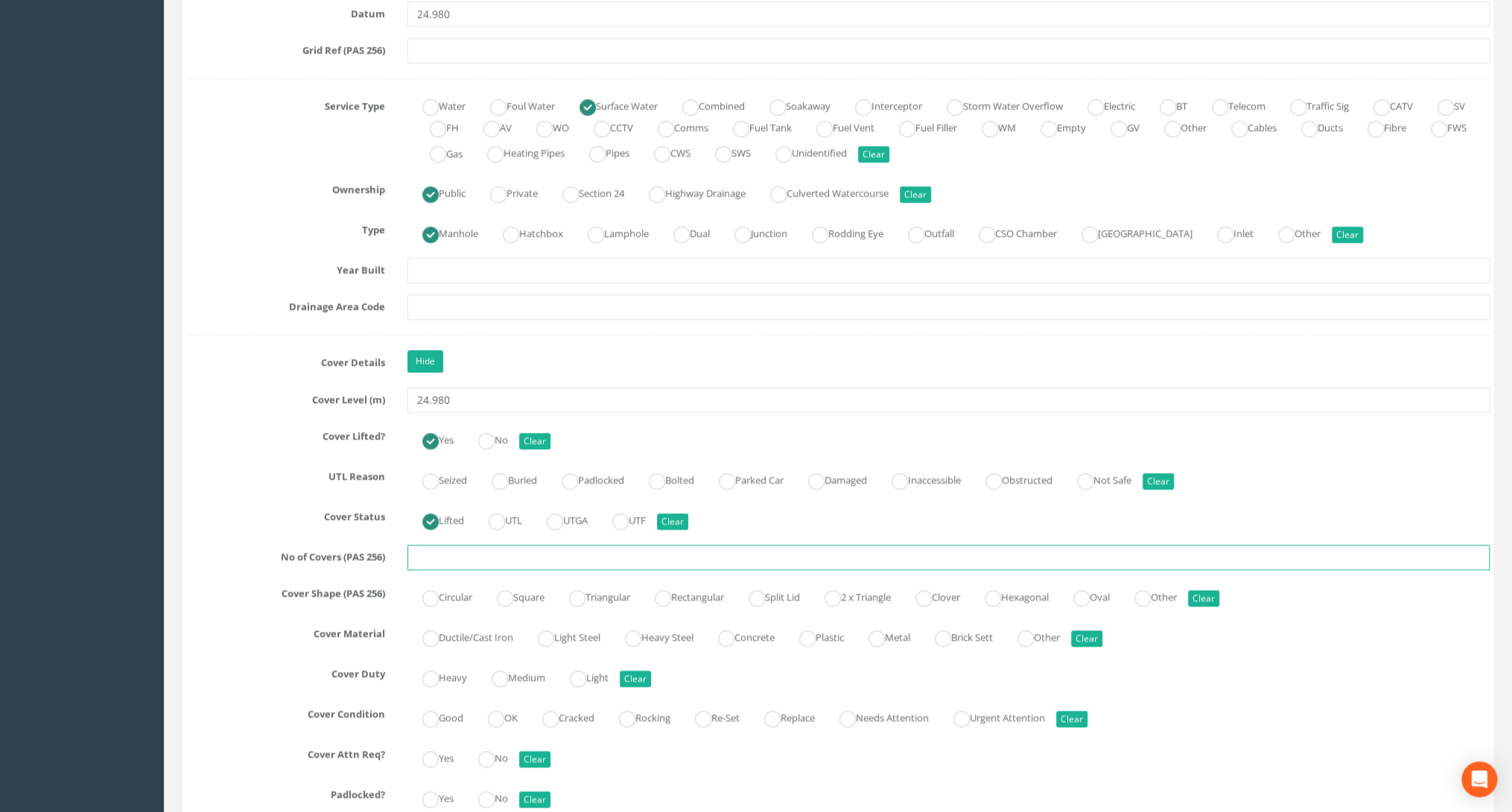
click at [450, 555] on input "text" at bounding box center [948, 556] width 1082 height 25
type input "1"
click at [865, 603] on div "Circular Square Triangular Rectangular Split Lid 2 x Triangle Clover Hexagonal …" at bounding box center [948, 594] width 1105 height 29
click at [838, 592] on label "2 x Triangle" at bounding box center [850, 595] width 81 height 22
radio input "true"
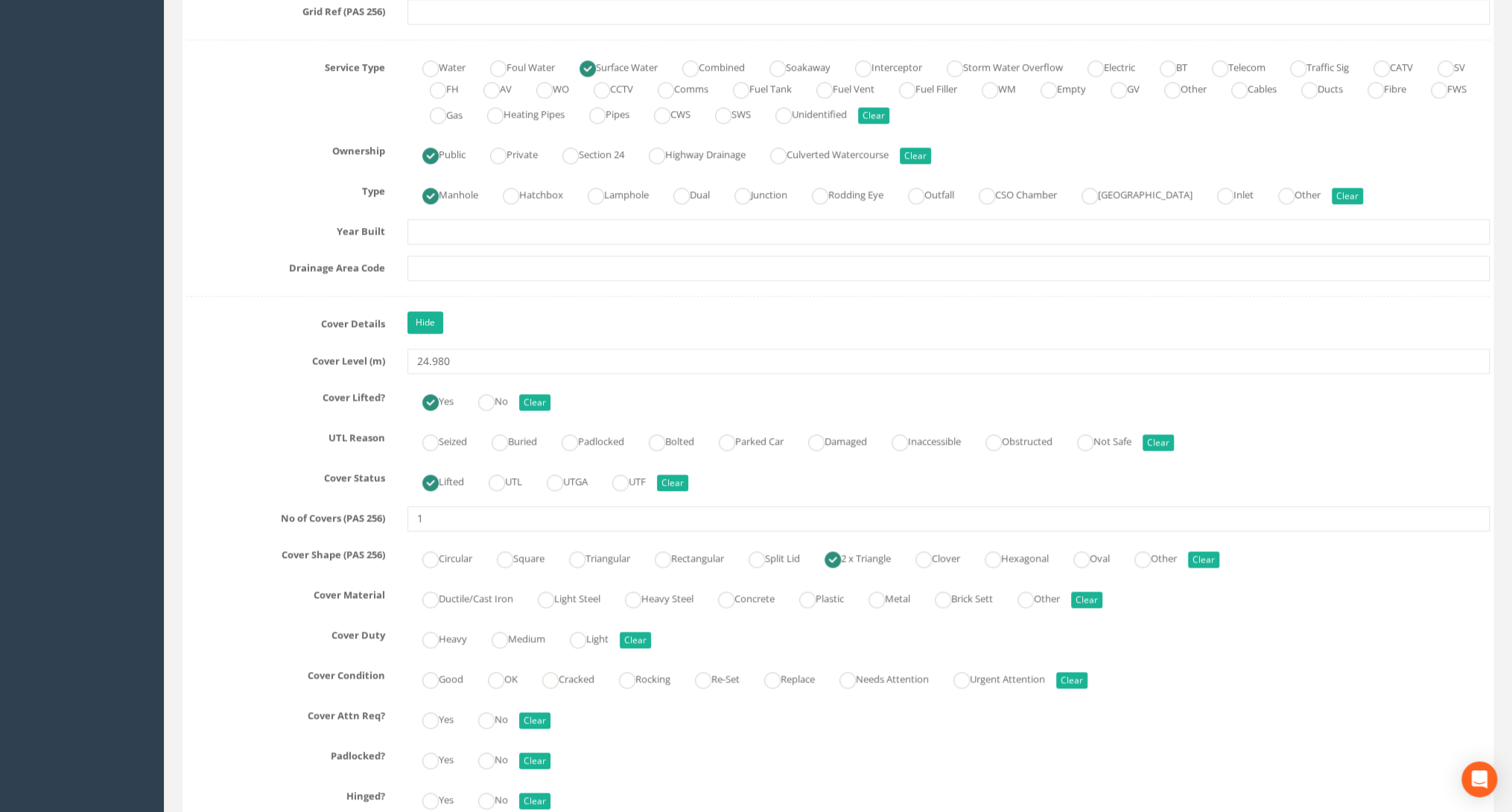
scroll to position [1131, 0]
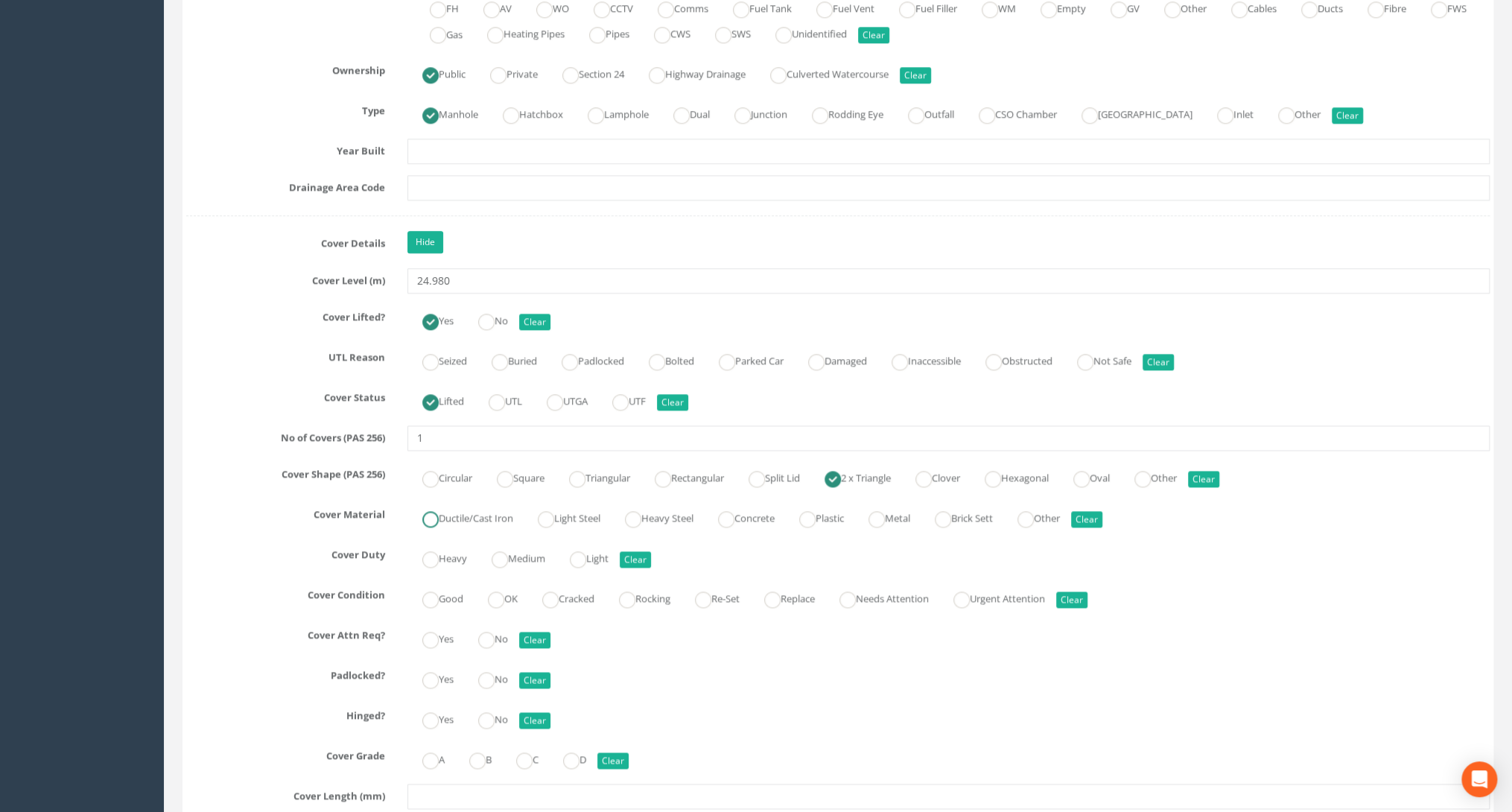
click at [467, 507] on label "Ductile/Cast Iron" at bounding box center [460, 516] width 105 height 22
radio input "true"
click at [446, 549] on label "Heavy" at bounding box center [437, 556] width 59 height 22
radio input "true"
click at [518, 593] on label "OK" at bounding box center [494, 596] width 44 height 22
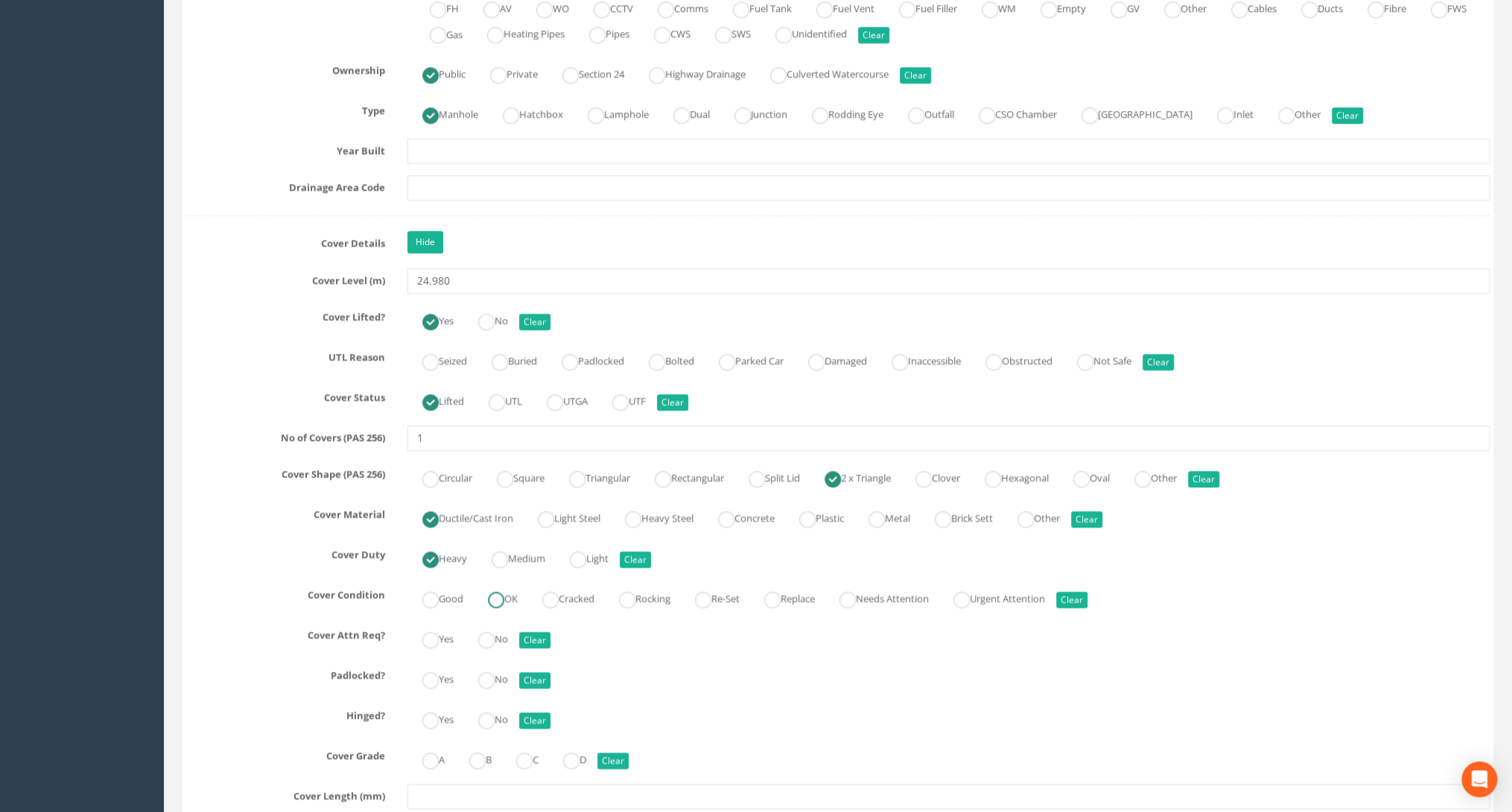
radio input "true"
click at [477, 593] on label "OK" at bounding box center [494, 596] width 44 height 22
click at [467, 594] on div "Good OK Cracked Rocking Re-Set Replace Needs Attention Urgent Attention Clear" at bounding box center [948, 596] width 1105 height 29
click at [452, 594] on label "Good" at bounding box center [435, 596] width 56 height 22
radio input "true"
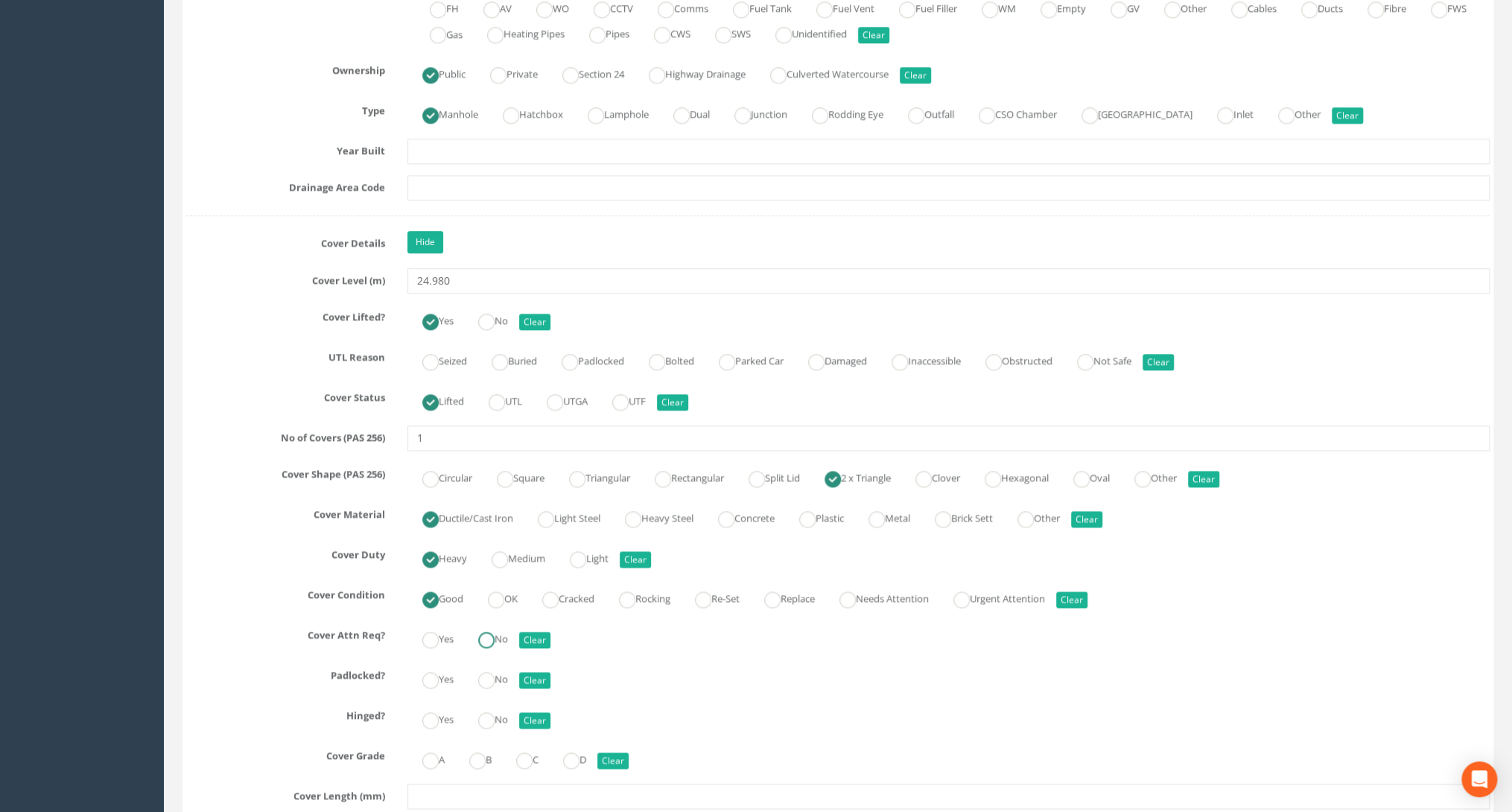
drag, startPoint x: 490, startPoint y: 632, endPoint x: 490, endPoint y: 641, distance: 9.0
click at [490, 632] on ins at bounding box center [486, 640] width 17 height 17
radio input "true"
click at [492, 682] on input "No" at bounding box center [486, 687] width 17 height 25
click at [489, 712] on ins at bounding box center [486, 720] width 17 height 17
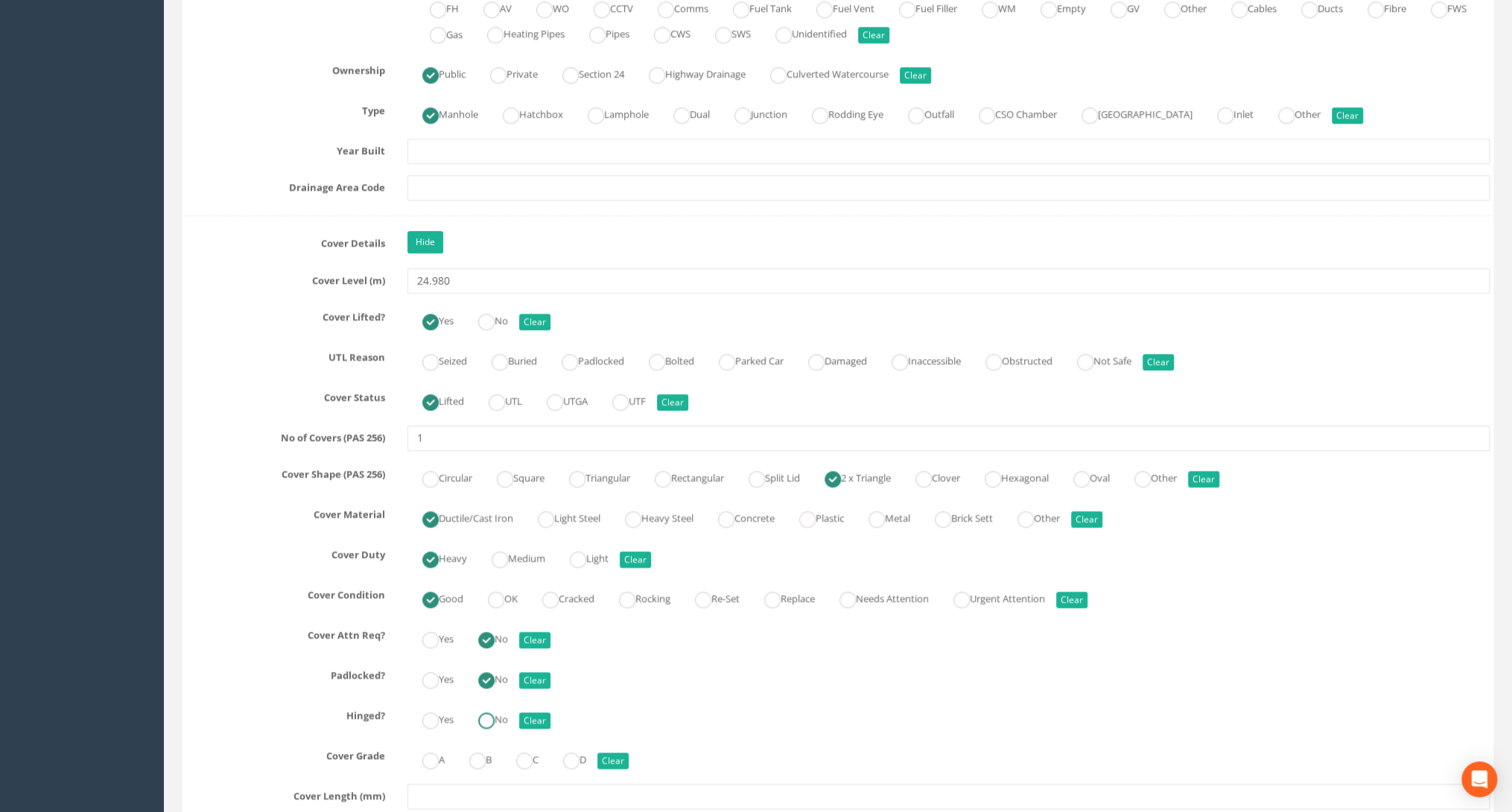
radio input "true"
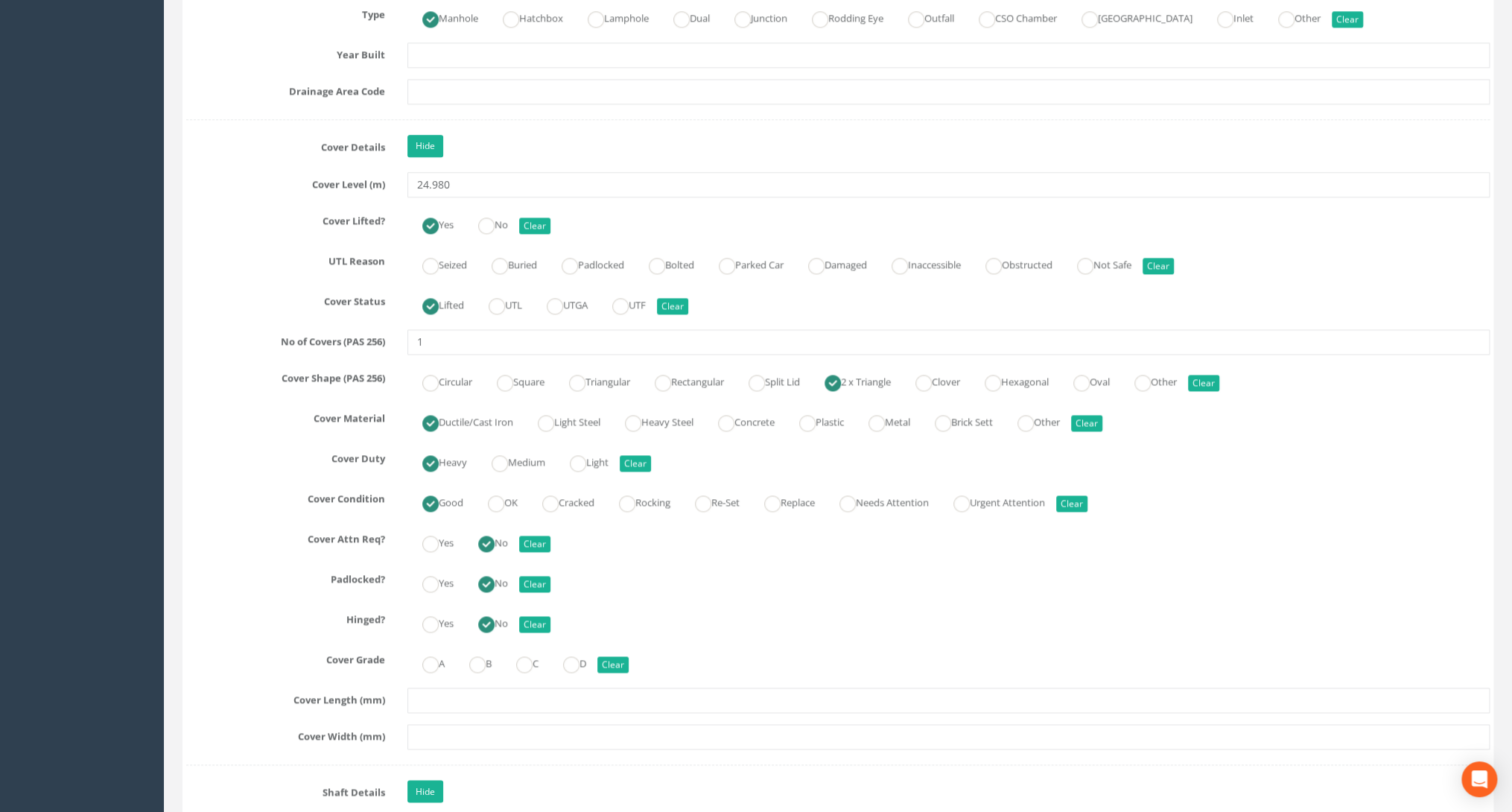
scroll to position [1311, 0]
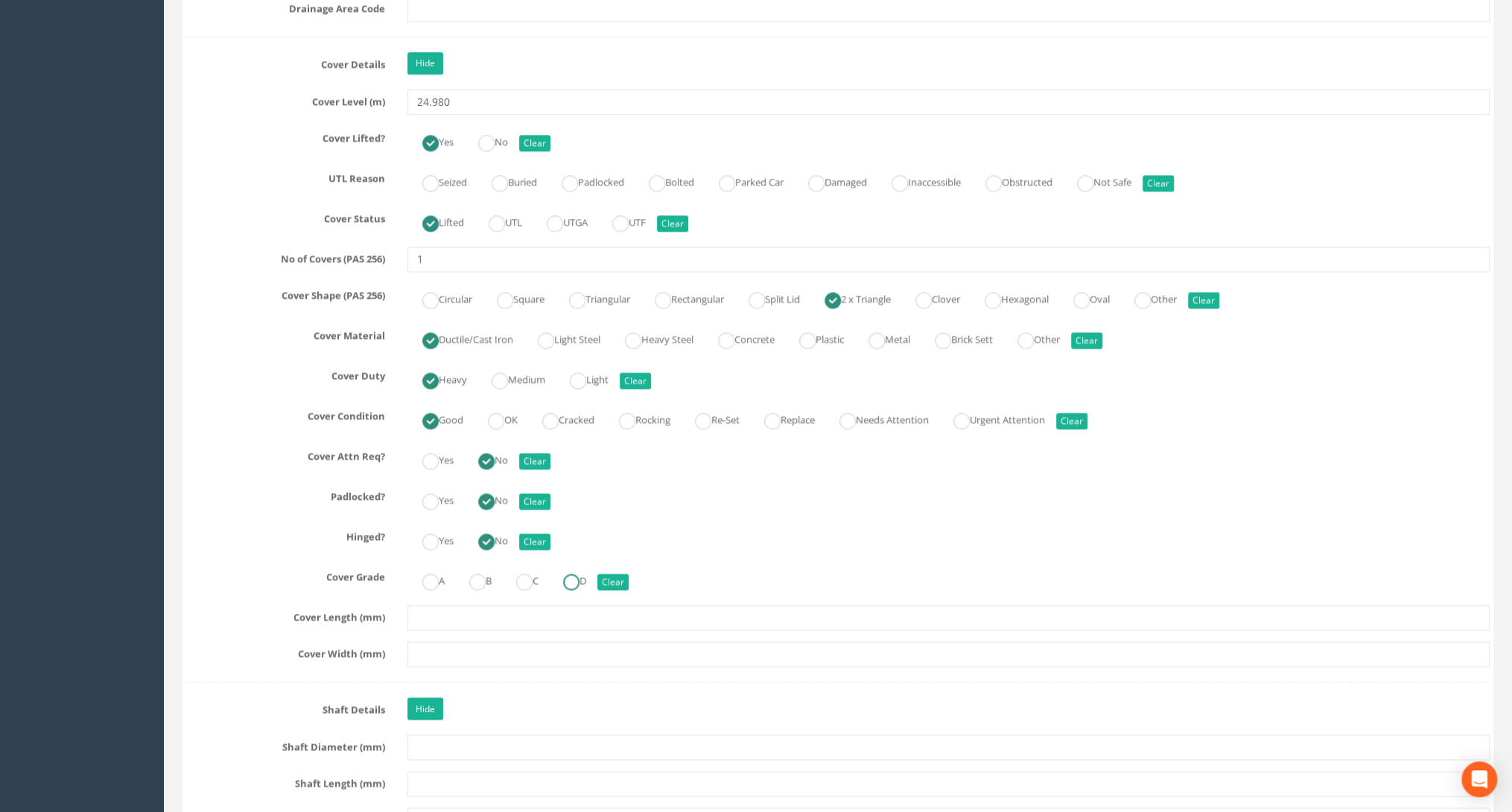
click at [580, 580] on ins at bounding box center [571, 581] width 17 height 17
radio input "true"
click at [459, 620] on input "text" at bounding box center [948, 617] width 1082 height 25
type input "600"
click at [448, 641] on input "text" at bounding box center [948, 654] width 1082 height 25
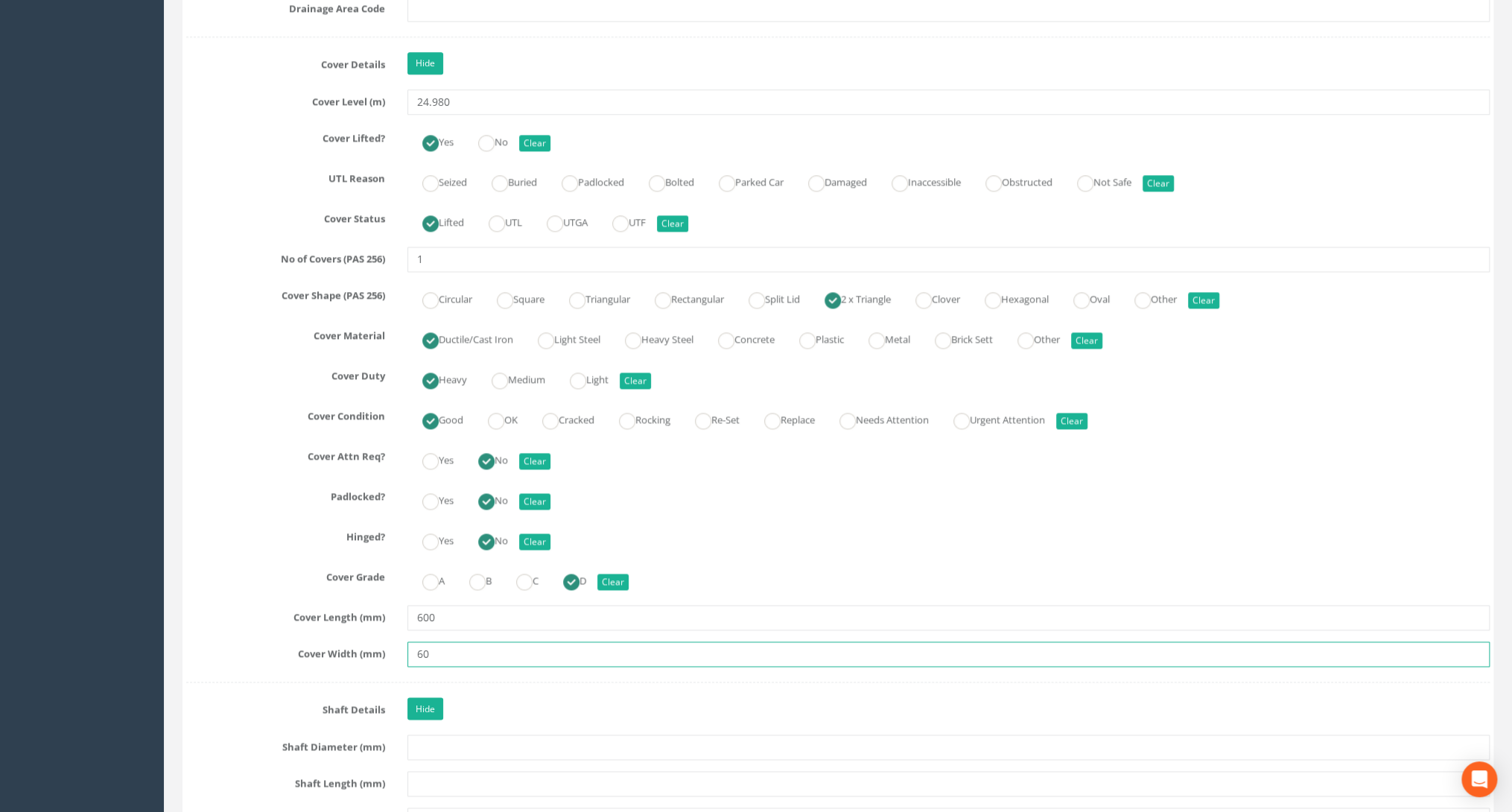
type input "600"
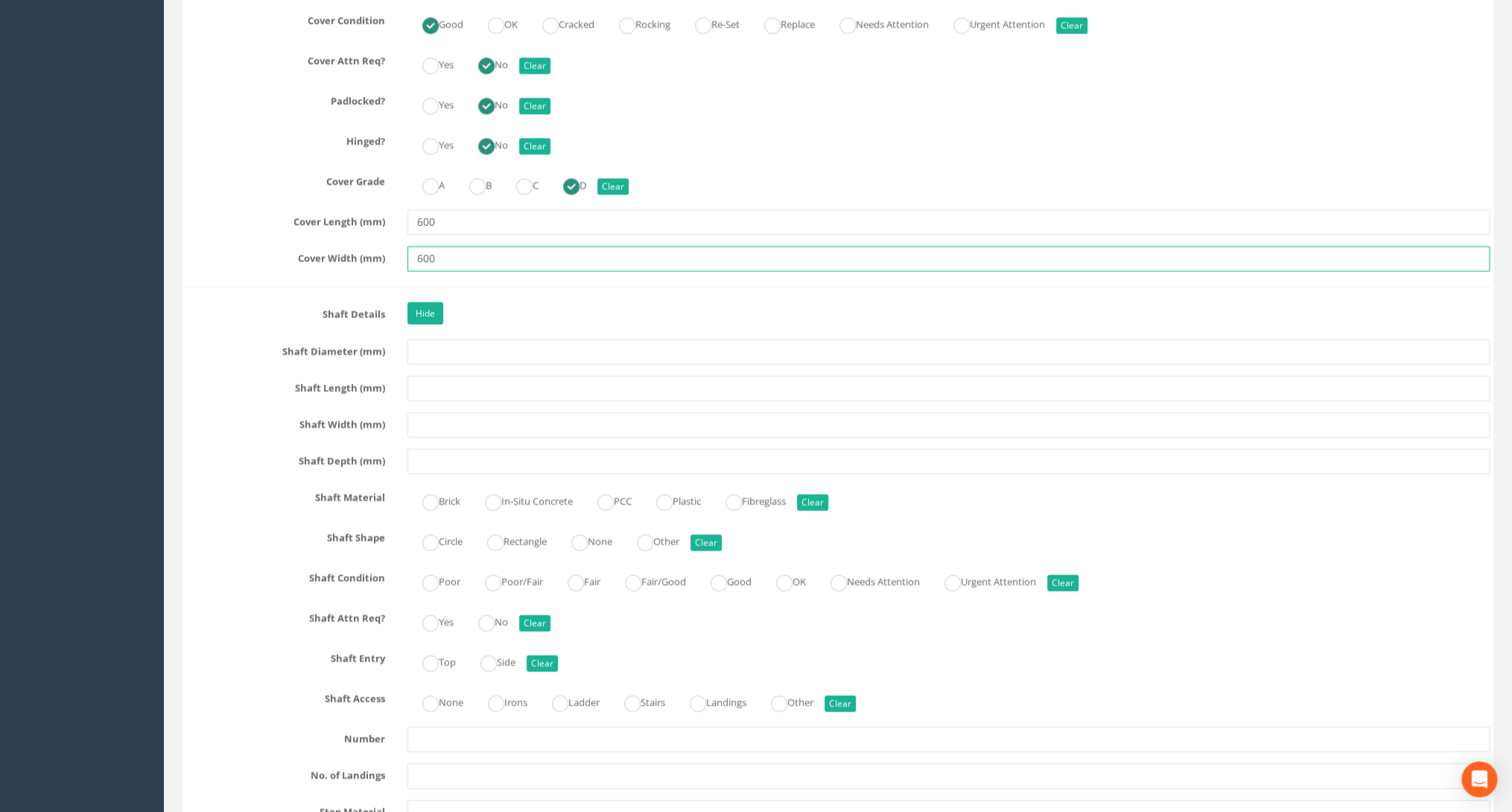
scroll to position [1728, 0]
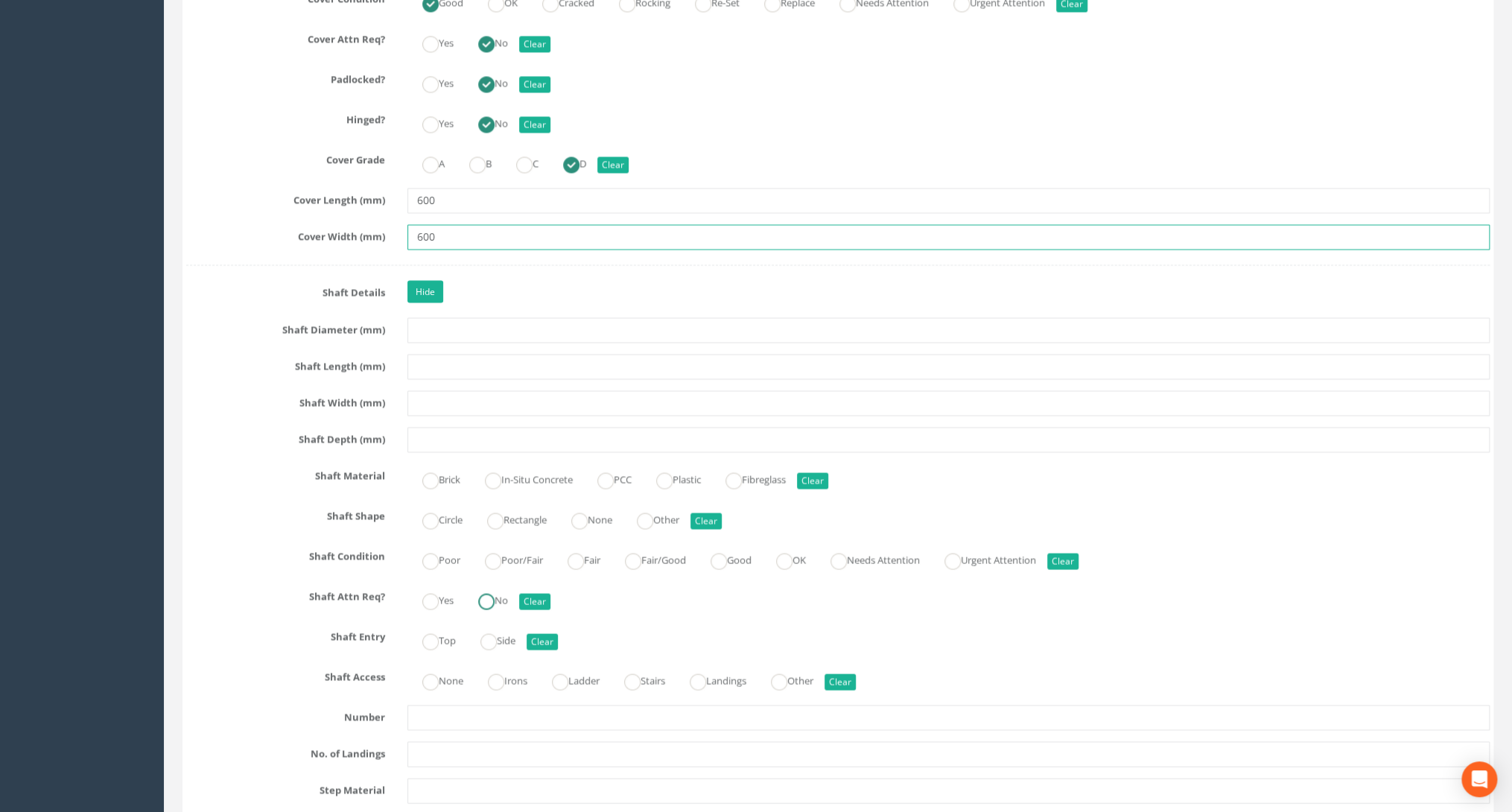
click at [487, 594] on ins at bounding box center [486, 601] width 17 height 17
radio input "true"
type input "600"
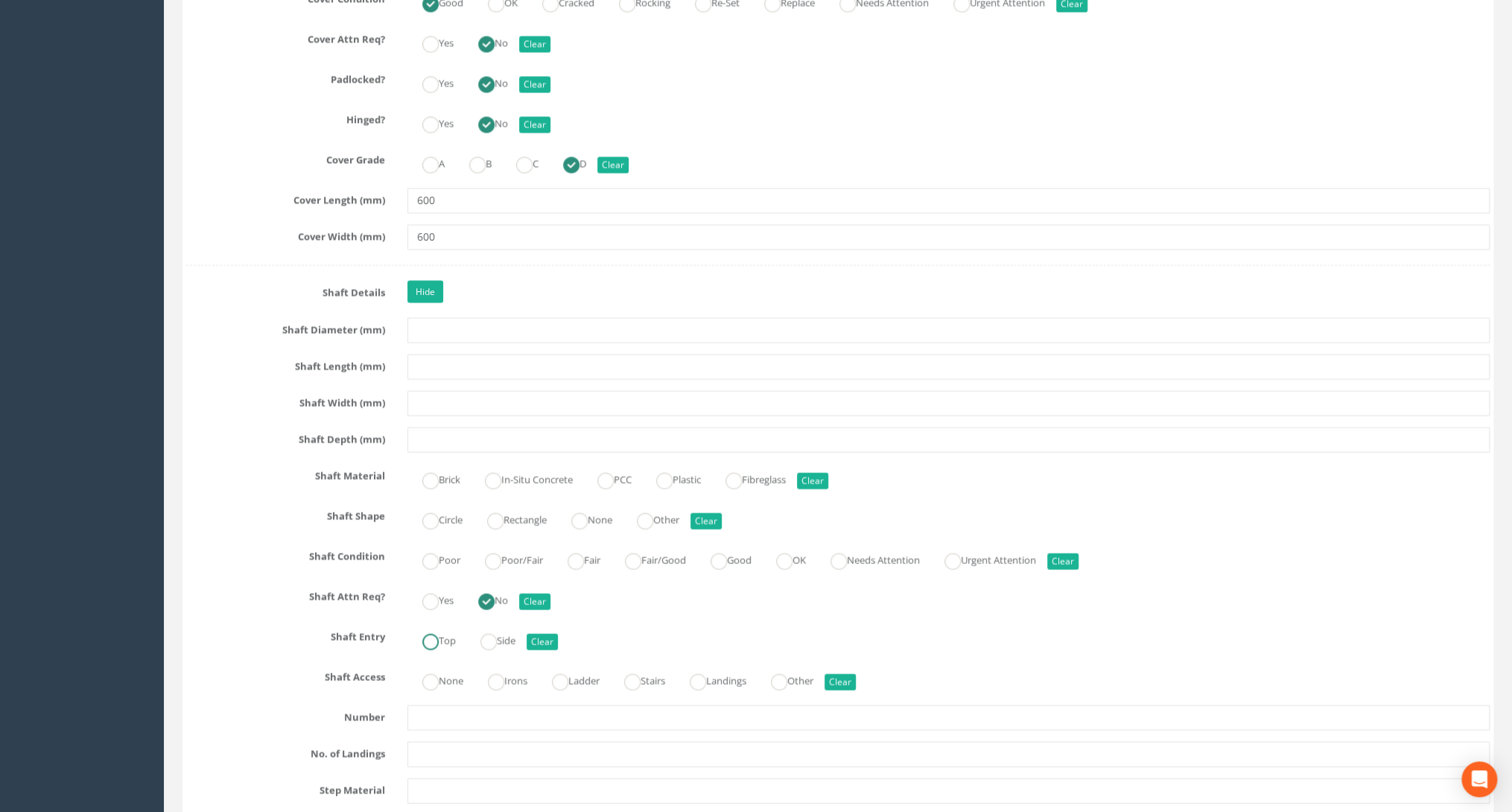
click at [440, 631] on label "Top" at bounding box center [432, 638] width 49 height 22
radio input "true"
click at [497, 677] on ins at bounding box center [495, 681] width 17 height 17
radio input "true"
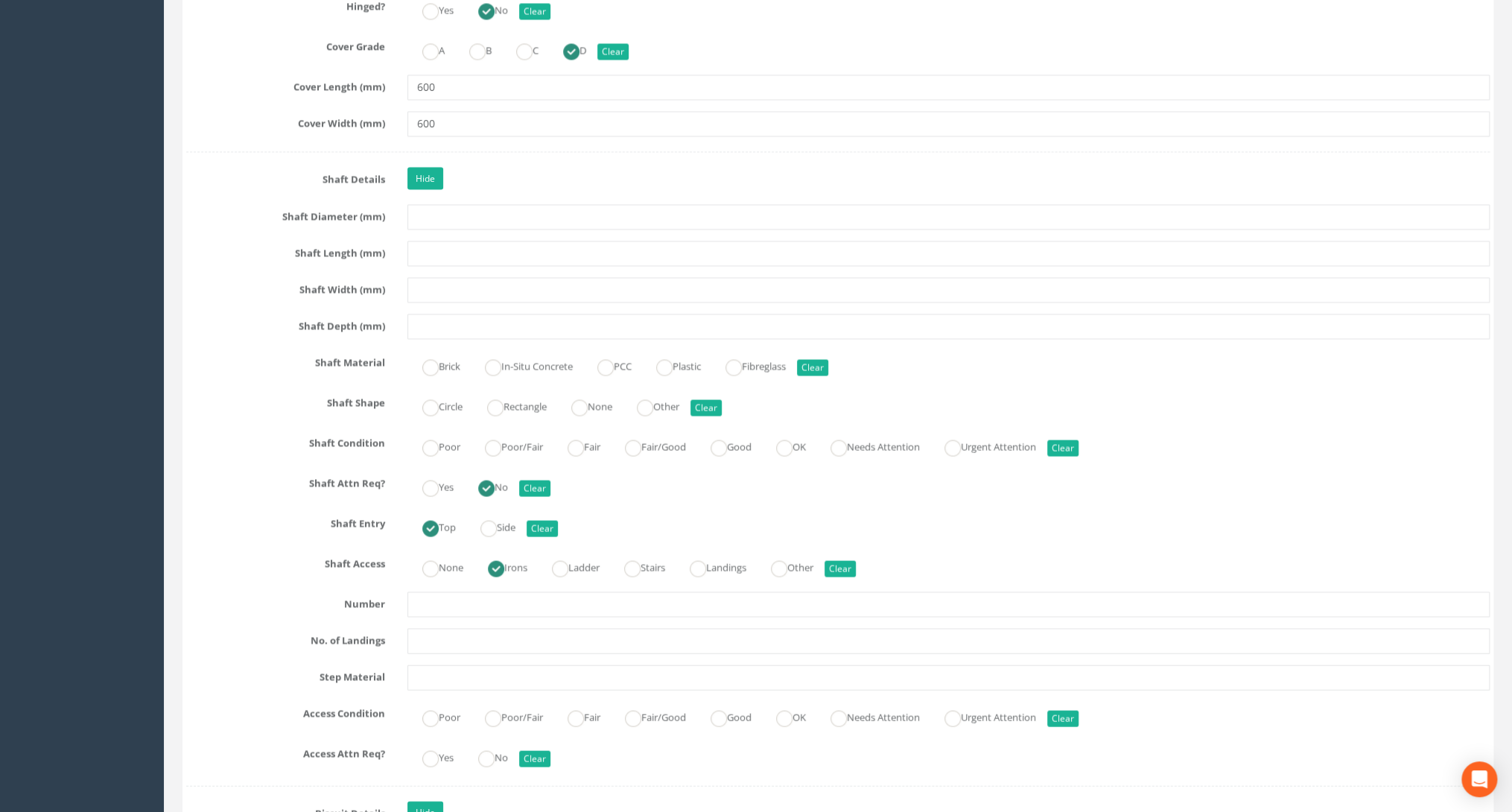
scroll to position [1847, 0]
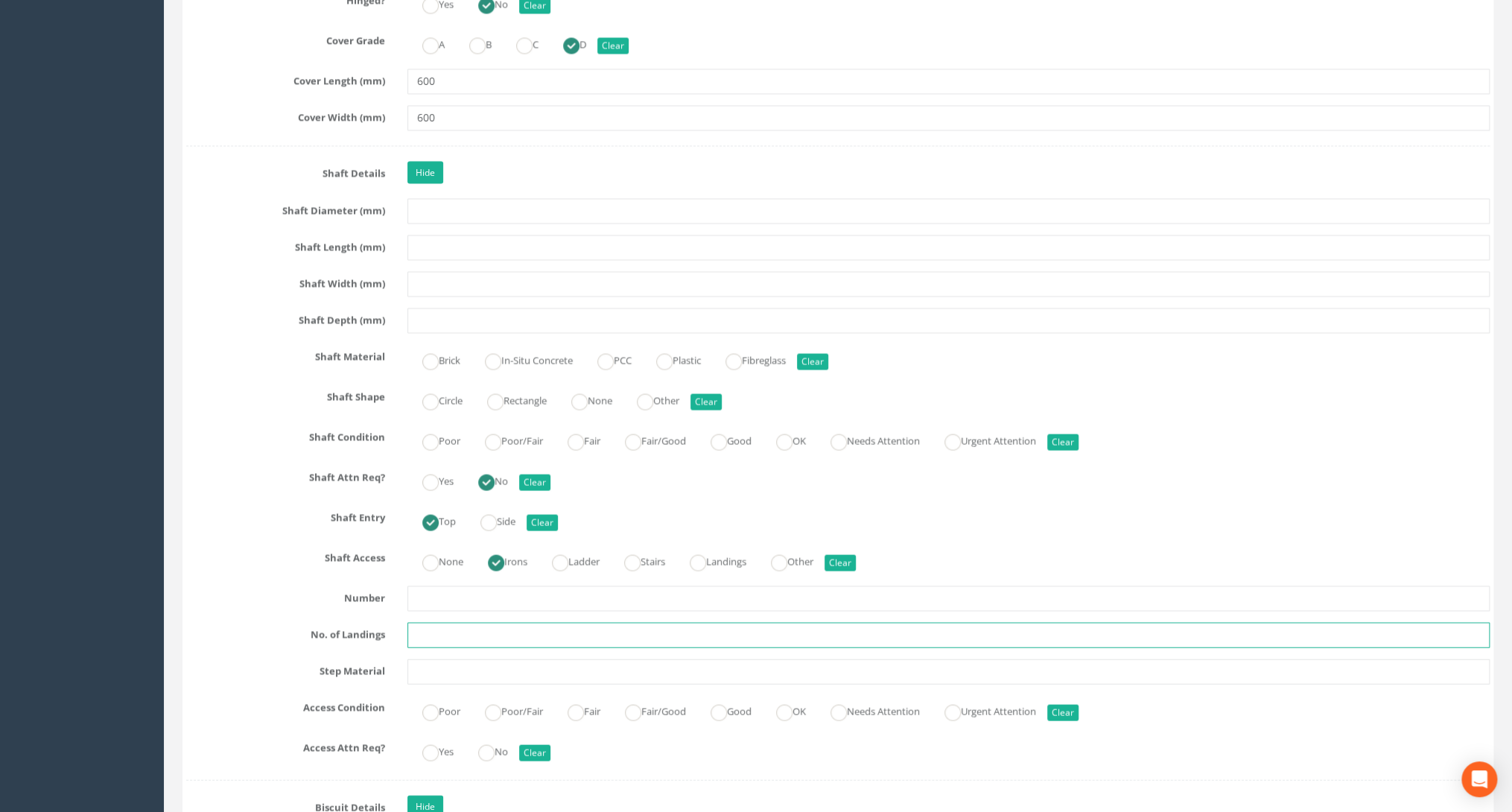
click at [430, 622] on input "text" at bounding box center [948, 634] width 1082 height 25
click at [426, 658] on input "text" at bounding box center [948, 670] width 1082 height 25
click at [426, 601] on input "text" at bounding box center [948, 597] width 1082 height 25
type input "3"
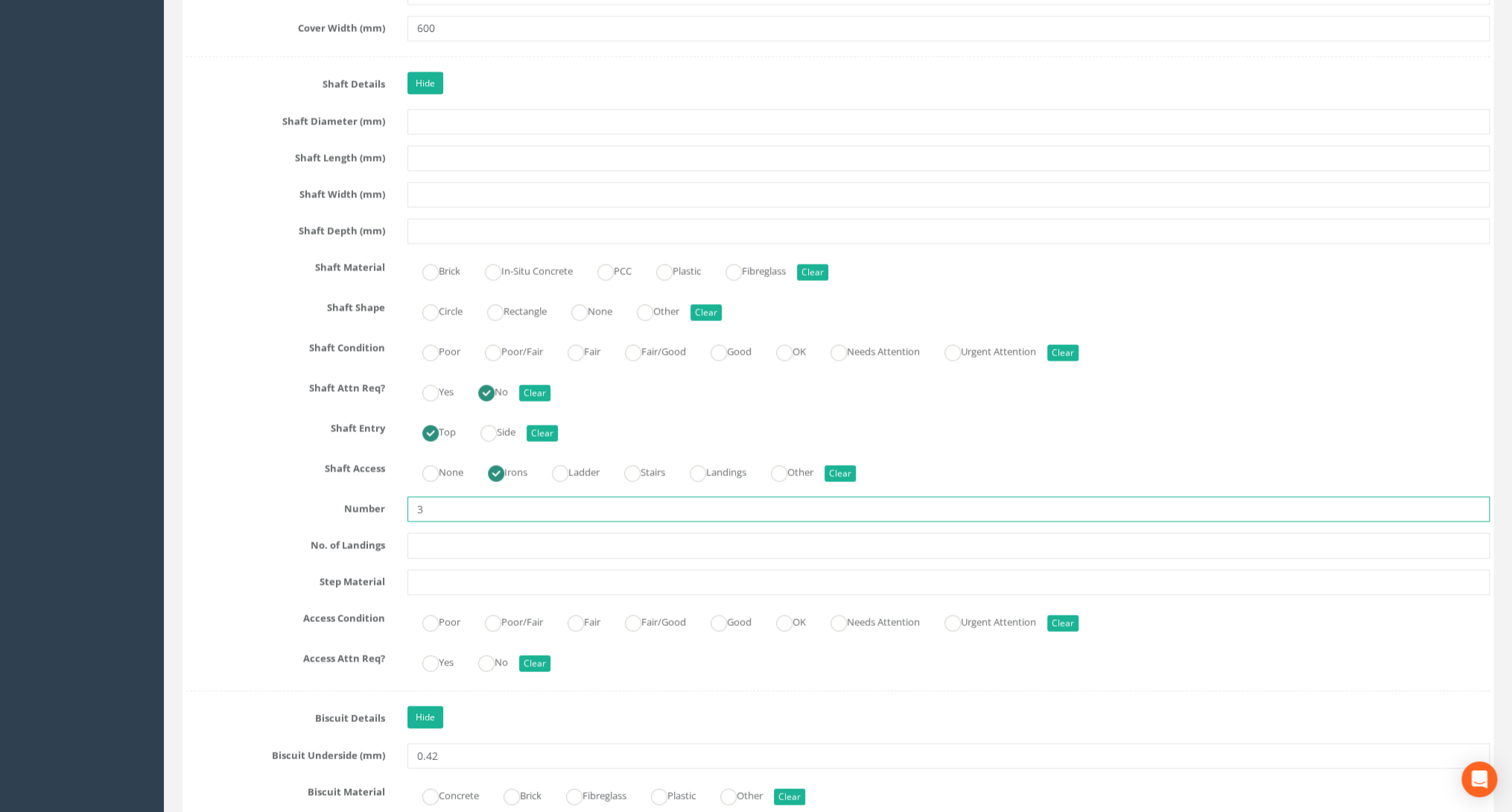
scroll to position [1966, 0]
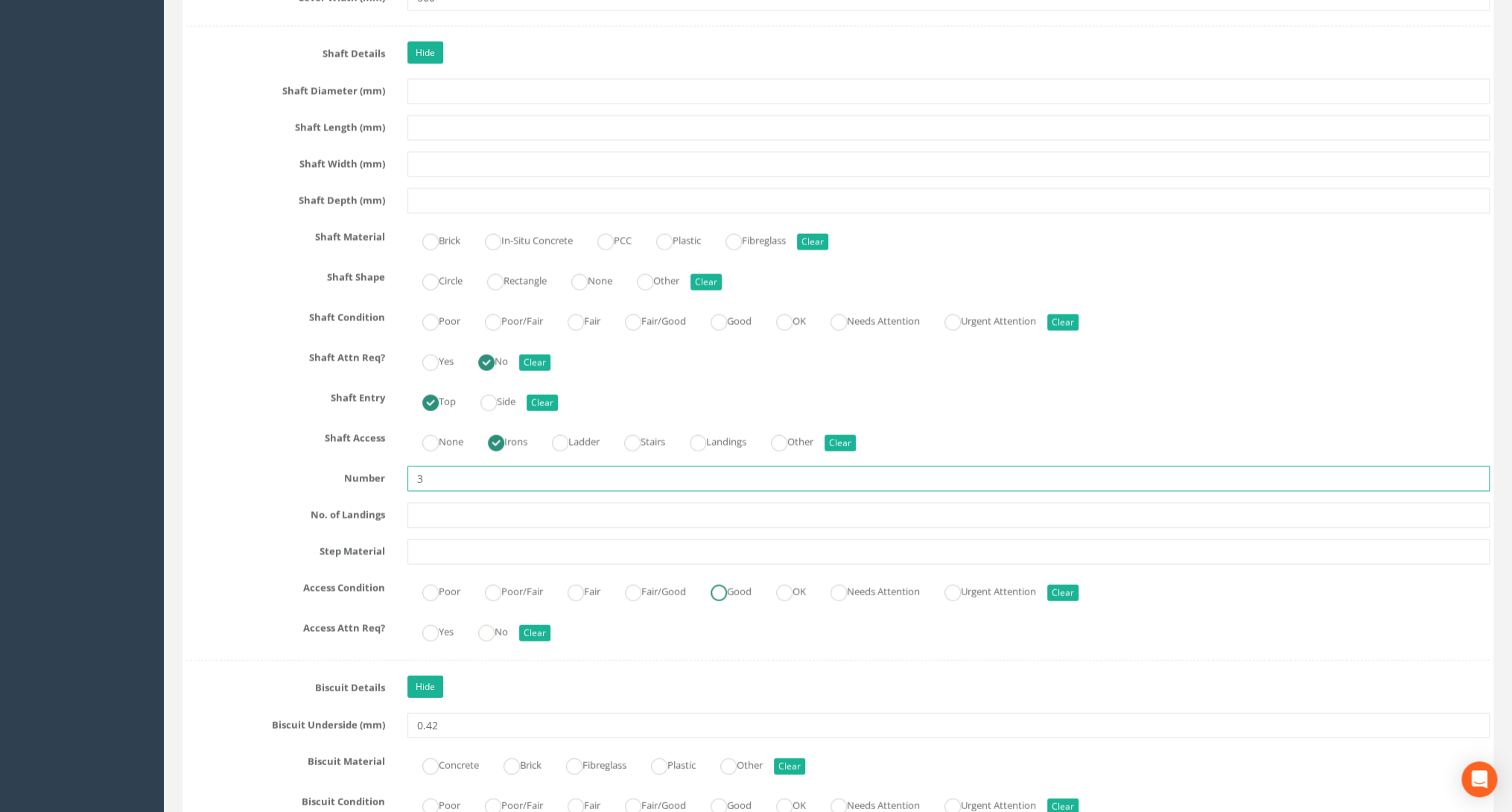
click at [724, 589] on ins at bounding box center [718, 593] width 17 height 17
radio input "true"
click at [488, 625] on ins at bounding box center [486, 633] width 17 height 17
radio input "true"
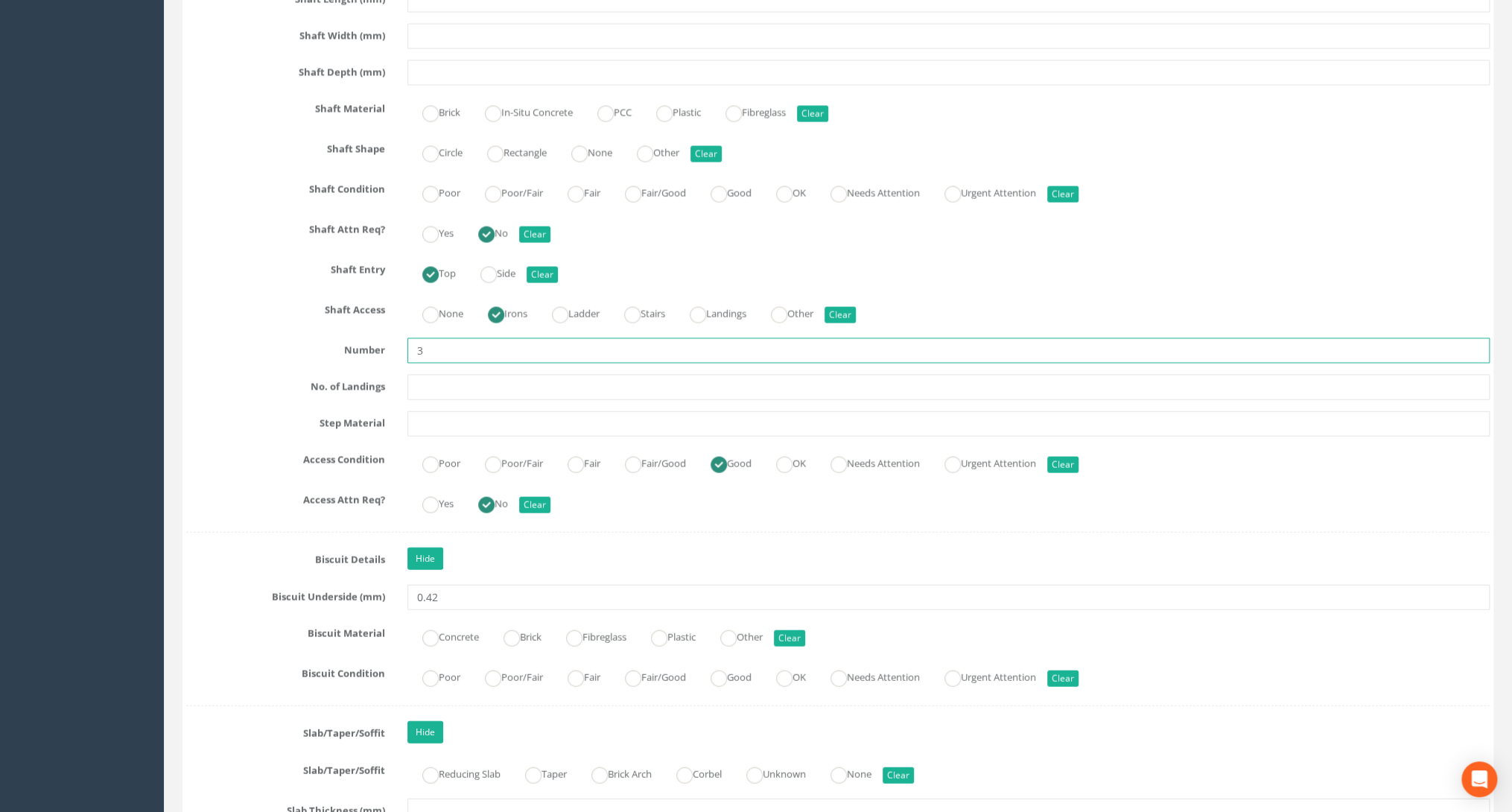
scroll to position [2144, 0]
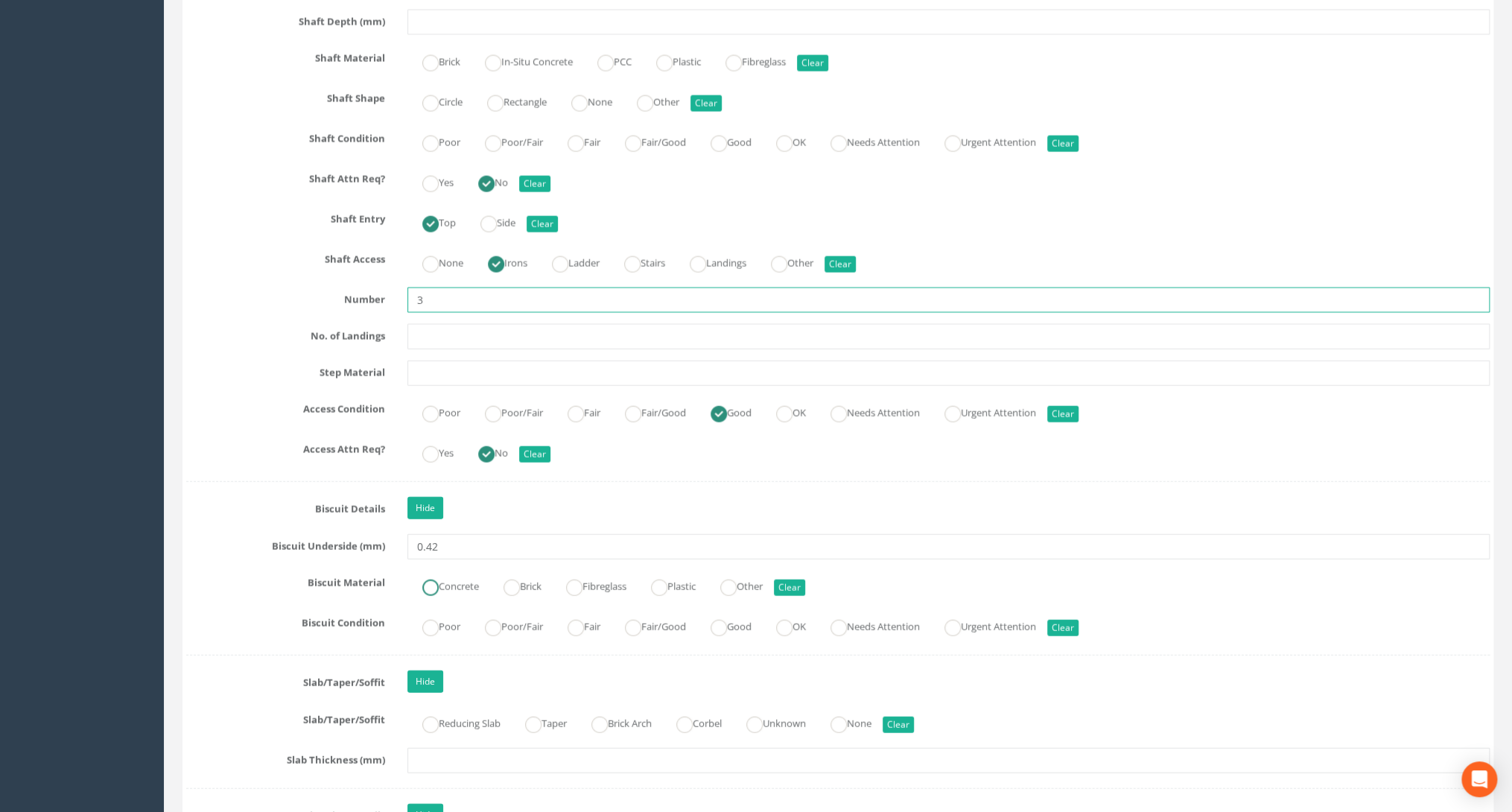
type input "3"
click at [453, 578] on label "Concrete" at bounding box center [443, 585] width 71 height 22
radio input "true"
click at [727, 622] on ins at bounding box center [718, 627] width 17 height 17
radio input "true"
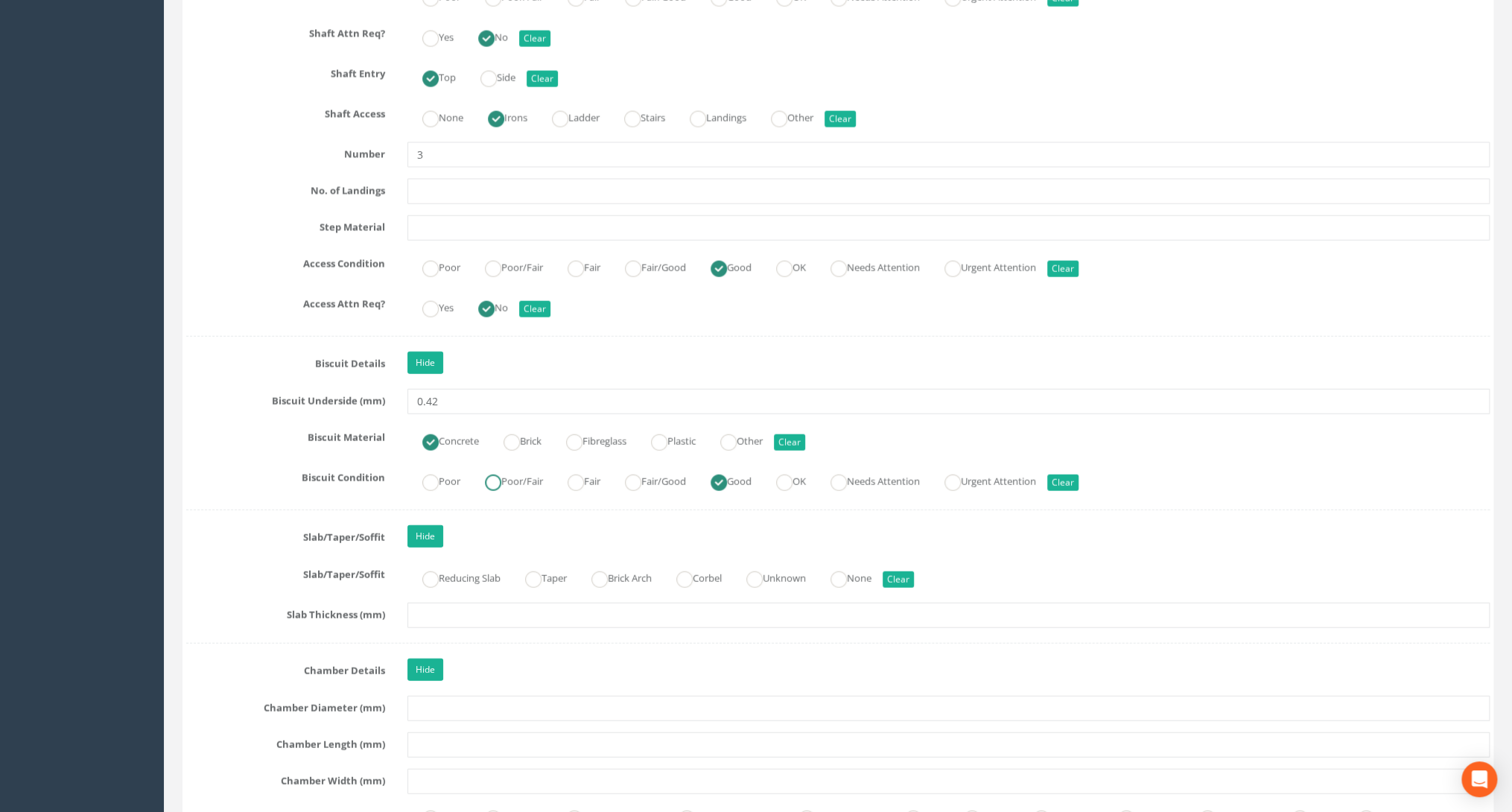
scroll to position [2323, 0]
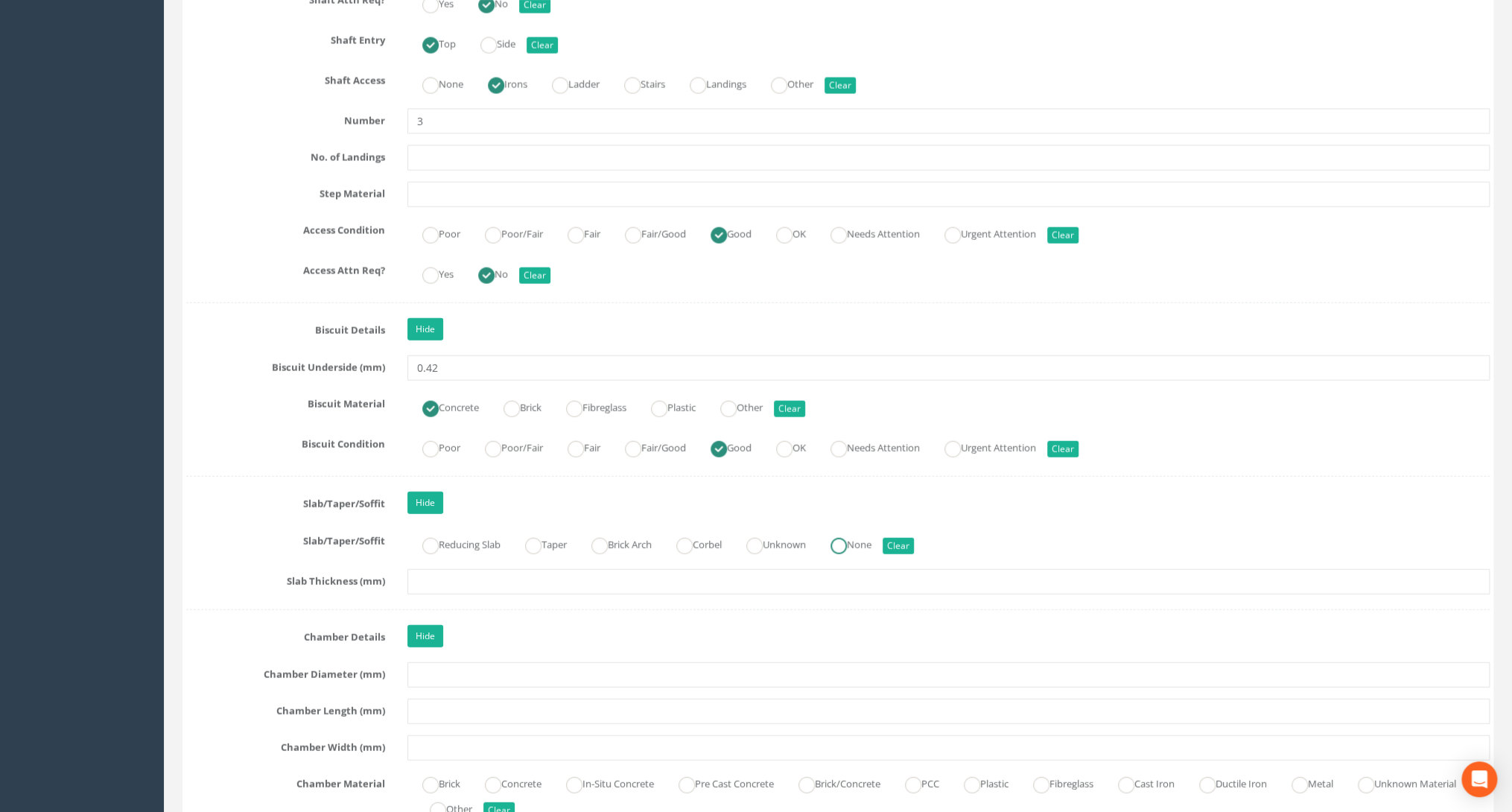
click at [847, 538] on ins at bounding box center [838, 546] width 17 height 17
radio input "true"
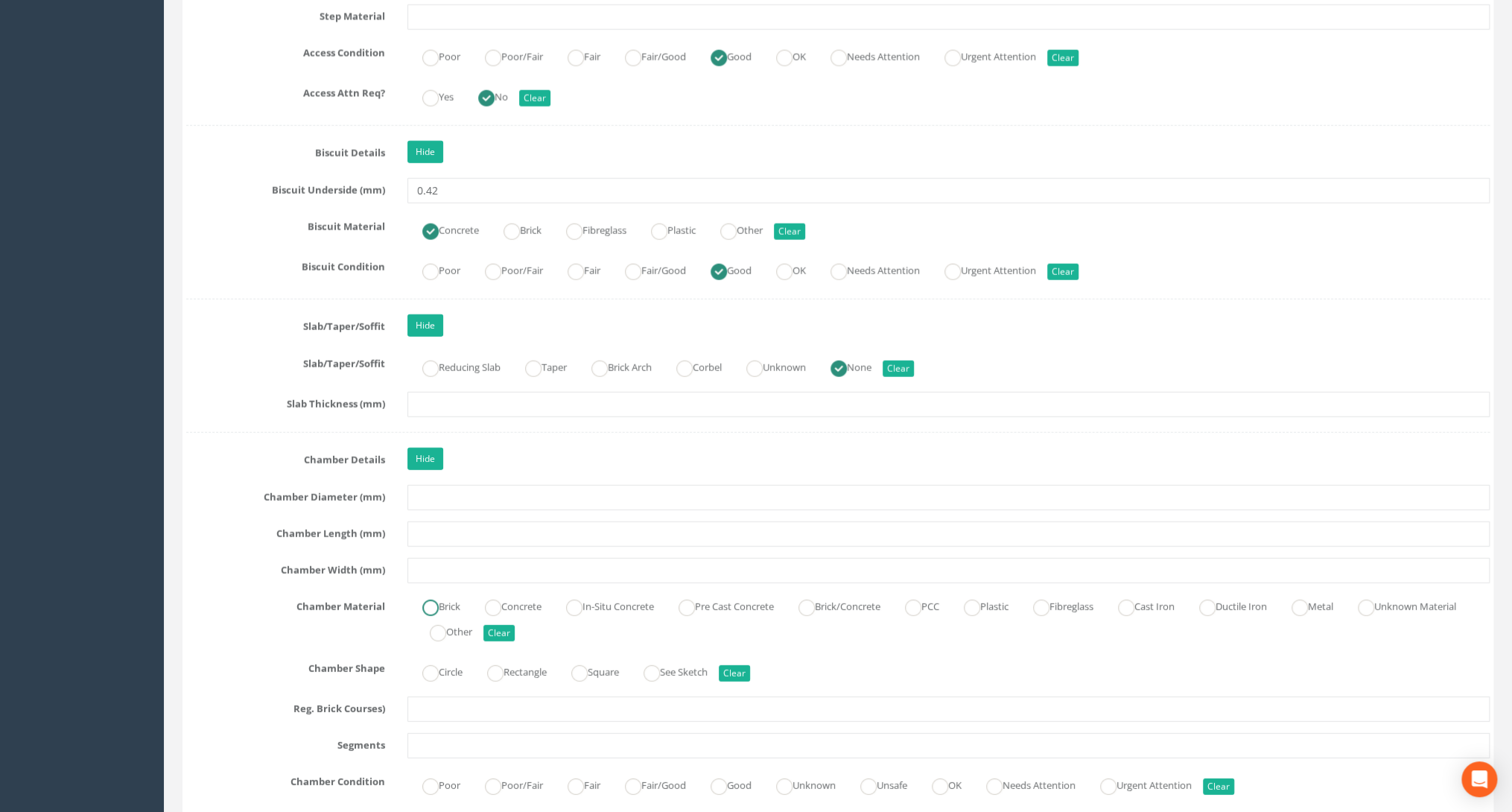
scroll to position [2502, 0]
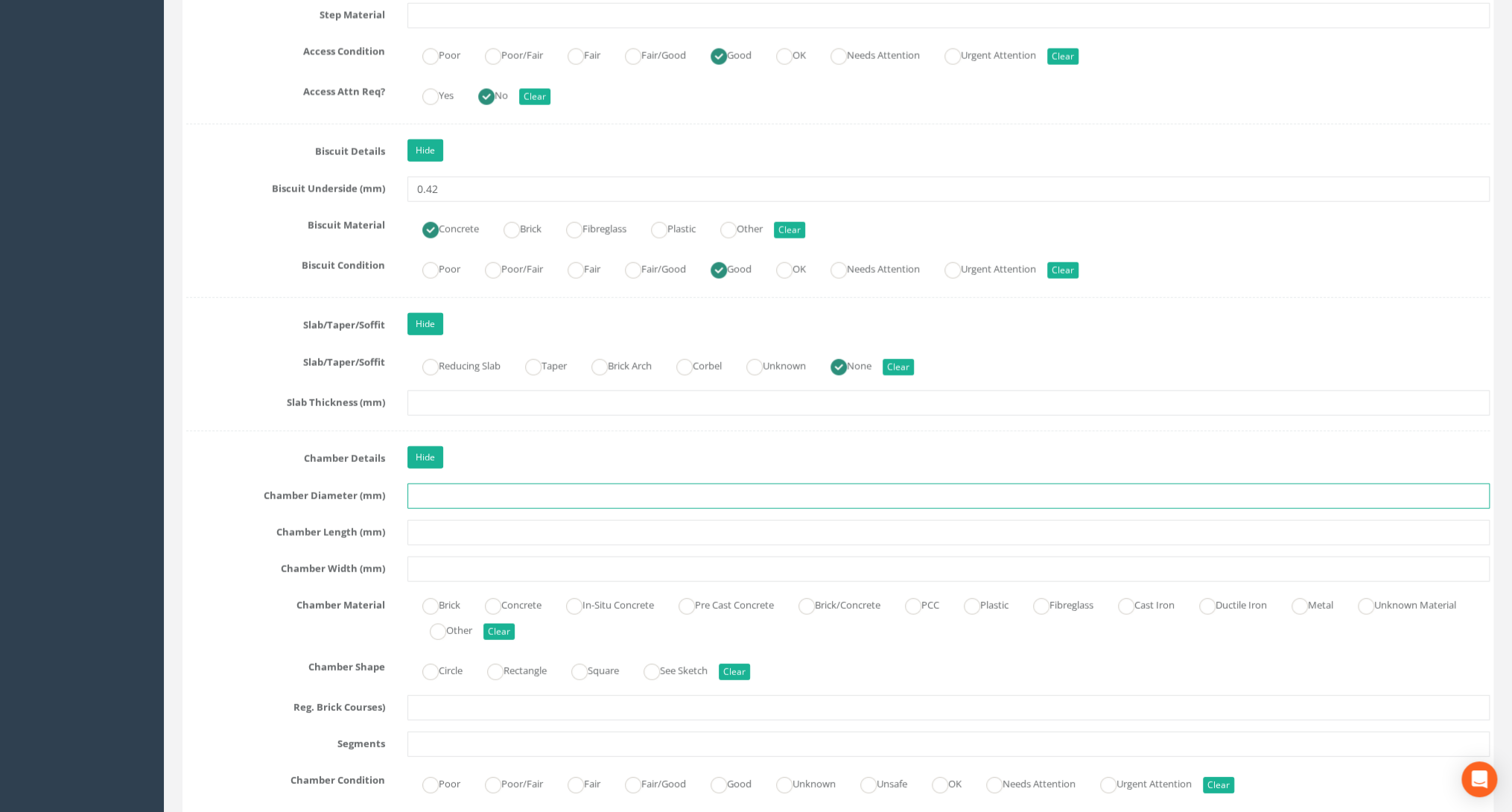
click at [426, 489] on input "text" at bounding box center [948, 495] width 1082 height 25
type input "1200"
click at [435, 520] on input "text" at bounding box center [948, 532] width 1082 height 25
type input "1200"
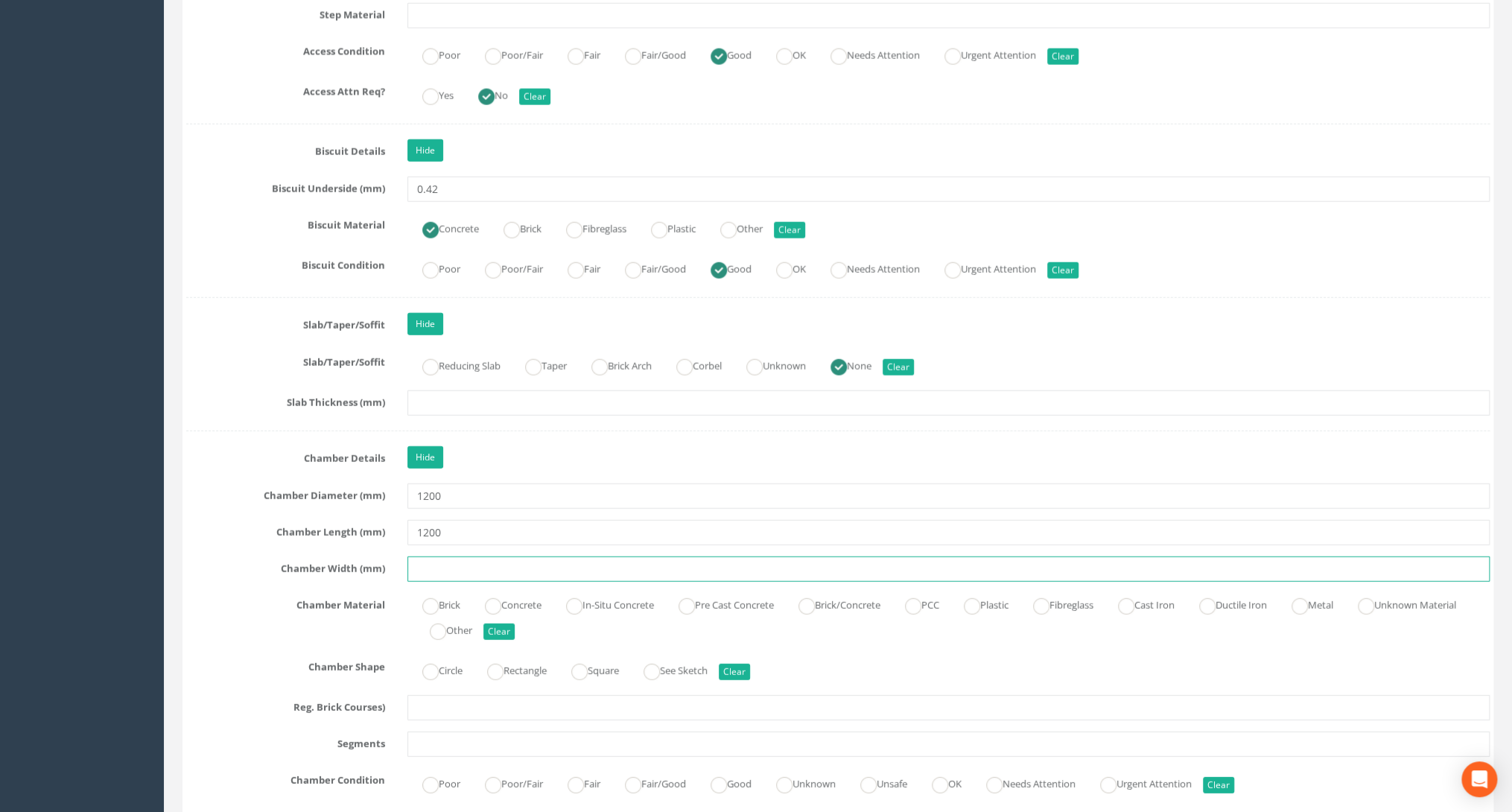
click at [422, 556] on input "text" at bounding box center [948, 568] width 1082 height 25
type input "1200"
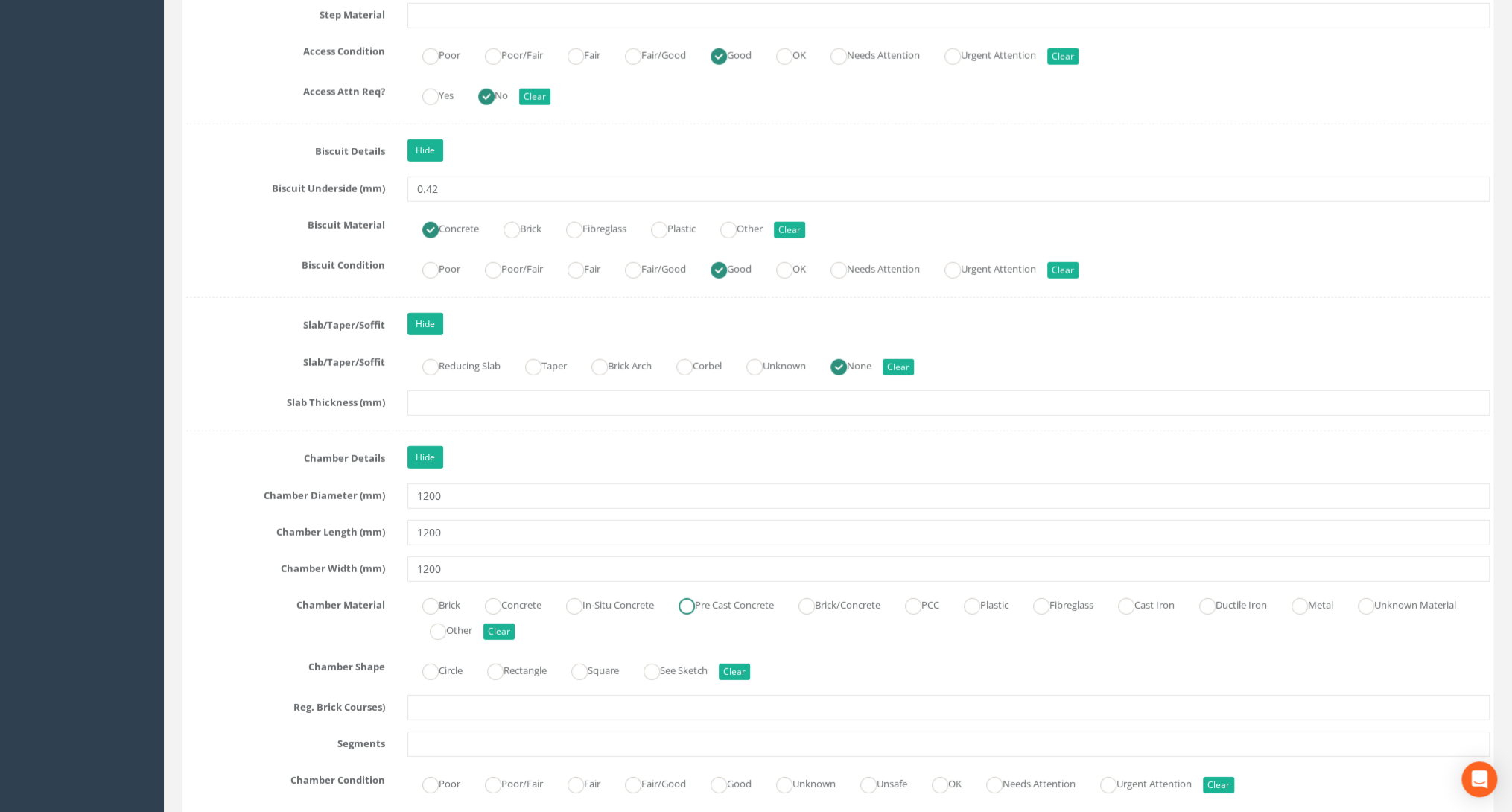
click at [735, 595] on label "Pre Cast Concrete" at bounding box center [718, 603] width 111 height 22
radio input "true"
click at [439, 658] on label "Circle" at bounding box center [434, 668] width 55 height 22
radio input "true"
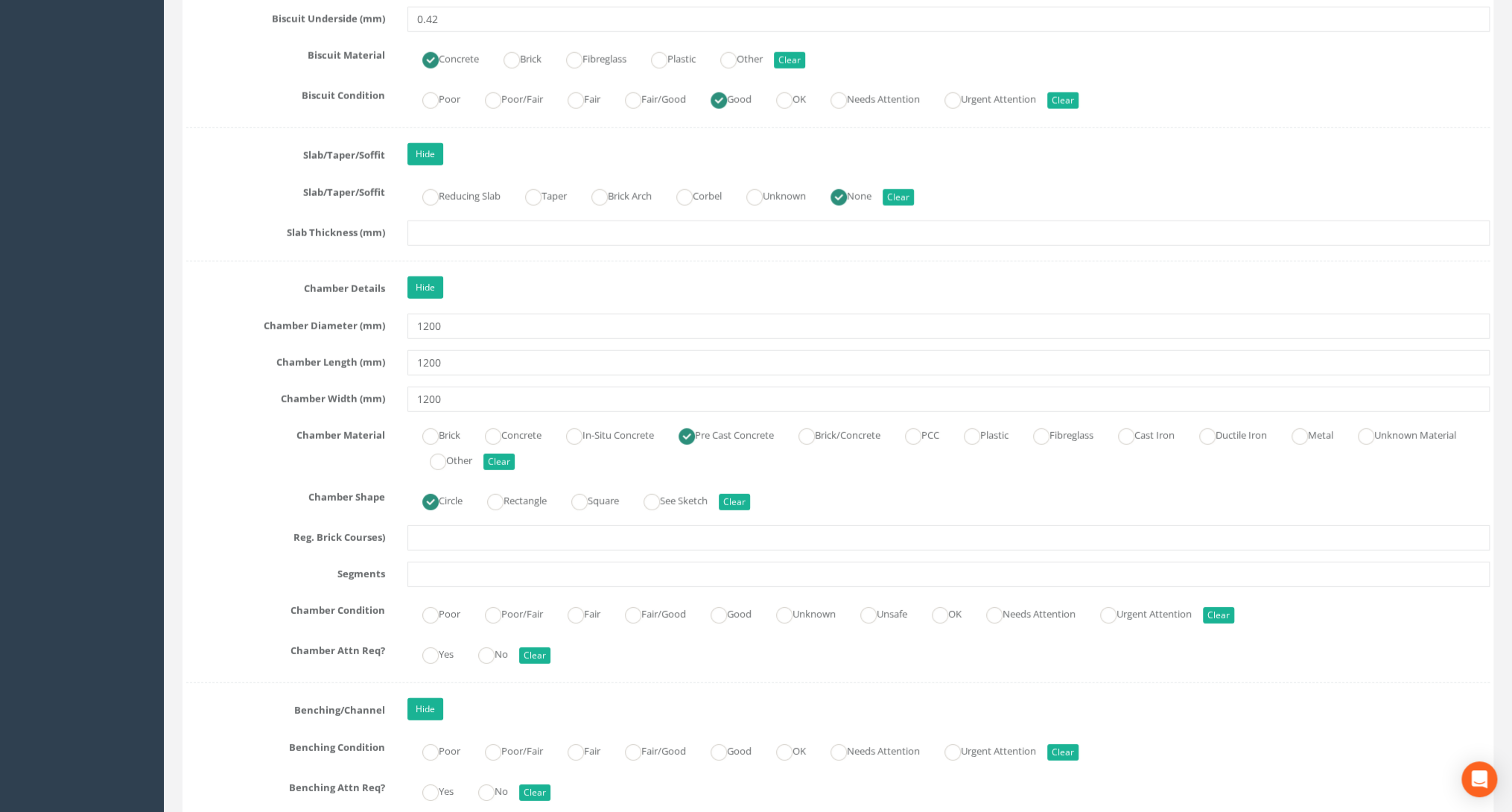
scroll to position [2681, 0]
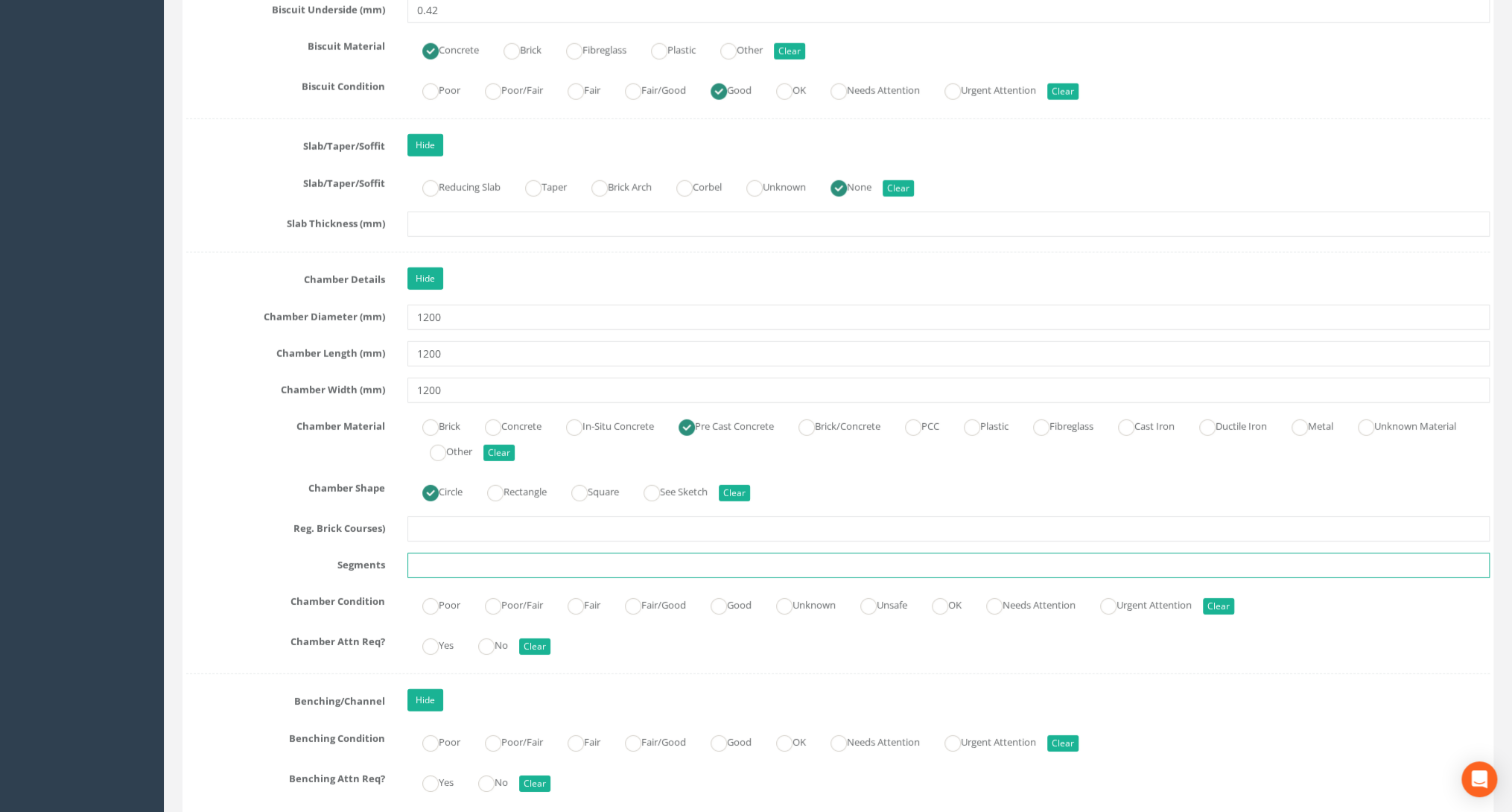
click at [446, 553] on input "text" at bounding box center [948, 565] width 1082 height 25
type input "1"
click at [751, 602] on label "Good" at bounding box center [723, 603] width 56 height 22
radio input "true"
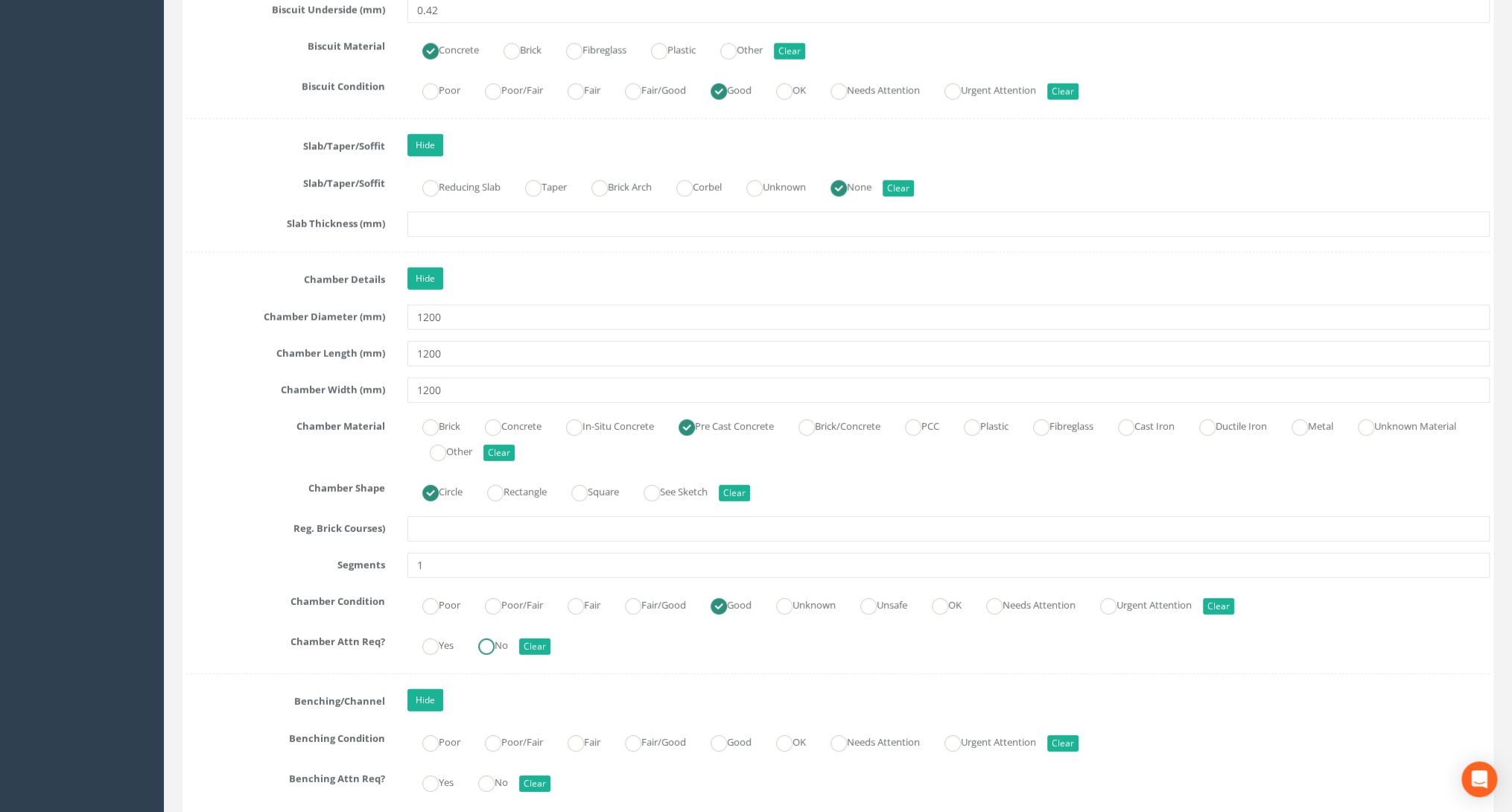
click at [482, 639] on ins at bounding box center [486, 646] width 17 height 17
radio input "true"
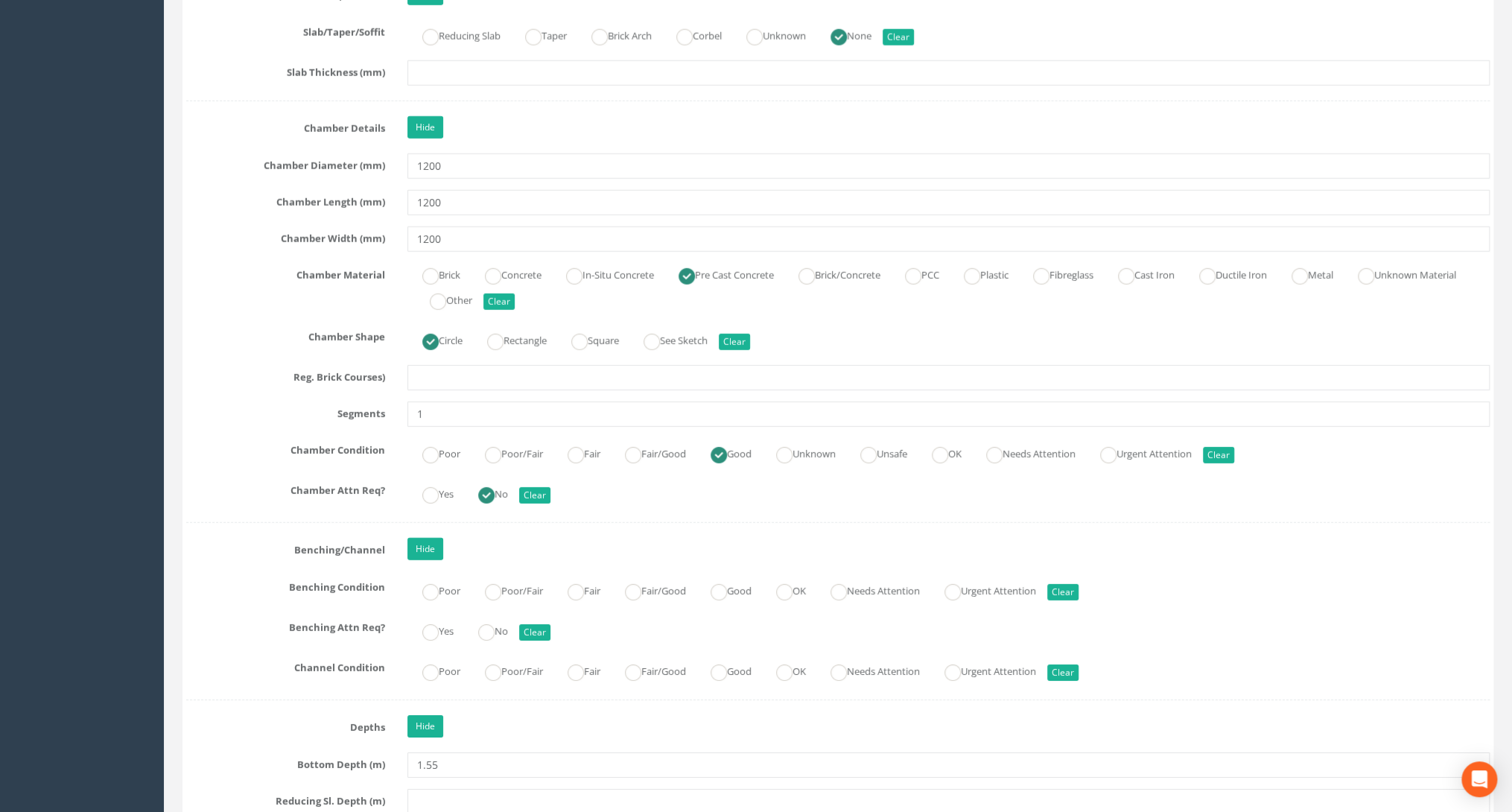
scroll to position [2978, 0]
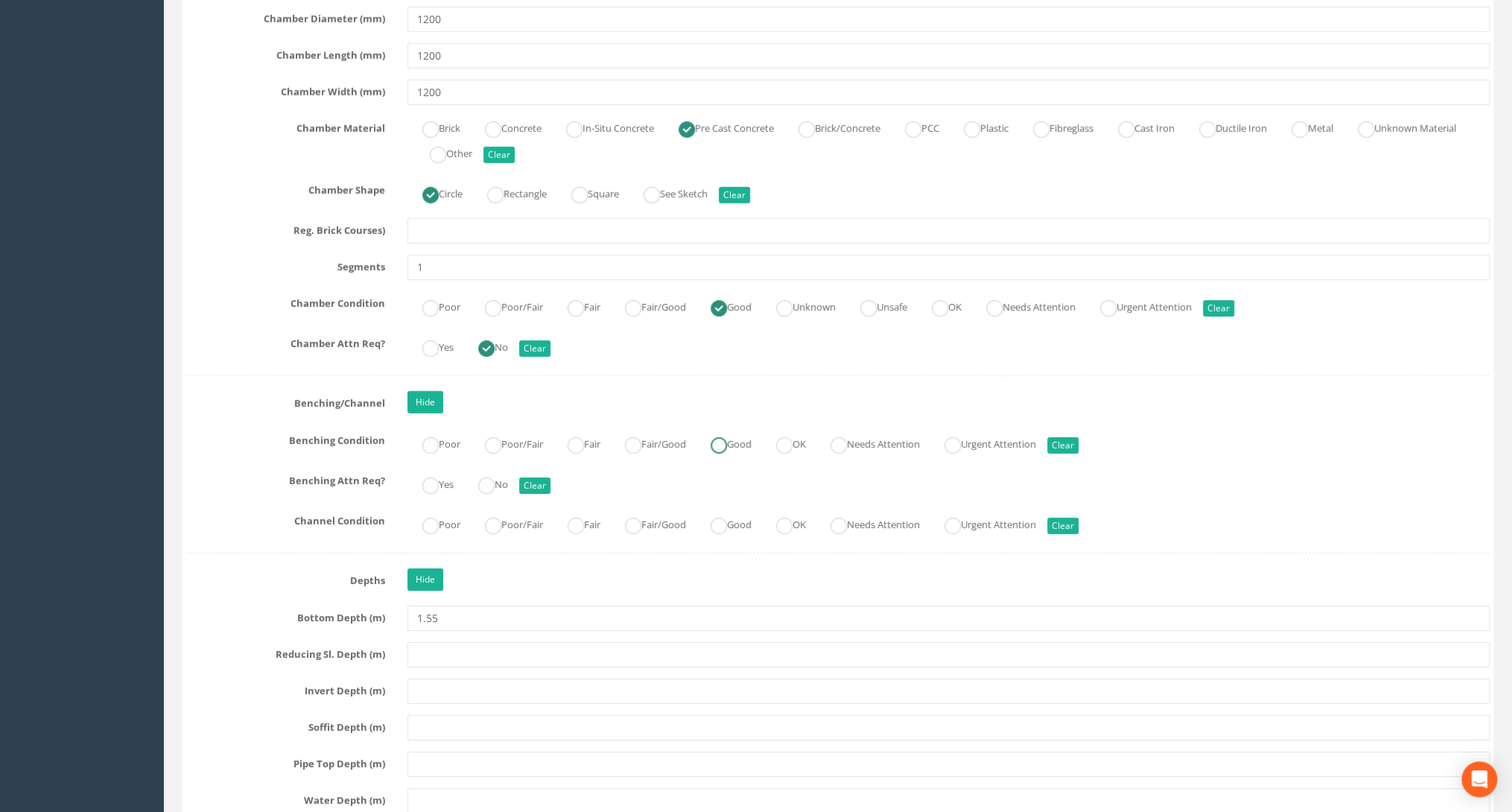
click at [726, 437] on ins at bounding box center [718, 445] width 17 height 17
radio input "true"
click at [490, 479] on ins at bounding box center [486, 485] width 17 height 17
radio input "true"
click at [722, 518] on ins at bounding box center [718, 526] width 17 height 17
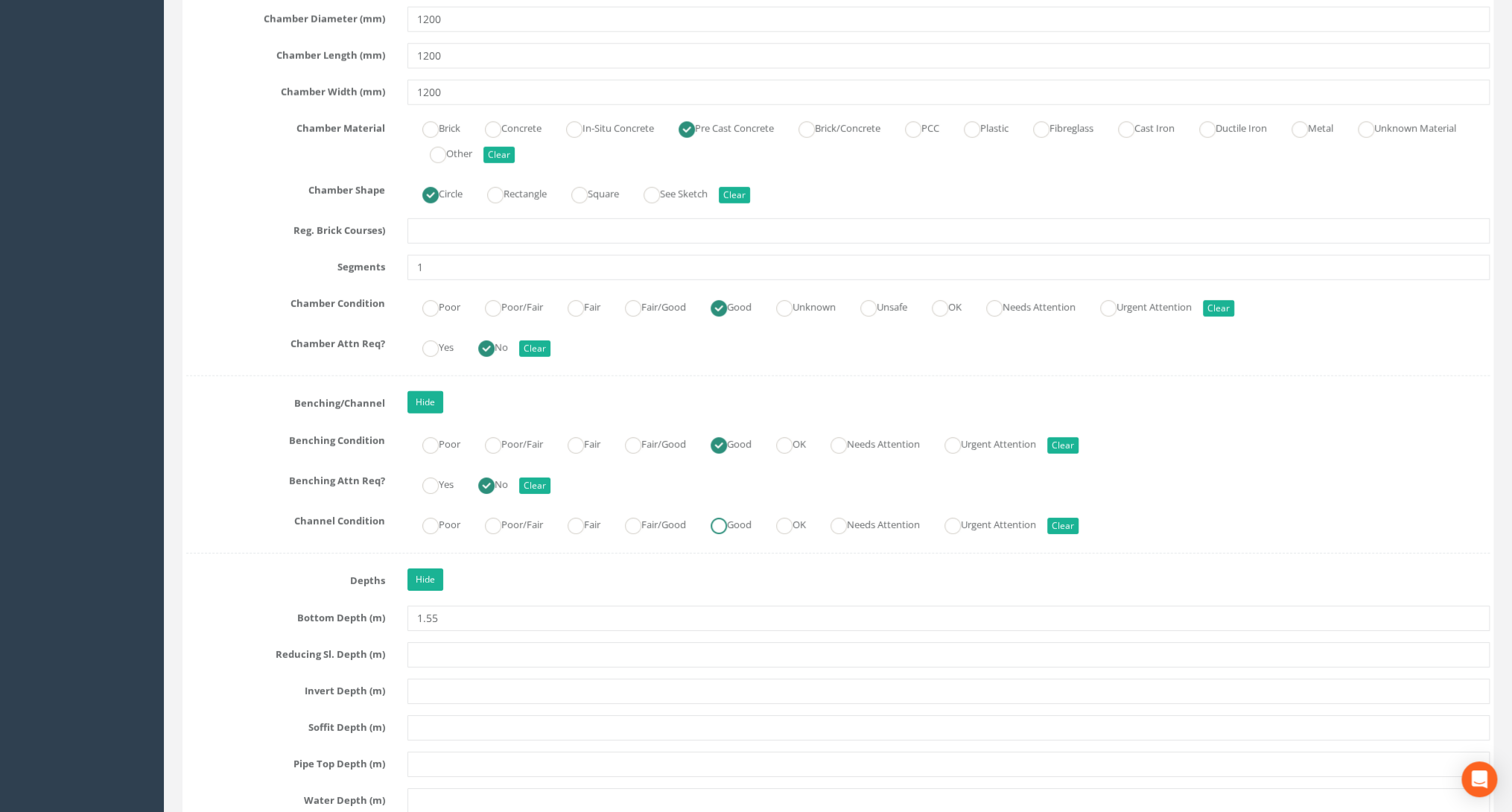
radio input "true"
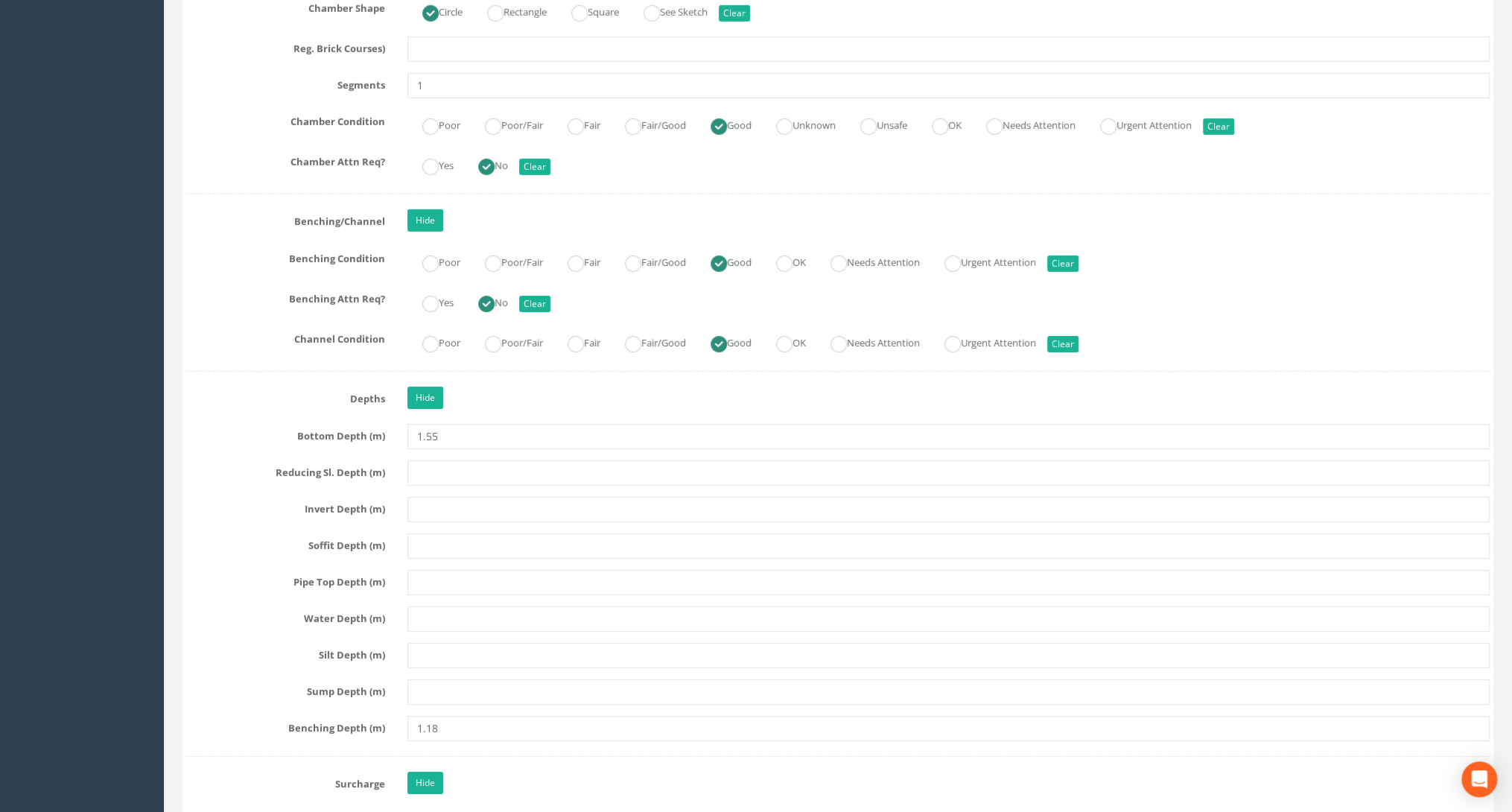
scroll to position [3217, 0]
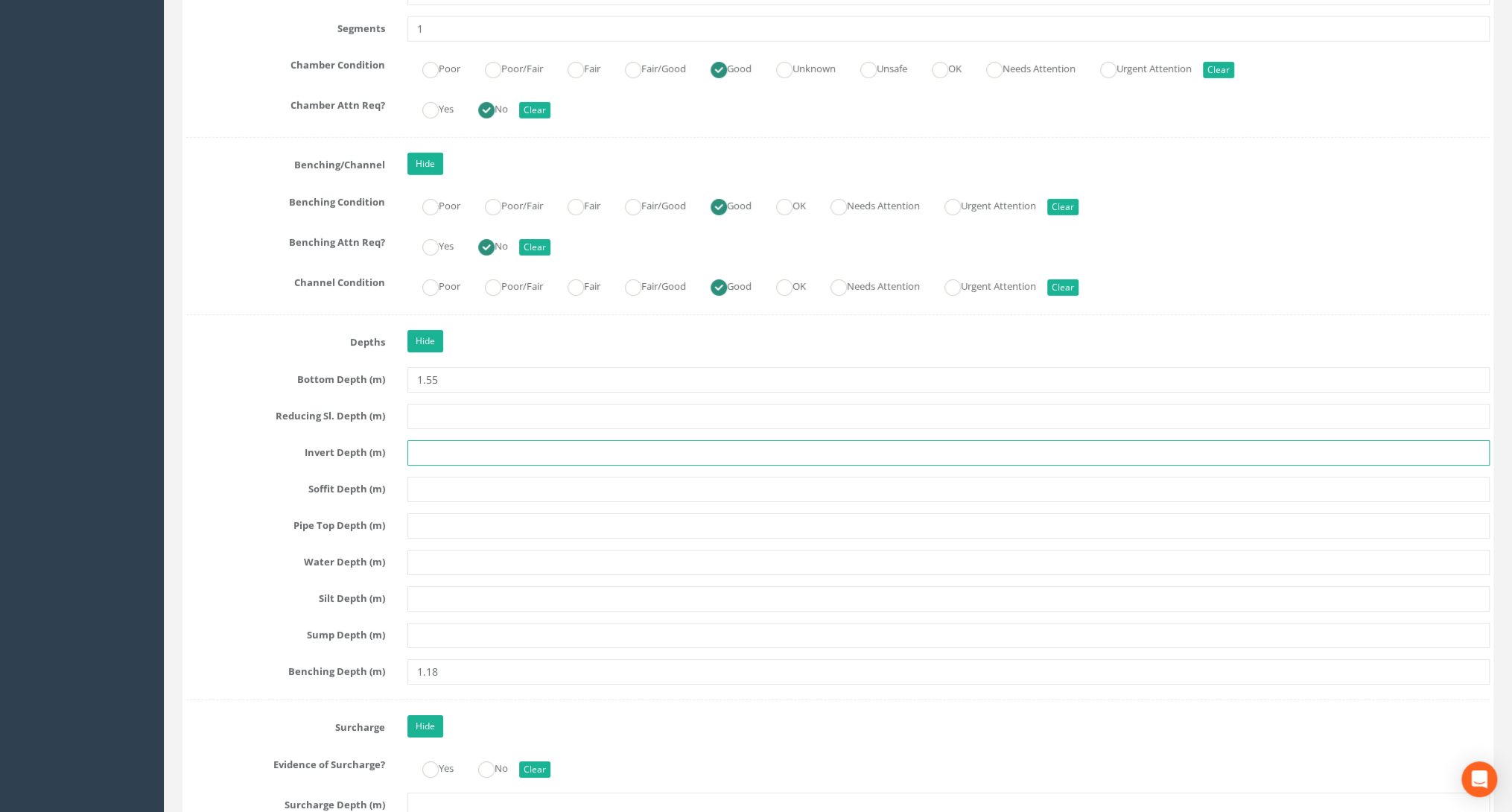
click at [420, 440] on input "text" at bounding box center [948, 453] width 1082 height 25
type input "1.55"
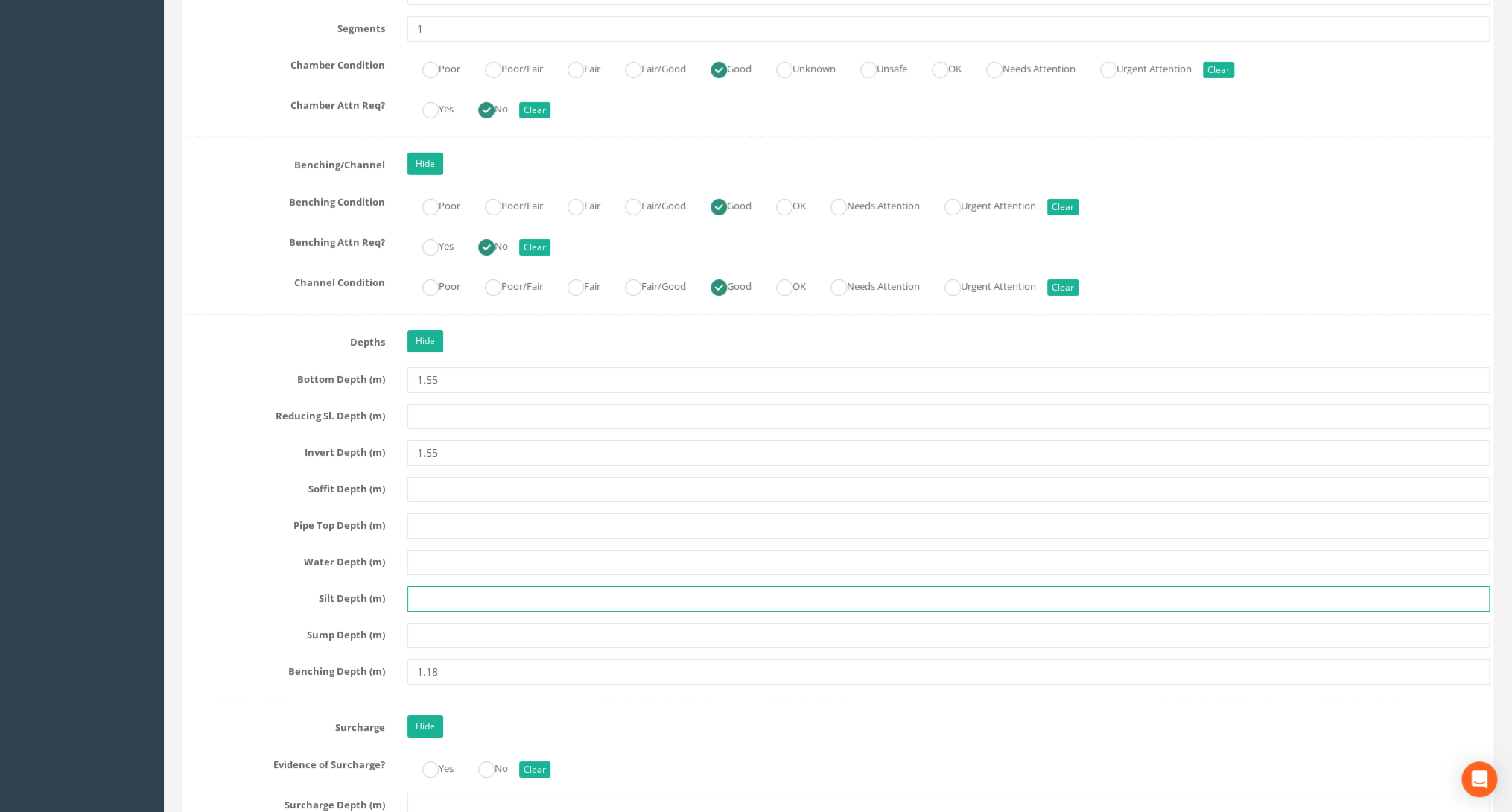
click at [420, 586] on input "text" at bounding box center [948, 598] width 1082 height 25
type input "0.02"
click at [429, 554] on input "text" at bounding box center [948, 561] width 1082 height 25
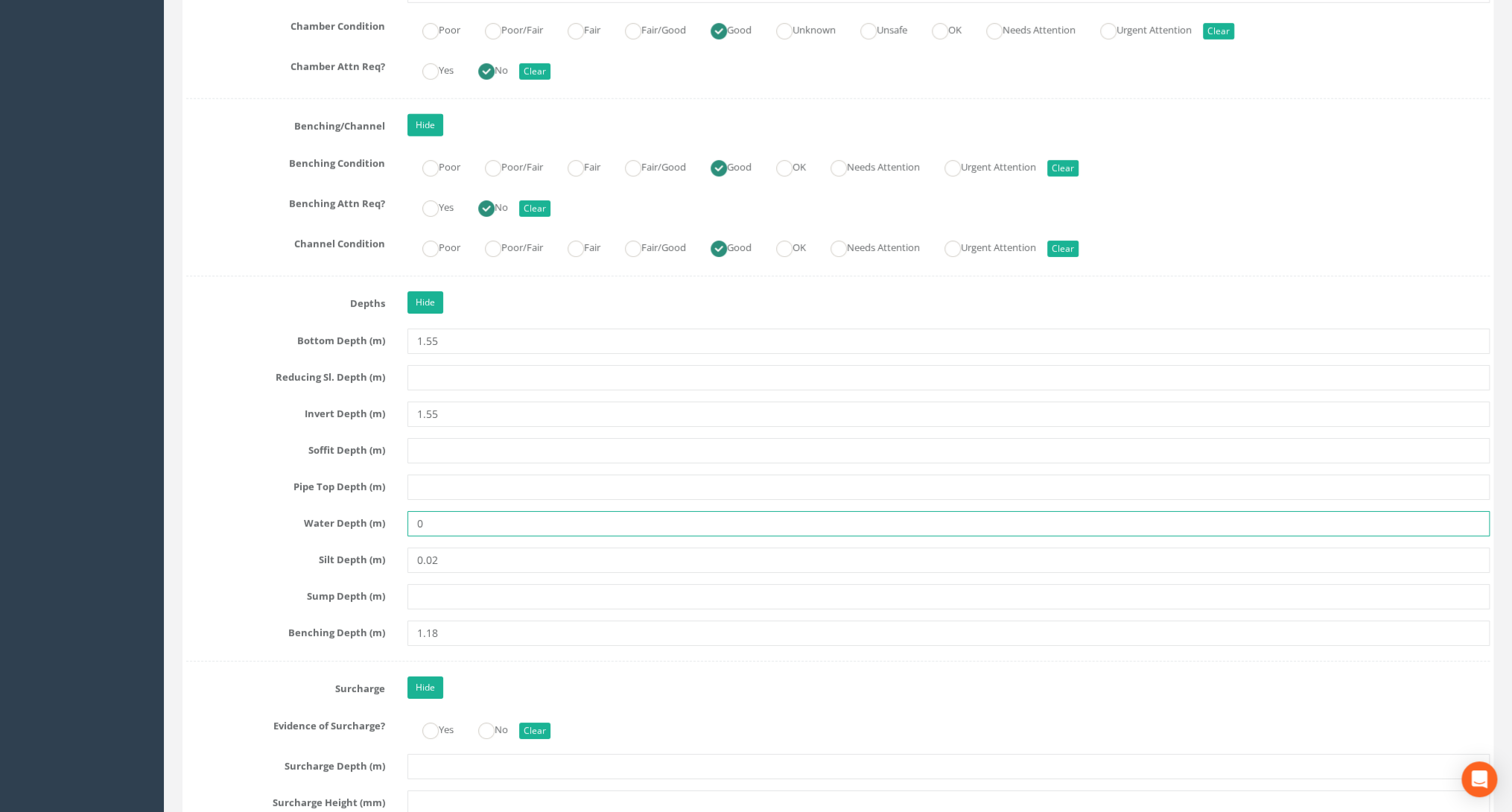
scroll to position [3395, 0]
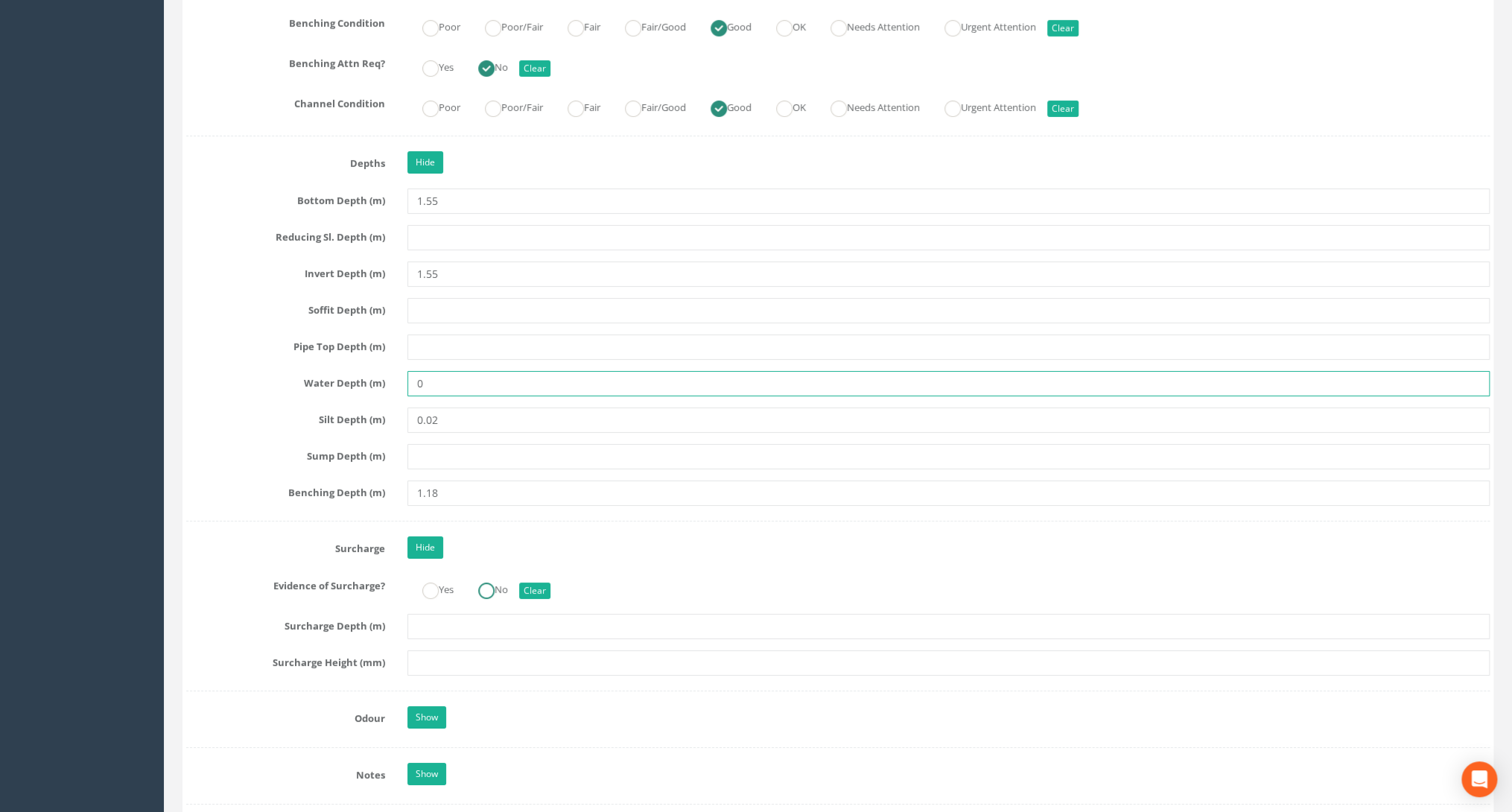
type input "0"
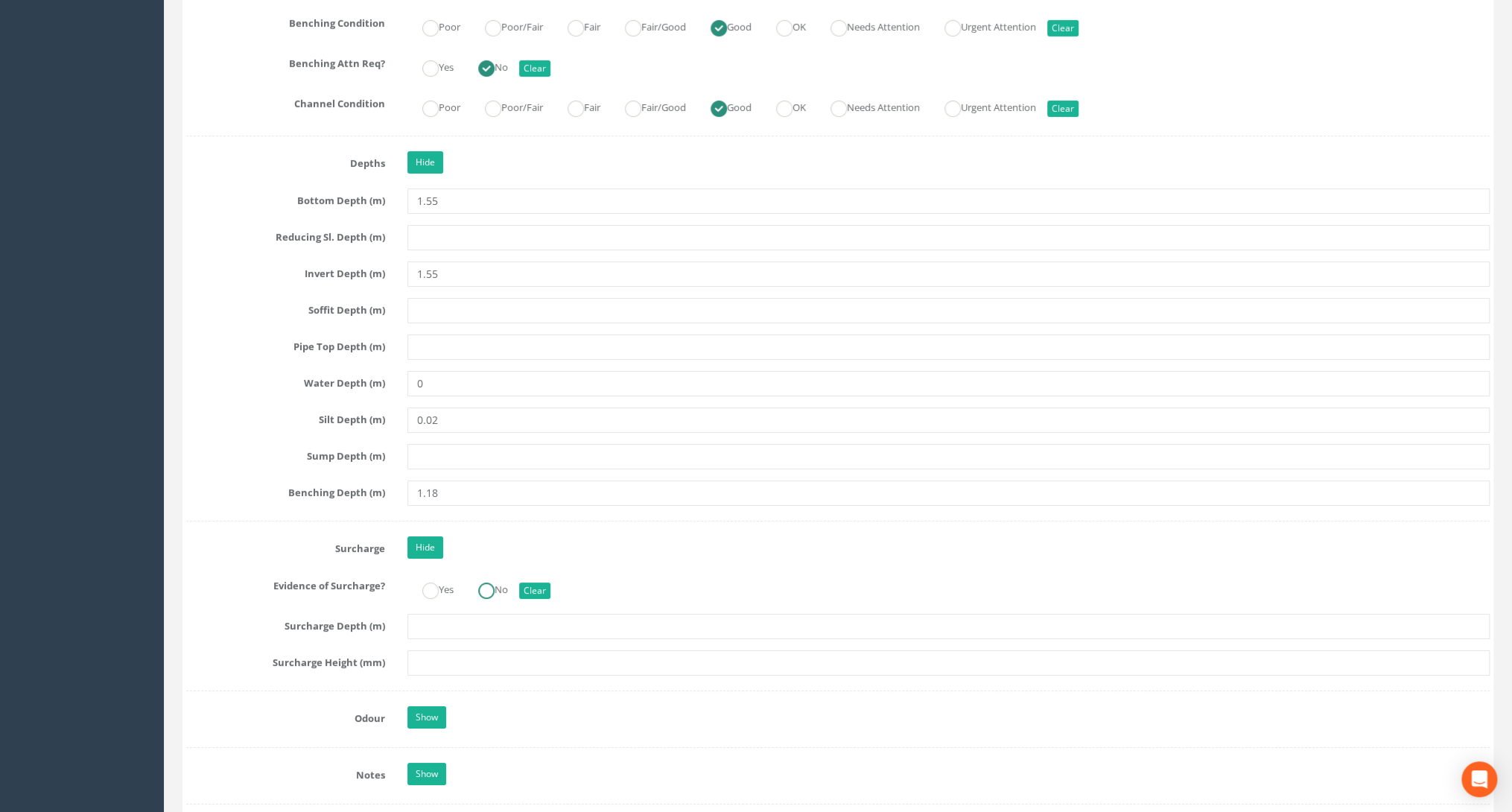
click at [498, 577] on label "No" at bounding box center [485, 587] width 44 height 22
radio input "true"
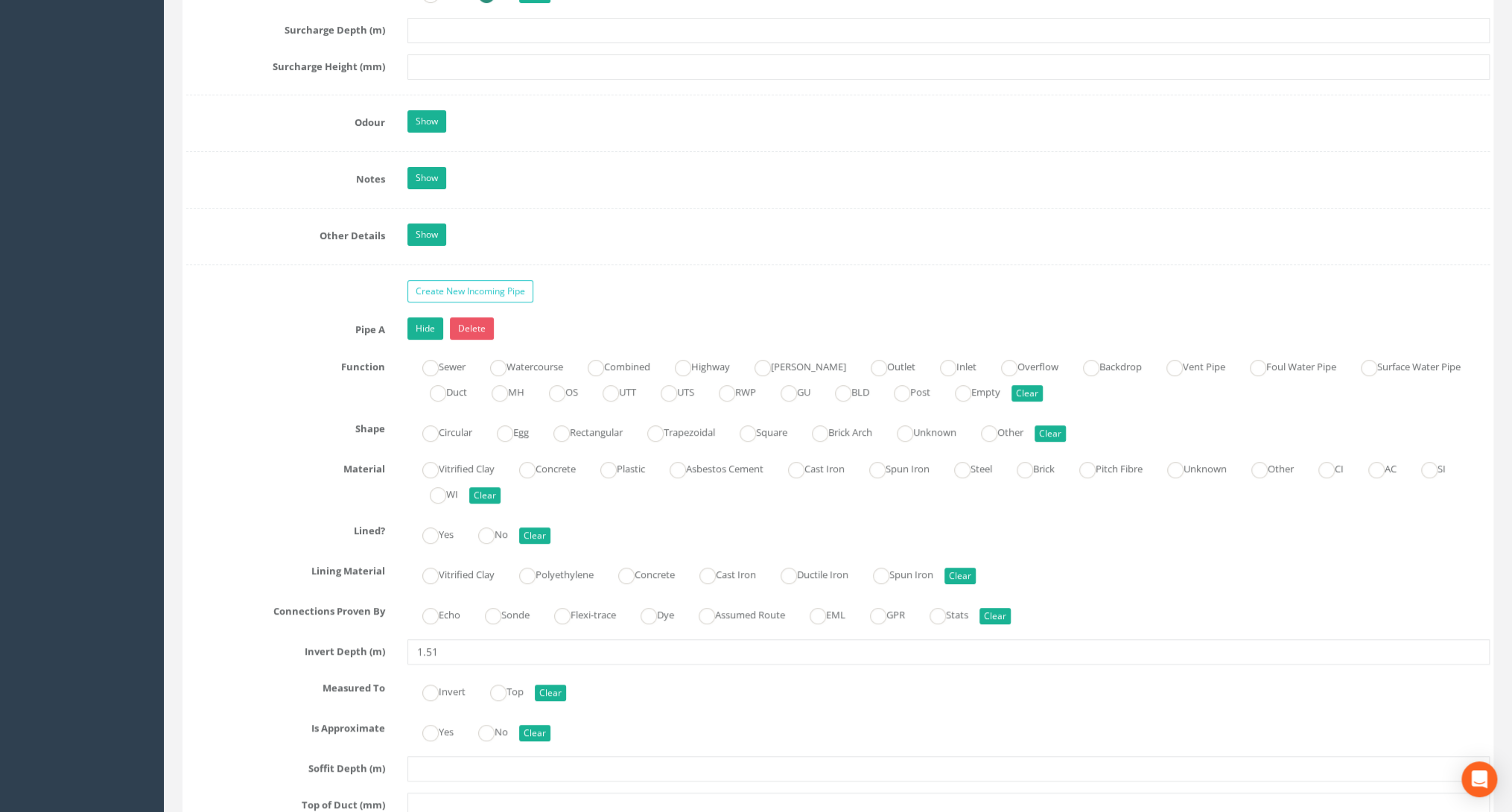
scroll to position [4050, 0]
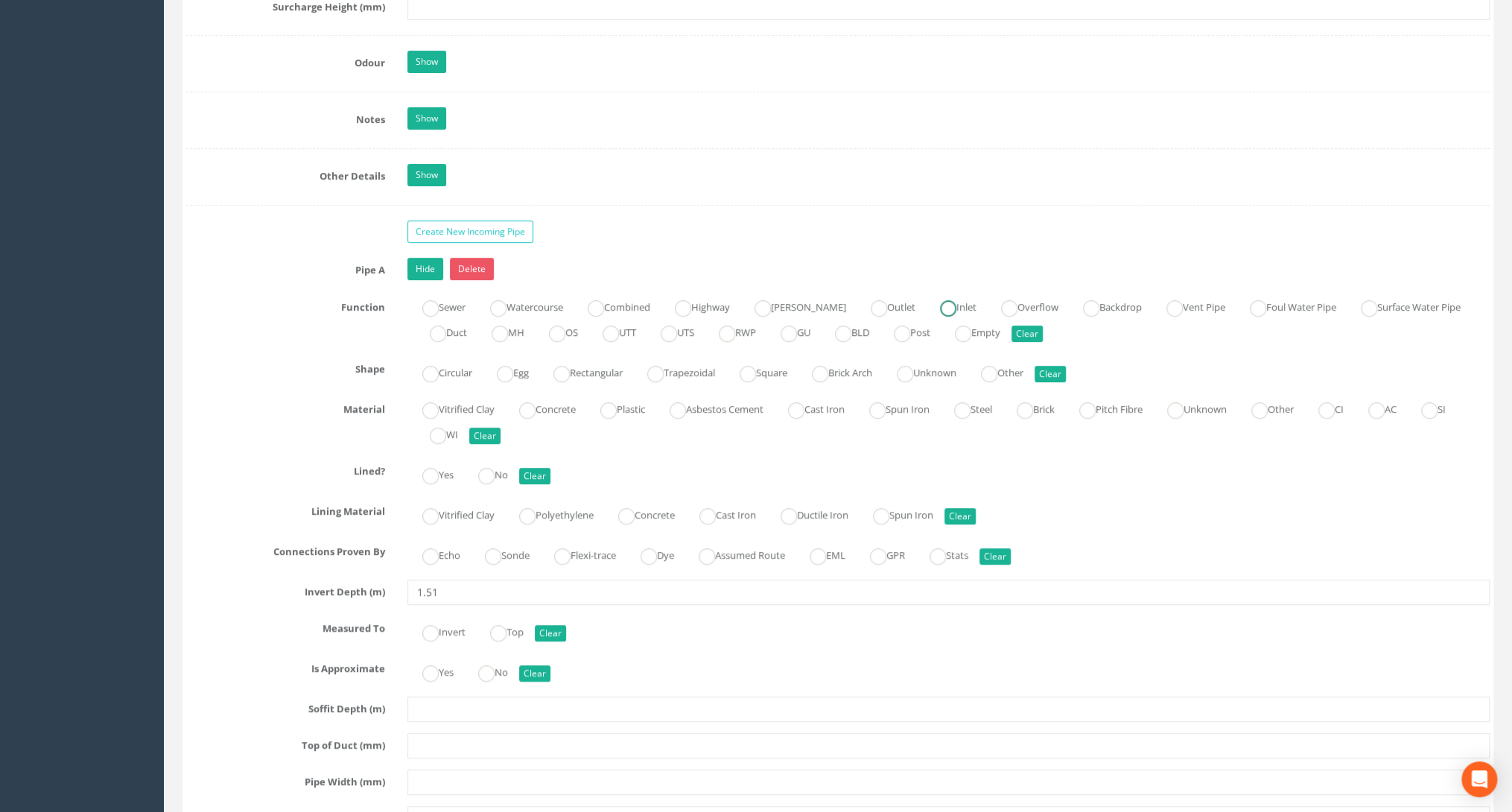
click at [940, 300] on ins at bounding box center [948, 308] width 17 height 17
radio input "true"
click at [472, 360] on label "Circular" at bounding box center [440, 371] width 64 height 22
radio input "true"
click at [637, 397] on label "Plastic" at bounding box center [615, 407] width 59 height 22
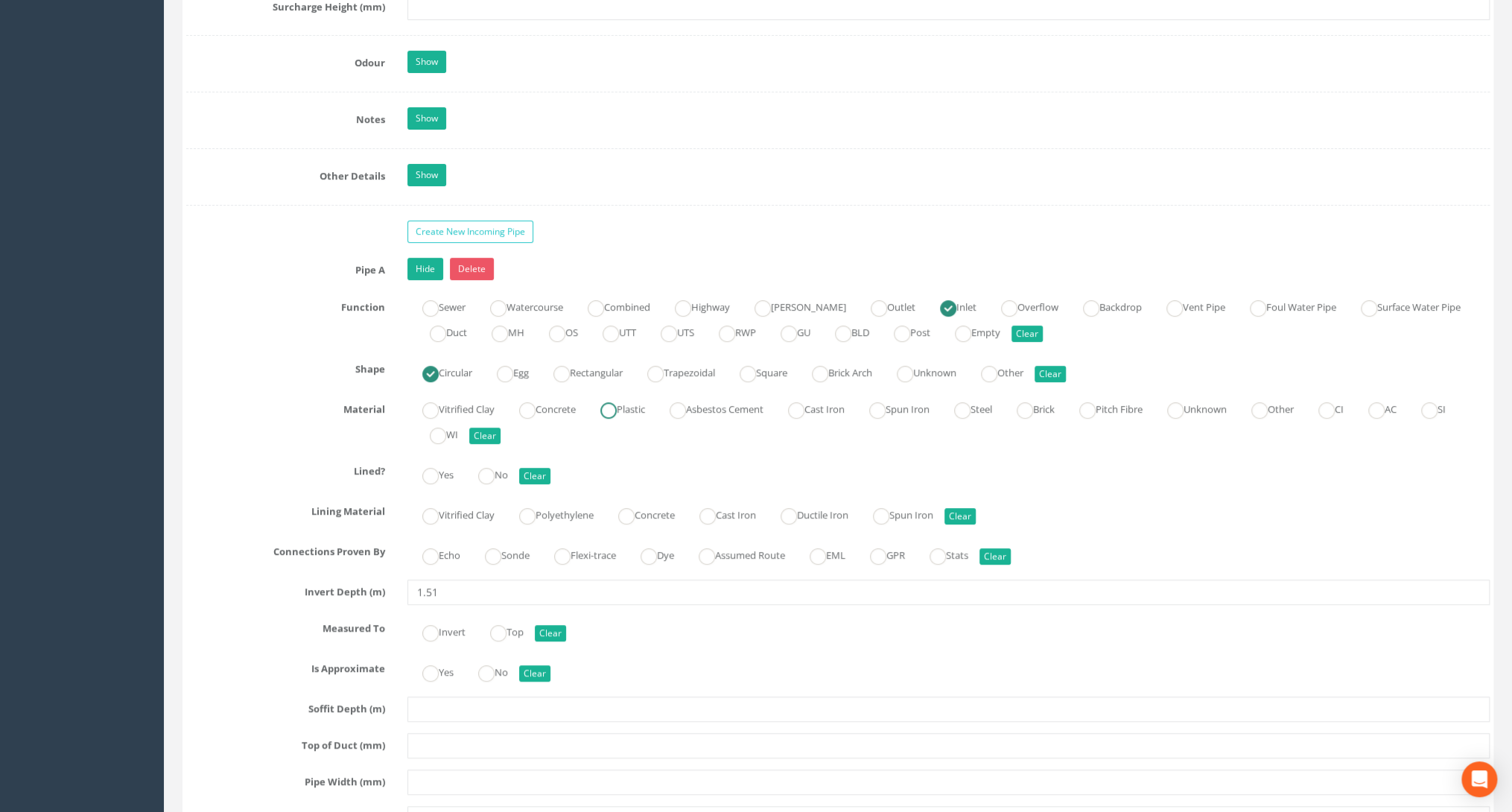
radio input "true"
click at [494, 467] on ins at bounding box center [486, 475] width 17 height 17
radio input "true"
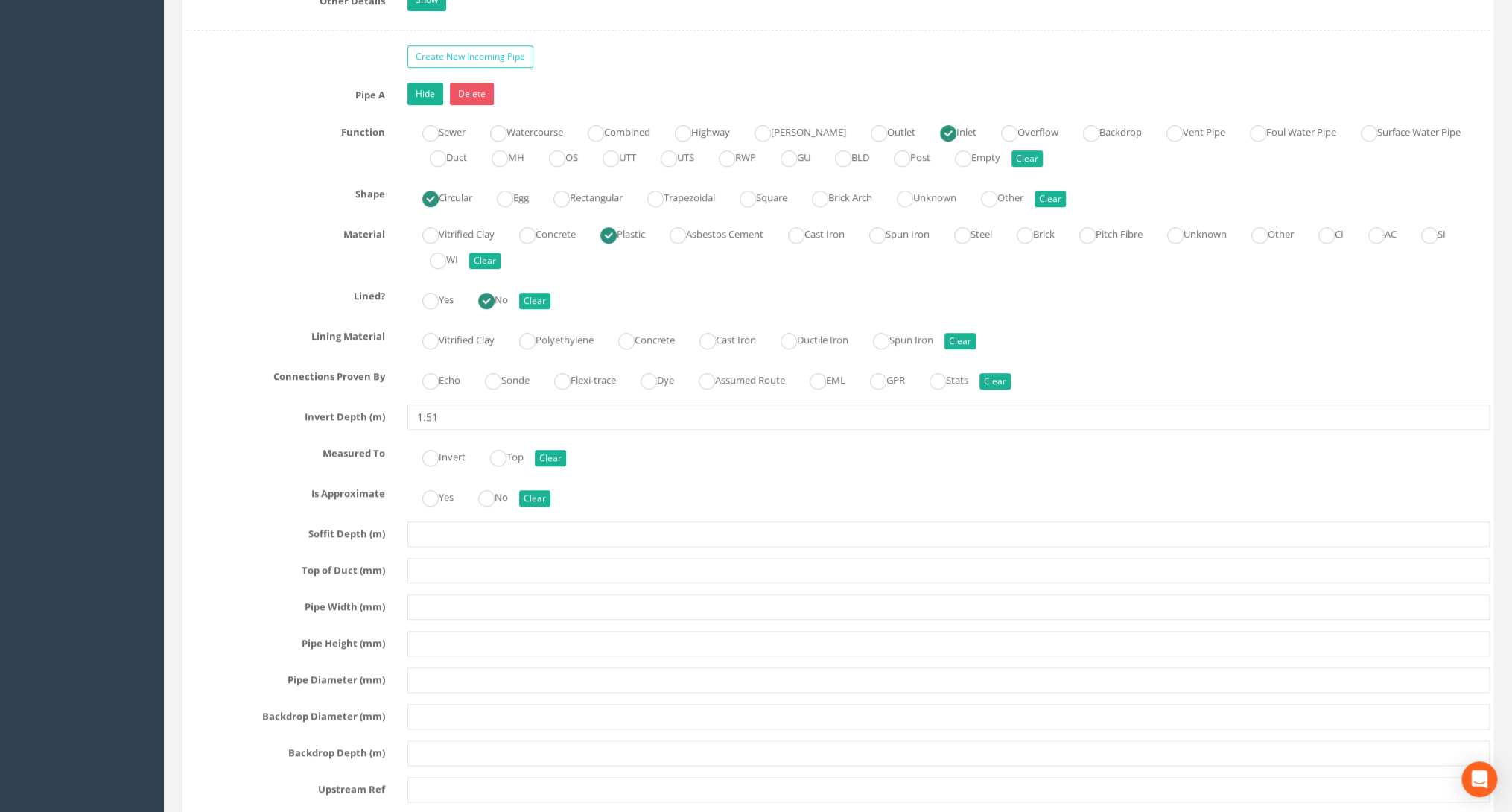
scroll to position [4230, 0]
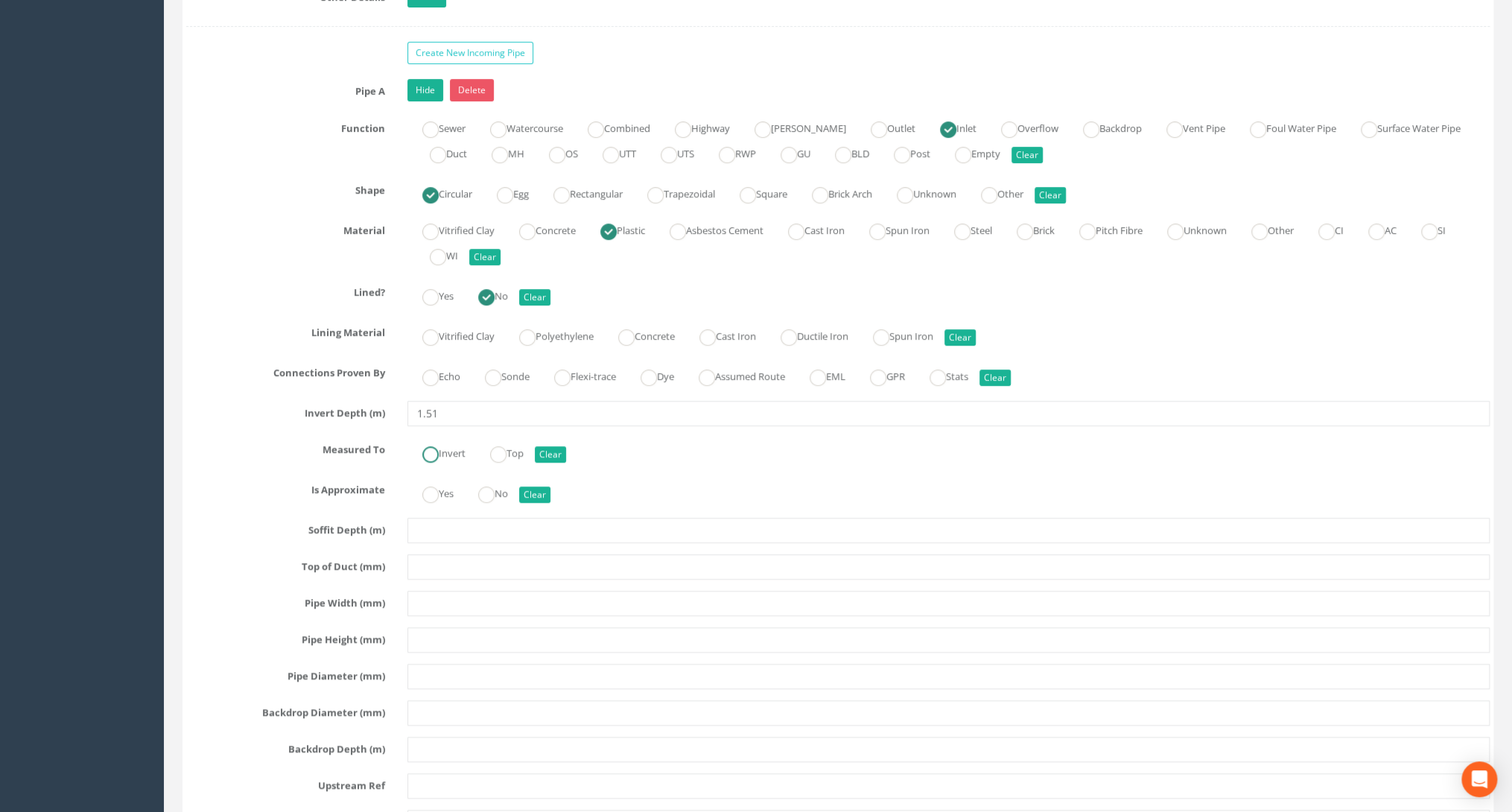
click at [436, 446] on ins at bounding box center [430, 453] width 17 height 17
radio input "true"
click at [487, 487] on ins at bounding box center [486, 494] width 17 height 17
radio input "true"
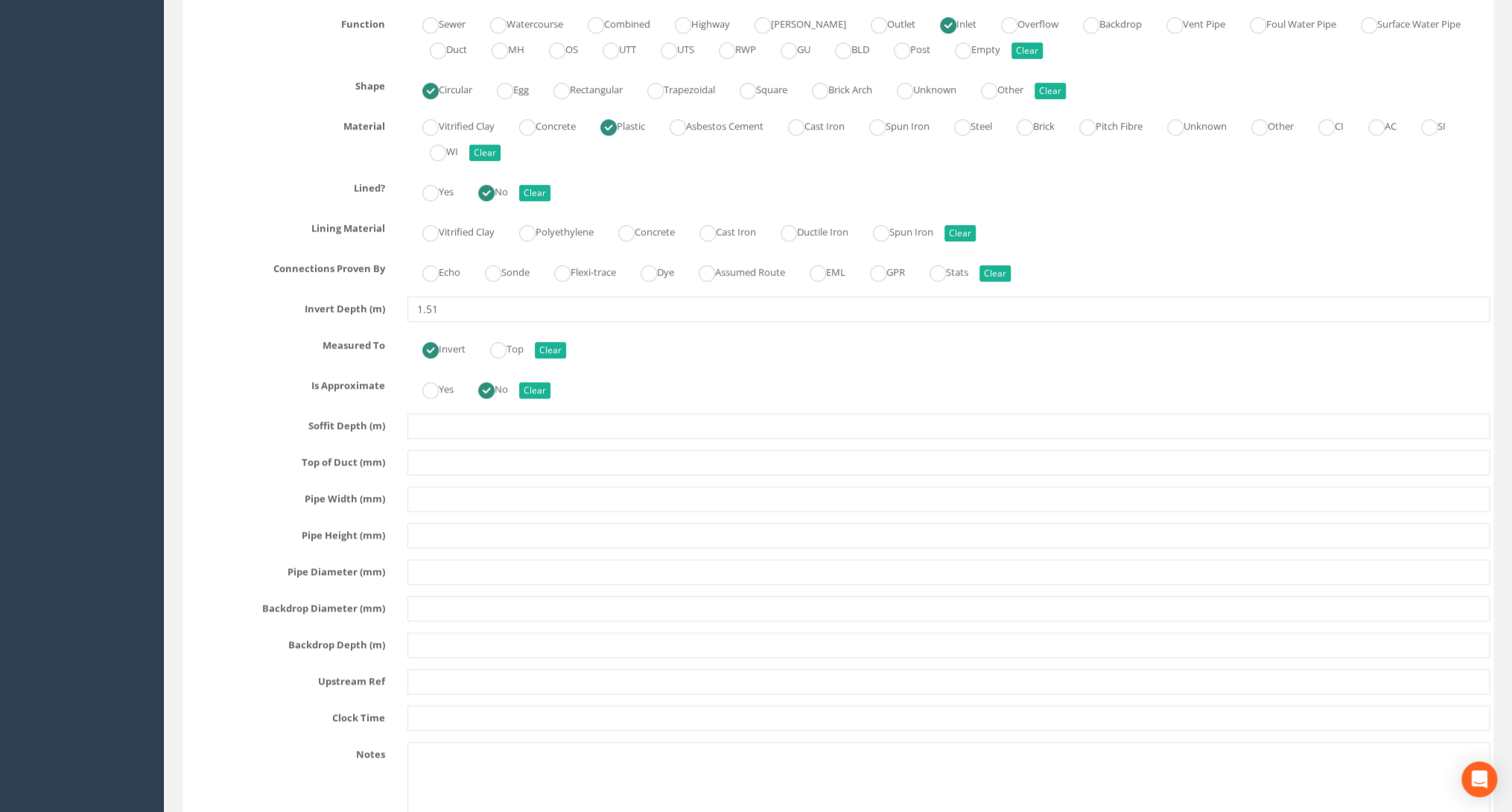
scroll to position [4349, 0]
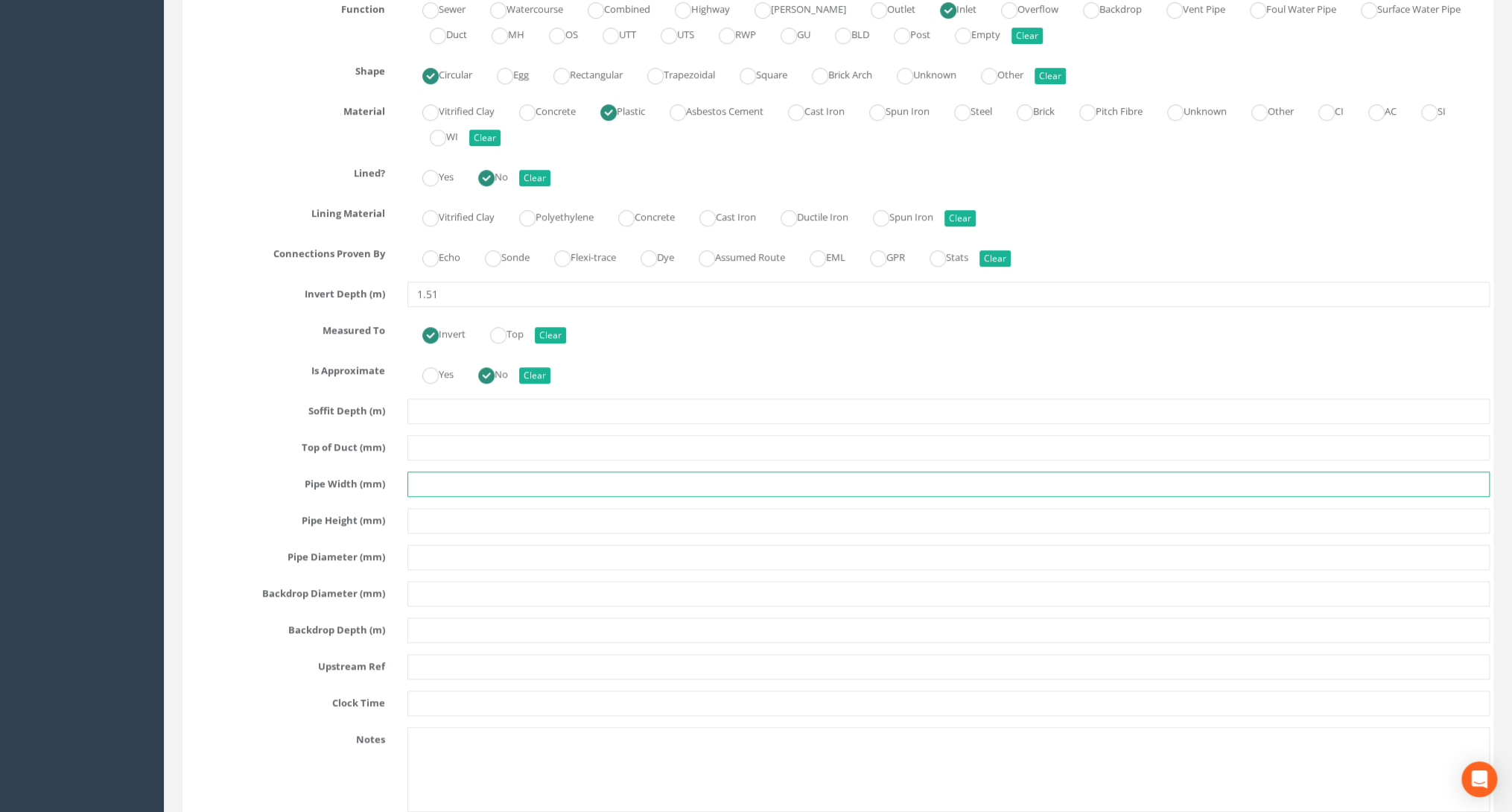
click at [440, 472] on input "text" at bounding box center [948, 484] width 1082 height 25
type input "450"
click at [456, 507] on input "text" at bounding box center [948, 520] width 1082 height 25
type input "450"
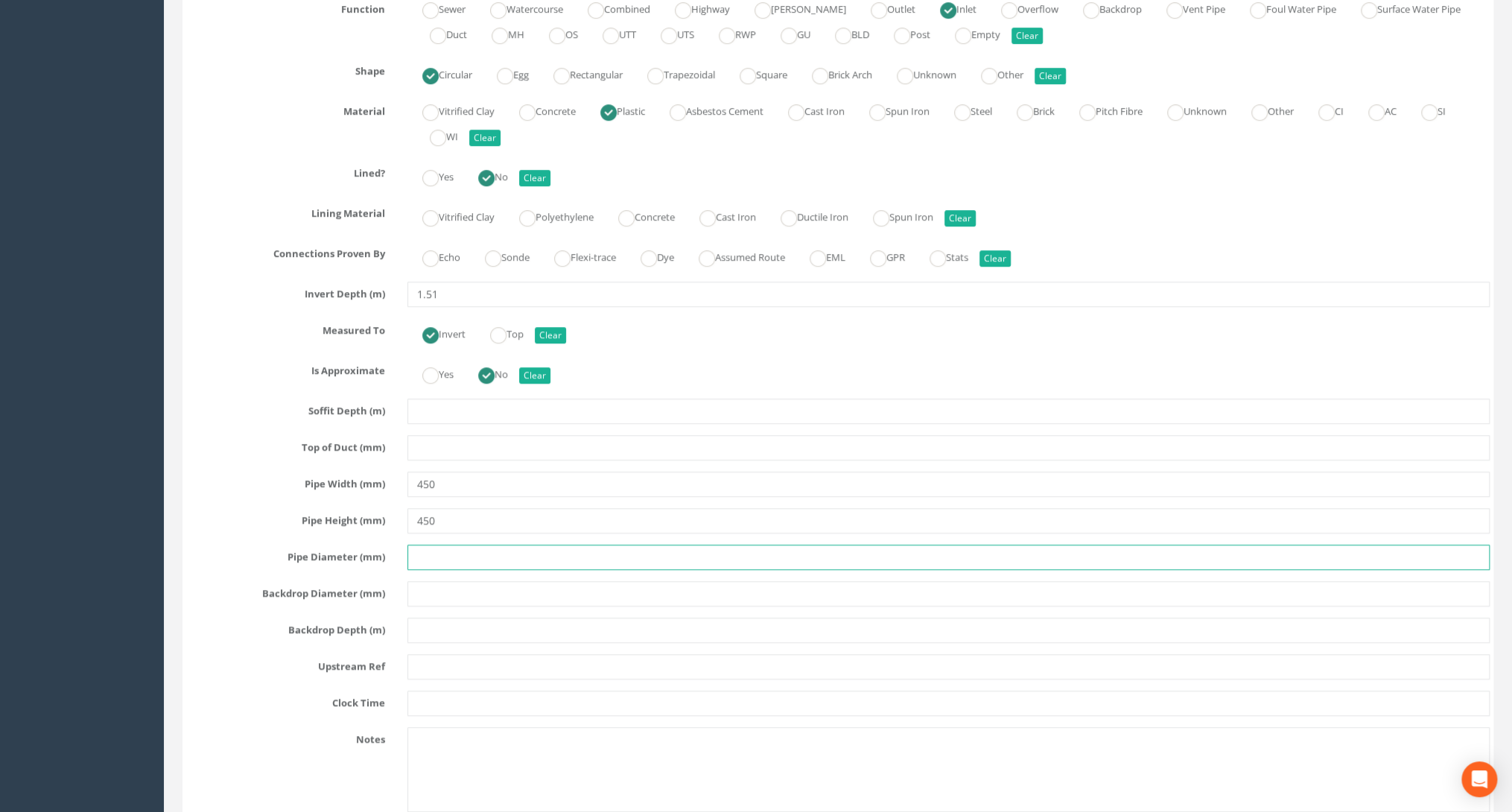
click at [444, 544] on input "text" at bounding box center [948, 556] width 1082 height 25
type input "450"
click at [421, 654] on input "text" at bounding box center [948, 666] width 1082 height 25
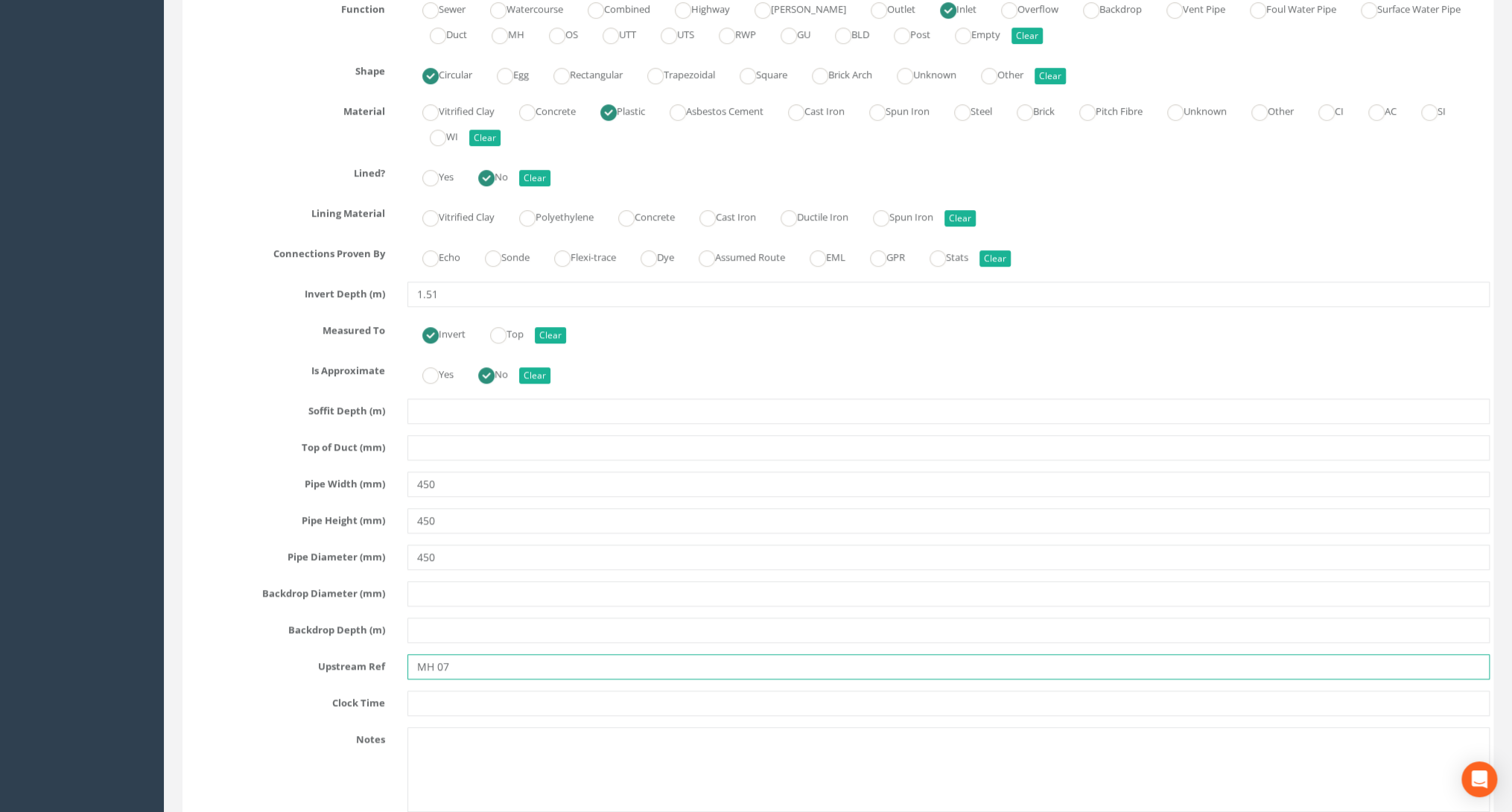
type input "MH 07"
click at [411, 690] on input "text" at bounding box center [948, 702] width 1082 height 25
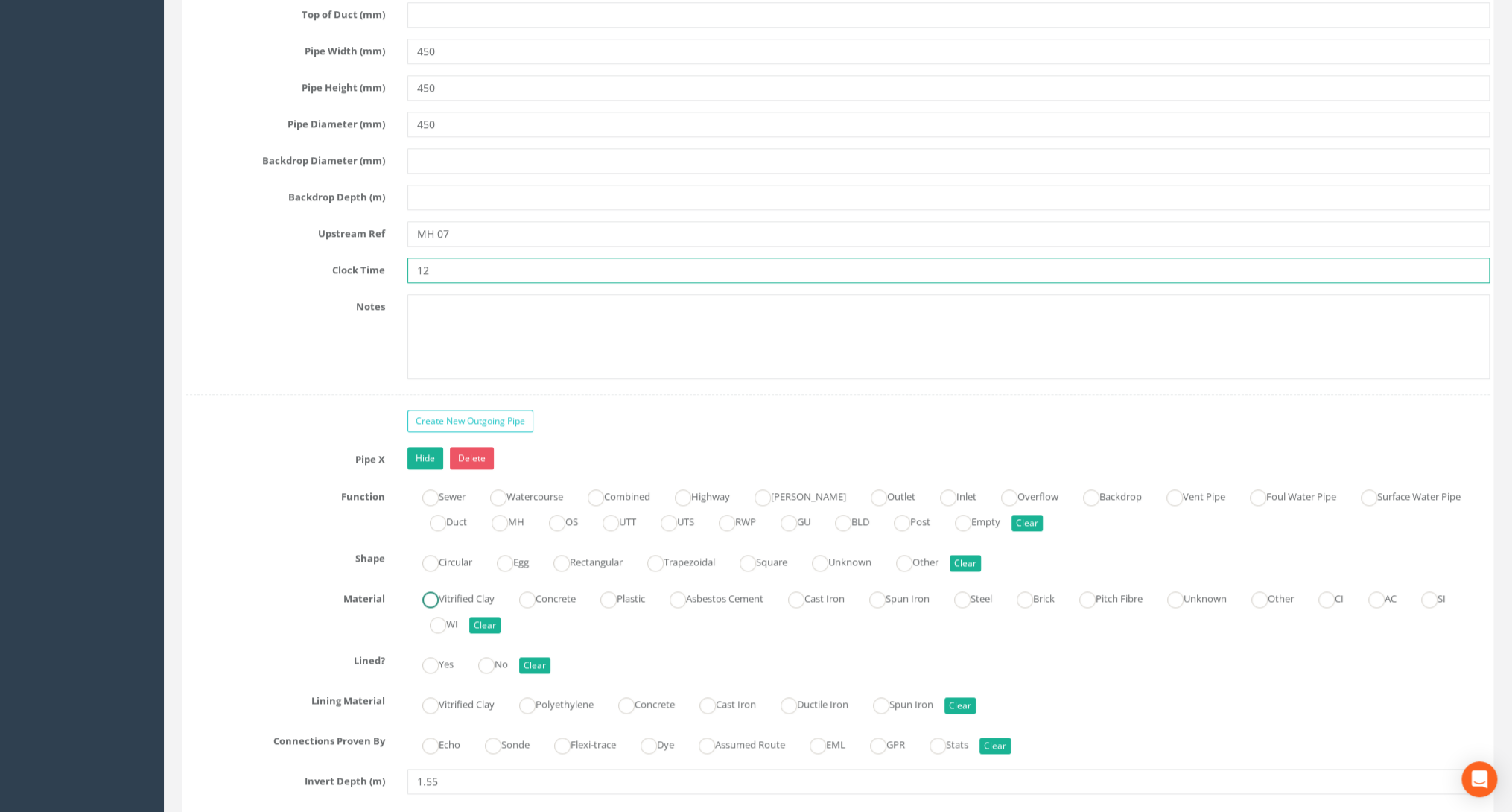
scroll to position [4885, 0]
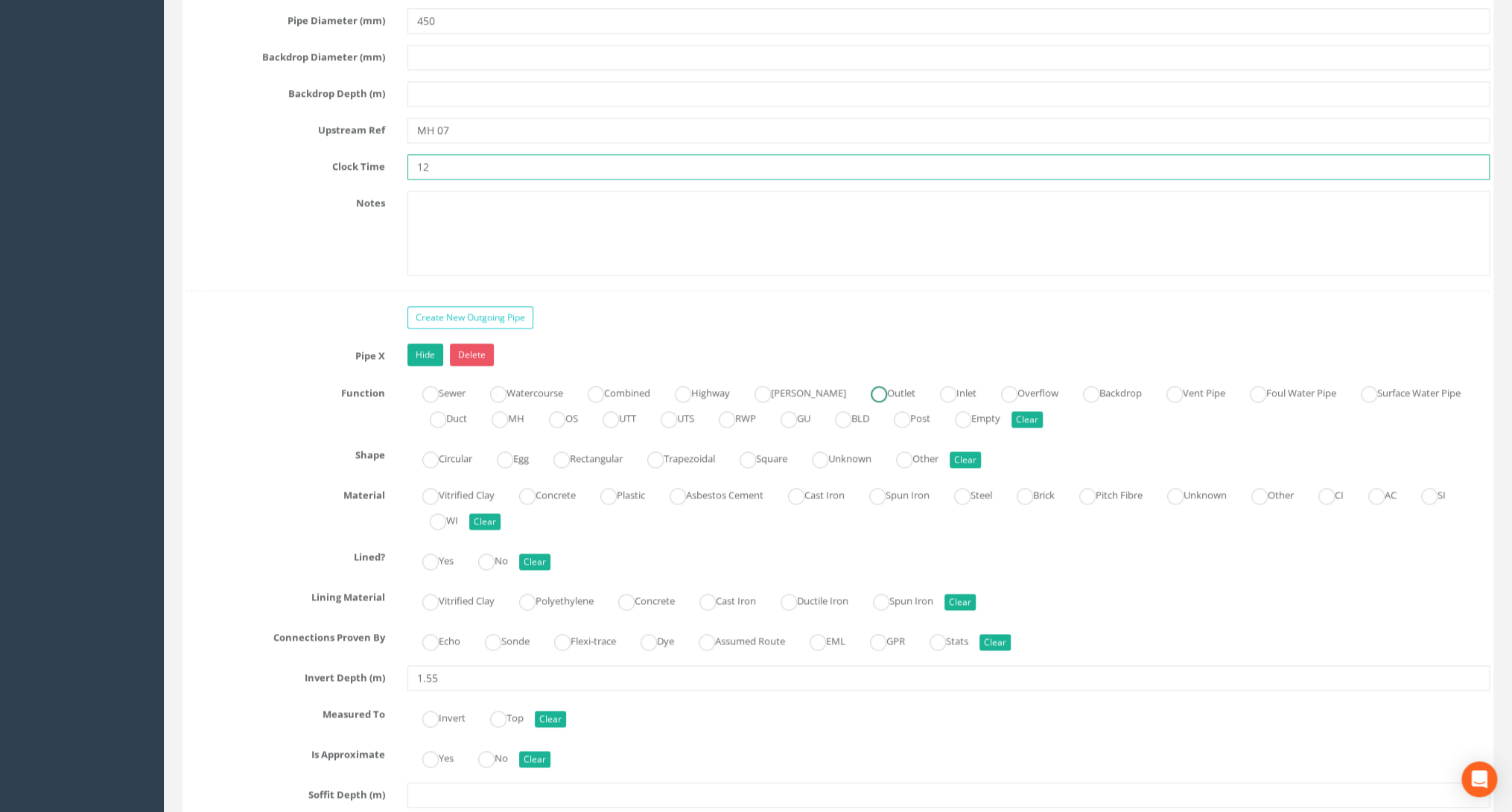
type input "12"
click at [860, 380] on label "Outlet" at bounding box center [885, 391] width 59 height 22
radio input "true"
click at [447, 446] on label "Circular" at bounding box center [440, 456] width 64 height 22
radio input "true"
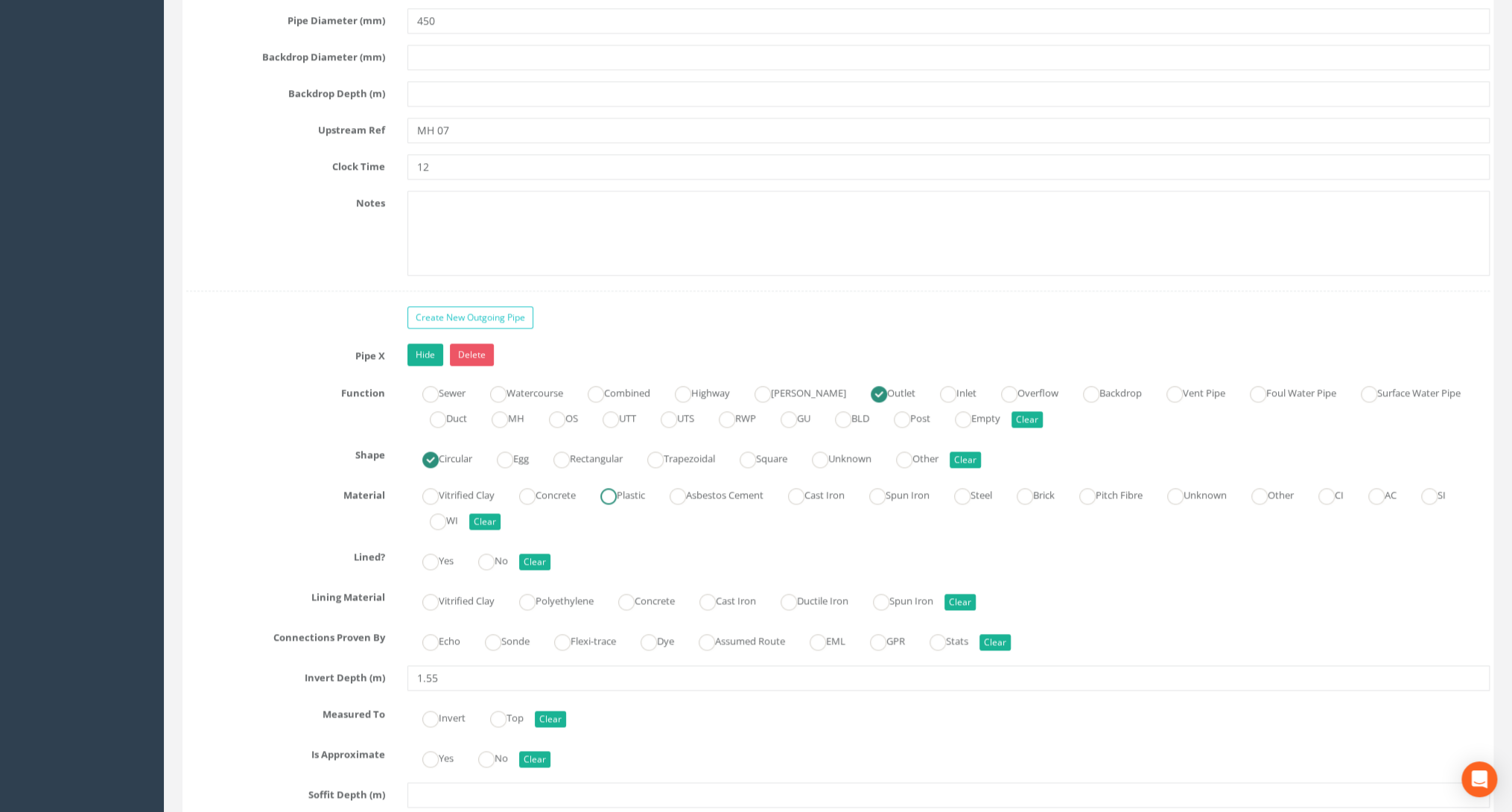
click at [628, 482] on label "Plastic" at bounding box center [615, 493] width 59 height 22
radio input "true"
click at [494, 554] on ins at bounding box center [486, 561] width 17 height 17
radio input "true"
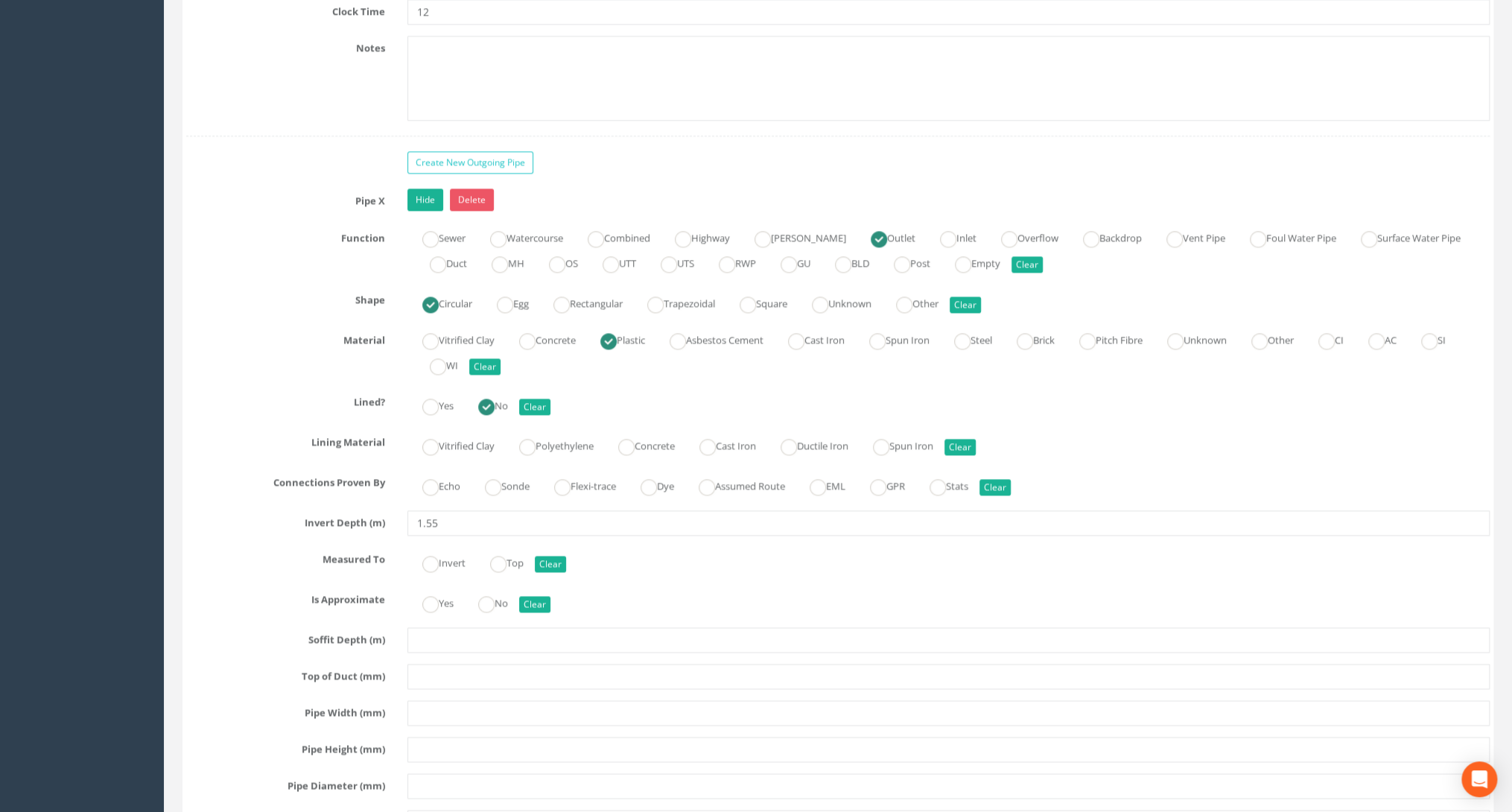
scroll to position [5063, 0]
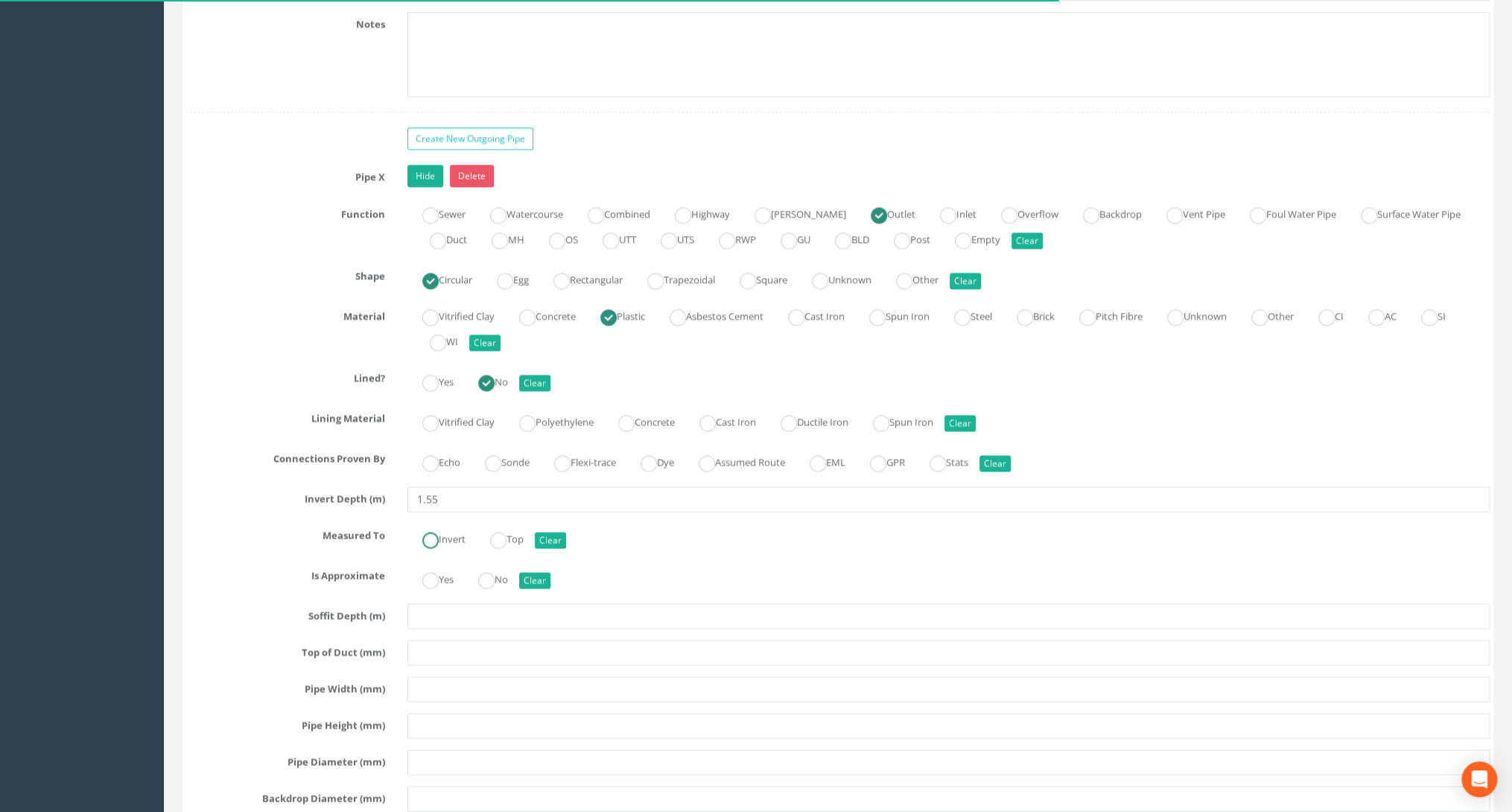
click at [440, 527] on label "Invert" at bounding box center [436, 537] width 58 height 22
radio input "true"
click at [487, 572] on ins at bounding box center [486, 580] width 17 height 17
radio input "true"
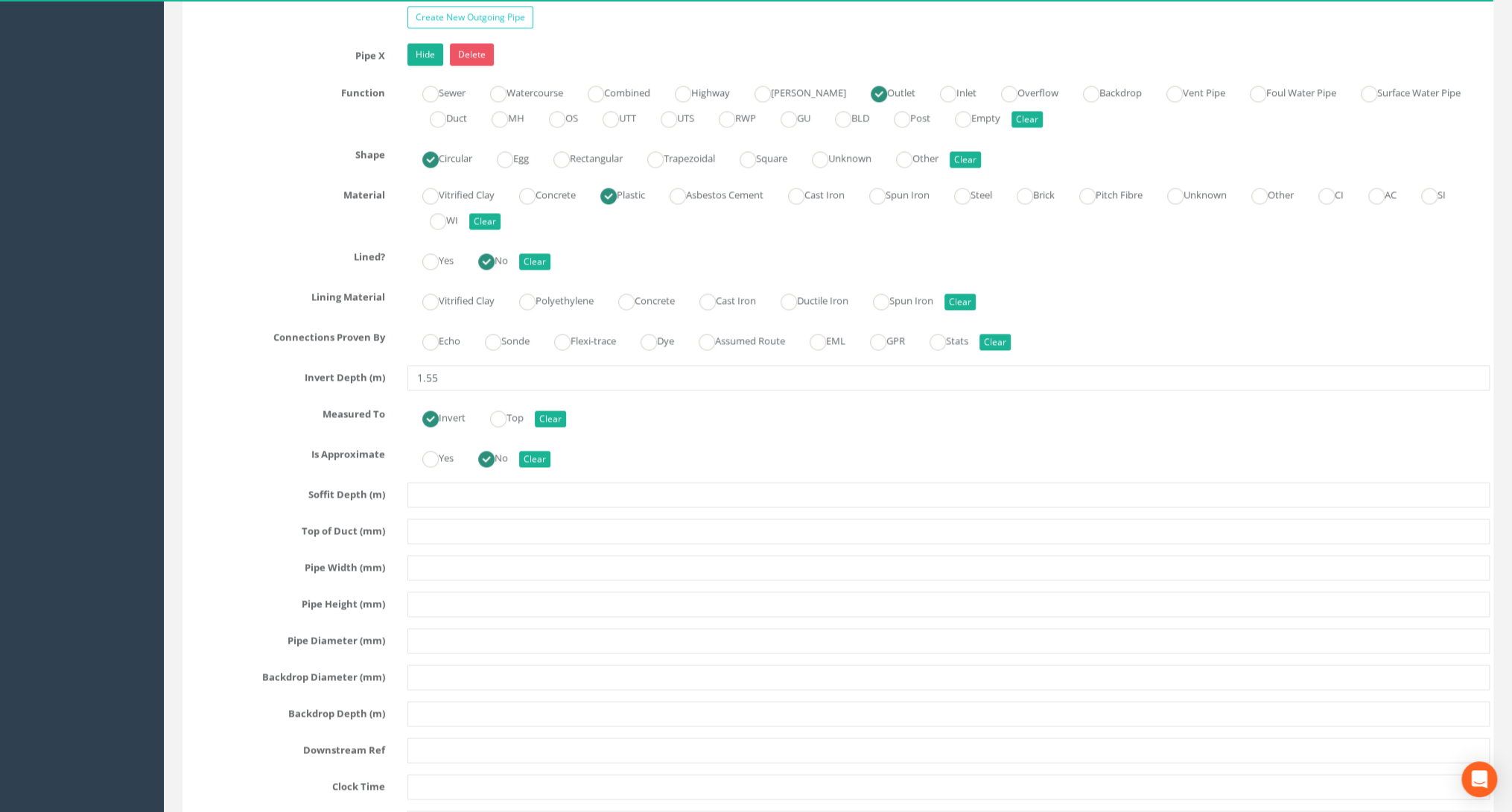
scroll to position [5183, 0]
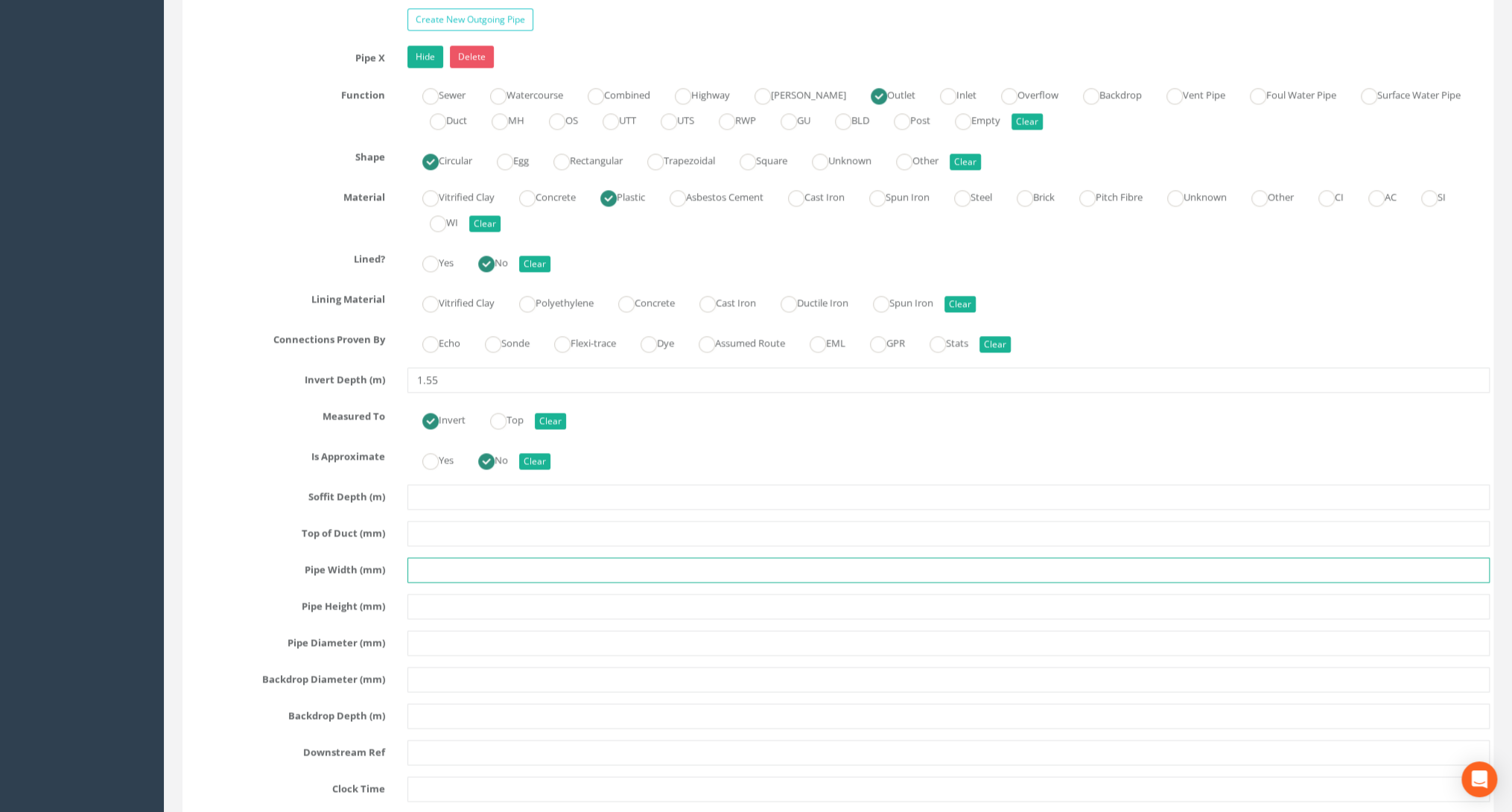
click at [417, 557] on input "text" at bounding box center [948, 569] width 1082 height 25
type input "450"
click at [415, 594] on input "text" at bounding box center [948, 606] width 1082 height 25
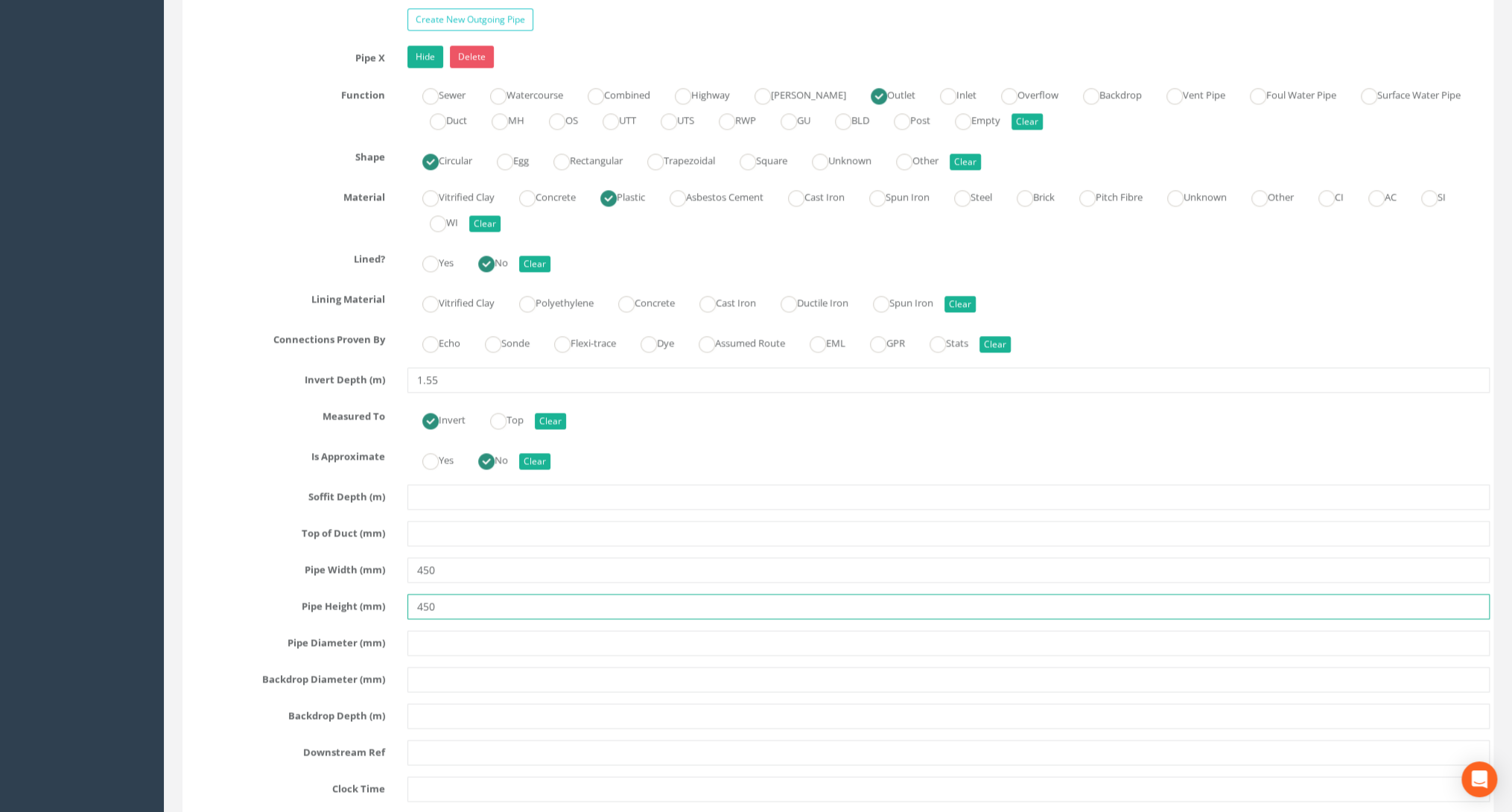
type input "450"
click at [421, 630] on input "text" at bounding box center [948, 642] width 1082 height 25
type input "450"
click at [200, 570] on div "Pipe X Hide Delete Function Sewer Watercourse Combined Highway [PERSON_NAME] Ou…" at bounding box center [837, 479] width 1303 height 868
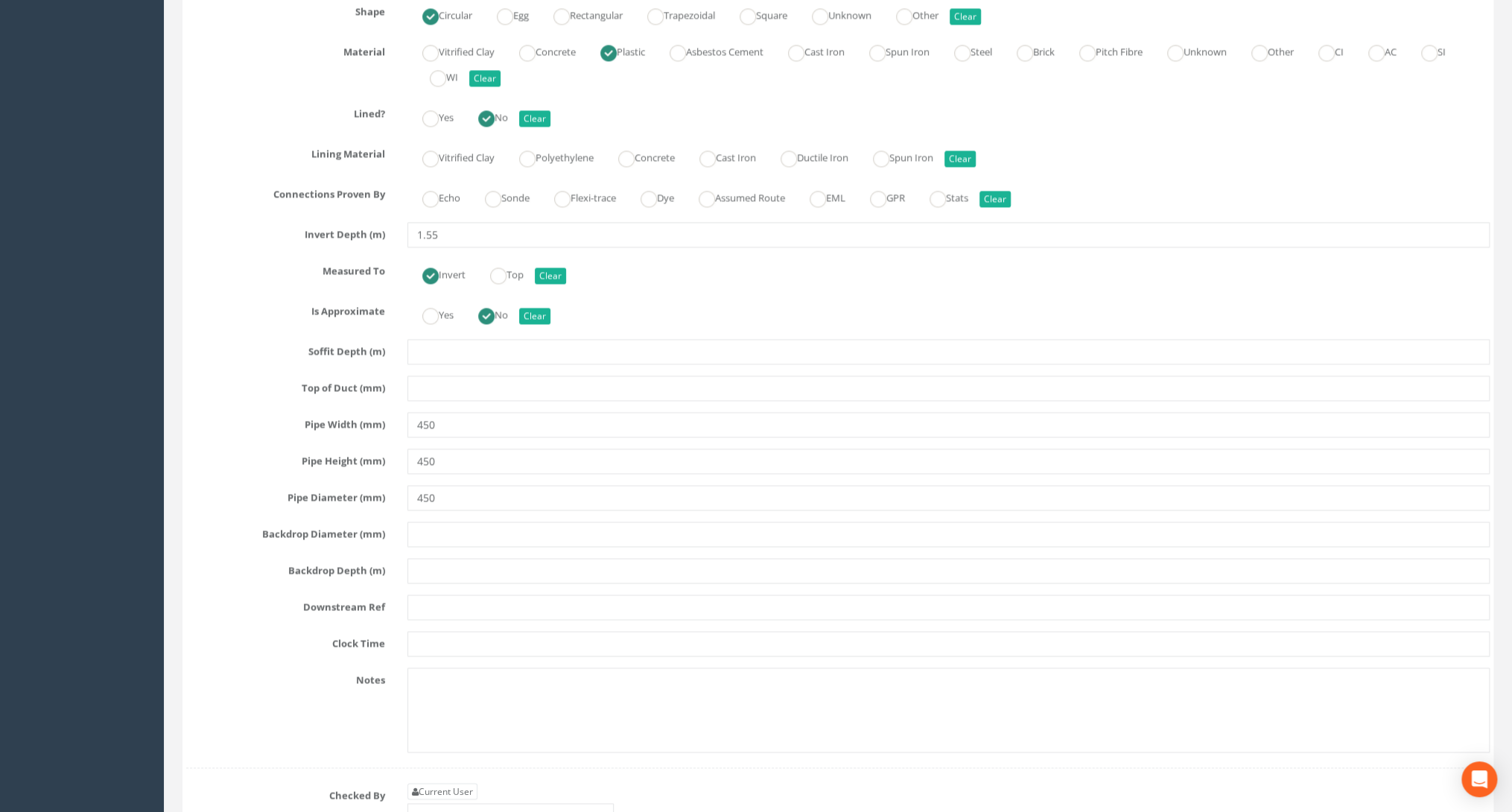
scroll to position [5361, 0]
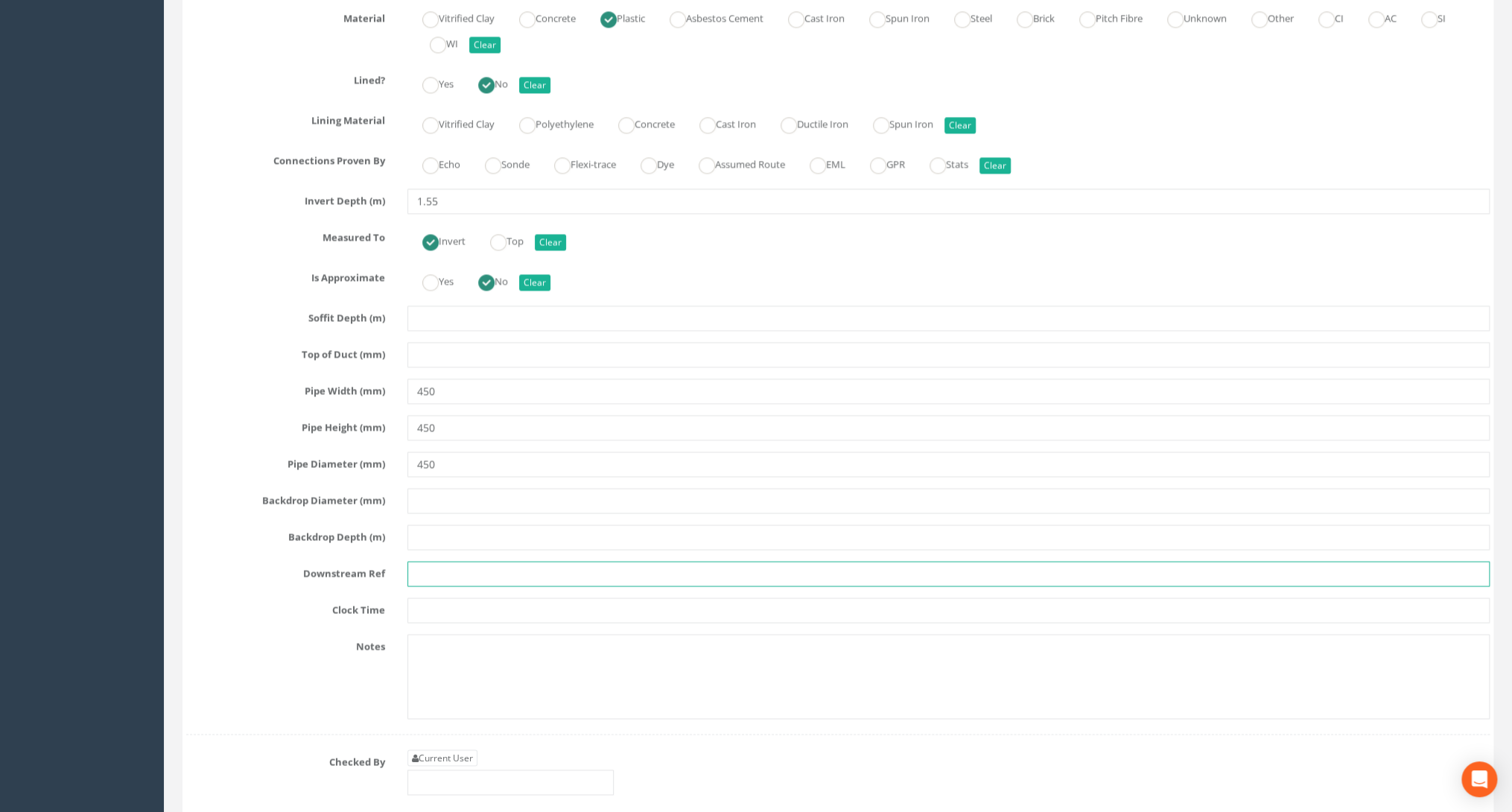
click at [427, 560] on input "text" at bounding box center [948, 573] width 1082 height 25
type input "MH 05"
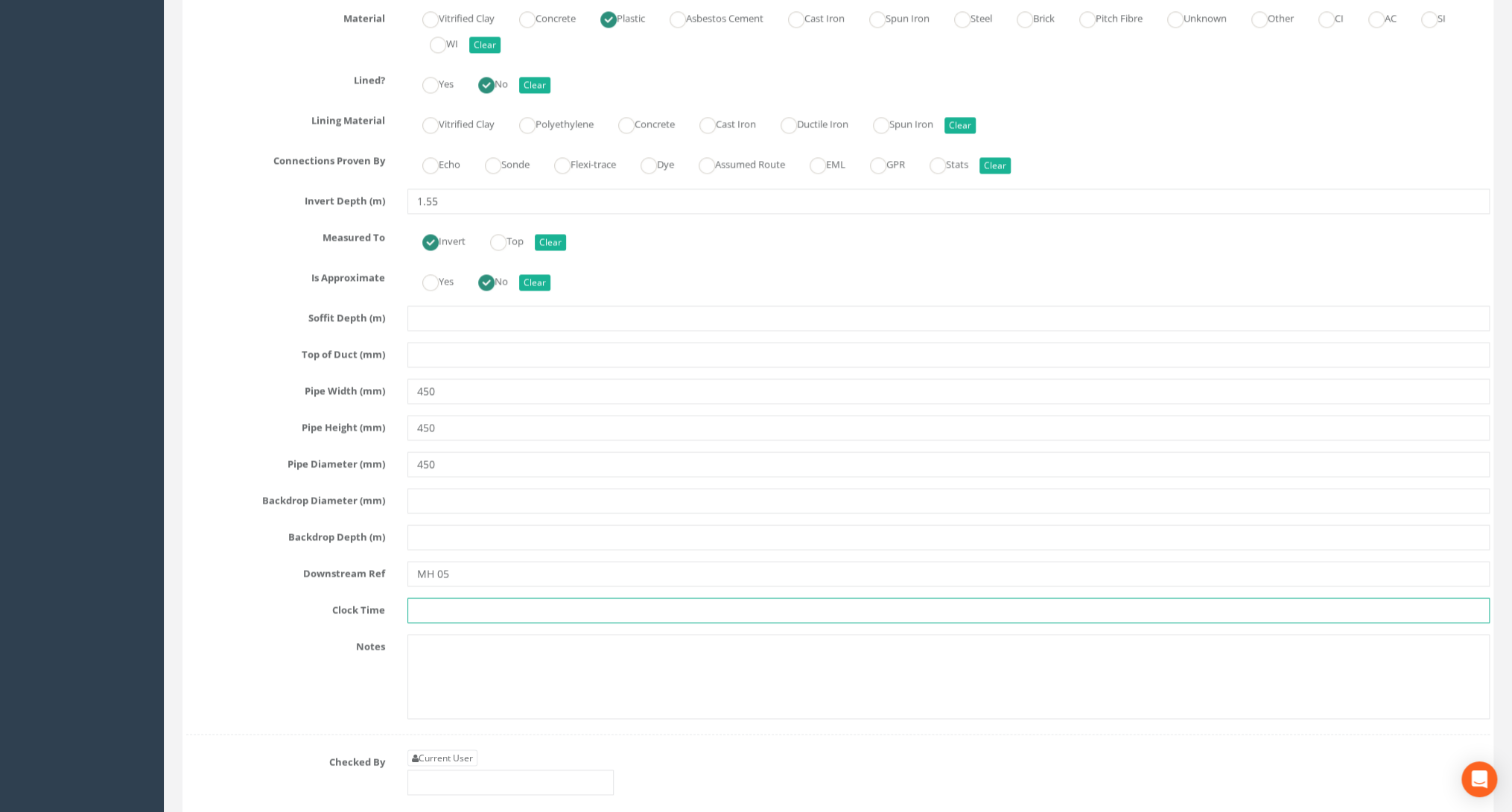
click at [426, 597] on input "text" at bounding box center [948, 609] width 1082 height 25
type input "6"
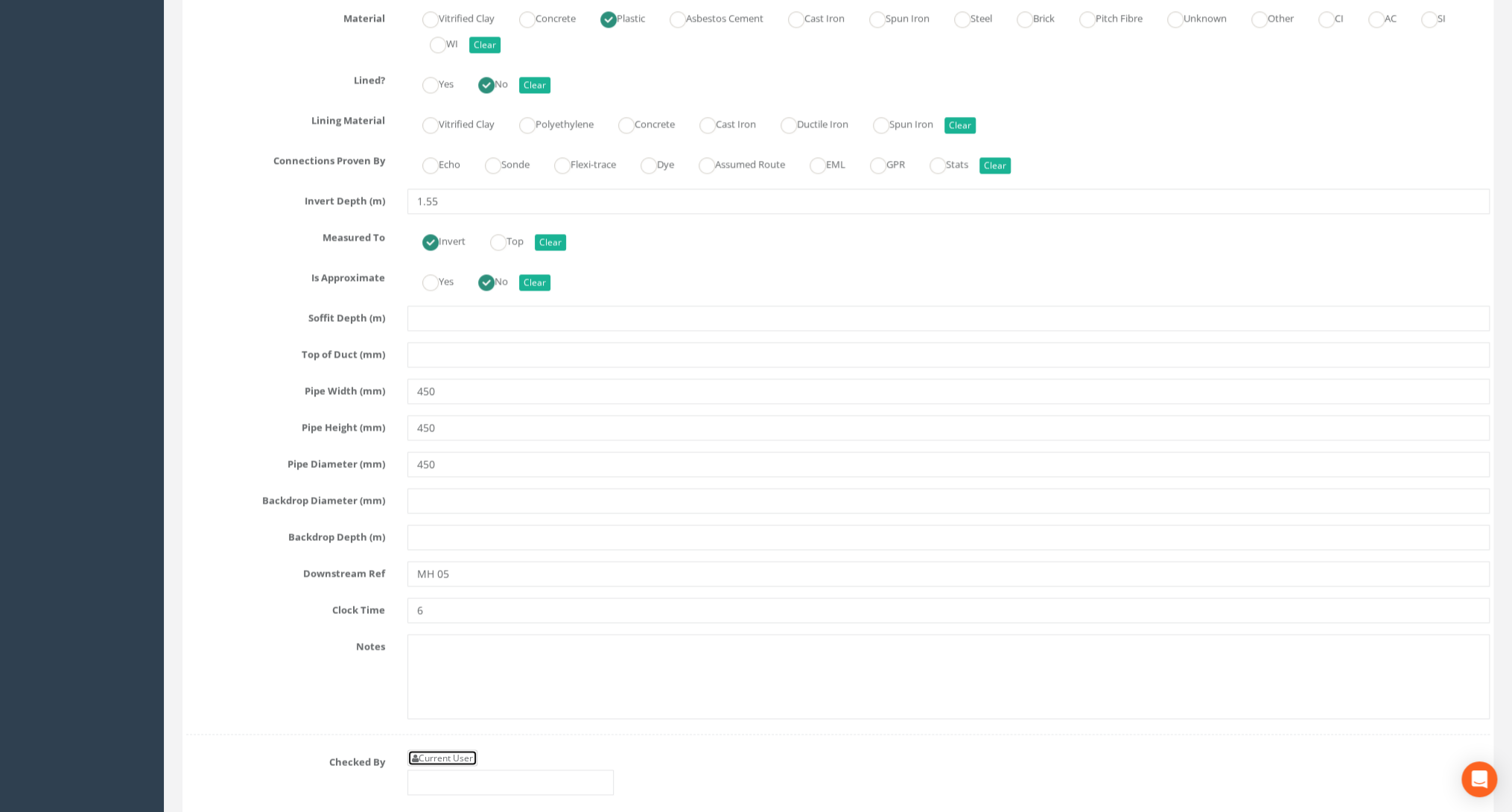
click at [418, 749] on link "Current User" at bounding box center [442, 757] width 70 height 17
type input "[PERSON_NAME]"
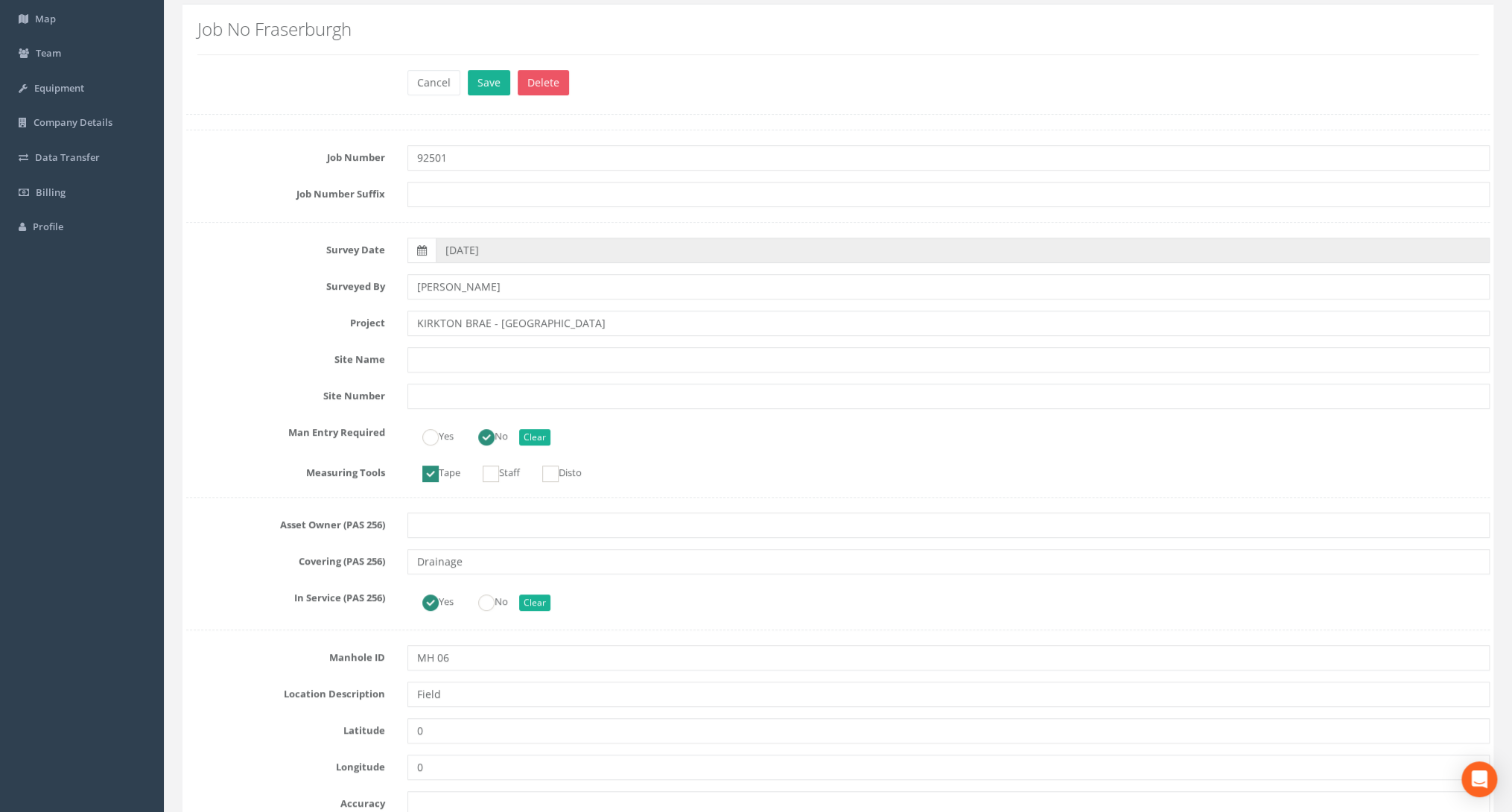
scroll to position [0, 0]
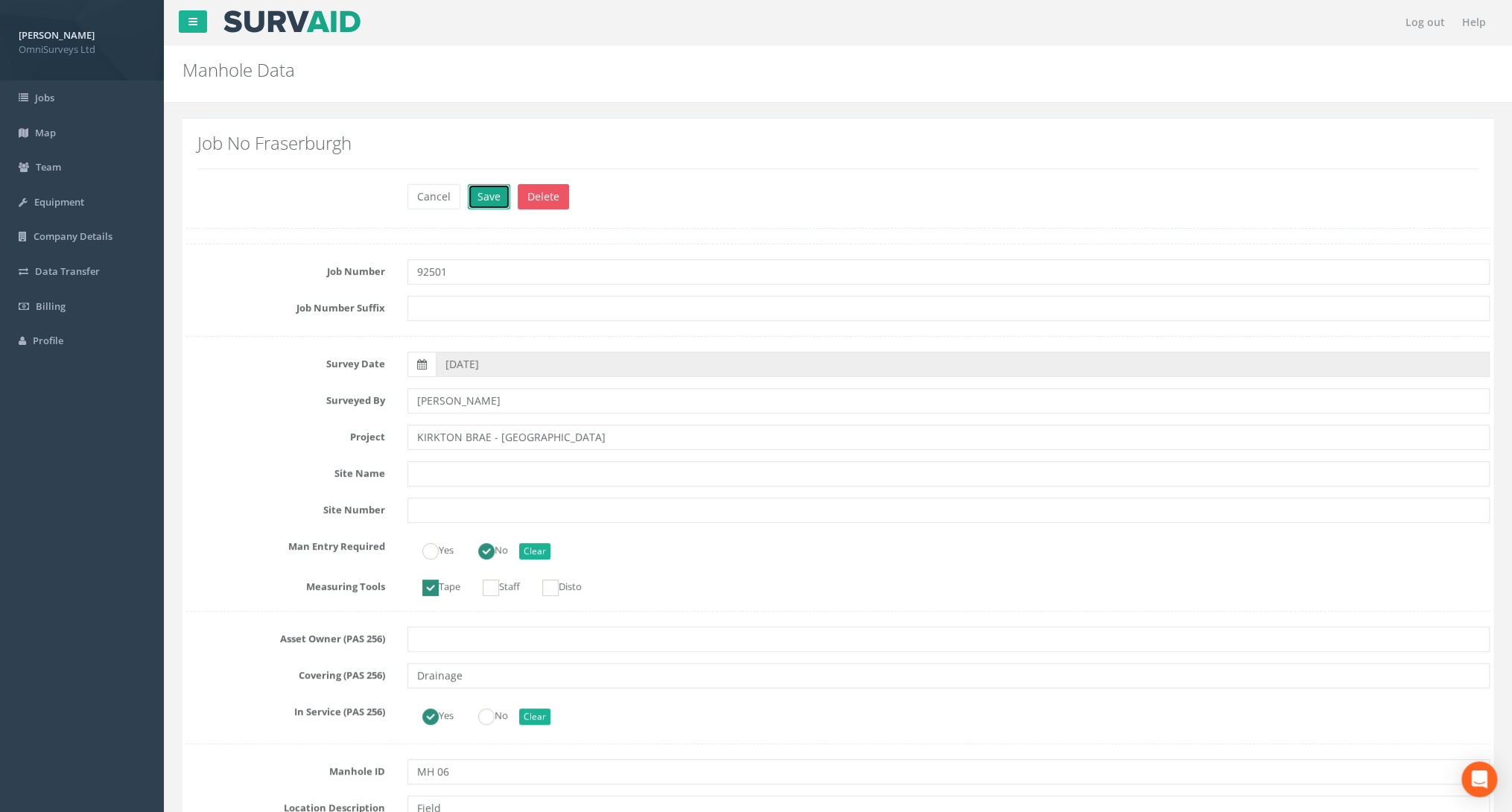
click at [482, 198] on button "Save" at bounding box center [488, 196] width 43 height 25
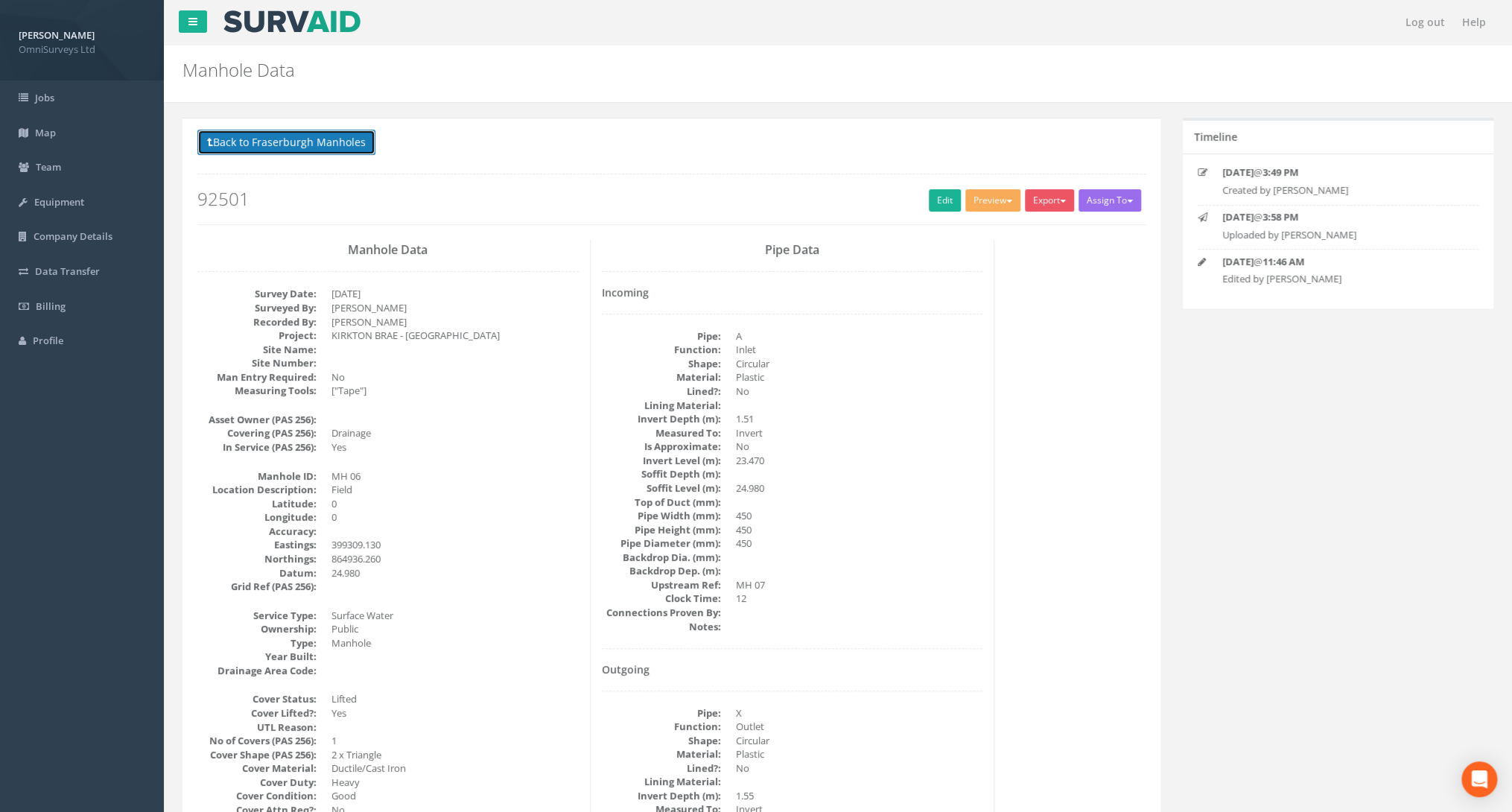
click at [298, 147] on button "Back to Fraserburgh Manholes" at bounding box center [286, 142] width 178 height 25
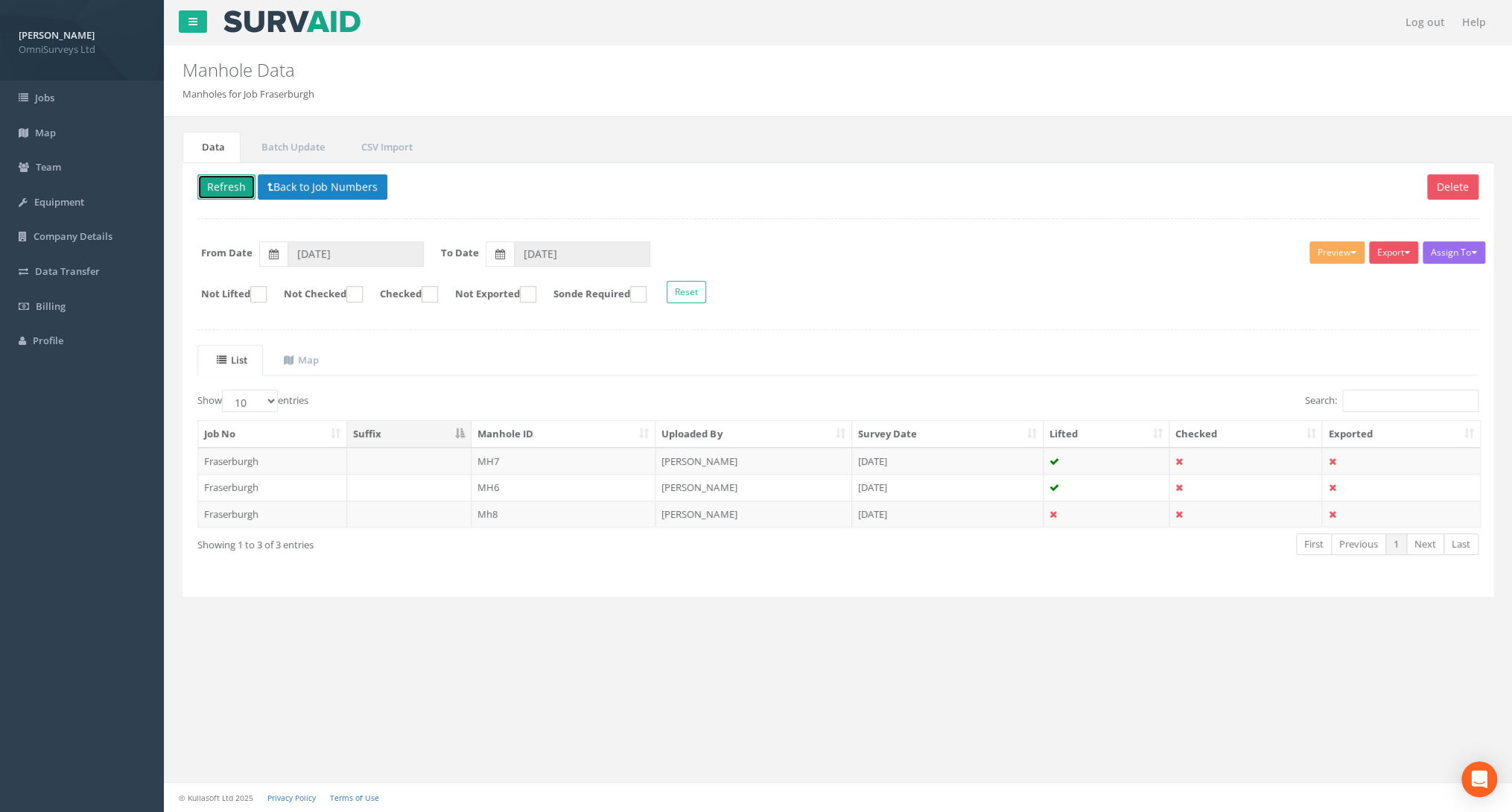
click at [225, 181] on button "Refresh" at bounding box center [226, 186] width 58 height 25
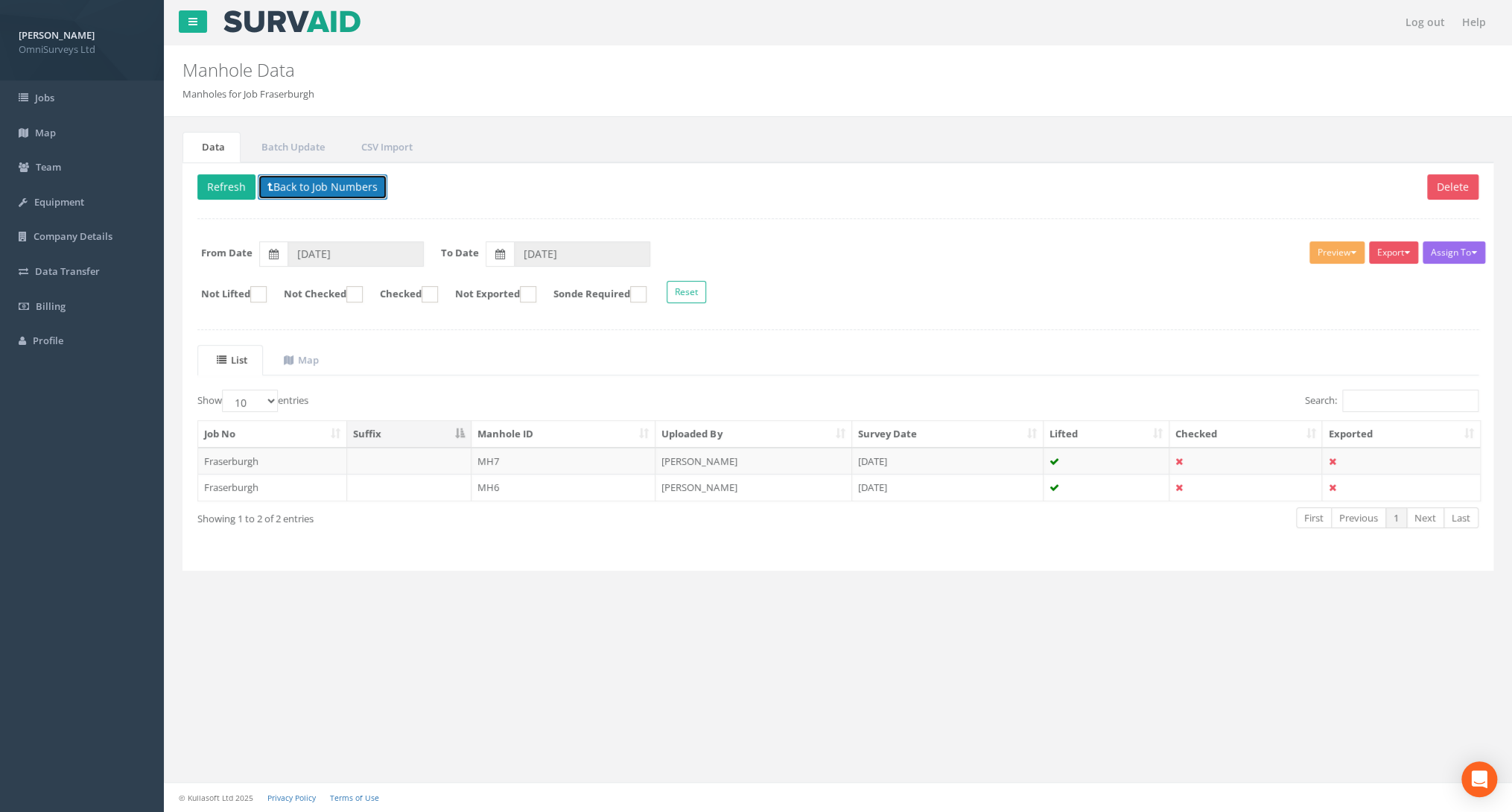
click at [286, 185] on button "Back to Job Numbers" at bounding box center [322, 186] width 130 height 25
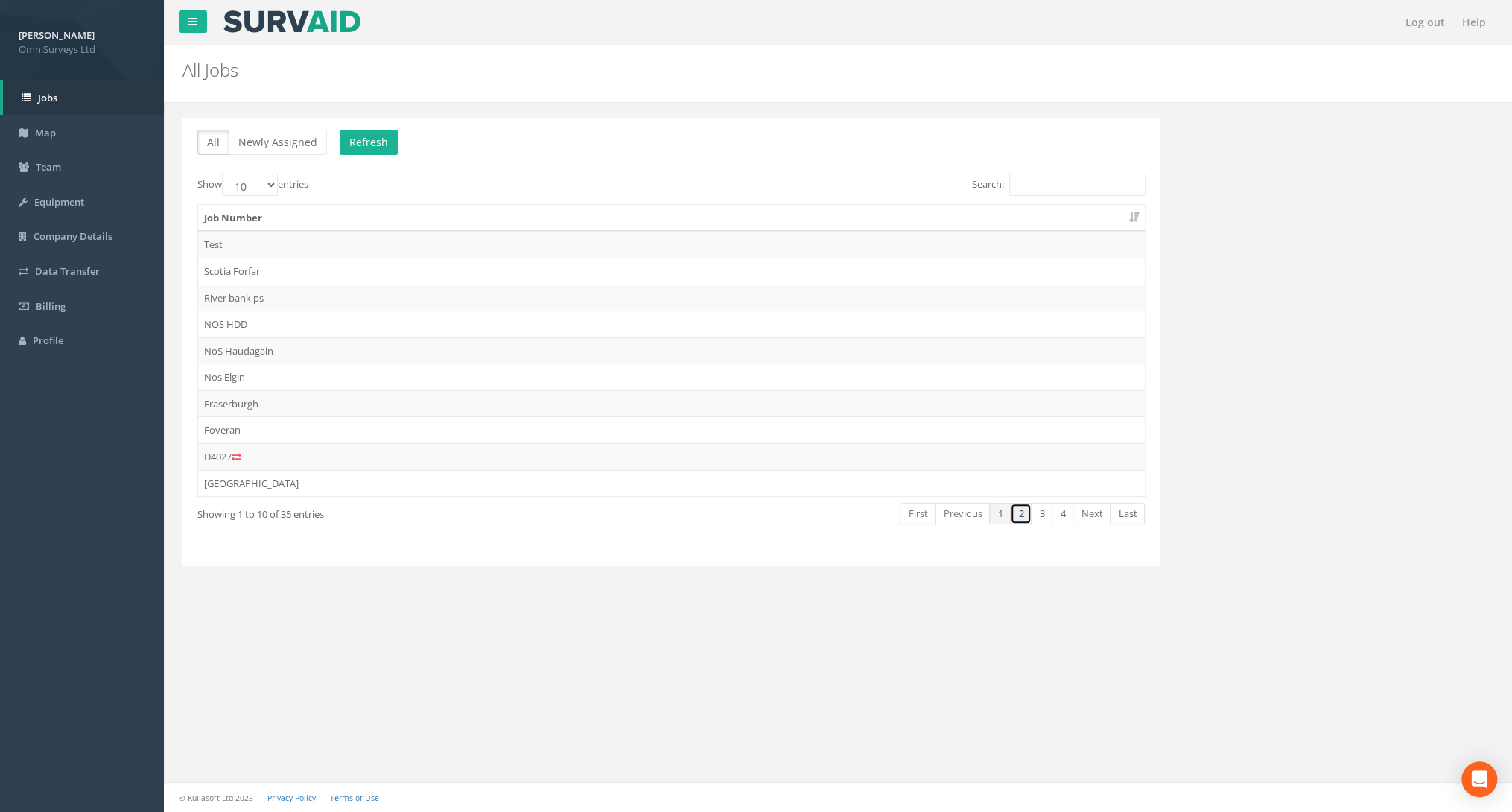
click at [1018, 518] on link "2" at bounding box center [1020, 513] width 22 height 22
click at [236, 245] on td "92501" at bounding box center [671, 244] width 946 height 27
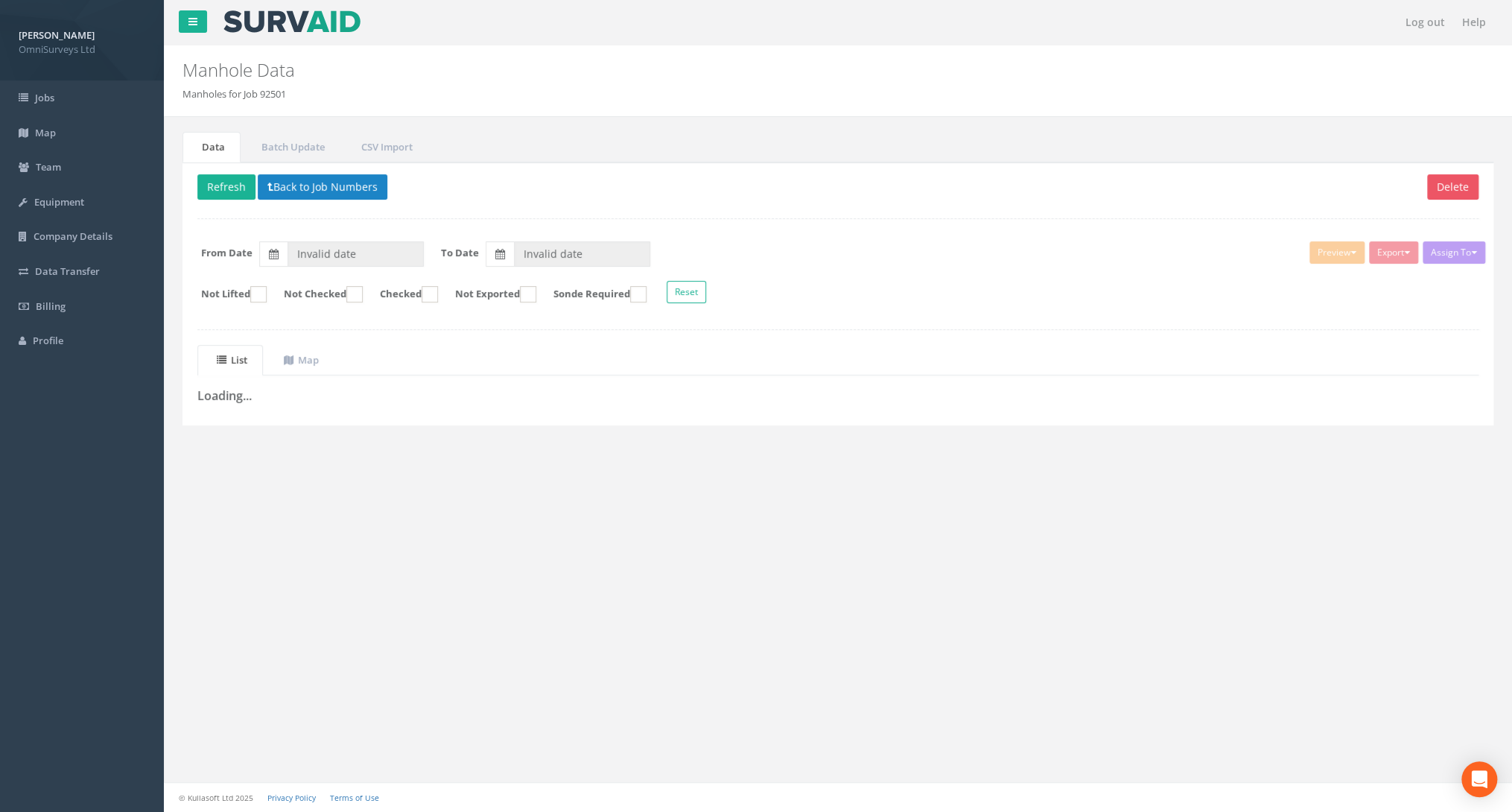
type input "[DATE]"
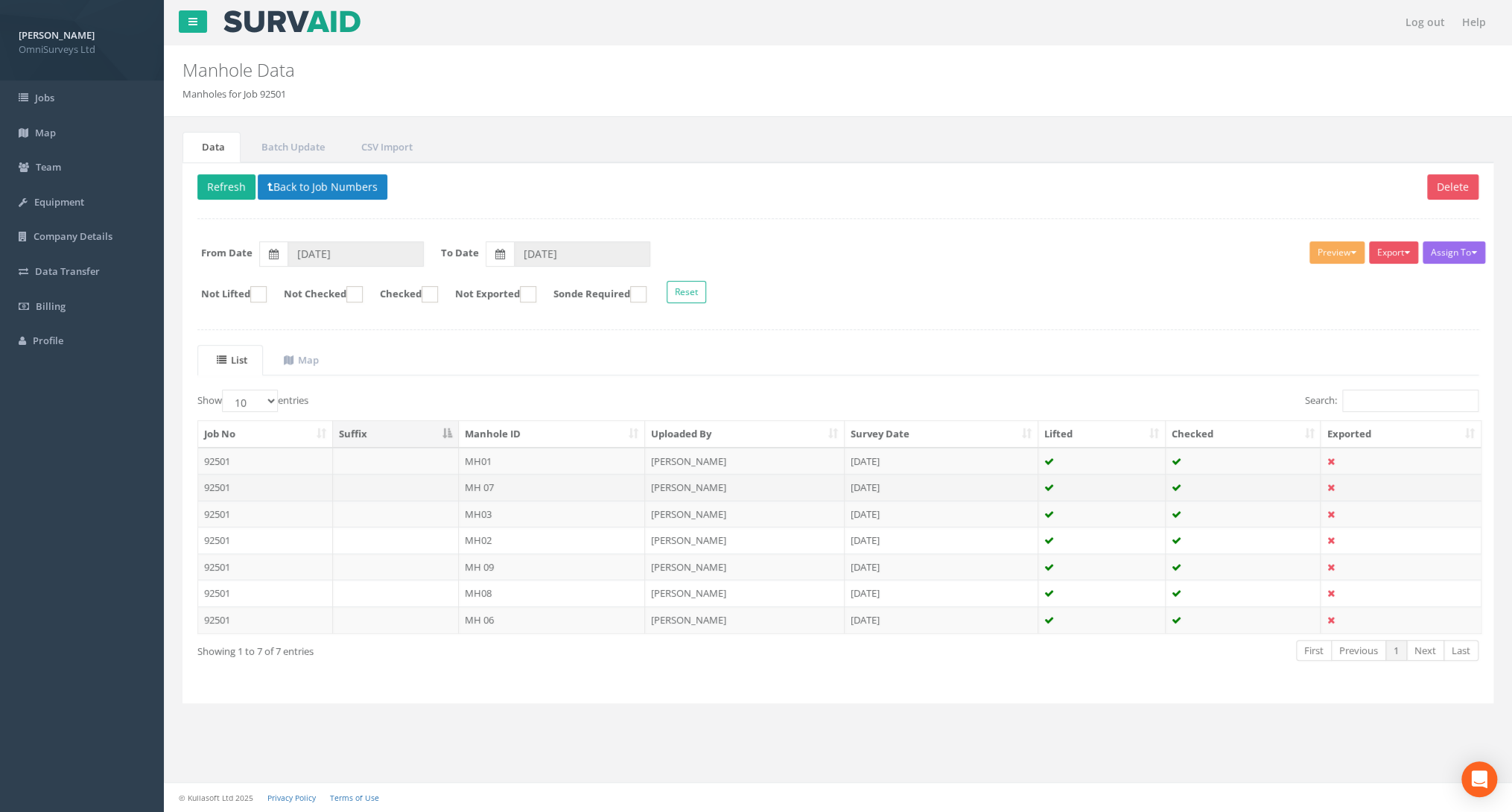
click at [498, 482] on td "MH 07" at bounding box center [552, 487] width 187 height 27
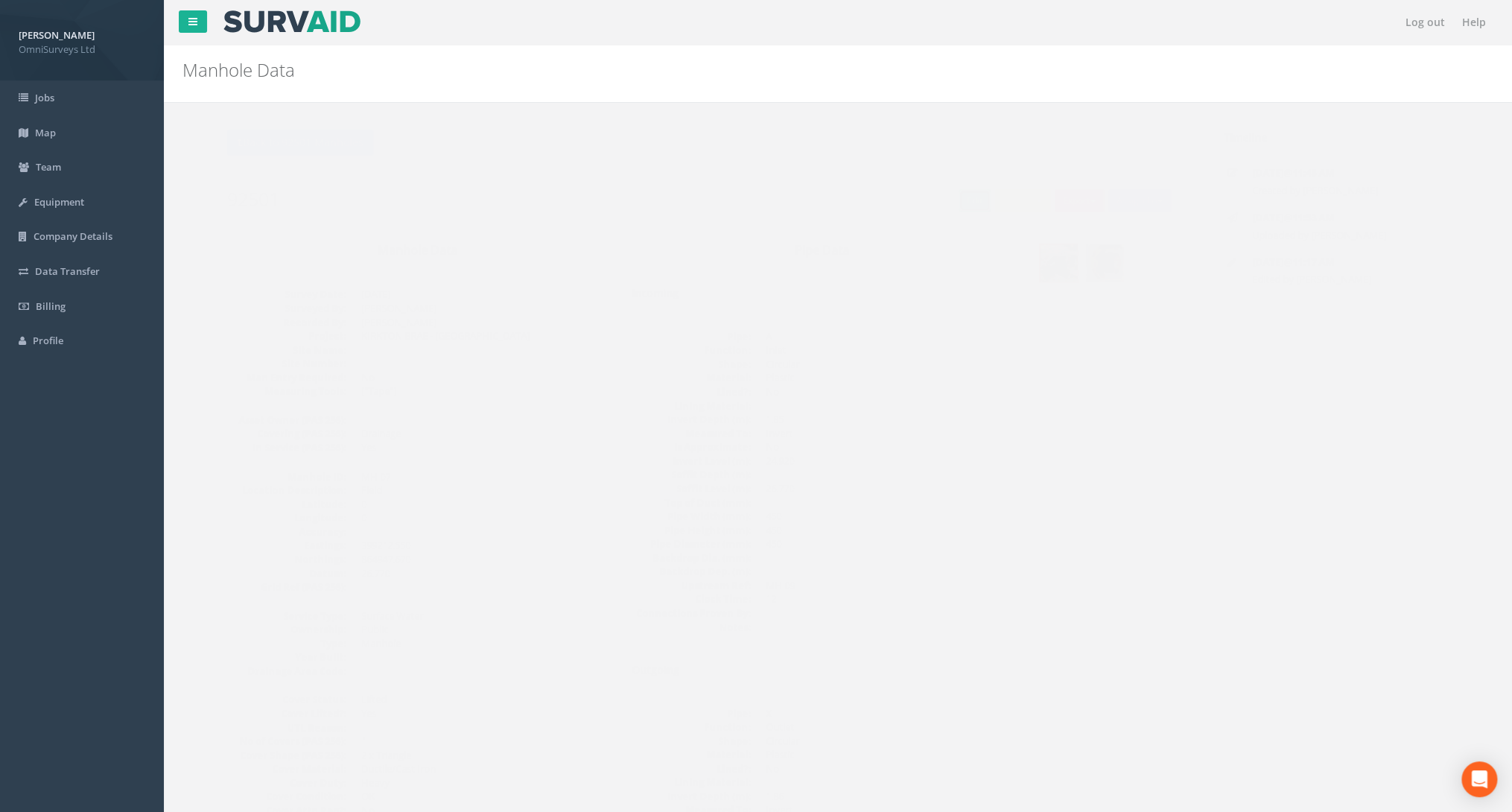
click at [936, 199] on link "Edit" at bounding box center [944, 200] width 32 height 23
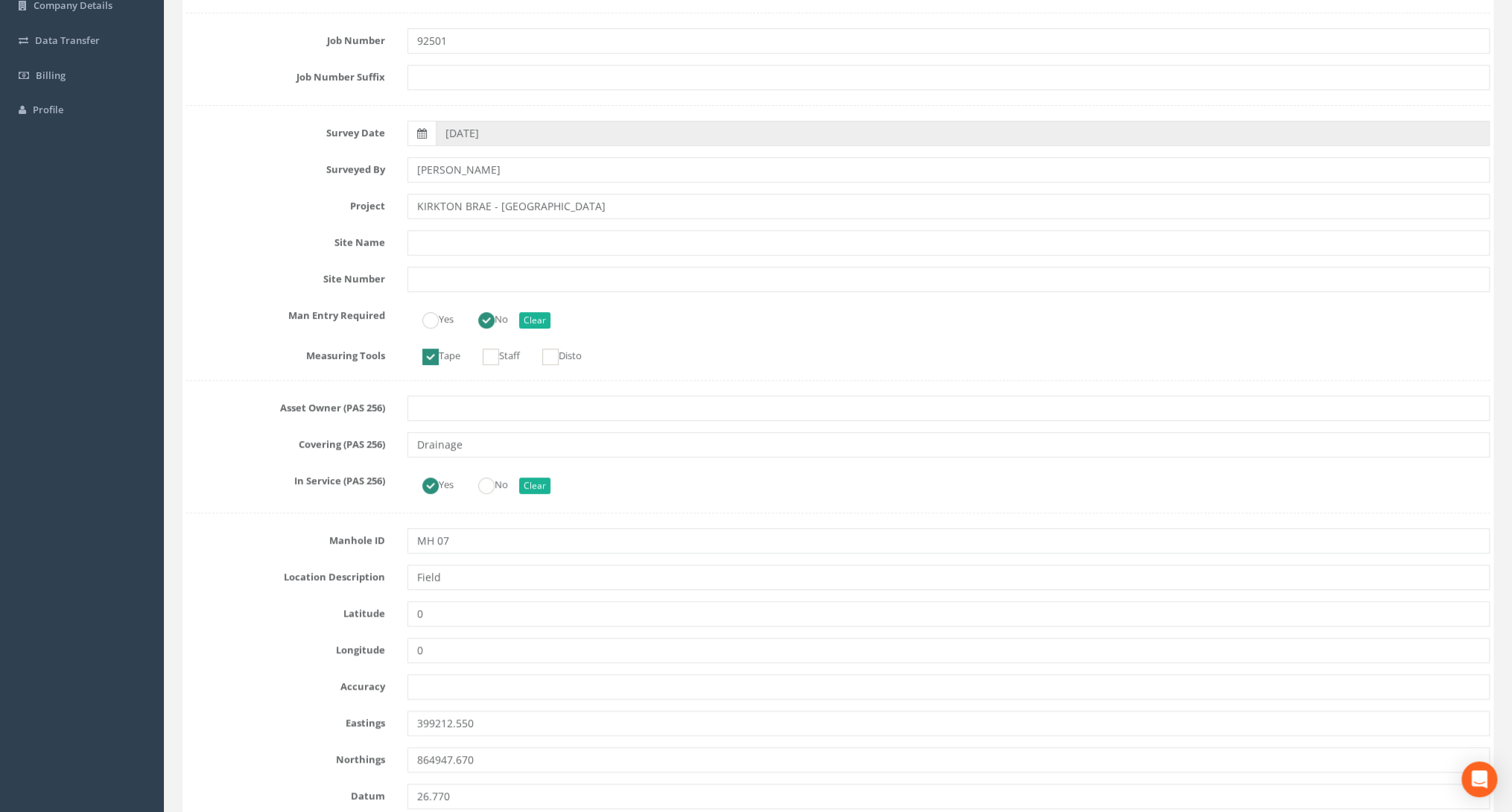
scroll to position [238, 0]
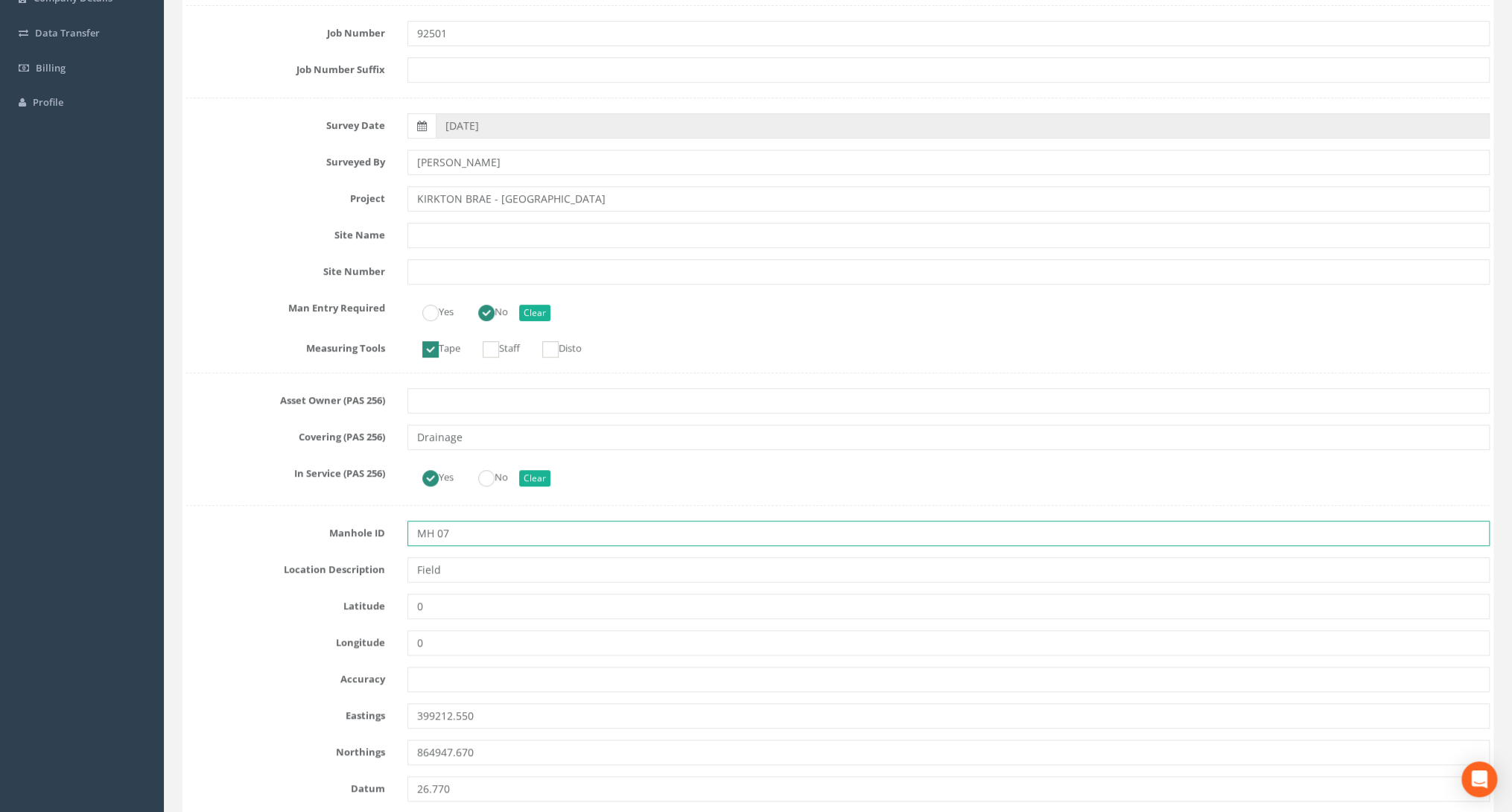
click at [437, 532] on input "MH 07" at bounding box center [948, 533] width 1082 height 25
type input "MH07"
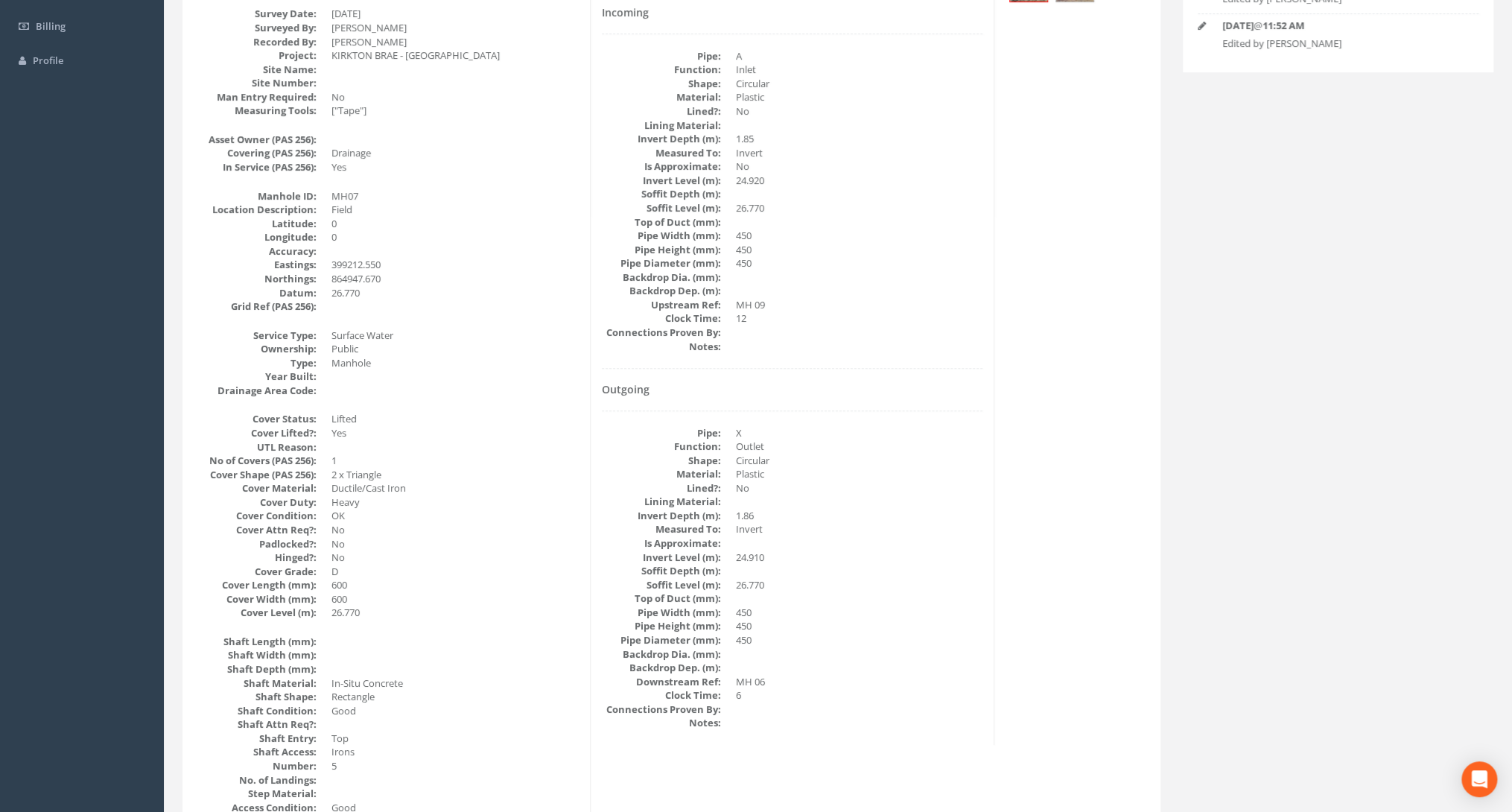
scroll to position [6, 0]
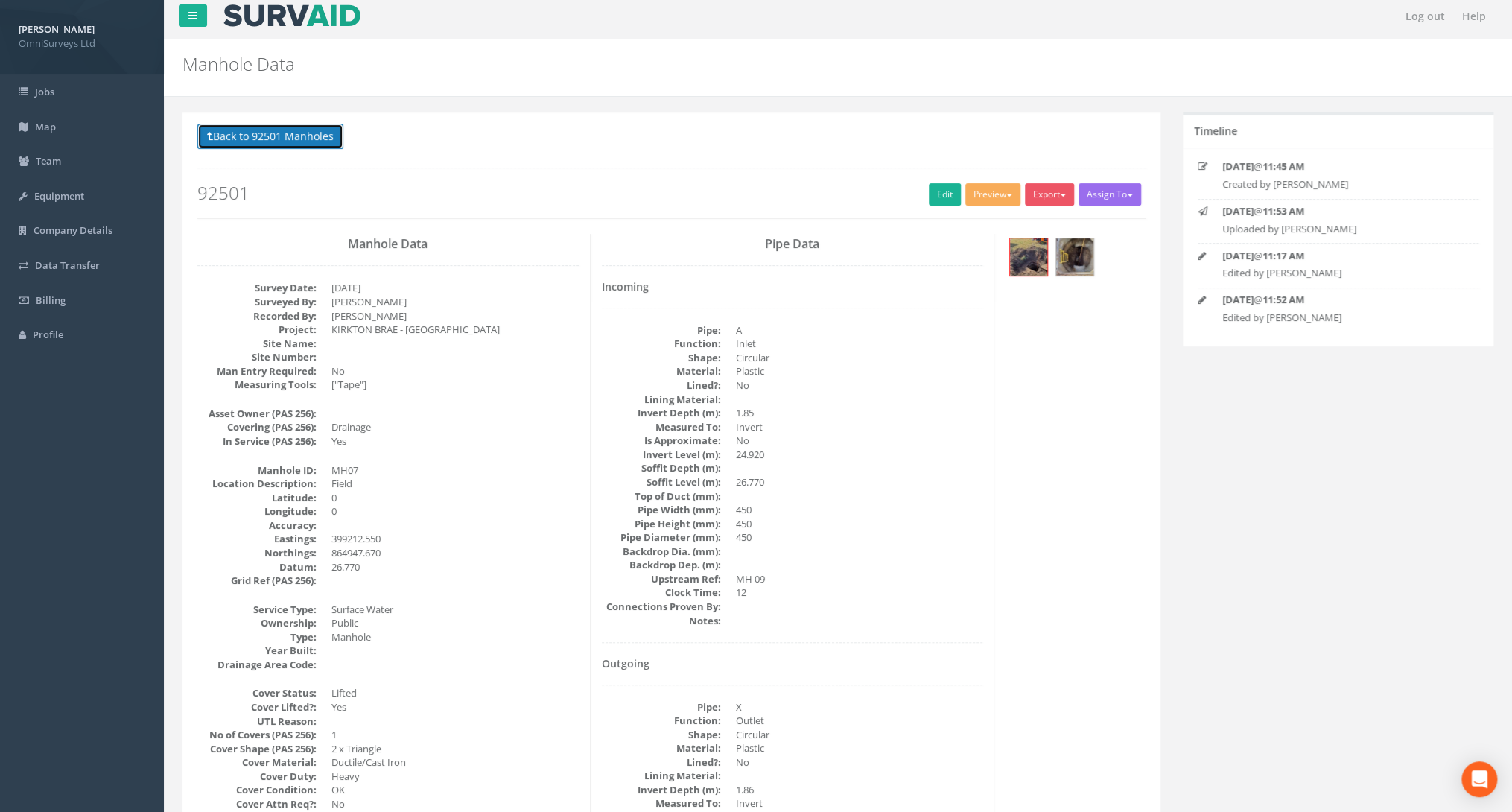
click at [307, 146] on button "Back to 92501 Manholes" at bounding box center [271, 136] width 146 height 25
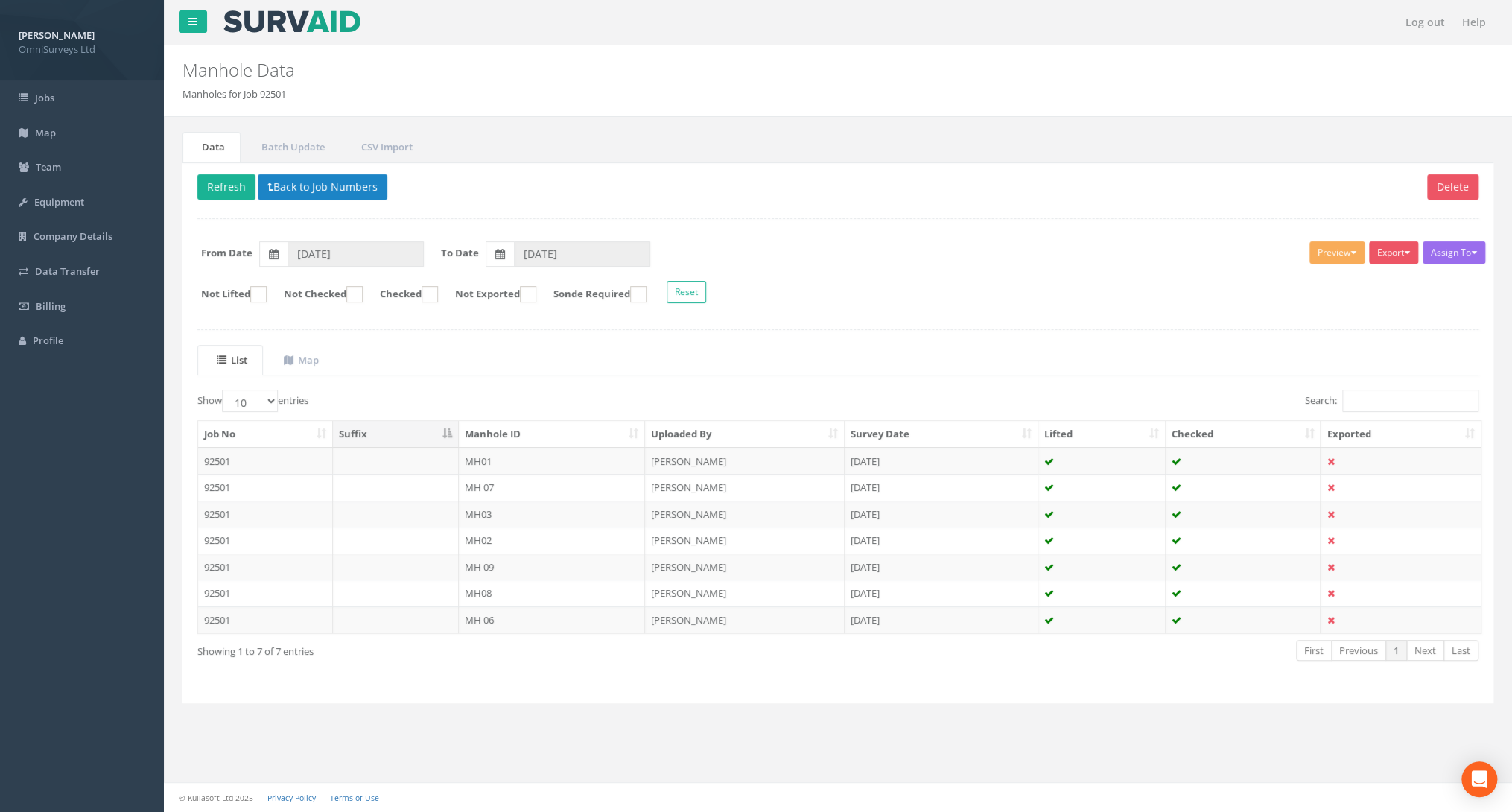
scroll to position [0, 0]
click at [518, 560] on td "MH 09" at bounding box center [552, 567] width 187 height 27
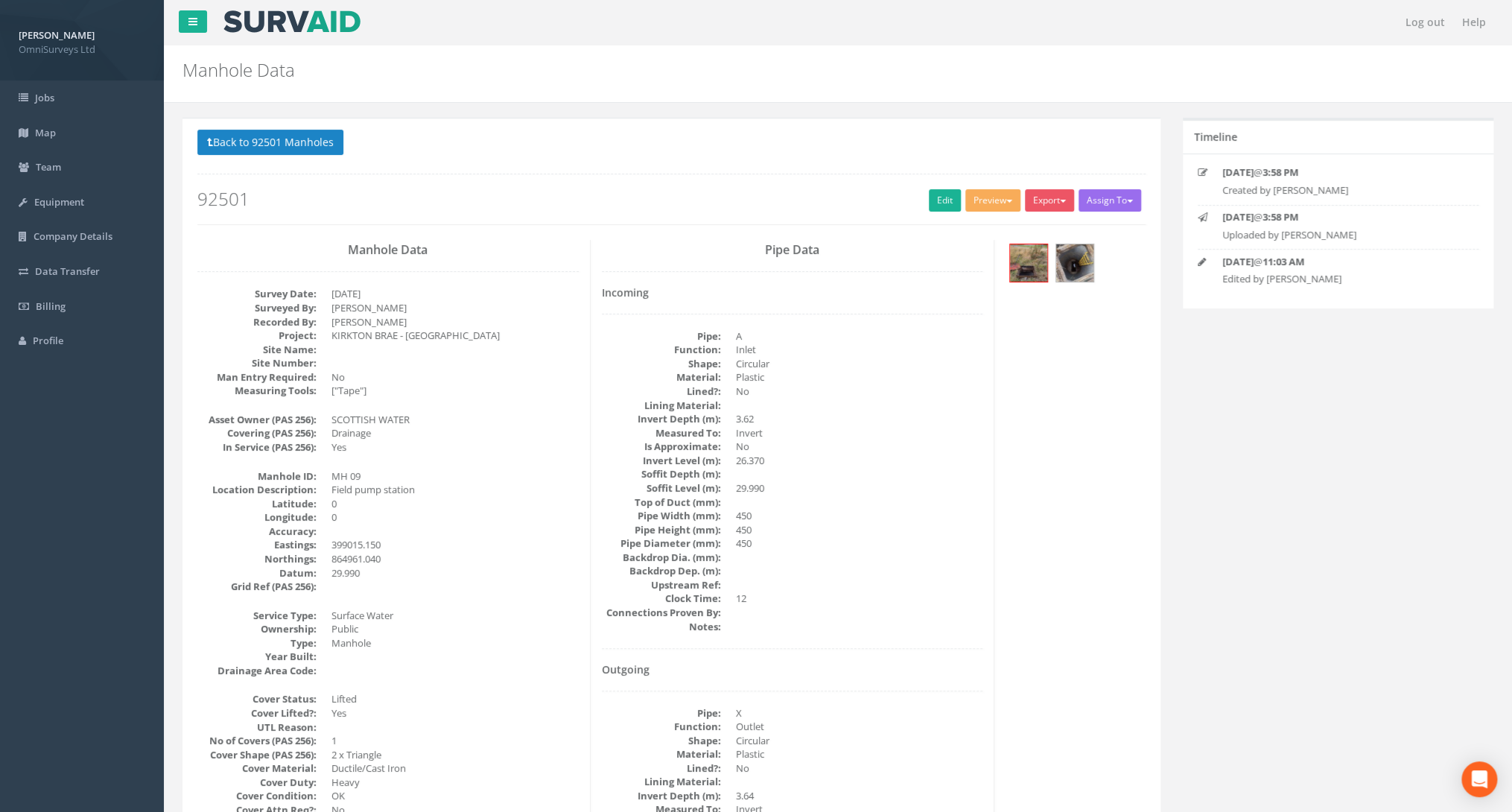
scroll to position [6, 0]
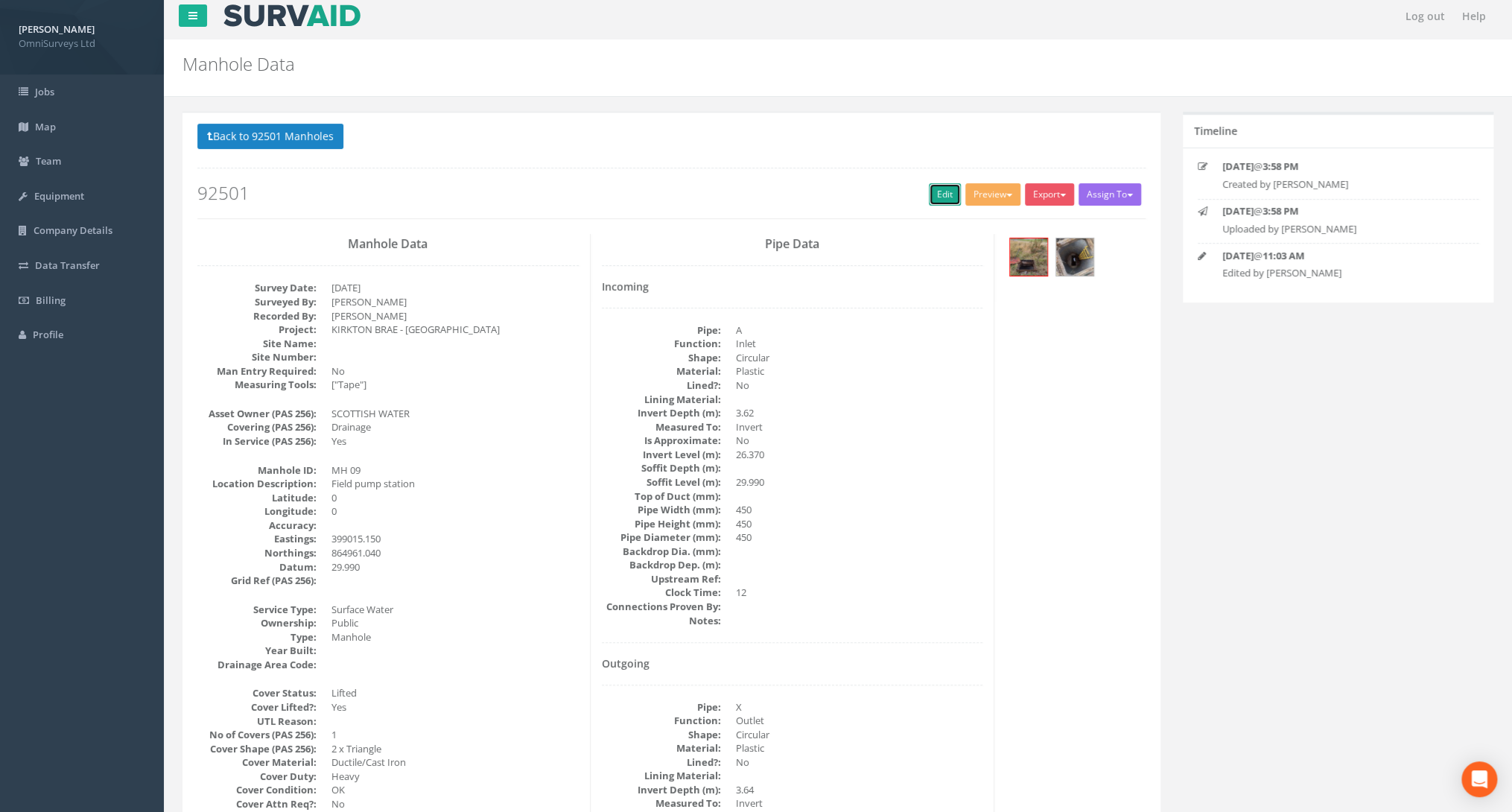
click at [937, 196] on link "Edit" at bounding box center [944, 194] width 32 height 23
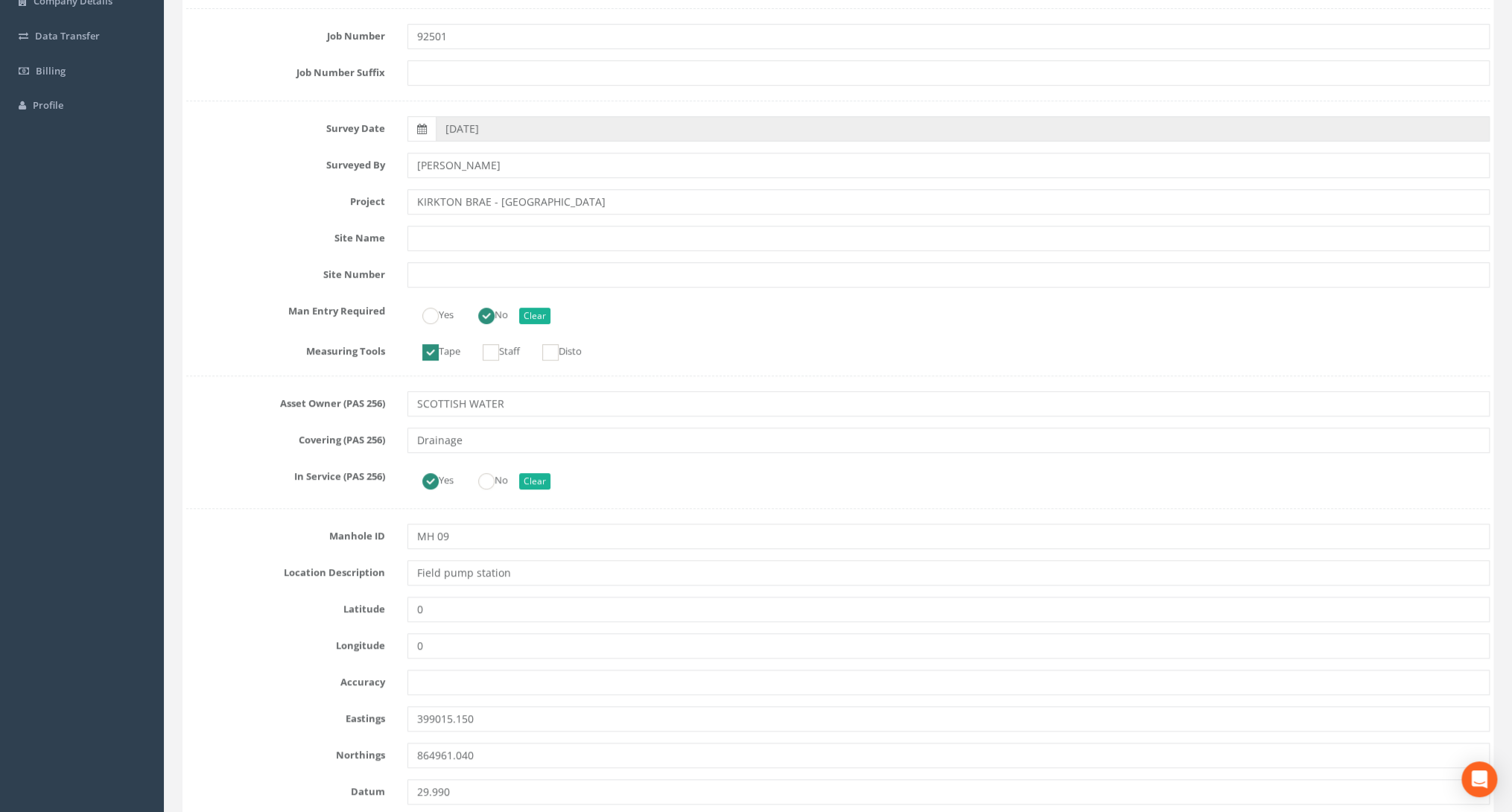
scroll to position [245, 0]
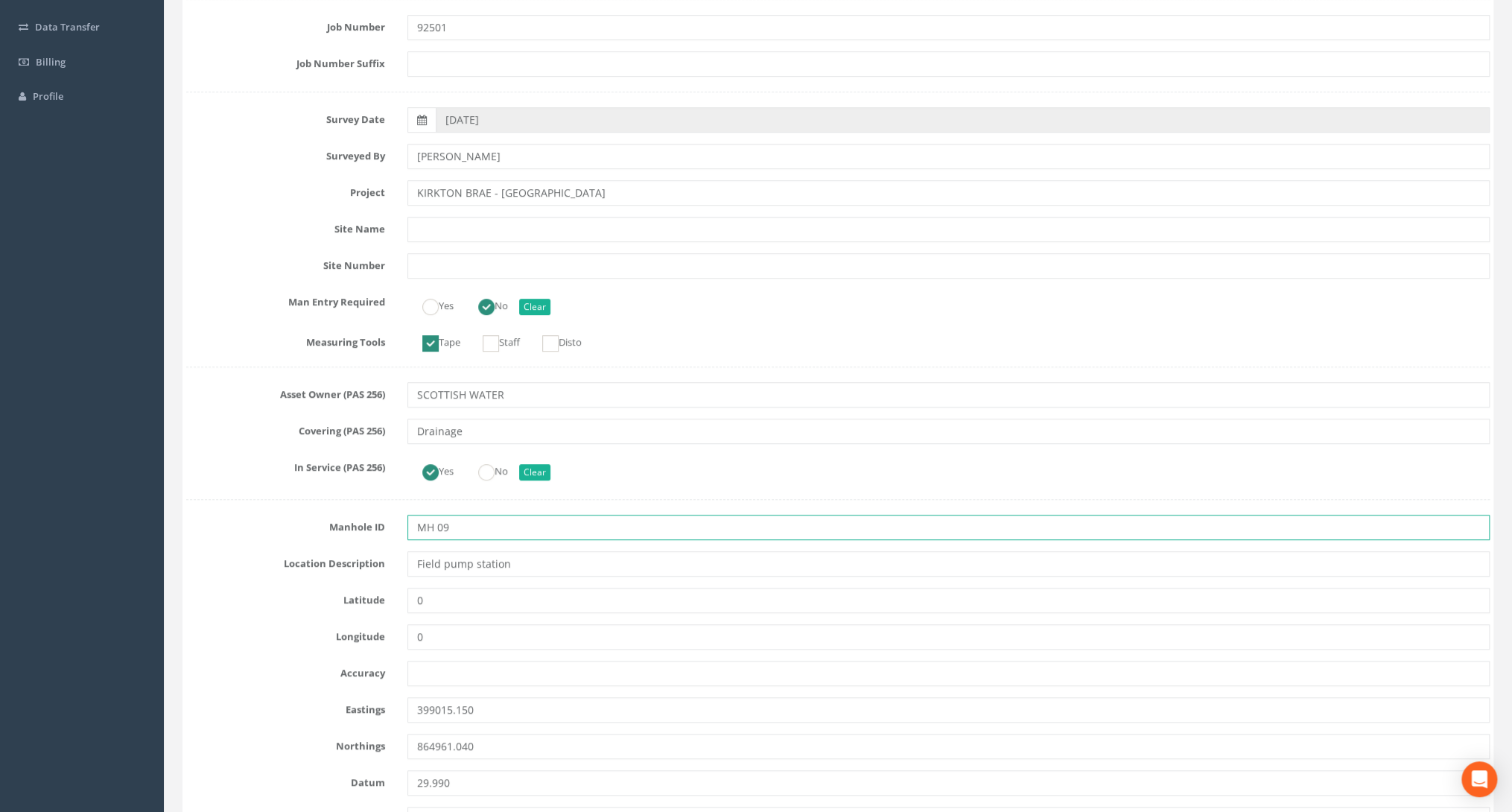
click at [437, 525] on input "MH 09" at bounding box center [948, 527] width 1082 height 25
type input "MH09"
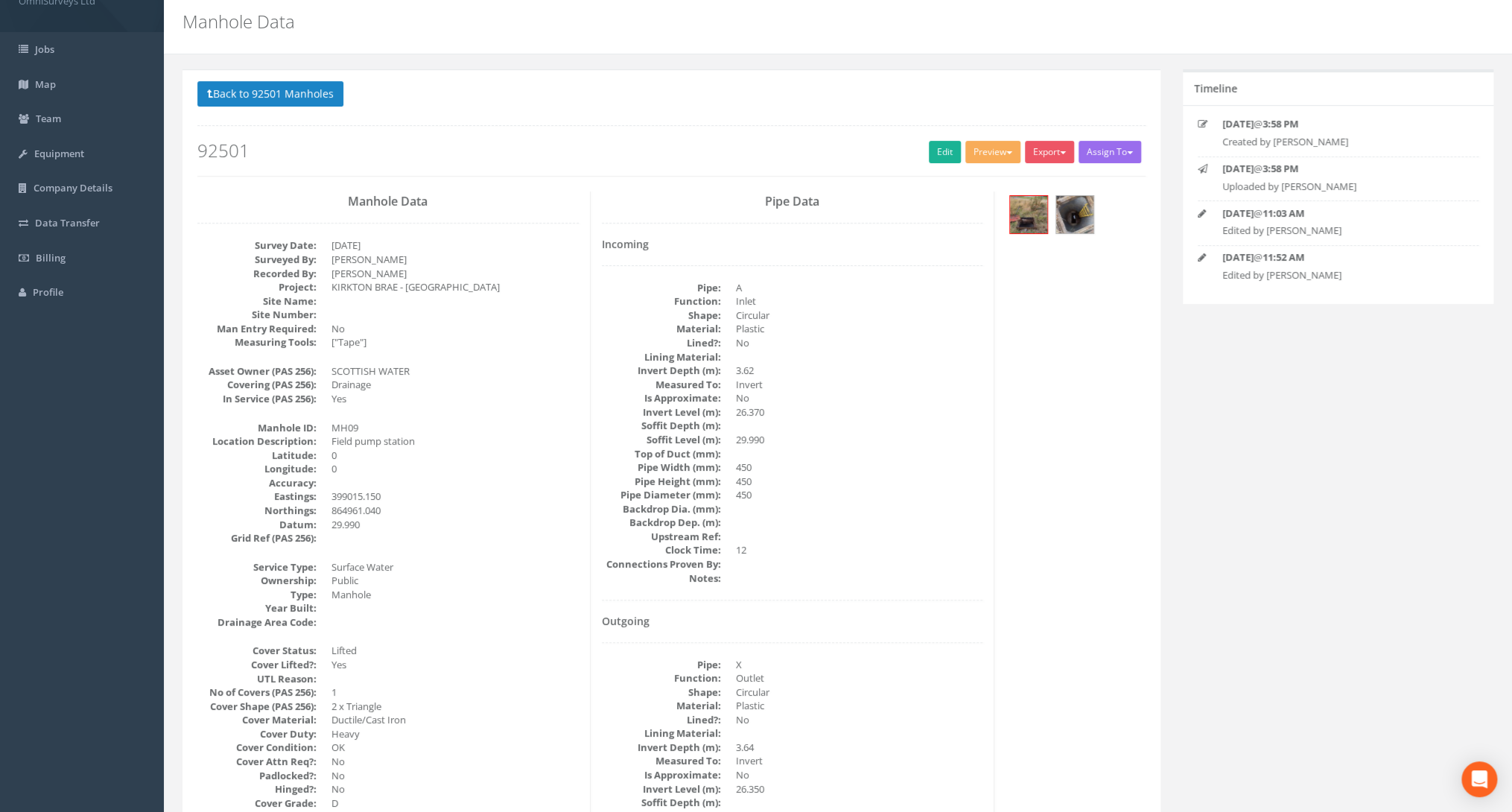
scroll to position [0, 0]
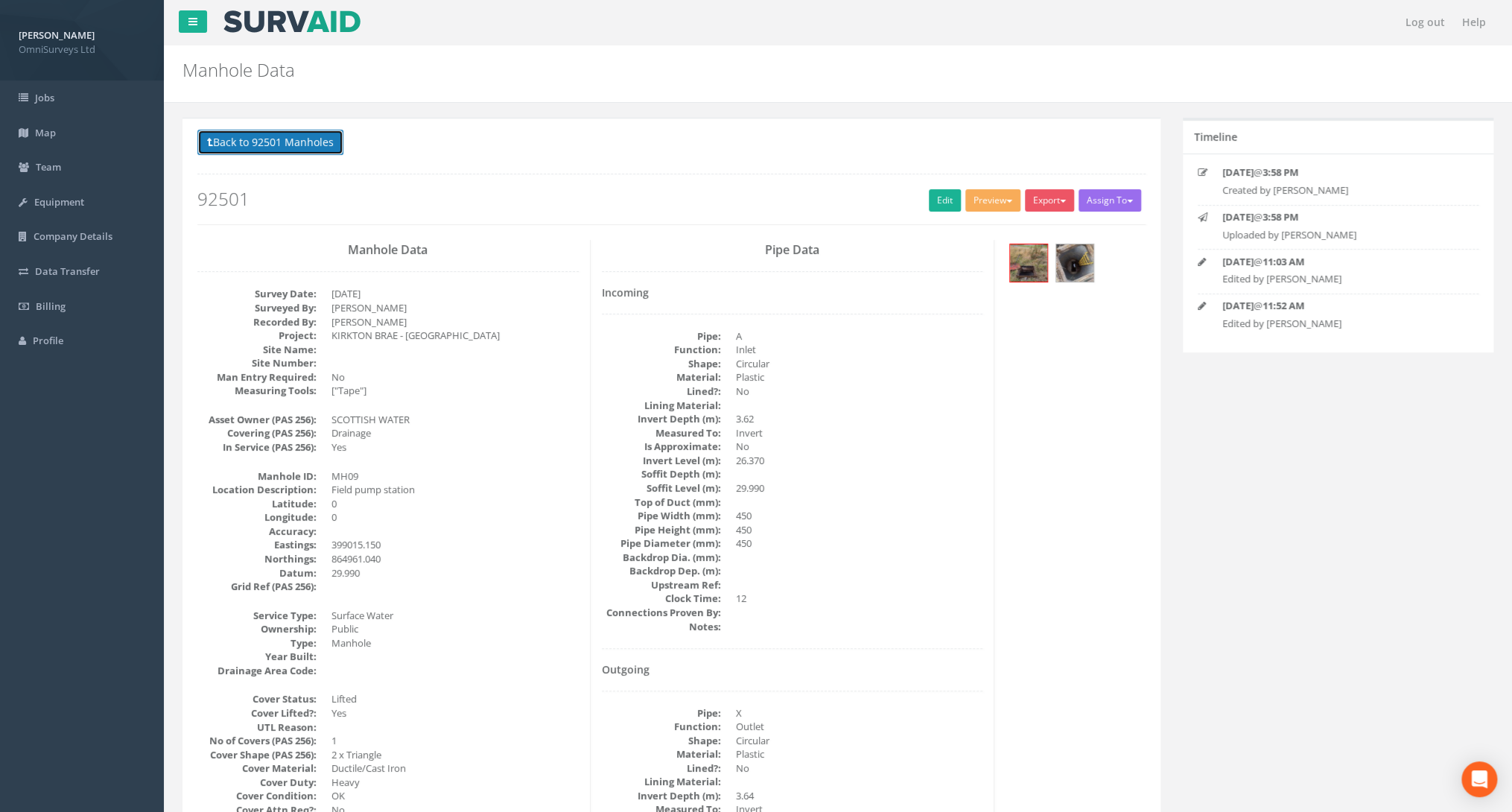
click at [329, 150] on button "Back to 92501 Manholes" at bounding box center [271, 142] width 146 height 25
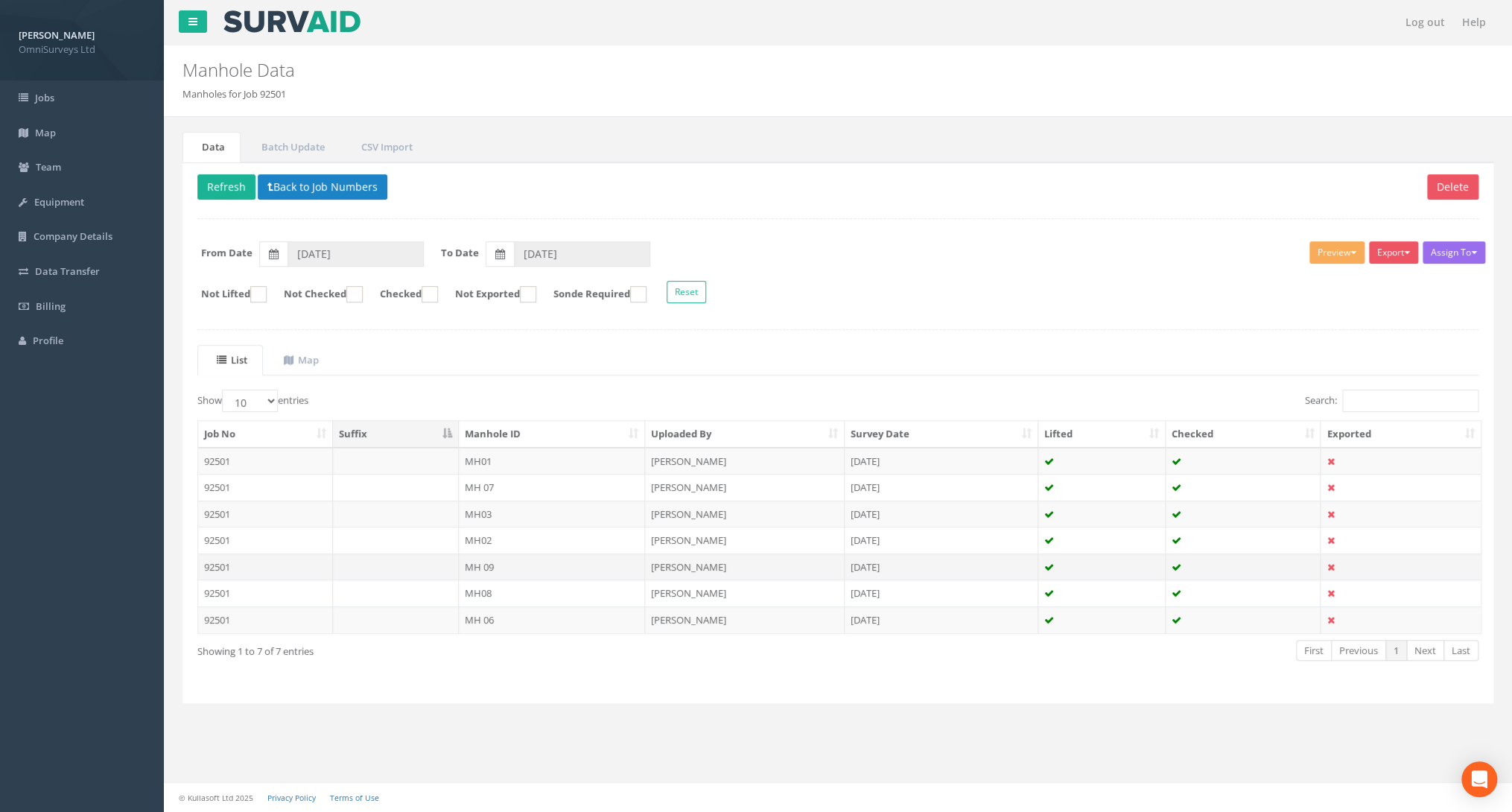
click at [494, 567] on td "MH 09" at bounding box center [552, 567] width 187 height 27
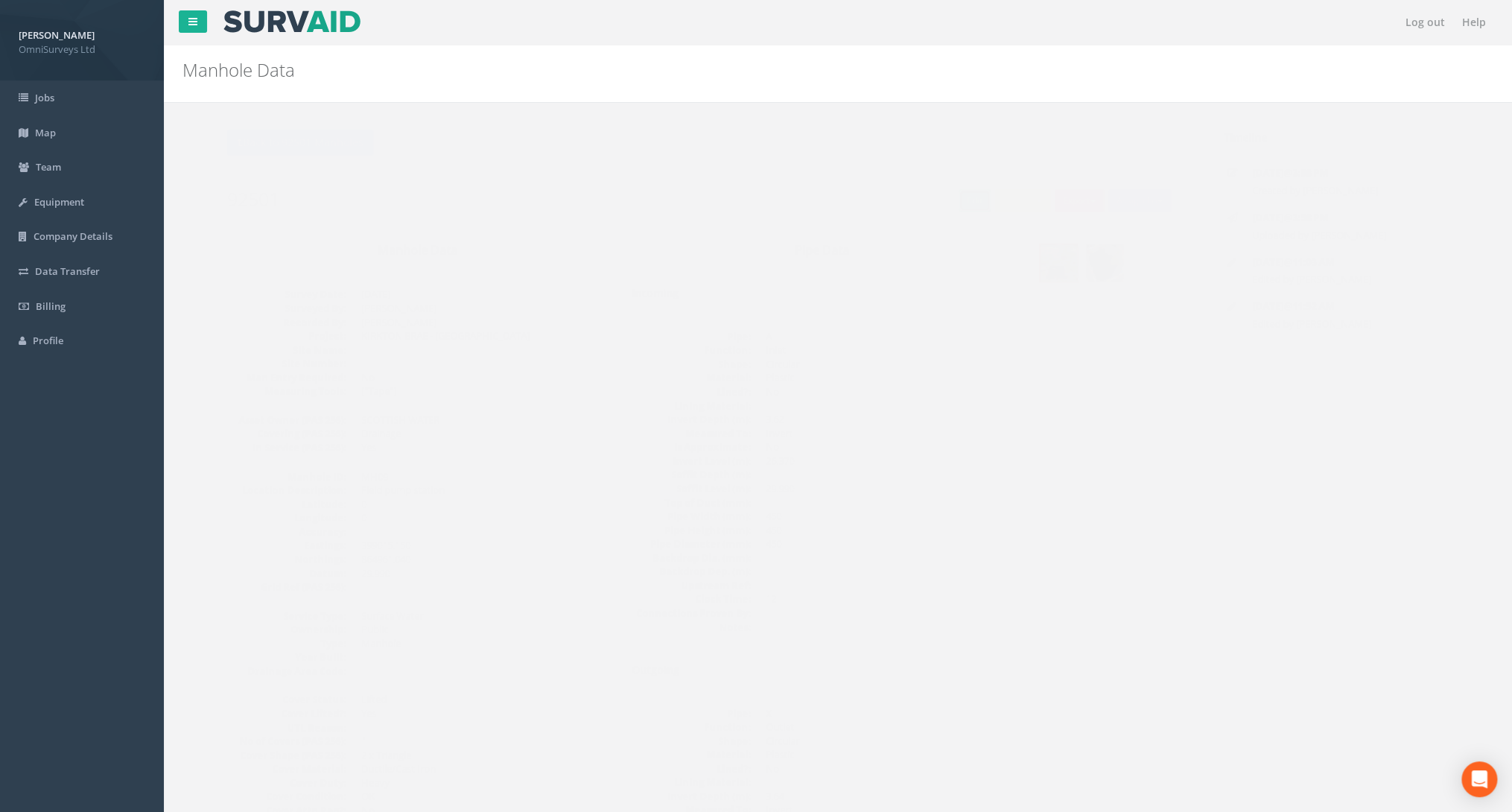
click at [929, 203] on link "Edit" at bounding box center [944, 200] width 32 height 23
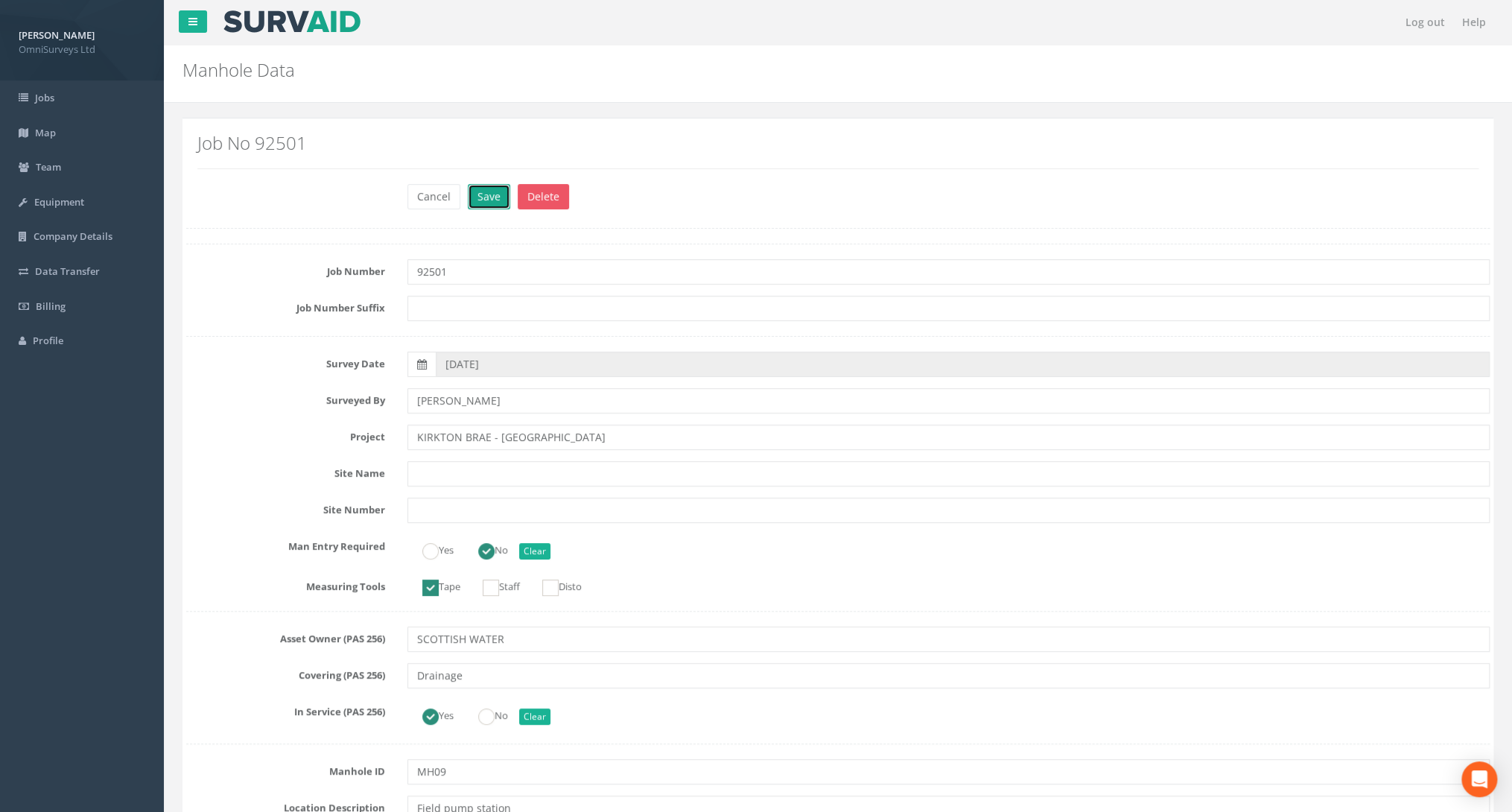
click at [494, 197] on button "Save" at bounding box center [488, 196] width 43 height 25
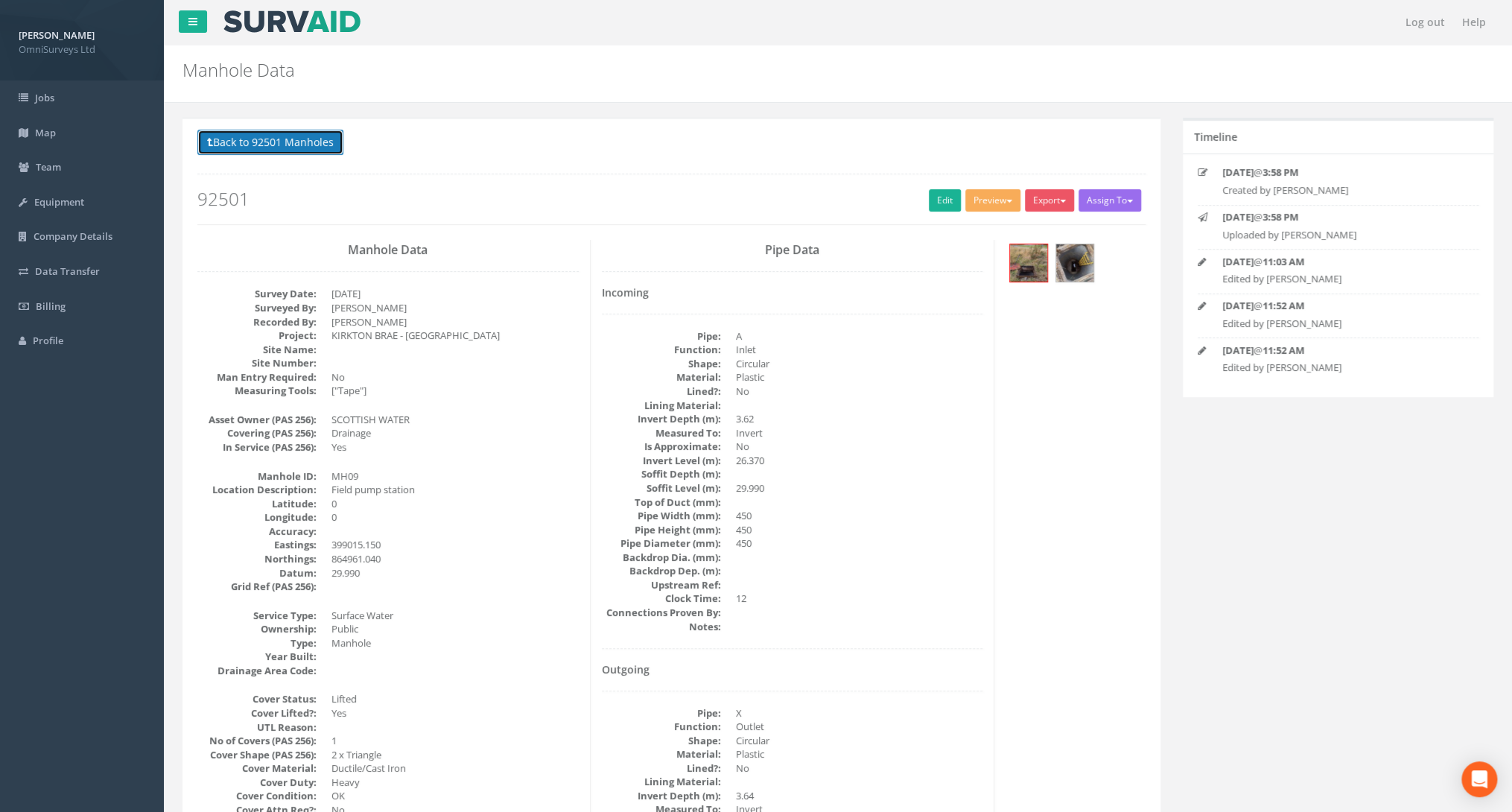
click at [308, 147] on button "Back to 92501 Manholes" at bounding box center [271, 142] width 146 height 25
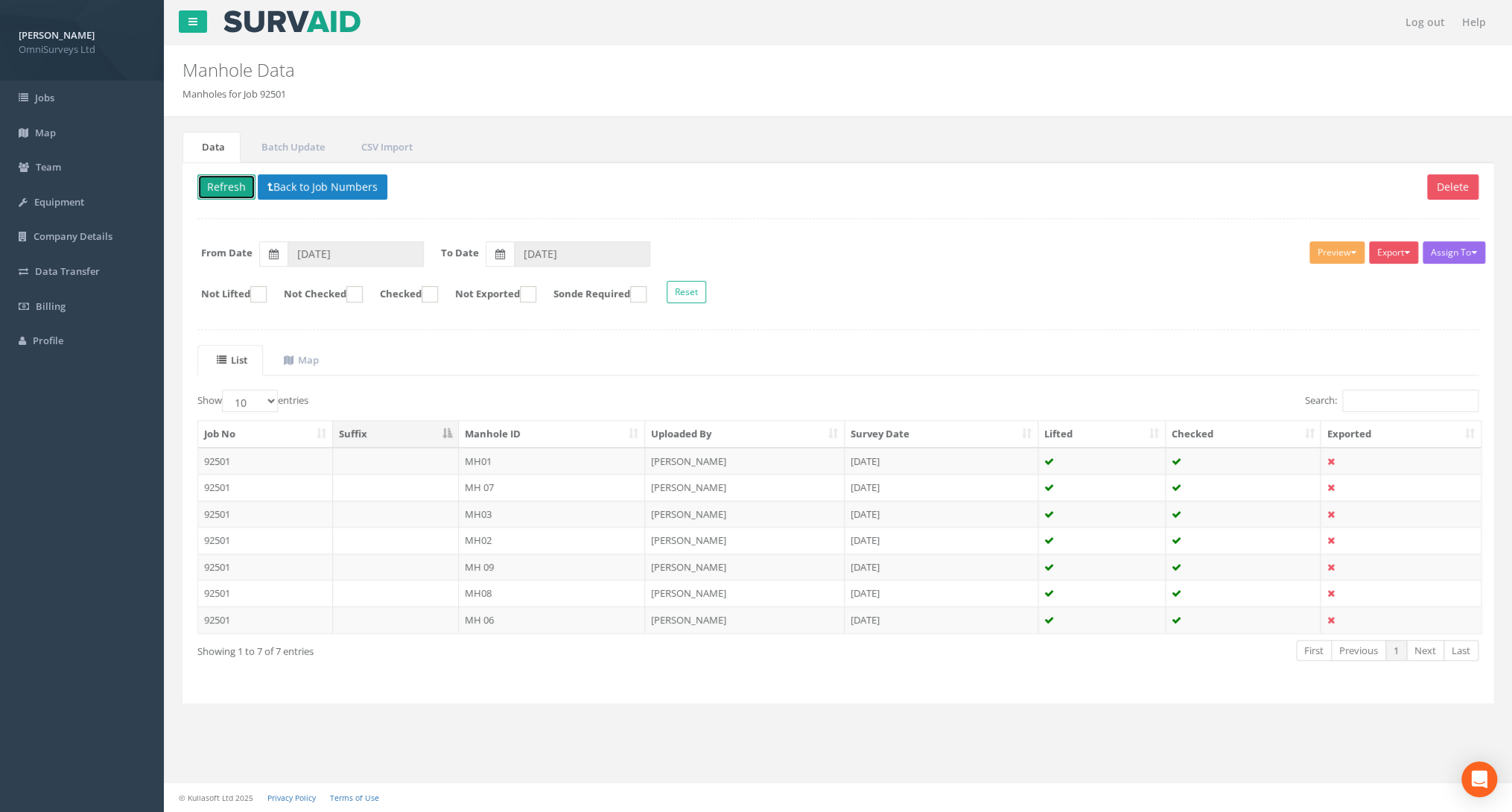
click at [220, 177] on button "Refresh" at bounding box center [226, 186] width 58 height 25
click at [551, 614] on td "MH 06" at bounding box center [552, 619] width 187 height 27
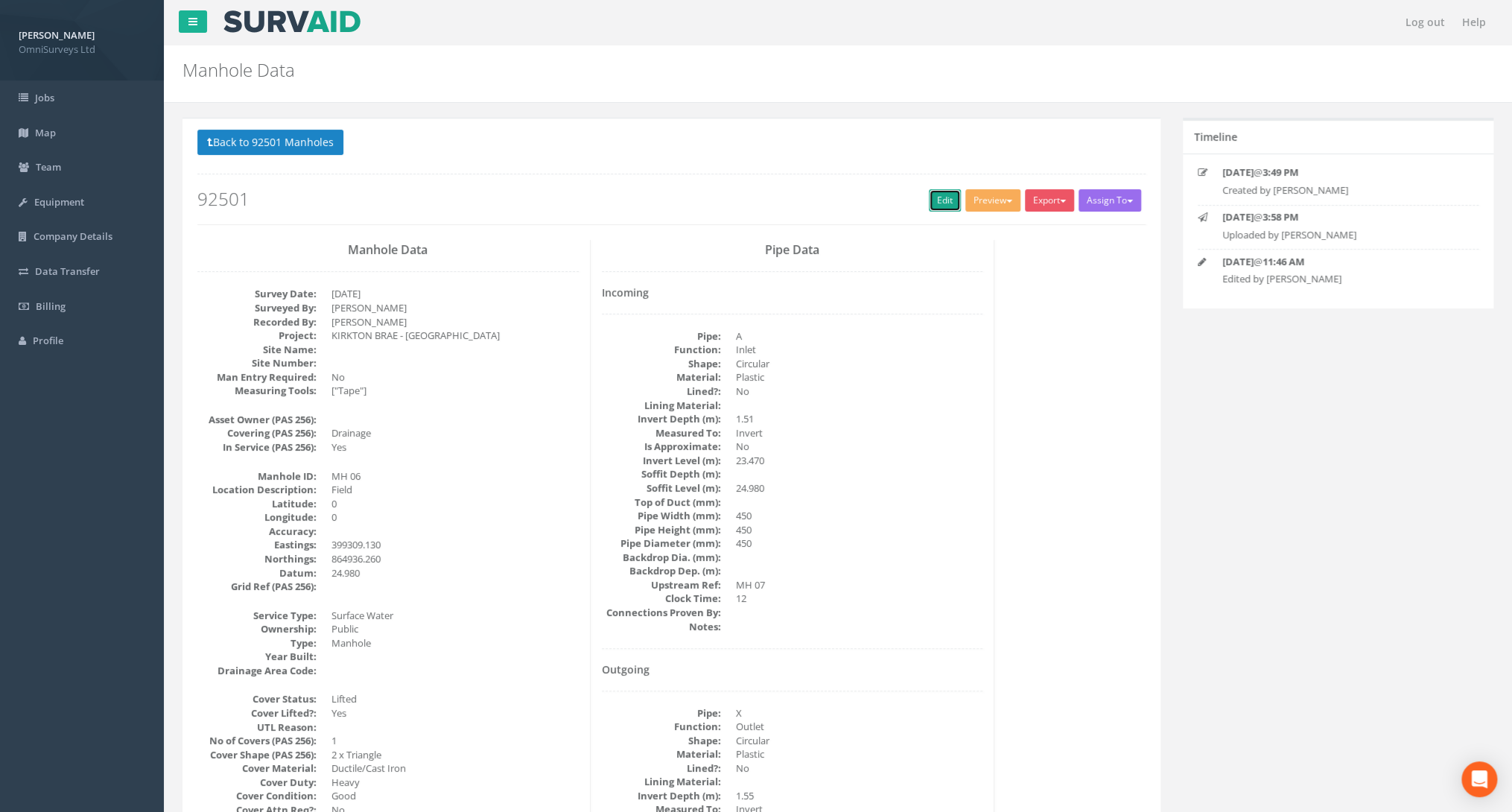
click at [940, 193] on link "Edit" at bounding box center [944, 200] width 32 height 23
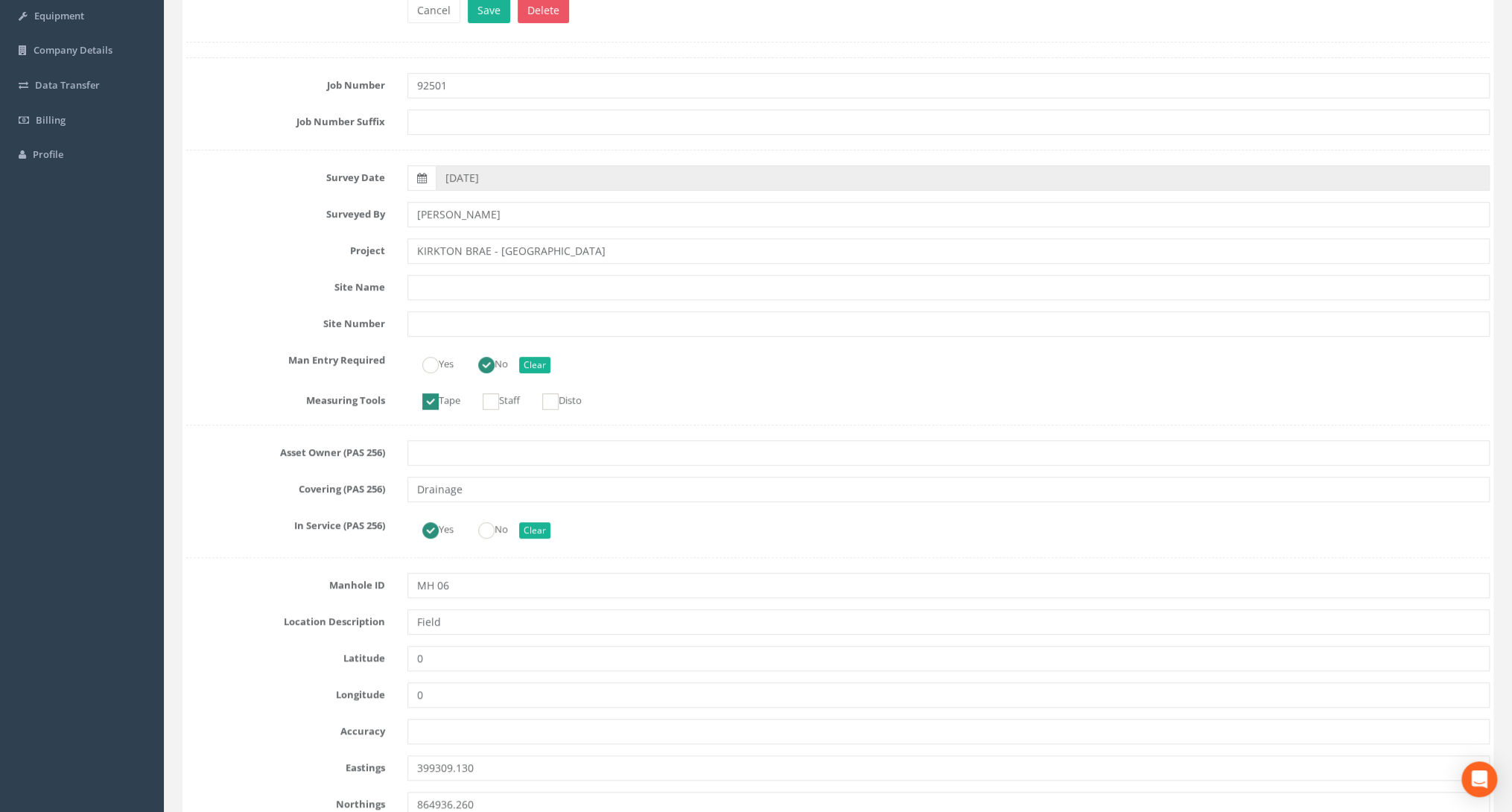
scroll to position [238, 0]
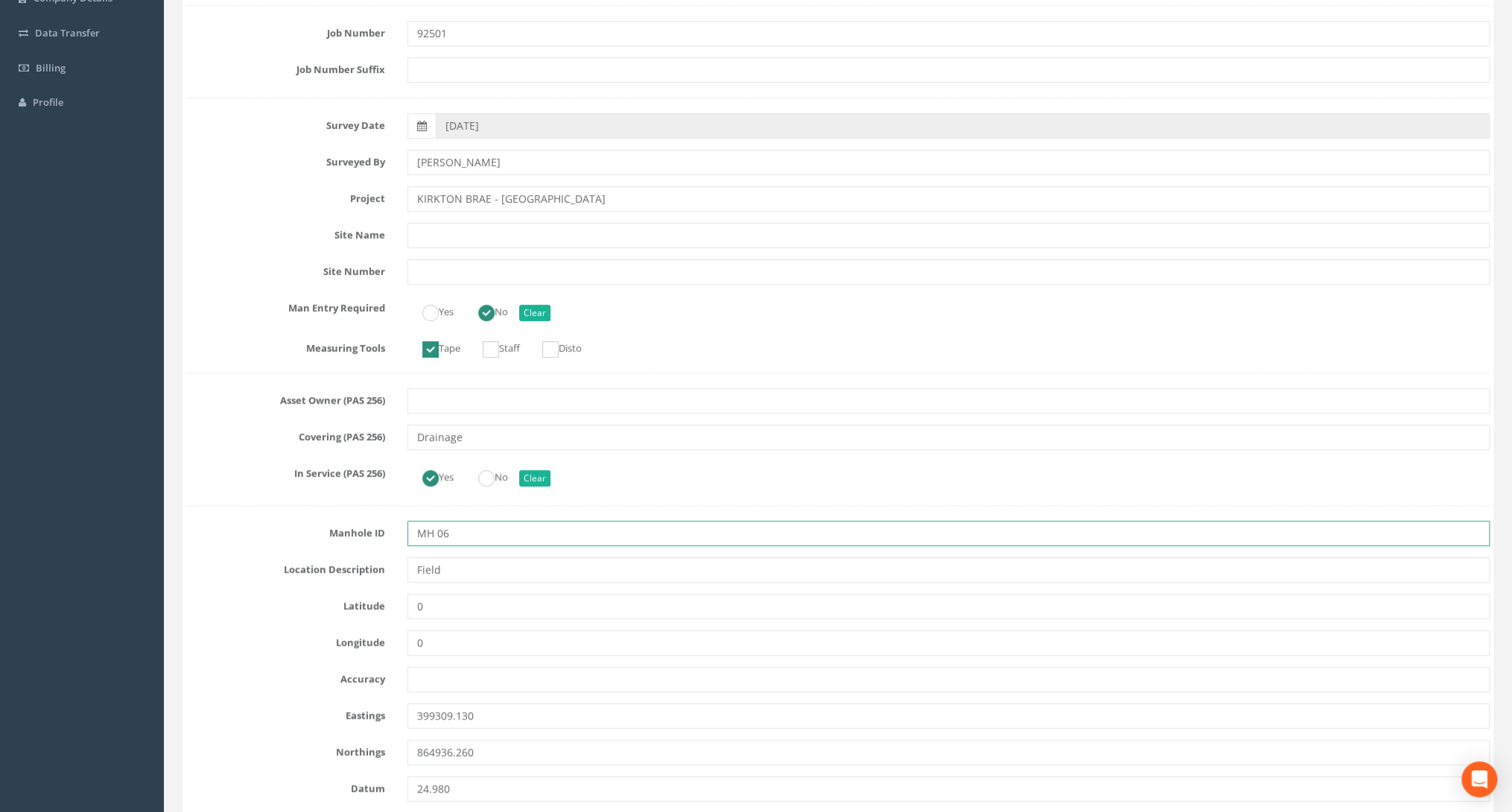
click at [440, 528] on input "MH 06" at bounding box center [948, 533] width 1082 height 25
click at [439, 530] on input "MH 06" at bounding box center [948, 533] width 1082 height 25
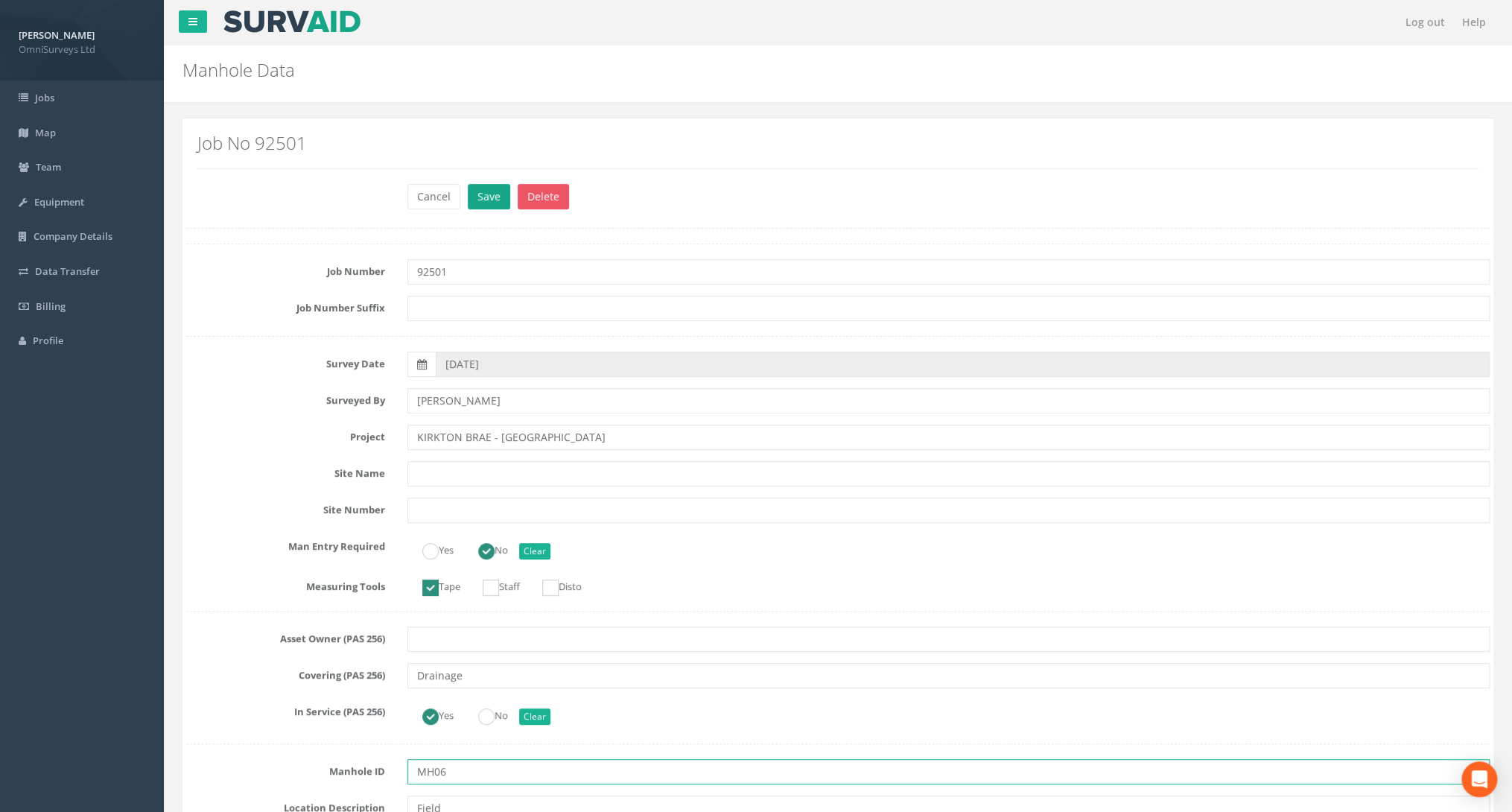
type input "MH06"
click at [493, 191] on button "Save" at bounding box center [488, 196] width 43 height 25
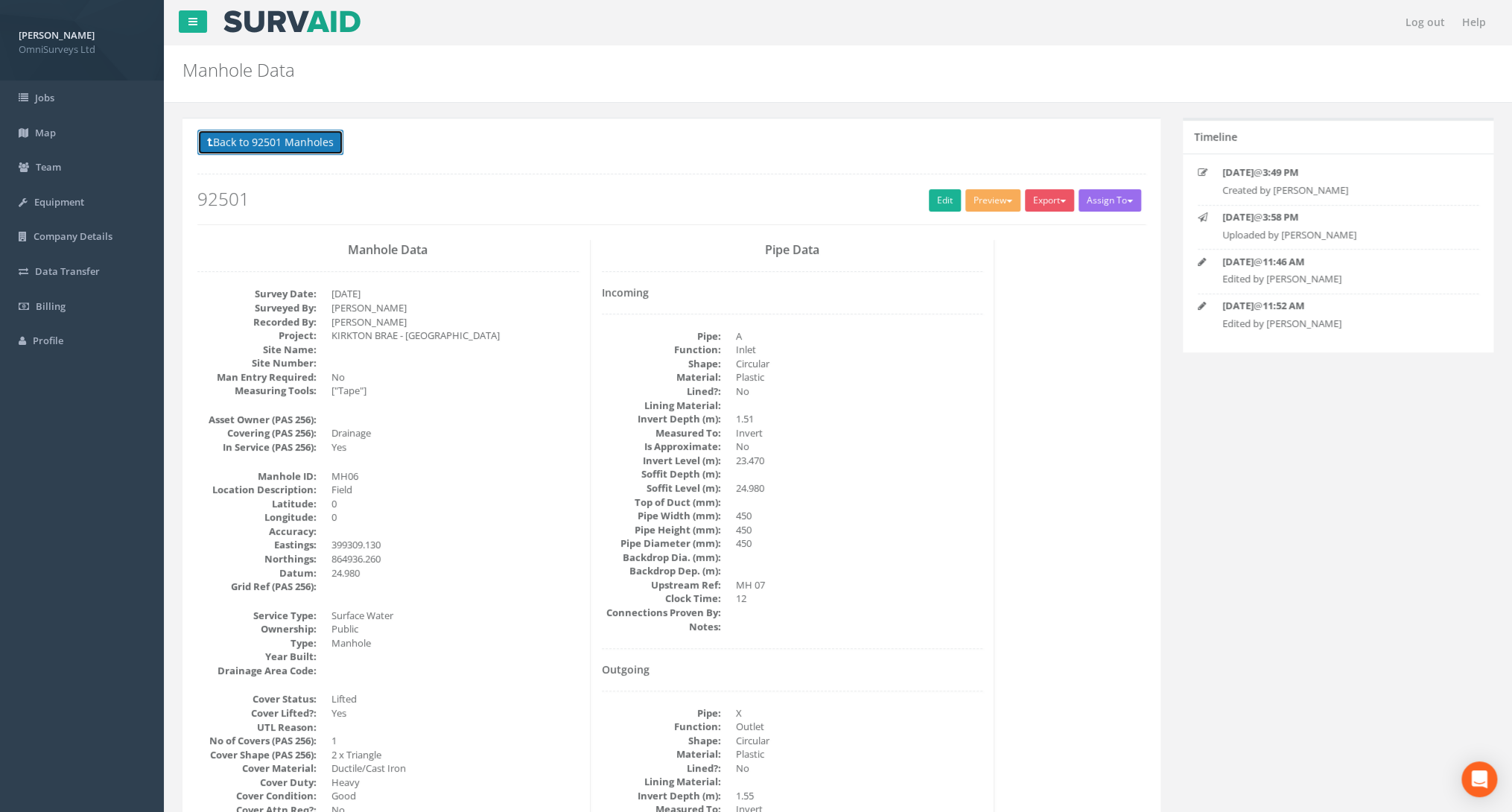
click at [232, 149] on button "Back to 92501 Manholes" at bounding box center [271, 142] width 146 height 25
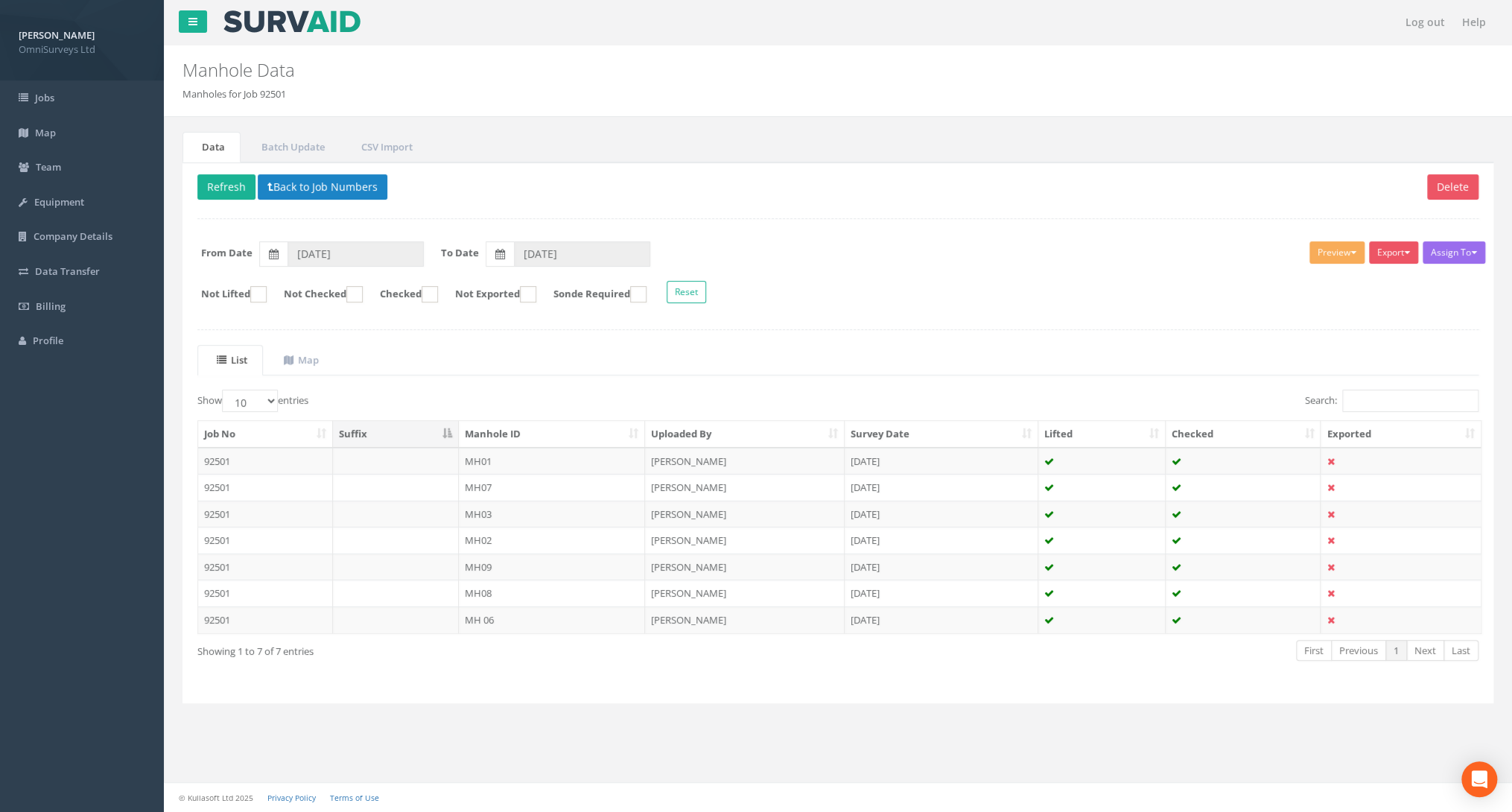
click at [635, 432] on th "Manhole ID" at bounding box center [552, 433] width 187 height 27
click at [227, 185] on button "Refresh" at bounding box center [226, 186] width 58 height 25
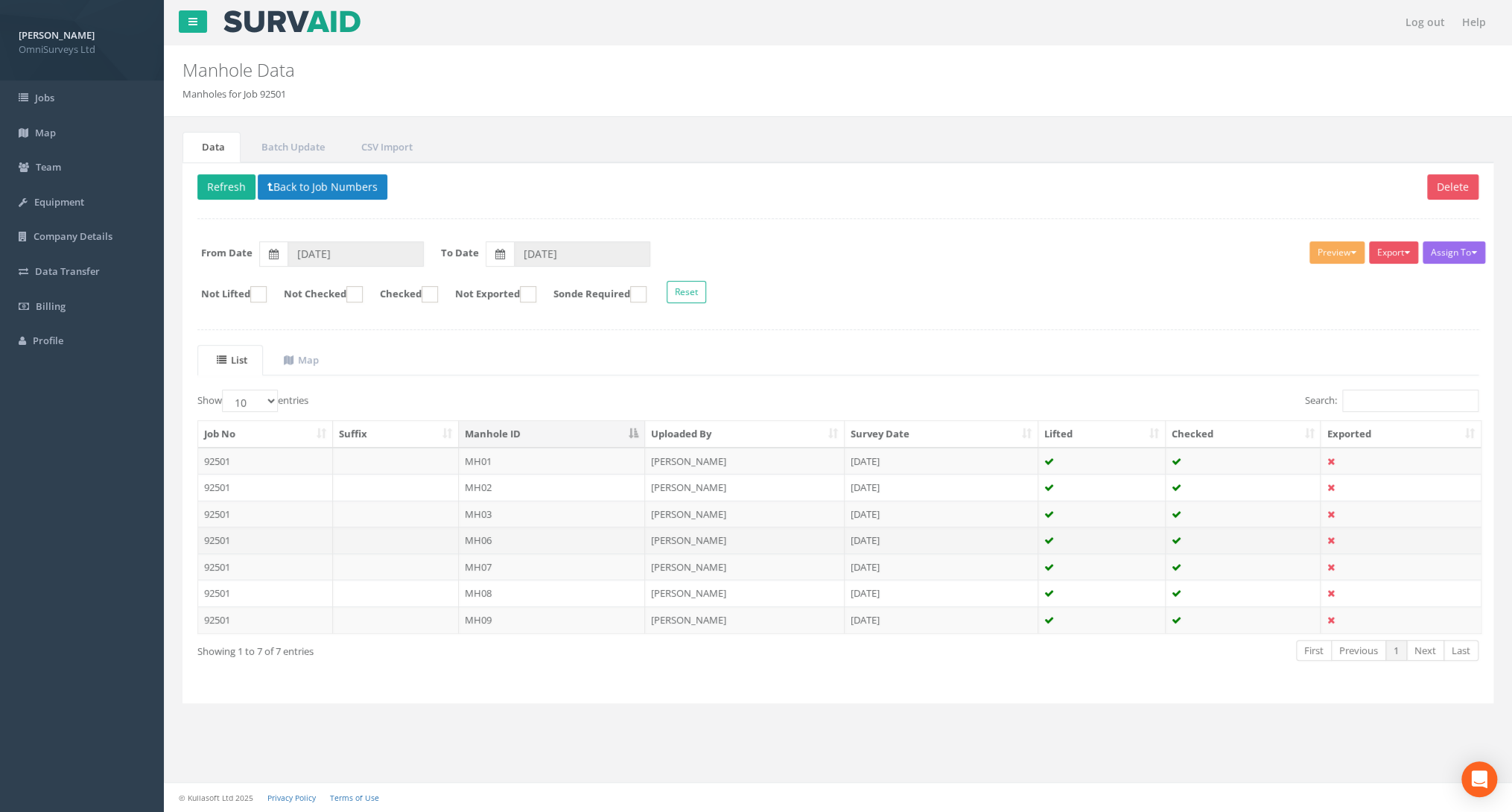
click at [501, 542] on td "MH06" at bounding box center [552, 540] width 187 height 27
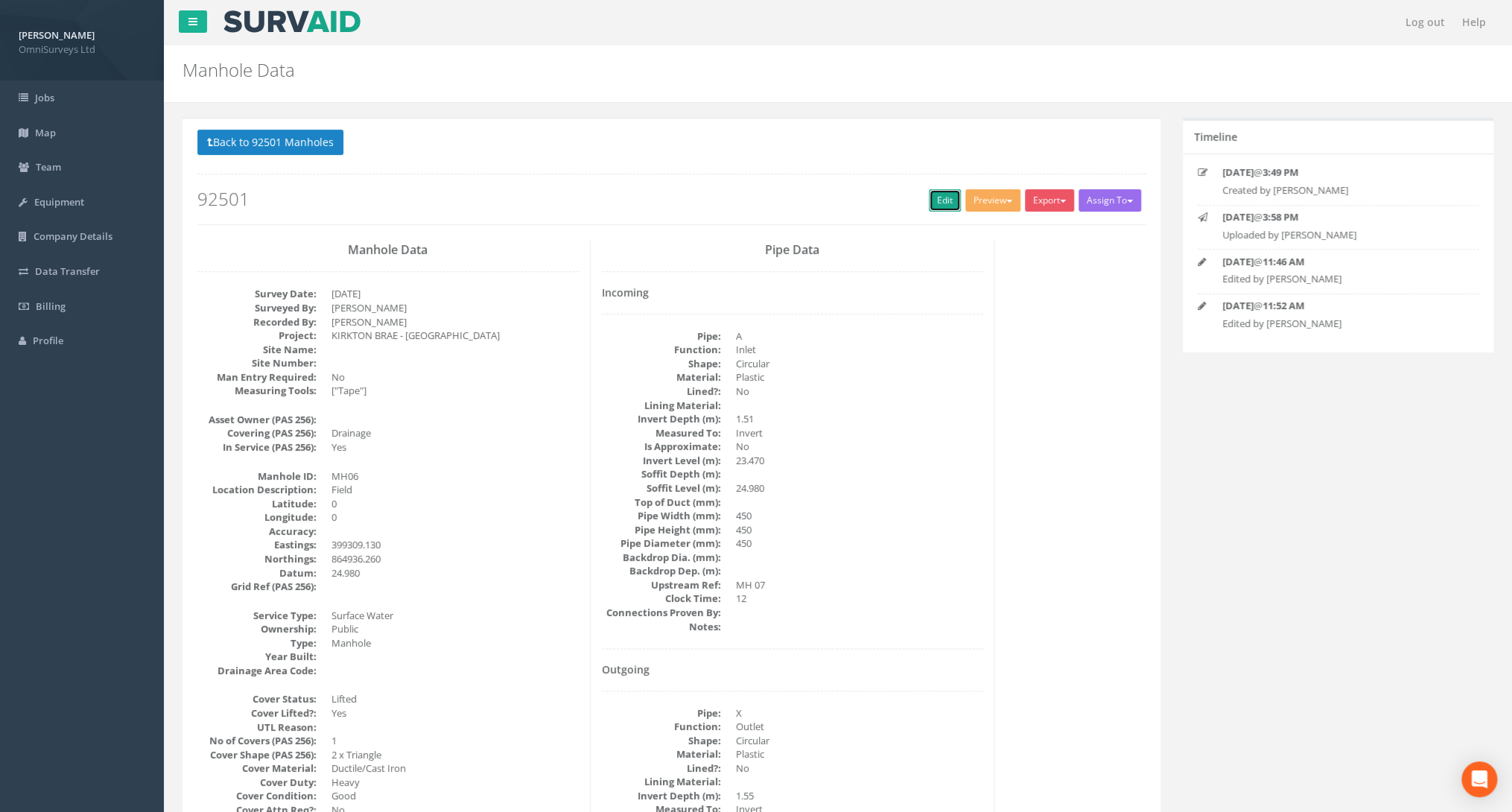
click at [945, 199] on link "Edit" at bounding box center [944, 200] width 32 height 23
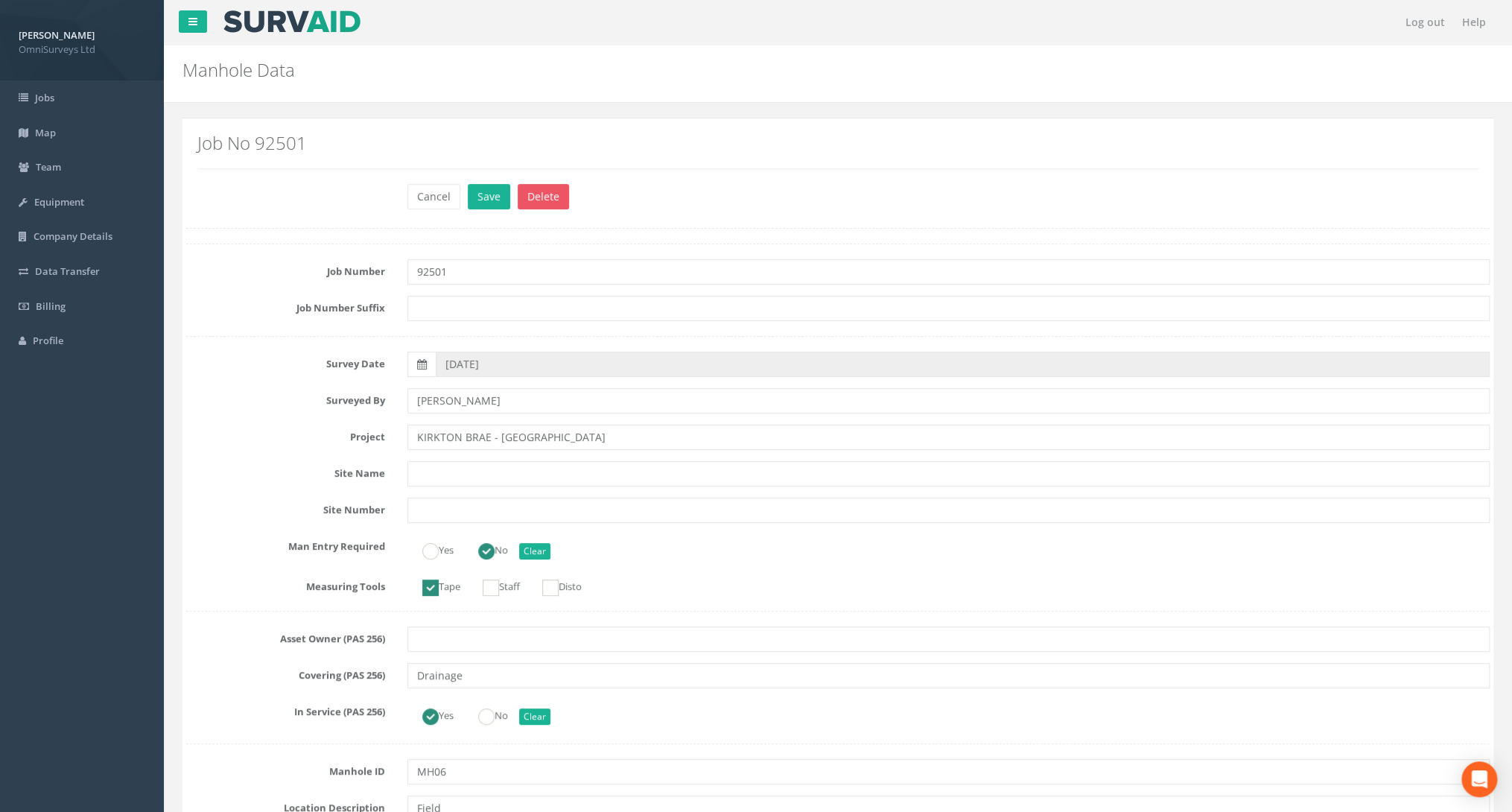
scroll to position [2859, 0]
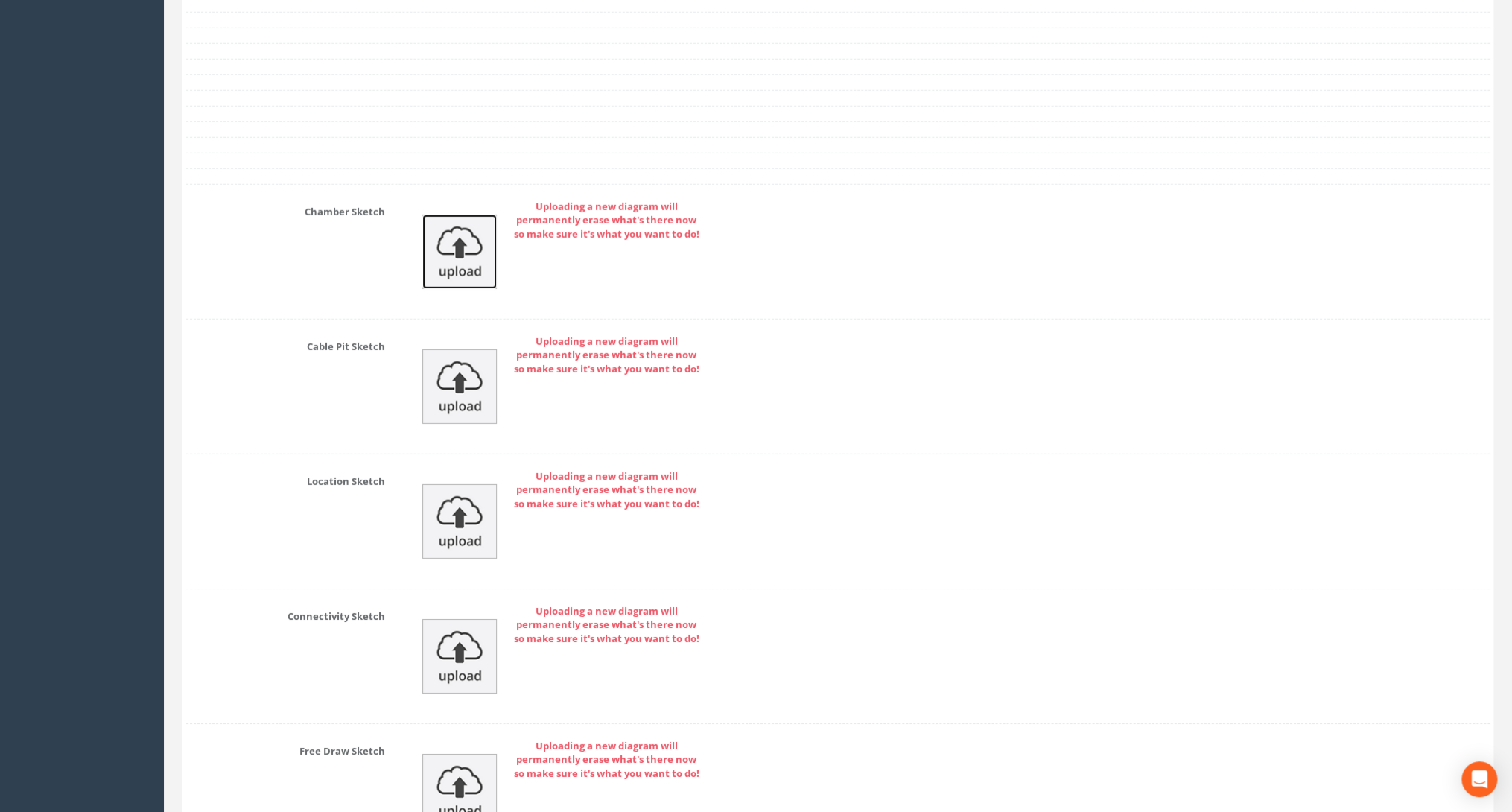
click at [444, 239] on img at bounding box center [460, 252] width 75 height 75
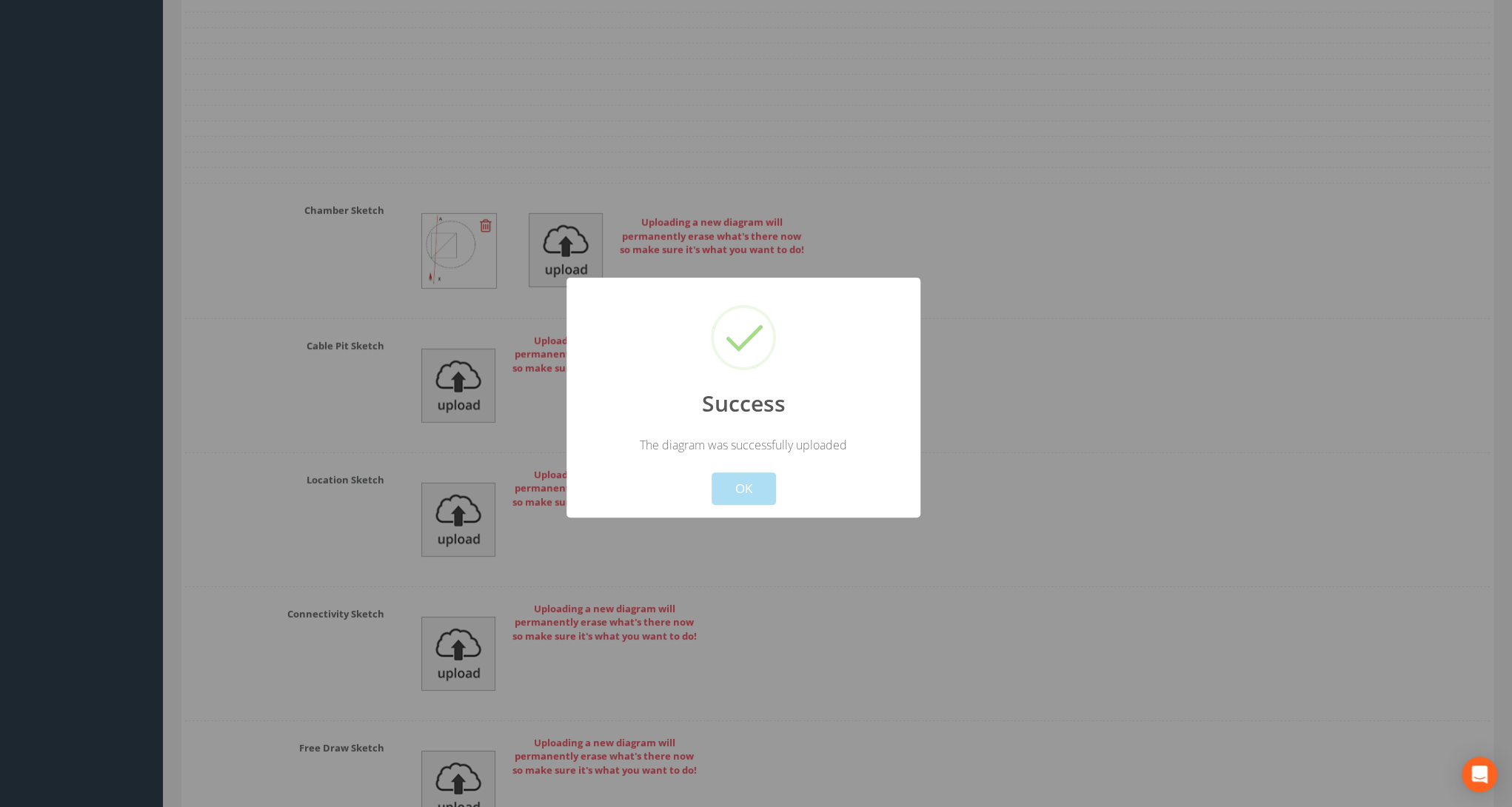
click at [503, 308] on div at bounding box center [756, 403] width 1512 height 807
click at [756, 488] on button "OK" at bounding box center [743, 489] width 64 height 33
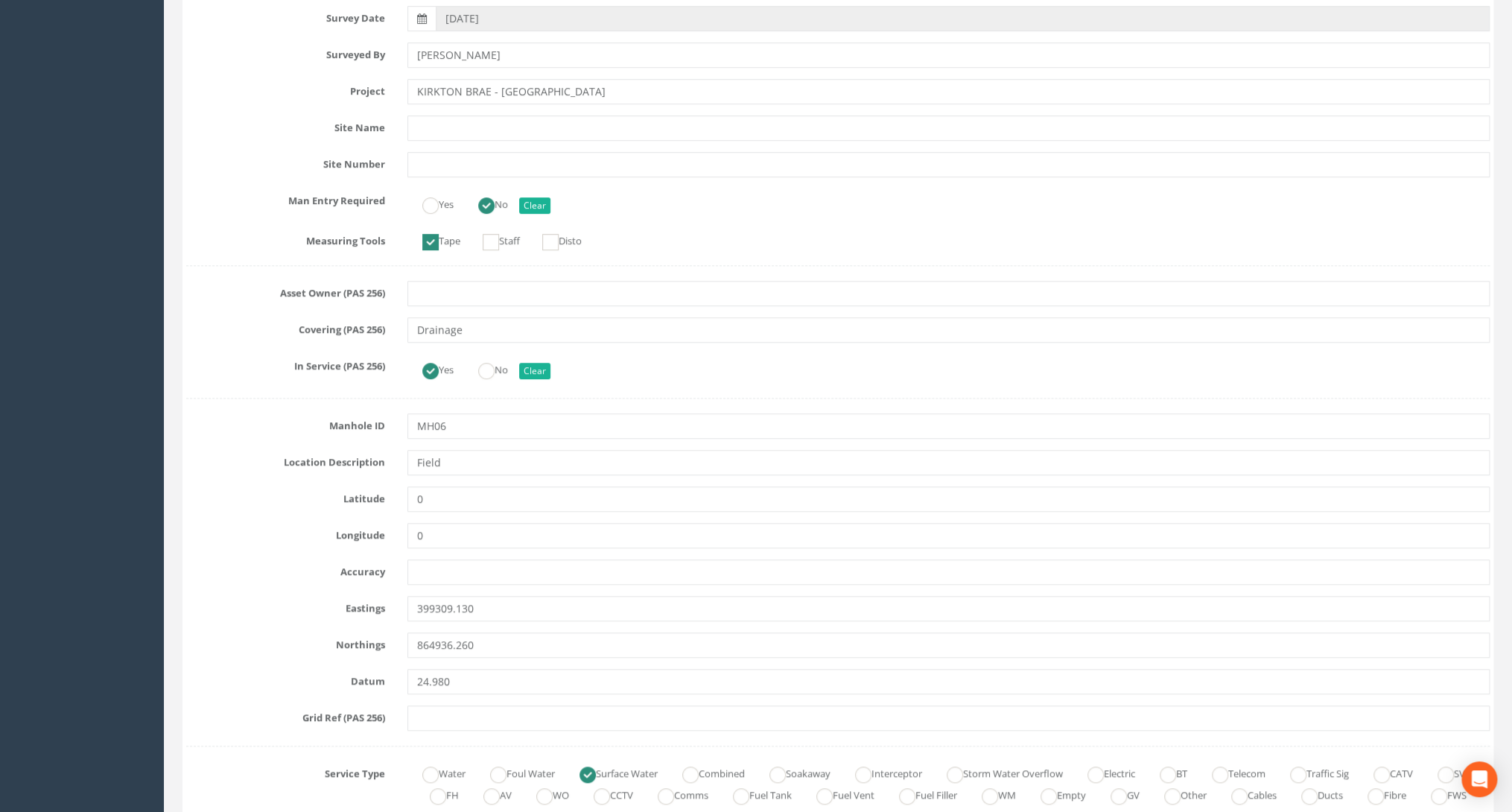
scroll to position [0, 0]
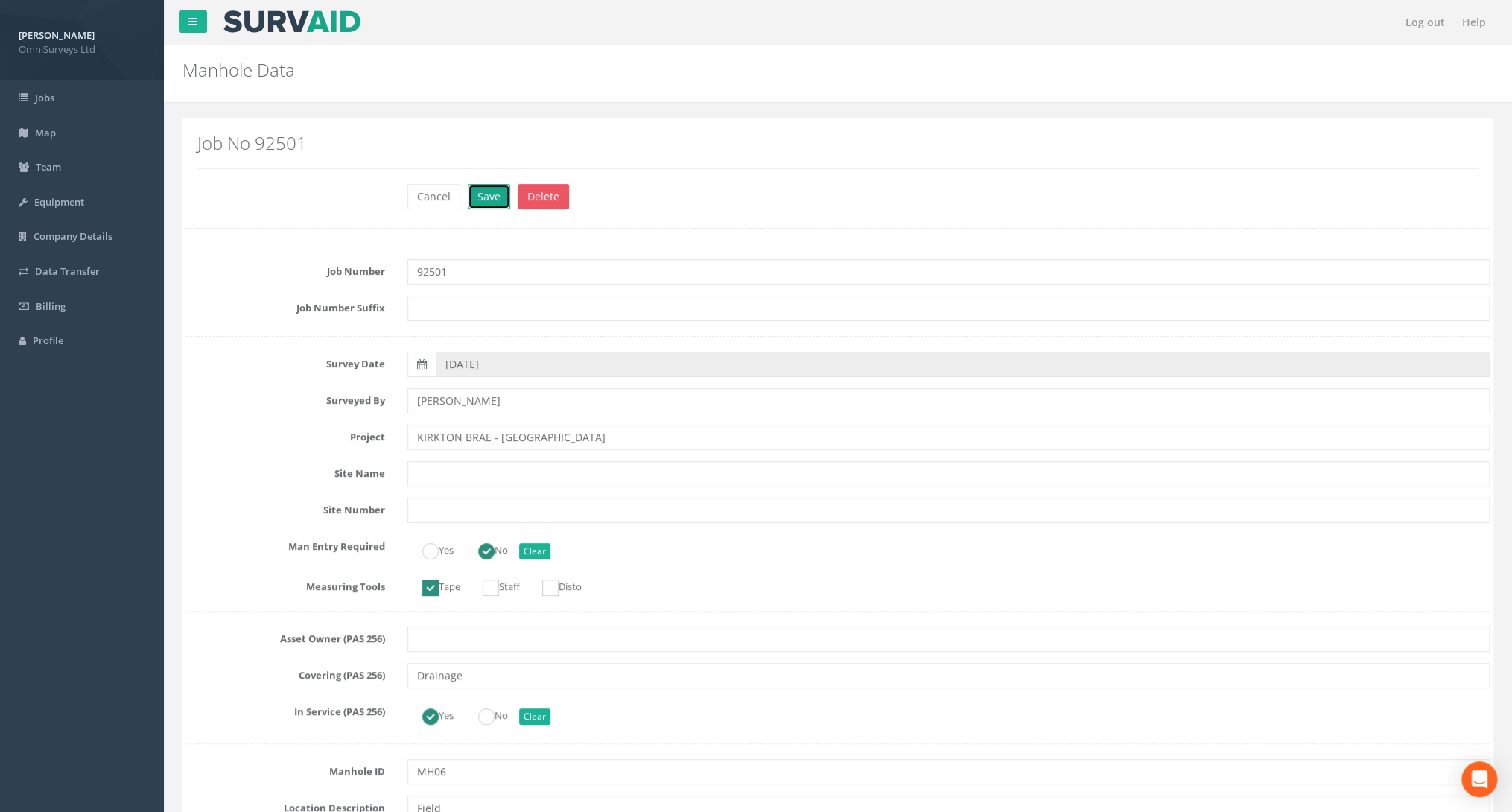
click at [491, 199] on button "Save" at bounding box center [488, 196] width 43 height 25
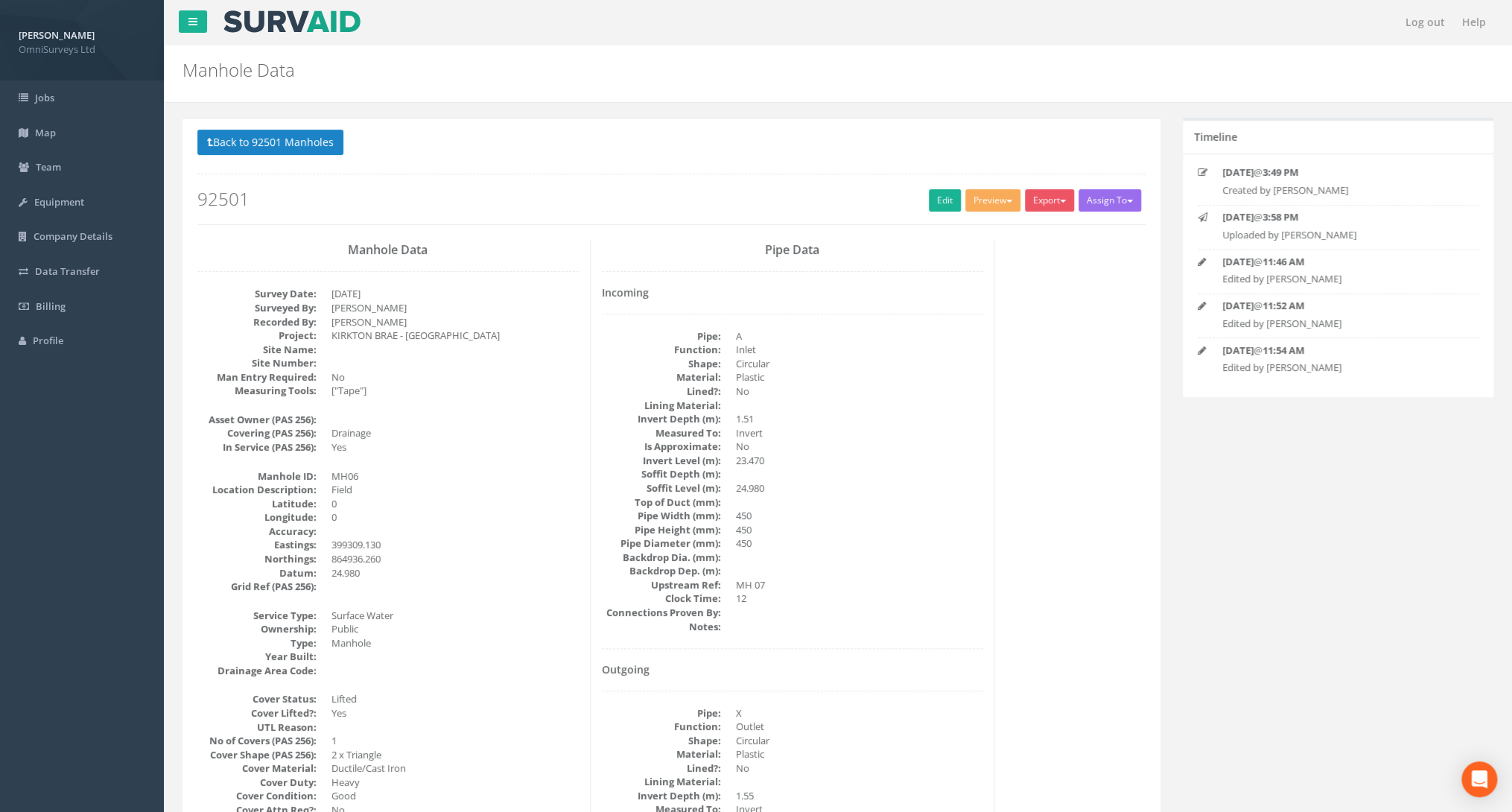
drag, startPoint x: 926, startPoint y: 198, endPoint x: 77, endPoint y: 376, distance: 867.5
click at [929, 198] on link "Edit" at bounding box center [944, 200] width 32 height 23
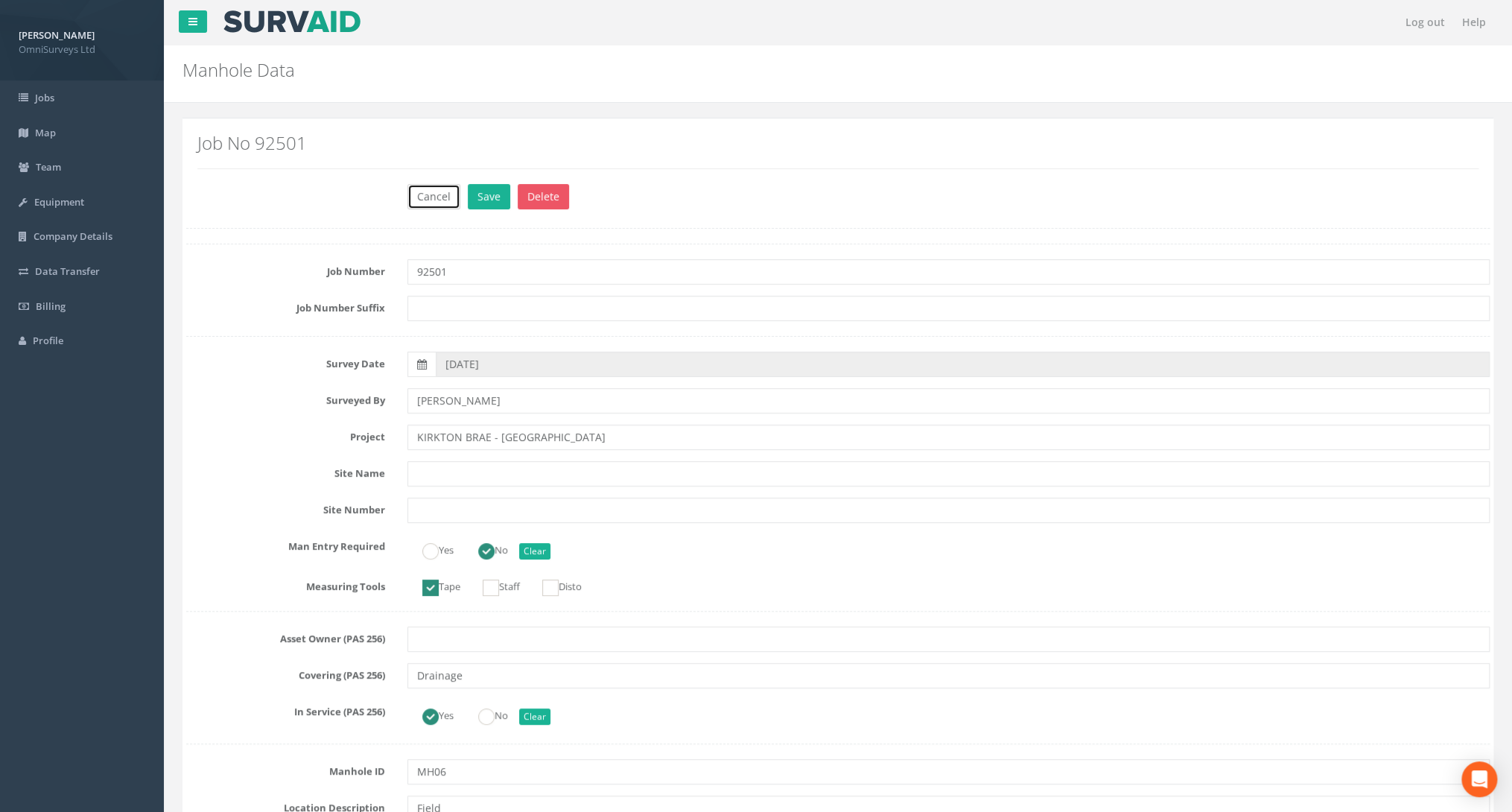
click at [426, 196] on button "Cancel" at bounding box center [433, 196] width 53 height 25
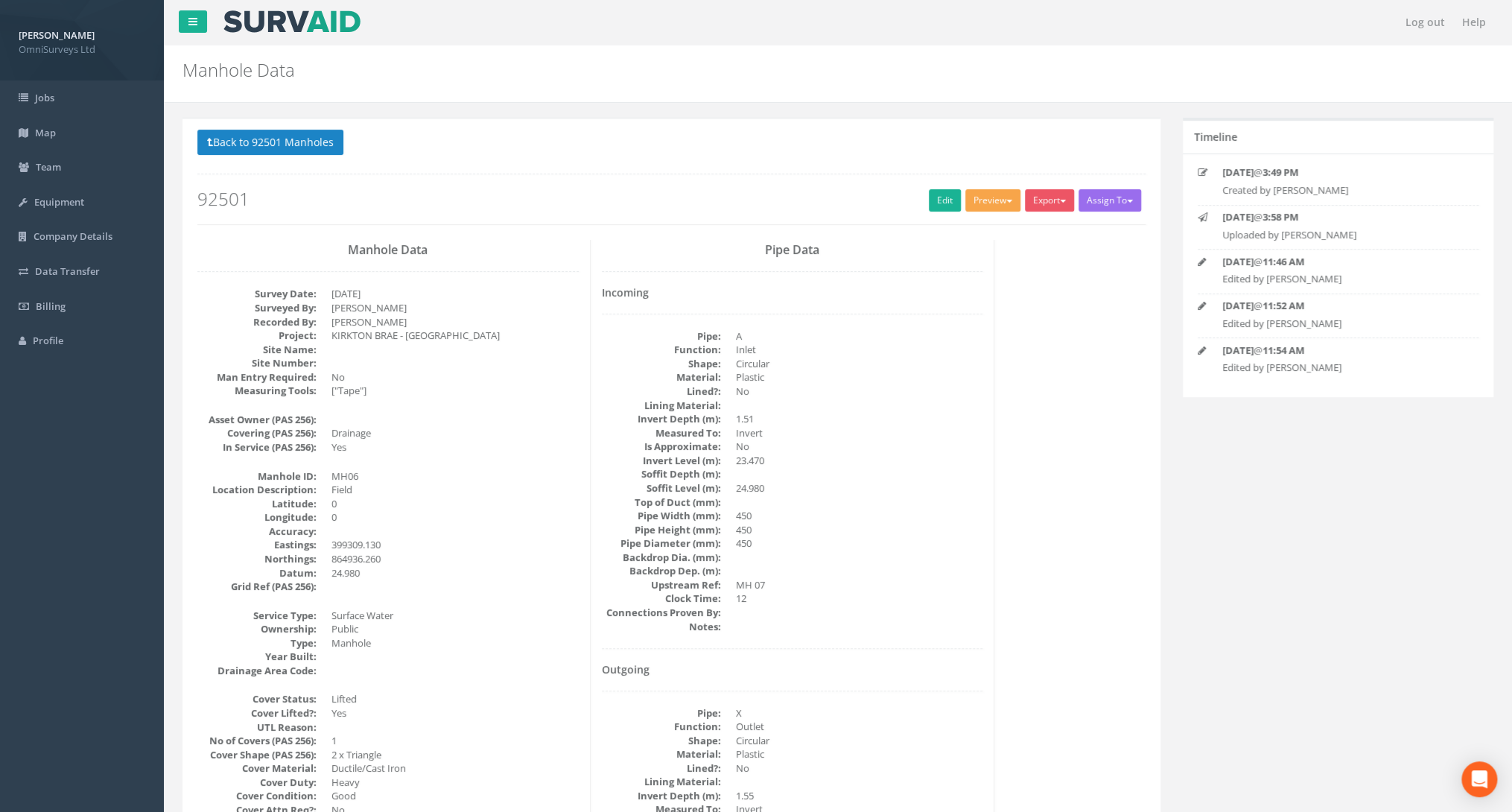
click at [1010, 200] on button "Preview" at bounding box center [992, 200] width 55 height 23
click at [962, 250] on link "Omni Manhole" at bounding box center [965, 257] width 113 height 23
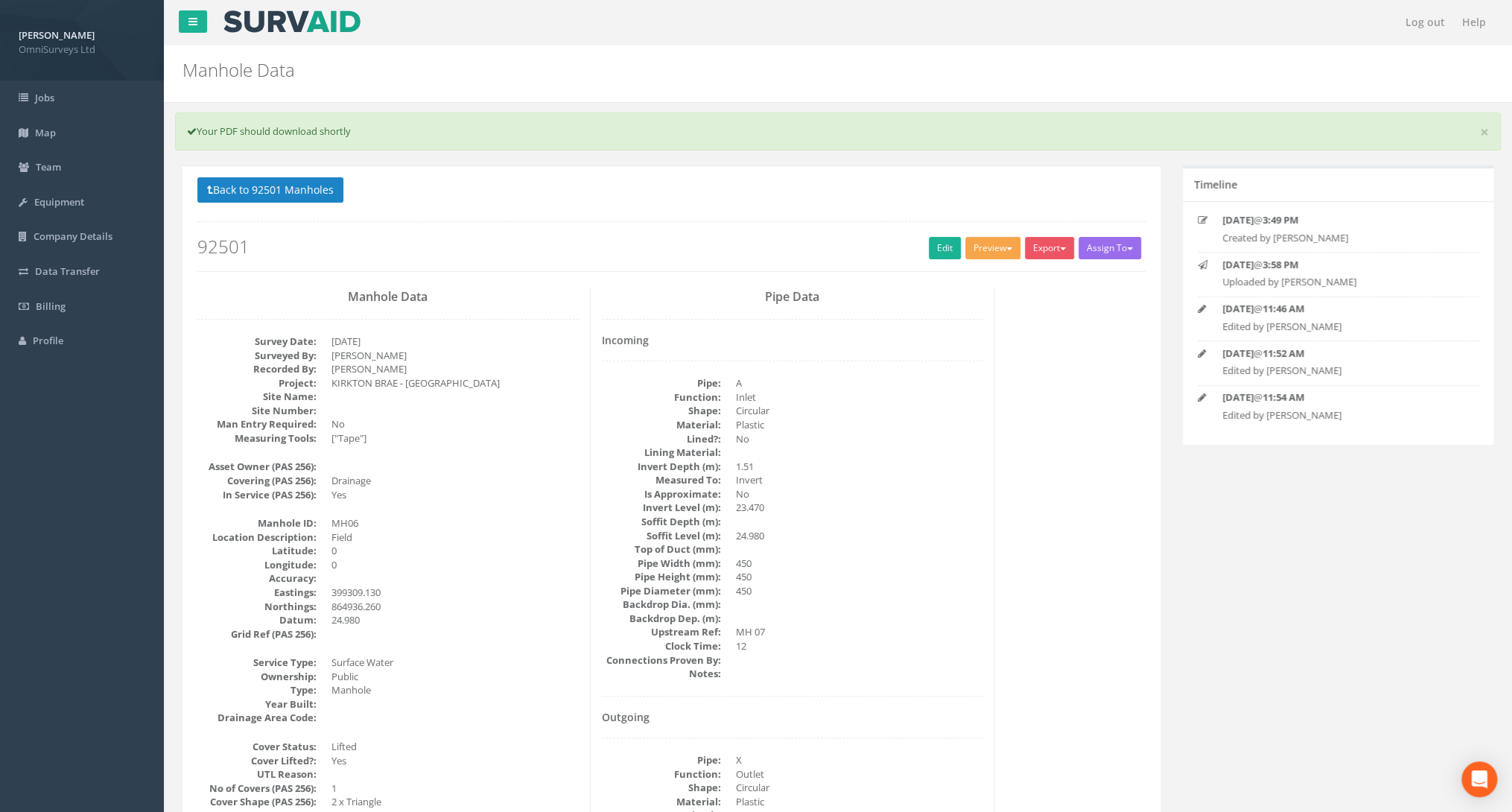
click at [980, 254] on button "Preview" at bounding box center [992, 248] width 55 height 23
click at [955, 301] on link "Omni Manhole" at bounding box center [965, 305] width 113 height 23
click at [911, 467] on dd "1.51" at bounding box center [859, 466] width 247 height 14
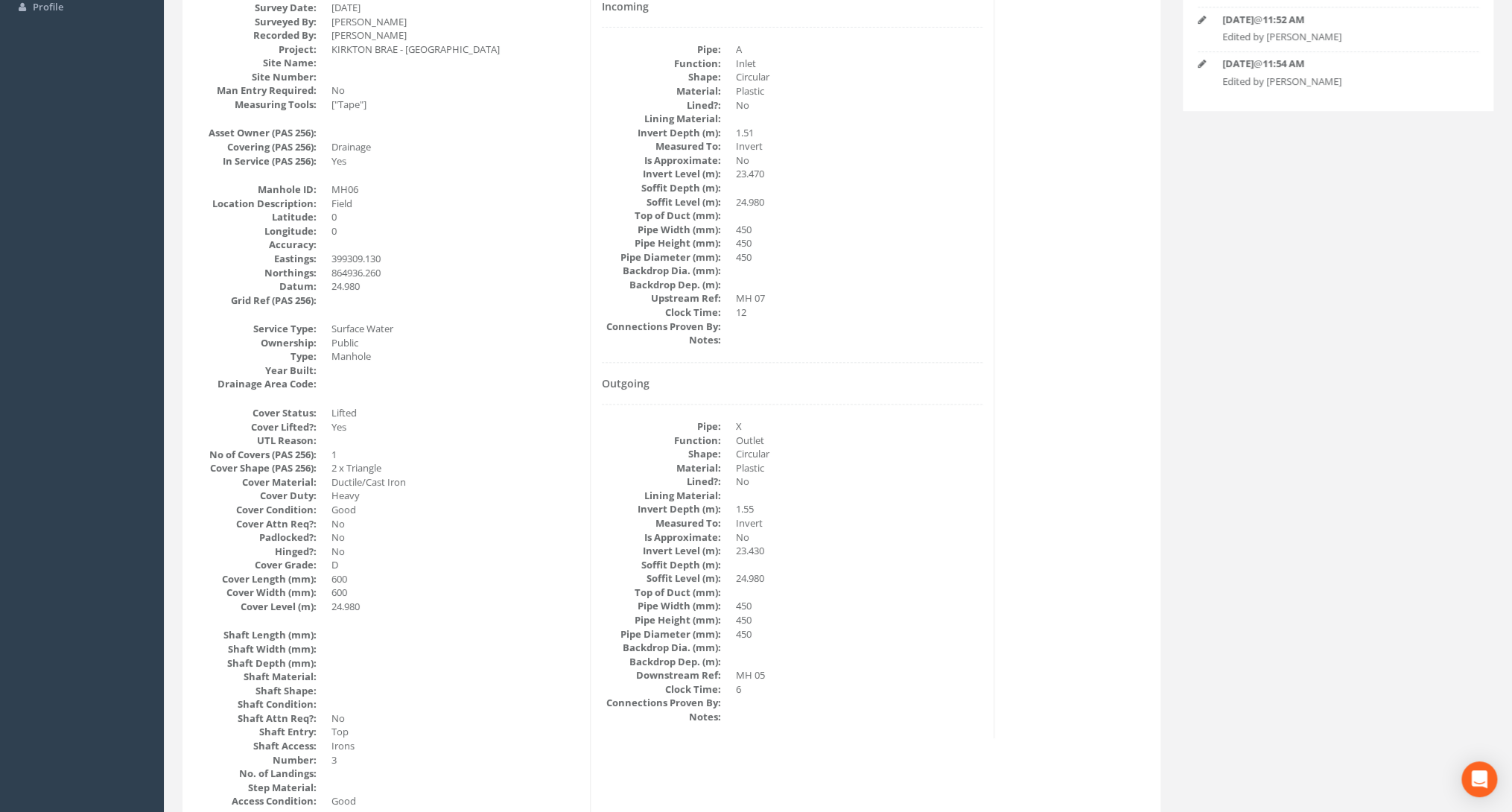
scroll to position [358, 0]
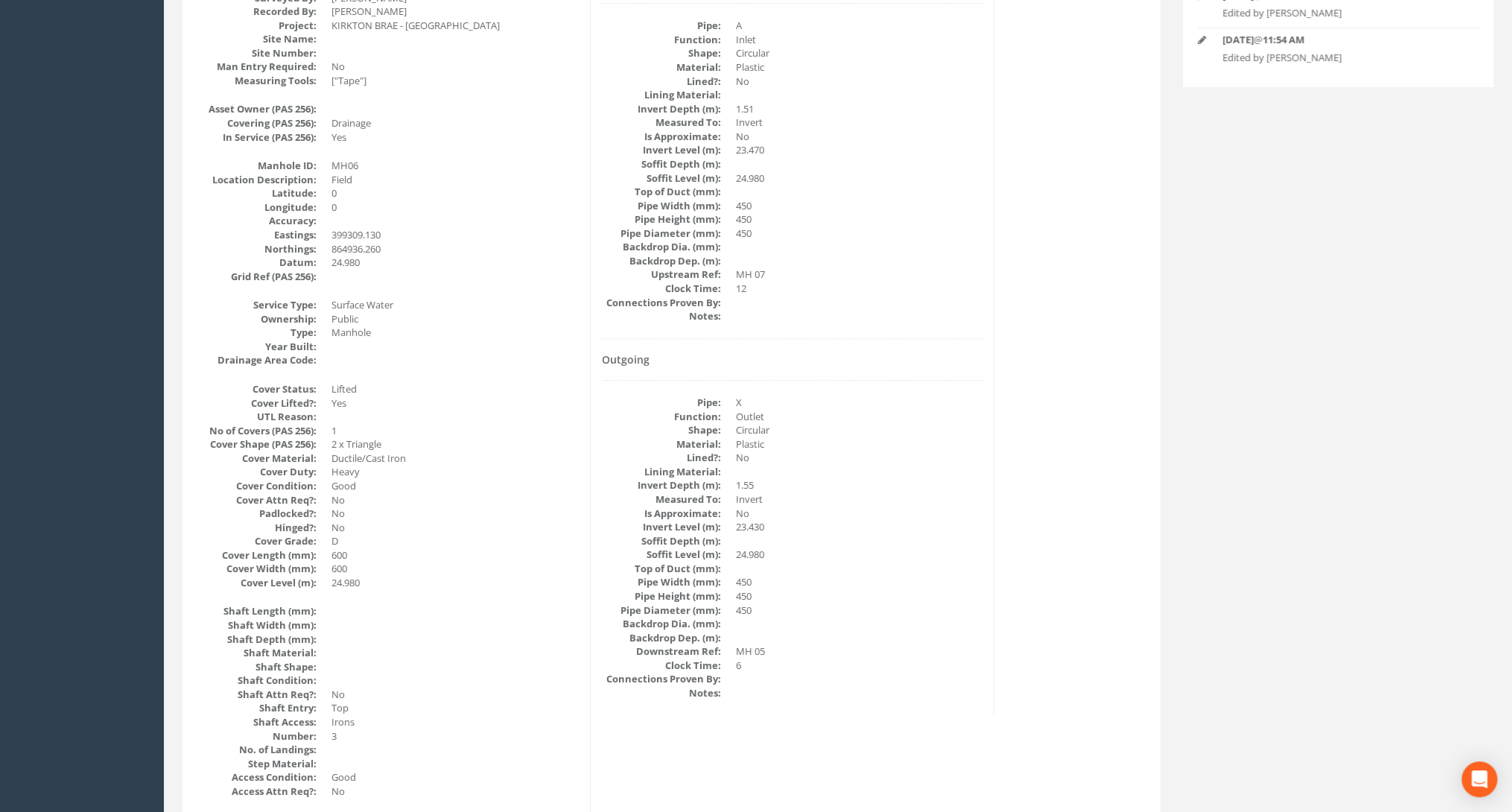
click at [509, 420] on dd at bounding box center [455, 417] width 247 height 14
drag, startPoint x: 560, startPoint y: 213, endPoint x: 495, endPoint y: 265, distance: 83.2
click at [560, 214] on dd at bounding box center [455, 221] width 247 height 14
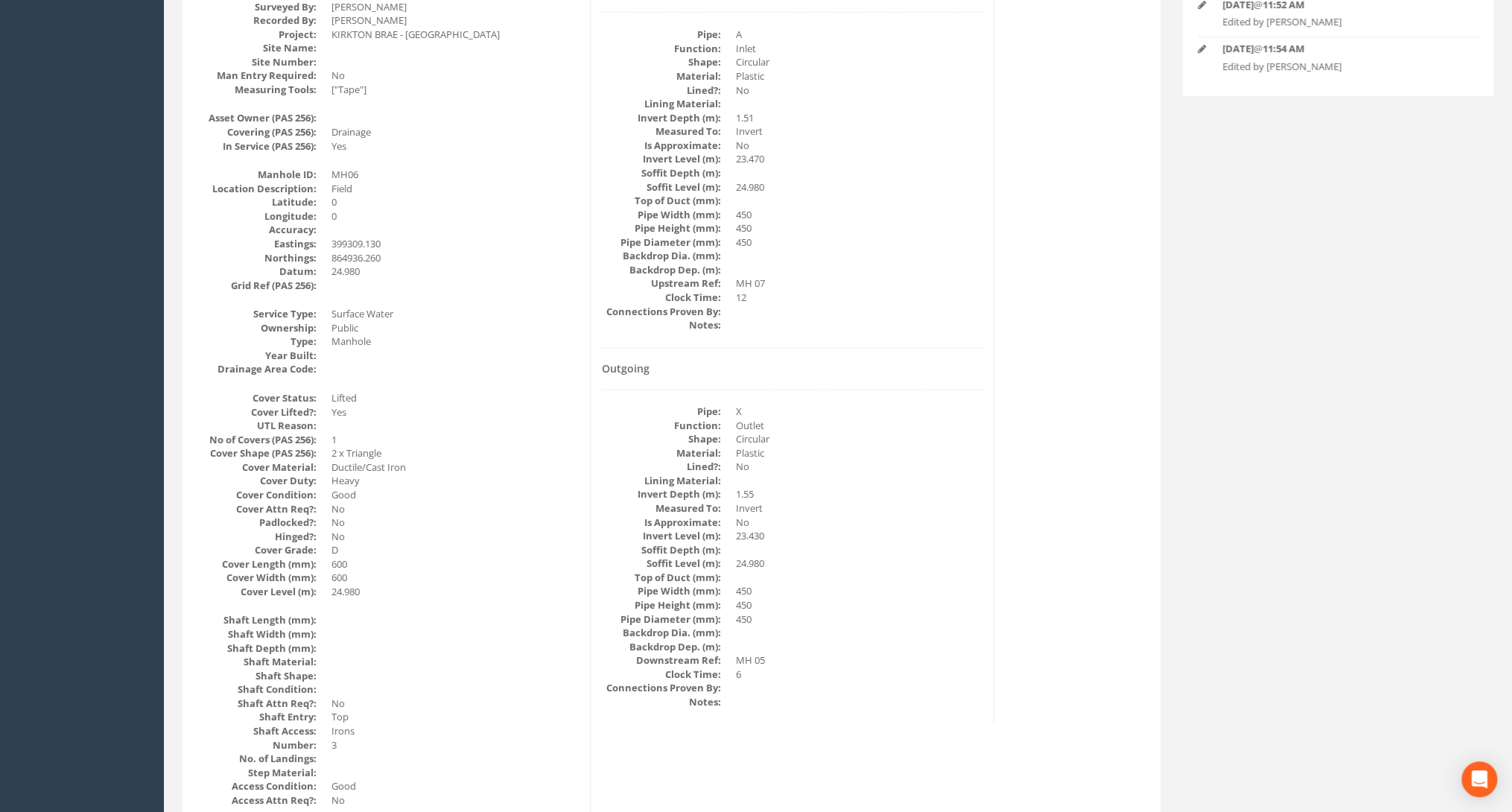
scroll to position [0, 0]
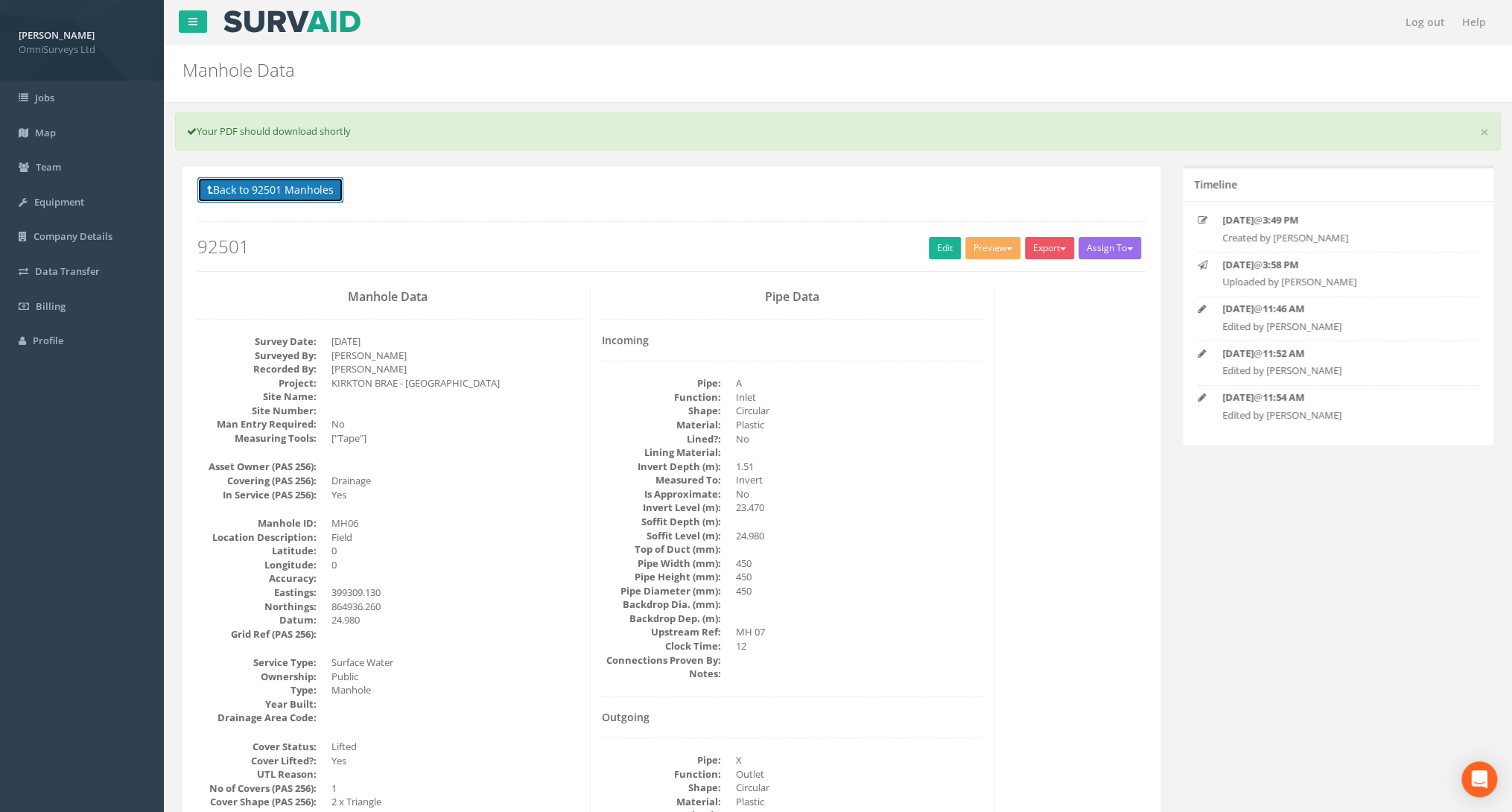
click at [297, 195] on button "Back to 92501 Manholes" at bounding box center [271, 190] width 146 height 25
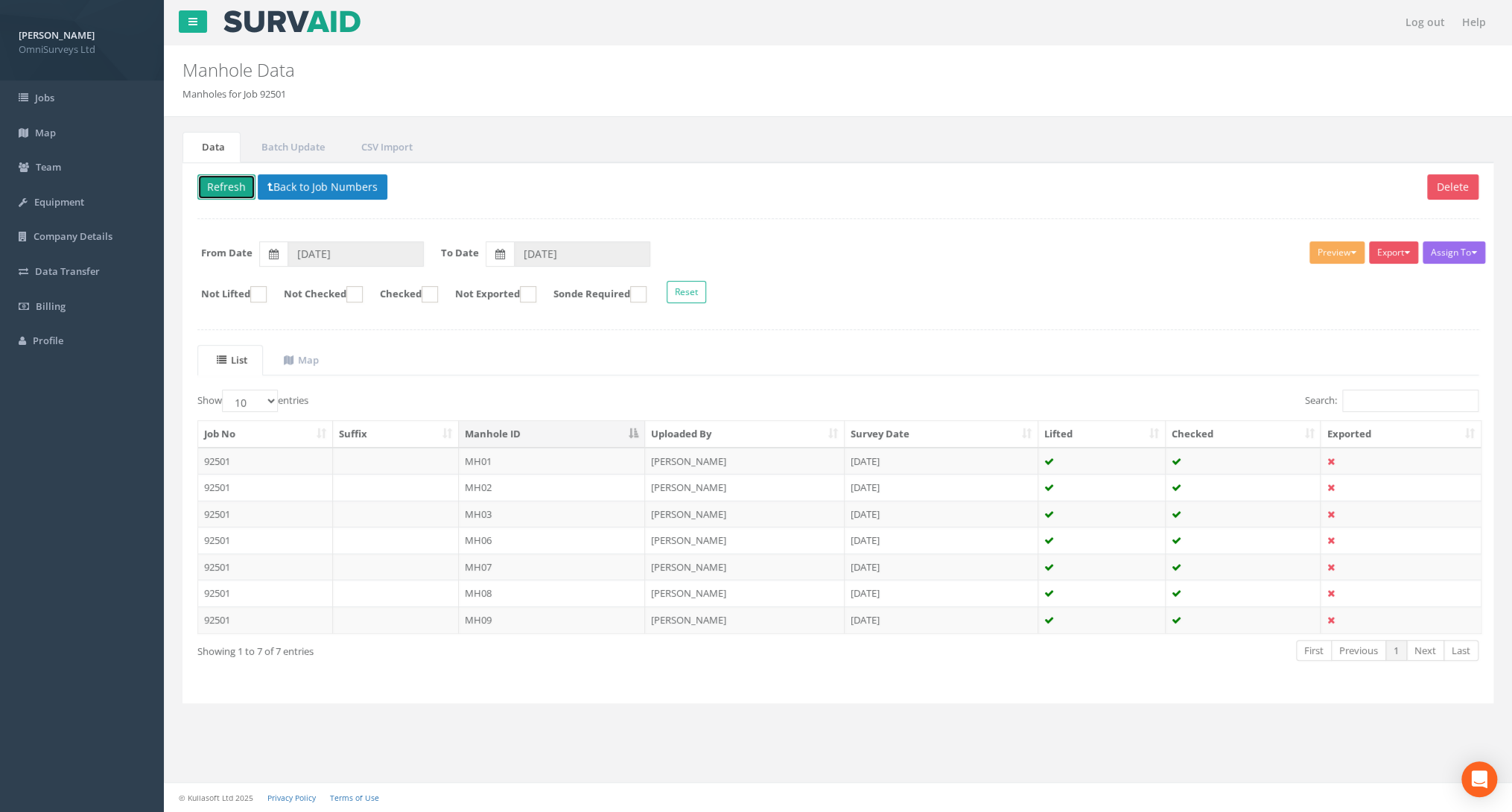
click at [219, 185] on button "Refresh" at bounding box center [226, 186] width 58 height 25
click at [267, 188] on icon at bounding box center [270, 187] width 6 height 10
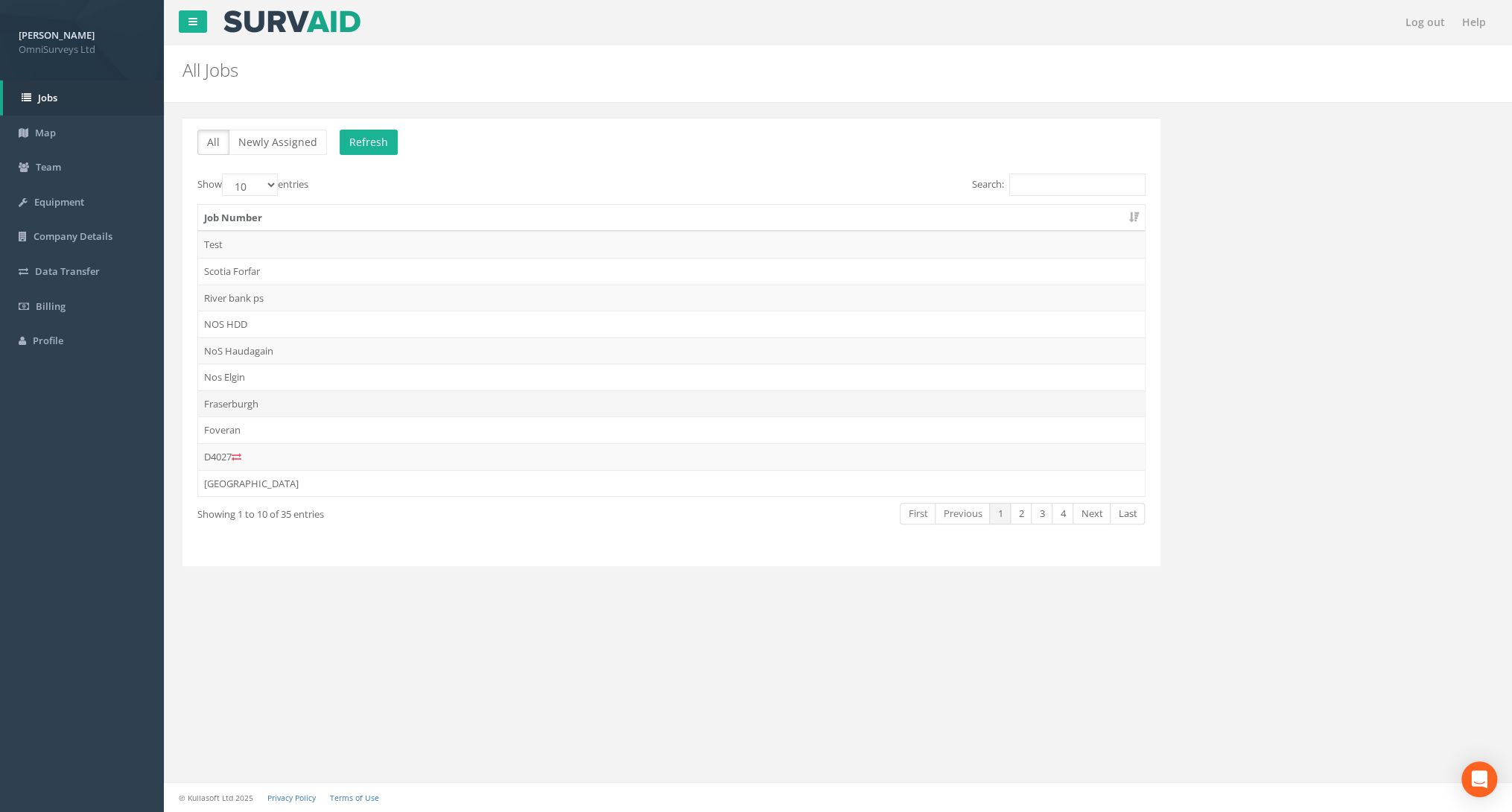
click at [259, 408] on td "Fraserburgh" at bounding box center [671, 403] width 946 height 27
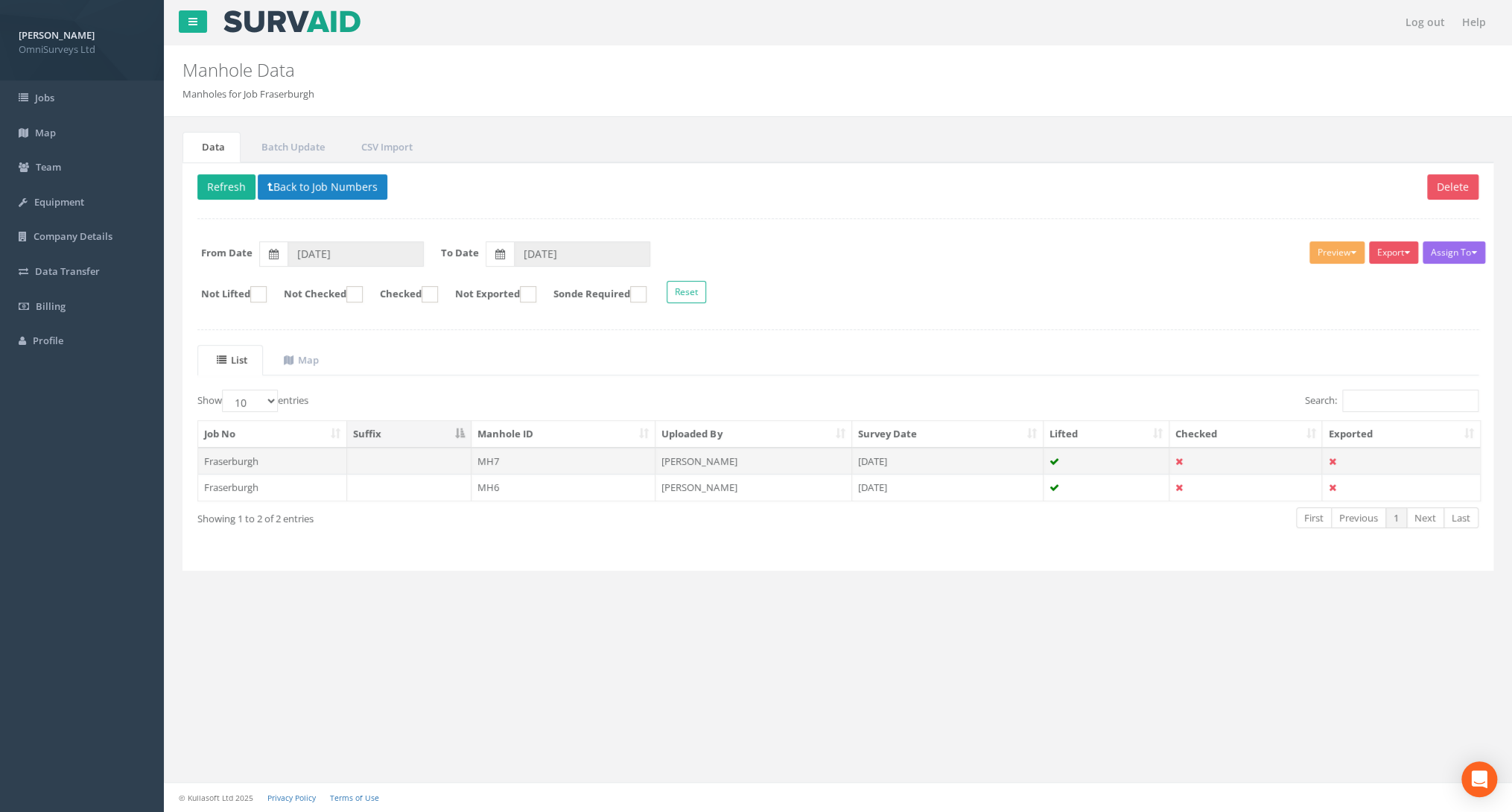
click at [518, 461] on td "MH7" at bounding box center [564, 460] width 185 height 27
click at [518, 461] on div "Log out Help Manhole Data Manholes for Job Fraserburgh × There was an error fet…" at bounding box center [837, 406] width 1348 height 812
